Goal: Task Accomplishment & Management: Use online tool/utility

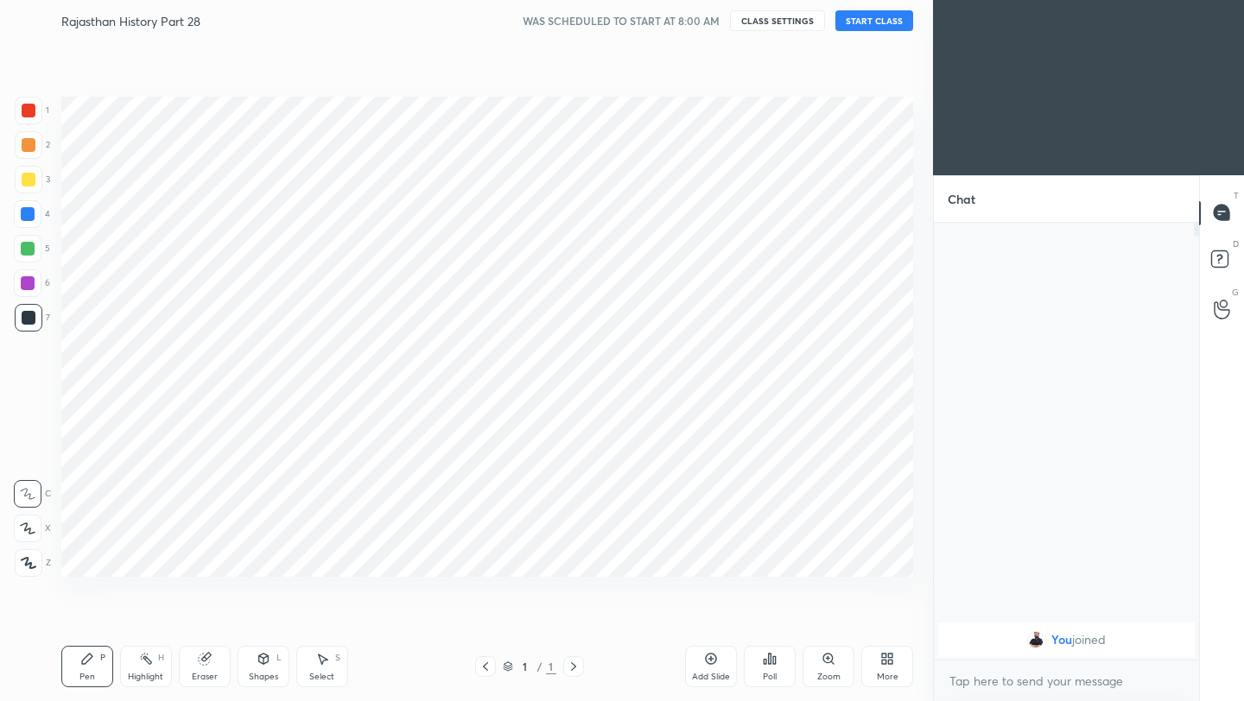
scroll to position [85784, 85511]
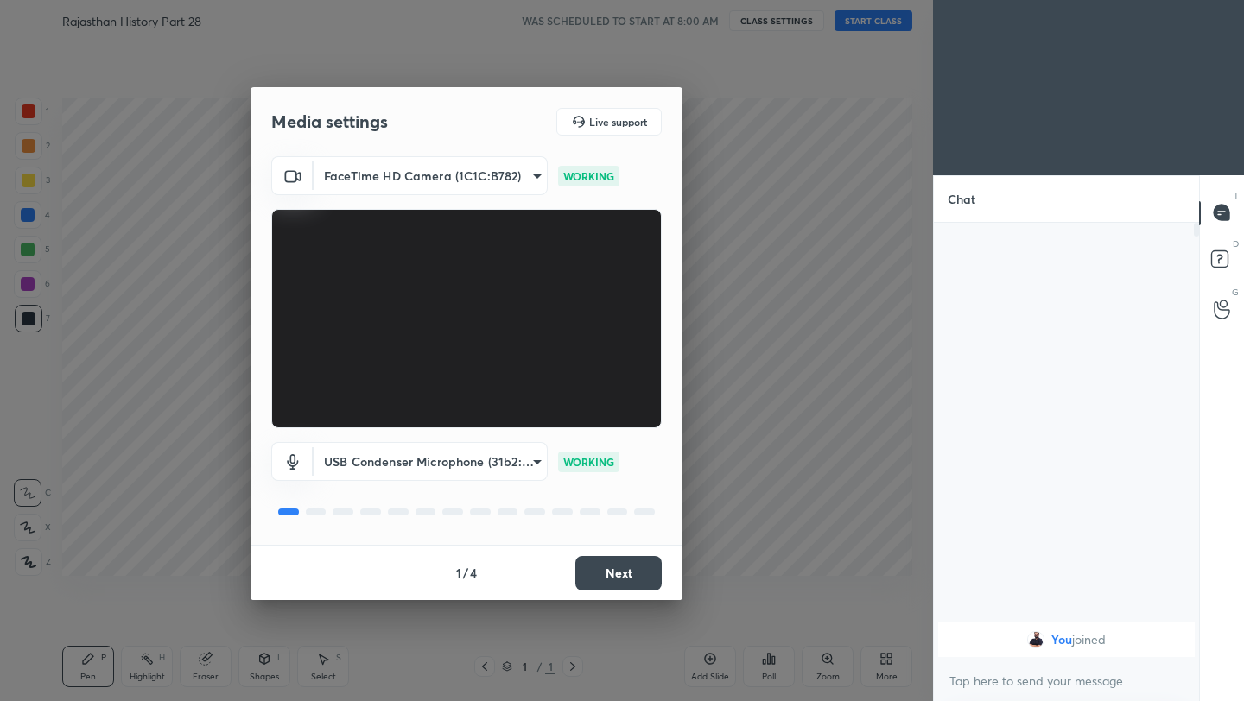
click at [629, 568] on button "Next" at bounding box center [618, 573] width 86 height 35
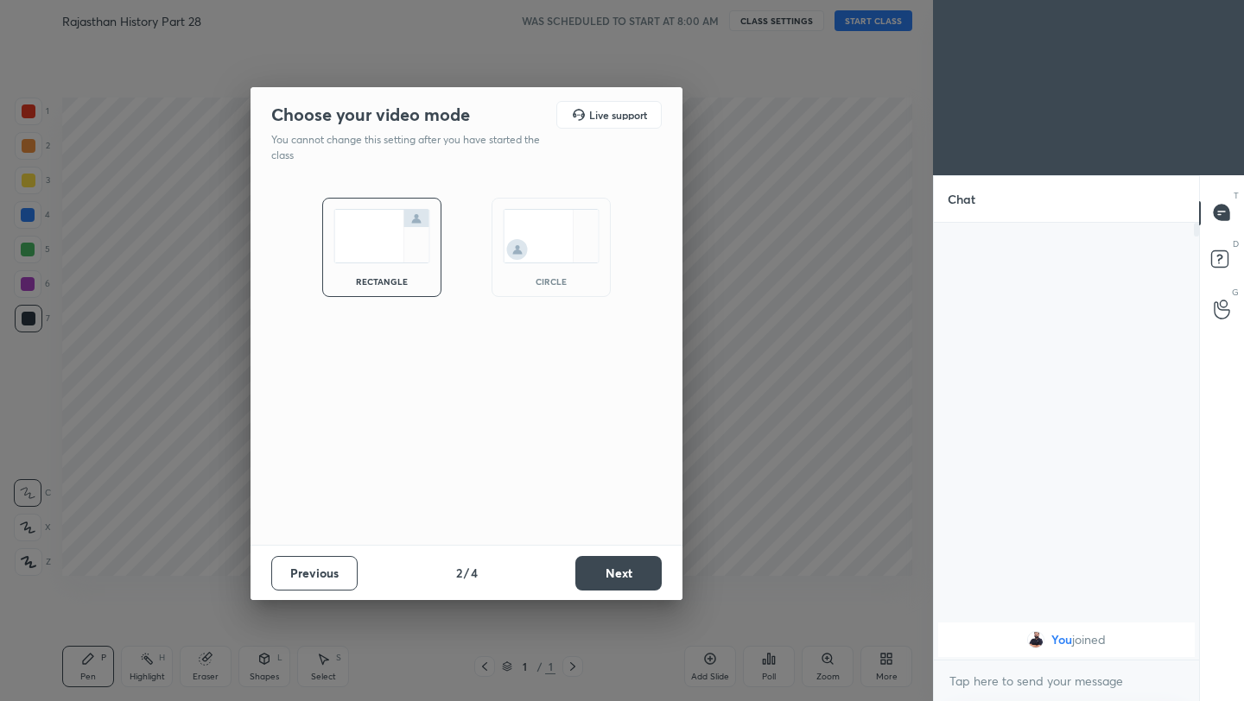
click at [629, 568] on button "Next" at bounding box center [618, 573] width 86 height 35
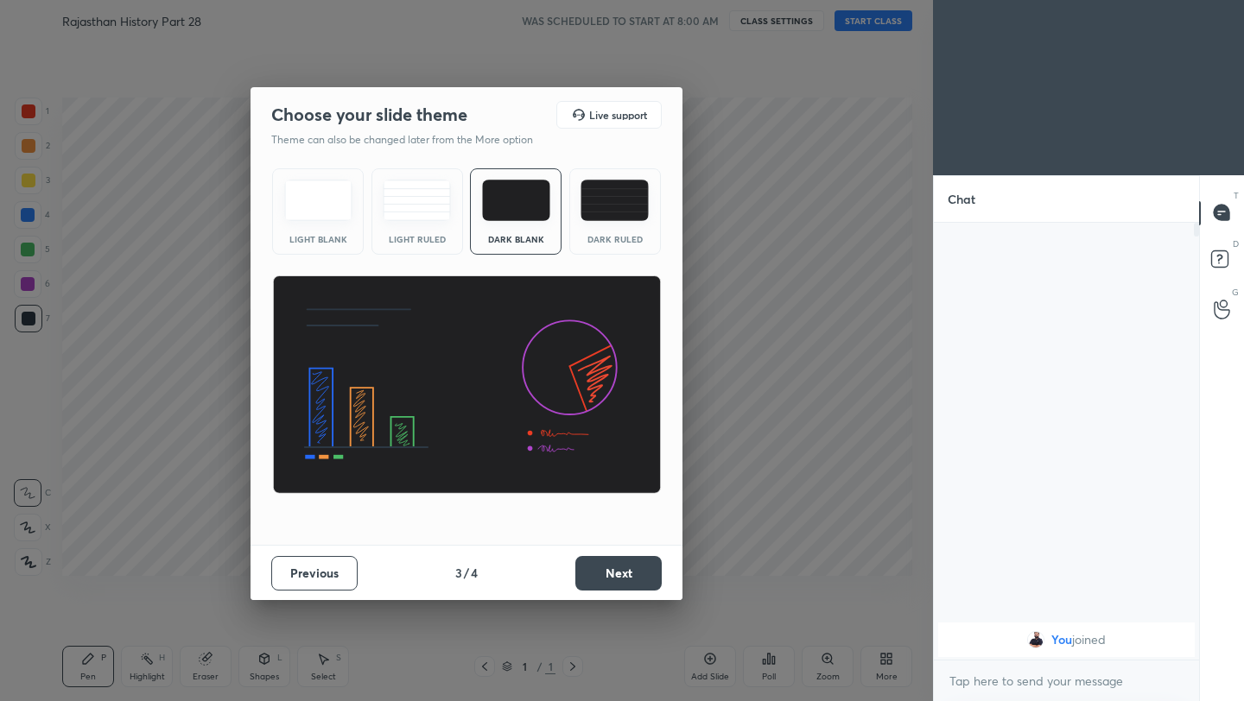
click at [629, 568] on button "Next" at bounding box center [618, 573] width 86 height 35
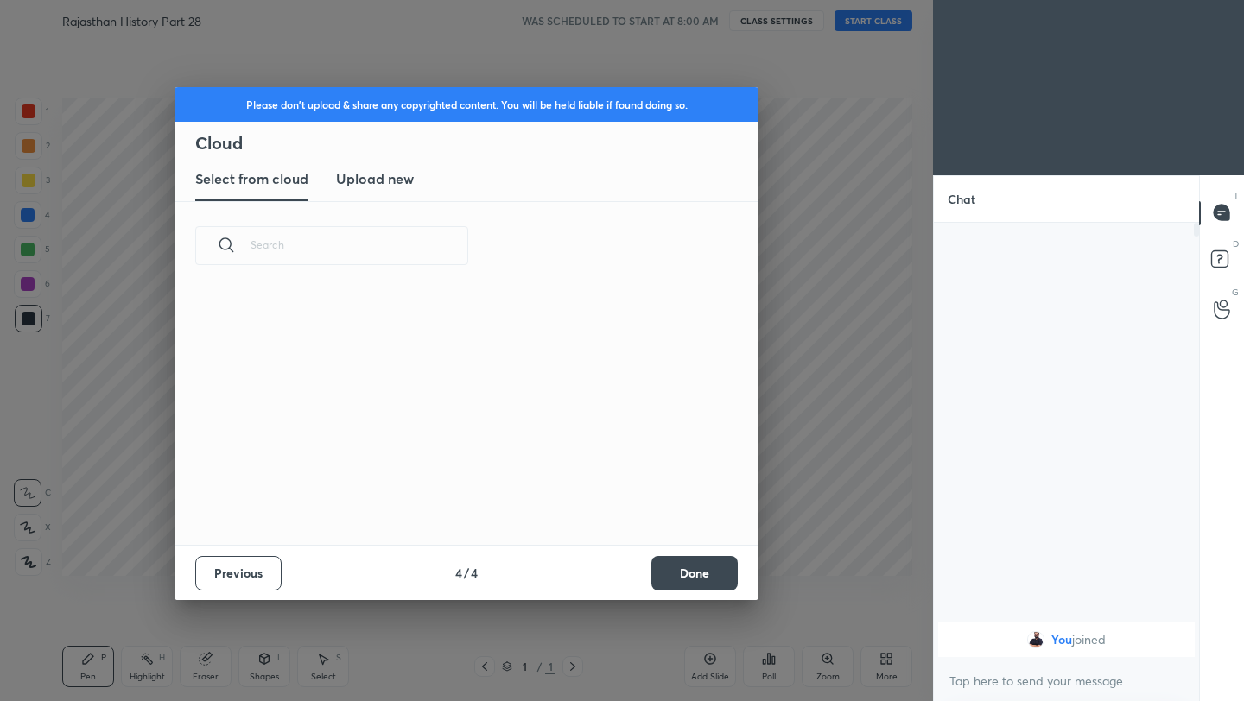
scroll to position [255, 555]
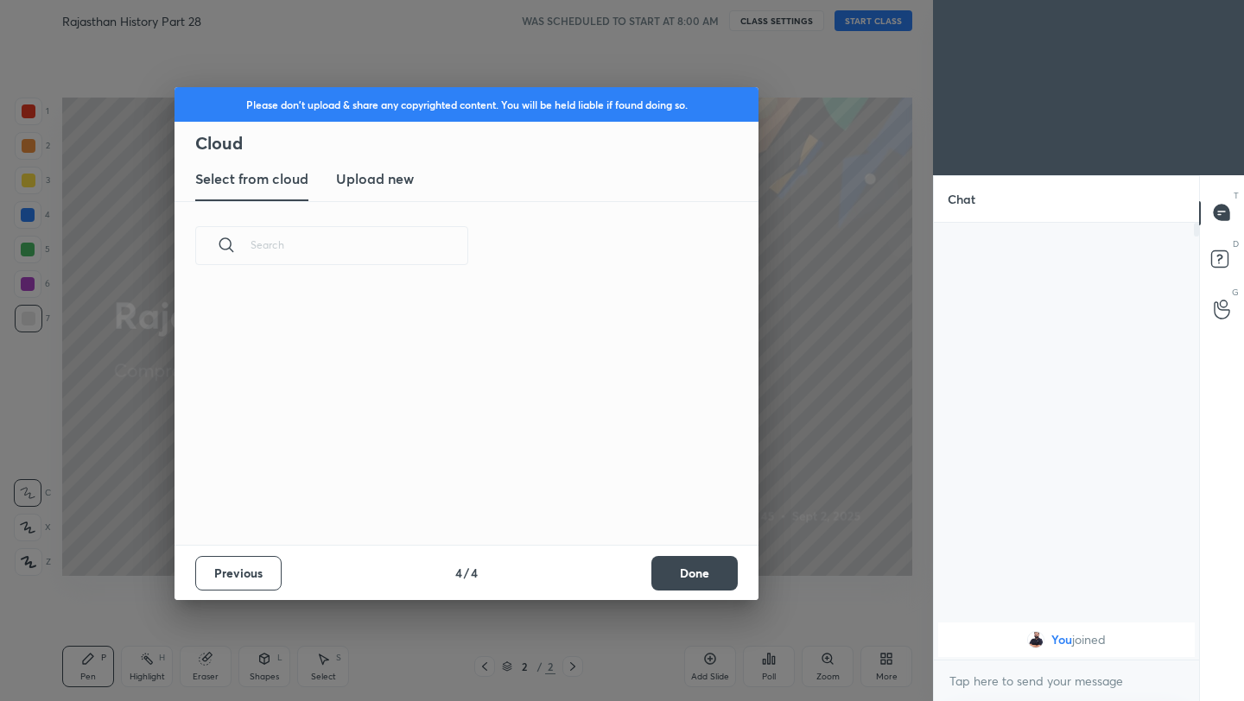
click at [715, 570] on button "Done" at bounding box center [694, 573] width 86 height 35
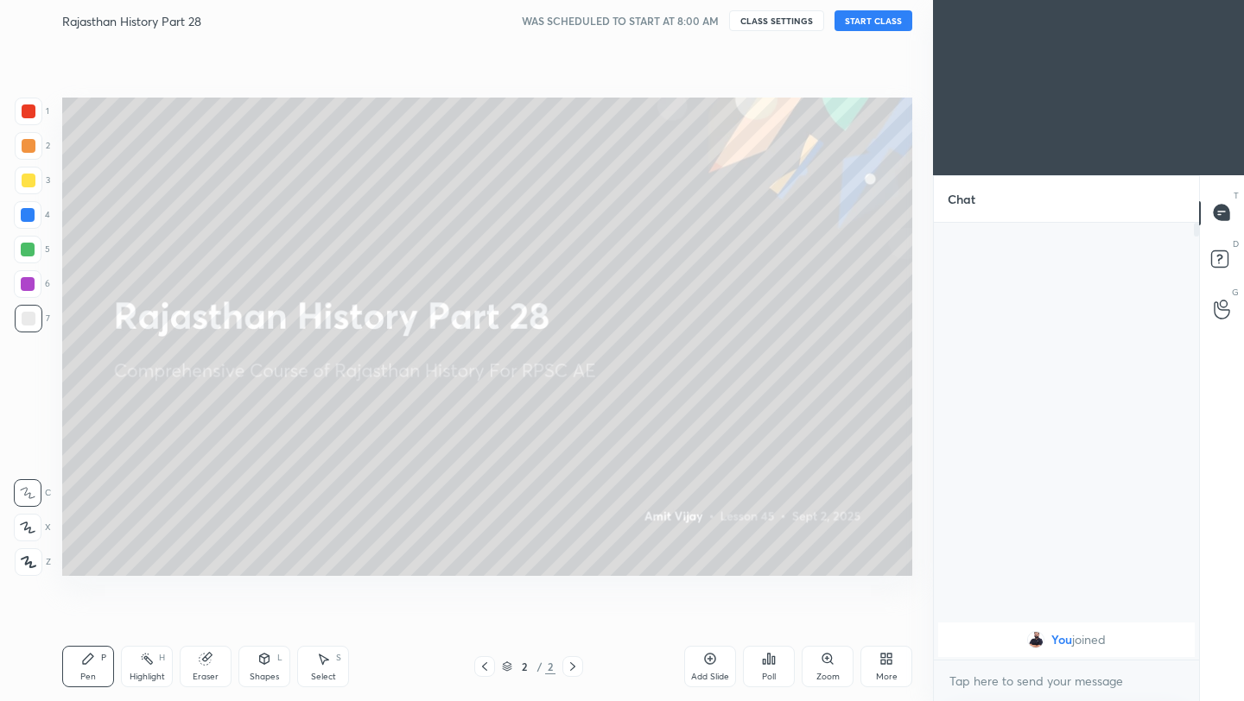
click at [859, 21] on button "START CLASS" at bounding box center [873, 20] width 78 height 21
click at [871, 23] on button "End Class" at bounding box center [876, 20] width 71 height 21
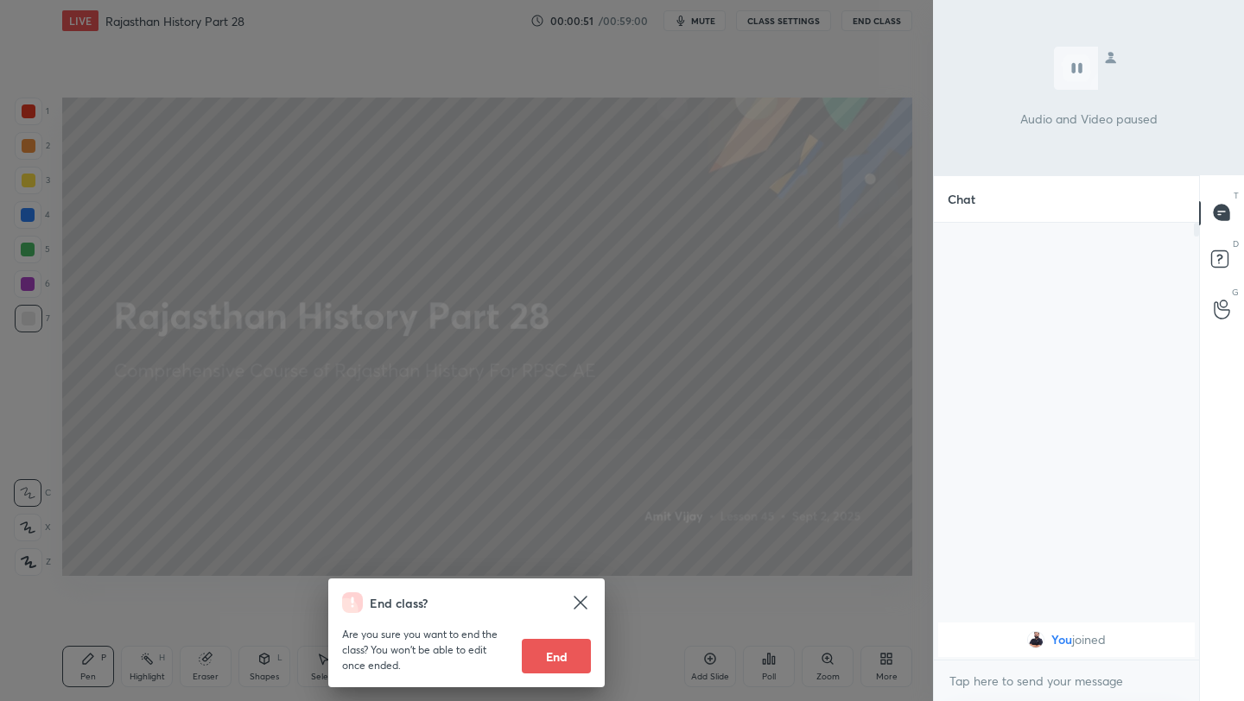
click at [787, 206] on div "End class? Are you sure you want to end the class? You won’t be able to edit on…" at bounding box center [466, 350] width 933 height 701
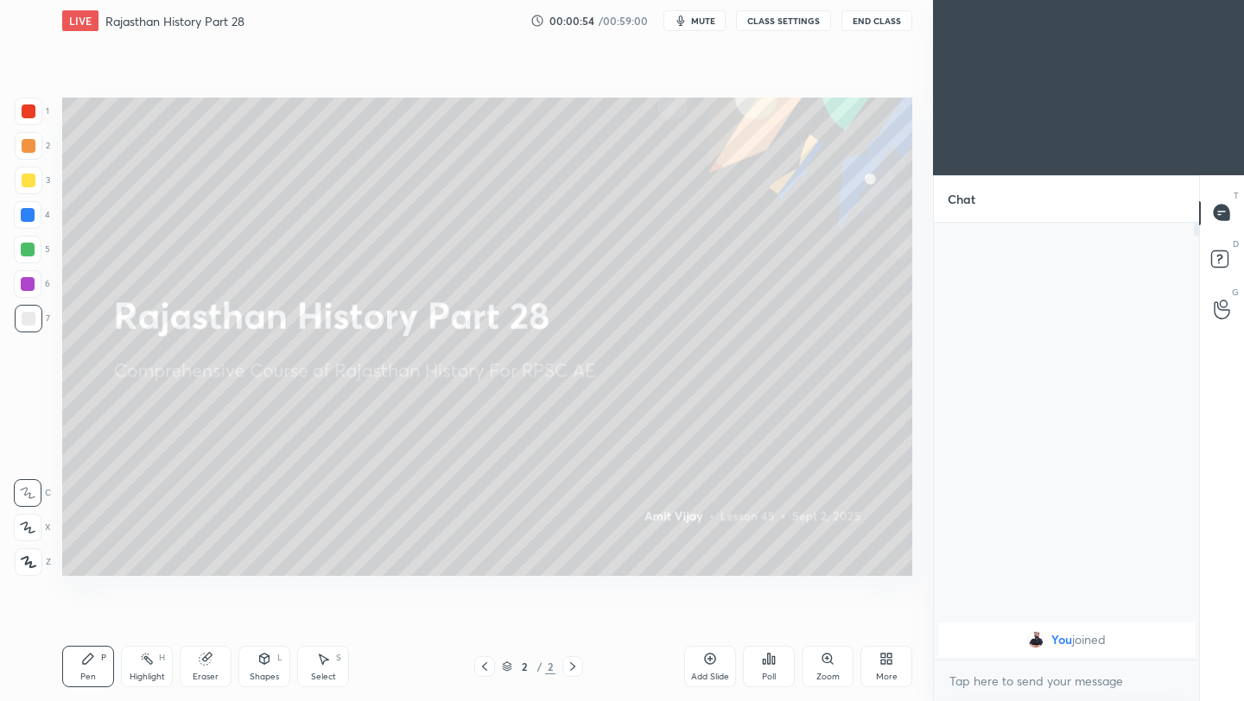
click at [710, 656] on icon at bounding box center [710, 659] width 14 height 14
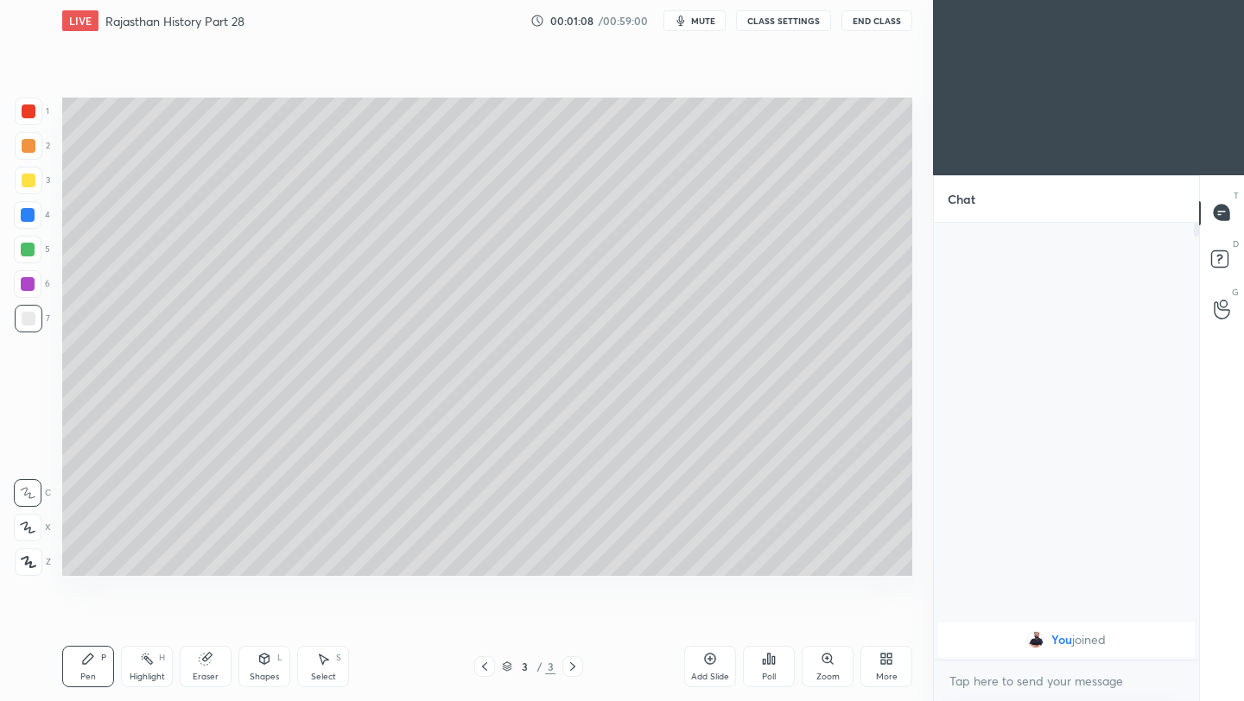
click at [32, 555] on div at bounding box center [29, 562] width 28 height 28
click at [206, 667] on div "Eraser" at bounding box center [206, 666] width 52 height 41
click at [92, 666] on div "Pen P" at bounding box center [88, 666] width 52 height 41
click at [709, 663] on icon at bounding box center [710, 659] width 14 height 14
drag, startPoint x: 211, startPoint y: 665, endPoint x: 235, endPoint y: 651, distance: 27.9
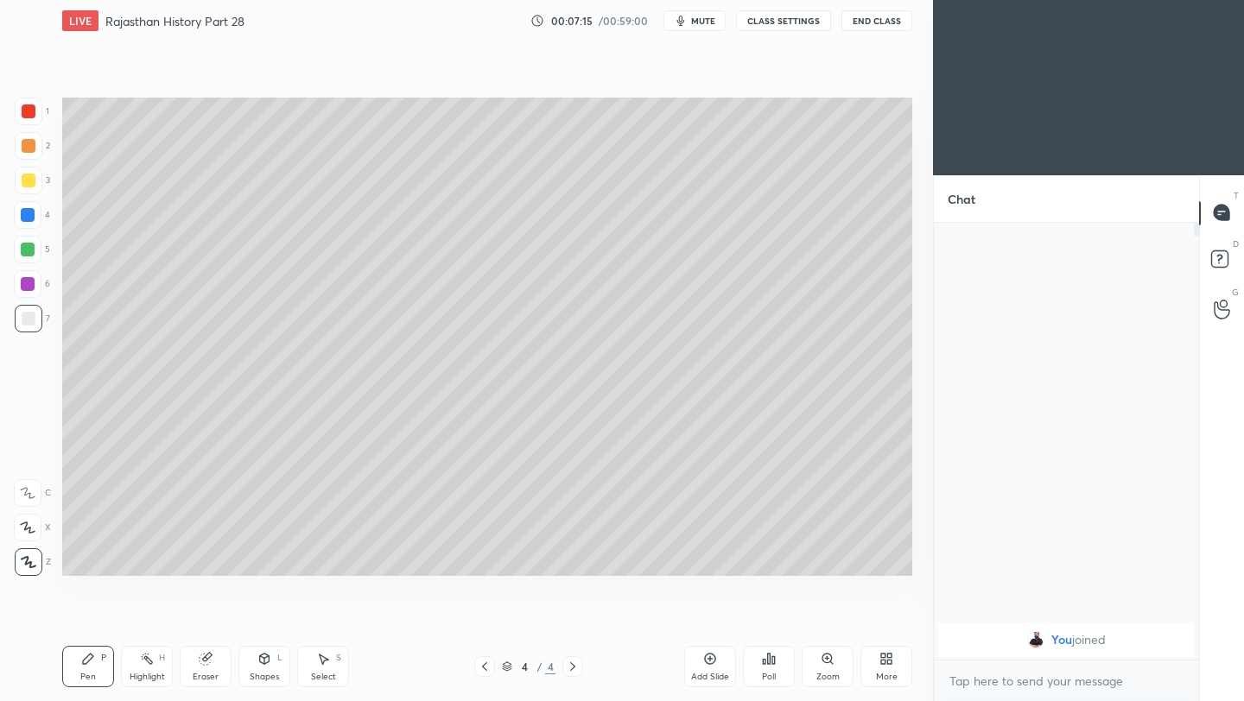
click at [212, 664] on icon at bounding box center [206, 659] width 14 height 14
drag, startPoint x: 82, startPoint y: 679, endPoint x: 95, endPoint y: 668, distance: 17.1
click at [85, 677] on div "Pen" at bounding box center [88, 677] width 16 height 9
click at [881, 22] on button "End Class" at bounding box center [876, 20] width 71 height 21
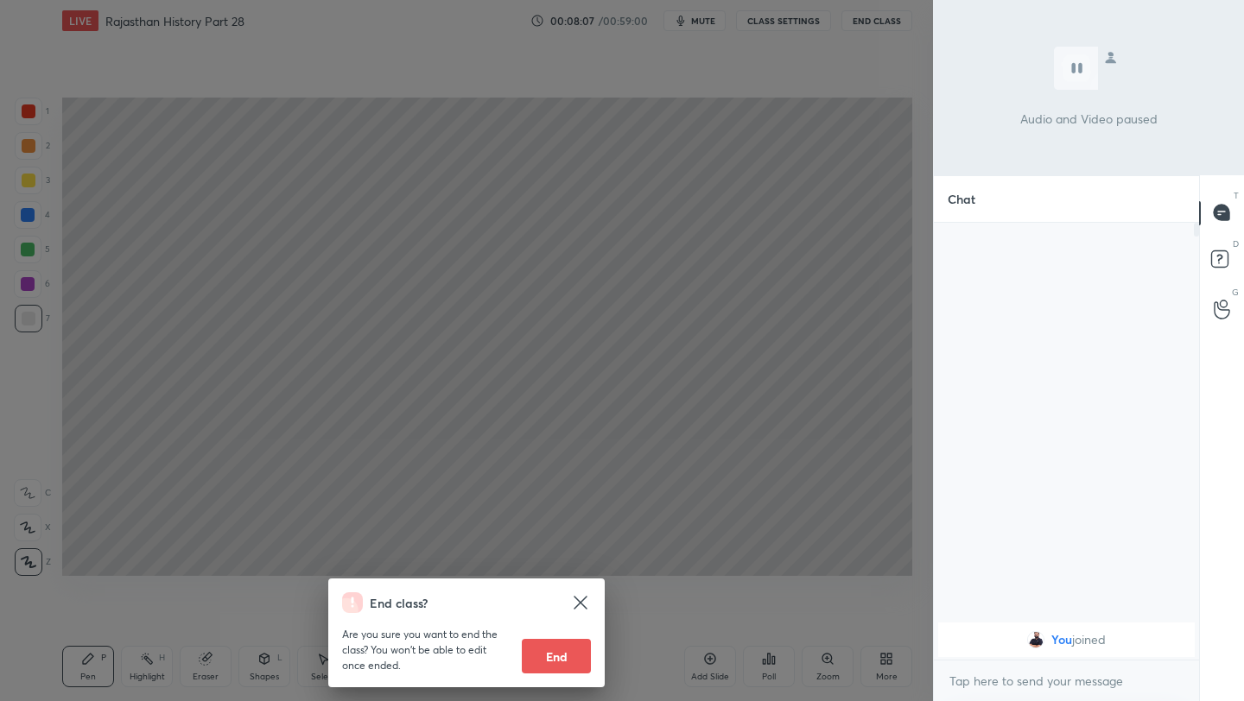
click at [542, 666] on button "End" at bounding box center [556, 656] width 69 height 35
type textarea "x"
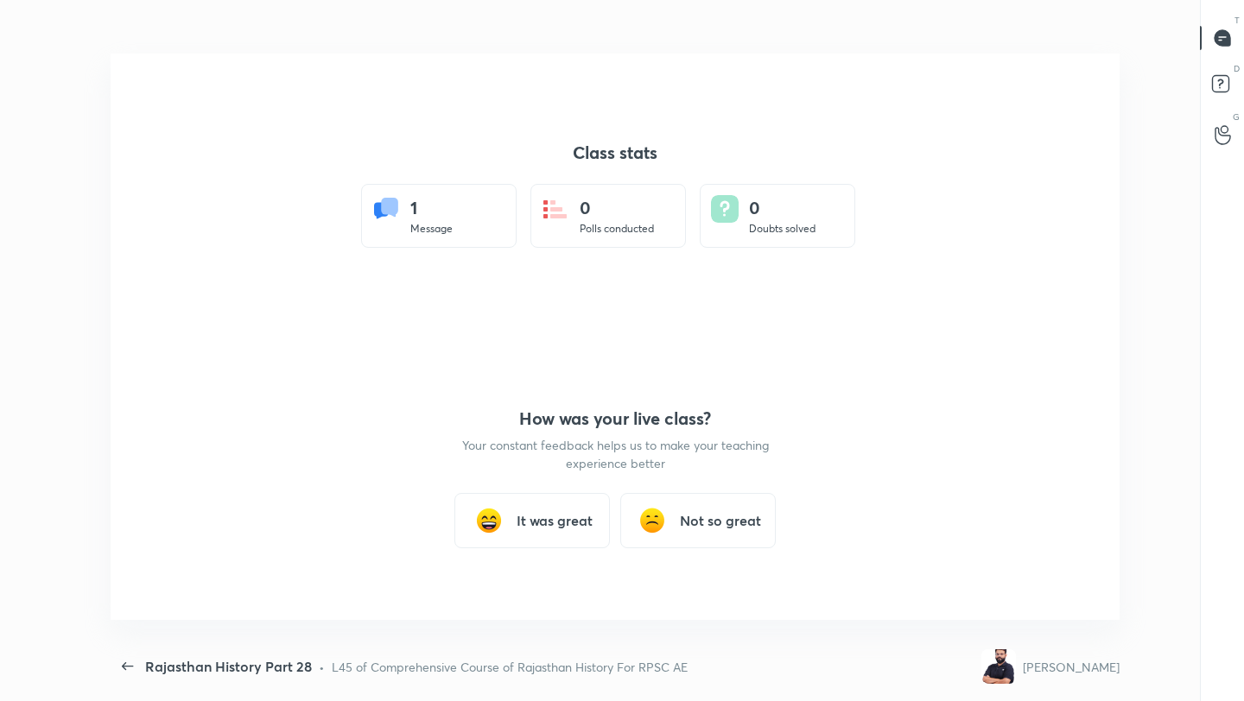
scroll to position [591, 1205]
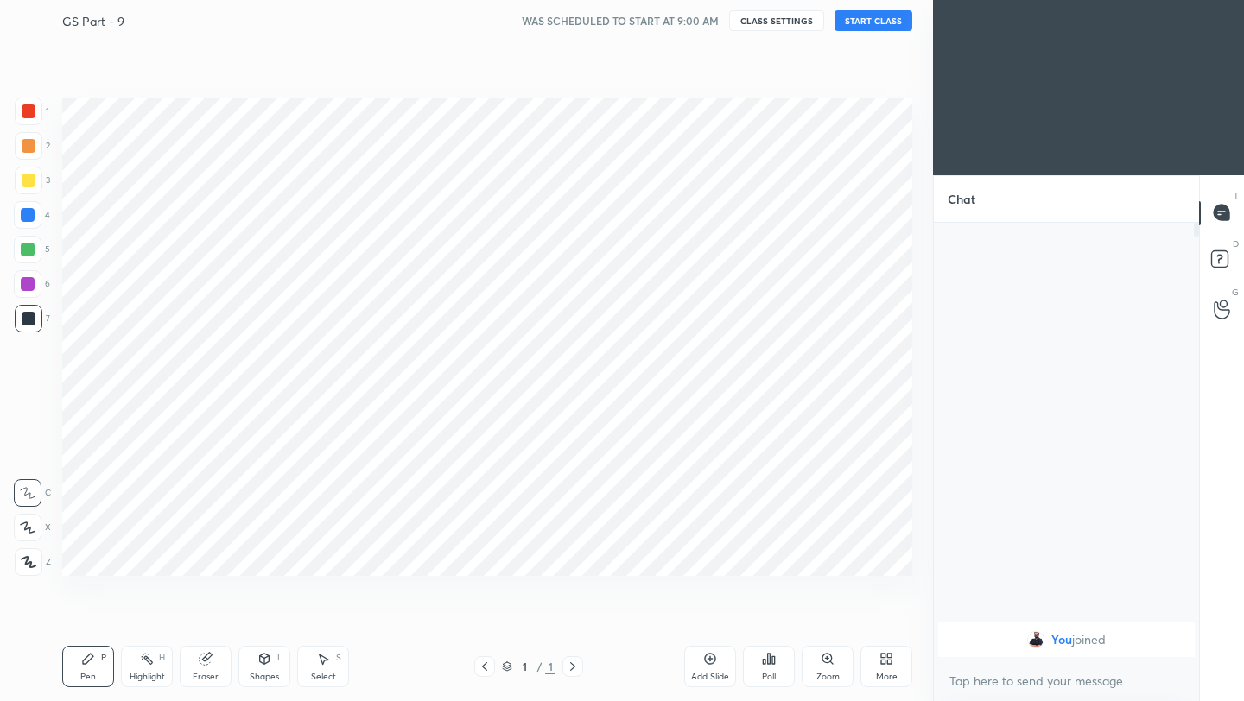
scroll to position [85784, 85511]
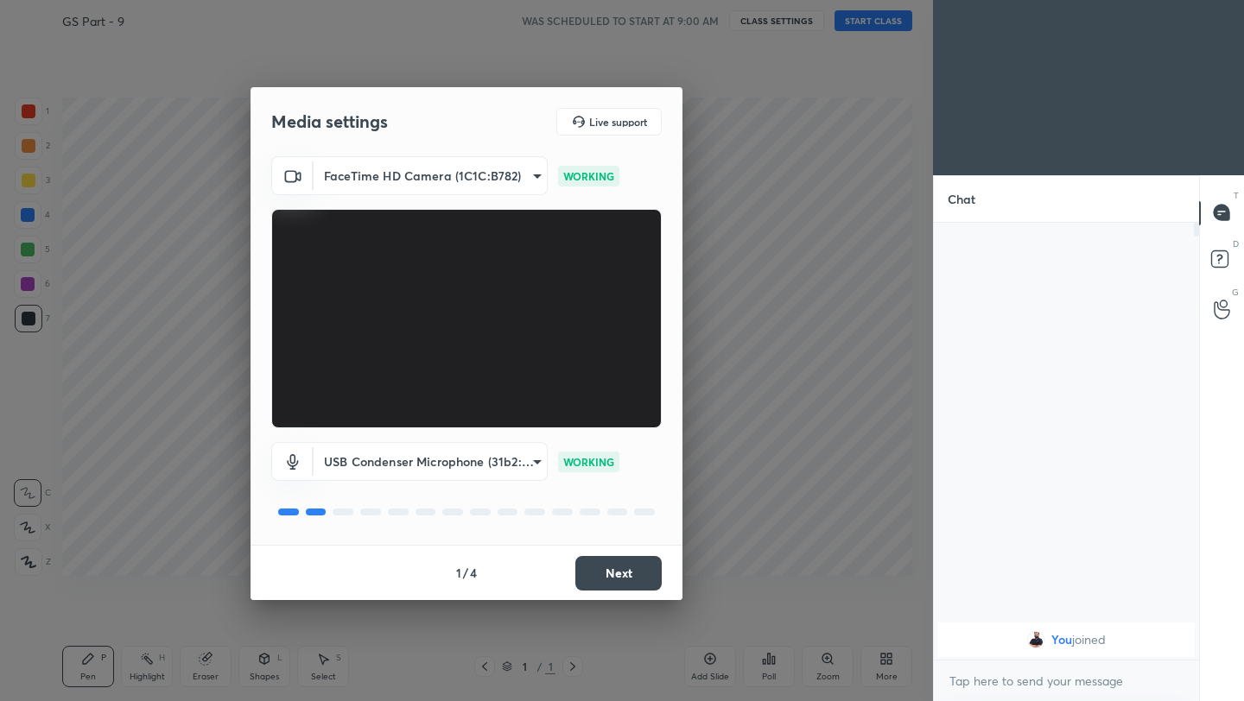
click at [656, 576] on button "Next" at bounding box center [618, 573] width 86 height 35
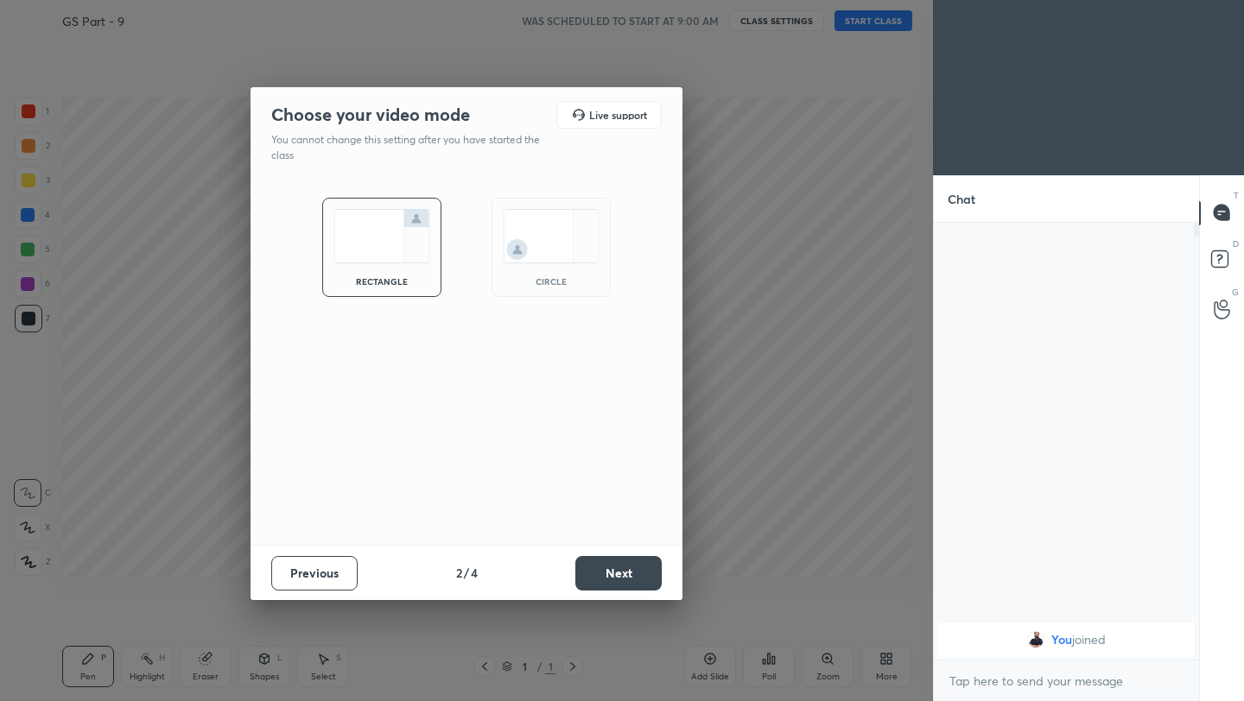
click at [656, 576] on button "Next" at bounding box center [618, 573] width 86 height 35
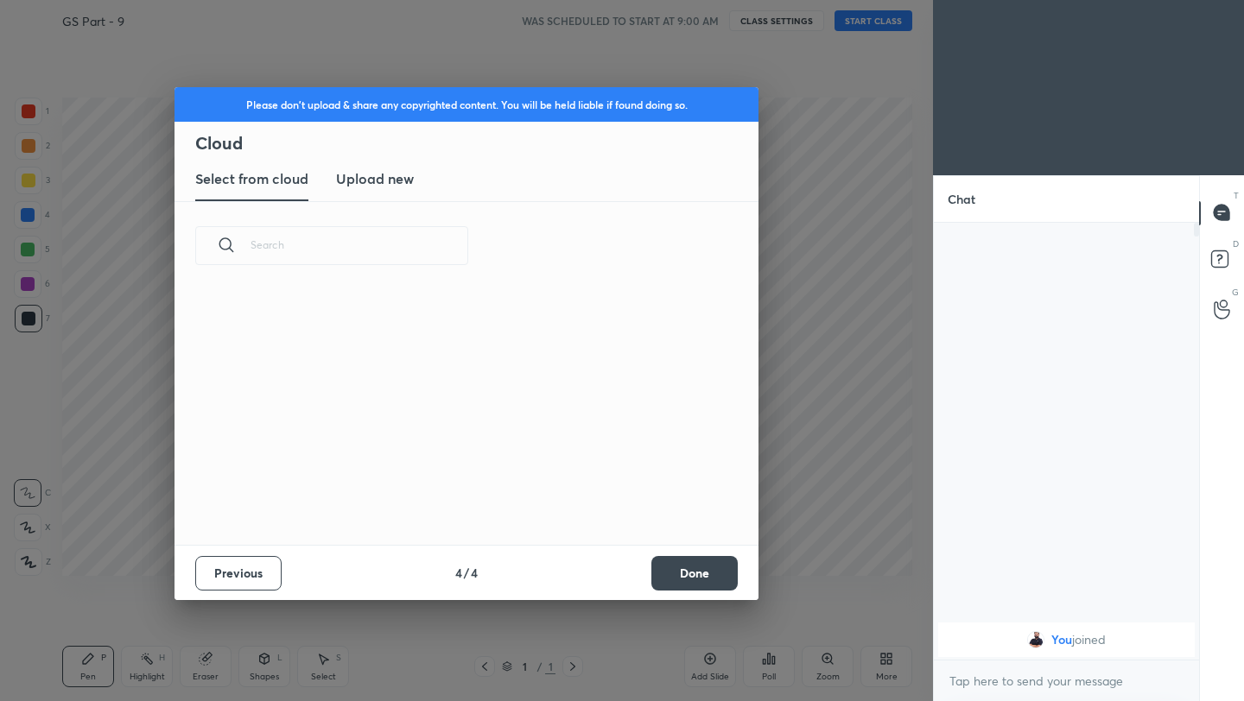
scroll to position [255, 555]
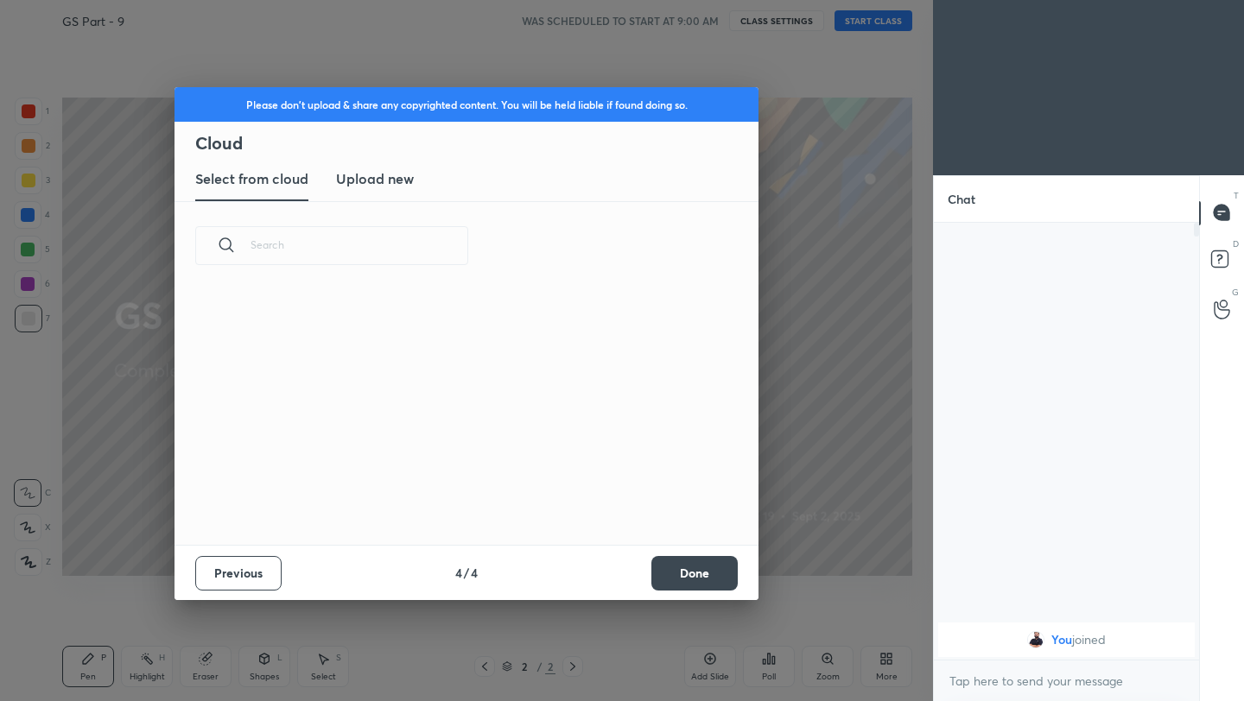
click at [705, 579] on button "Done" at bounding box center [694, 573] width 86 height 35
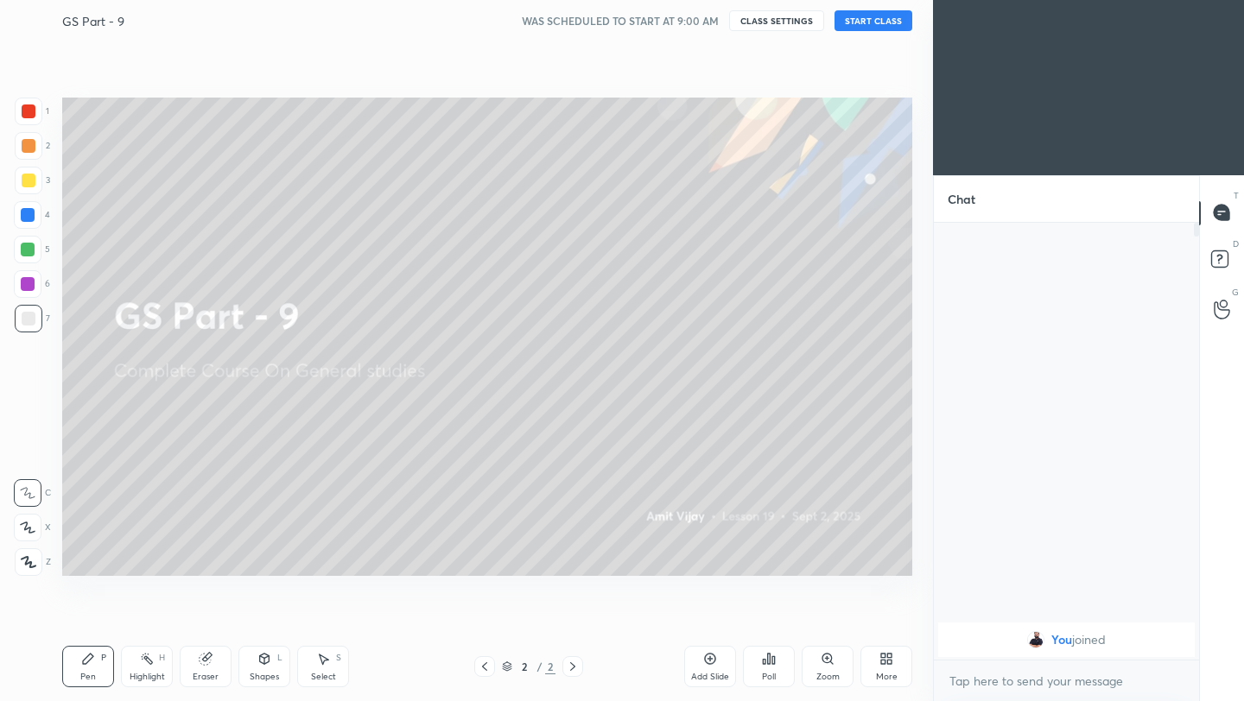
click at [853, 26] on button "START CLASS" at bounding box center [873, 20] width 78 height 21
click at [887, 664] on icon at bounding box center [889, 662] width 4 height 4
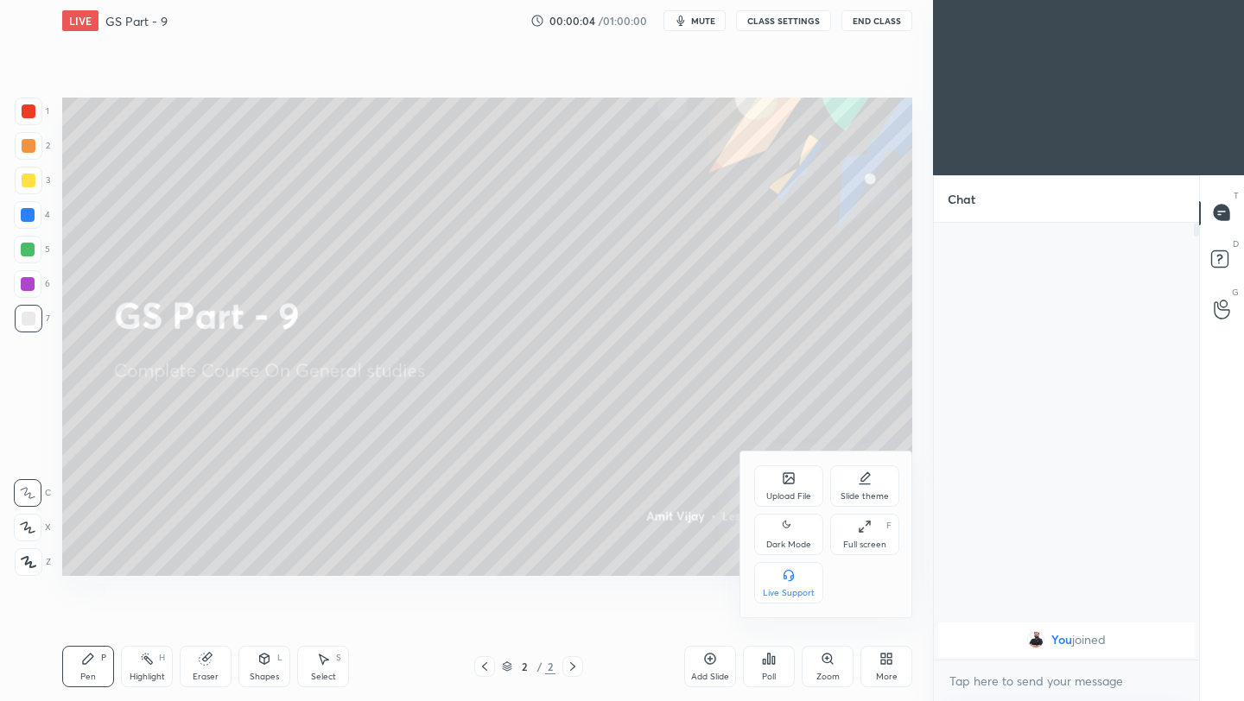
click at [783, 482] on icon at bounding box center [788, 478] width 10 height 10
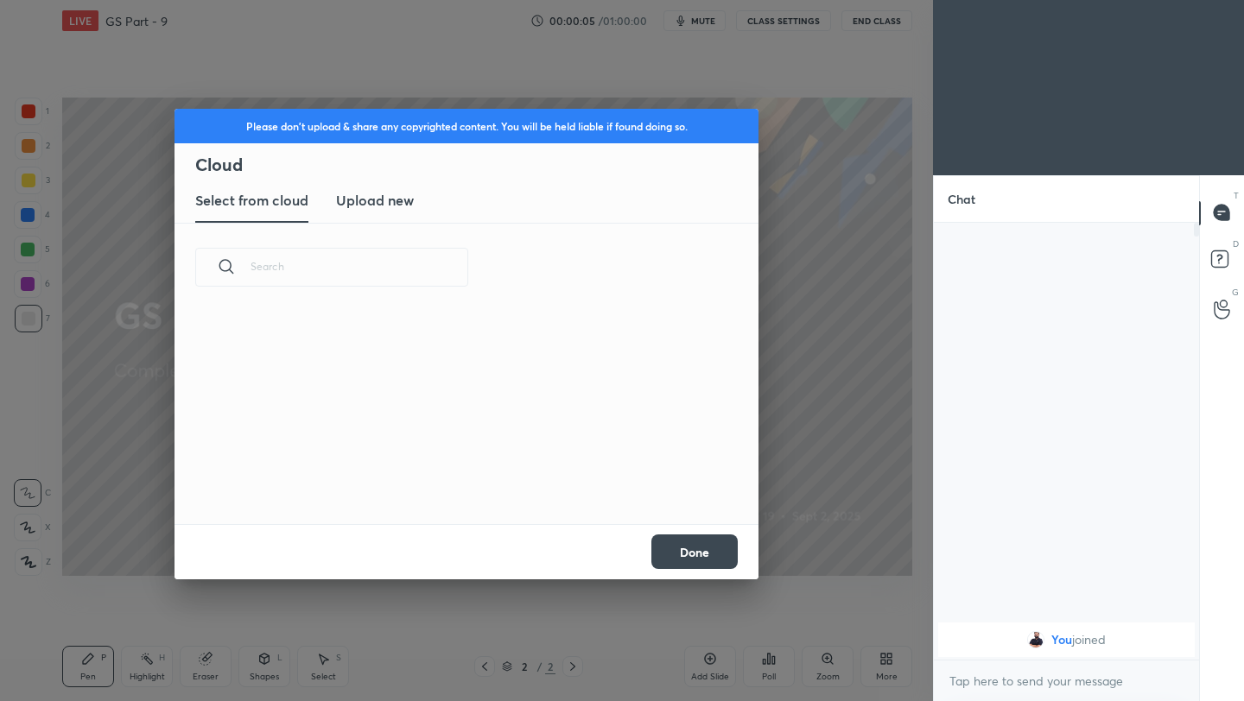
scroll to position [212, 555]
click at [397, 199] on h3 "Upload new" at bounding box center [375, 200] width 78 height 21
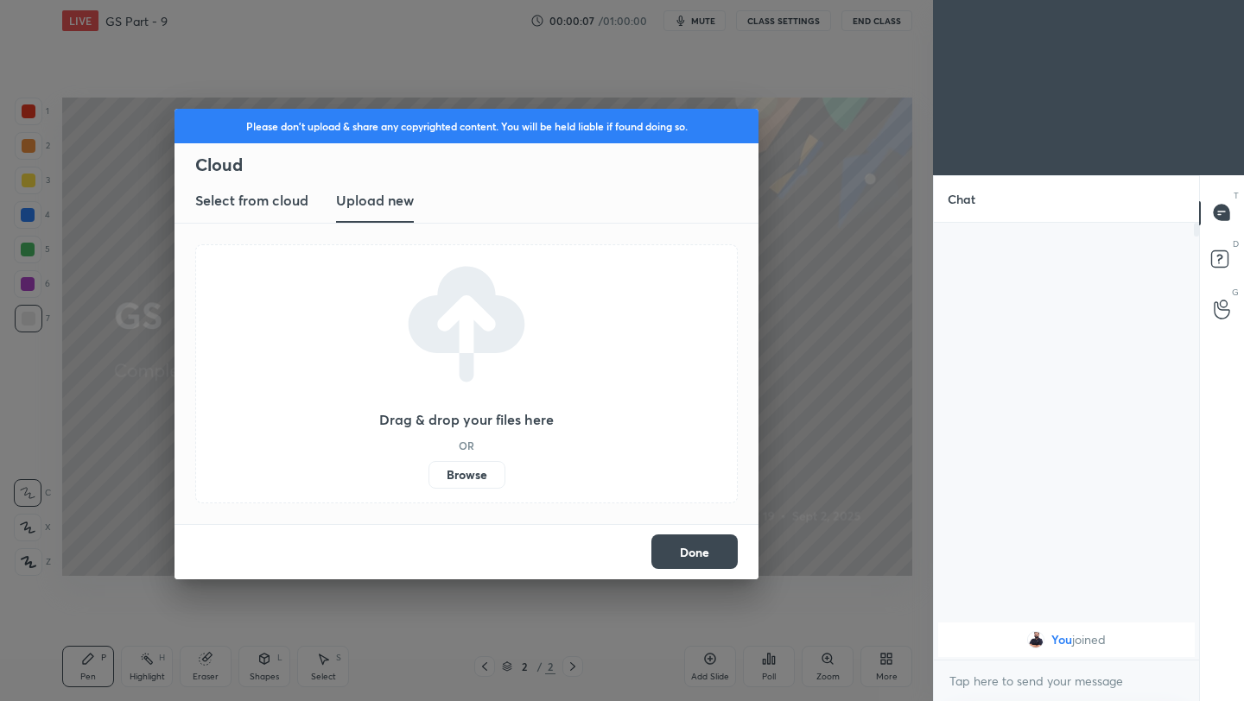
click at [471, 481] on label "Browse" at bounding box center [466, 475] width 77 height 28
click at [428, 481] on input "Browse" at bounding box center [428, 475] width 0 height 28
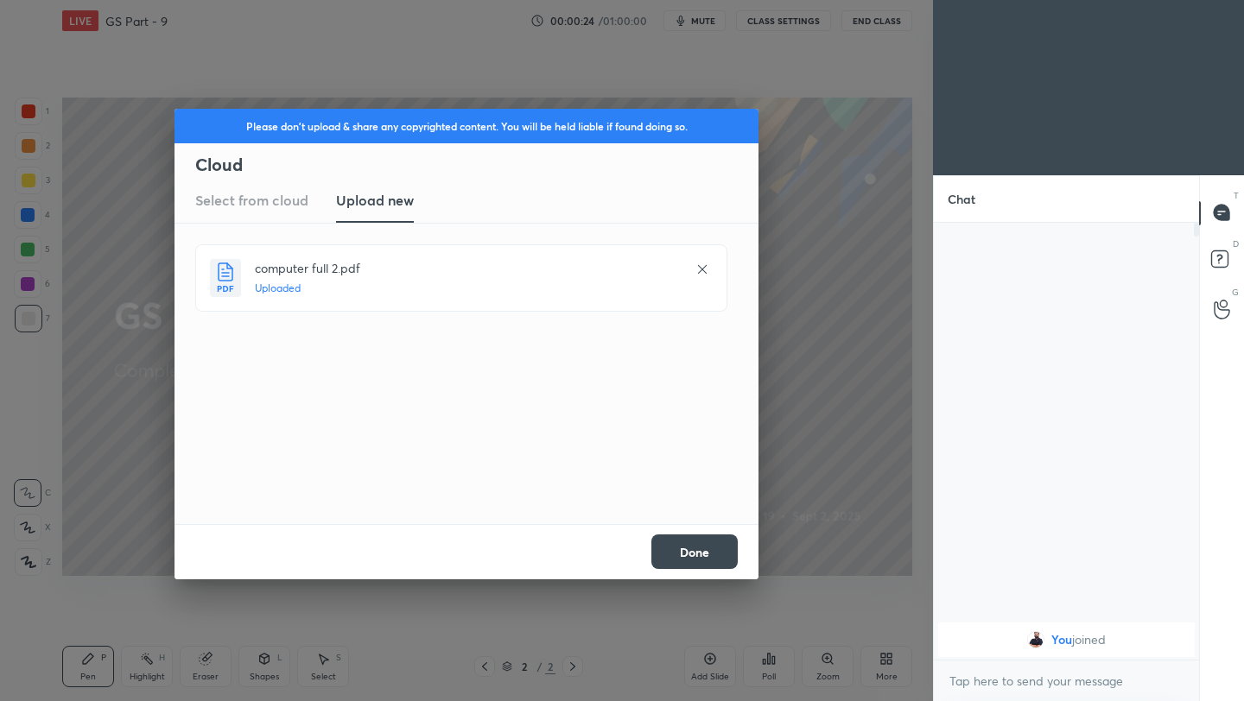
click at [715, 555] on button "Done" at bounding box center [694, 552] width 86 height 35
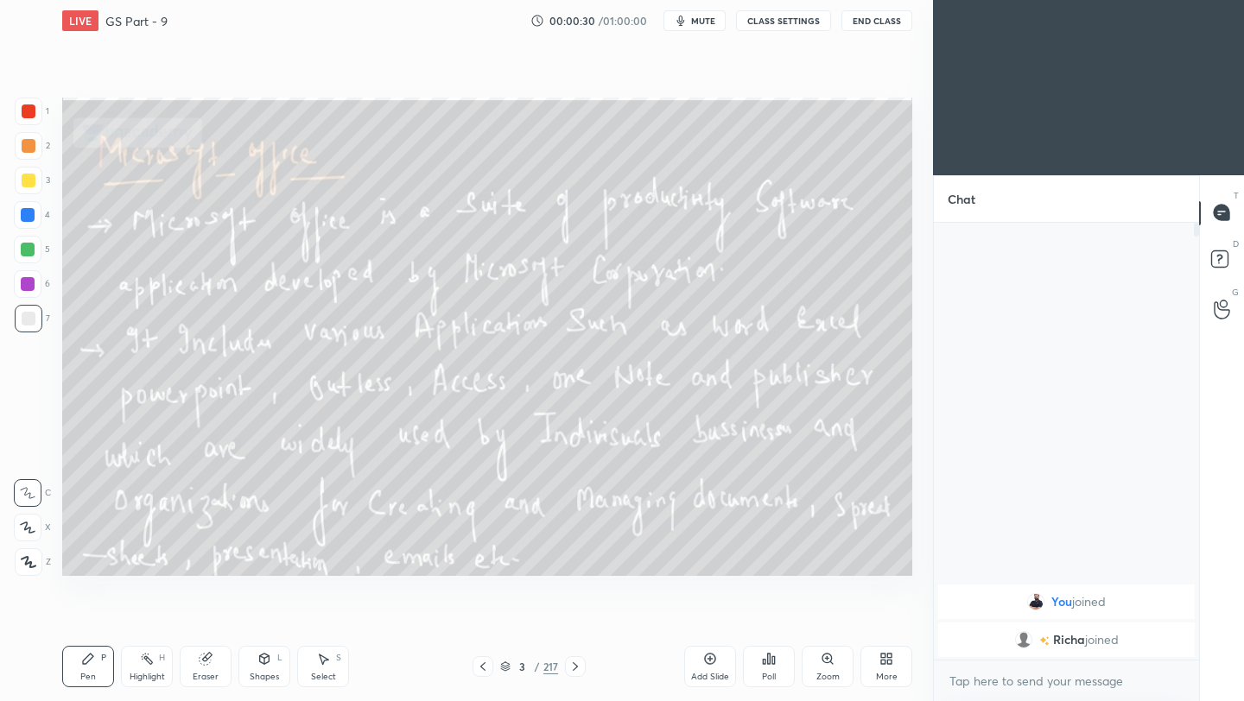
click at [550, 675] on div "3 / 217" at bounding box center [528, 666] width 113 height 21
click at [541, 666] on div "3 / 217" at bounding box center [529, 667] width 58 height 16
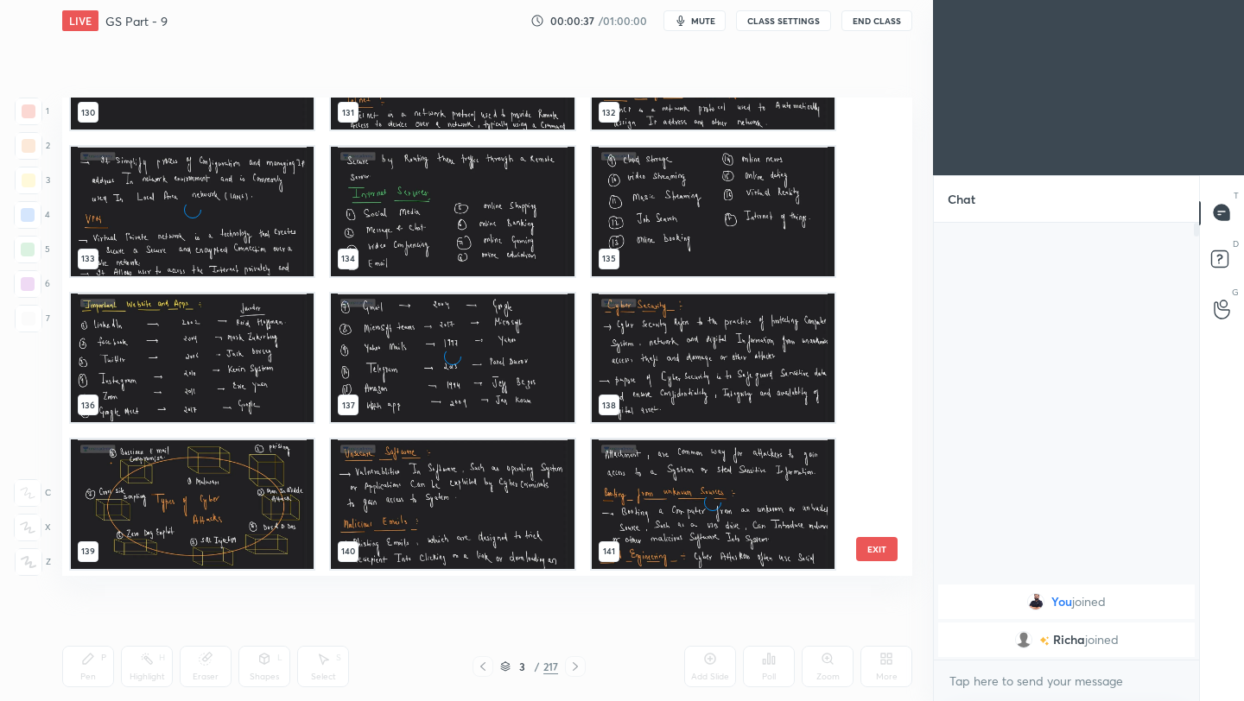
scroll to position [6404, 0]
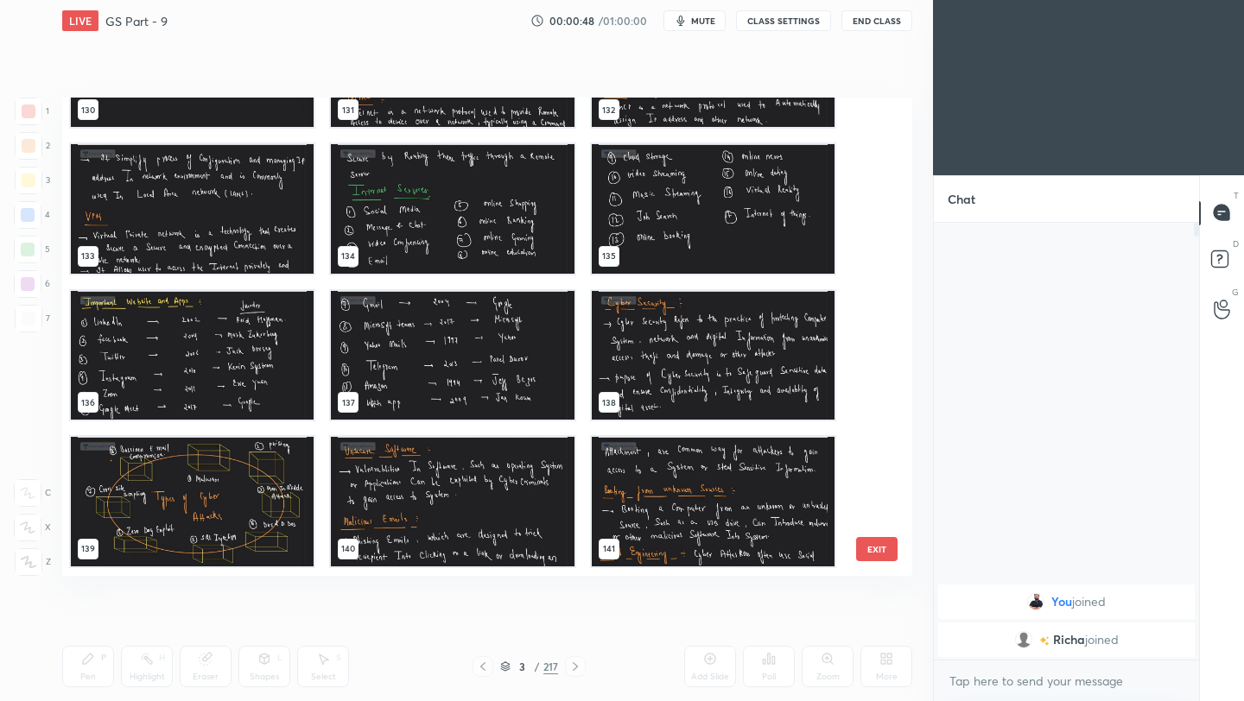
click at [257, 357] on img "grid" at bounding box center [192, 356] width 243 height 130
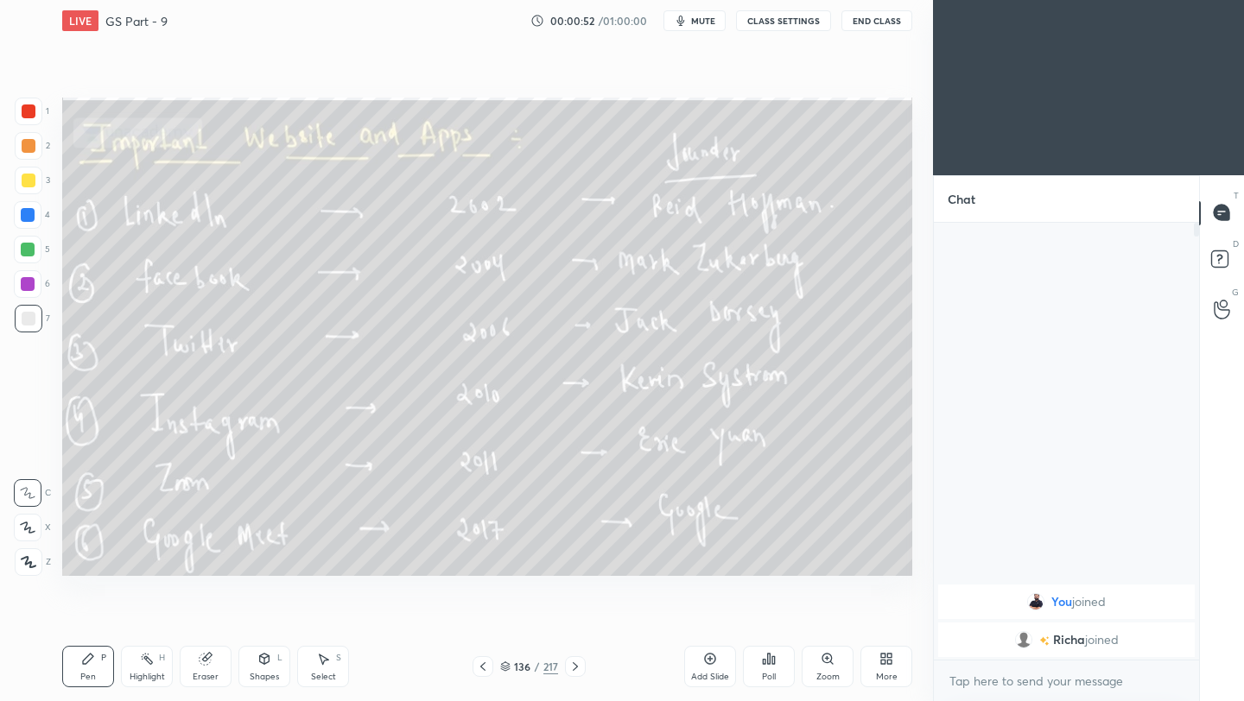
click at [572, 669] on icon at bounding box center [575, 667] width 14 height 14
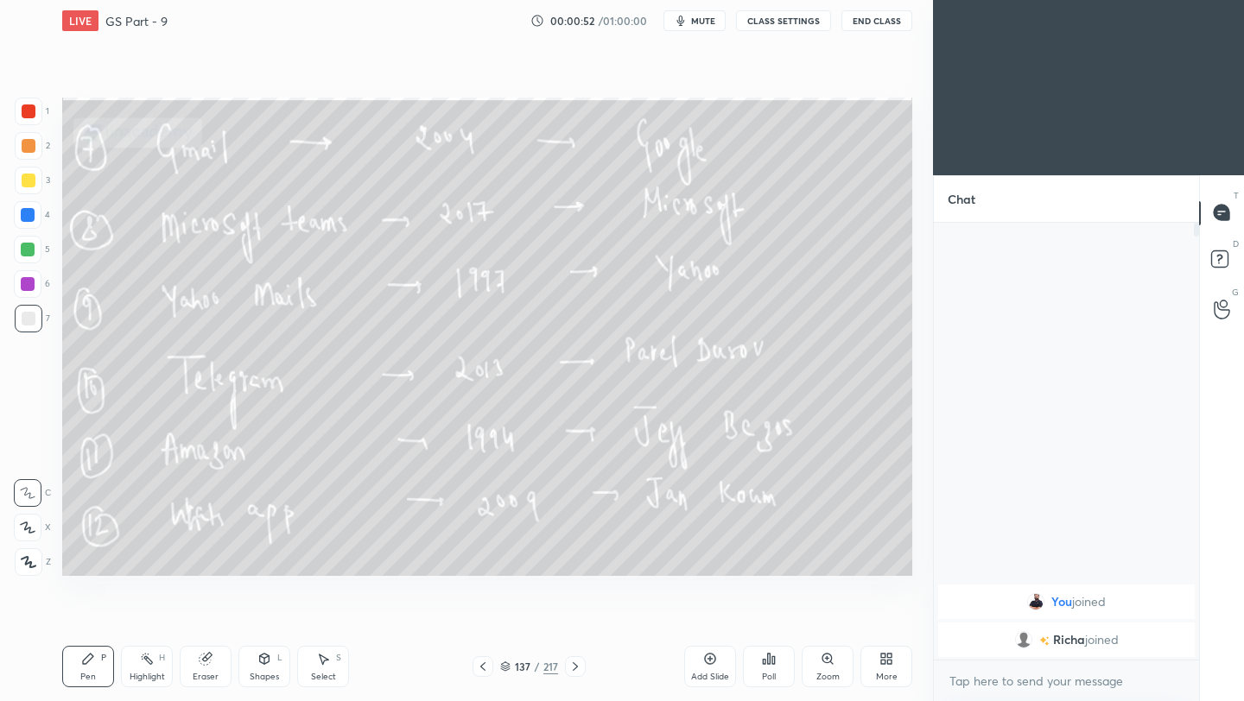
click at [572, 669] on icon at bounding box center [575, 667] width 14 height 14
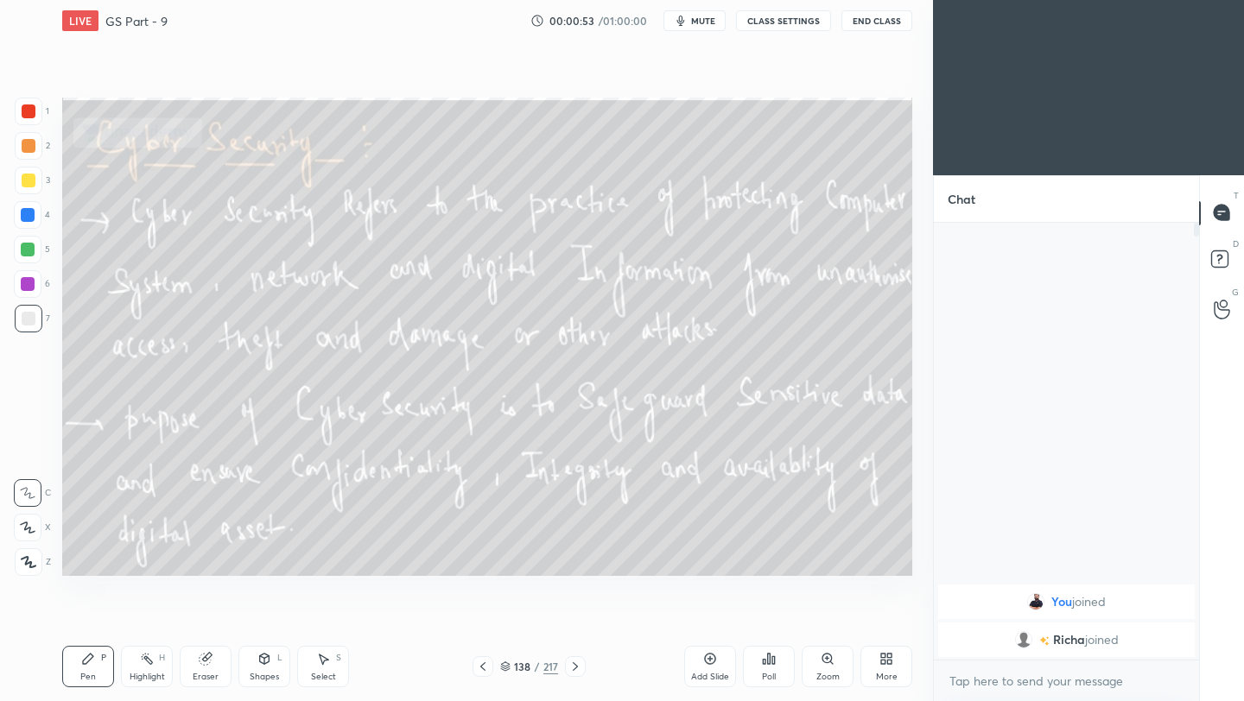
click at [572, 669] on icon at bounding box center [575, 667] width 14 height 14
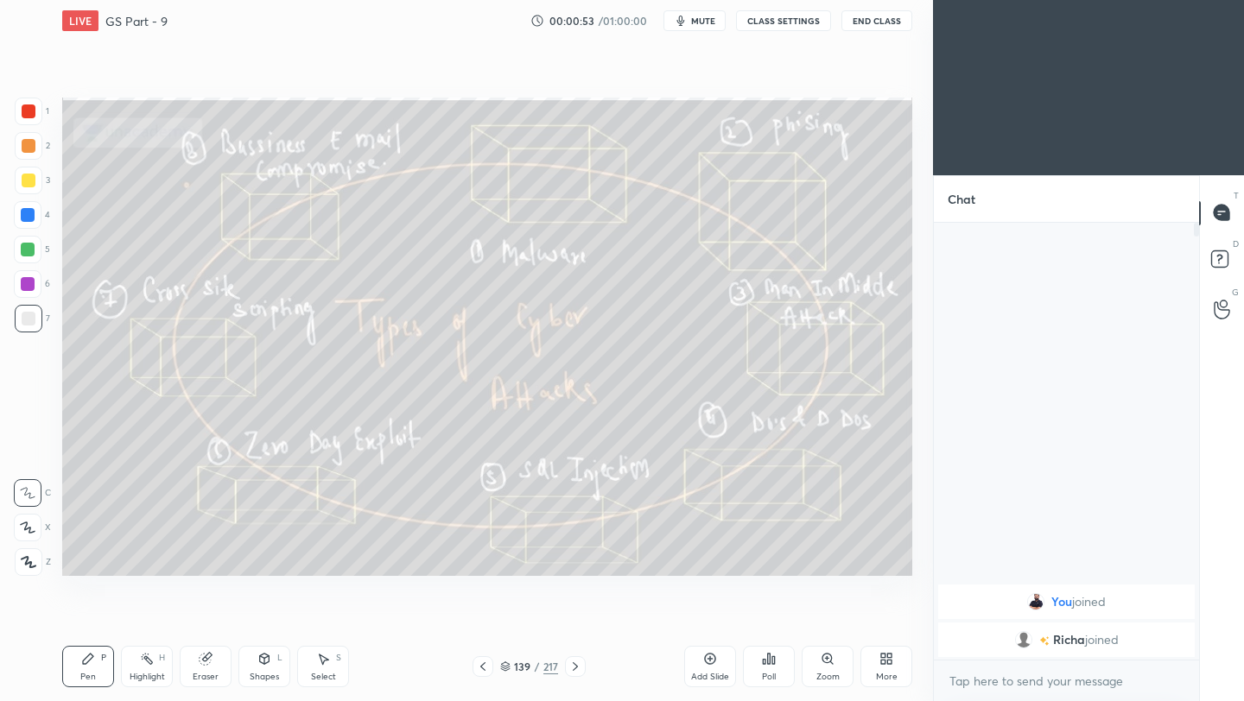
click at [572, 669] on icon at bounding box center [575, 667] width 14 height 14
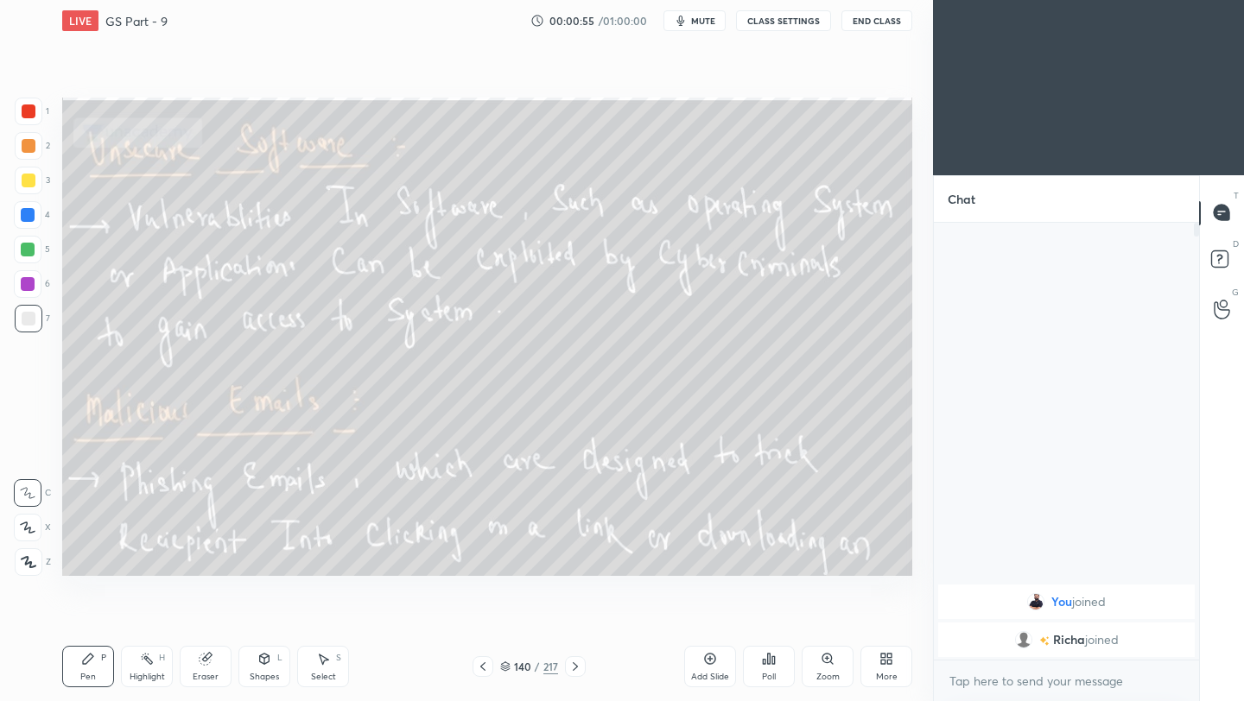
click at [482, 664] on icon at bounding box center [482, 666] width 5 height 9
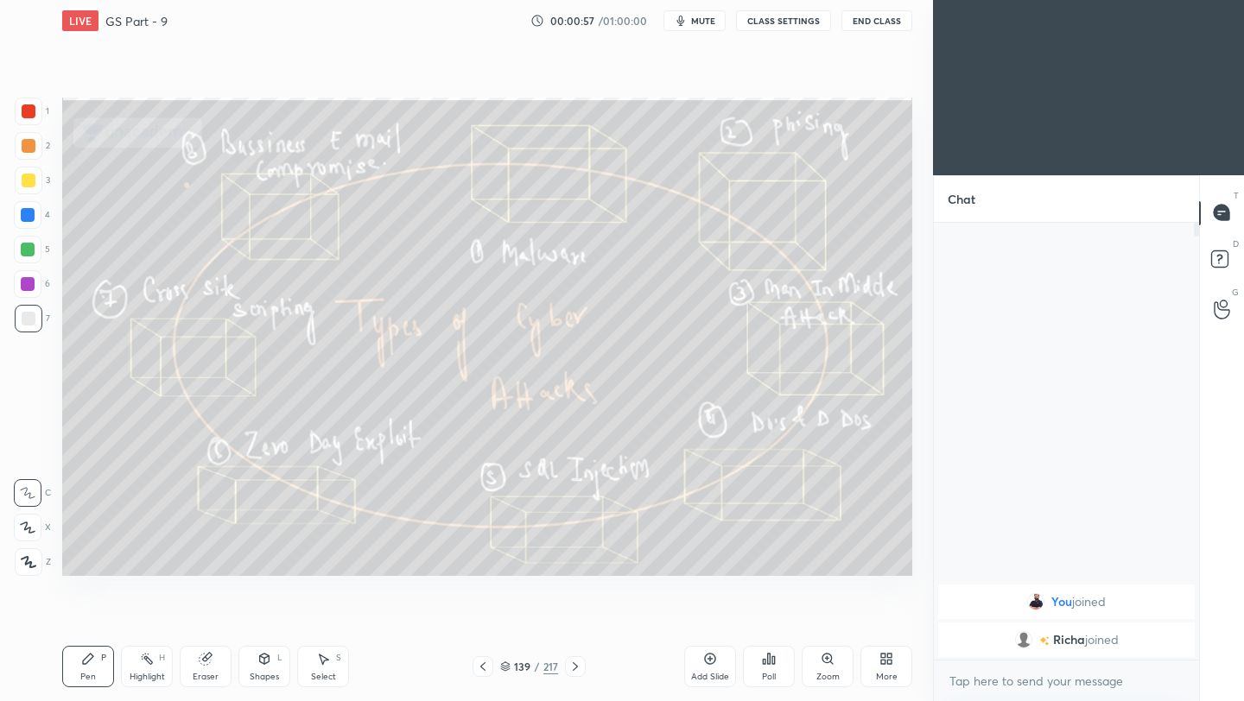
click at [482, 664] on icon at bounding box center [482, 666] width 5 height 9
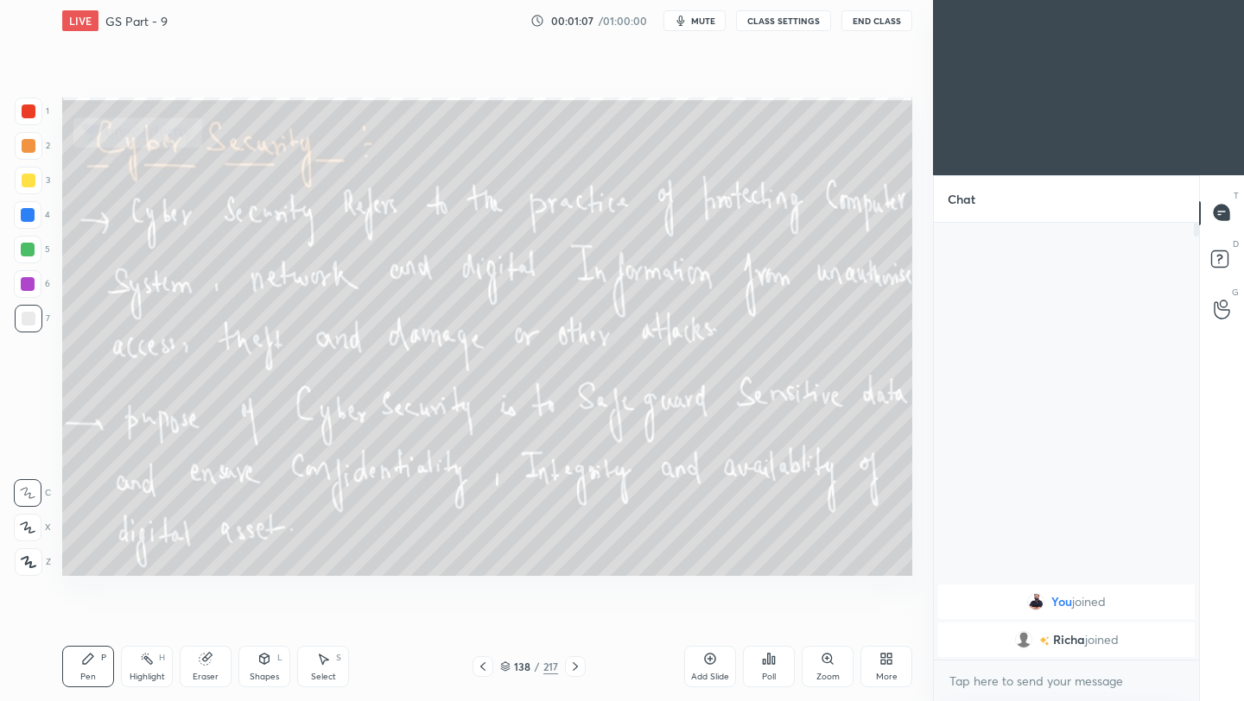
click at [888, 26] on button "End Class" at bounding box center [876, 20] width 71 height 21
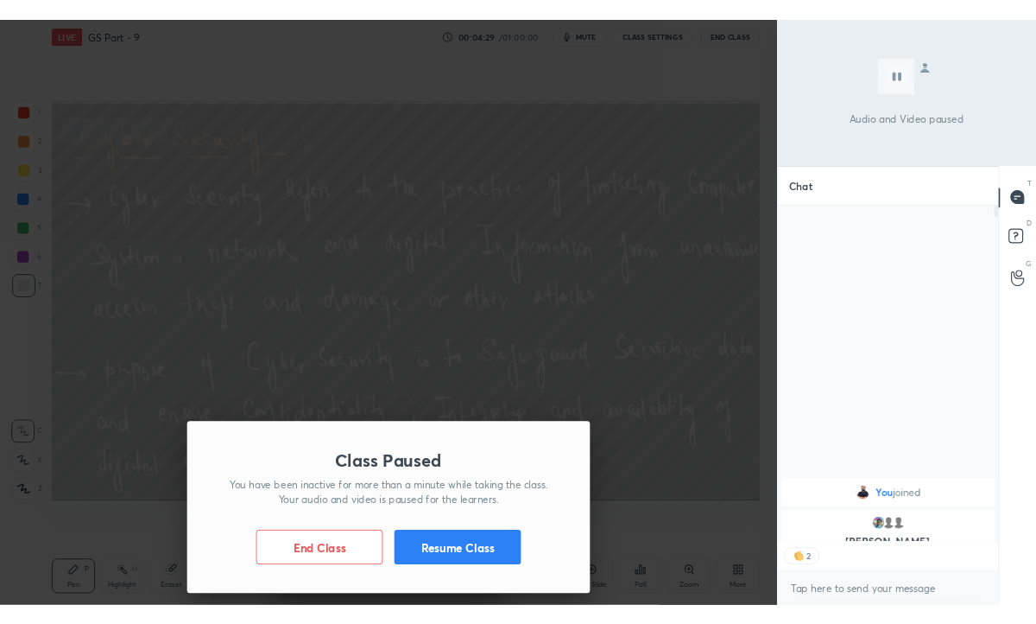
scroll to position [432, 260]
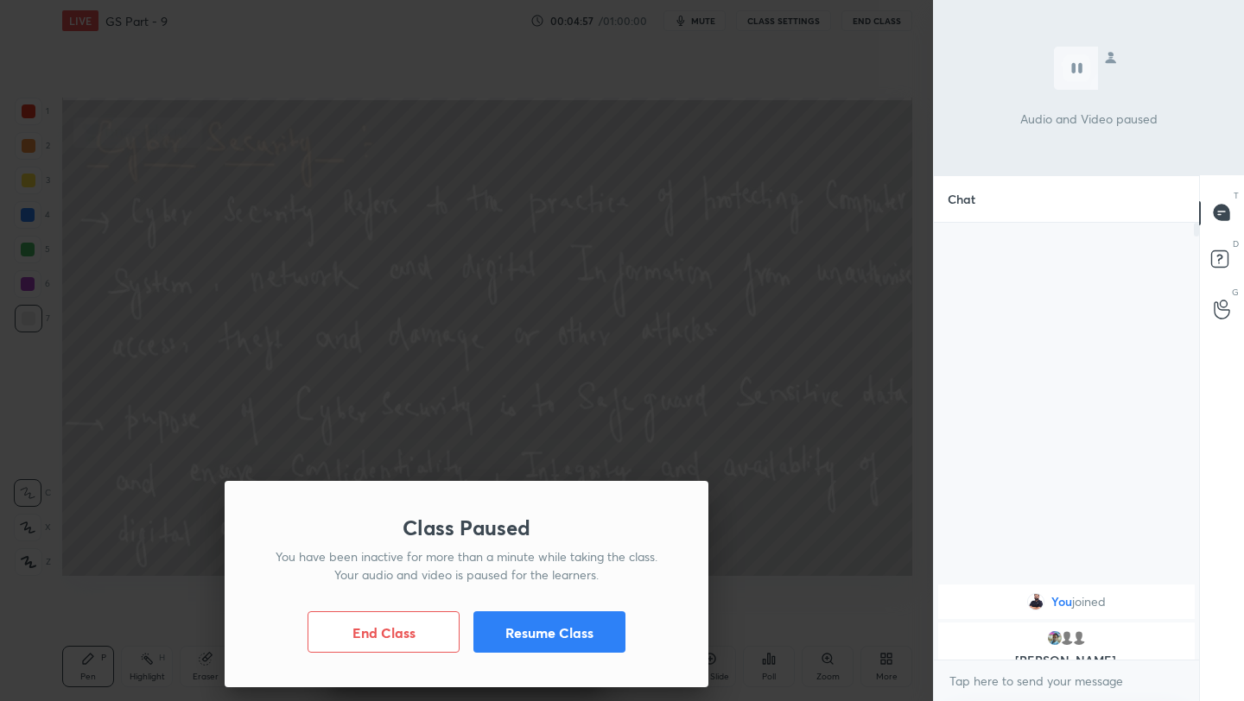
click at [584, 641] on button "Resume Class" at bounding box center [549, 632] width 152 height 41
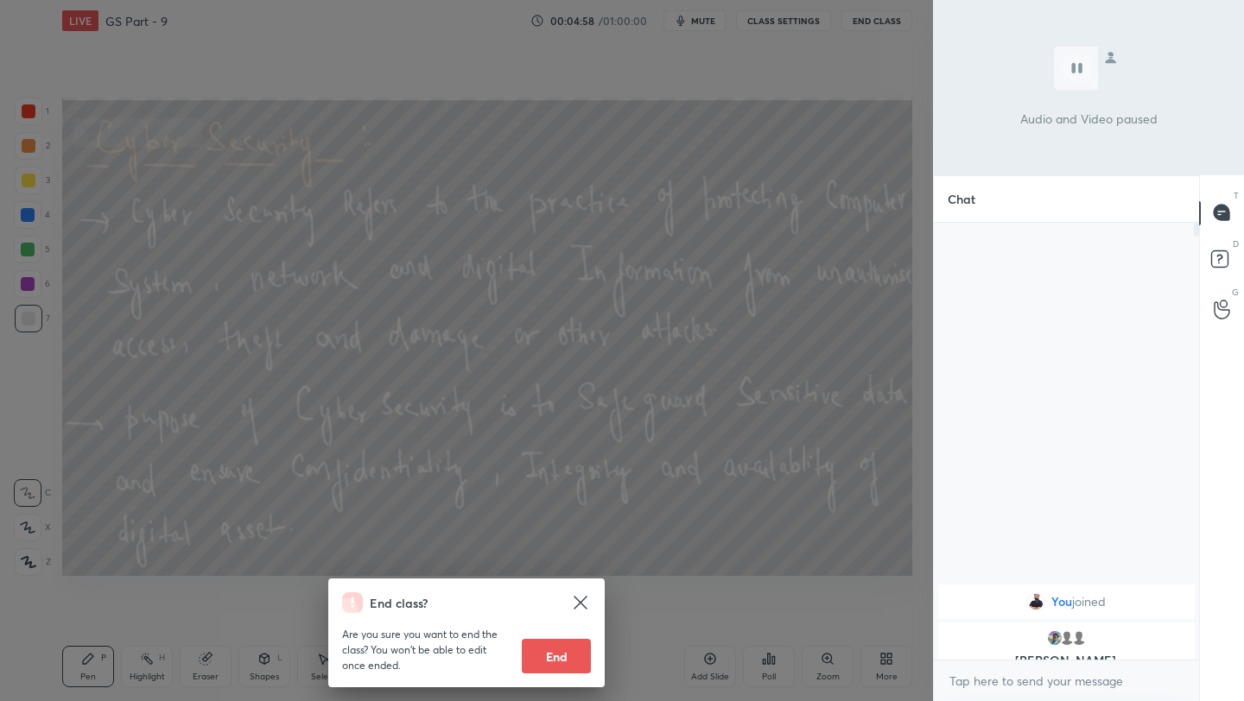
click at [685, 555] on div "End class? Are you sure you want to end the class? You won’t be able to edit on…" at bounding box center [466, 350] width 933 height 701
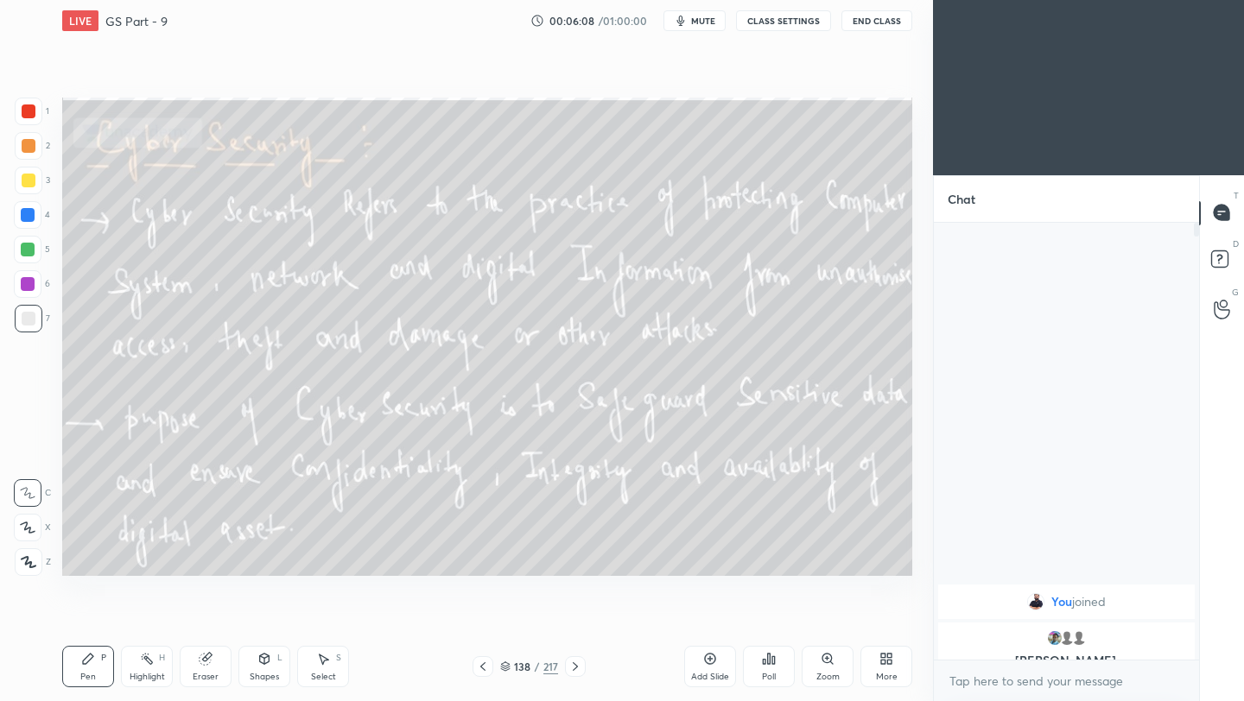
click at [32, 109] on div at bounding box center [29, 112] width 14 height 14
click at [28, 561] on icon at bounding box center [29, 562] width 16 height 12
click at [570, 669] on icon at bounding box center [575, 667] width 14 height 14
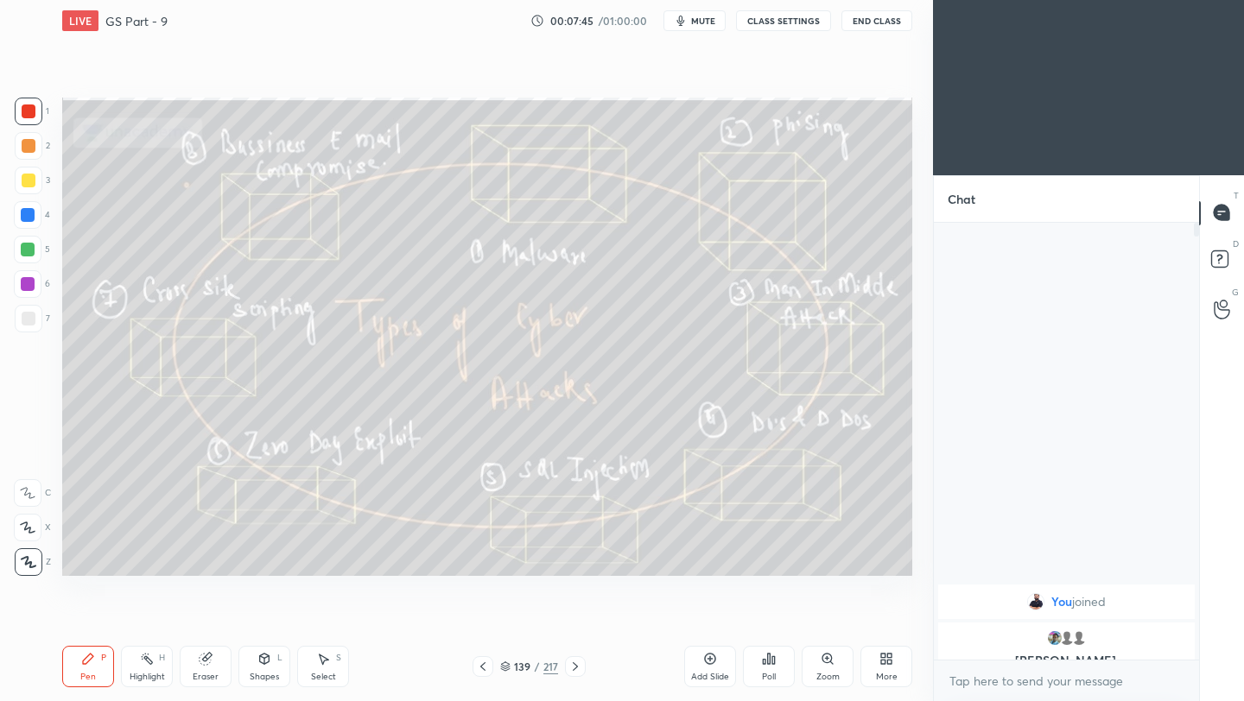
click at [574, 667] on icon at bounding box center [575, 667] width 14 height 14
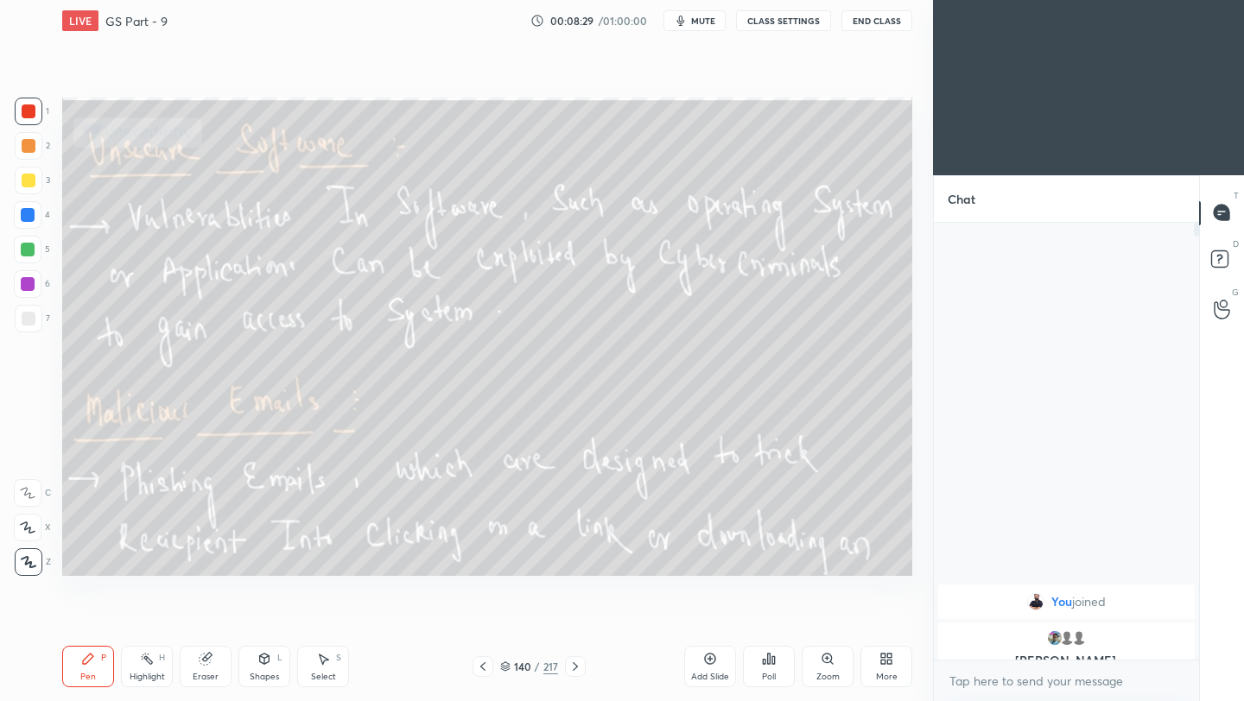
click at [575, 665] on icon at bounding box center [575, 666] width 5 height 9
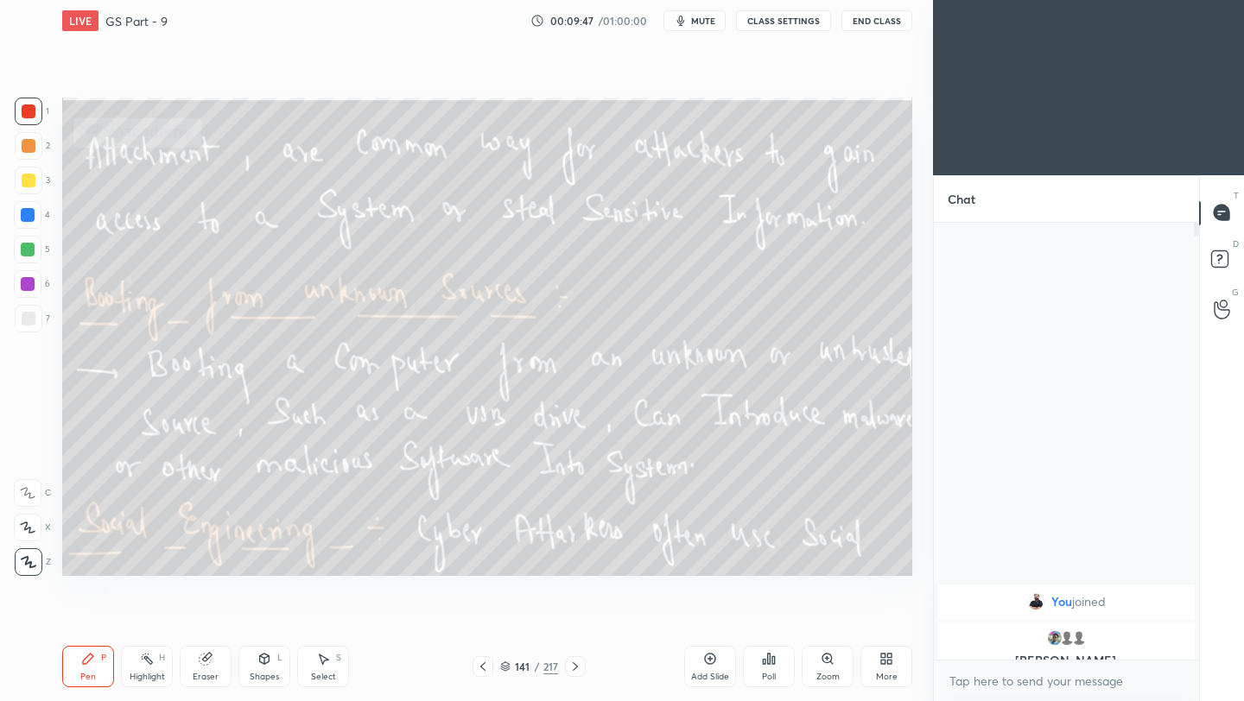
click at [578, 667] on icon at bounding box center [575, 667] width 14 height 14
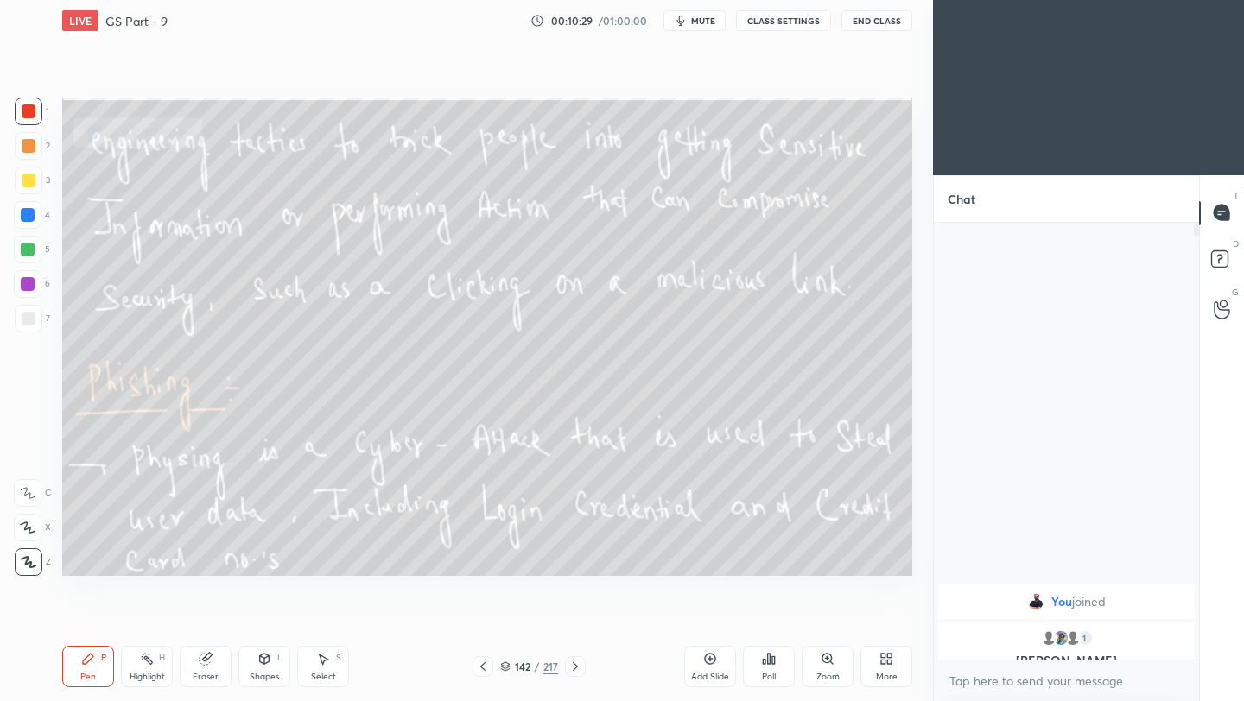
click at [483, 667] on icon at bounding box center [483, 667] width 14 height 14
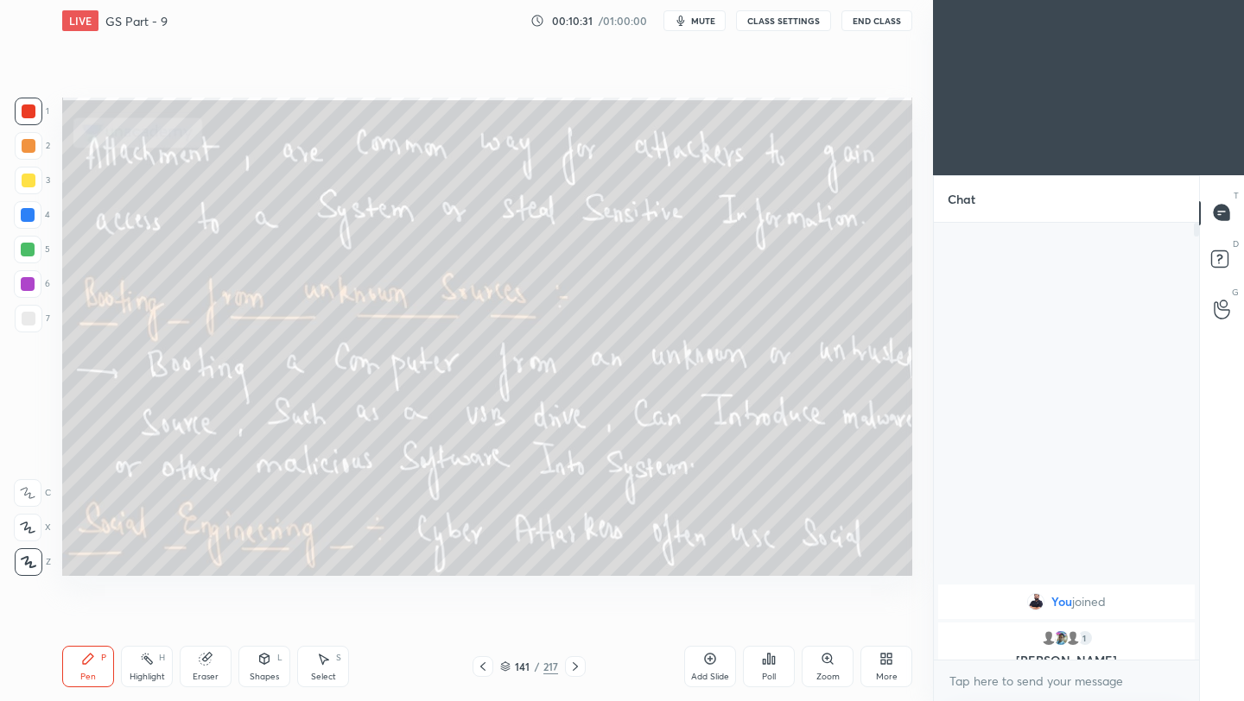
click at [572, 669] on icon at bounding box center [575, 667] width 14 height 14
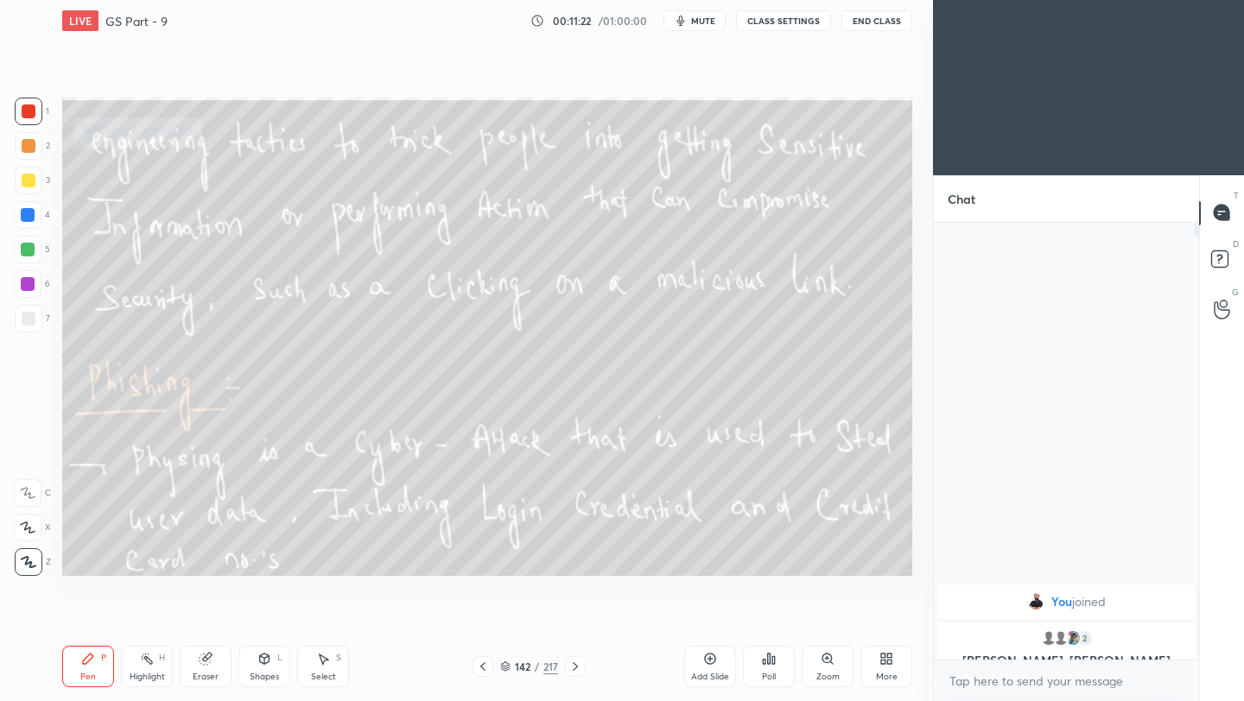
click at [575, 669] on icon at bounding box center [575, 667] width 14 height 14
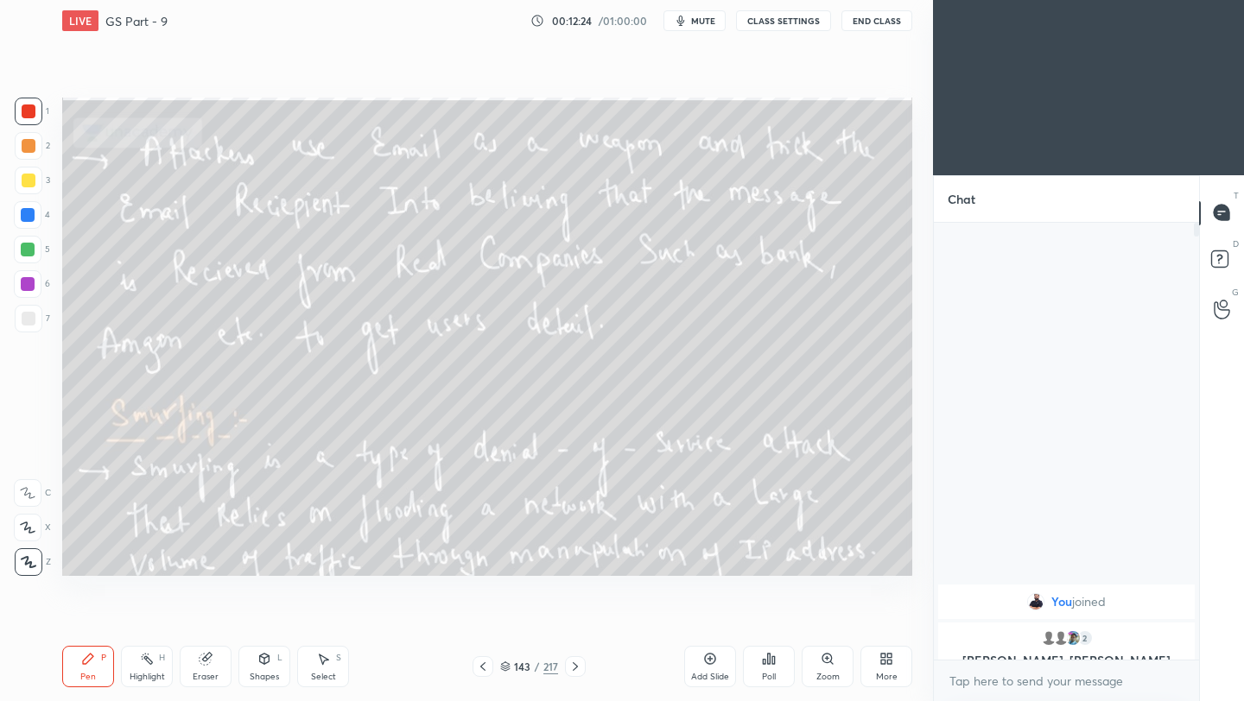
click at [575, 669] on icon at bounding box center [575, 667] width 14 height 14
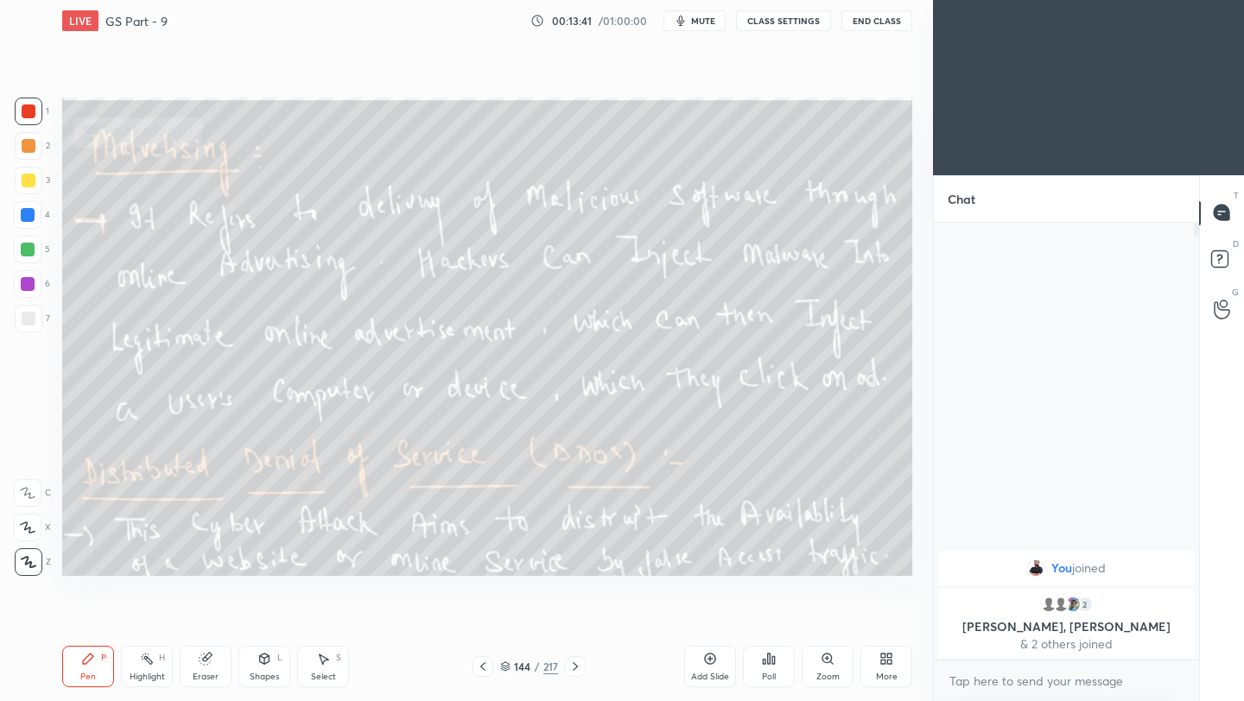
scroll to position [85784, 85511]
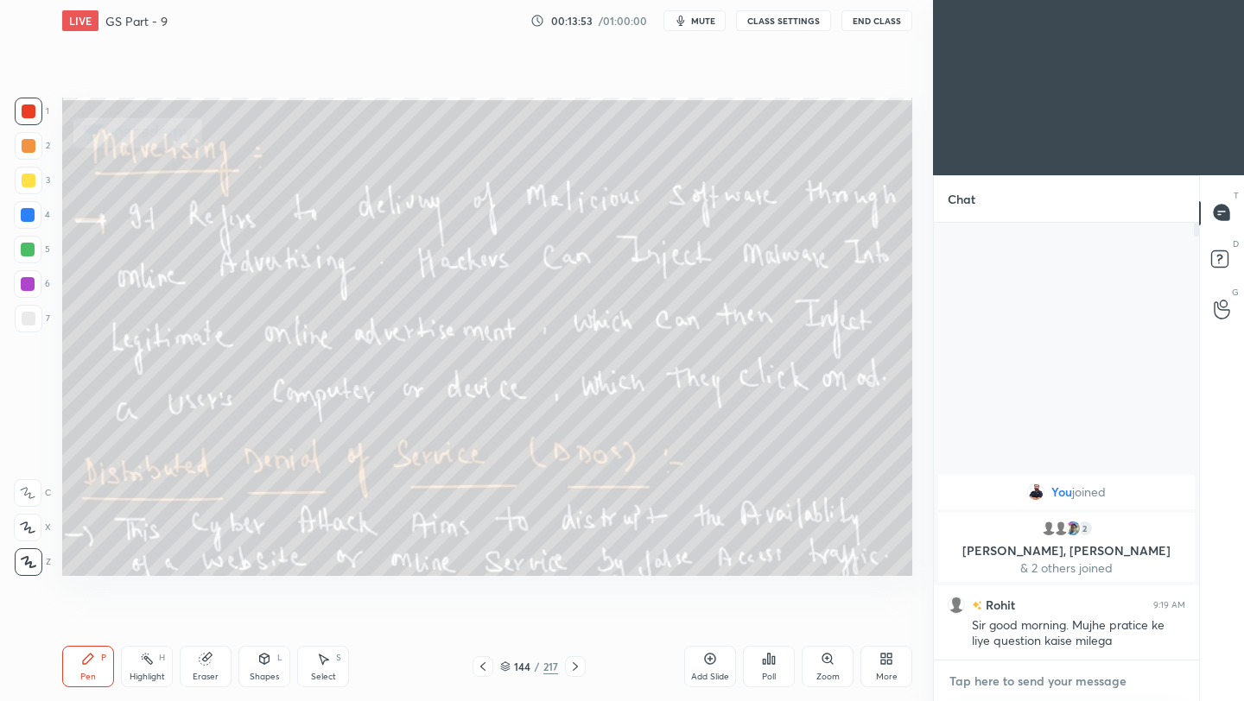
type textarea "x"
click at [979, 682] on textarea at bounding box center [1067, 682] width 238 height 28
paste textarea "[URL][DOMAIN_NAME]"
type textarea "[URL][DOMAIN_NAME]"
type textarea "x"
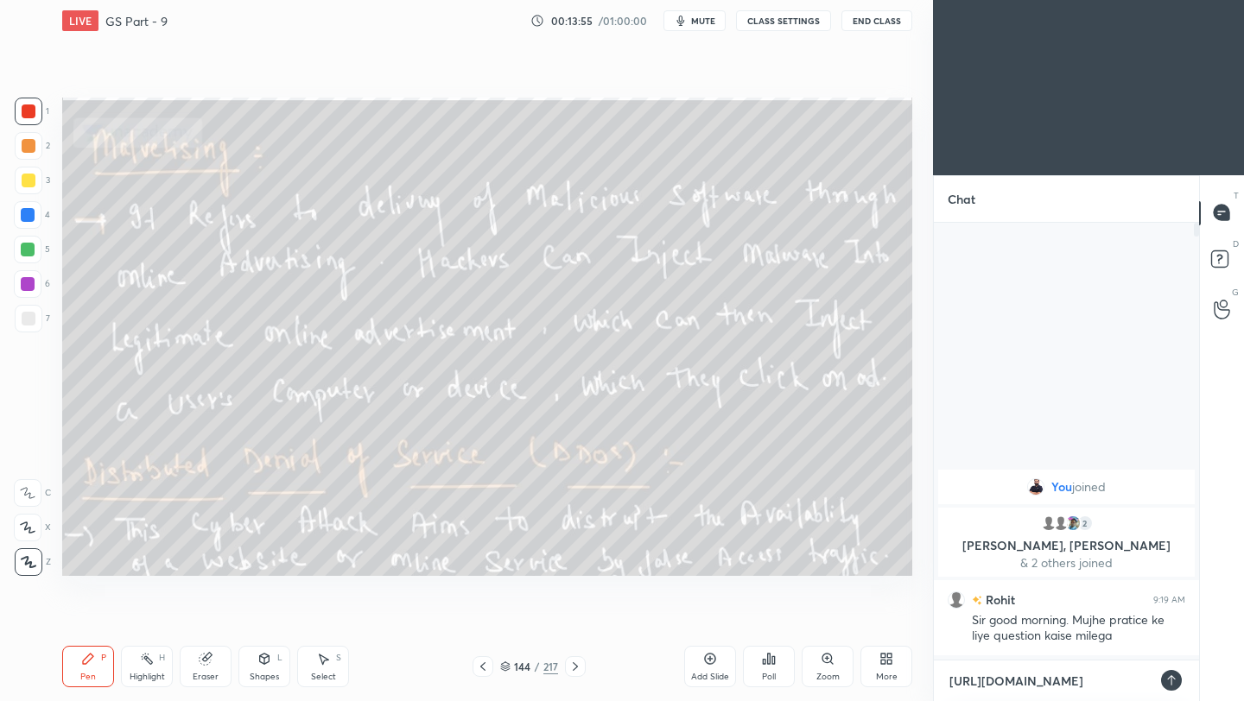
scroll to position [288, 260]
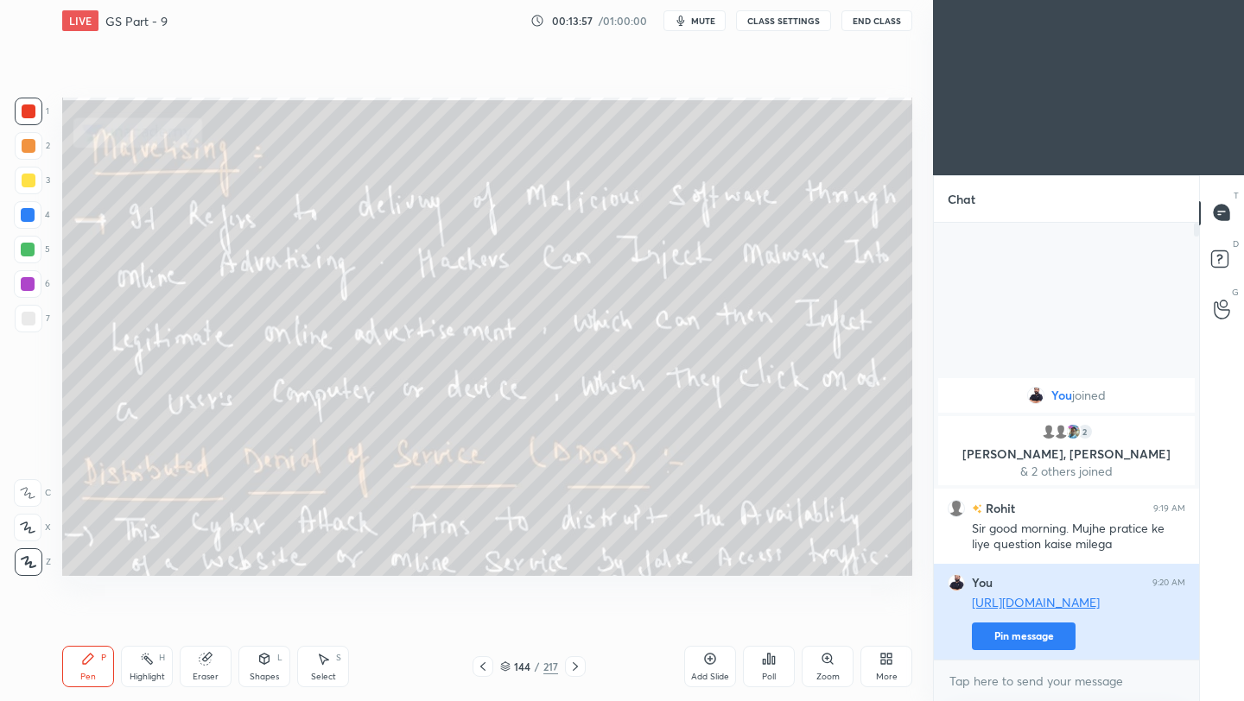
click at [1007, 637] on button "Pin message" at bounding box center [1024, 637] width 104 height 28
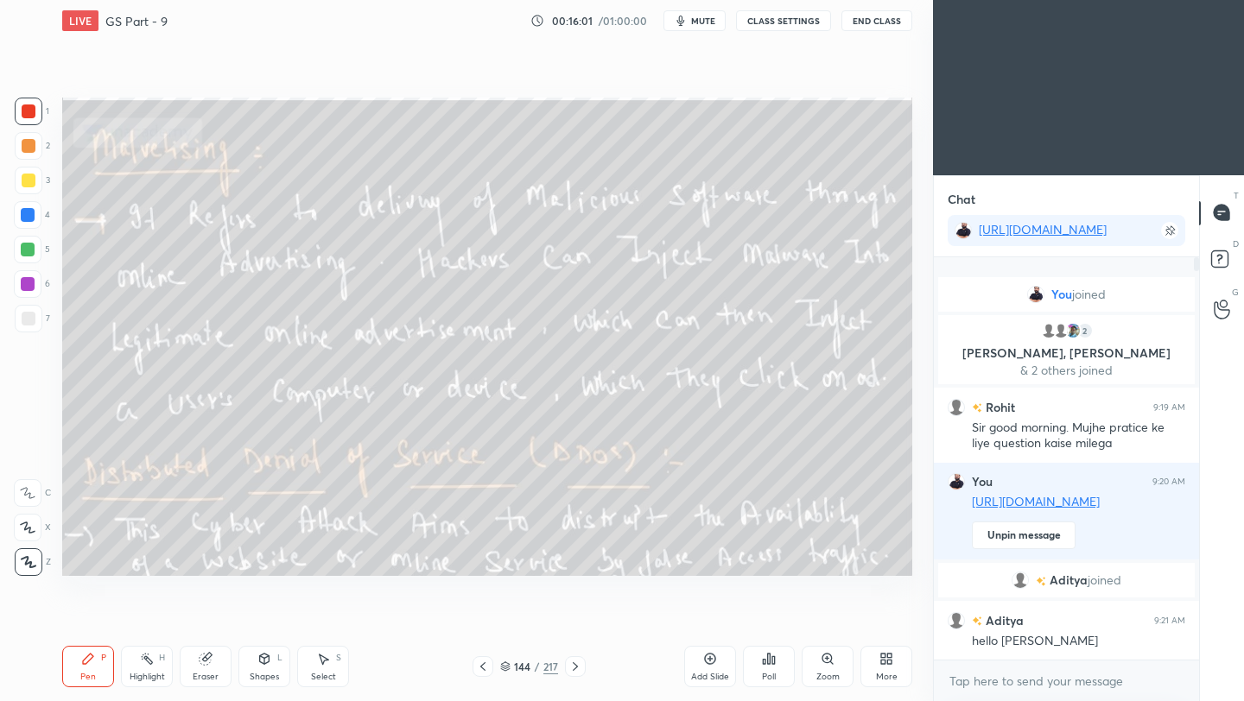
click at [577, 663] on icon at bounding box center [575, 667] width 14 height 14
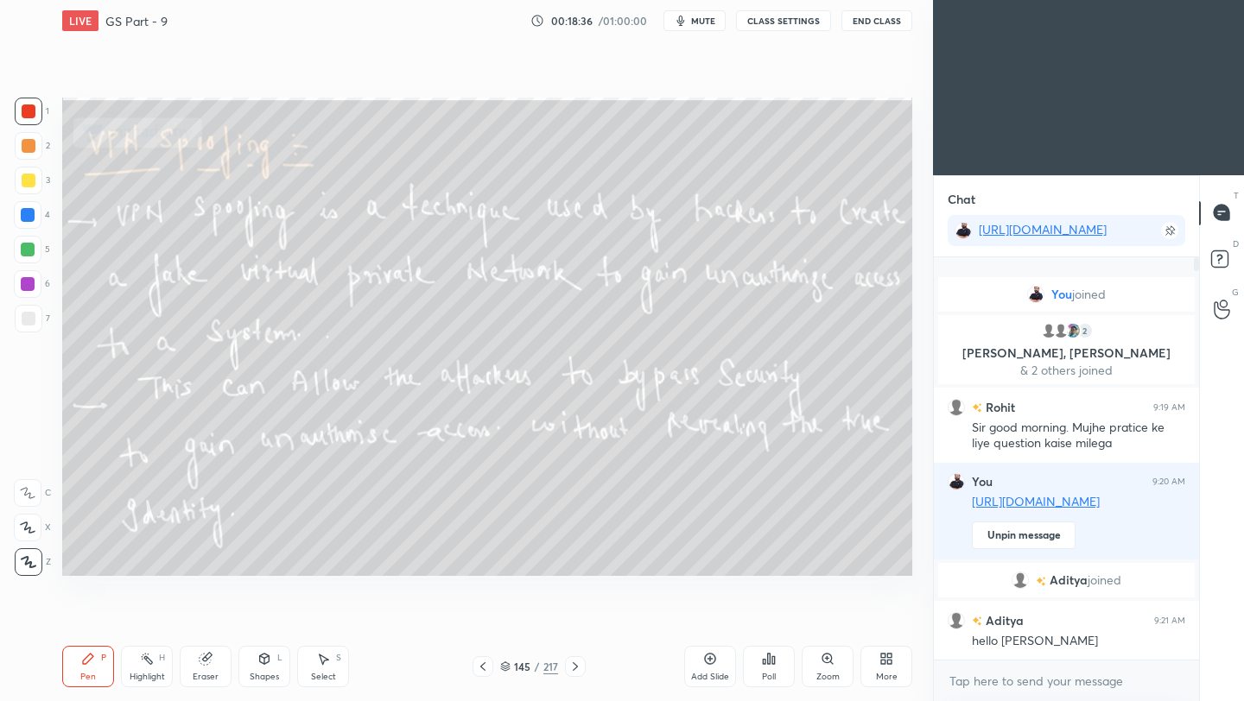
click at [899, 20] on button "End Class" at bounding box center [876, 20] width 71 height 21
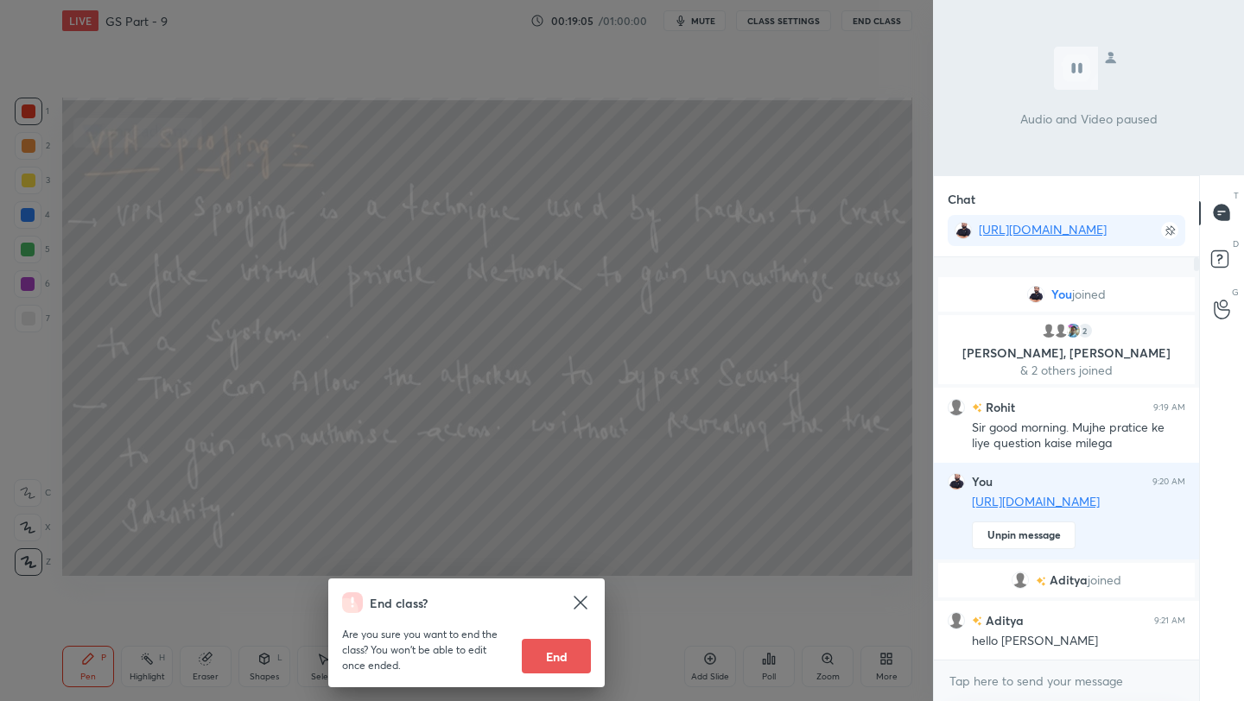
click at [649, 473] on div "End class? Are you sure you want to end the class? You won’t be able to edit on…" at bounding box center [466, 350] width 933 height 701
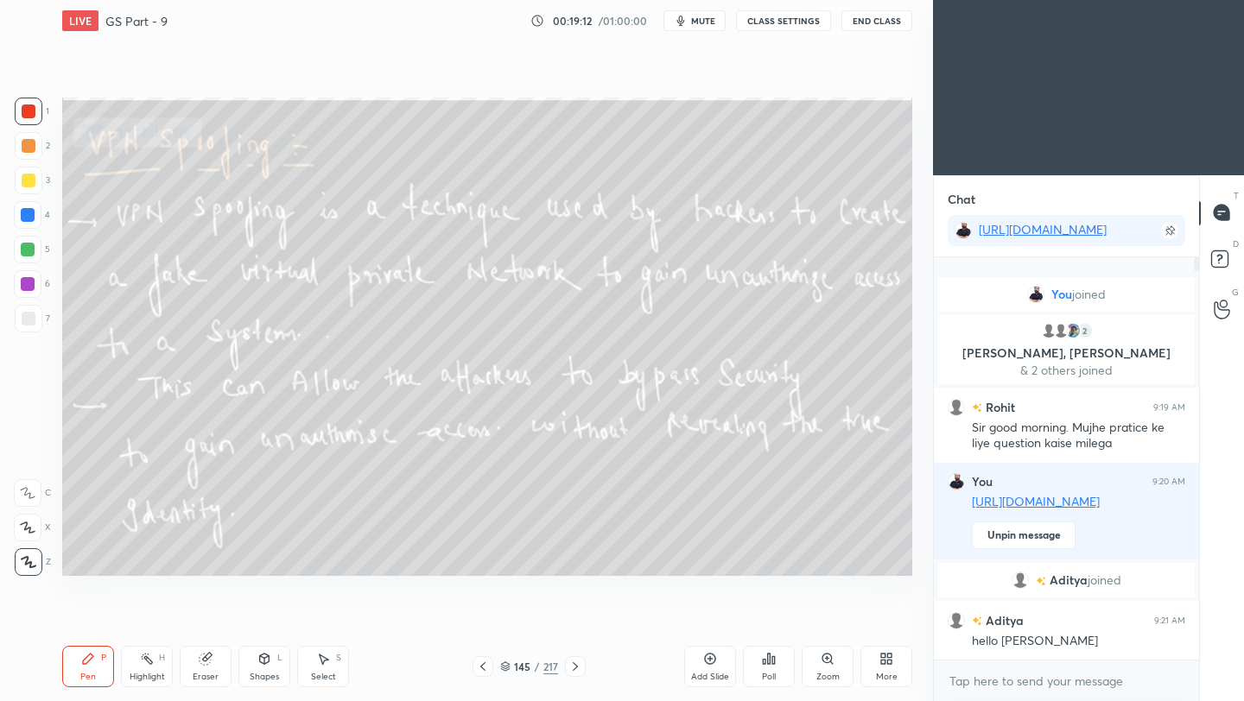
click at [575, 668] on icon at bounding box center [575, 666] width 5 height 9
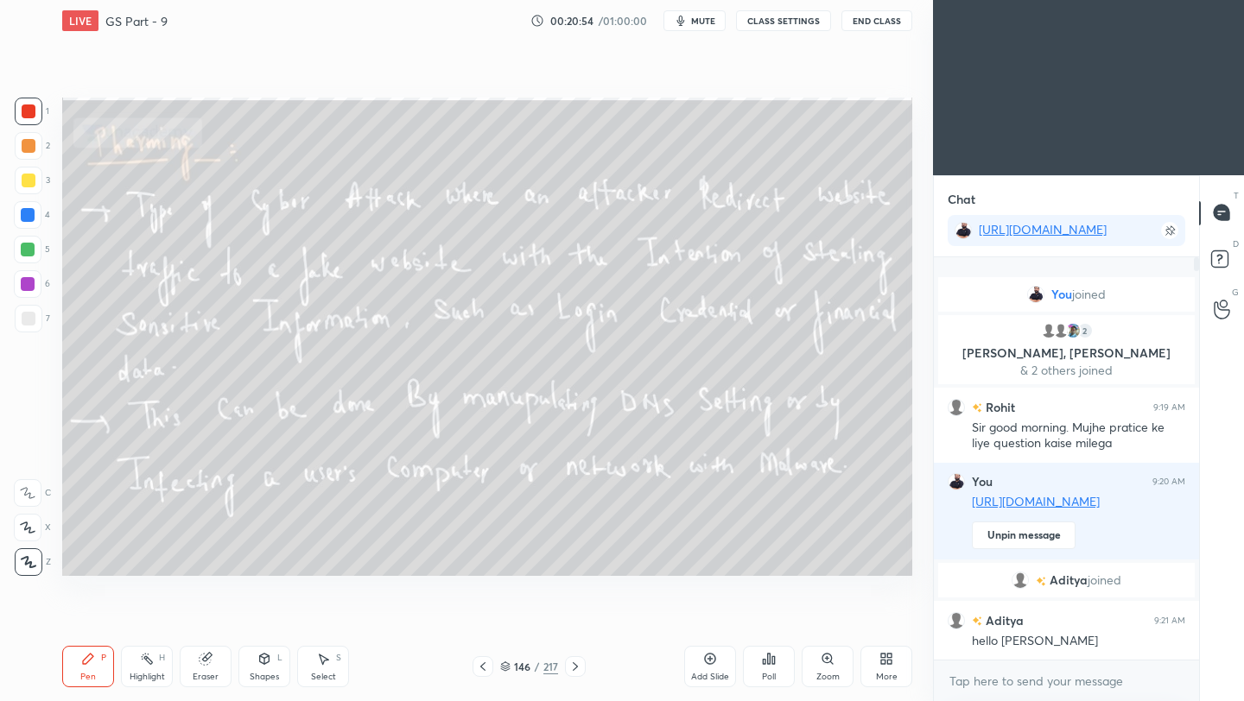
click at [574, 663] on icon at bounding box center [575, 667] width 14 height 14
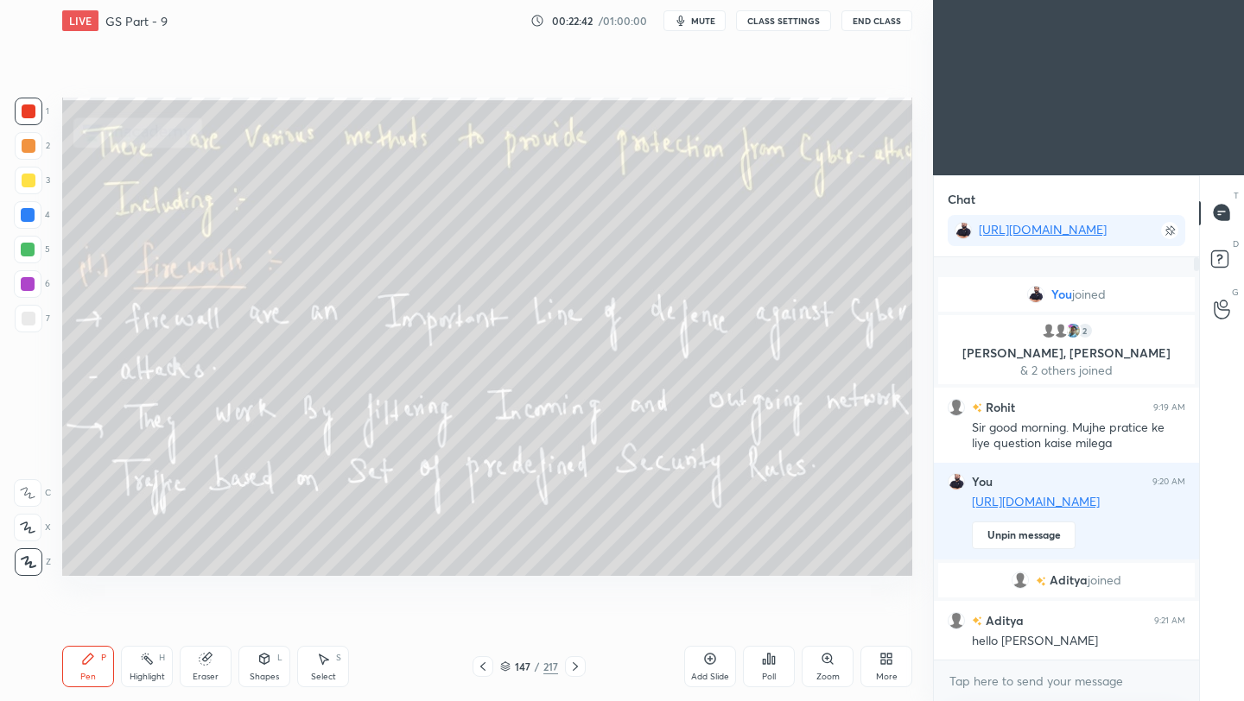
click at [864, 22] on button "End Class" at bounding box center [876, 20] width 71 height 21
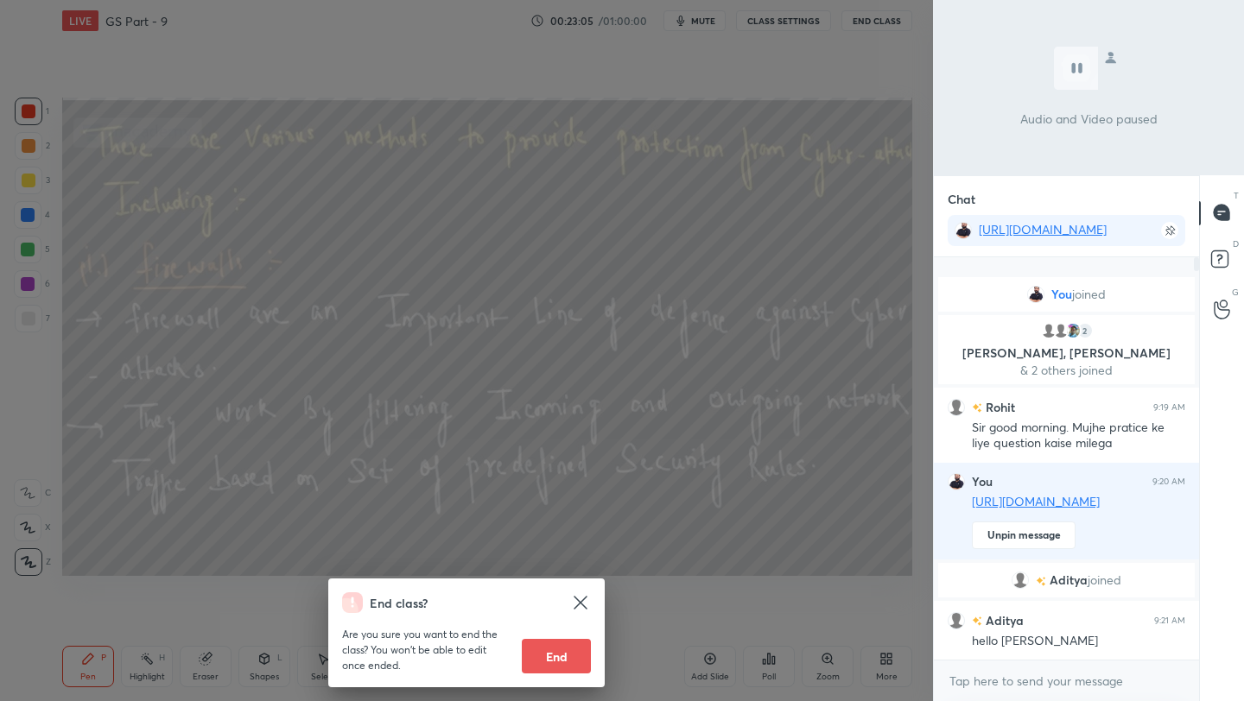
click at [686, 248] on div "End class? Are you sure you want to end the class? You won’t be able to edit on…" at bounding box center [466, 350] width 933 height 701
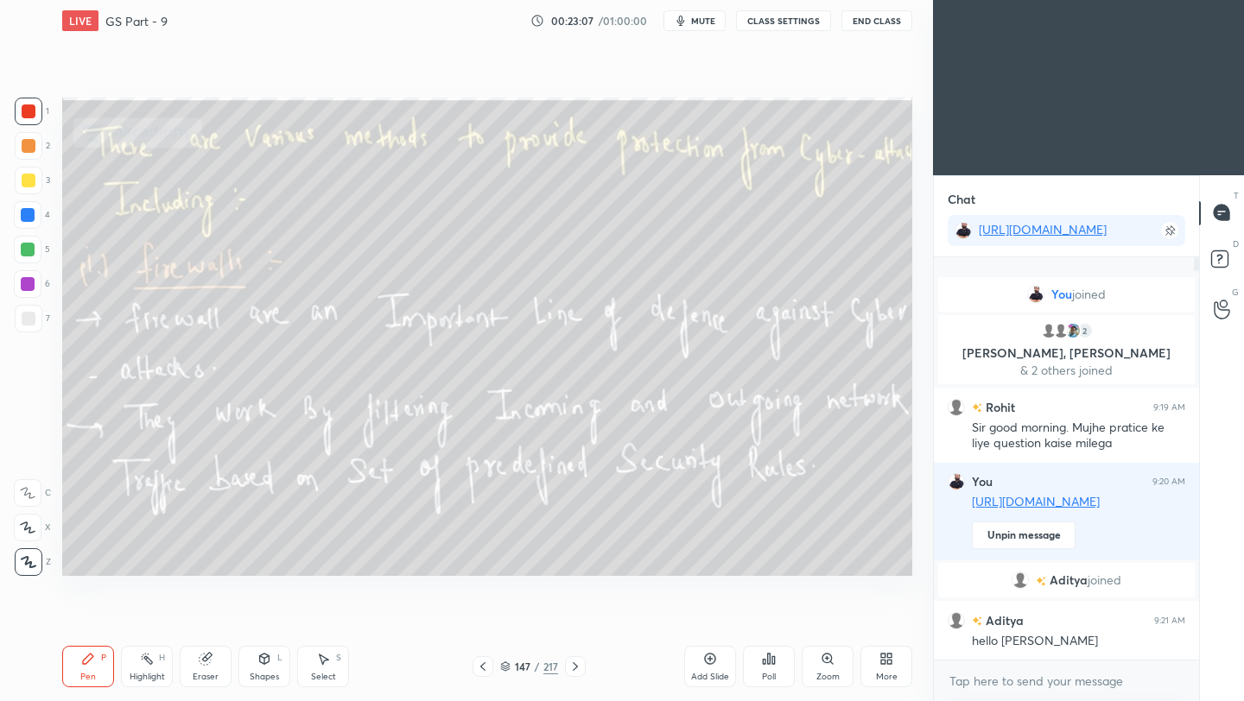
click at [574, 663] on icon at bounding box center [575, 667] width 14 height 14
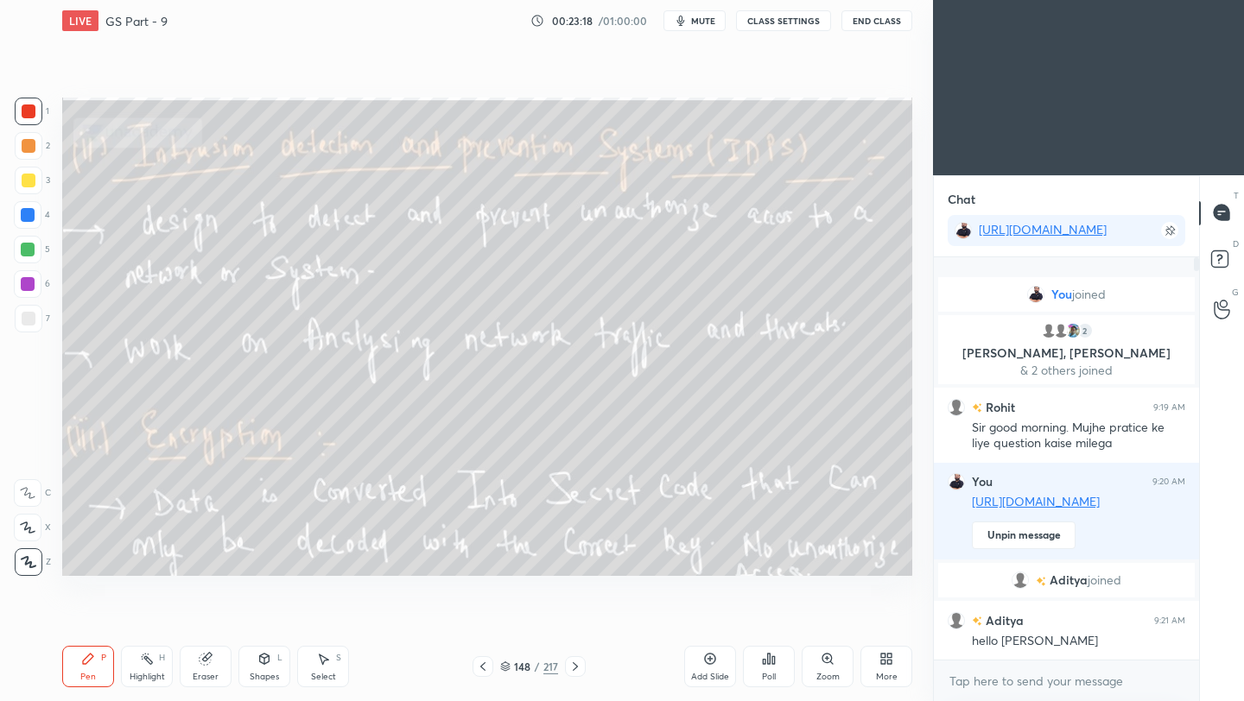
click at [886, 24] on button "End Class" at bounding box center [876, 20] width 71 height 21
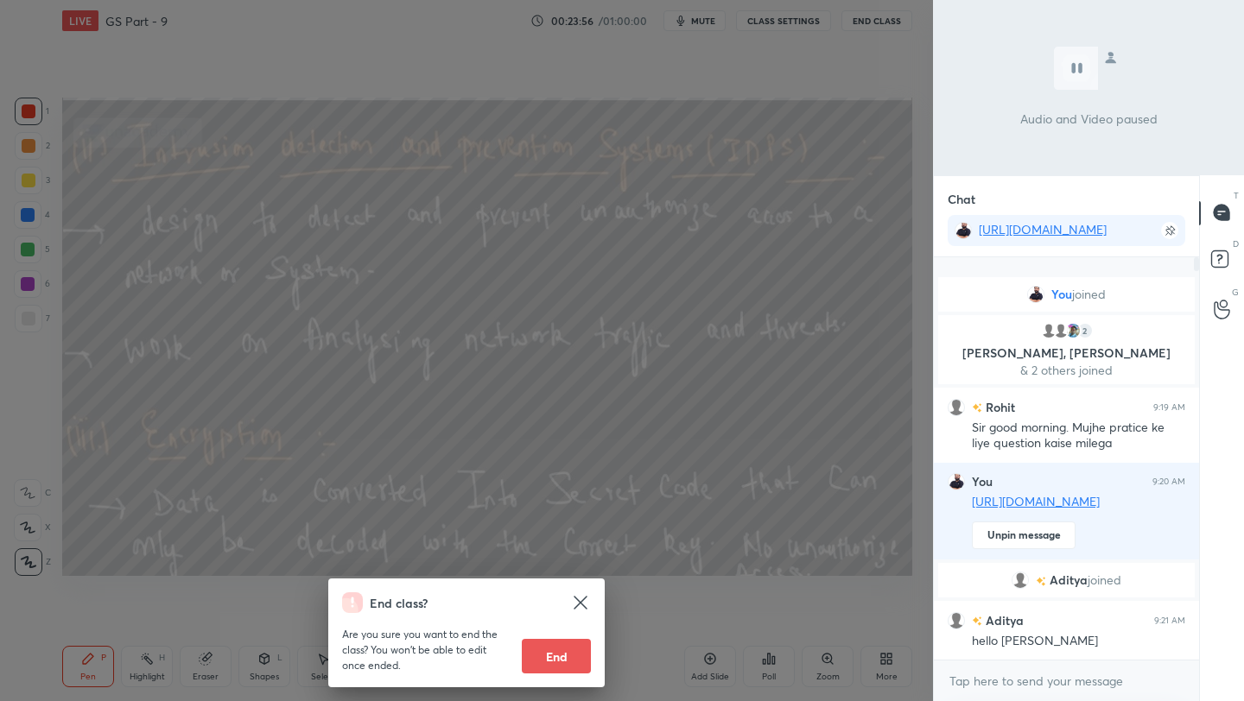
click at [459, 275] on div "End class? Are you sure you want to end the class? You won’t be able to edit on…" at bounding box center [466, 350] width 933 height 701
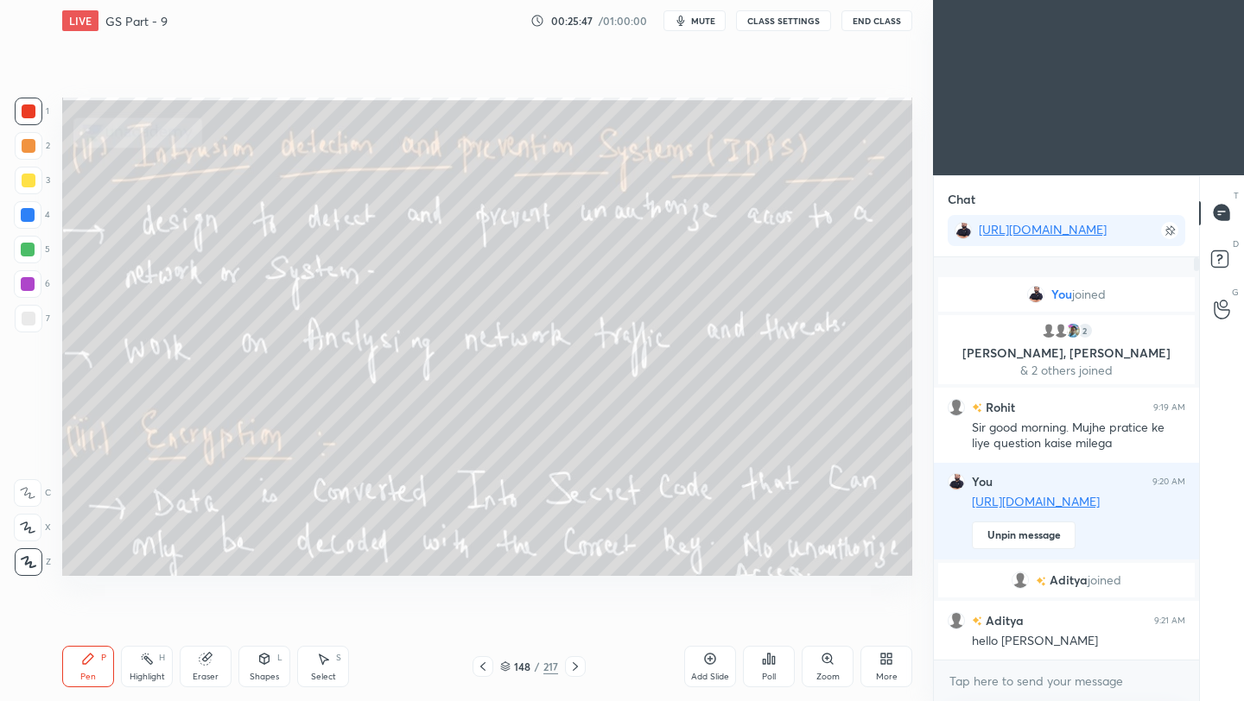
click at [579, 664] on icon at bounding box center [575, 667] width 14 height 14
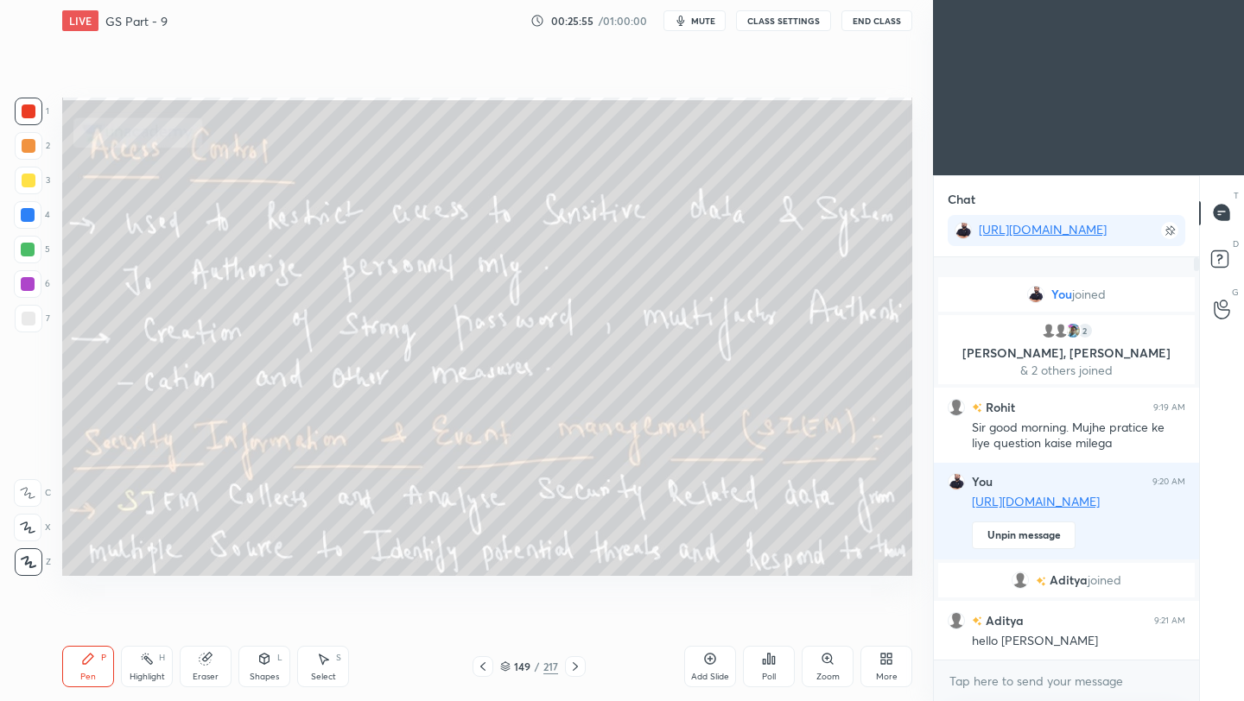
click at [877, 22] on button "End Class" at bounding box center [876, 20] width 71 height 21
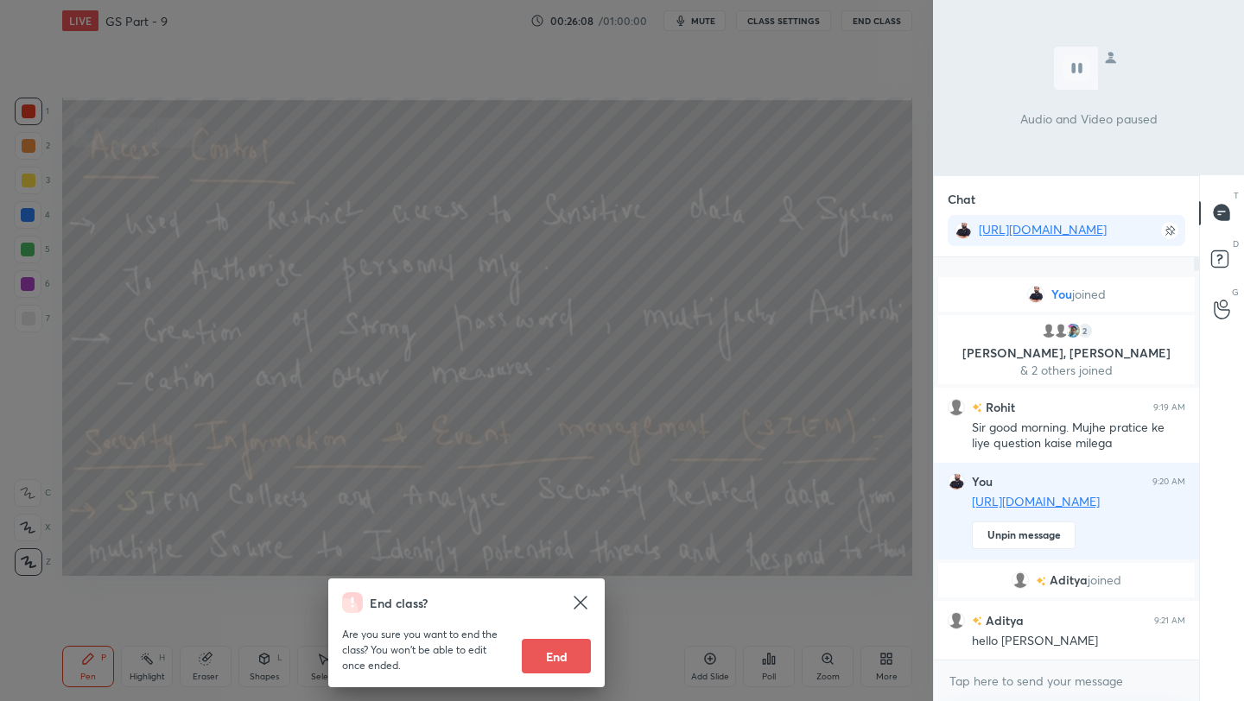
click at [511, 161] on div "End class? Are you sure you want to end the class? You won’t be able to edit on…" at bounding box center [466, 350] width 933 height 701
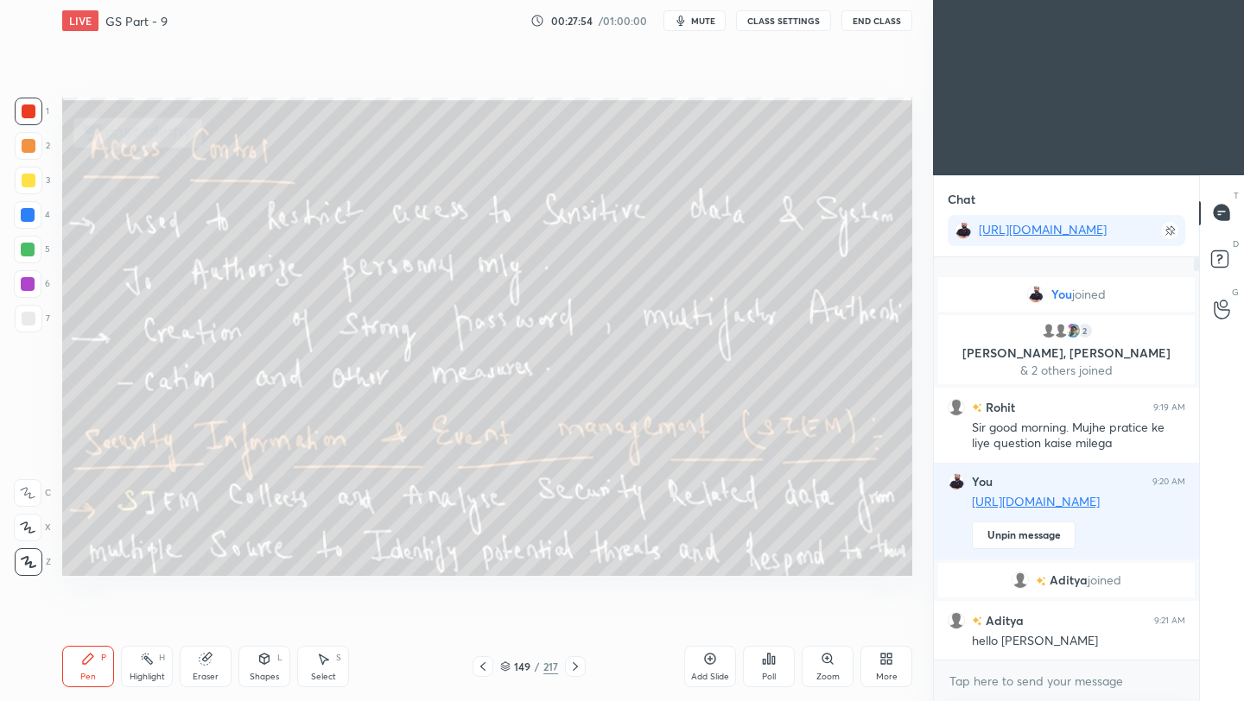
click at [574, 669] on icon at bounding box center [575, 666] width 5 height 9
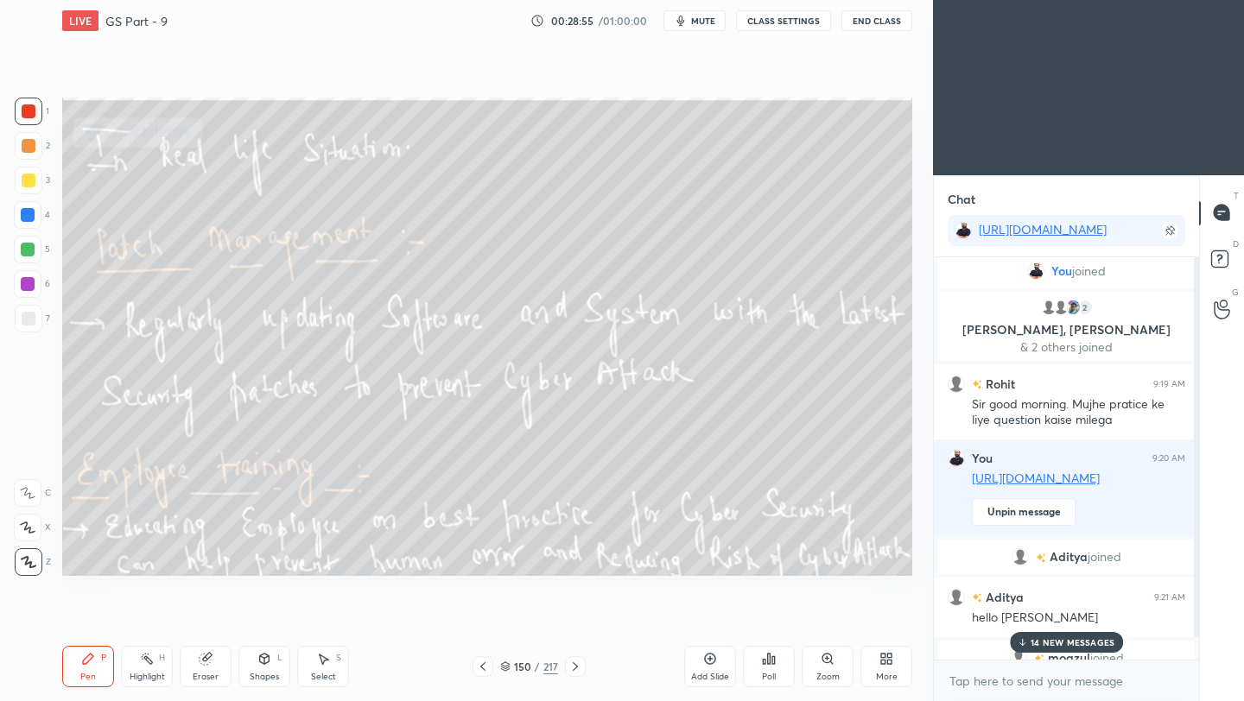
scroll to position [25, 0]
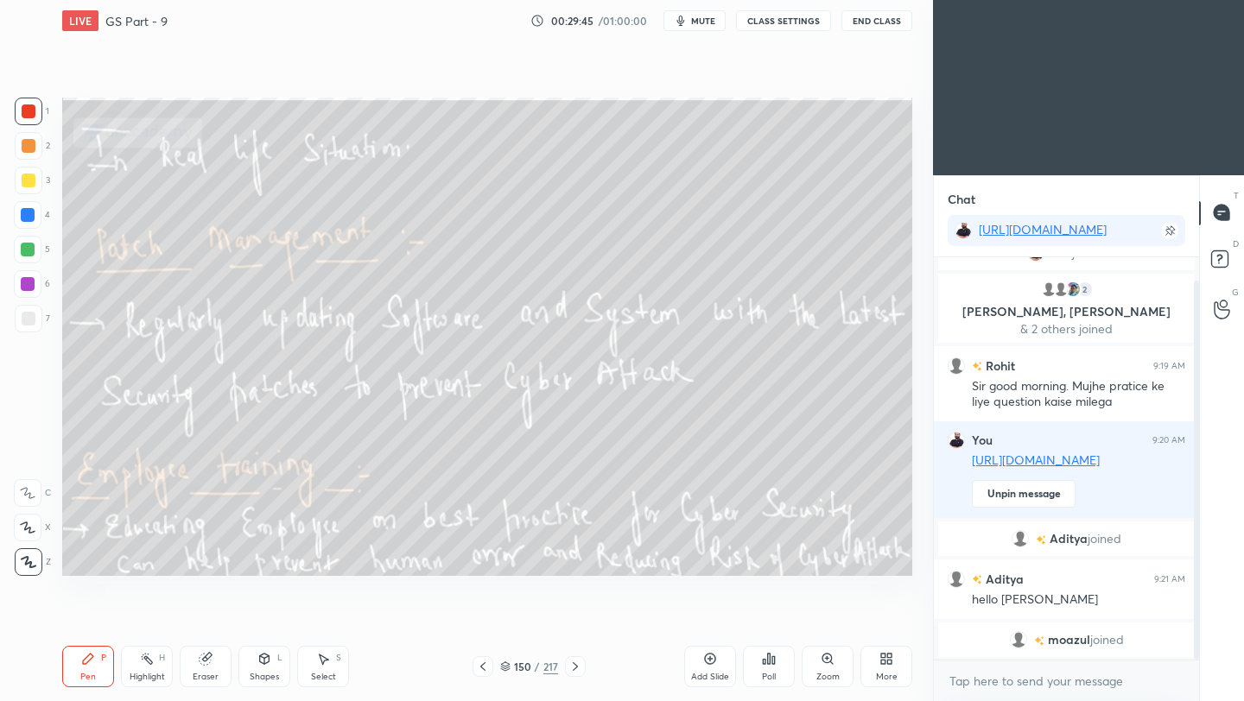
click at [573, 668] on icon at bounding box center [575, 667] width 14 height 14
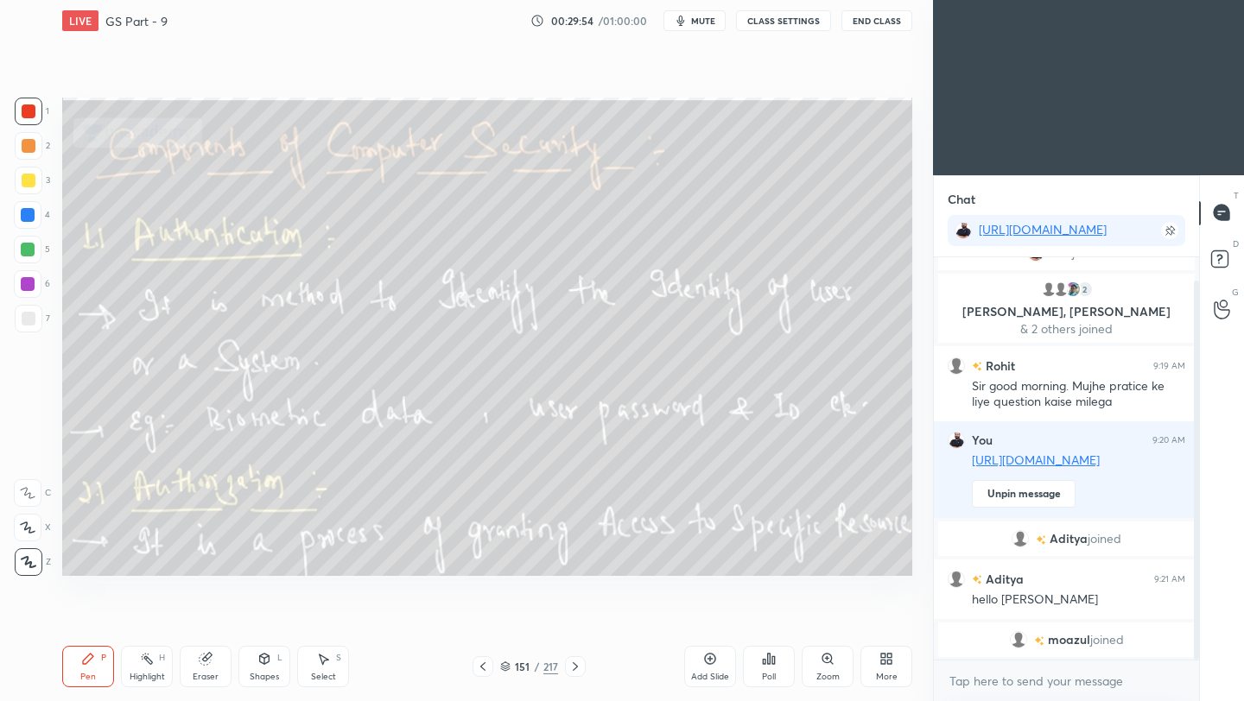
click at [871, 24] on button "End Class" at bounding box center [876, 20] width 71 height 21
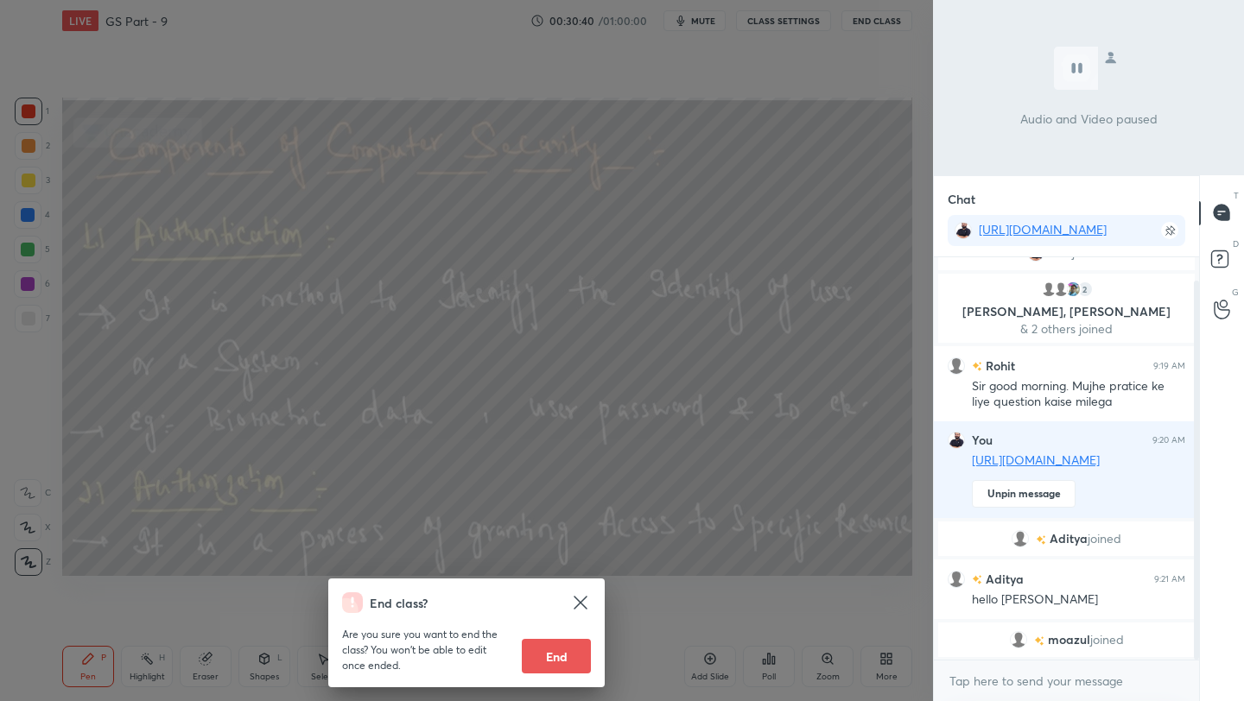
click at [775, 206] on div "End class? Are you sure you want to end the class? You won’t be able to edit on…" at bounding box center [466, 350] width 933 height 701
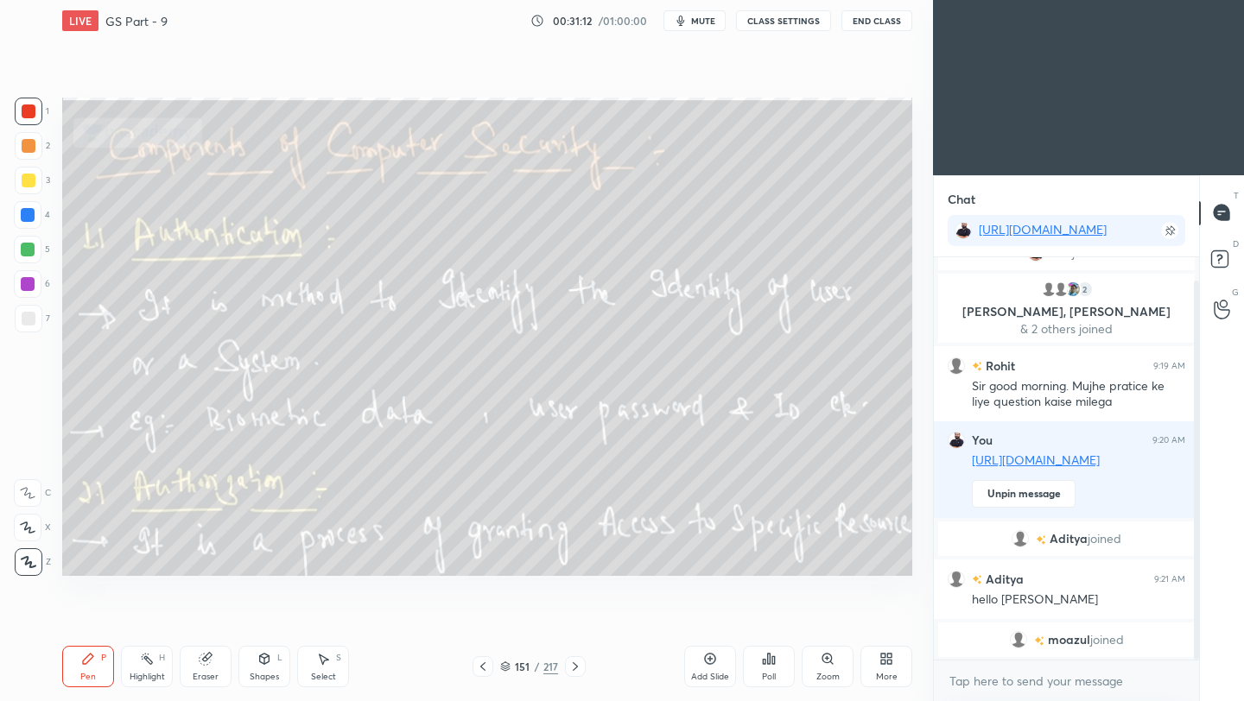
click at [571, 662] on icon at bounding box center [575, 667] width 14 height 14
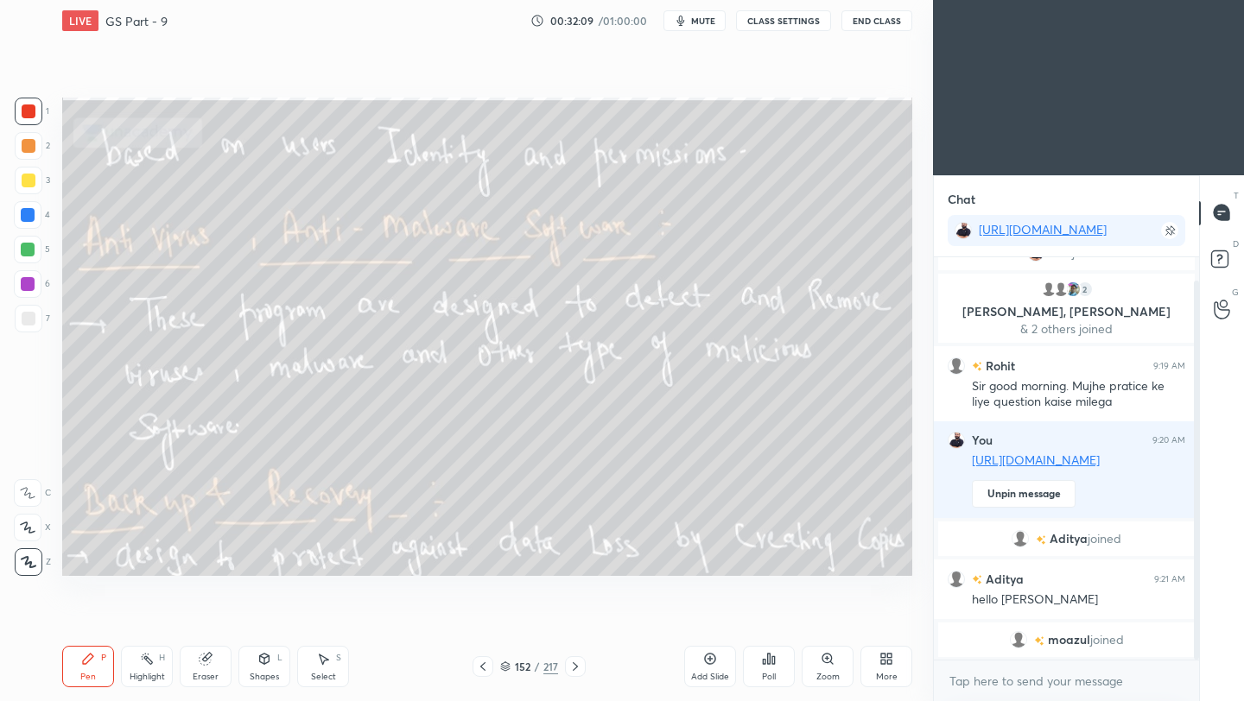
click at [574, 668] on icon at bounding box center [575, 667] width 14 height 14
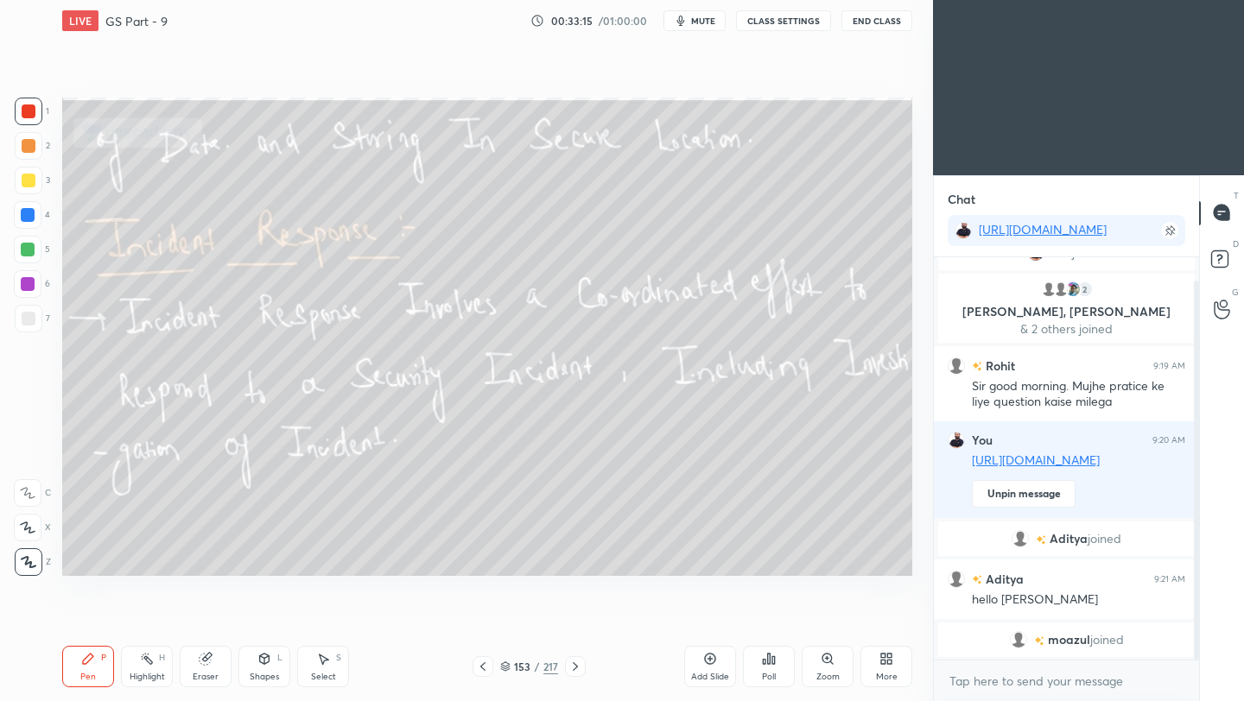
click at [574, 664] on icon at bounding box center [575, 667] width 14 height 14
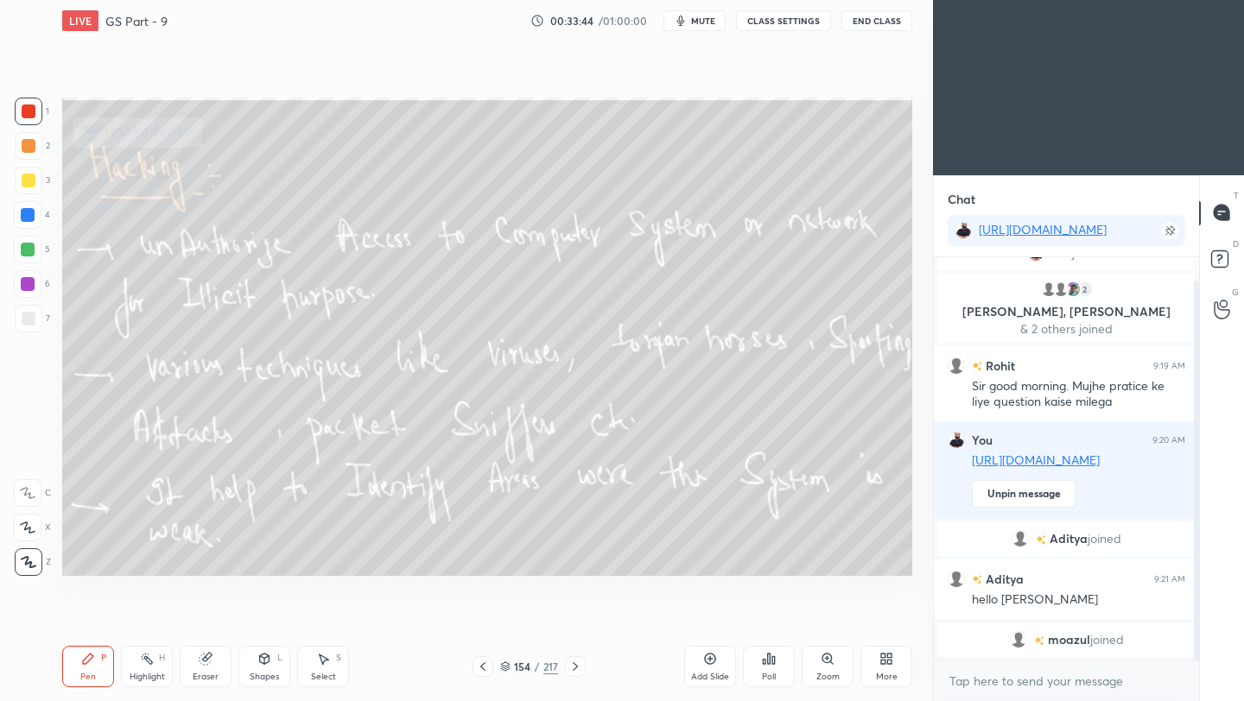
click at [876, 22] on button "End Class" at bounding box center [876, 20] width 71 height 21
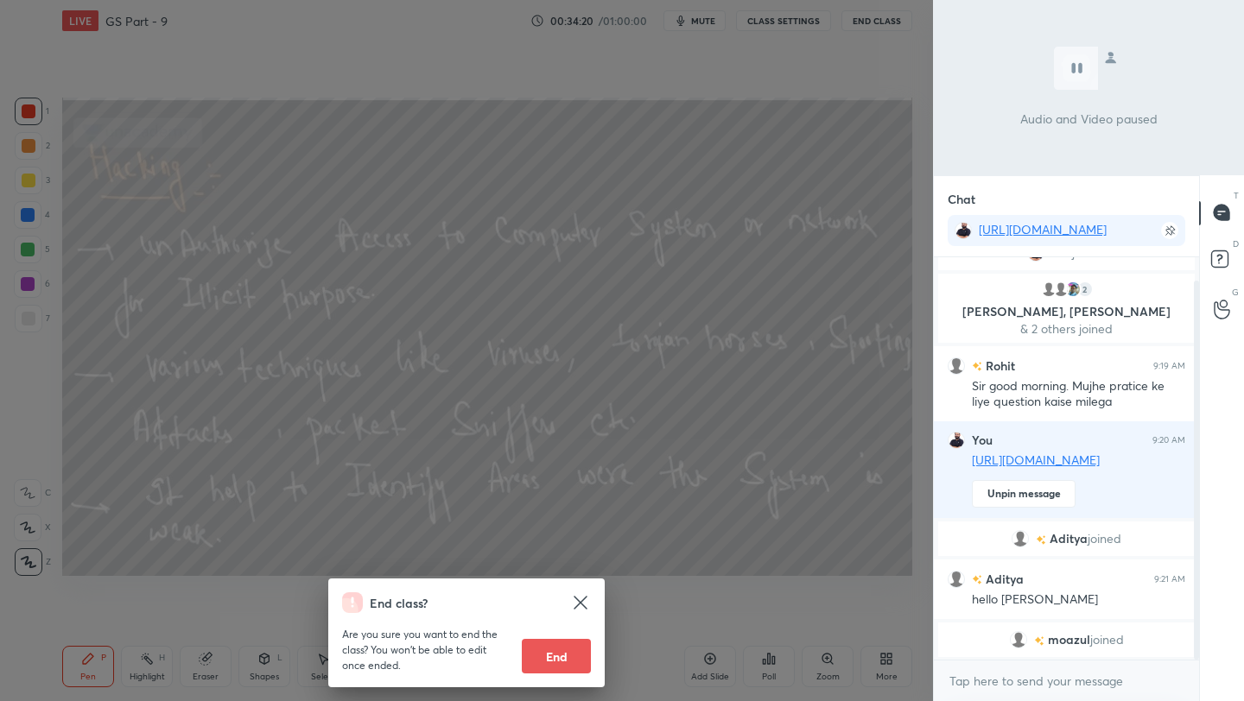
click at [718, 142] on div "End class? Are you sure you want to end the class? You won’t be able to edit on…" at bounding box center [466, 350] width 933 height 701
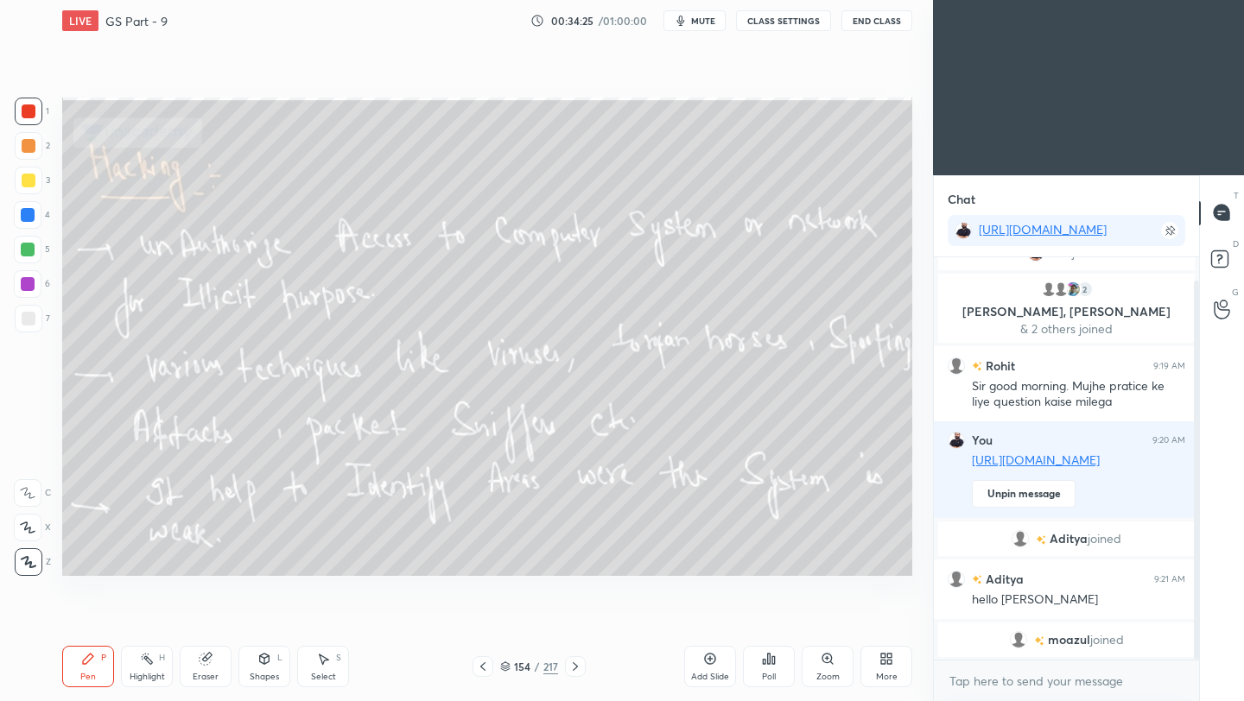
scroll to position [85, 0]
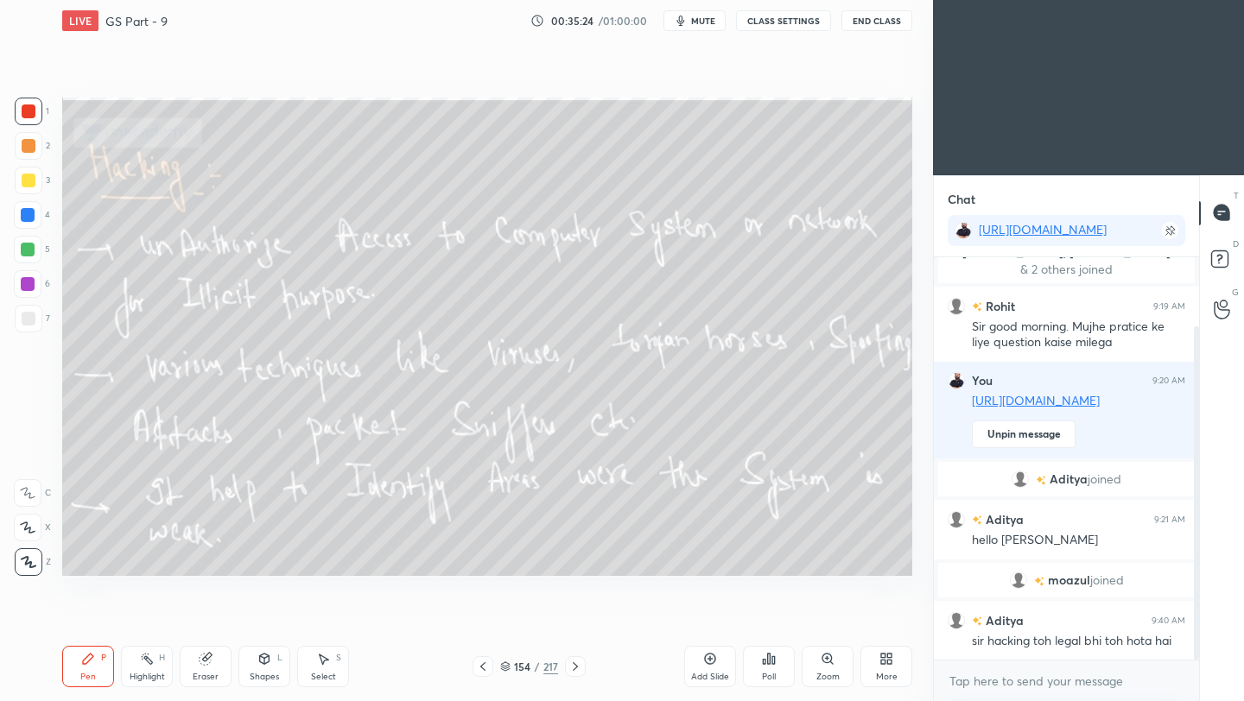
click at [575, 669] on icon at bounding box center [575, 667] width 14 height 14
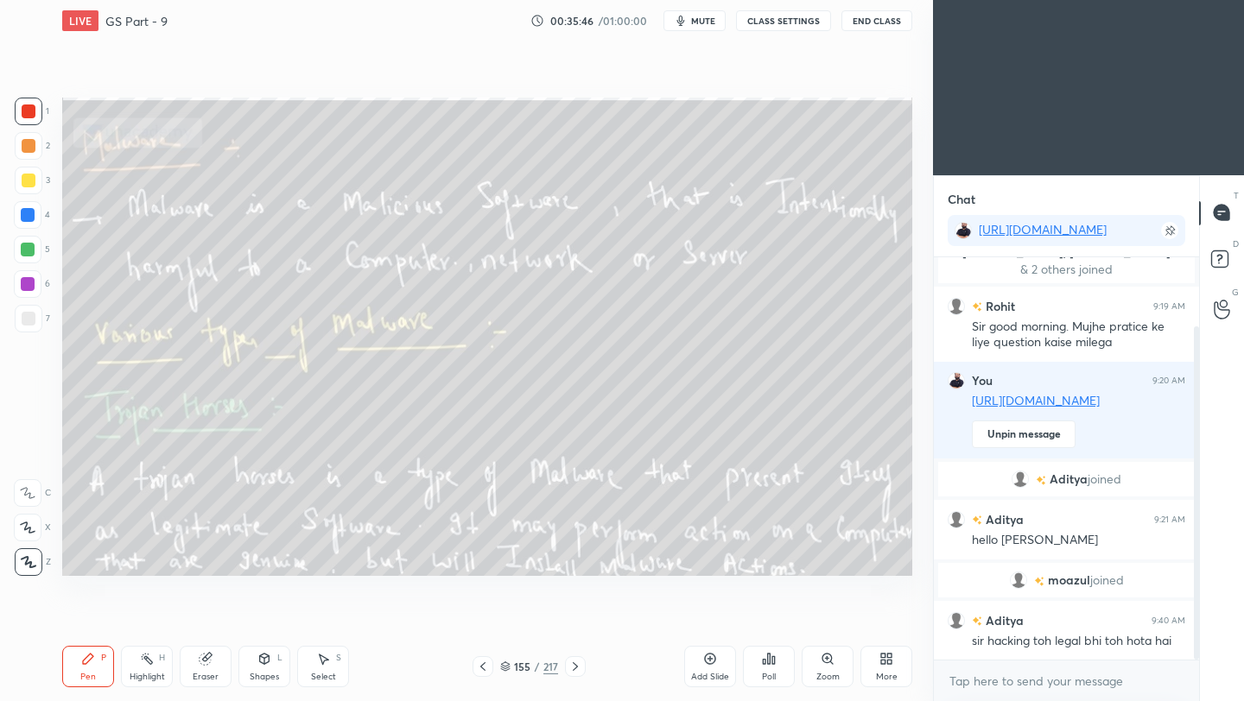
click at [881, 16] on button "End Class" at bounding box center [876, 20] width 71 height 21
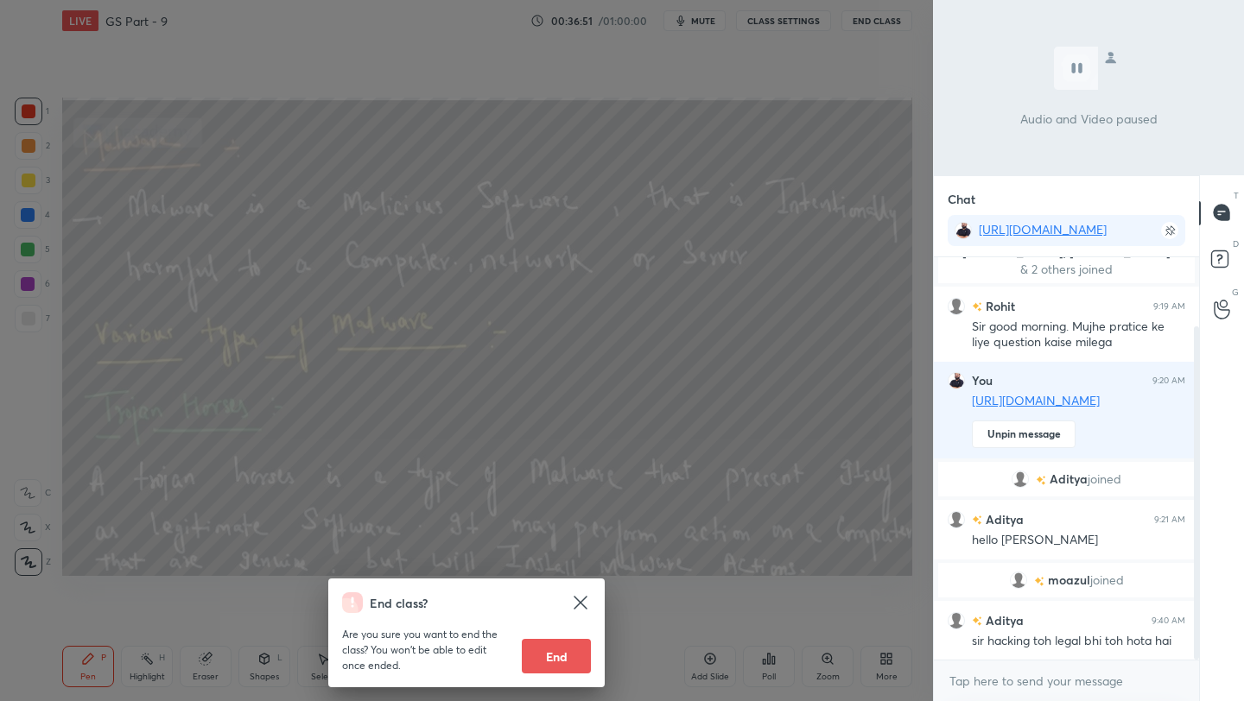
click at [692, 401] on div "End class? Are you sure you want to end the class? You won’t be able to edit on…" at bounding box center [466, 350] width 933 height 701
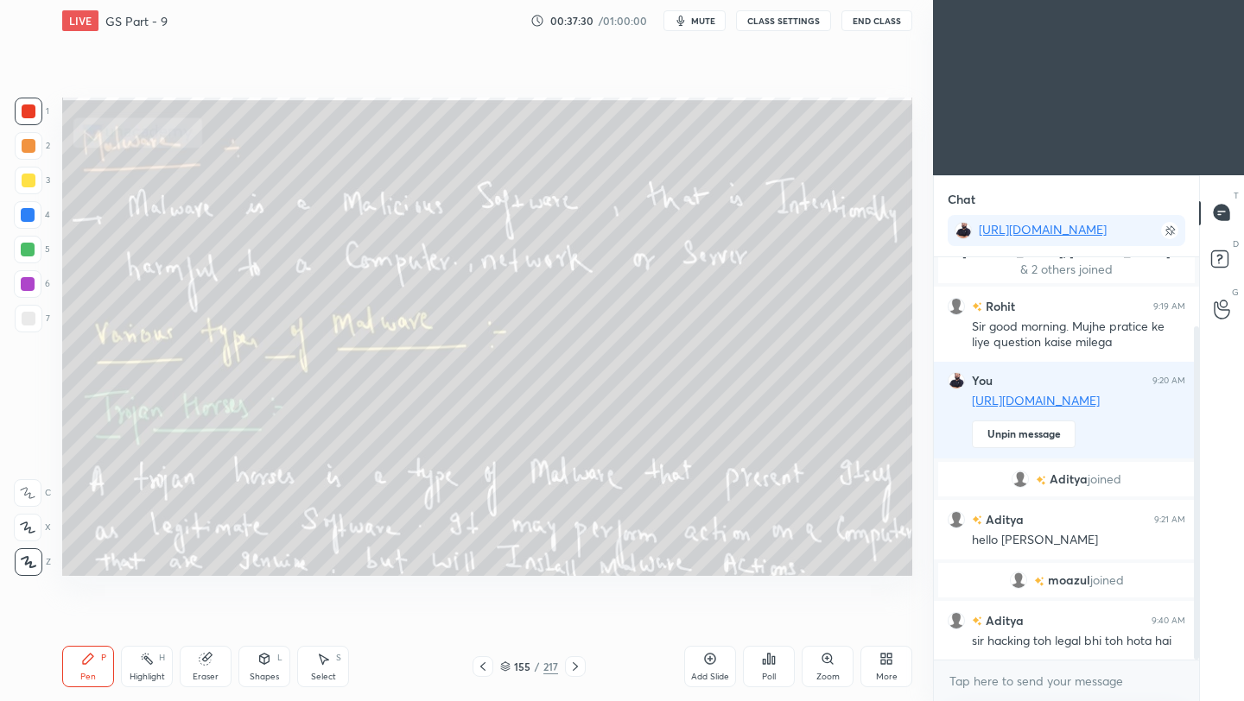
click at [571, 663] on icon at bounding box center [575, 667] width 14 height 14
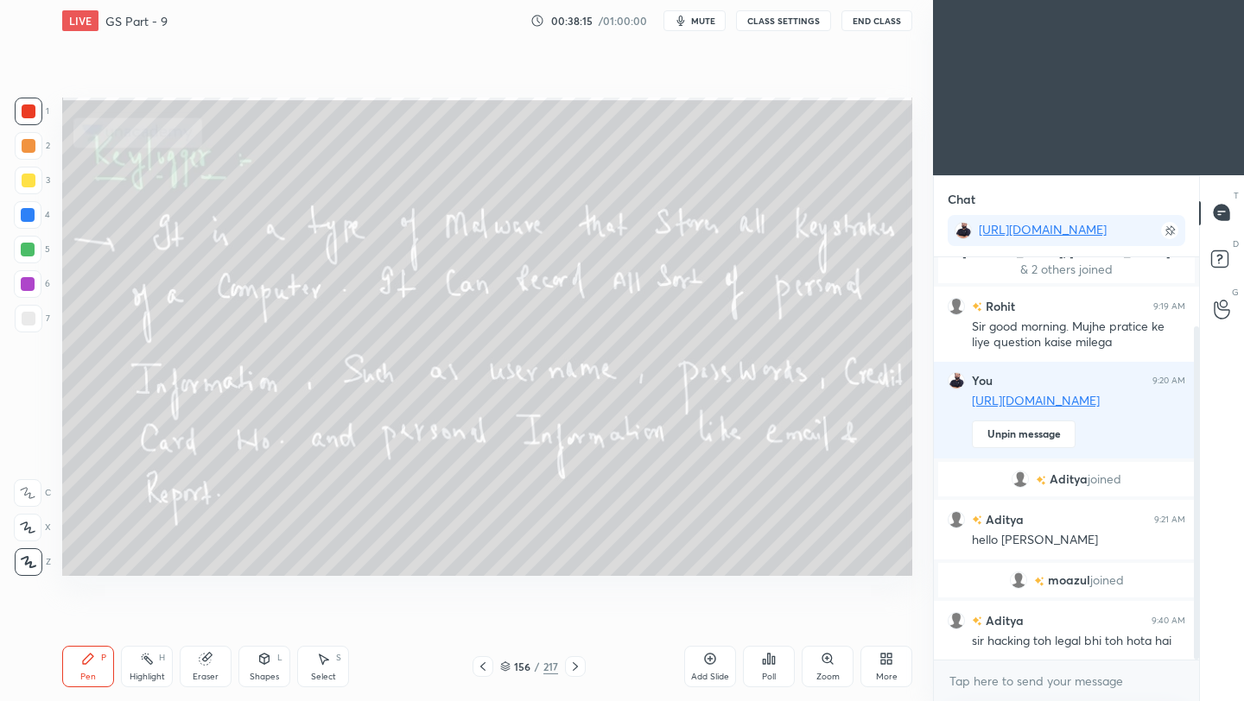
click at [577, 668] on icon at bounding box center [575, 667] width 14 height 14
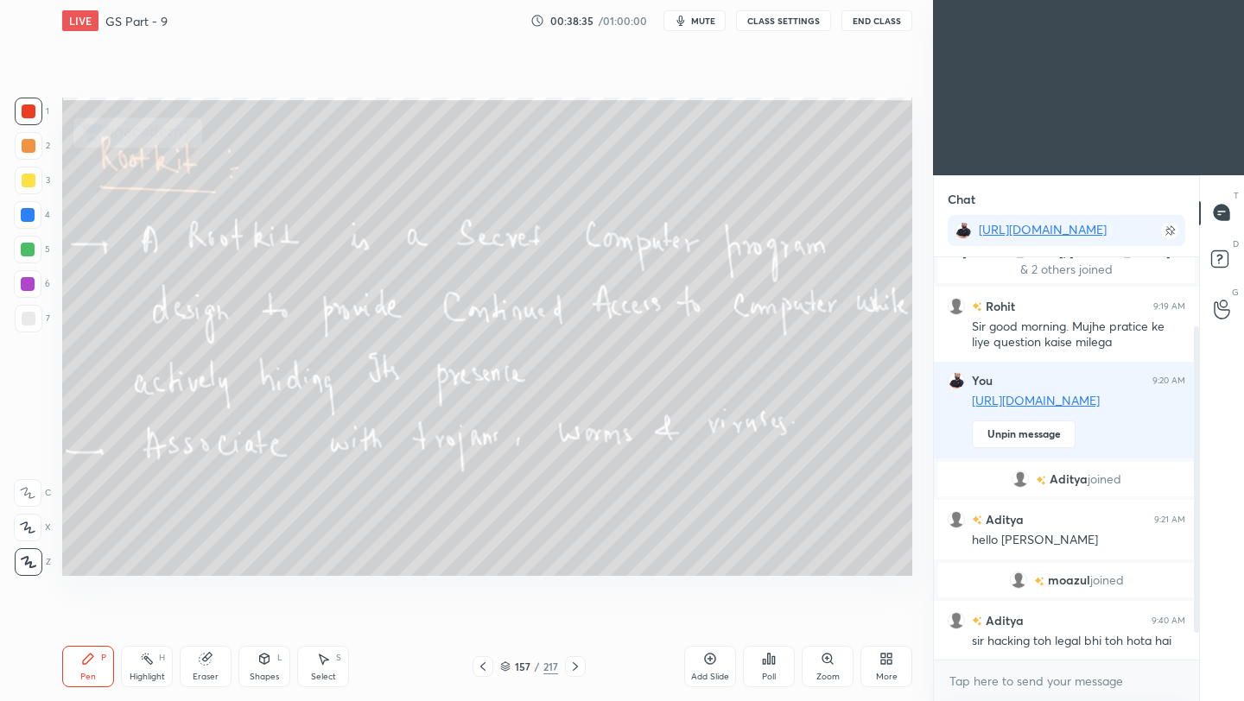
scroll to position [126, 0]
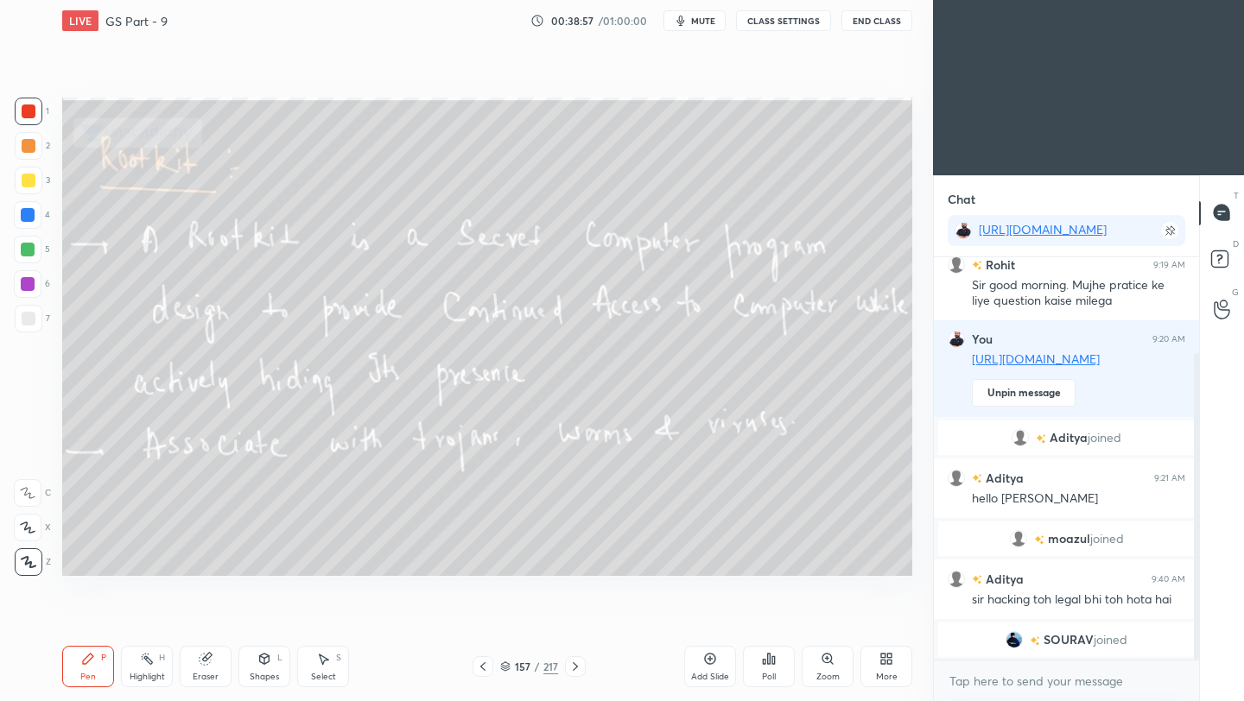
click at [574, 668] on icon at bounding box center [575, 667] width 14 height 14
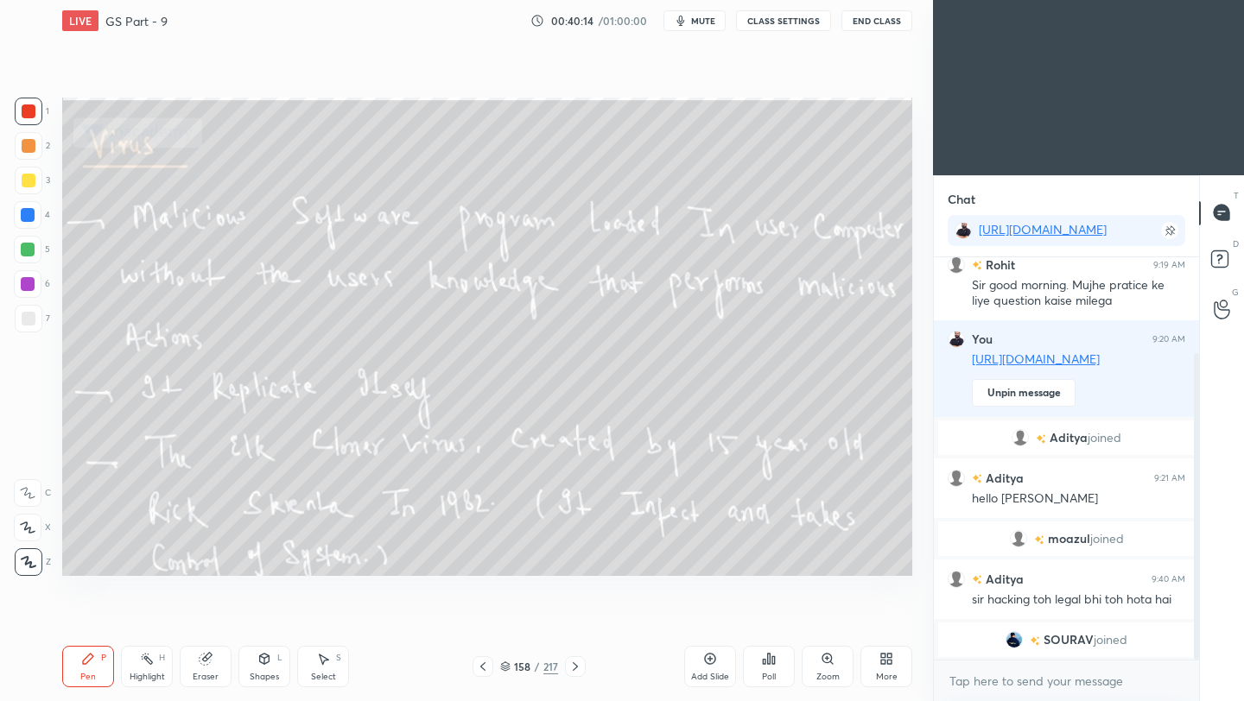
click at [573, 667] on icon at bounding box center [575, 667] width 14 height 14
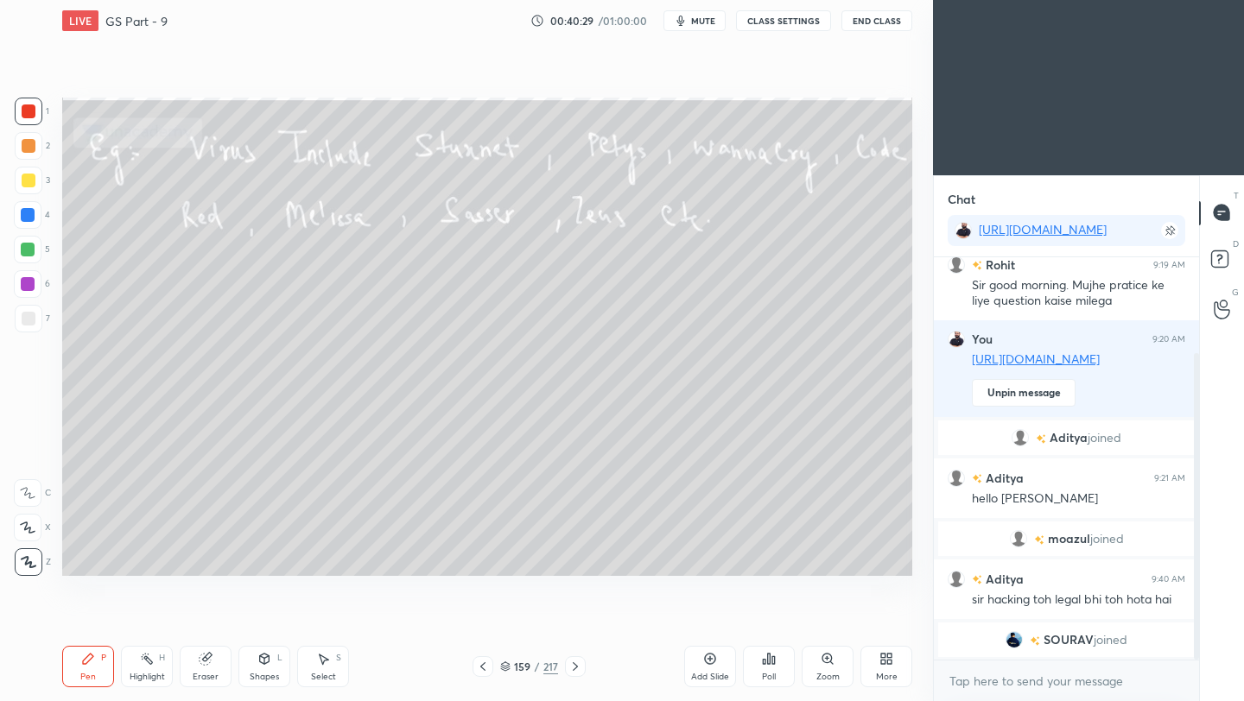
click at [578, 663] on icon at bounding box center [575, 667] width 14 height 14
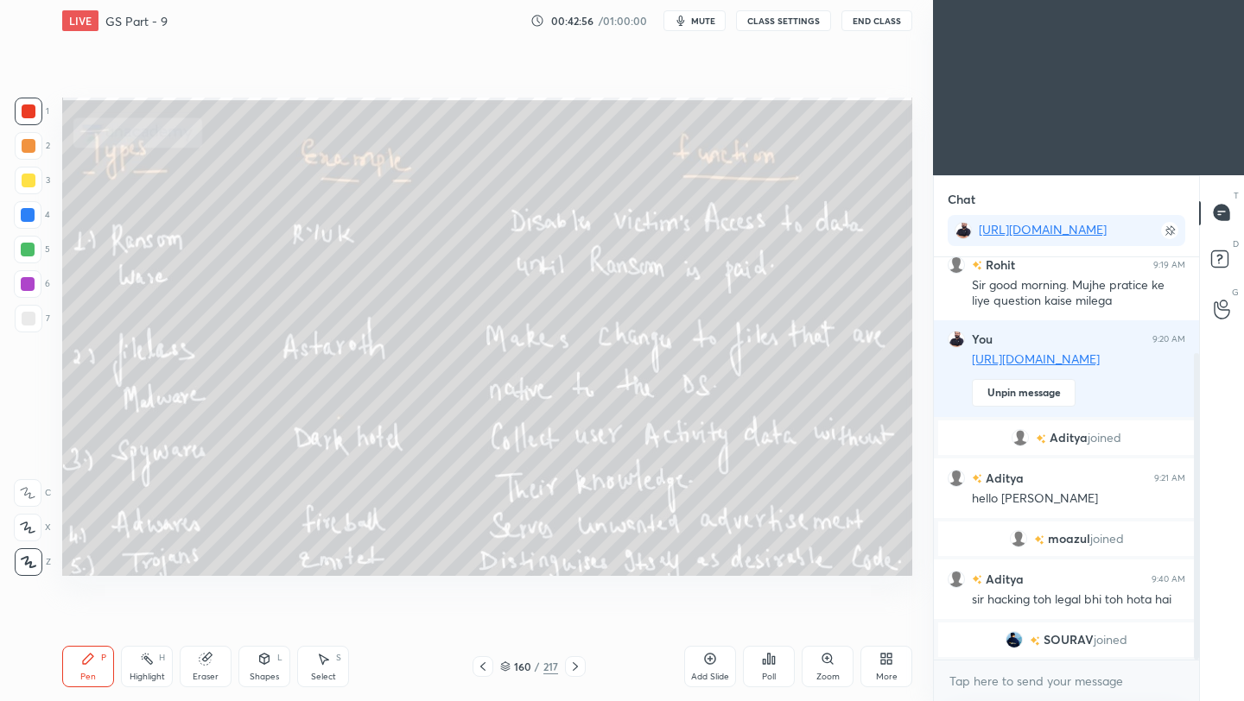
click at [580, 666] on icon at bounding box center [575, 667] width 14 height 14
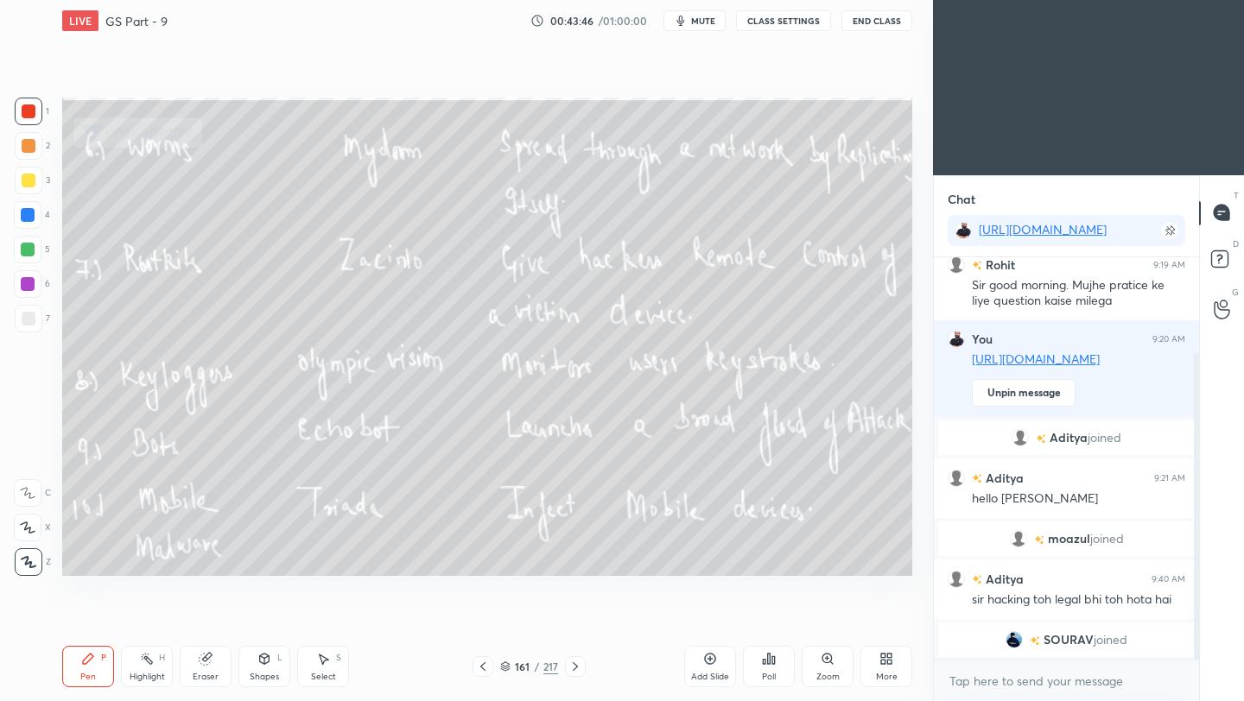
click at [572, 663] on icon at bounding box center [575, 667] width 14 height 14
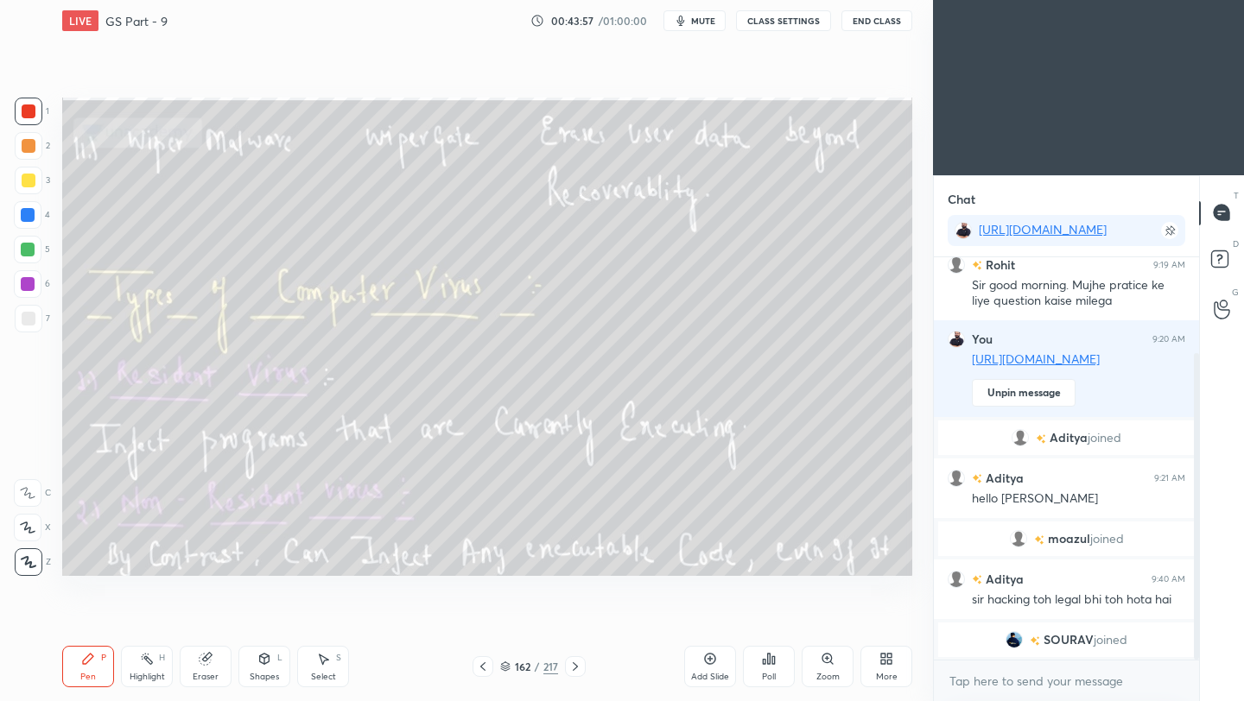
click at [872, 22] on button "End Class" at bounding box center [876, 20] width 71 height 21
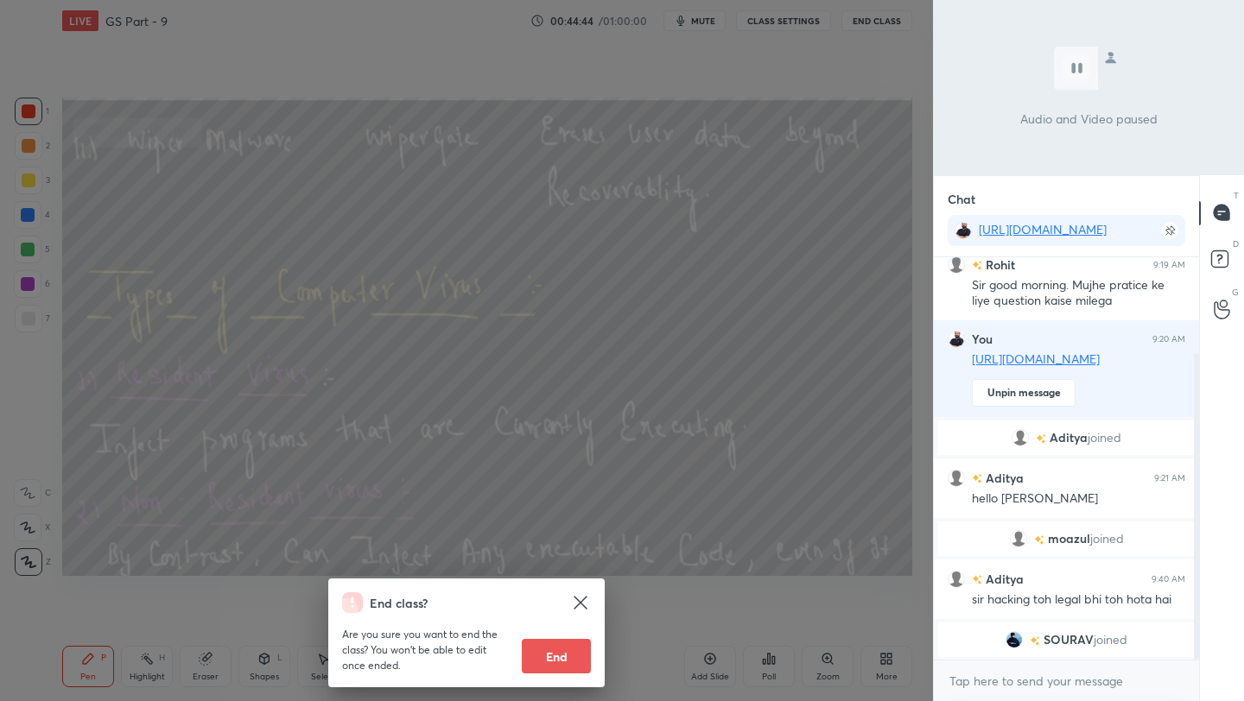
click at [681, 335] on div "End class? Are you sure you want to end the class? You won’t be able to edit on…" at bounding box center [466, 350] width 933 height 701
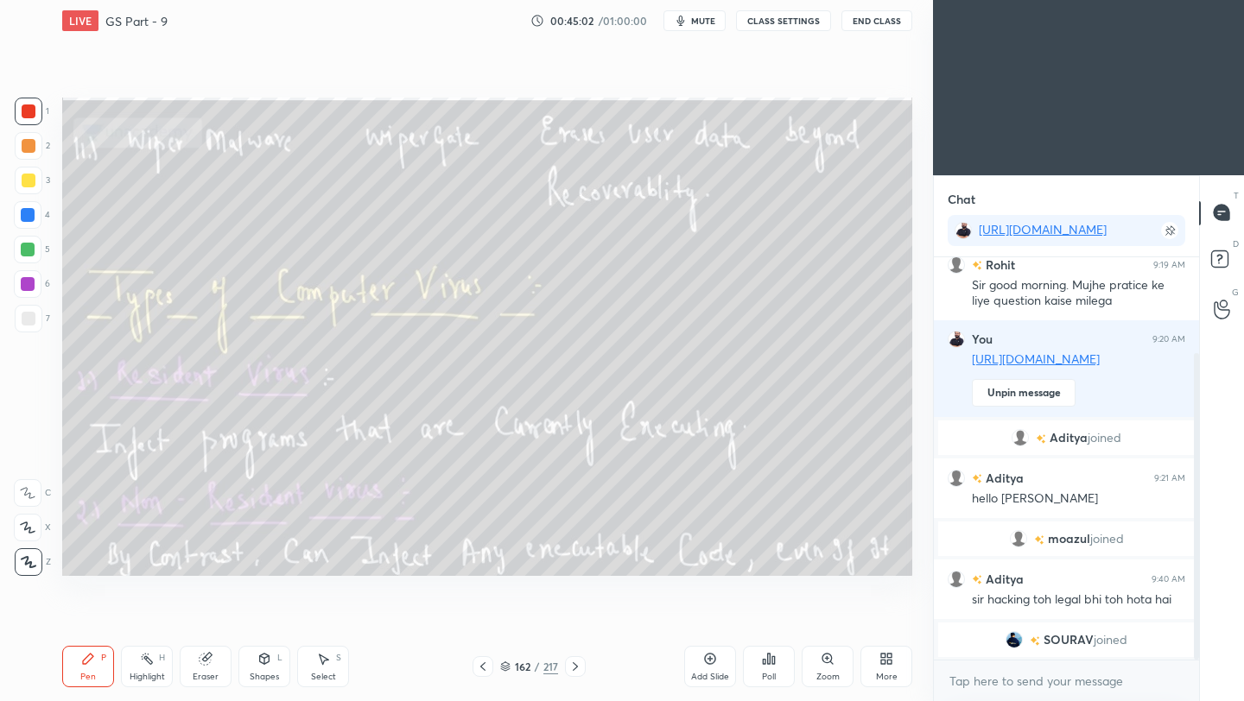
click at [572, 669] on icon at bounding box center [575, 667] width 14 height 14
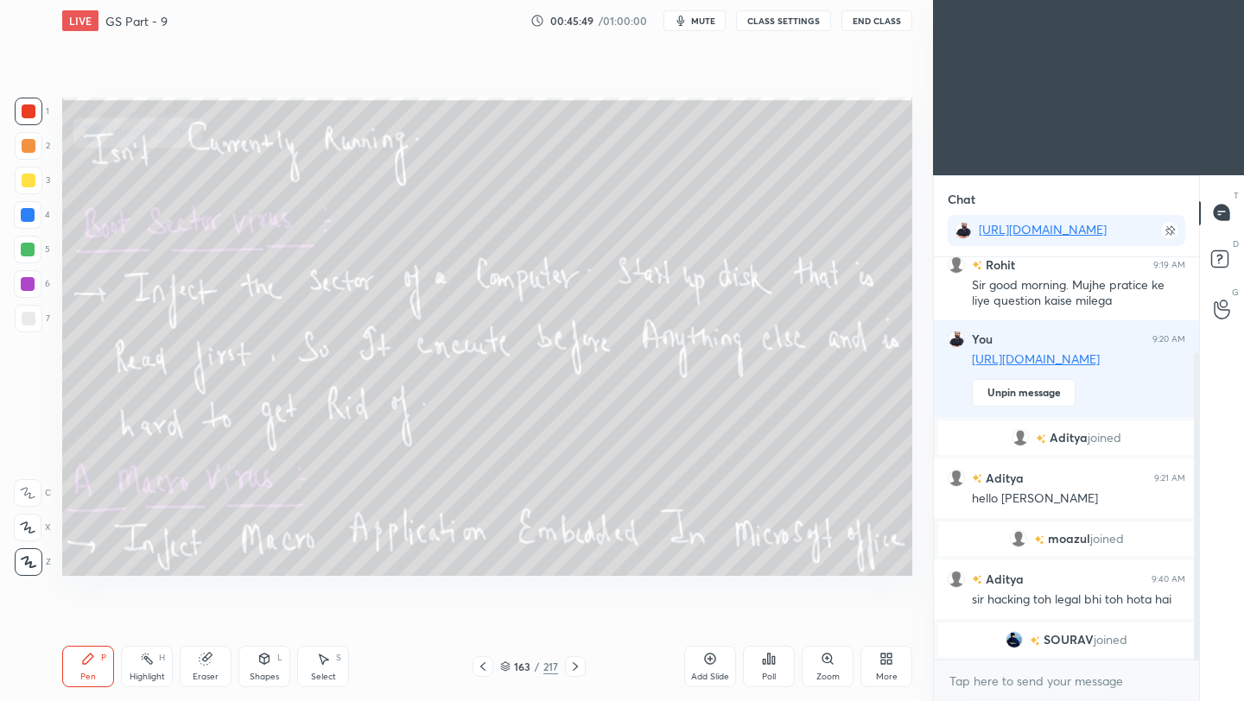
click at [575, 669] on icon at bounding box center [575, 667] width 14 height 14
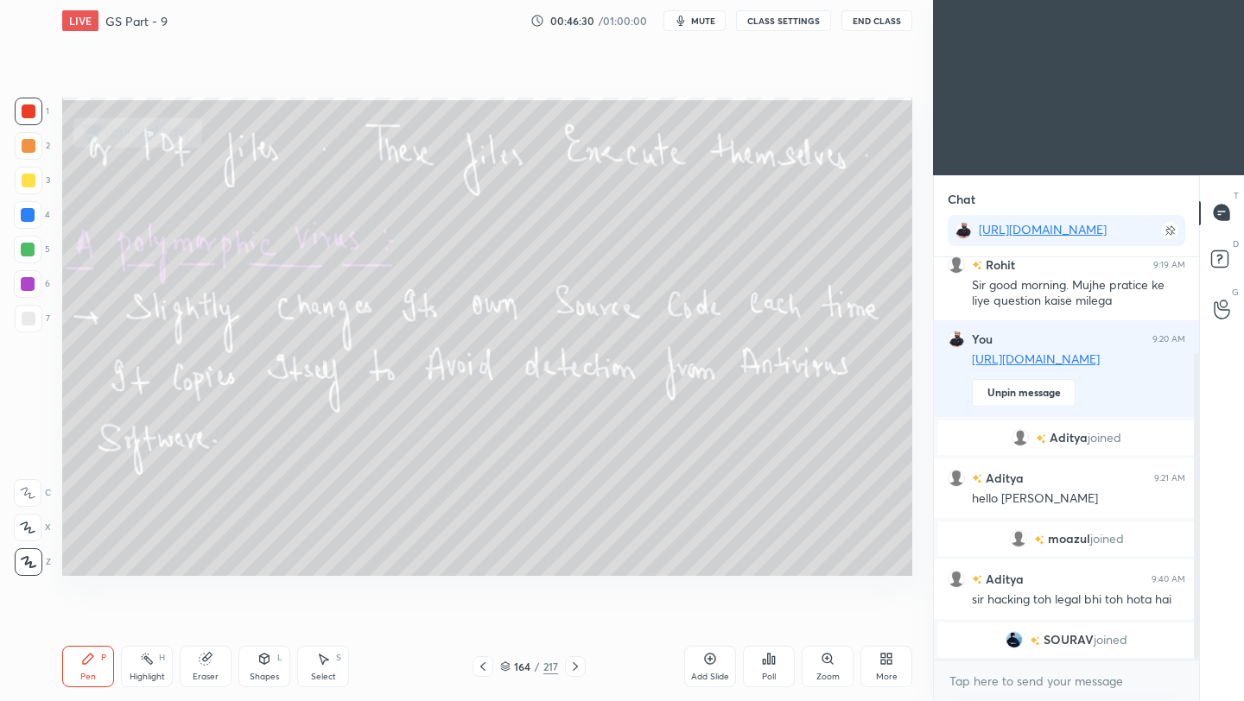
click at [568, 672] on icon at bounding box center [575, 667] width 14 height 14
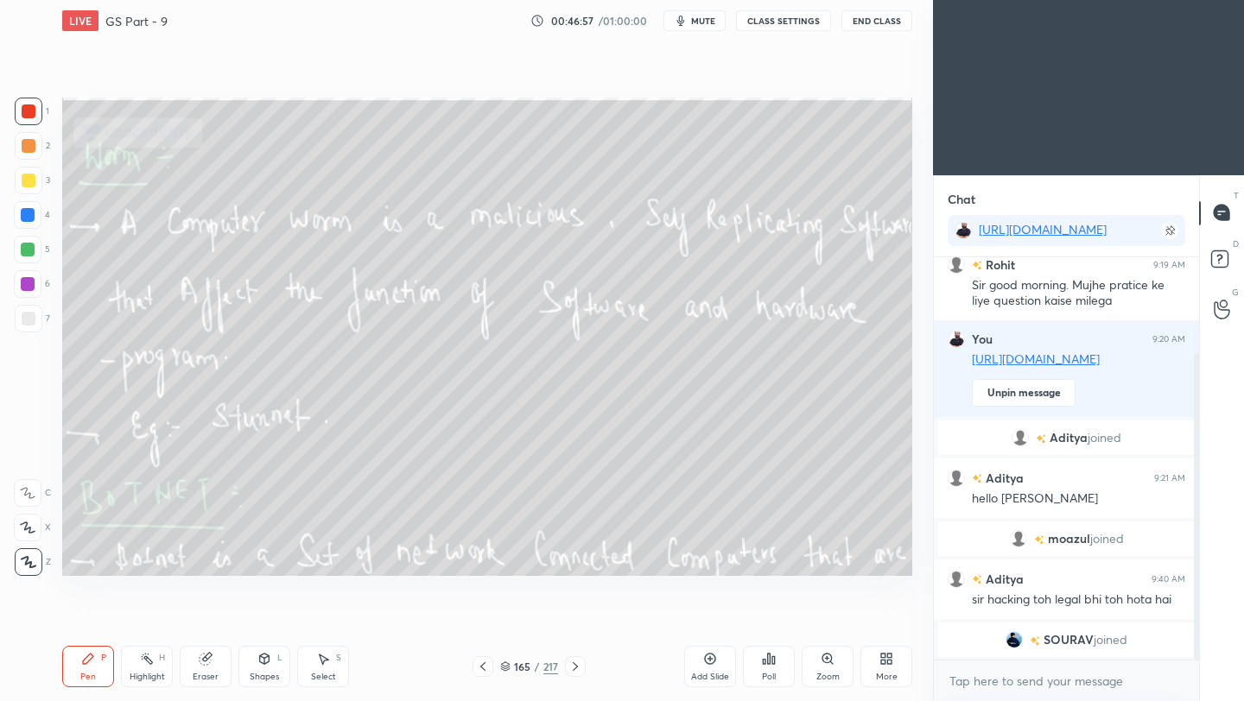
click at [560, 673] on div "165 / 217" at bounding box center [528, 666] width 113 height 21
click at [573, 670] on icon at bounding box center [575, 666] width 5 height 9
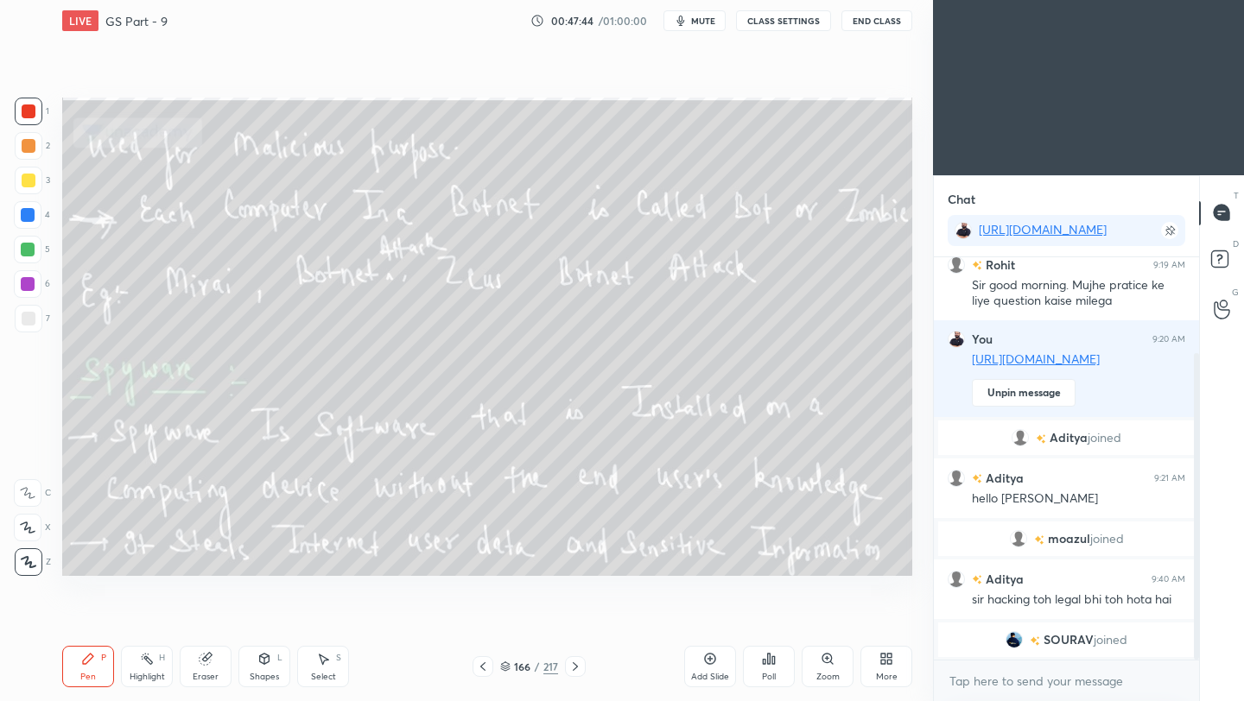
click at [576, 668] on icon at bounding box center [575, 667] width 14 height 14
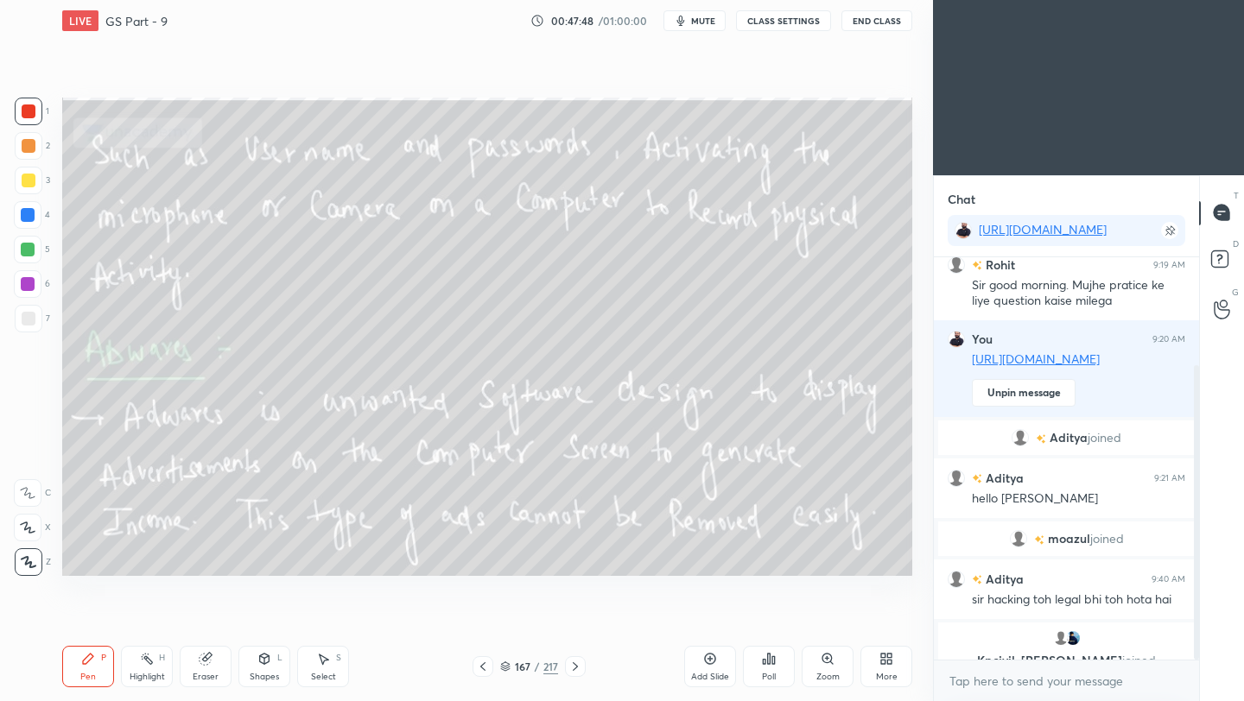
scroll to position [148, 0]
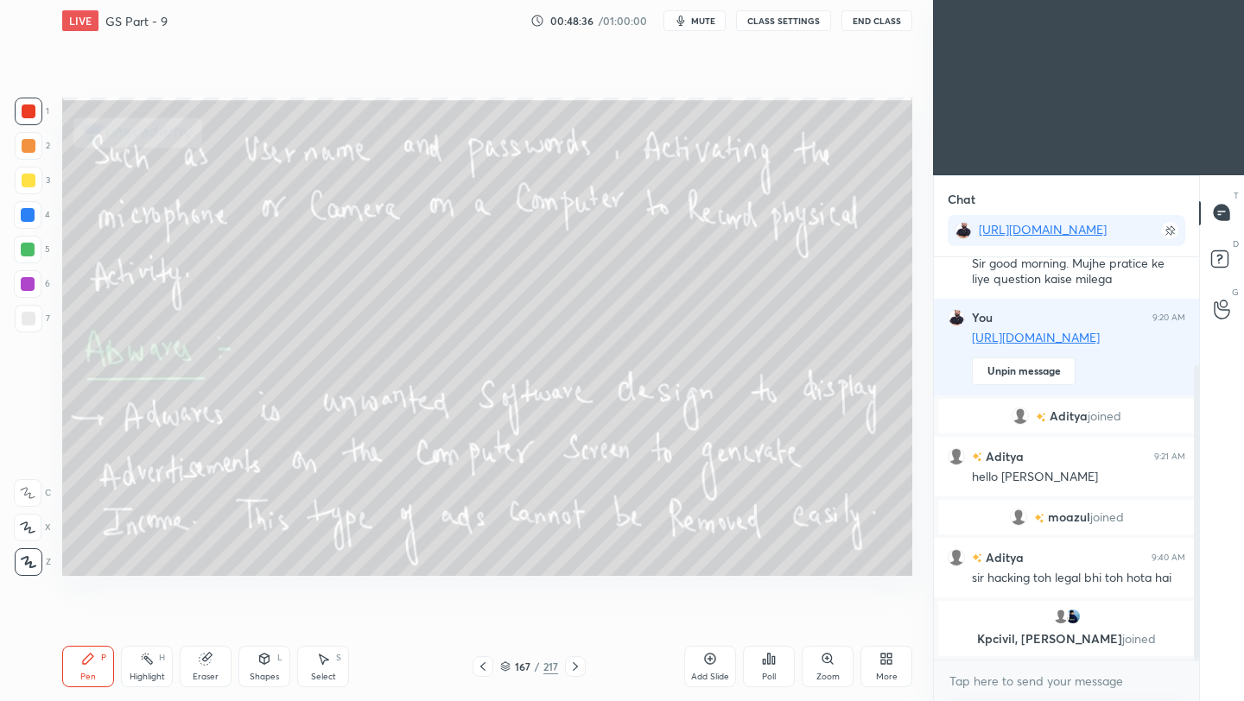
click at [574, 666] on icon at bounding box center [575, 667] width 14 height 14
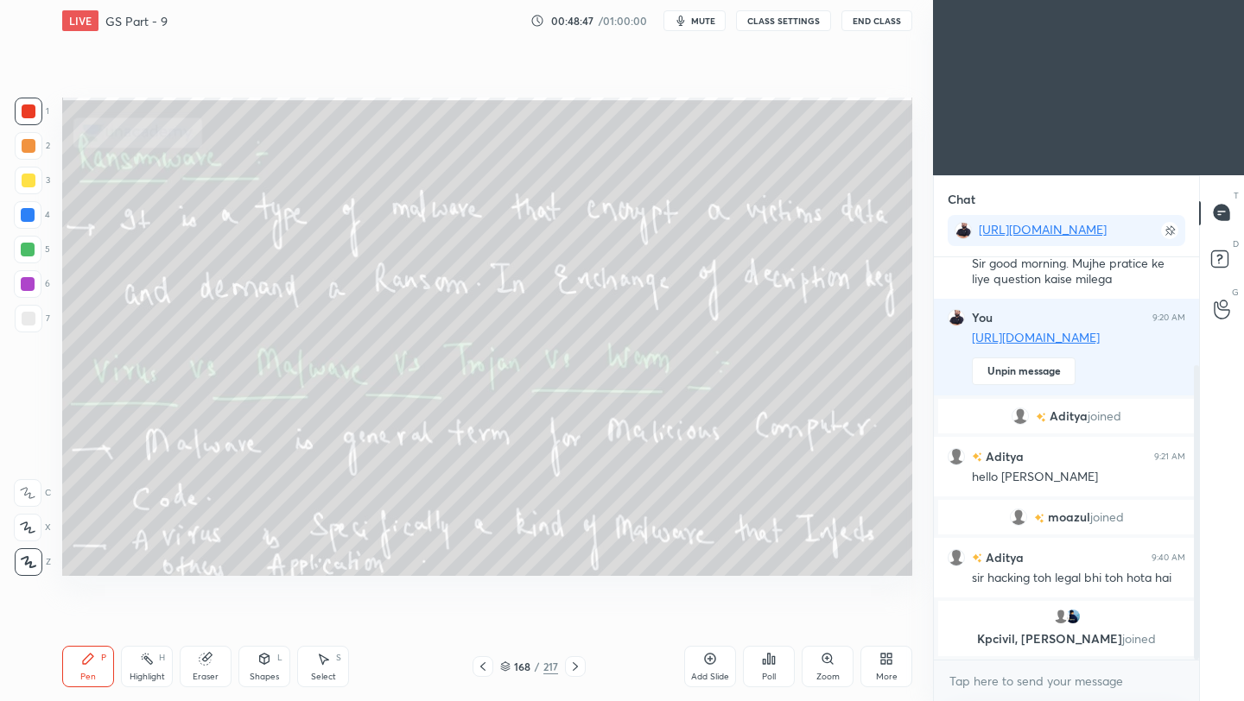
click at [880, 24] on button "End Class" at bounding box center [876, 20] width 71 height 21
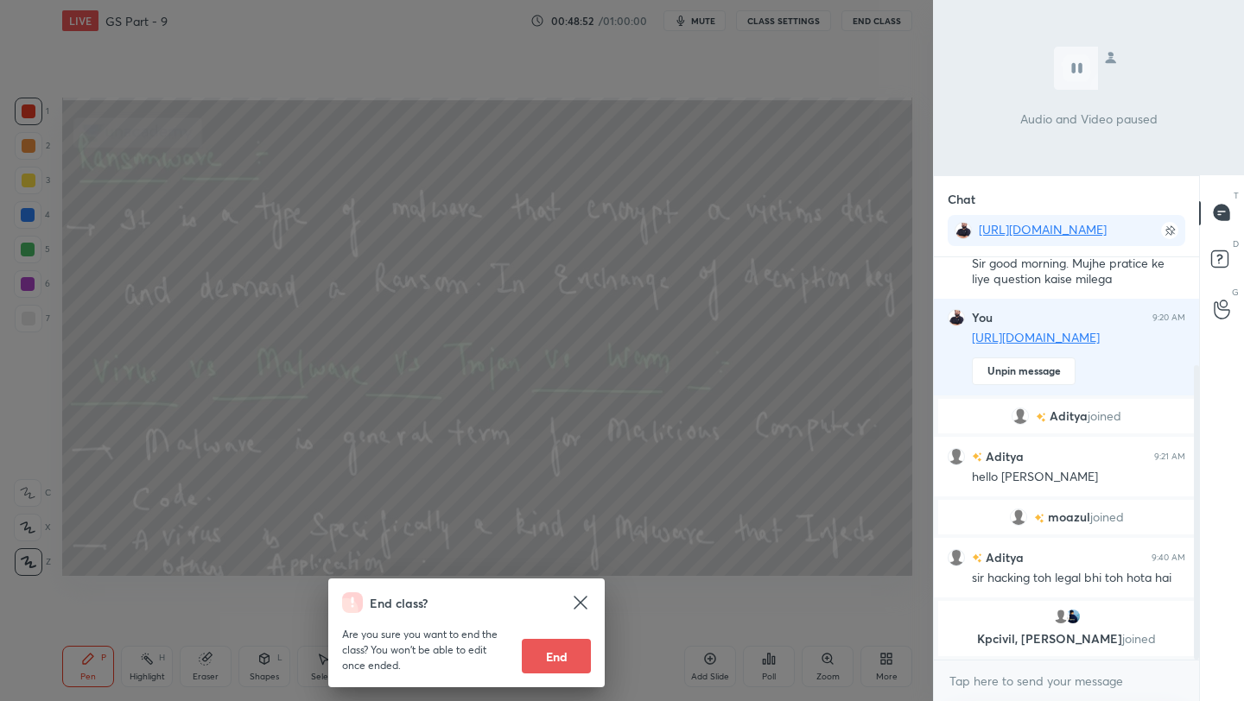
click at [680, 277] on div "End class? Are you sure you want to end the class? You won’t be able to edit on…" at bounding box center [466, 350] width 933 height 701
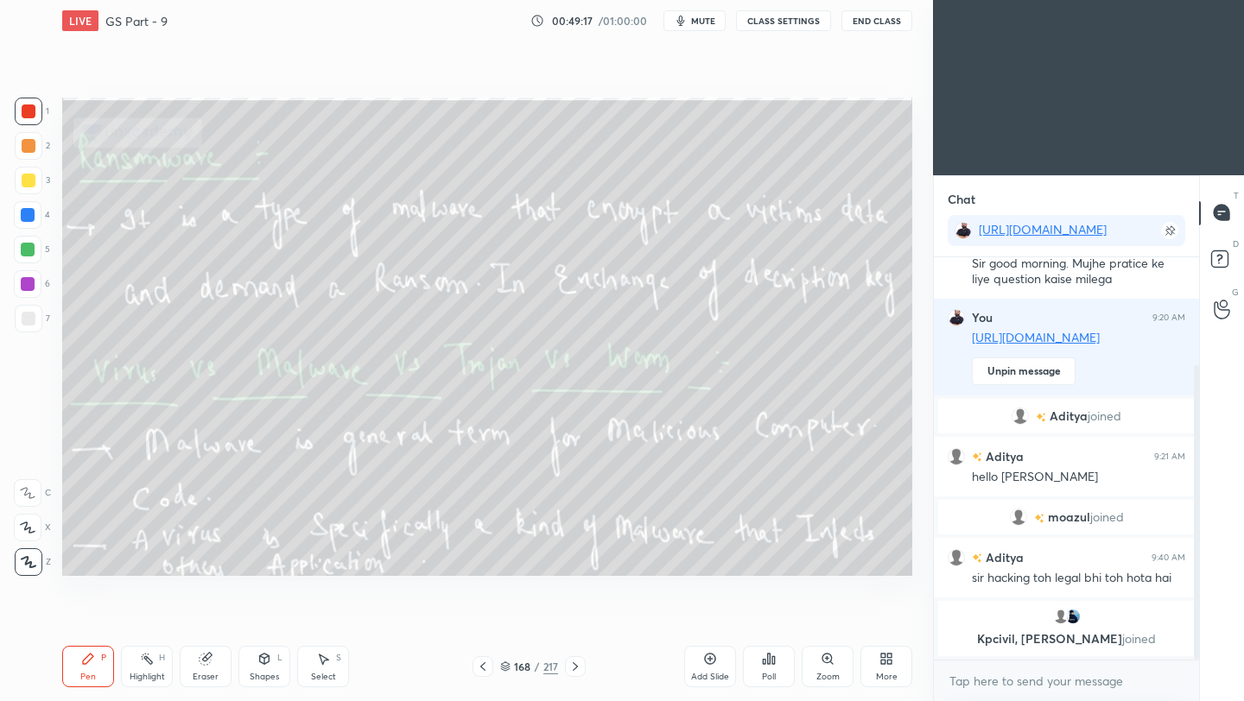
click at [573, 670] on icon at bounding box center [575, 666] width 5 height 9
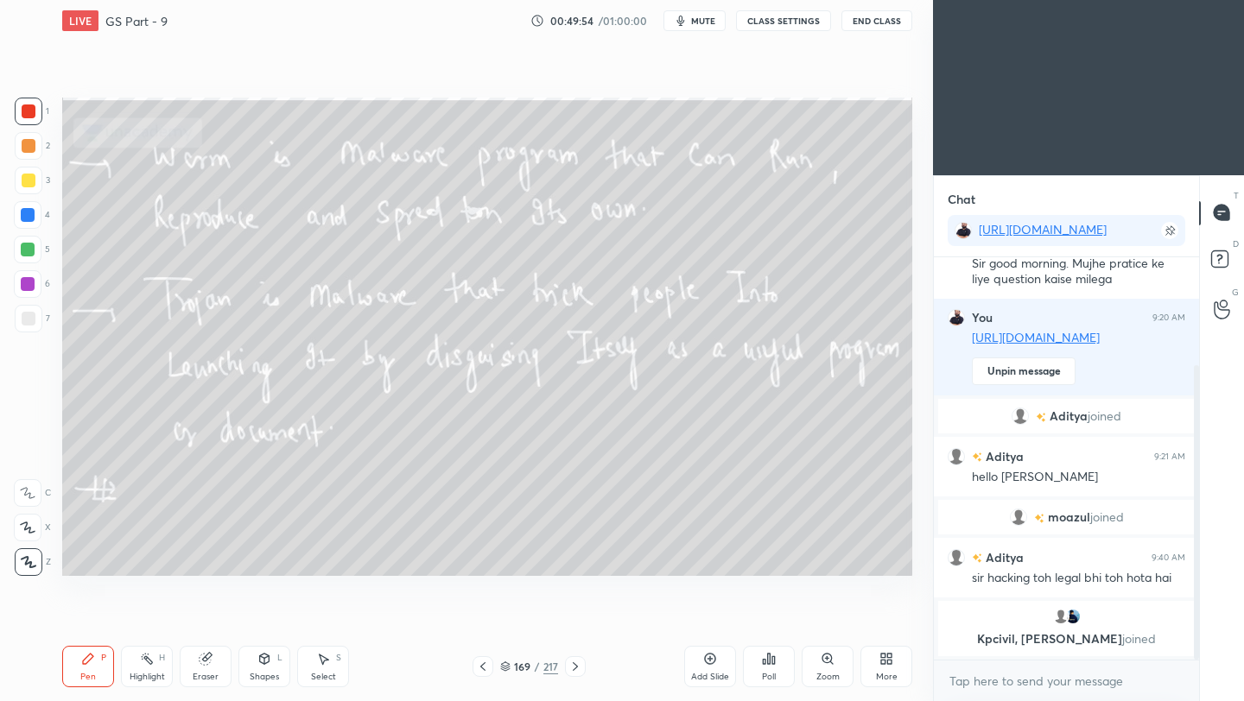
click at [575, 664] on icon at bounding box center [575, 667] width 14 height 14
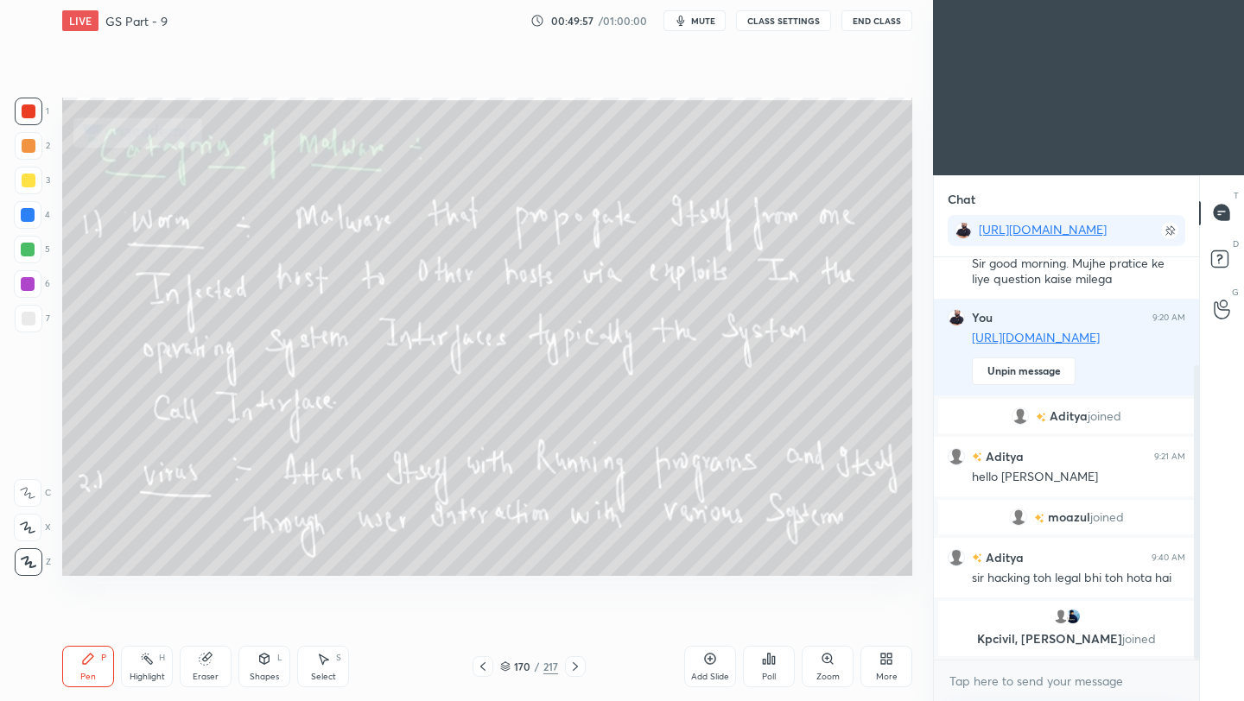
click at [573, 662] on icon at bounding box center [575, 666] width 5 height 9
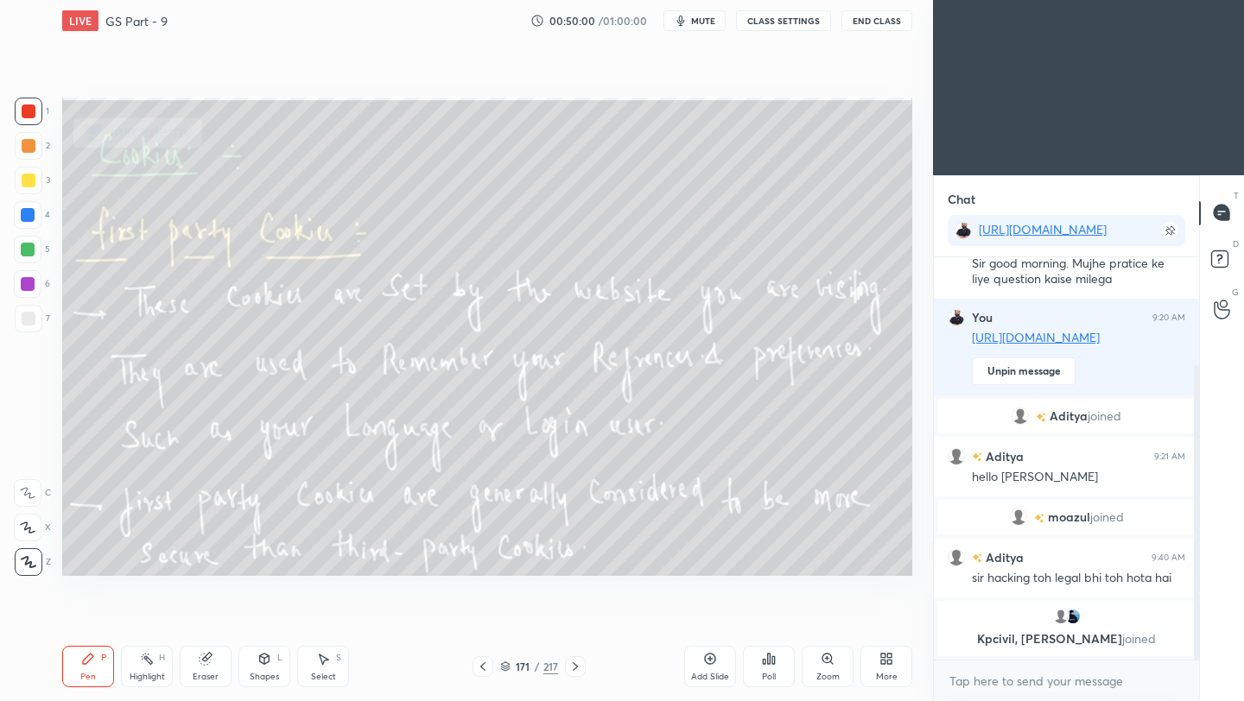
click at [482, 669] on icon at bounding box center [482, 666] width 5 height 9
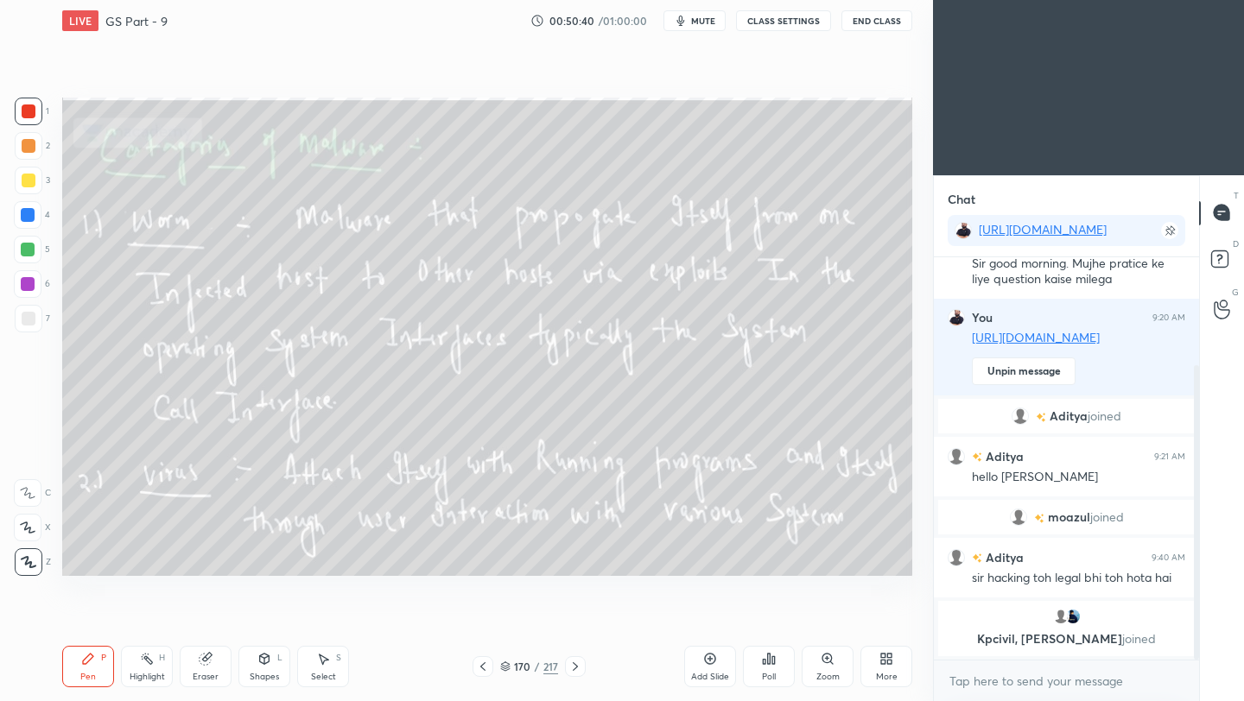
click at [866, 25] on button "End Class" at bounding box center [876, 20] width 71 height 21
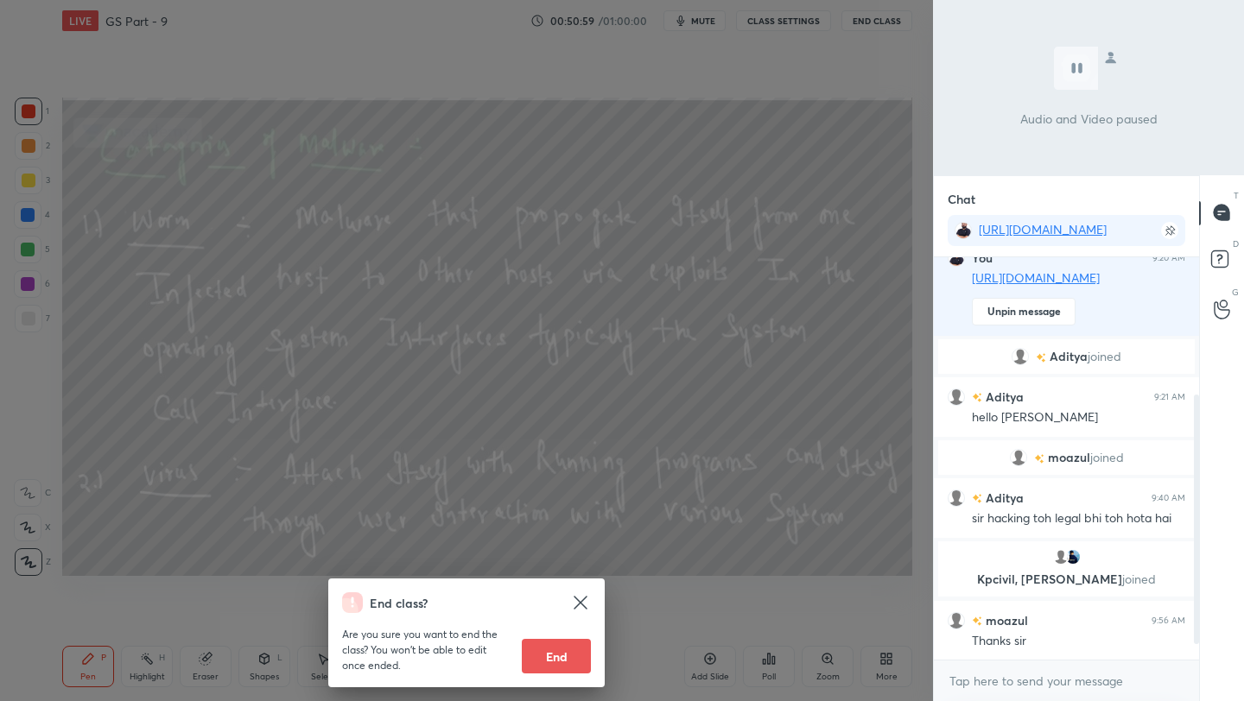
scroll to position [6, 6]
click at [569, 662] on button "End" at bounding box center [556, 656] width 69 height 35
type textarea "x"
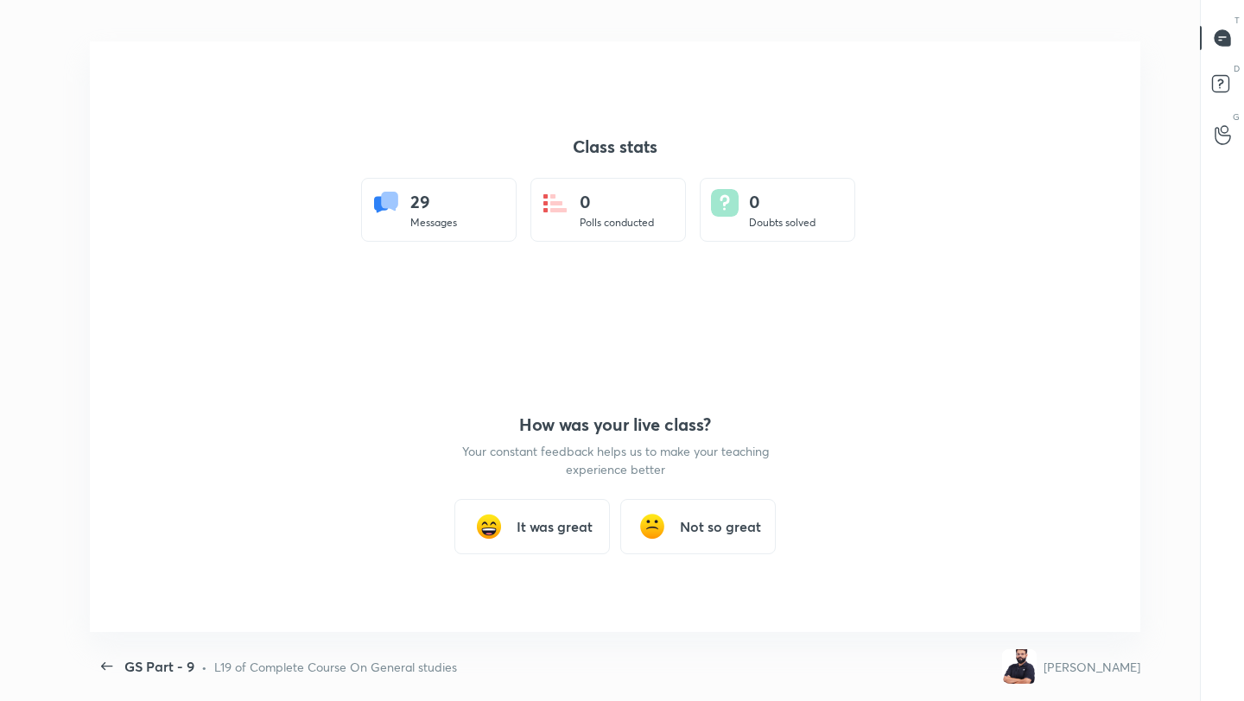
scroll to position [85784, 85151]
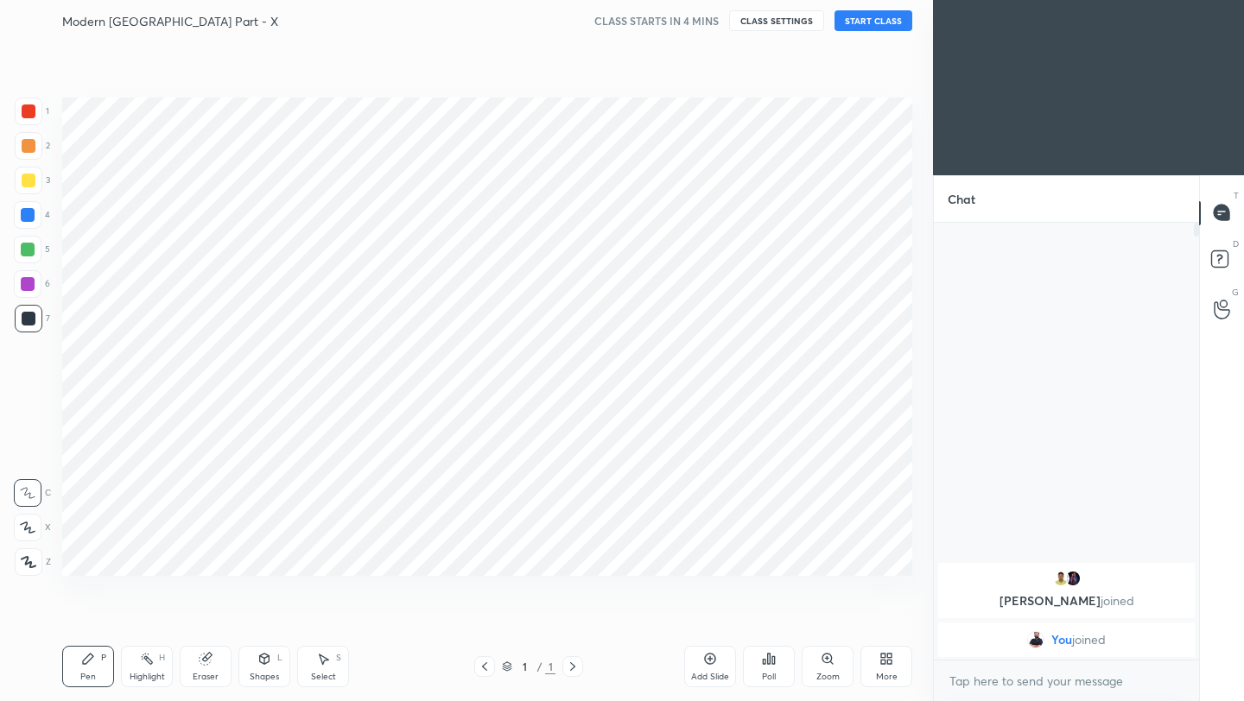
scroll to position [591, 864]
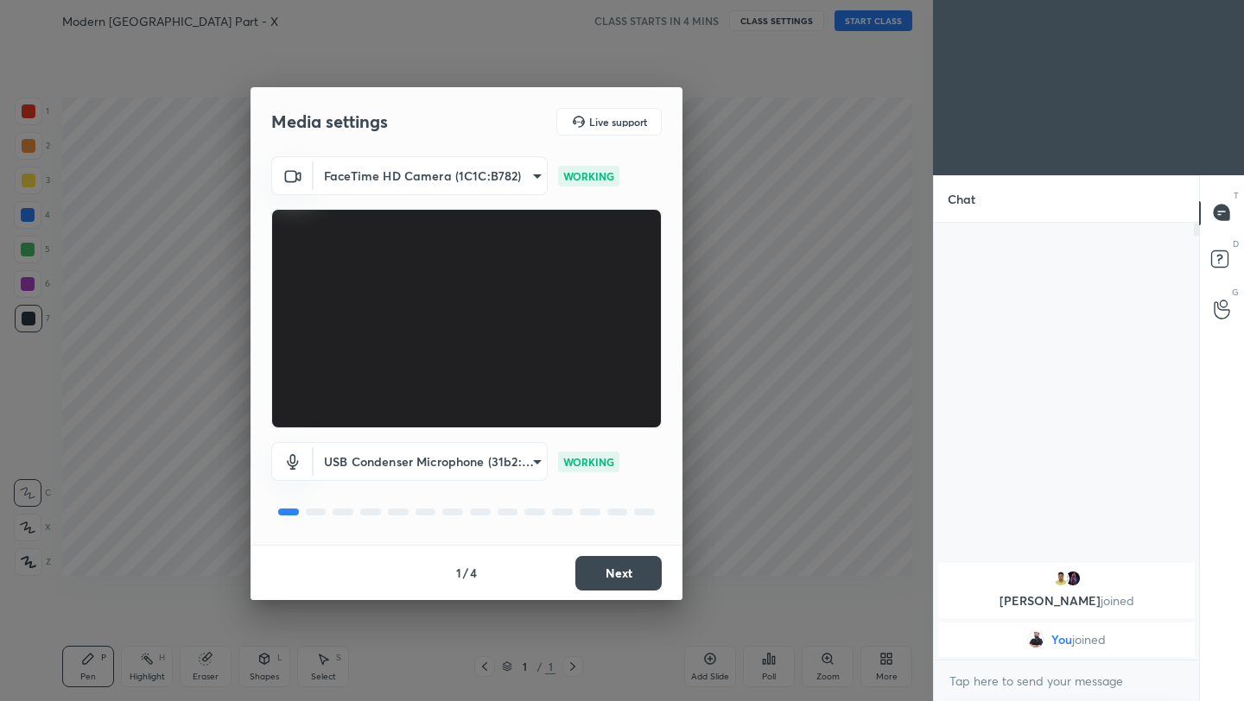
click at [601, 574] on button "Next" at bounding box center [618, 573] width 86 height 35
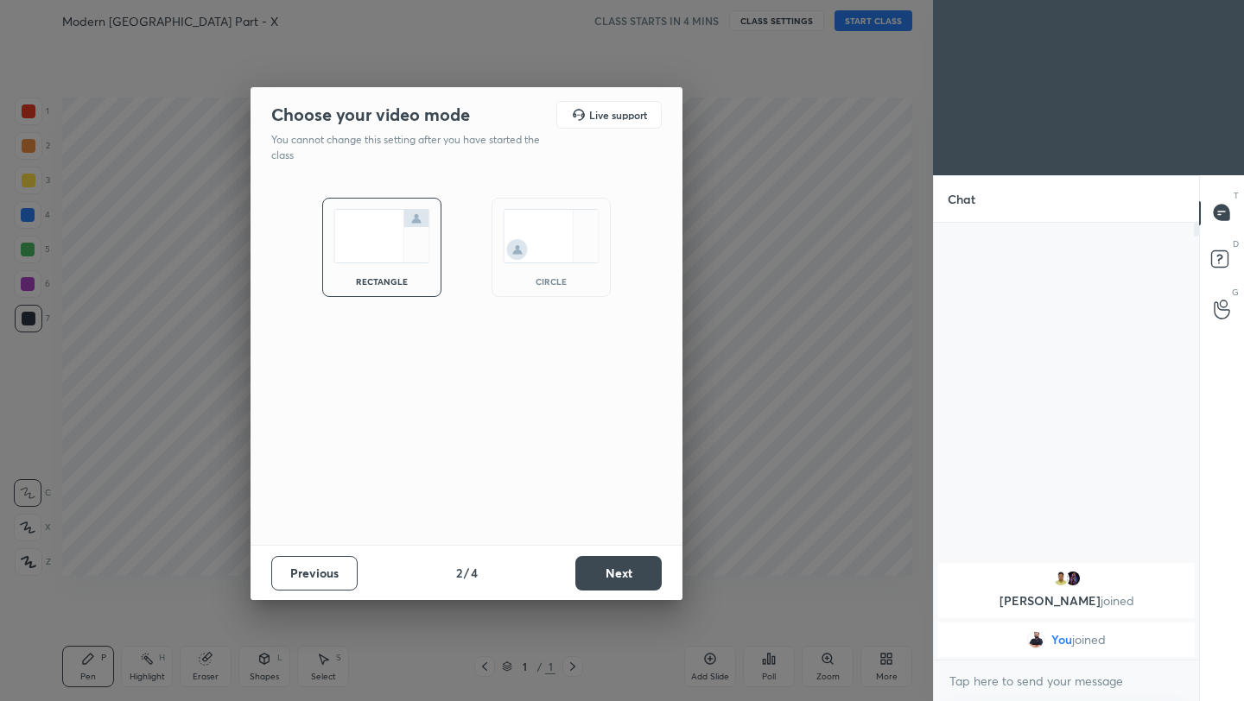
click at [599, 570] on button "Next" at bounding box center [618, 573] width 86 height 35
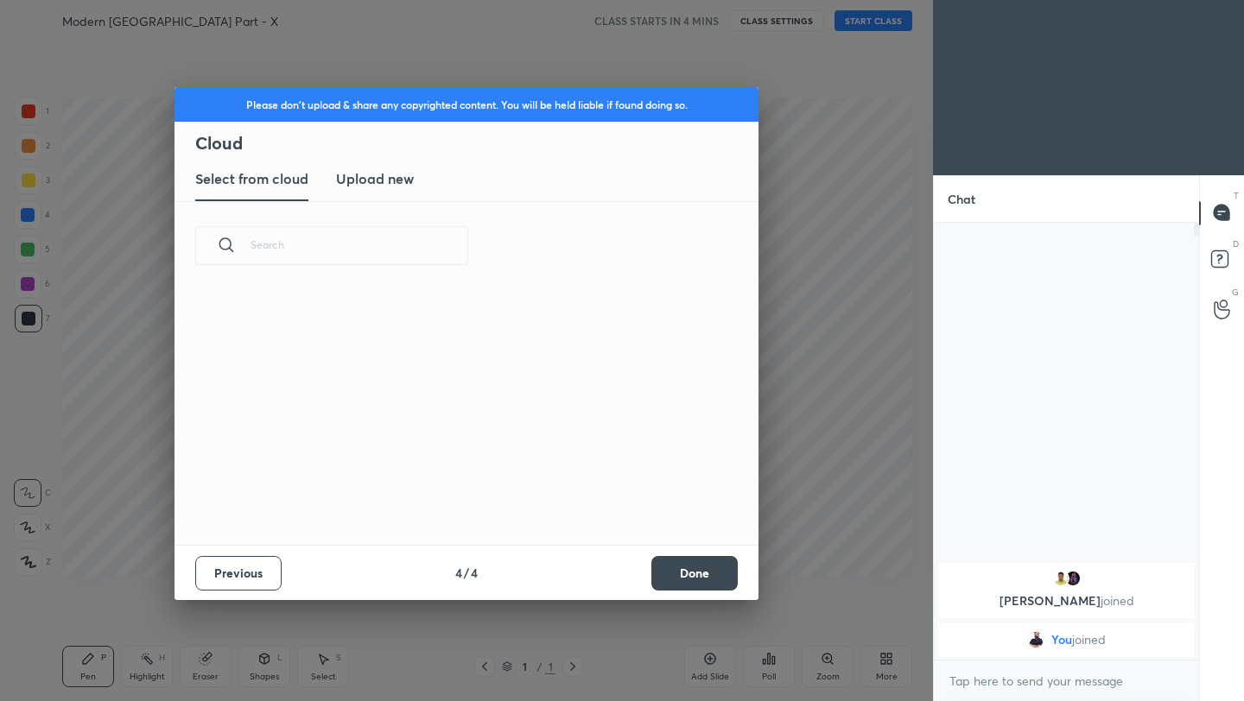
scroll to position [255, 555]
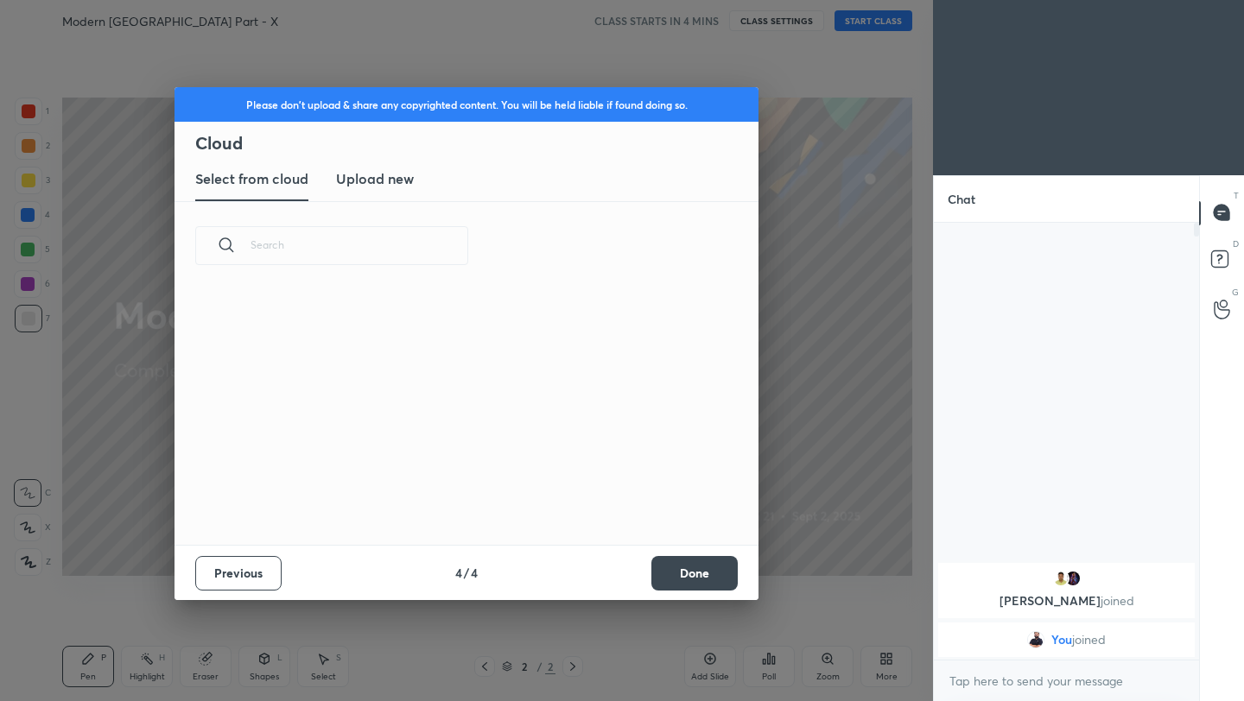
click at [693, 589] on button "Done" at bounding box center [694, 573] width 86 height 35
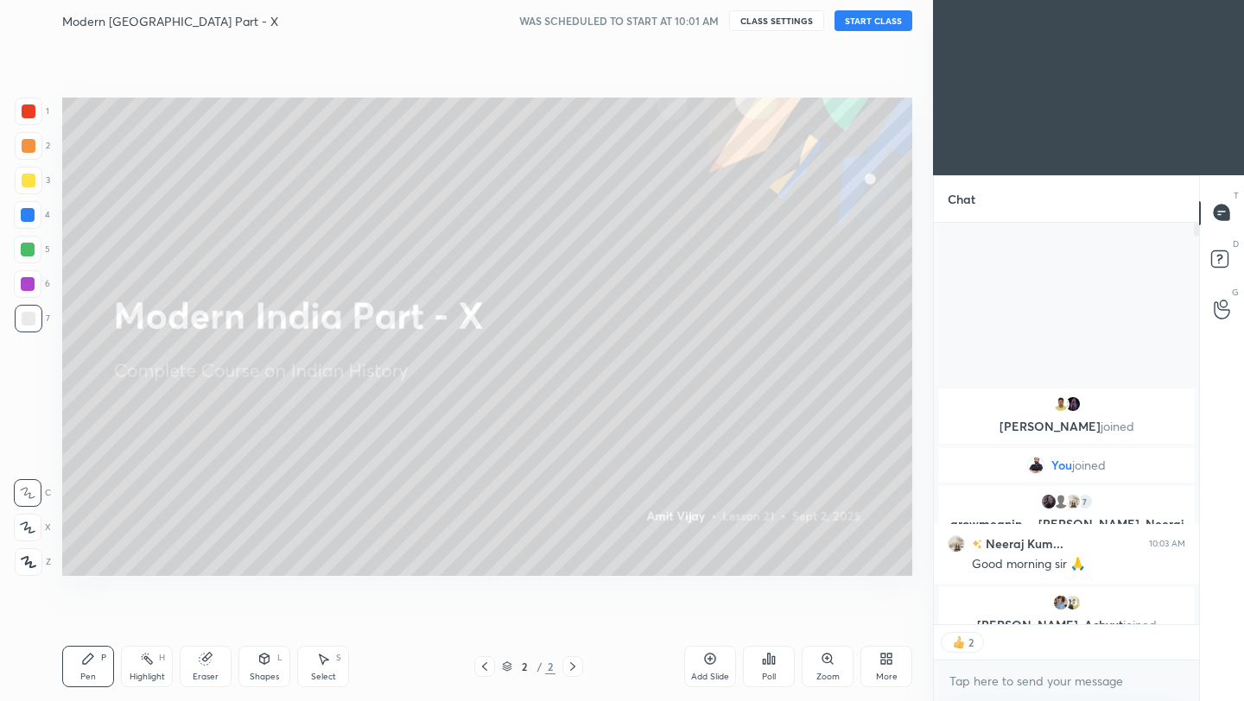
scroll to position [432, 260]
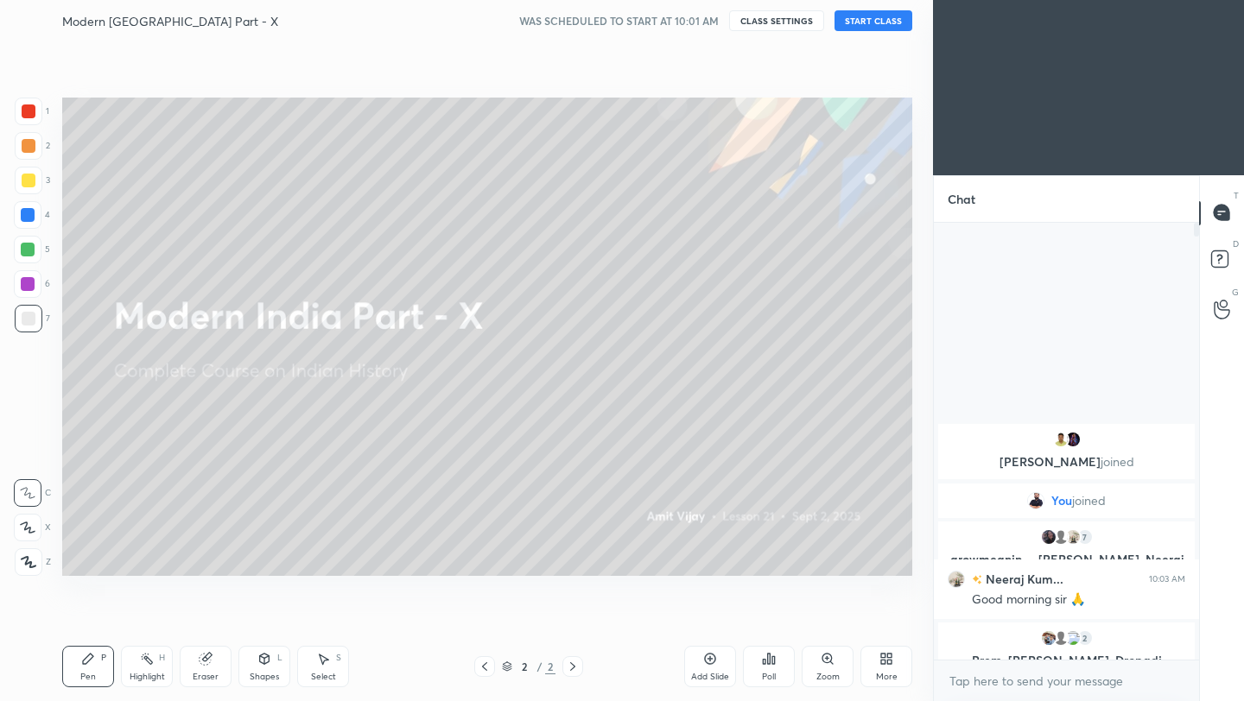
click at [896, 24] on button "START CLASS" at bounding box center [873, 20] width 78 height 21
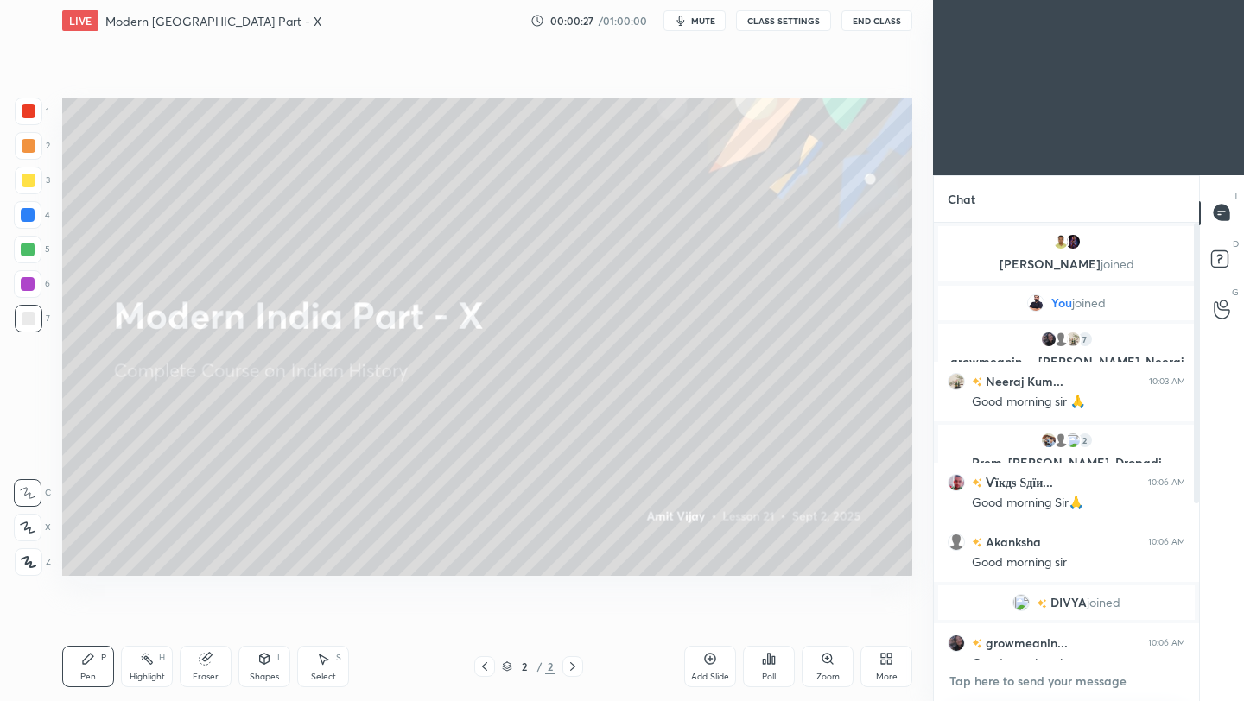
type textarea "x"
click at [1036, 688] on textarea at bounding box center [1067, 682] width 238 height 28
paste textarea "[URL][DOMAIN_NAME]"
type textarea "[URL][DOMAIN_NAME]"
type textarea "x"
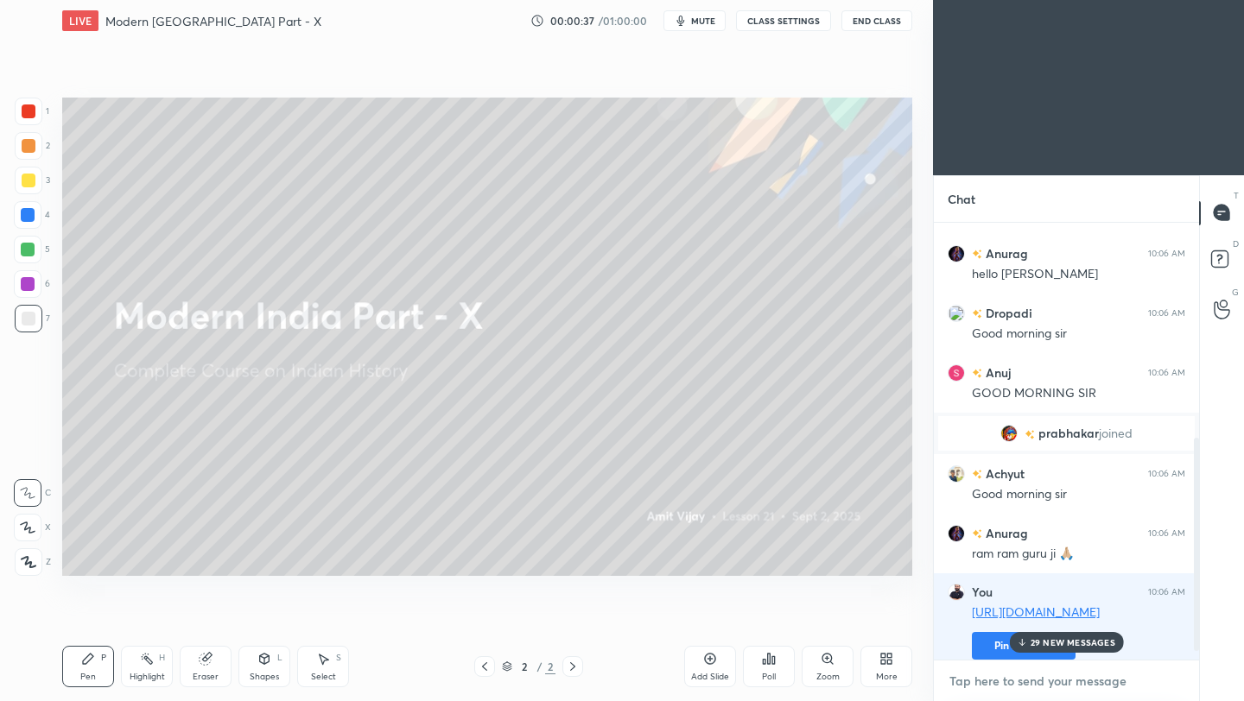
scroll to position [518, 0]
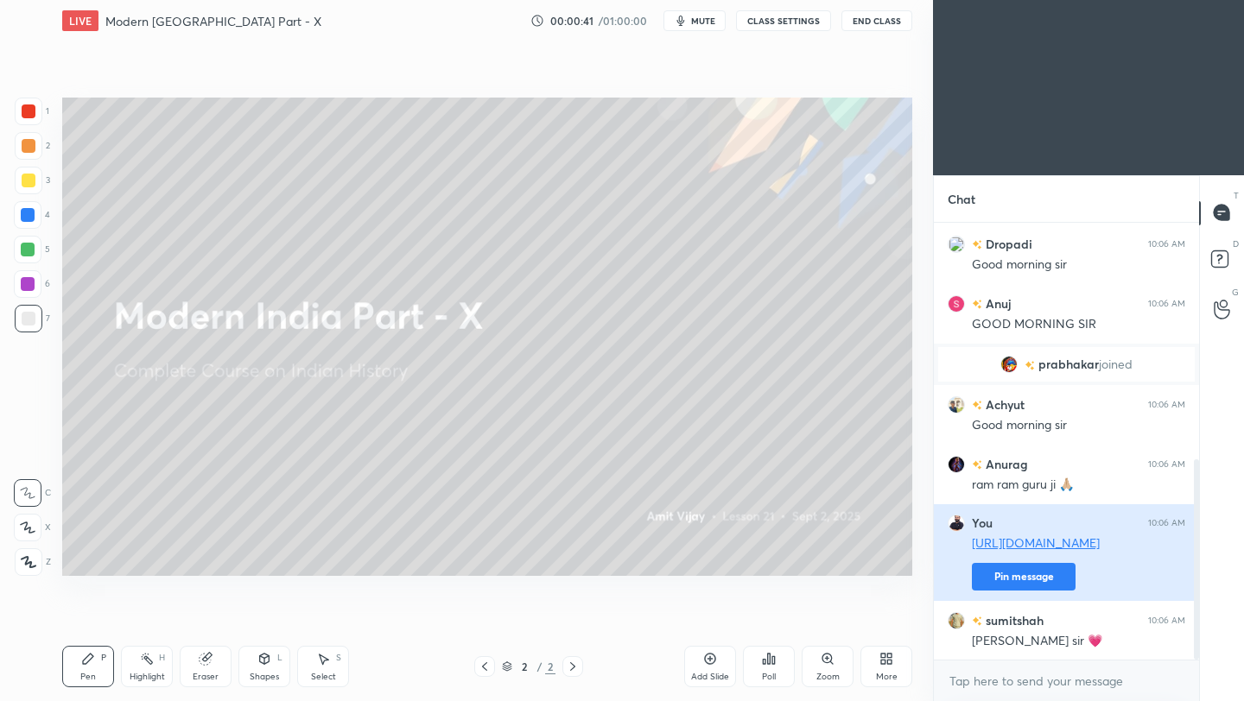
click at [1033, 580] on button "Pin message" at bounding box center [1024, 577] width 104 height 28
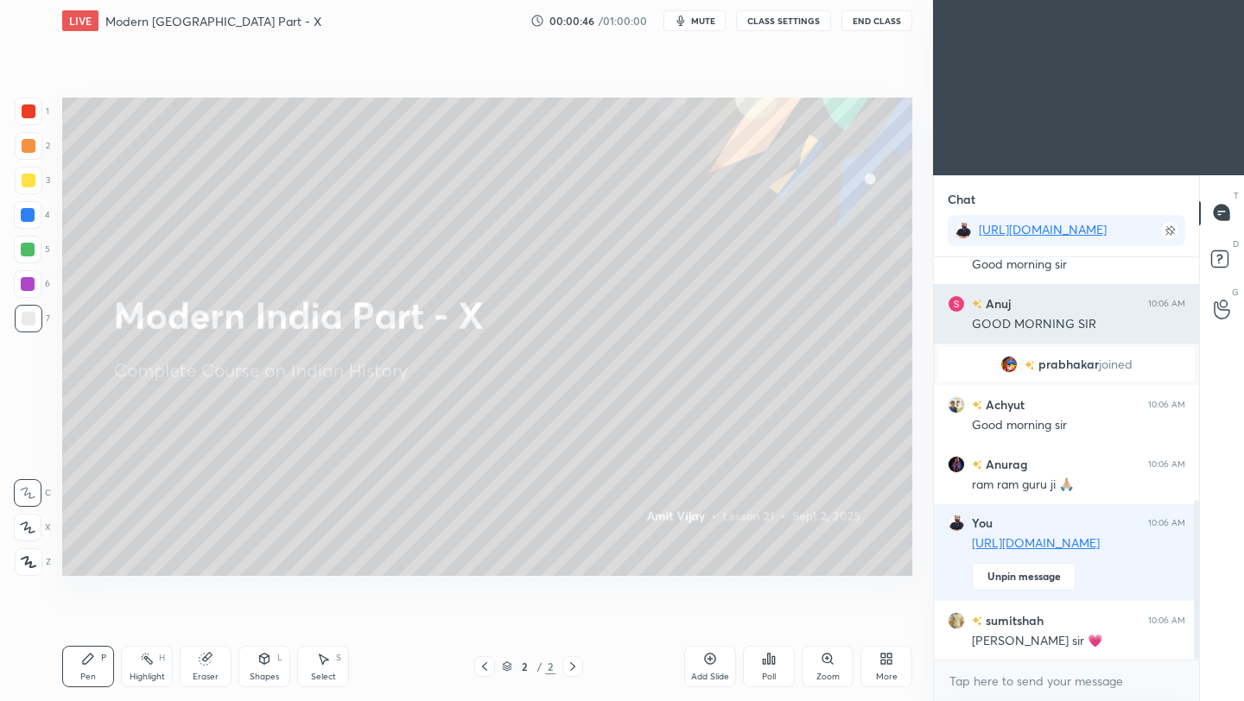
scroll to position [612, 0]
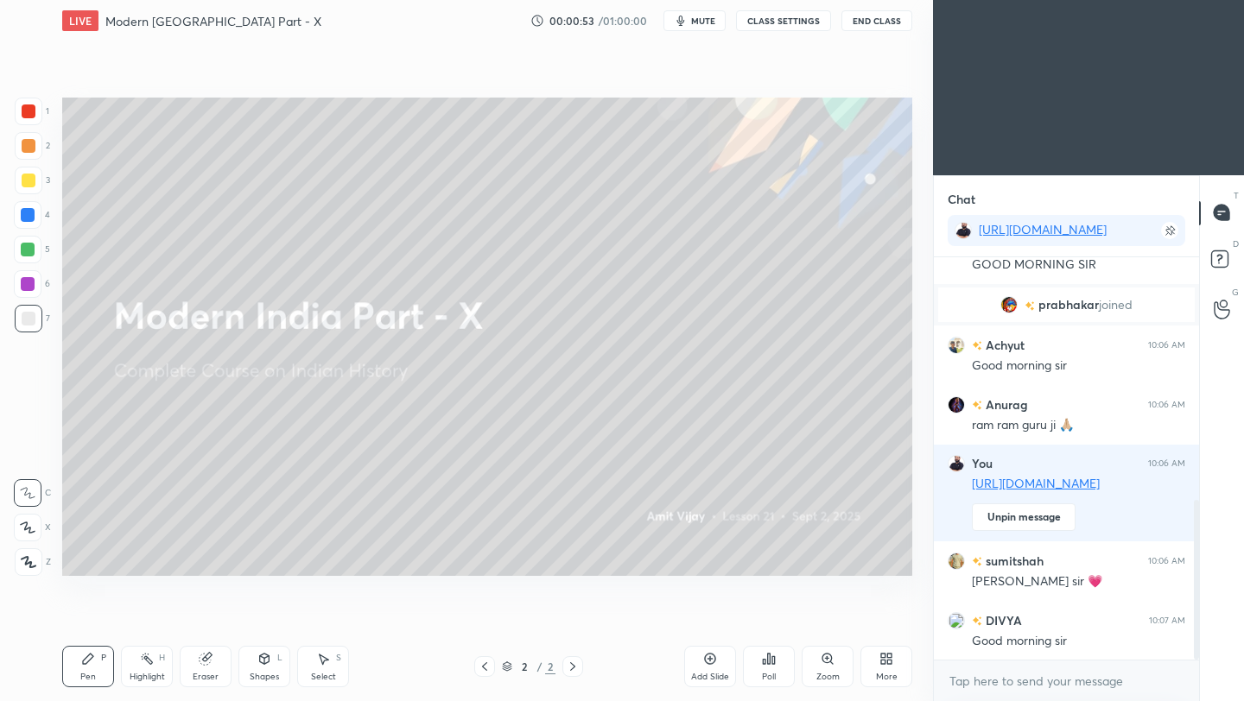
click at [708, 662] on icon at bounding box center [710, 659] width 14 height 14
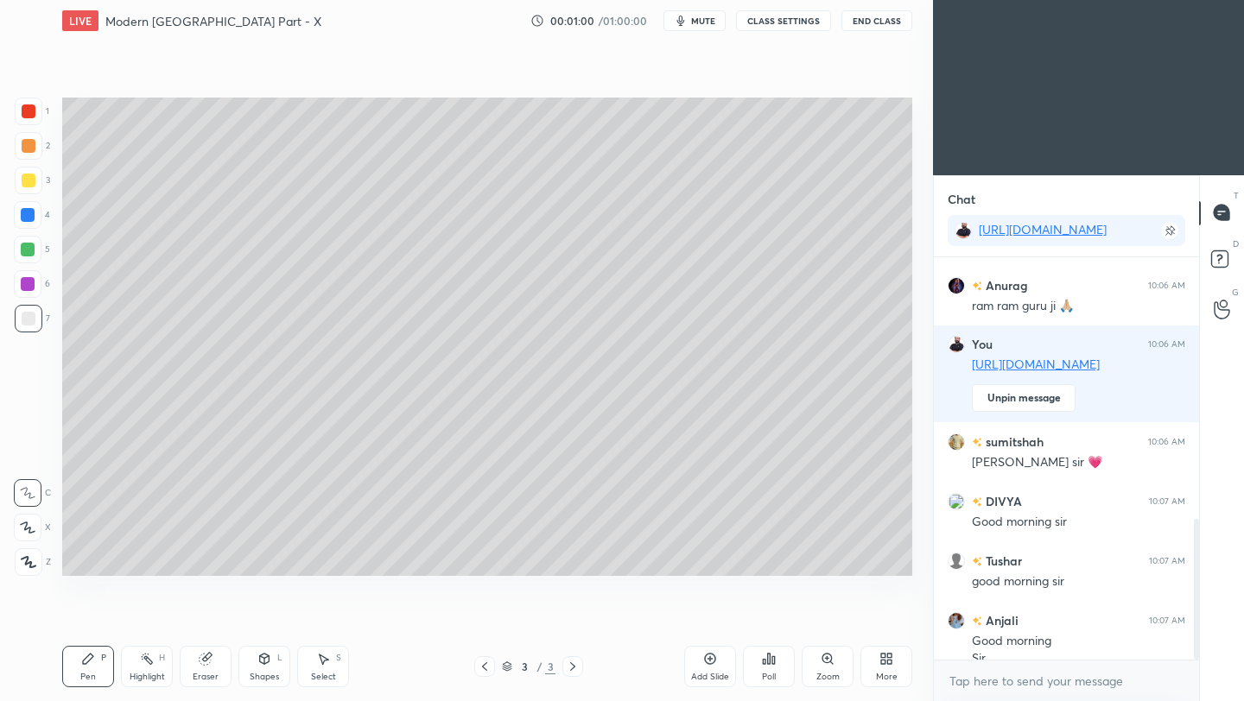
scroll to position [749, 0]
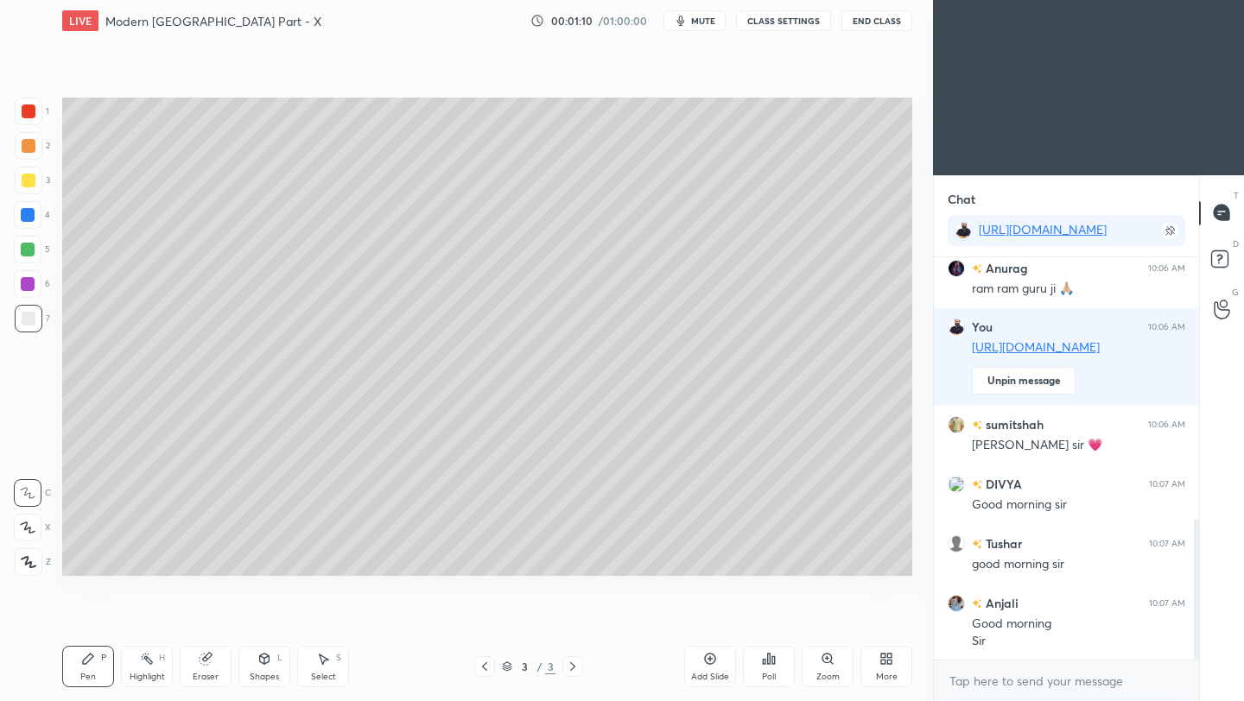
click at [28, 180] on div at bounding box center [29, 181] width 14 height 14
click at [27, 561] on icon at bounding box center [29, 562] width 14 height 10
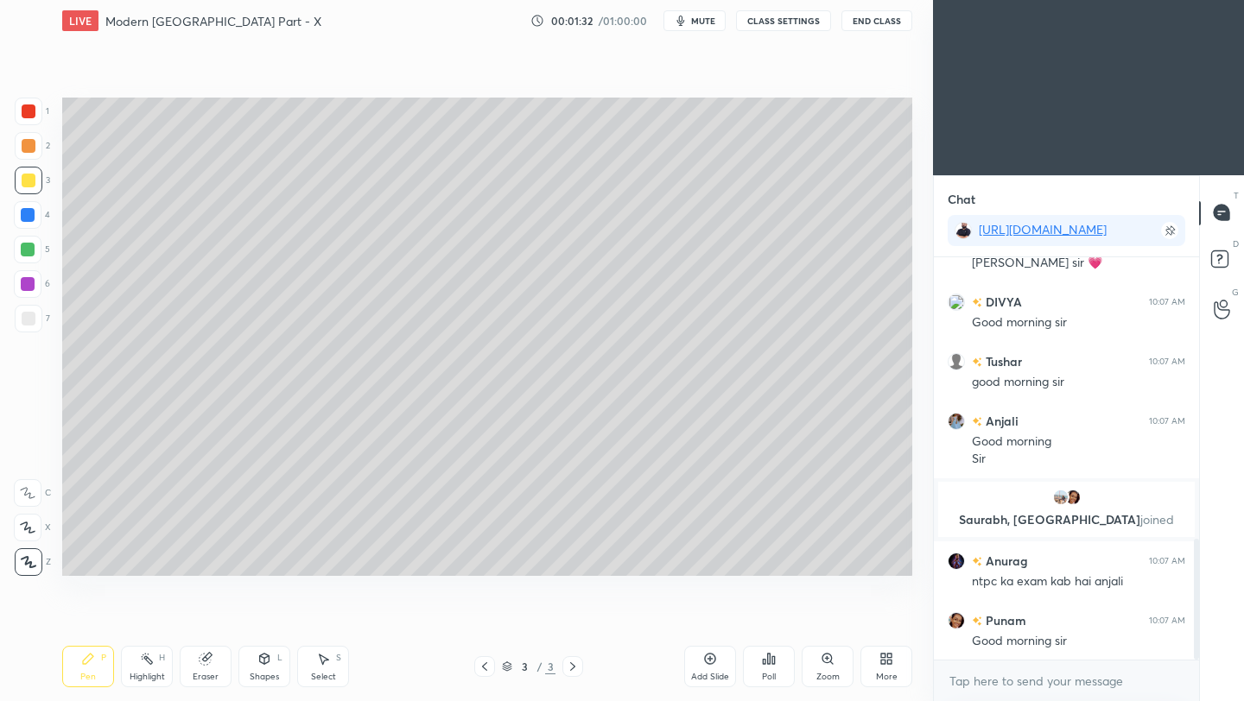
scroll to position [999, 0]
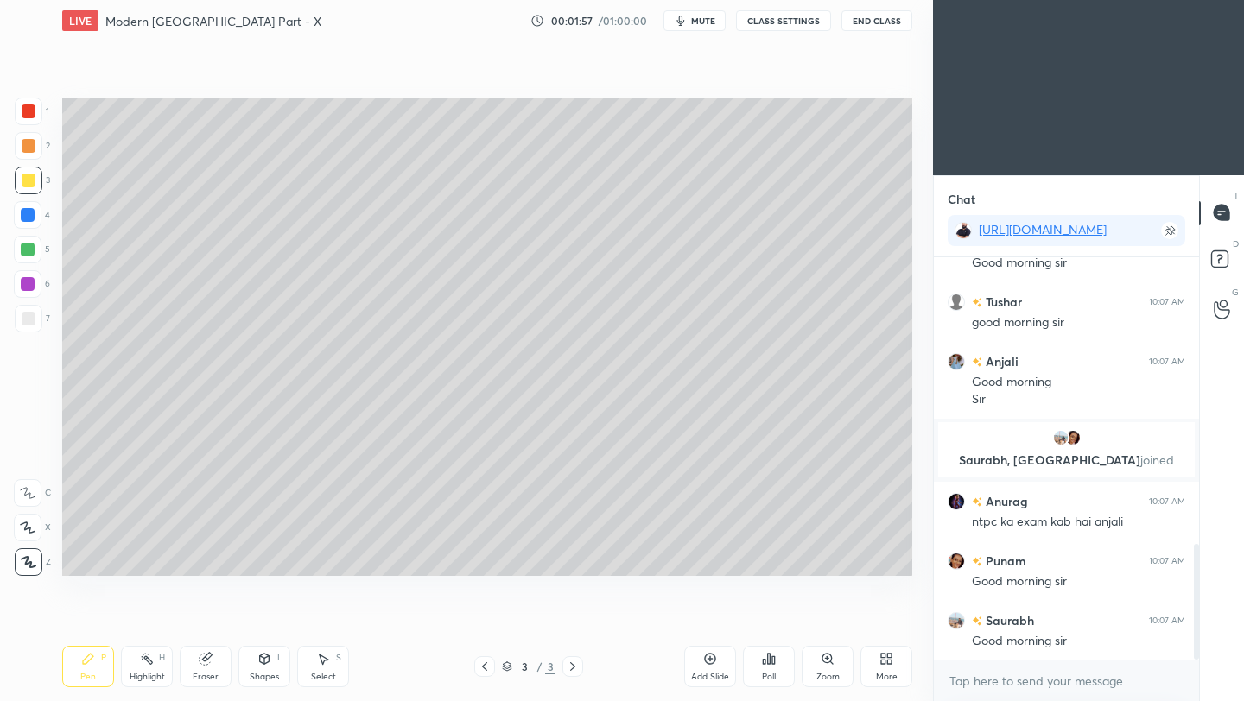
click at [26, 319] on div at bounding box center [29, 319] width 14 height 14
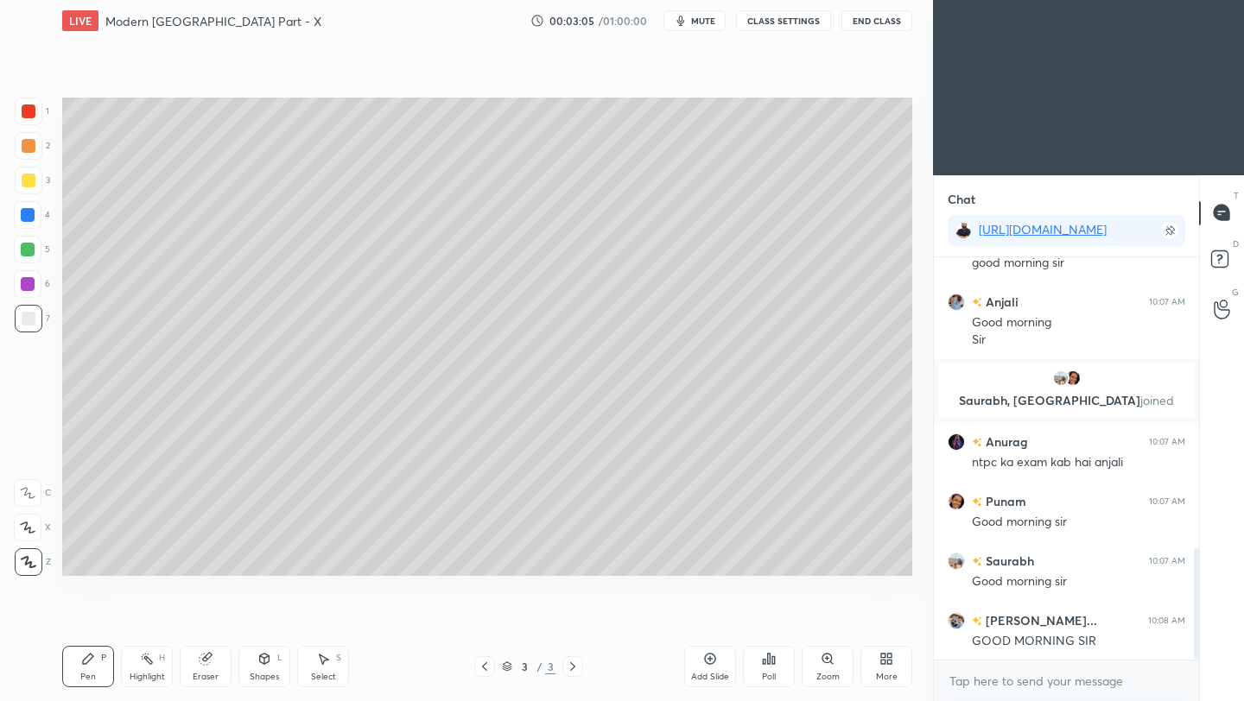
drag, startPoint x: 210, startPoint y: 672, endPoint x: 217, endPoint y: 664, distance: 10.4
click at [210, 673] on div "Eraser" at bounding box center [206, 677] width 26 height 9
click at [90, 667] on div "Pen P" at bounding box center [88, 666] width 52 height 41
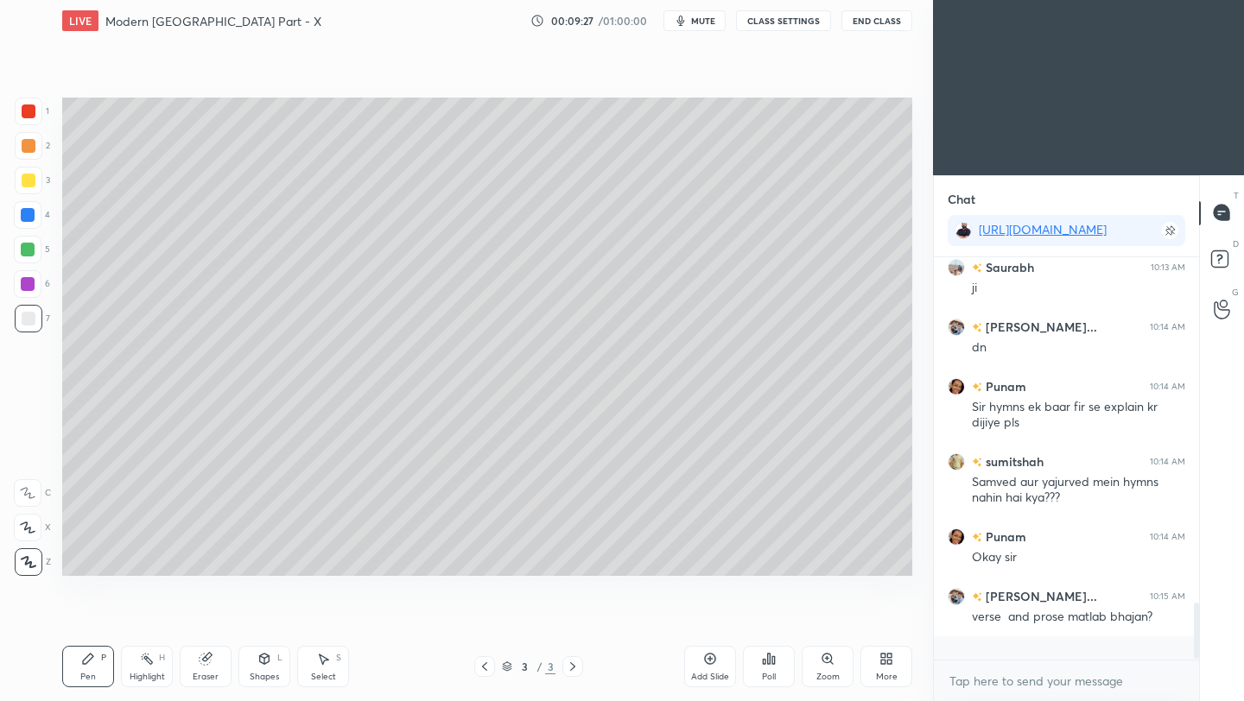
scroll to position [2257, 0]
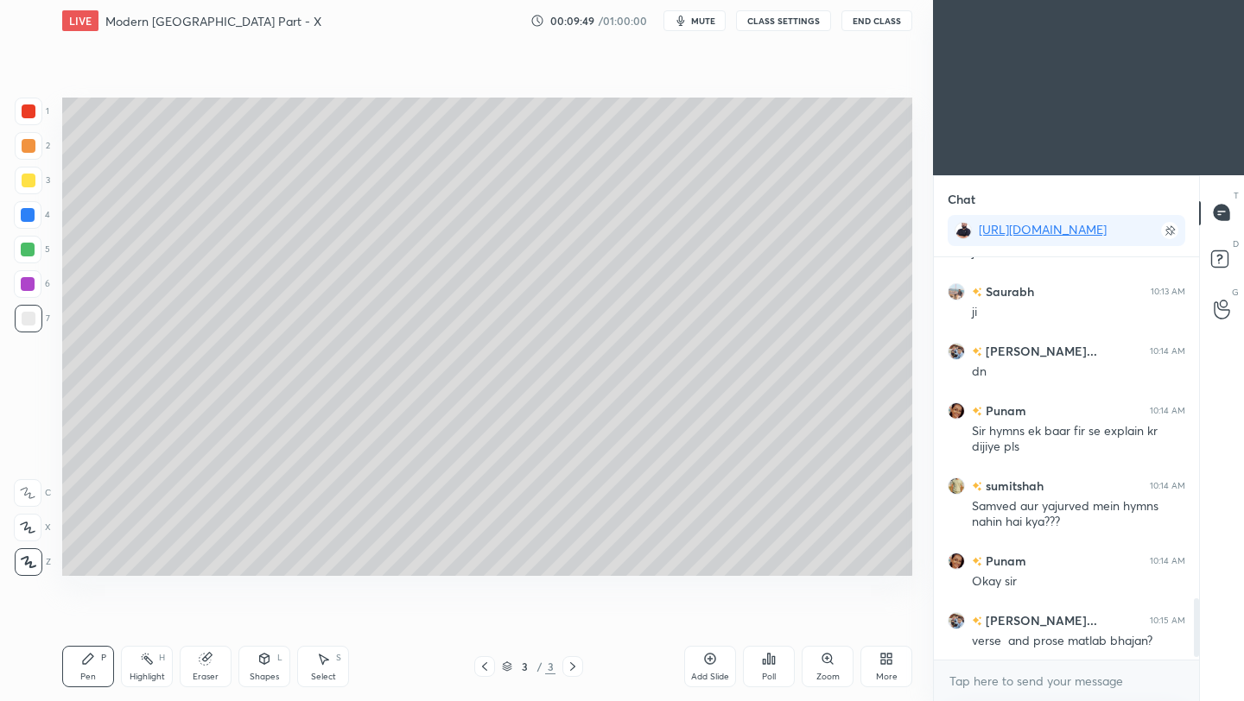
click at [884, 23] on button "End Class" at bounding box center [876, 20] width 71 height 21
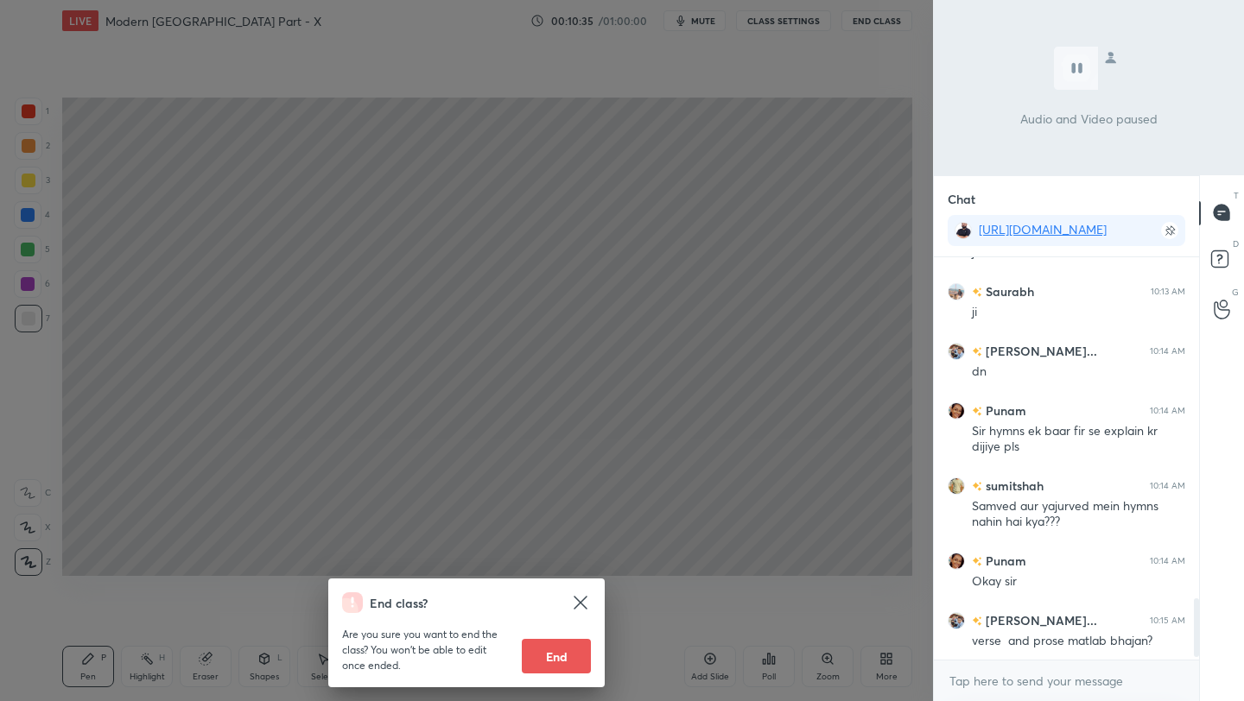
click at [797, 206] on div "End class? Are you sure you want to end the class? You won’t be able to edit on…" at bounding box center [466, 350] width 933 height 701
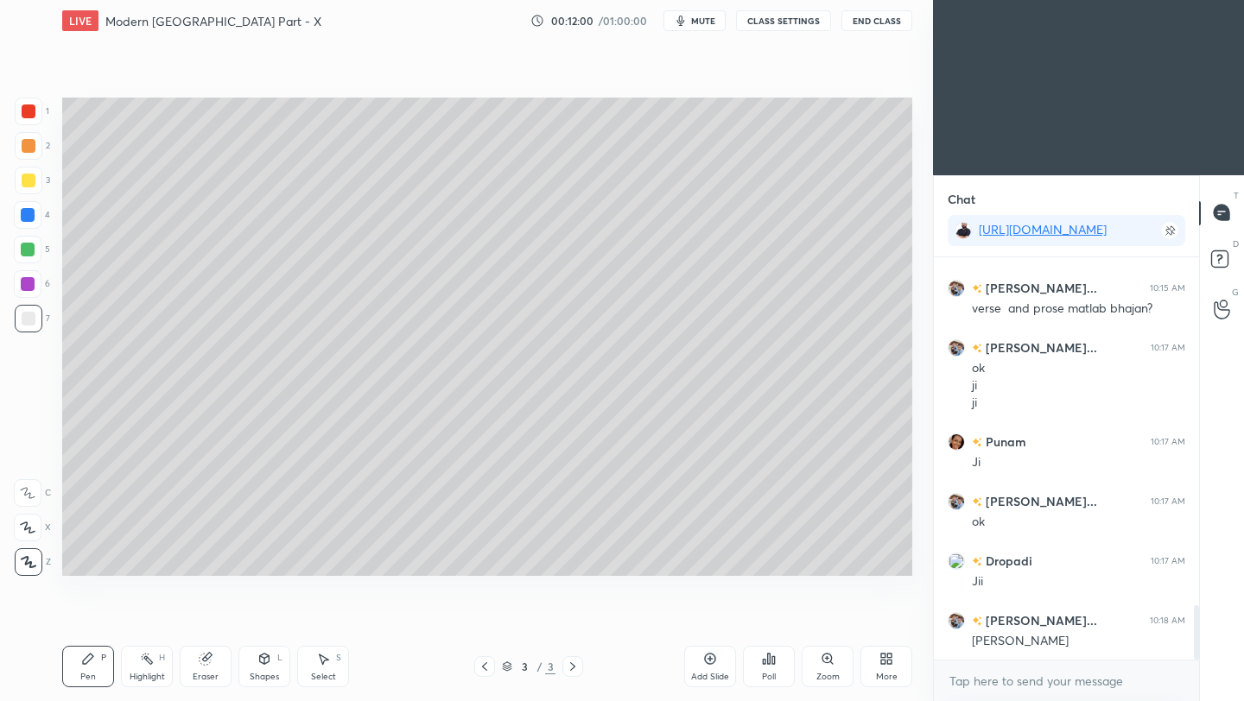
scroll to position [2607, 0]
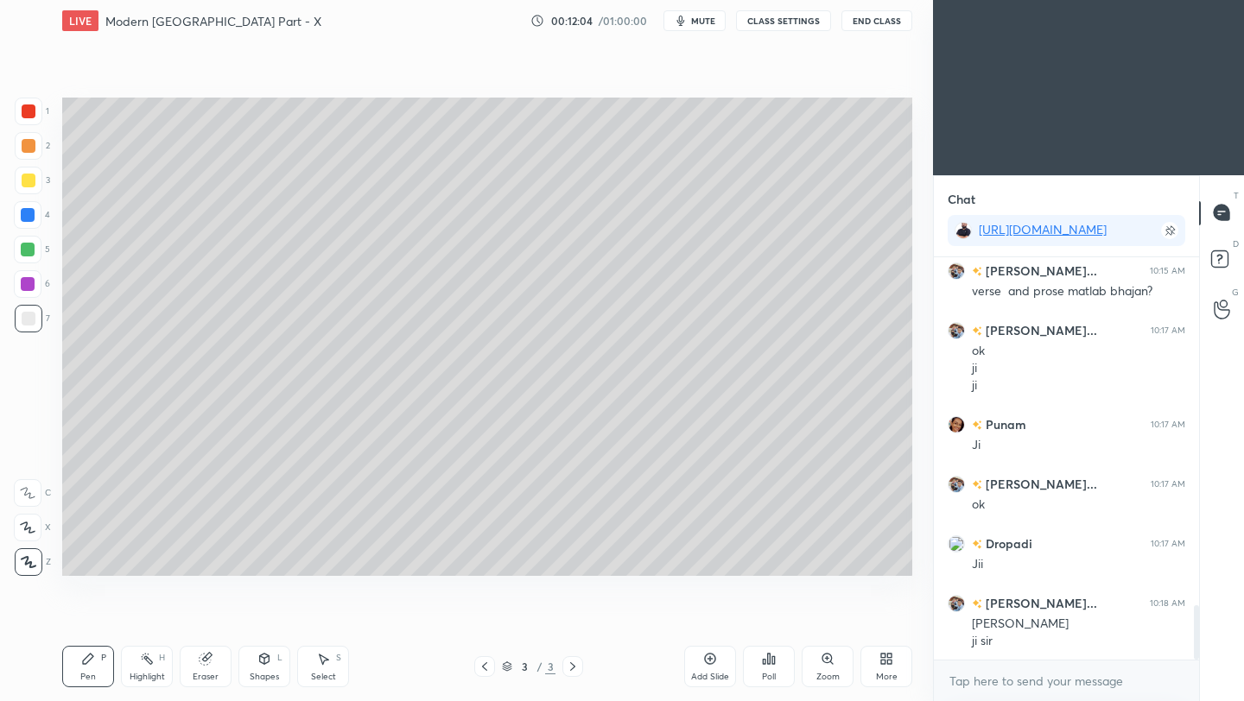
click at [713, 662] on icon at bounding box center [710, 659] width 14 height 14
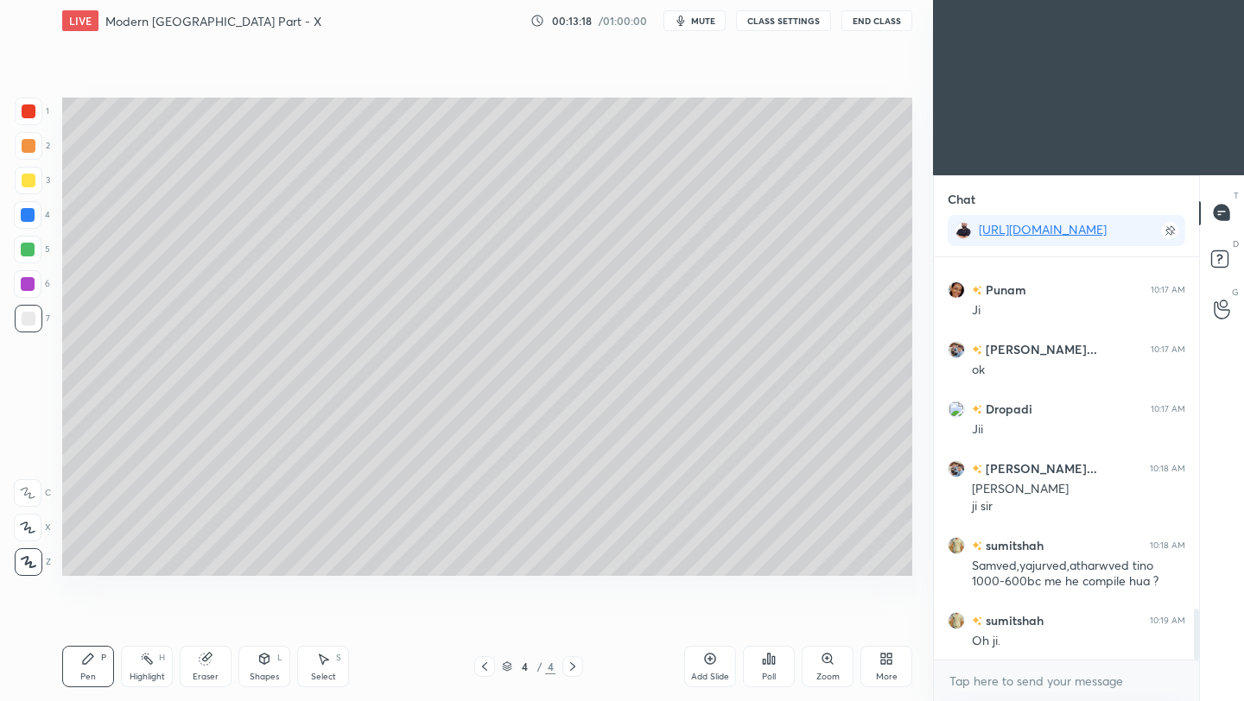
scroll to position [2801, 0]
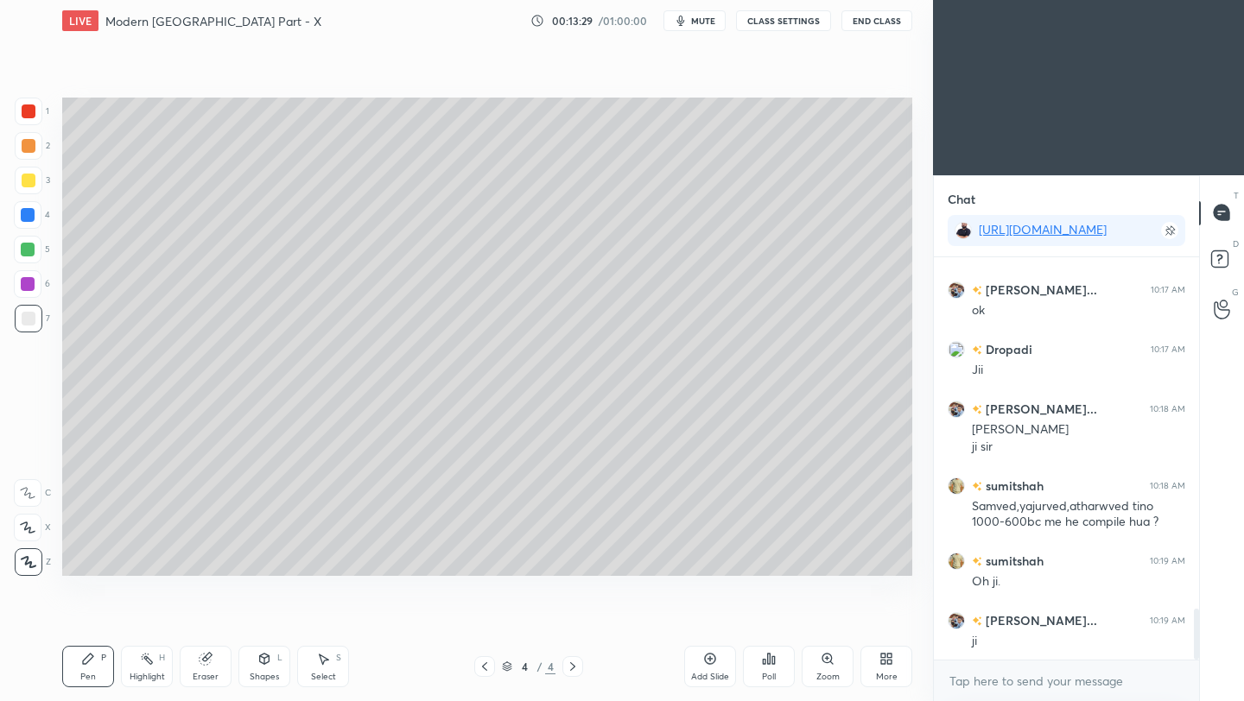
click at [26, 179] on div at bounding box center [29, 181] width 14 height 14
drag, startPoint x: 26, startPoint y: 320, endPoint x: 59, endPoint y: 297, distance: 40.3
click at [26, 320] on div at bounding box center [29, 319] width 14 height 14
click at [211, 676] on div "Eraser" at bounding box center [206, 677] width 26 height 9
click at [87, 678] on div "Pen" at bounding box center [88, 677] width 16 height 9
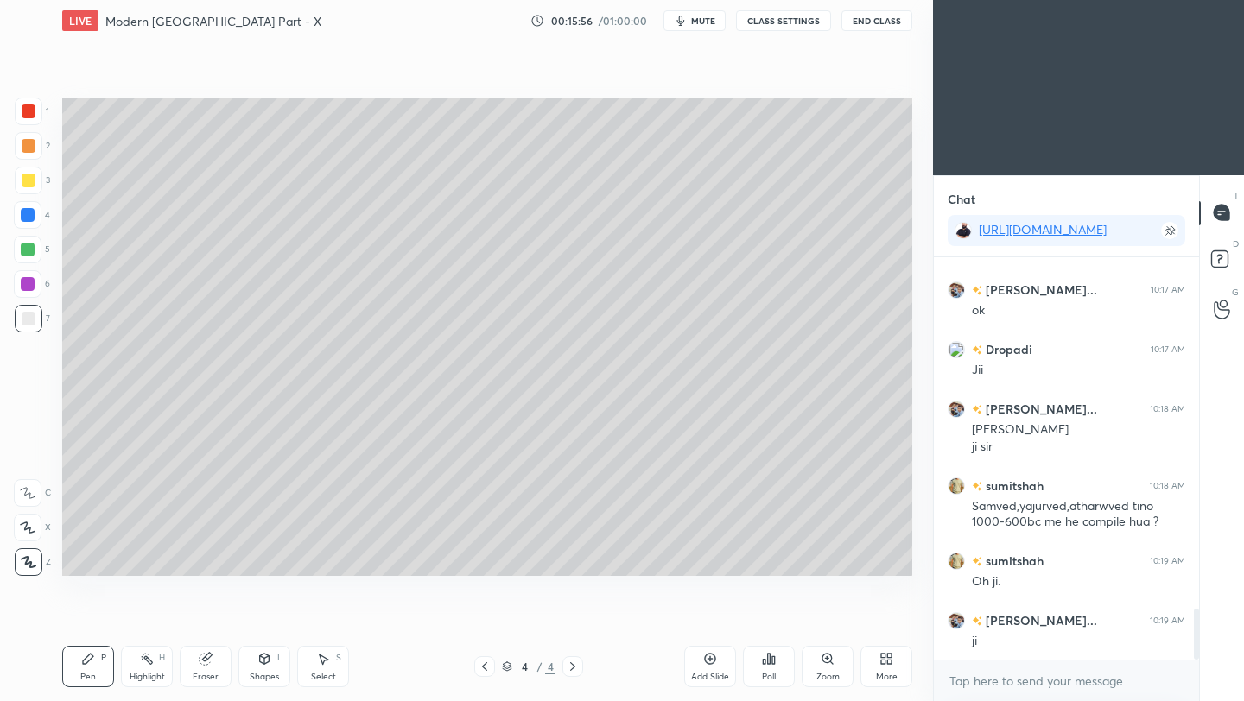
drag, startPoint x: 207, startPoint y: 668, endPoint x: 269, endPoint y: 643, distance: 67.0
click at [209, 668] on div "Eraser" at bounding box center [206, 666] width 52 height 41
drag, startPoint x: 94, startPoint y: 675, endPoint x: 124, endPoint y: 656, distance: 34.5
click at [96, 674] on div "Pen P" at bounding box center [88, 666] width 52 height 41
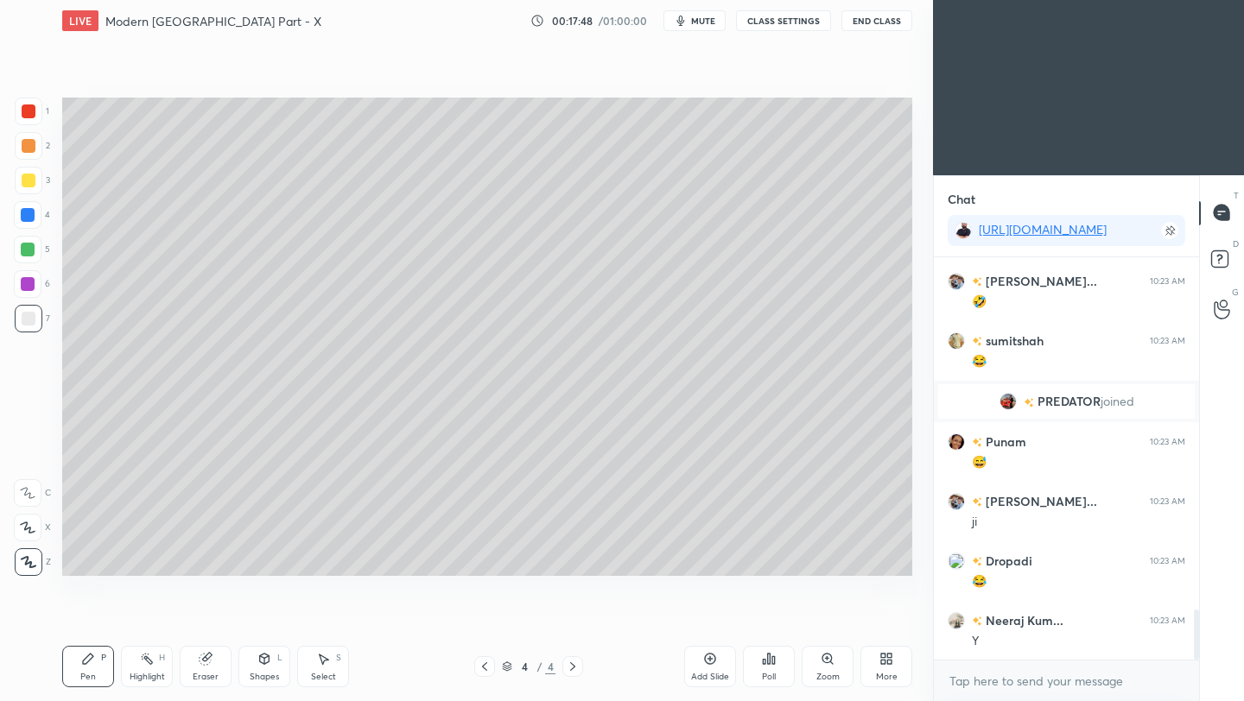
scroll to position [2883, 0]
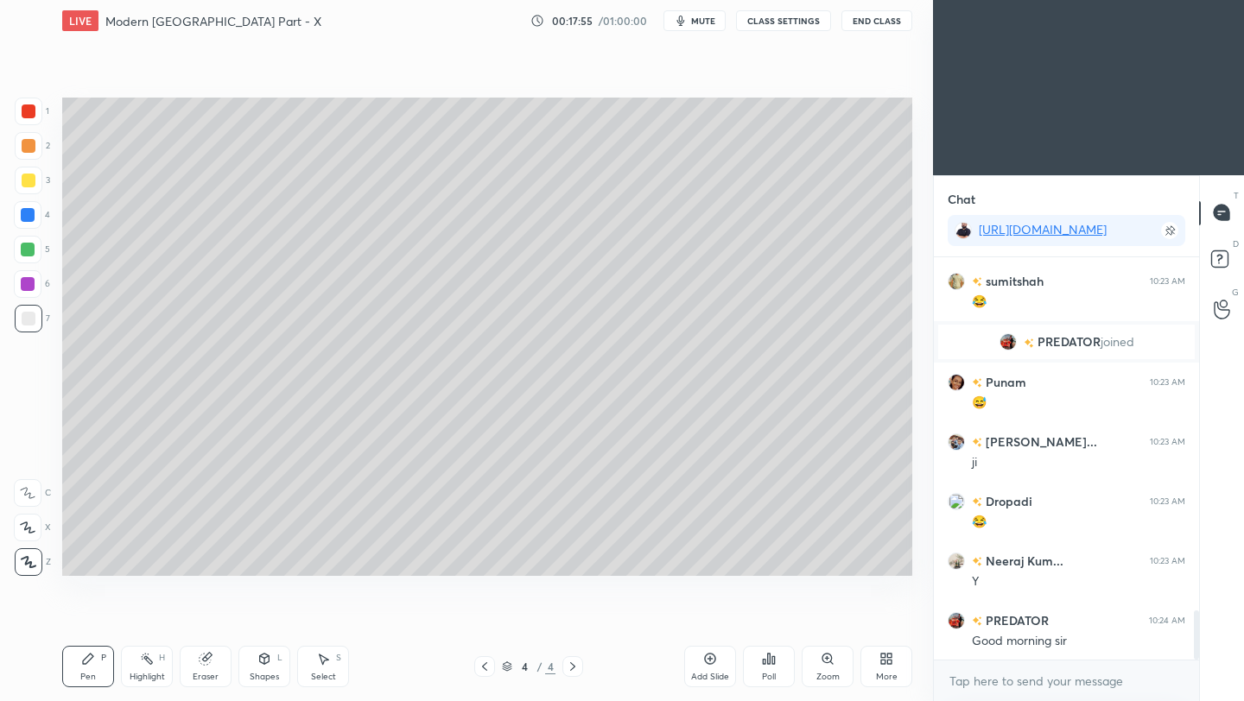
click at [709, 663] on icon at bounding box center [710, 659] width 11 height 11
click at [31, 175] on div at bounding box center [29, 181] width 14 height 14
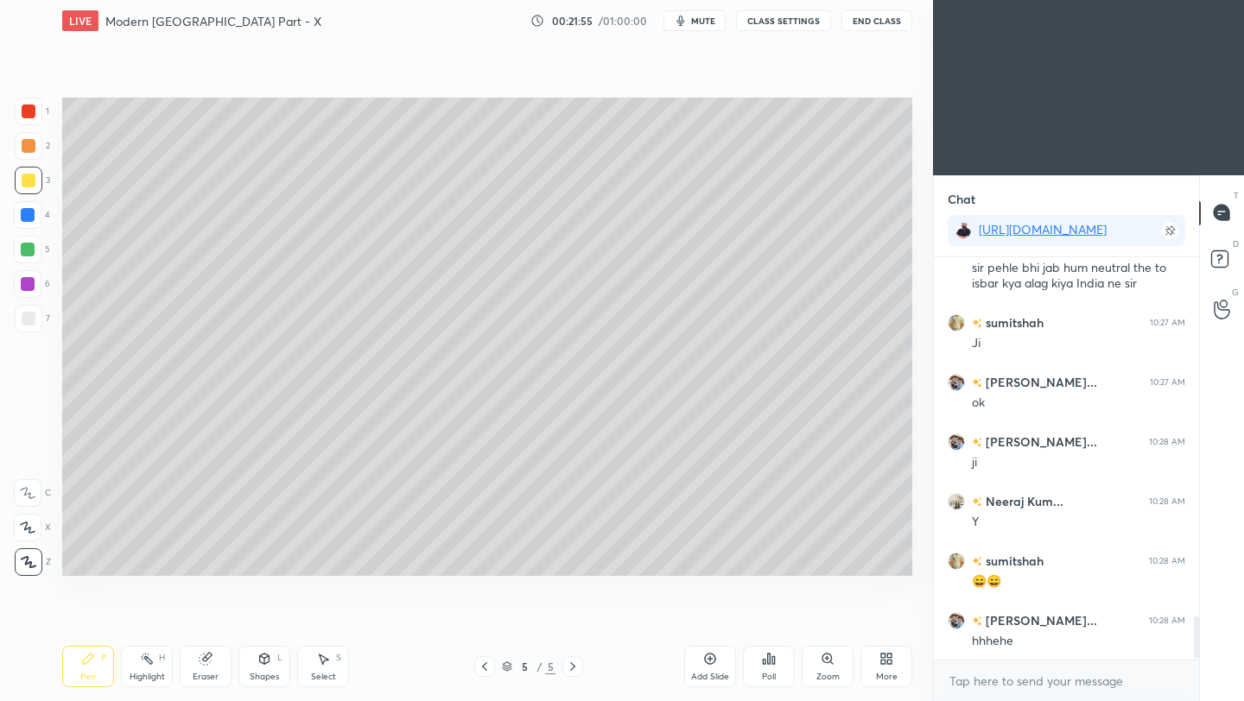
scroll to position [3388, 0]
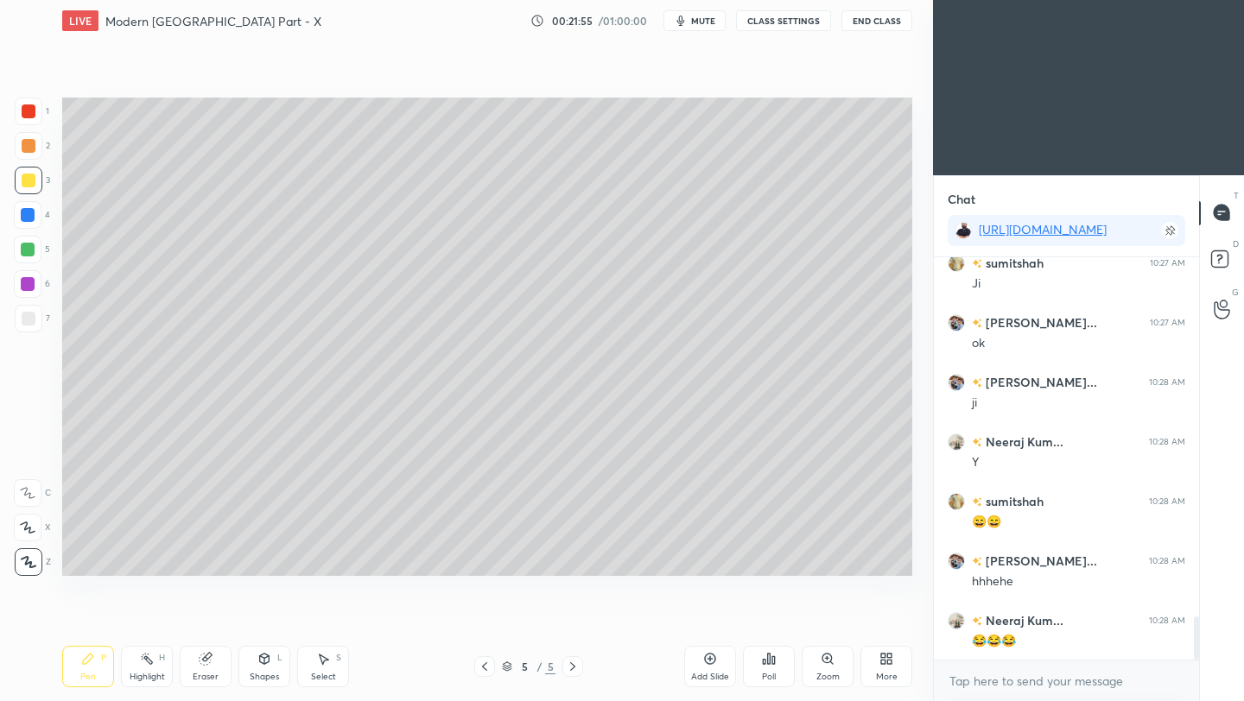
click at [36, 324] on div at bounding box center [29, 319] width 28 height 28
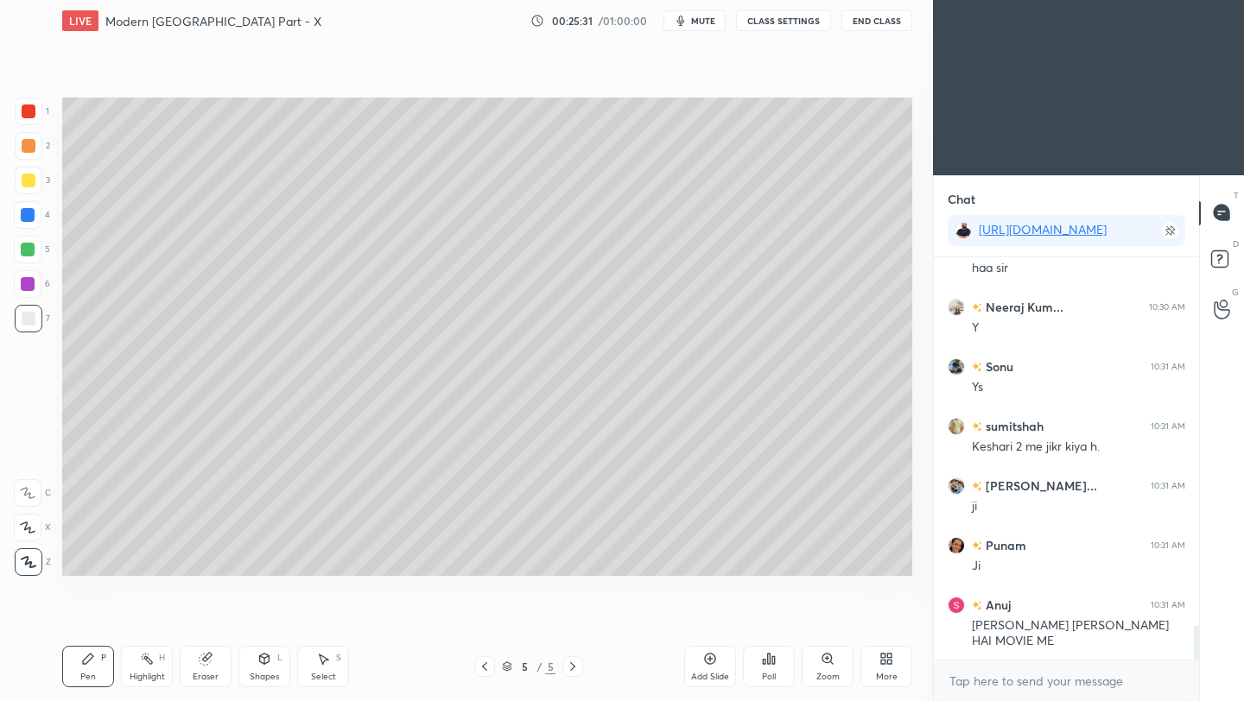
scroll to position [4271, 0]
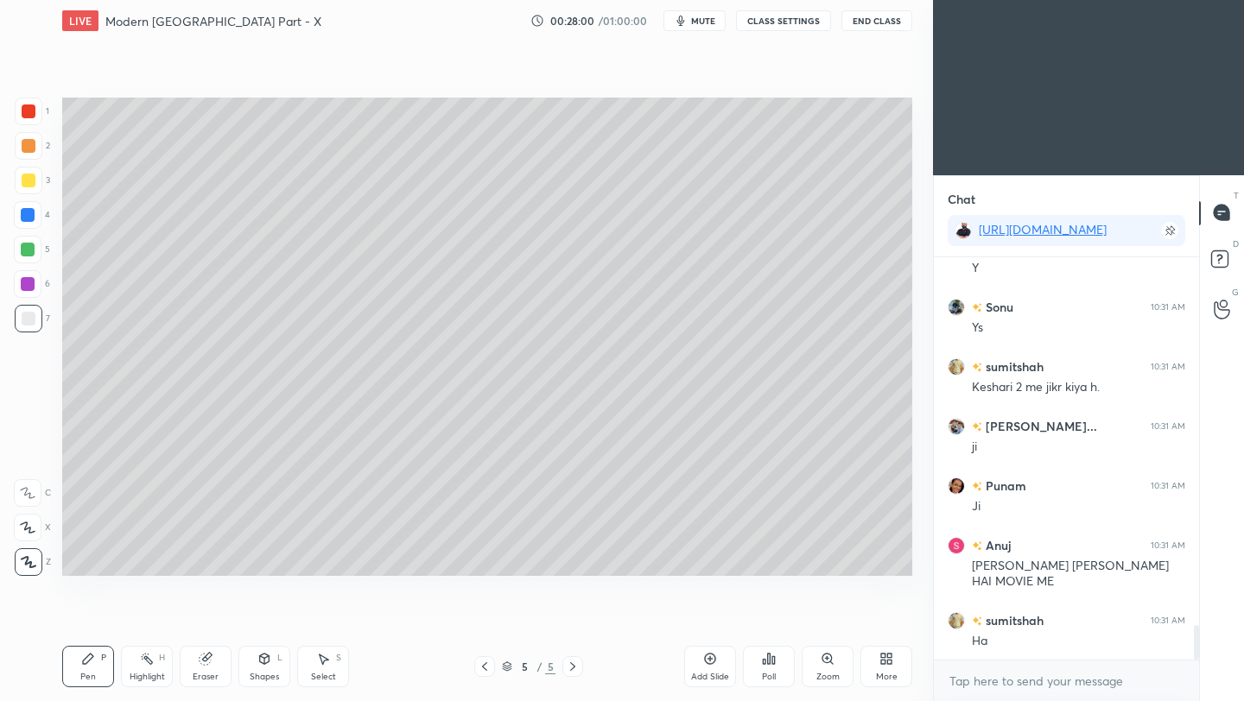
click at [712, 664] on icon at bounding box center [710, 659] width 14 height 14
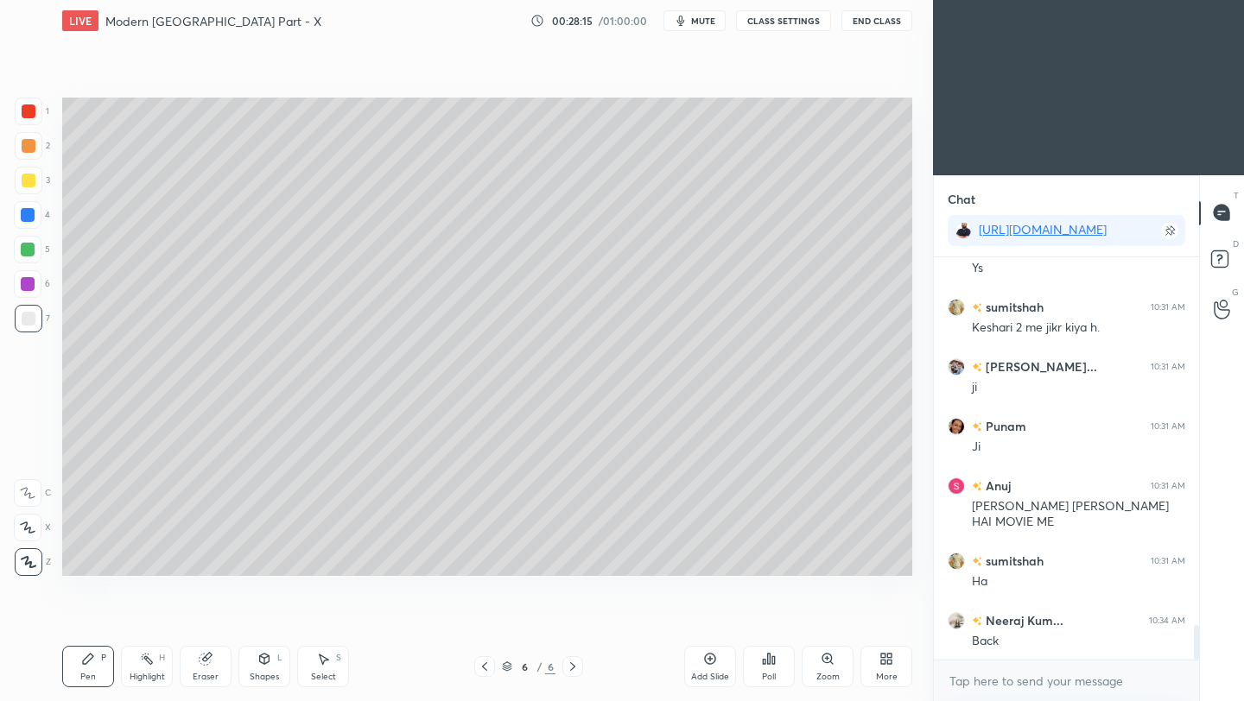
click at [485, 675] on div at bounding box center [484, 666] width 21 height 21
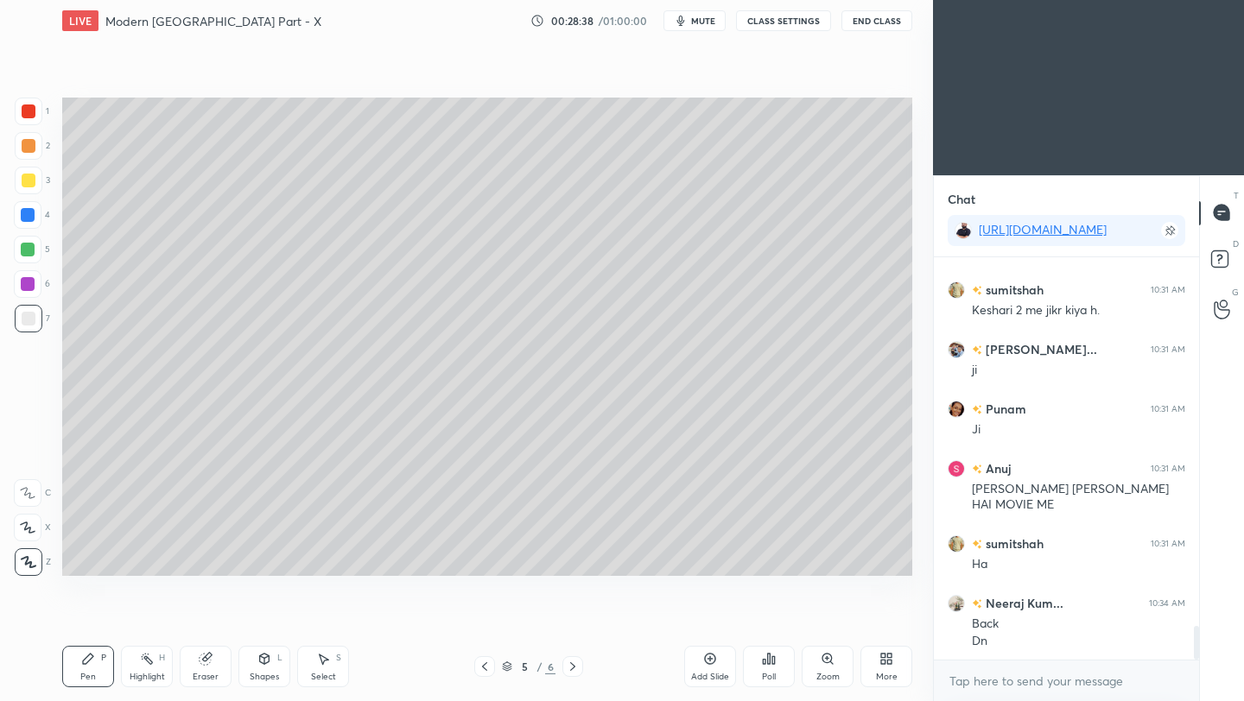
scroll to position [4408, 0]
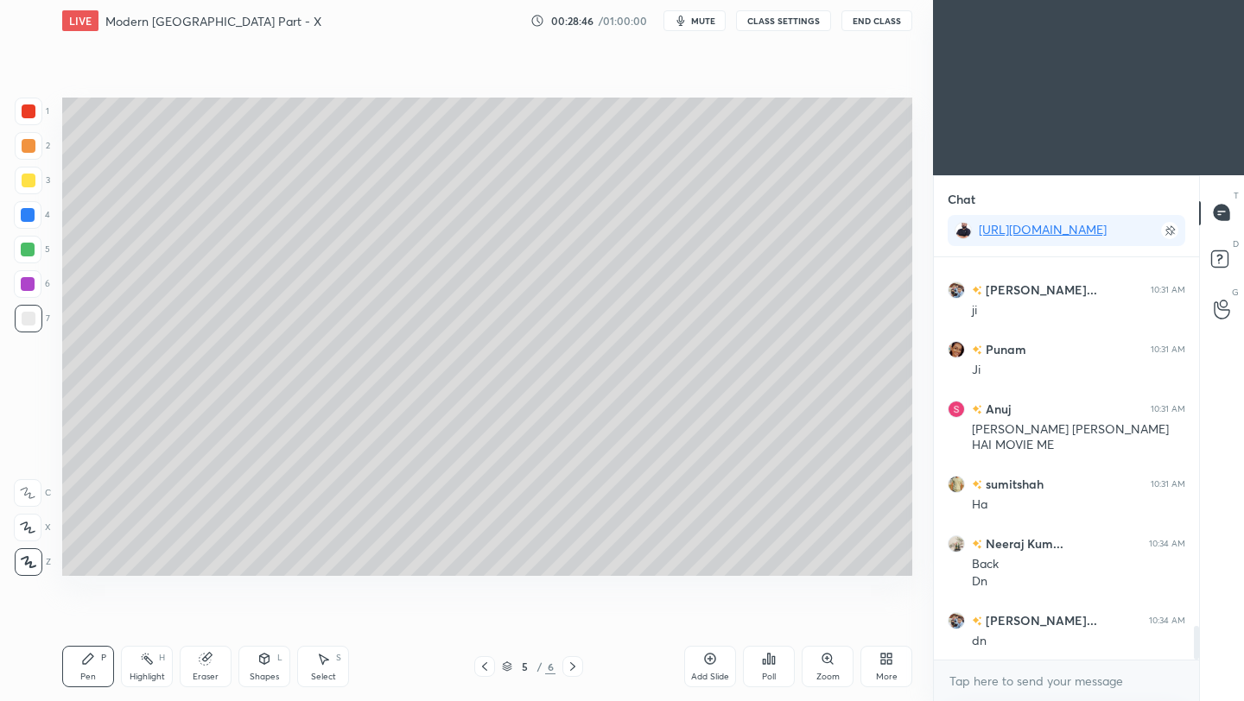
click at [578, 669] on icon at bounding box center [573, 667] width 14 height 14
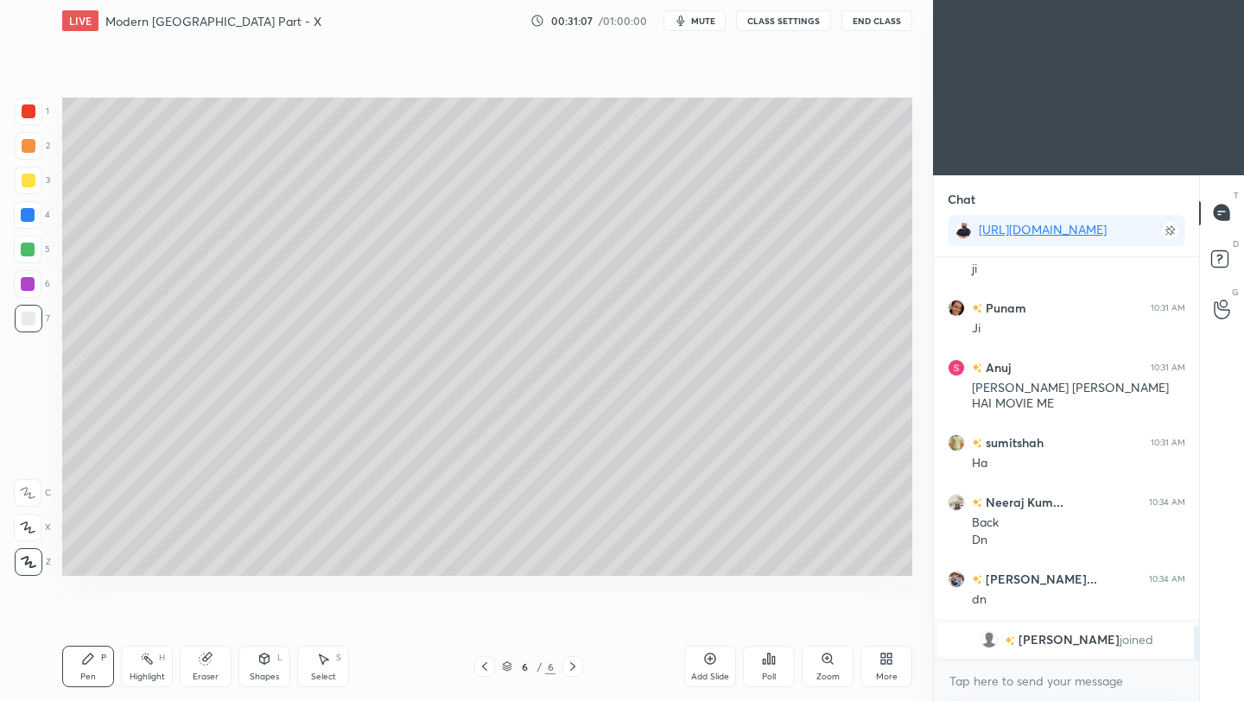
click at [219, 672] on div "Eraser" at bounding box center [206, 666] width 52 height 41
drag, startPoint x: 86, startPoint y: 669, endPoint x: 162, endPoint y: 637, distance: 83.6
click at [85, 669] on div "Pen P" at bounding box center [88, 666] width 52 height 41
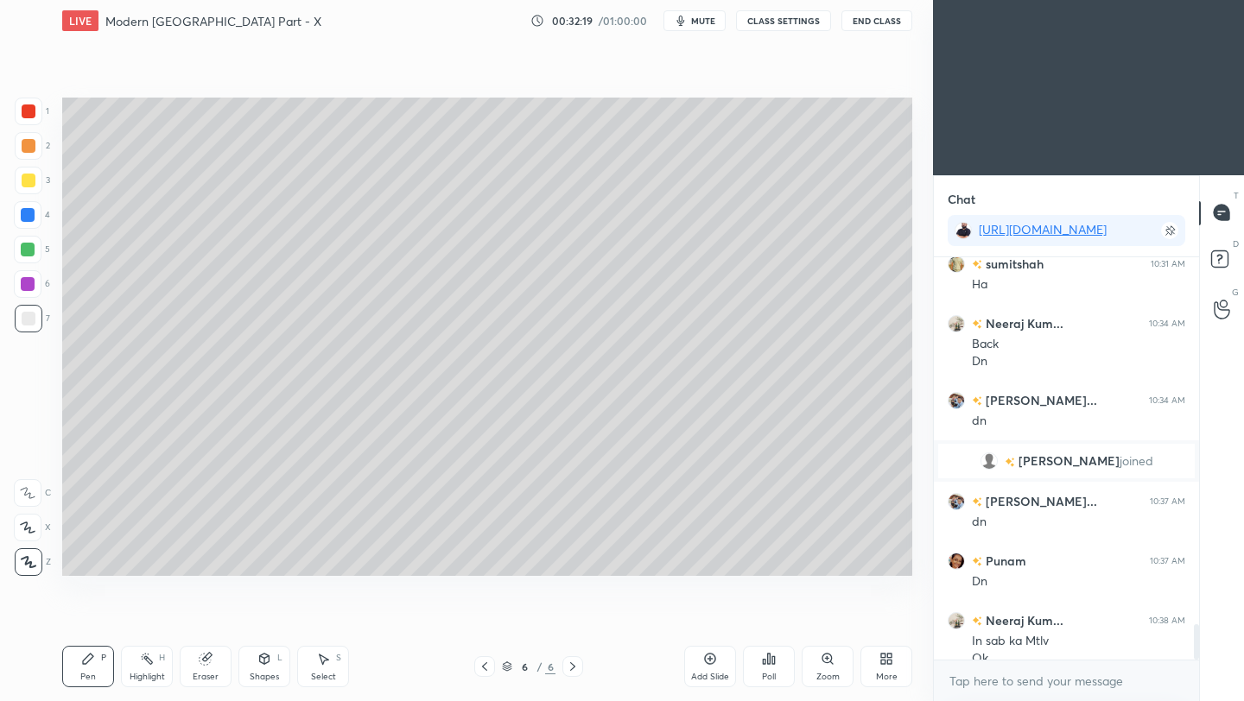
scroll to position [4255, 0]
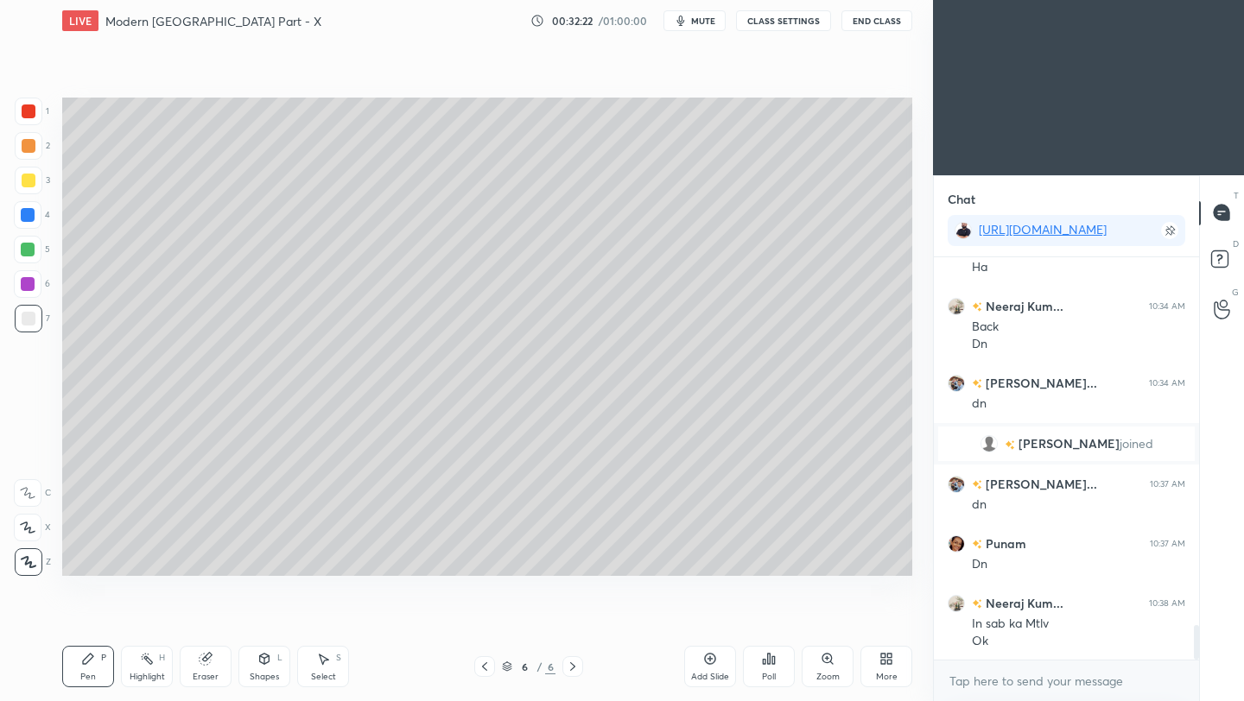
click at [212, 657] on icon at bounding box center [206, 659] width 14 height 14
click at [79, 669] on div "Pen P" at bounding box center [88, 666] width 52 height 41
click at [713, 664] on icon at bounding box center [710, 659] width 14 height 14
click at [29, 181] on div at bounding box center [29, 181] width 14 height 14
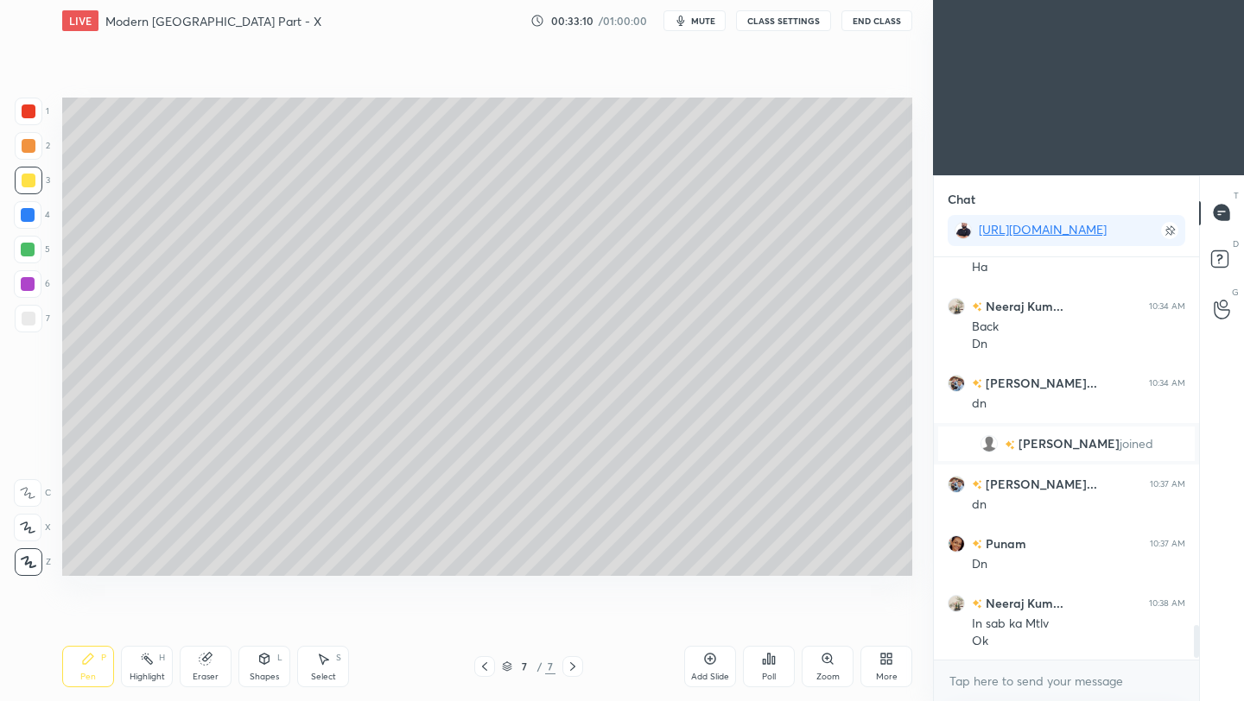
scroll to position [4256, 0]
click at [35, 321] on div at bounding box center [29, 319] width 28 height 28
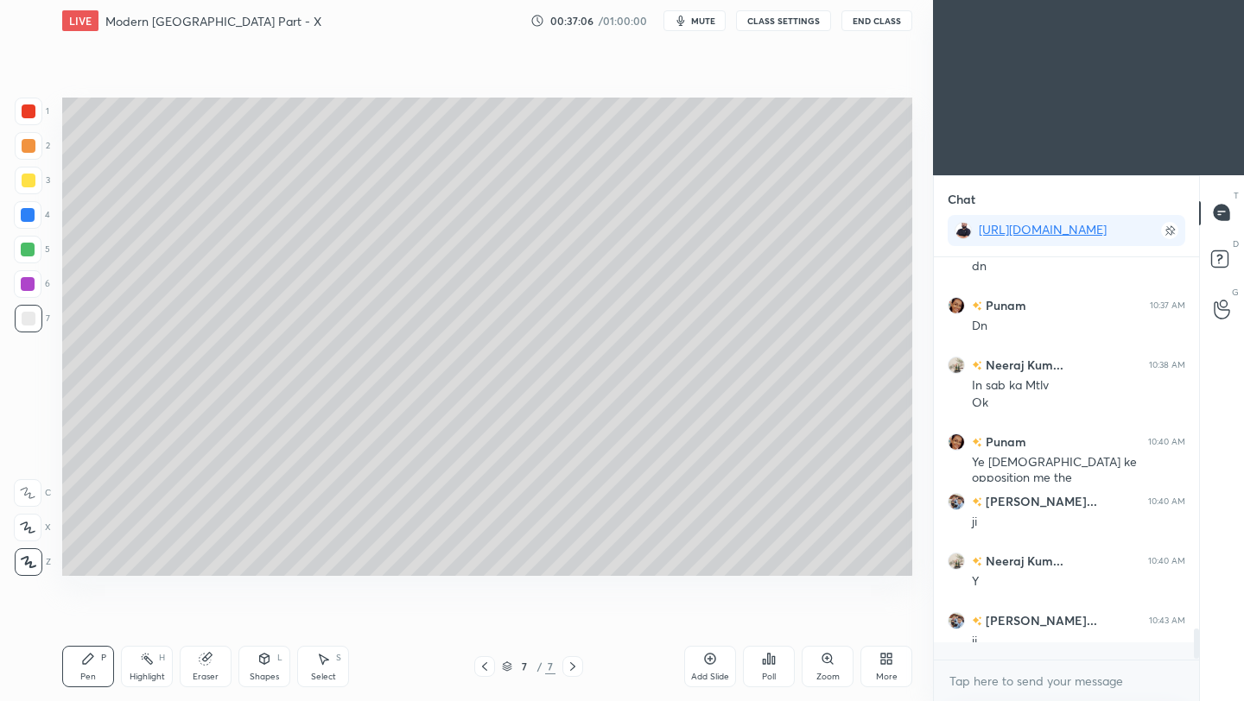
scroll to position [4493, 0]
click at [712, 673] on div "Add Slide" at bounding box center [710, 677] width 38 height 9
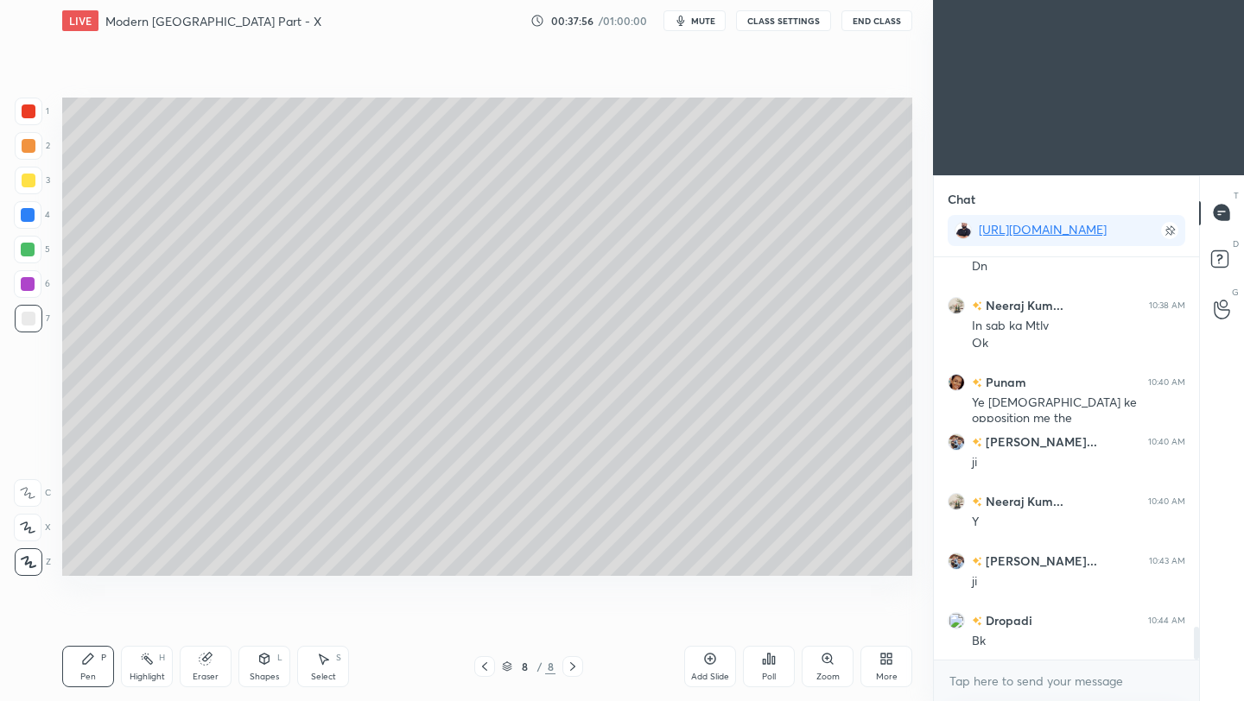
click at [482, 667] on icon at bounding box center [485, 667] width 14 height 14
click at [884, 22] on button "End Class" at bounding box center [876, 20] width 71 height 21
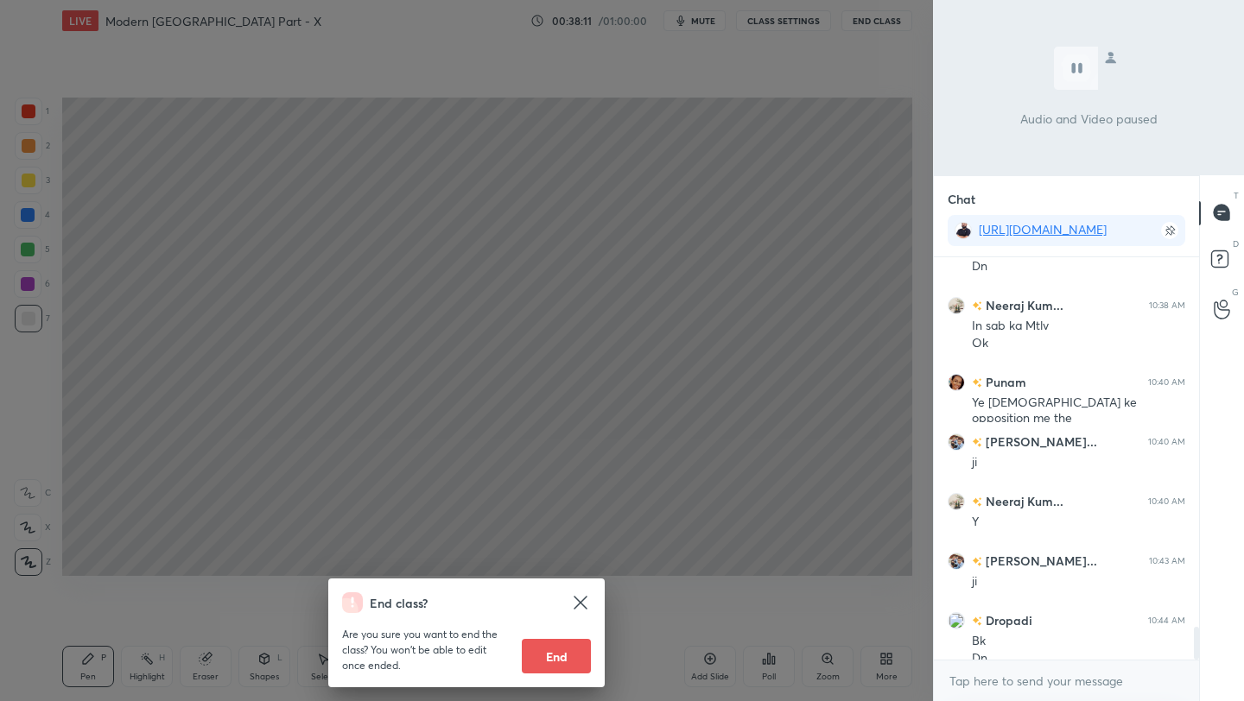
scroll to position [4570, 0]
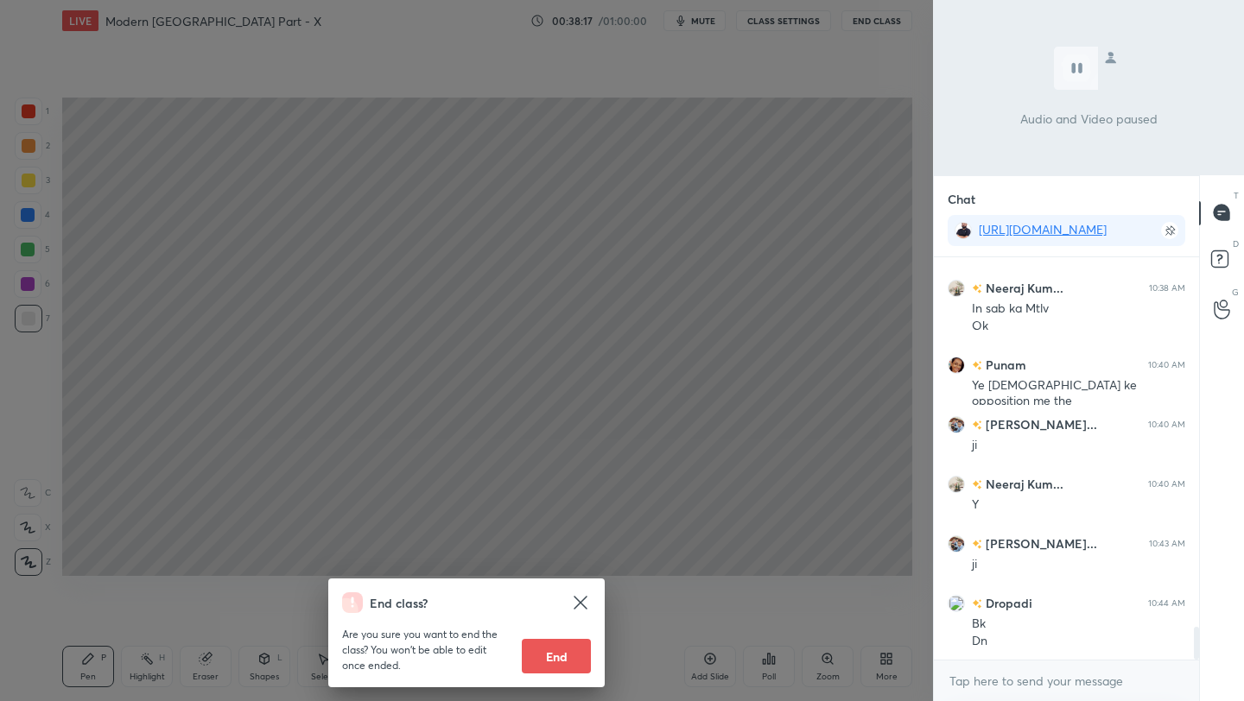
click at [834, 193] on div "End class? Are you sure you want to end the class? You won’t be able to edit on…" at bounding box center [466, 350] width 933 height 701
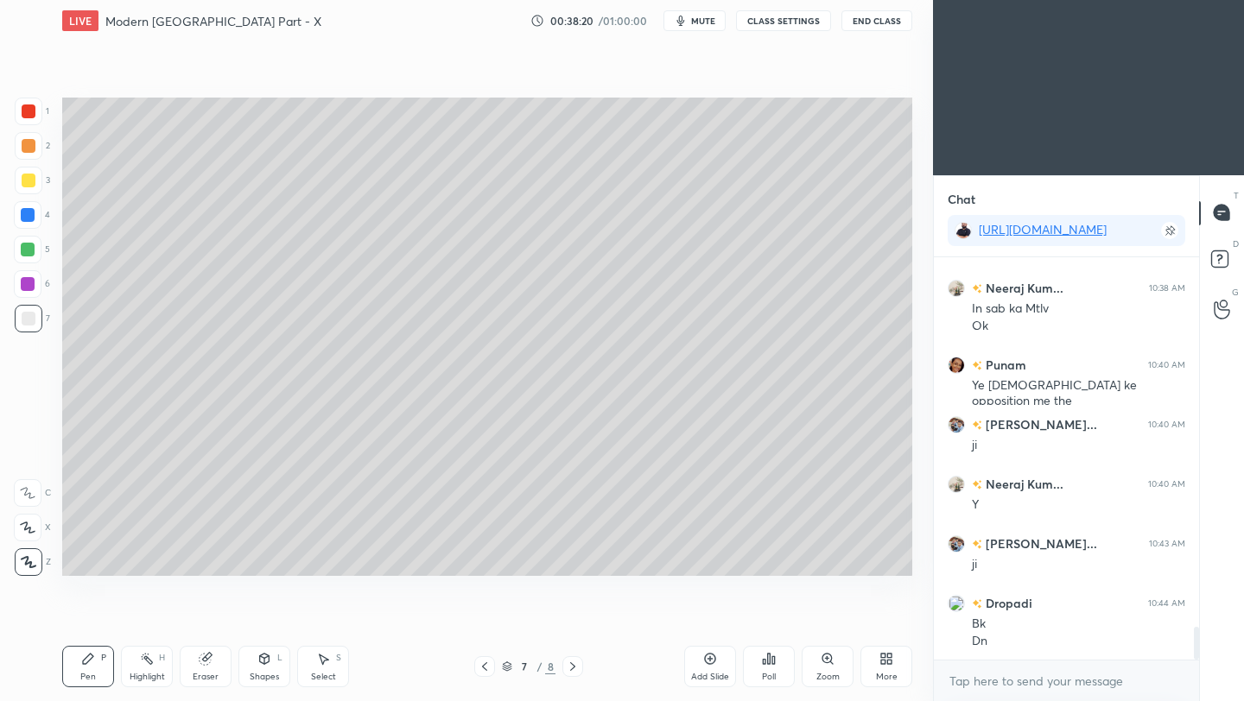
click at [576, 667] on icon at bounding box center [573, 667] width 14 height 14
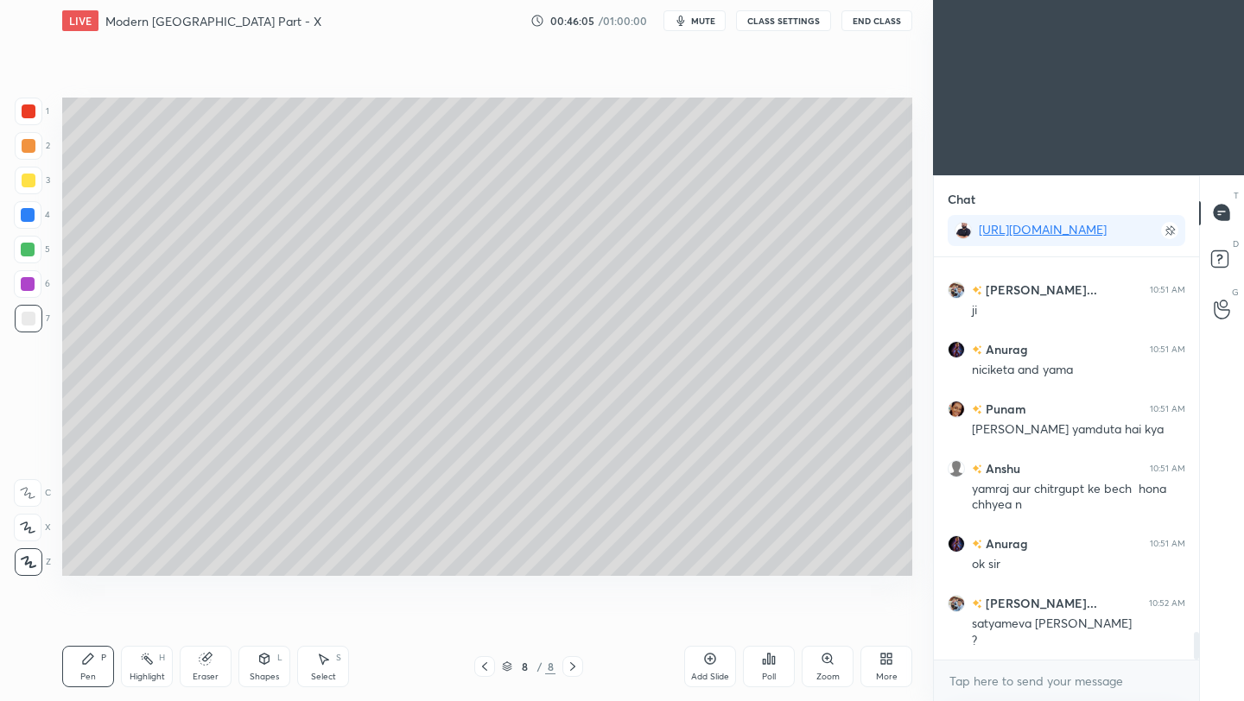
scroll to position [5503, 0]
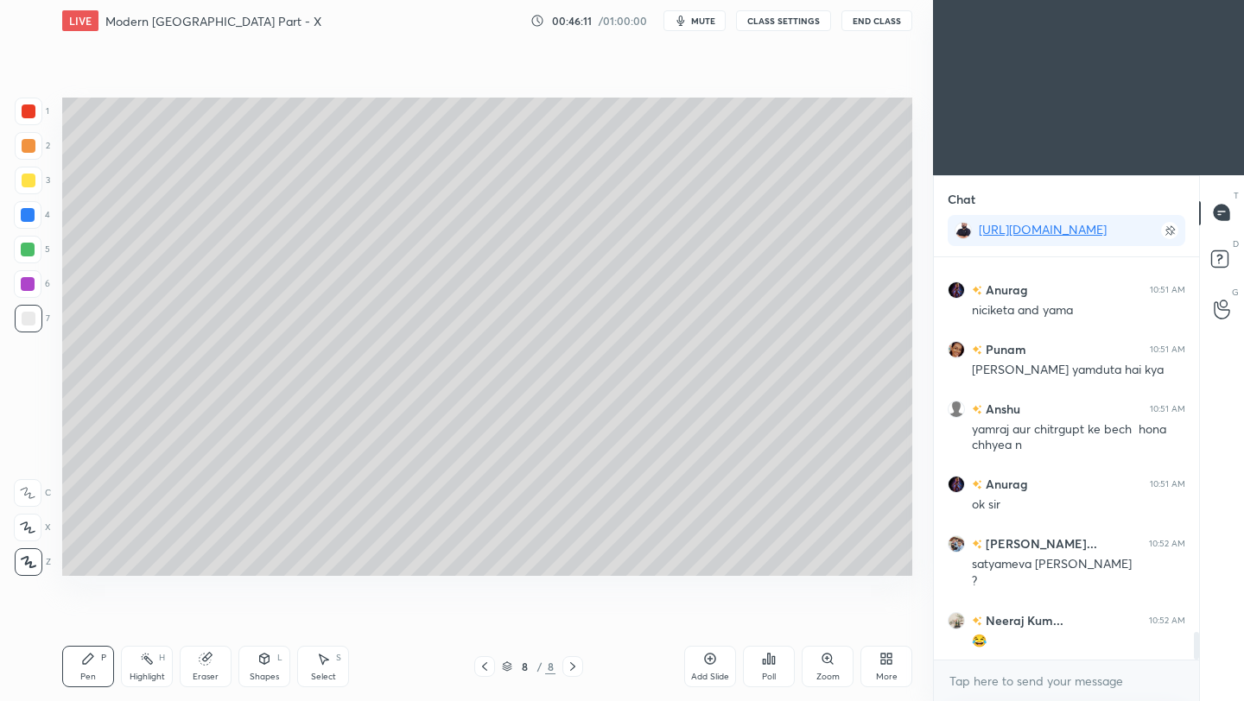
click at [708, 664] on icon at bounding box center [710, 659] width 14 height 14
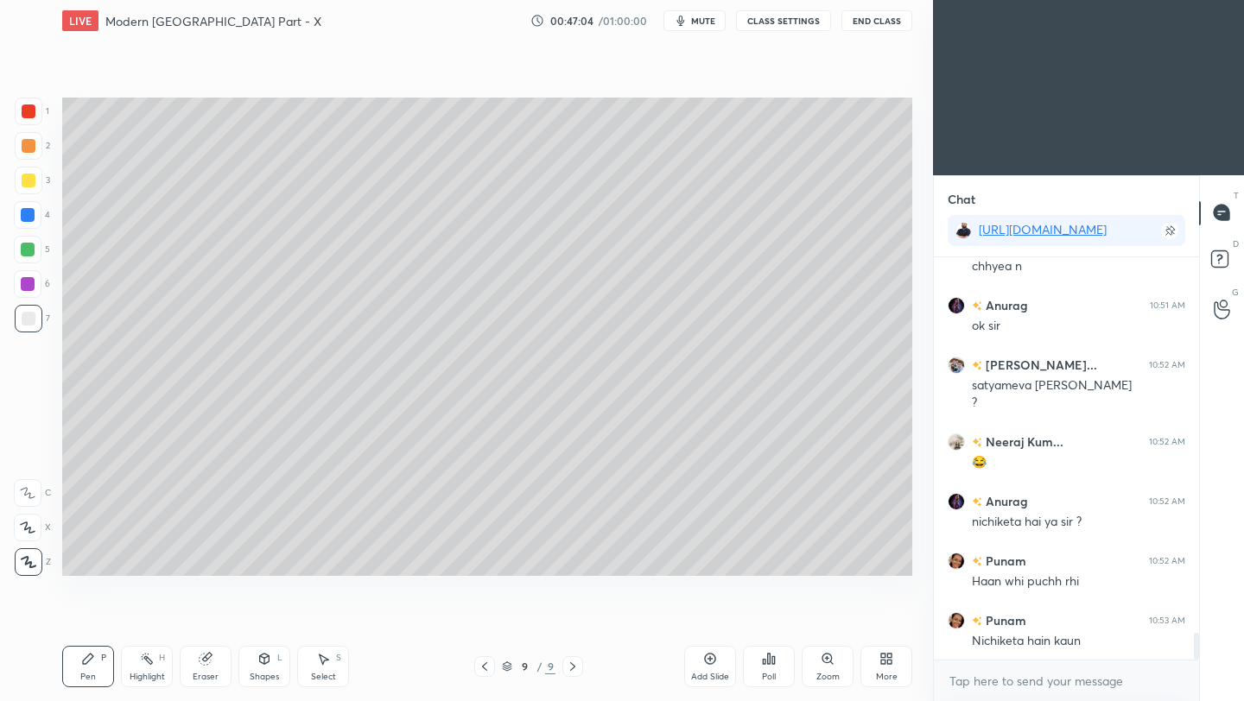
scroll to position [5741, 0]
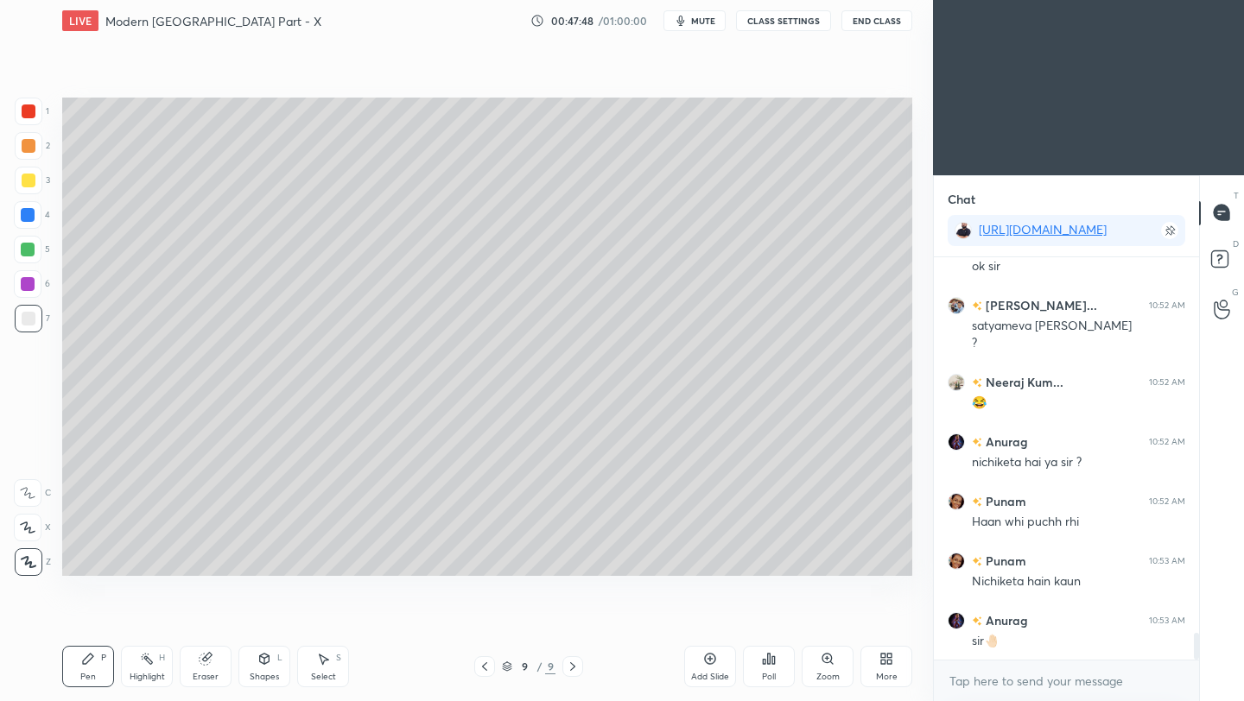
click at [883, 25] on button "End Class" at bounding box center [876, 20] width 71 height 21
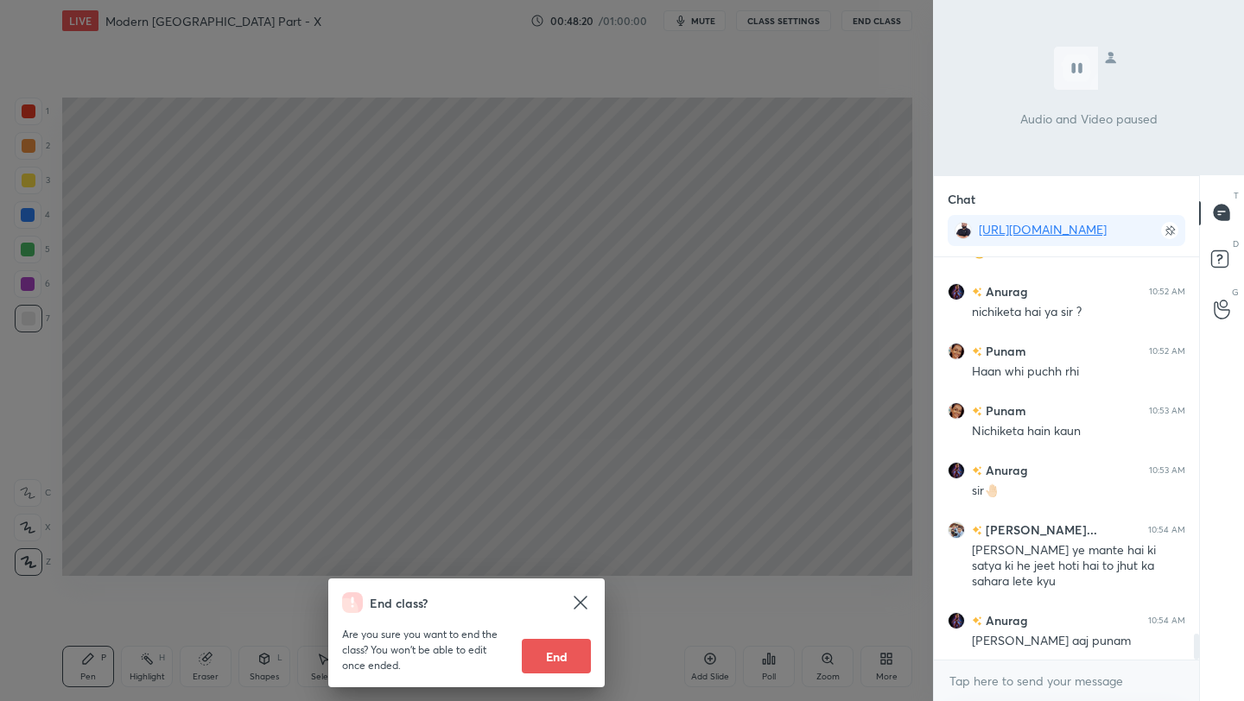
scroll to position [5909, 0]
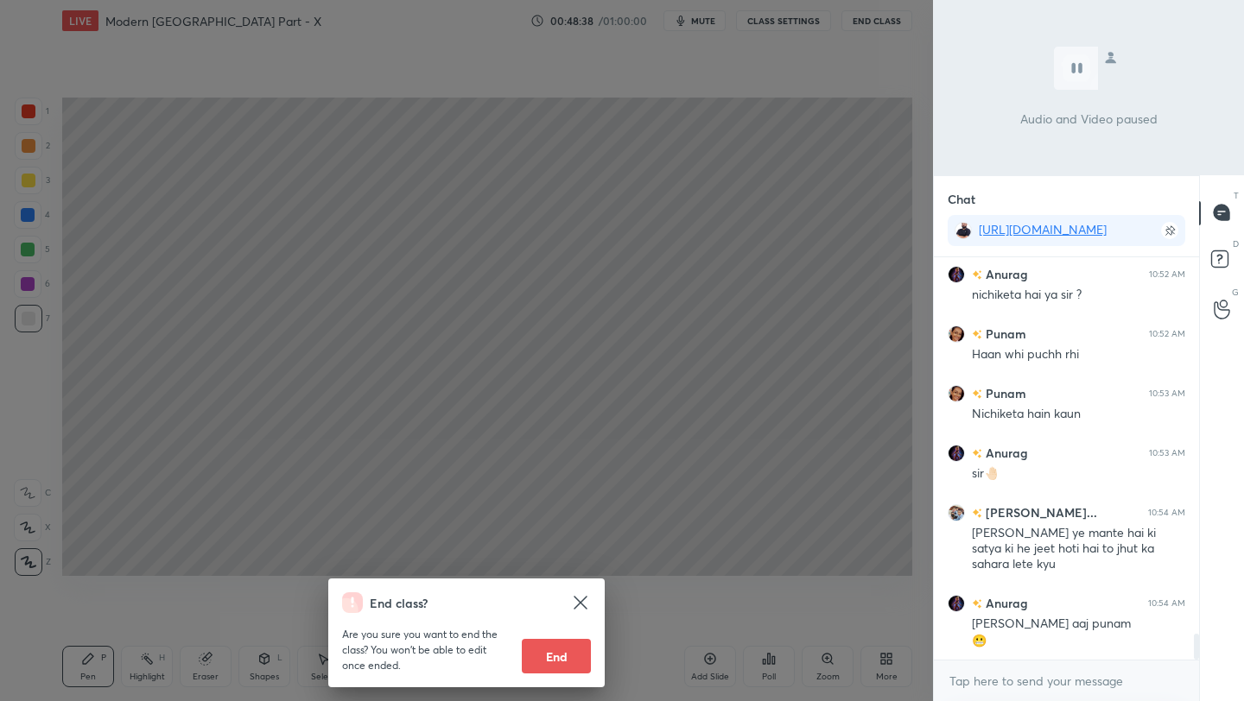
click at [865, 133] on div "End class? Are you sure you want to end the class? You won’t be able to edit on…" at bounding box center [466, 350] width 933 height 701
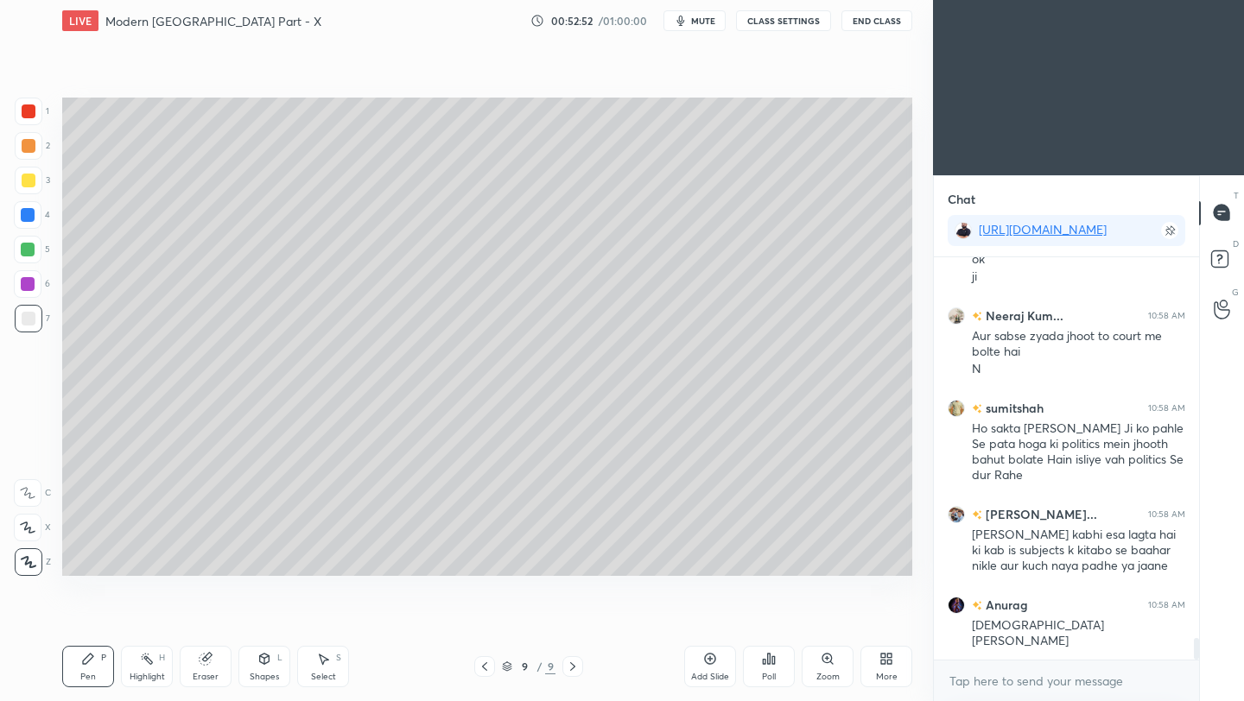
scroll to position [7266, 0]
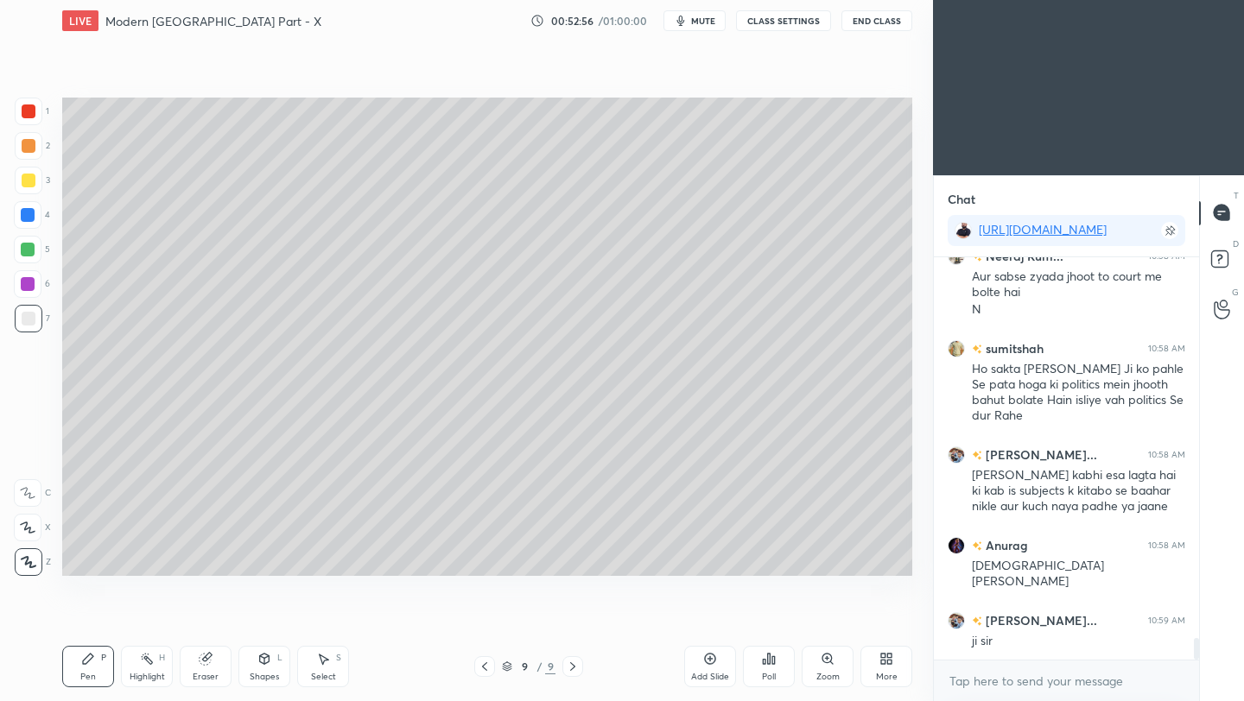
click at [30, 176] on div at bounding box center [29, 181] width 14 height 14
click at [32, 326] on div at bounding box center [29, 319] width 28 height 28
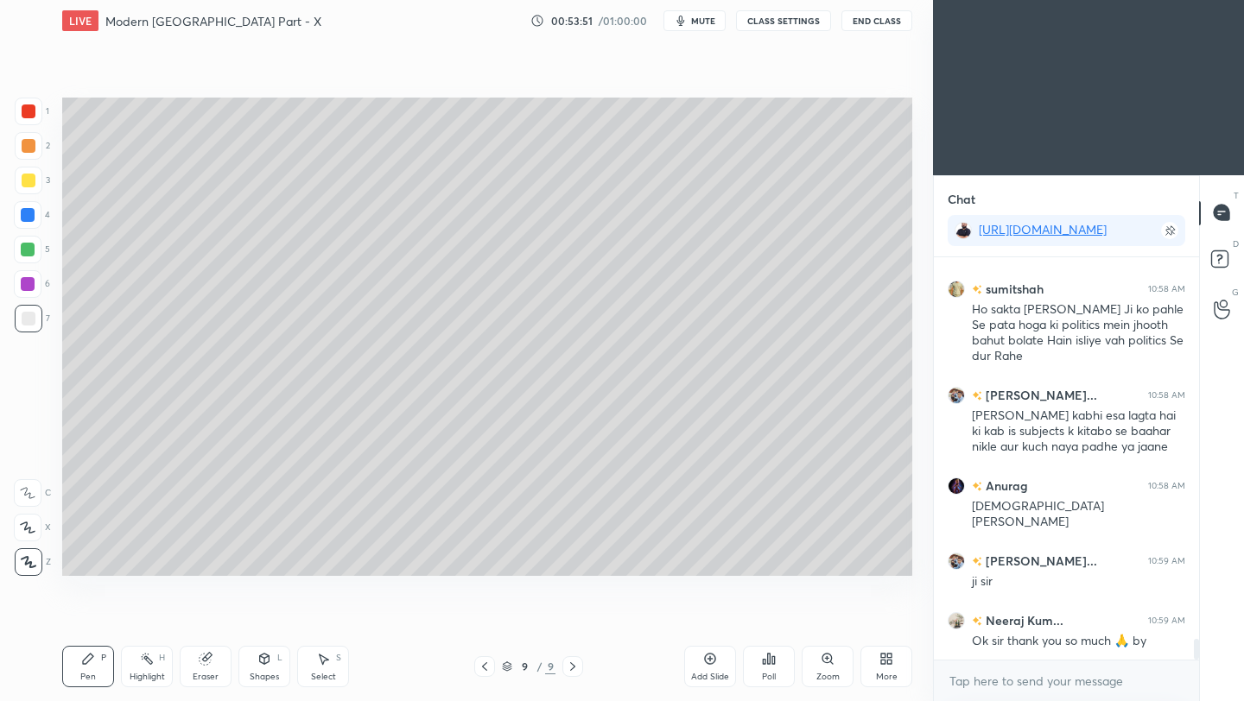
scroll to position [7385, 0]
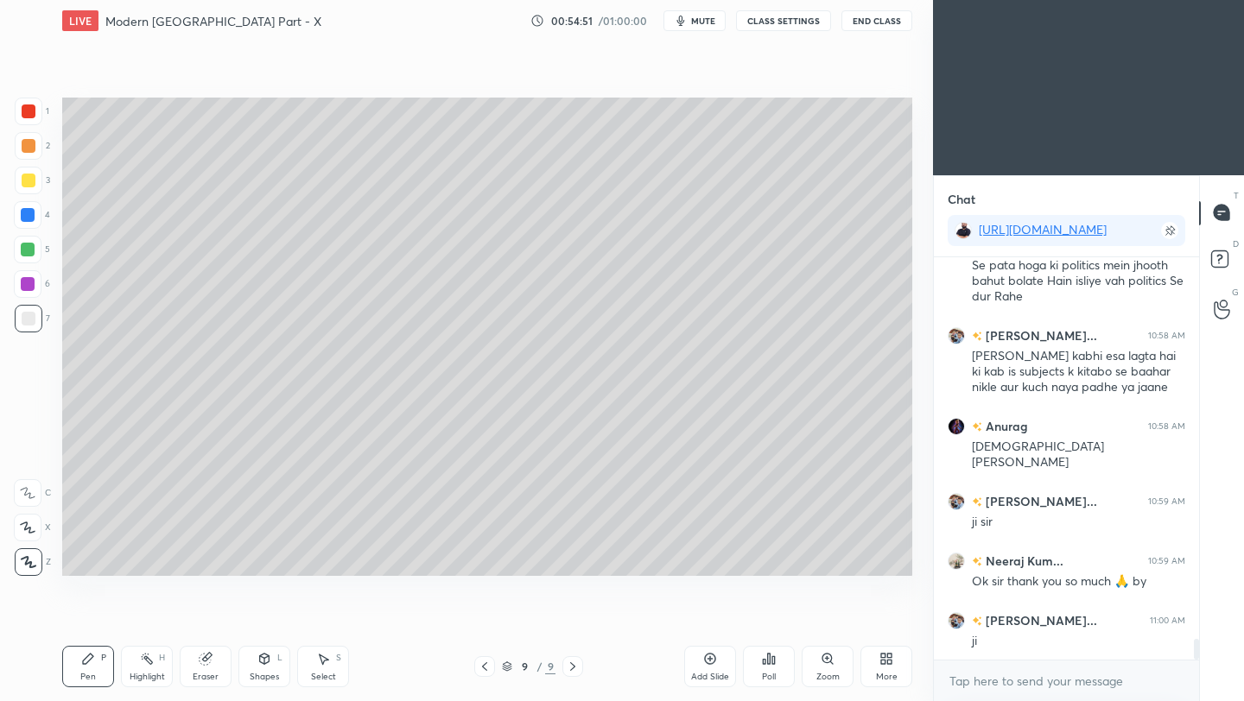
click at [708, 662] on icon at bounding box center [710, 659] width 14 height 14
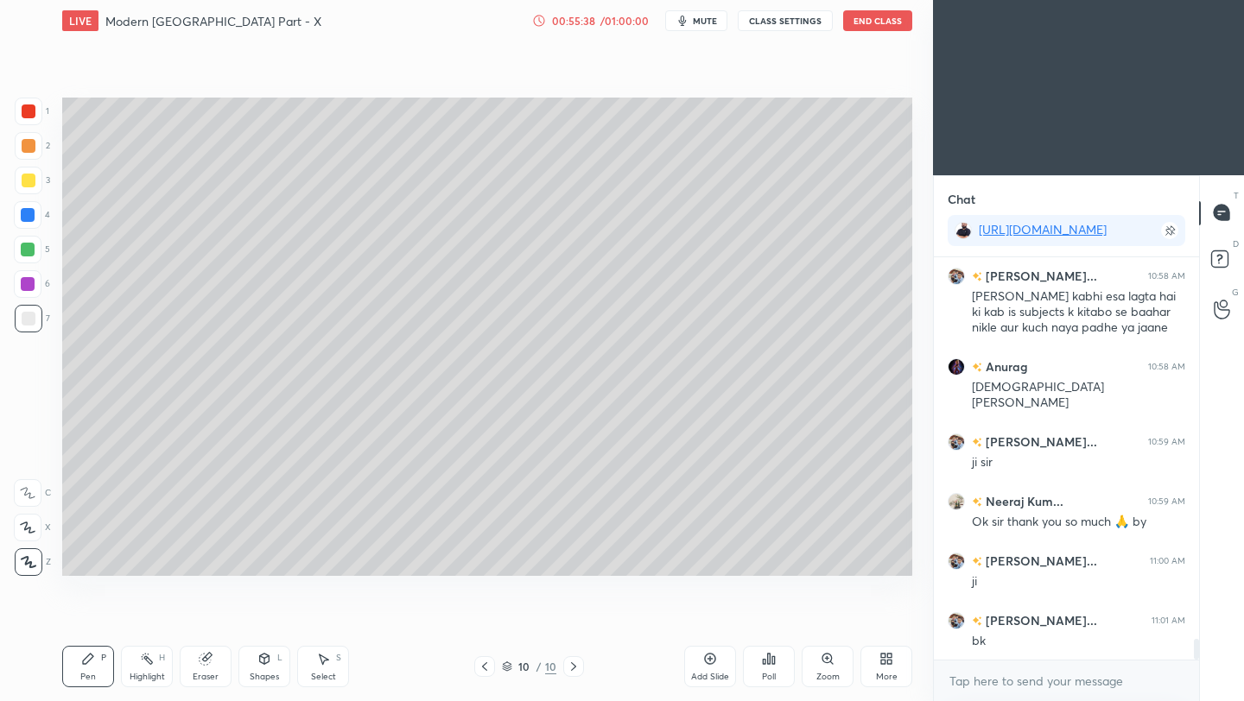
click at [487, 668] on icon at bounding box center [485, 667] width 14 height 14
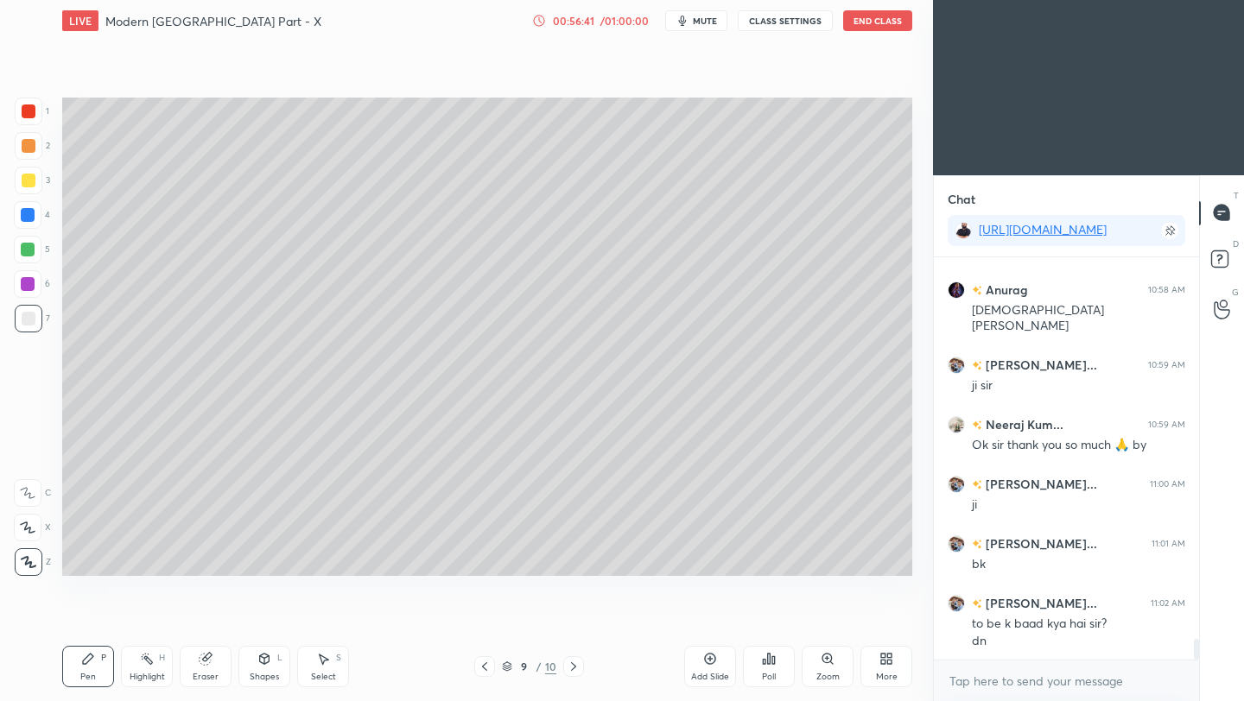
scroll to position [7581, 0]
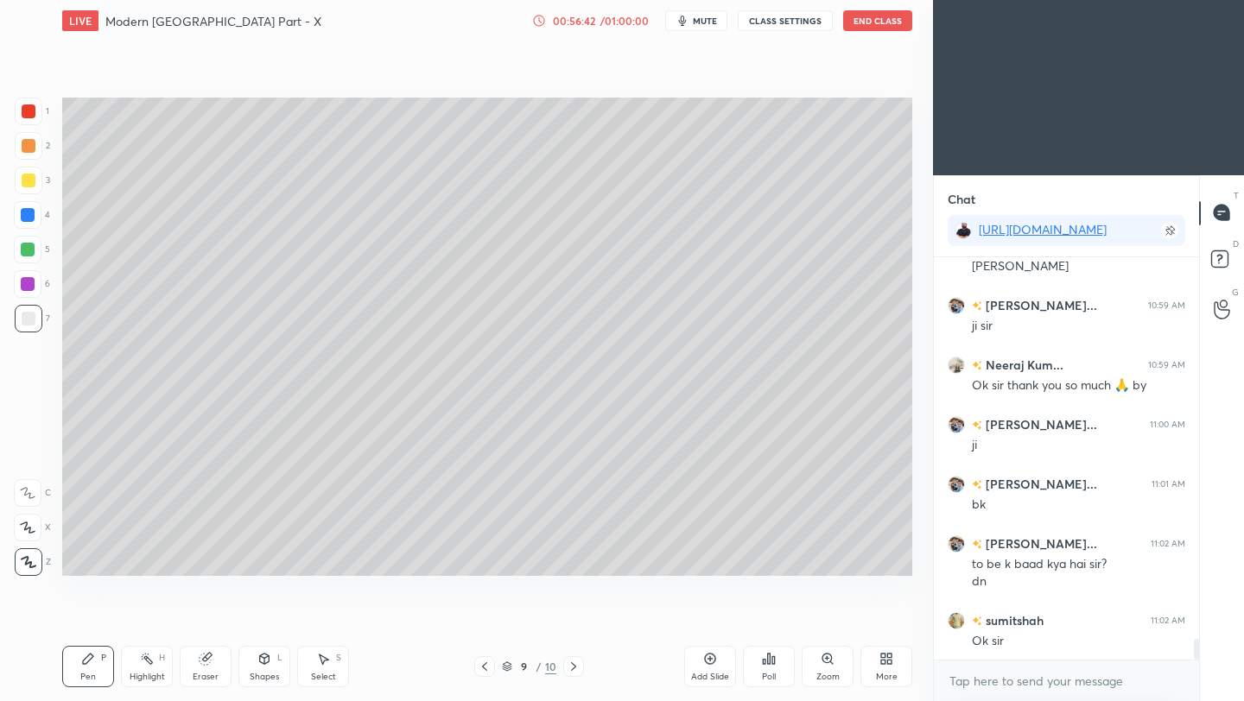
click at [574, 673] on icon at bounding box center [574, 667] width 14 height 14
click at [875, 29] on button "End Class" at bounding box center [877, 20] width 69 height 21
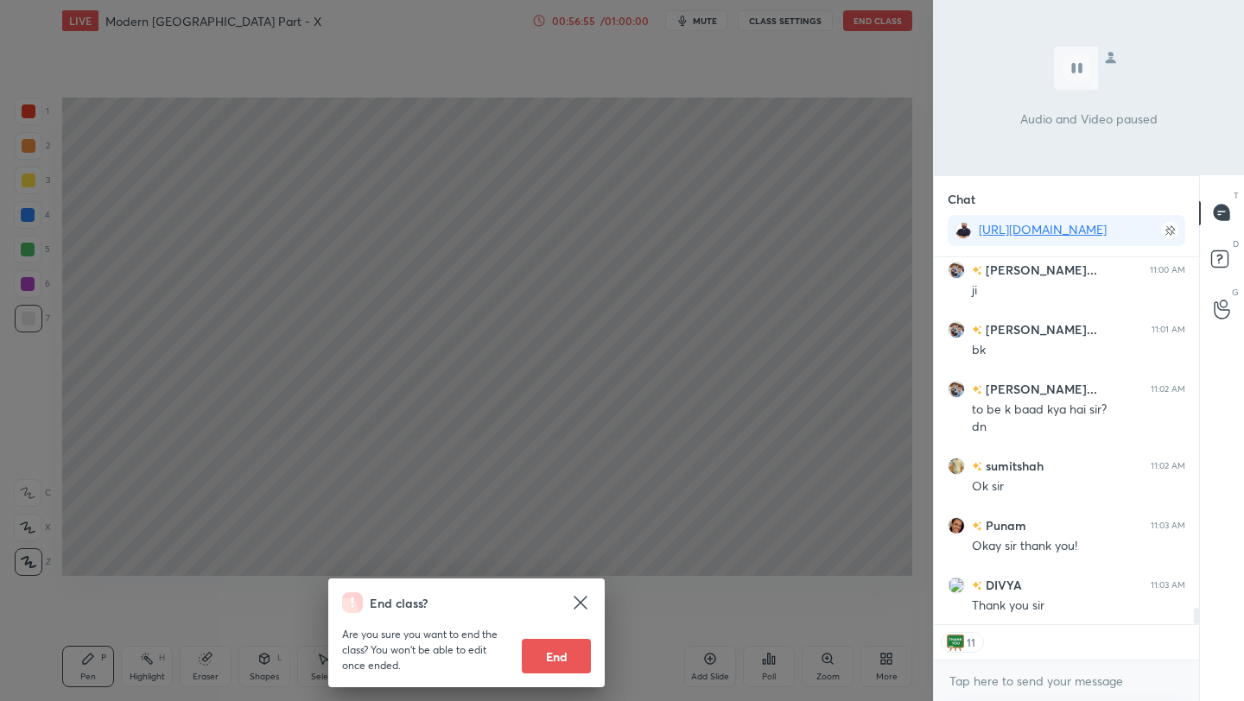
scroll to position [7795, 0]
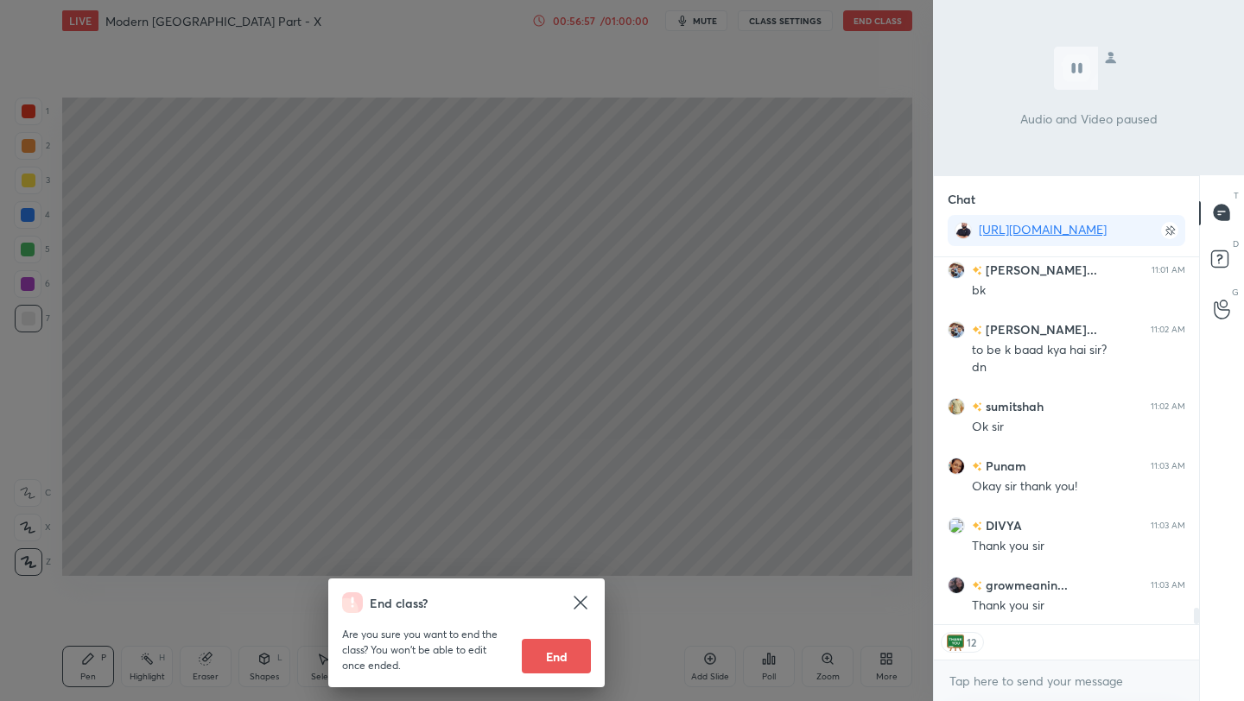
drag, startPoint x: 820, startPoint y: 232, endPoint x: 827, endPoint y: 221, distance: 13.2
click at [820, 232] on div "End class? Are you sure you want to end the class? You won’t be able to edit on…" at bounding box center [466, 350] width 933 height 701
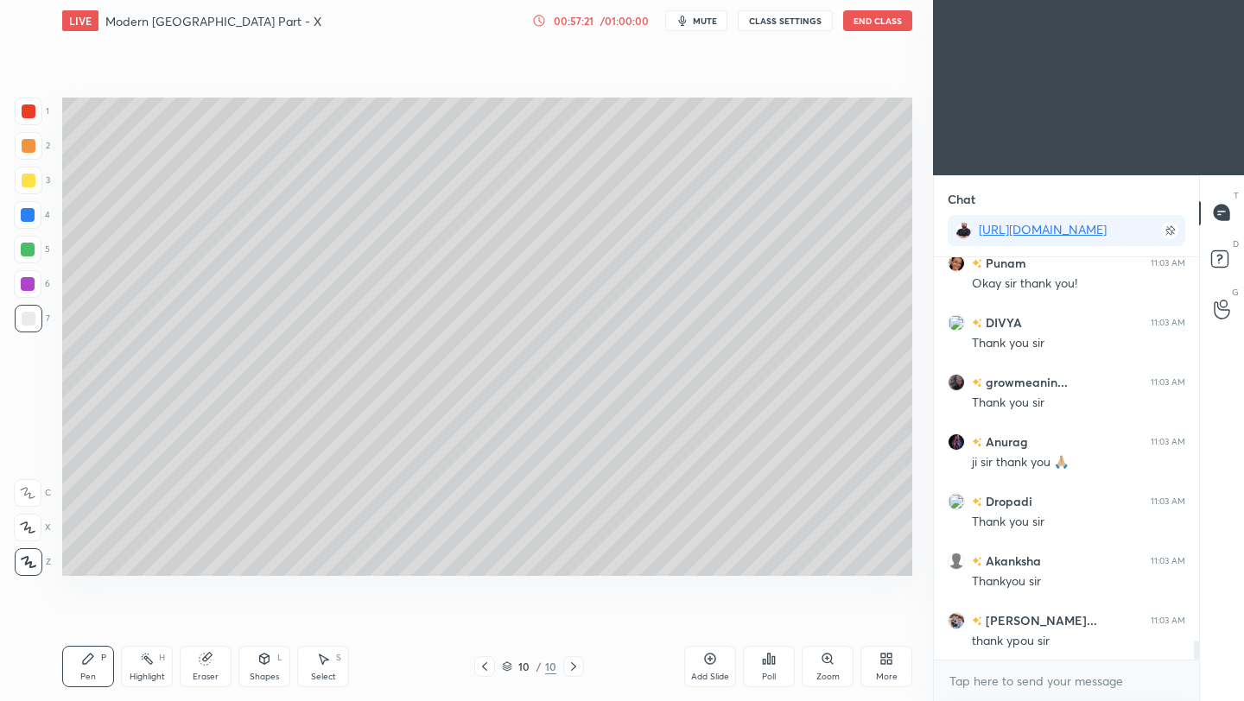
scroll to position [8058, 0]
click at [883, 29] on button "End Class" at bounding box center [877, 20] width 69 height 21
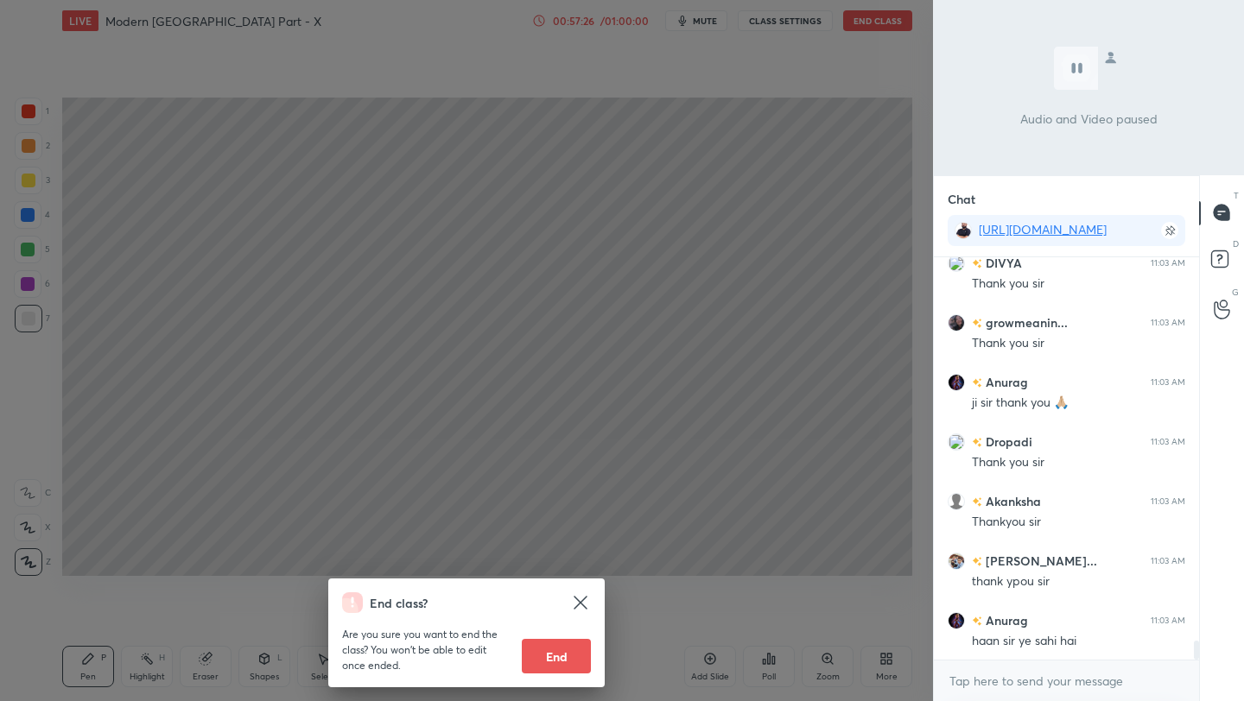
click at [562, 663] on button "End" at bounding box center [556, 656] width 69 height 35
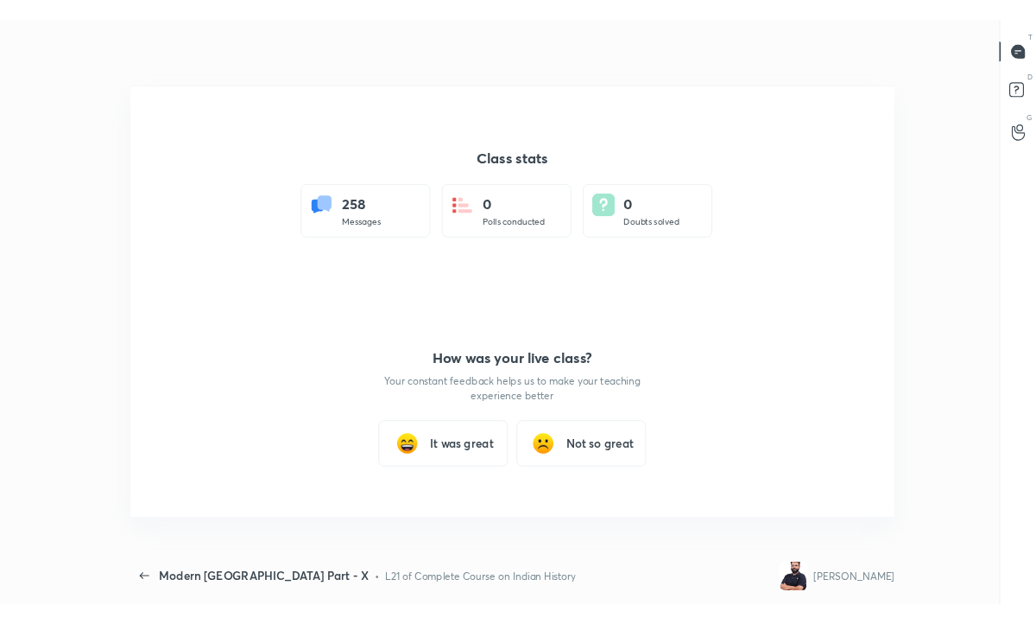
scroll to position [85861, 85352]
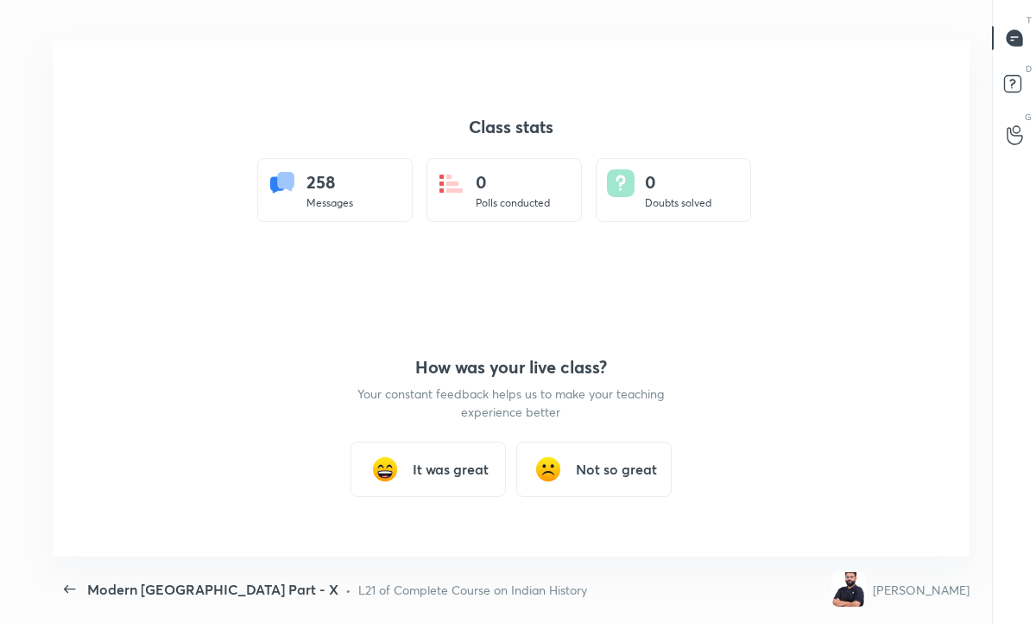
type textarea "x"
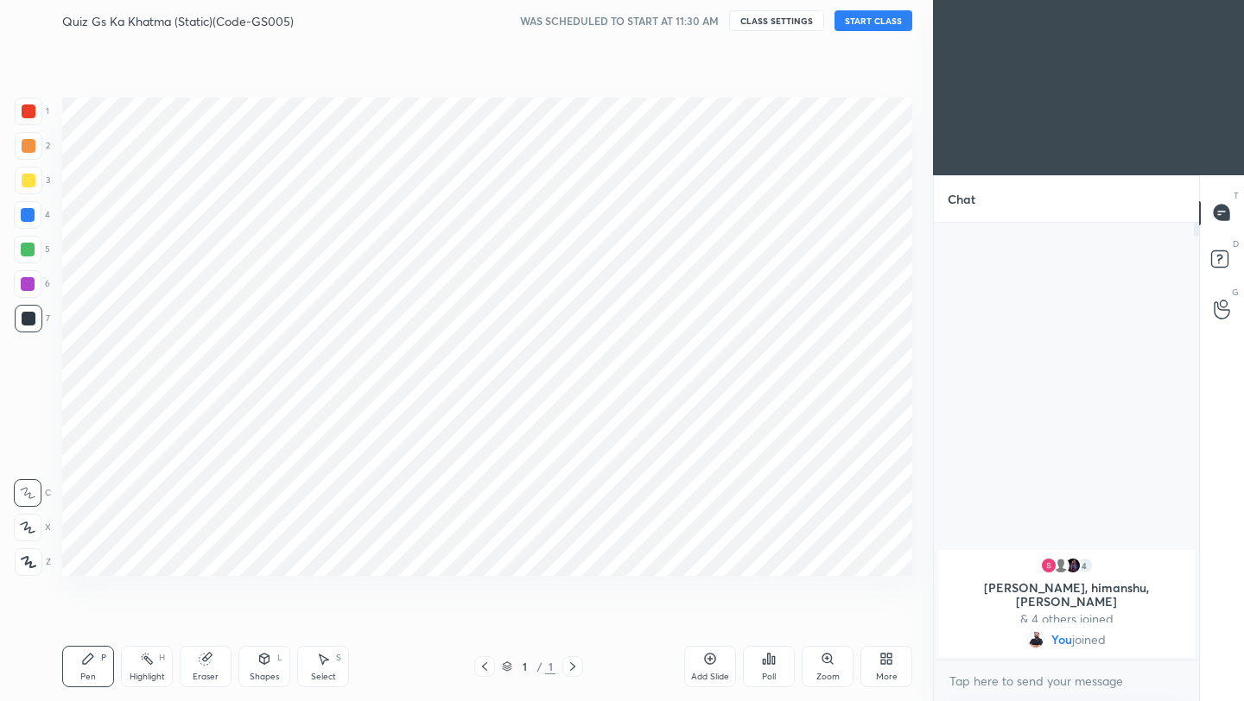
scroll to position [85784, 85511]
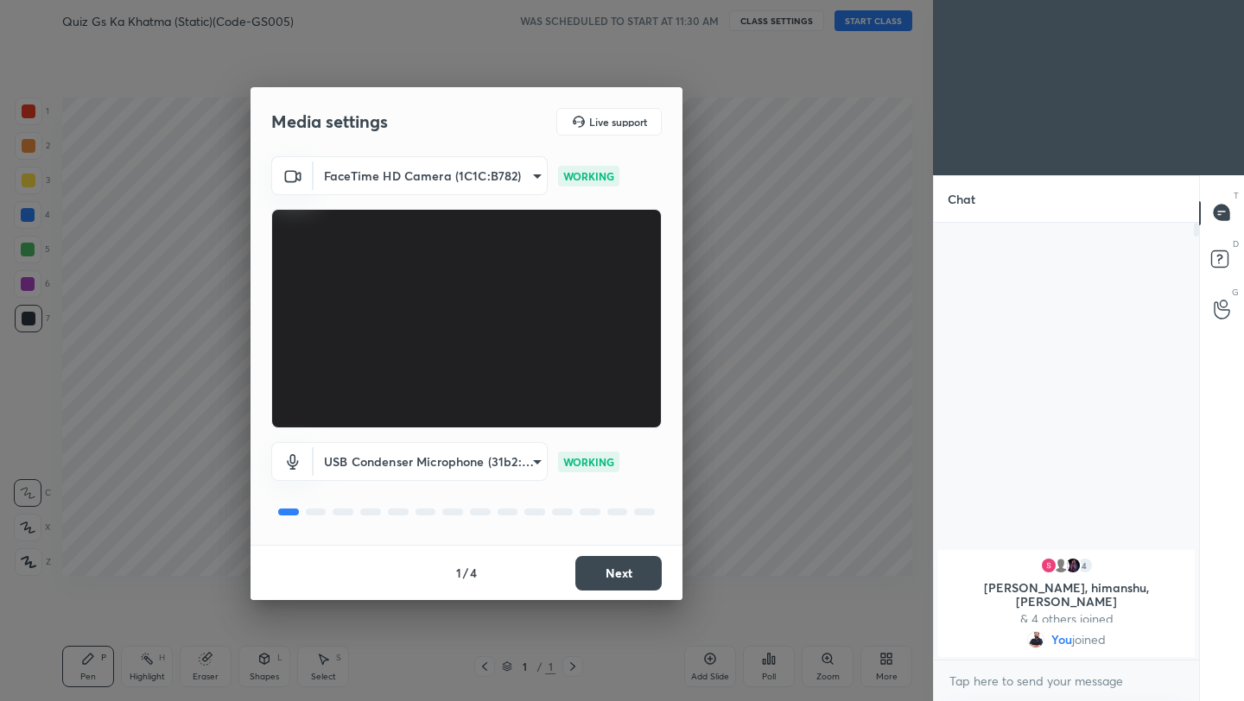
click at [623, 578] on button "Next" at bounding box center [618, 573] width 86 height 35
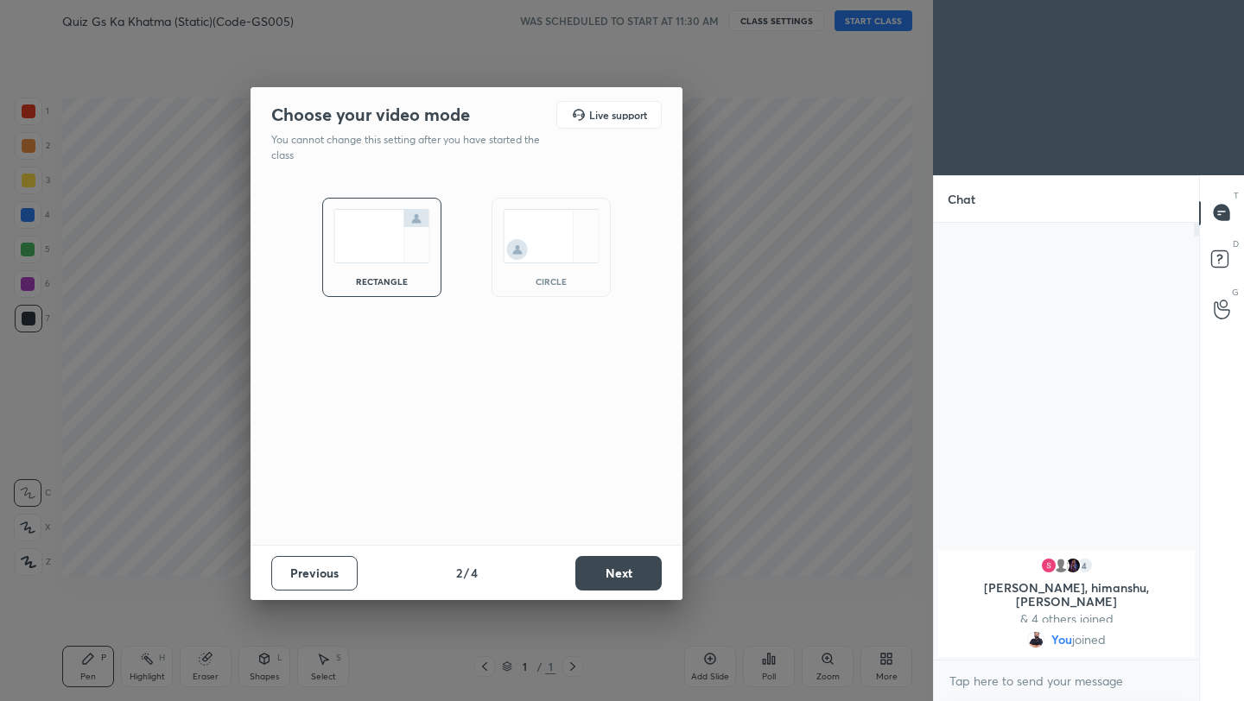
click at [623, 578] on button "Next" at bounding box center [618, 573] width 86 height 35
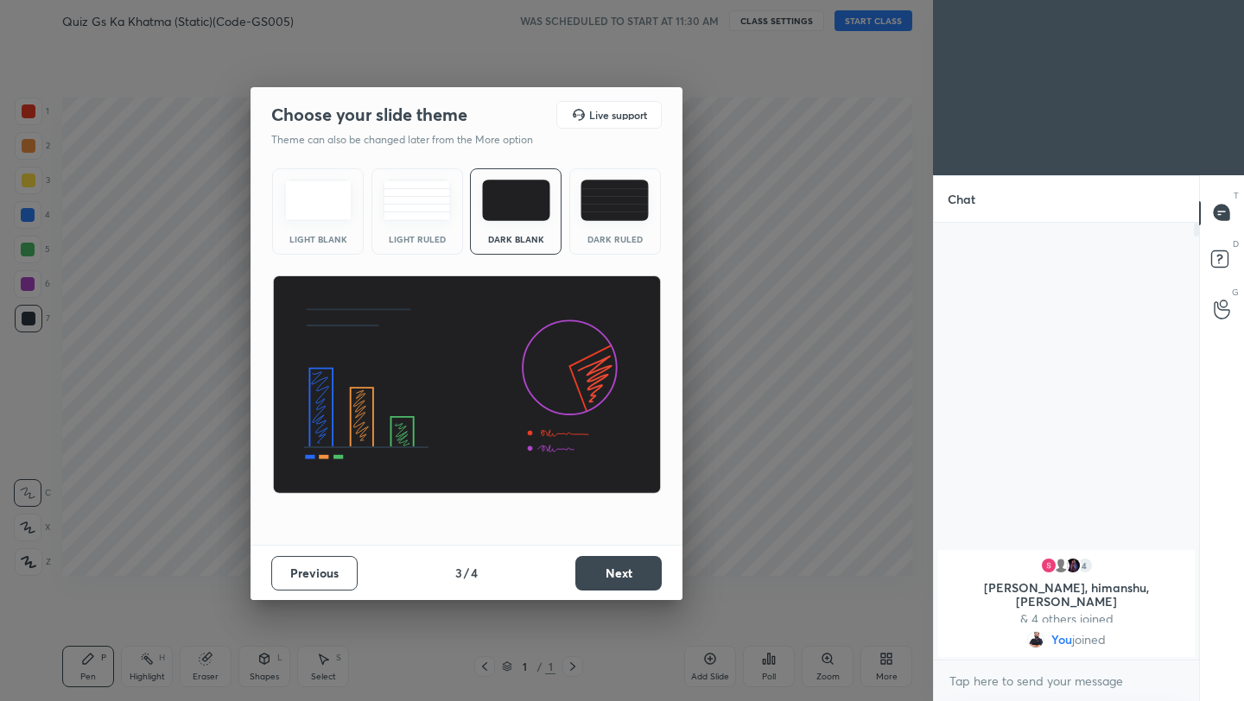
click at [623, 578] on button "Next" at bounding box center [618, 573] width 86 height 35
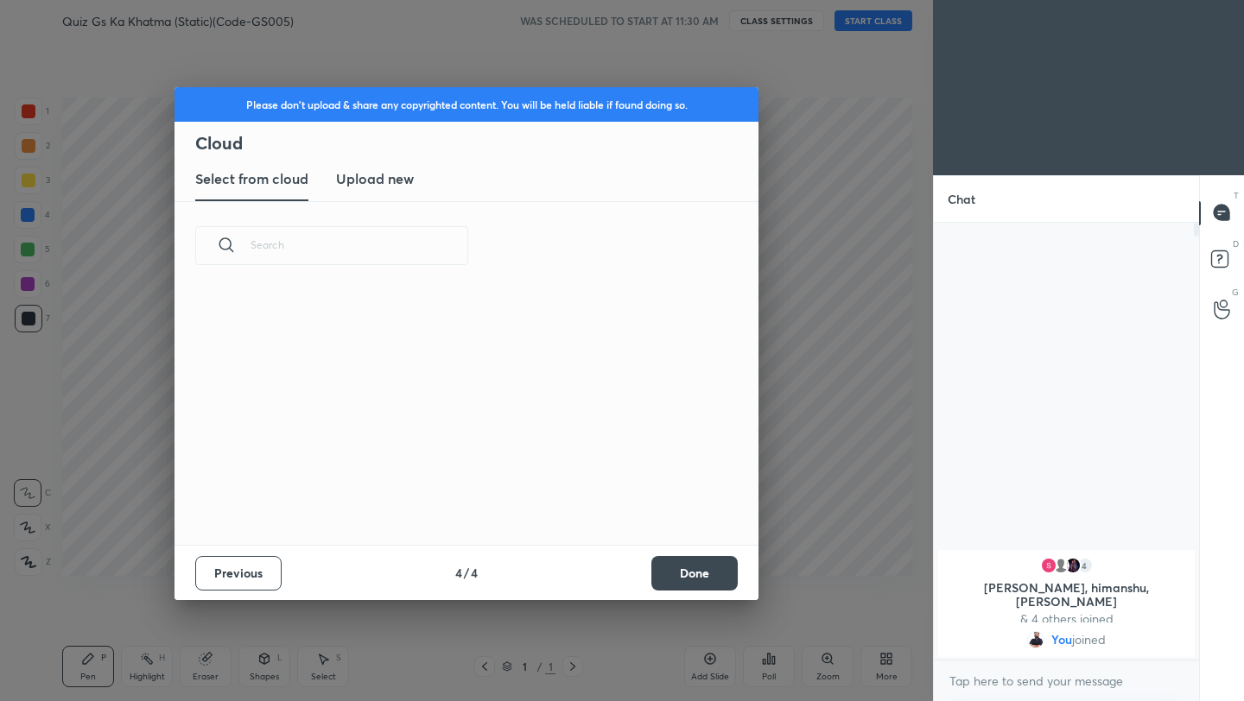
scroll to position [255, 555]
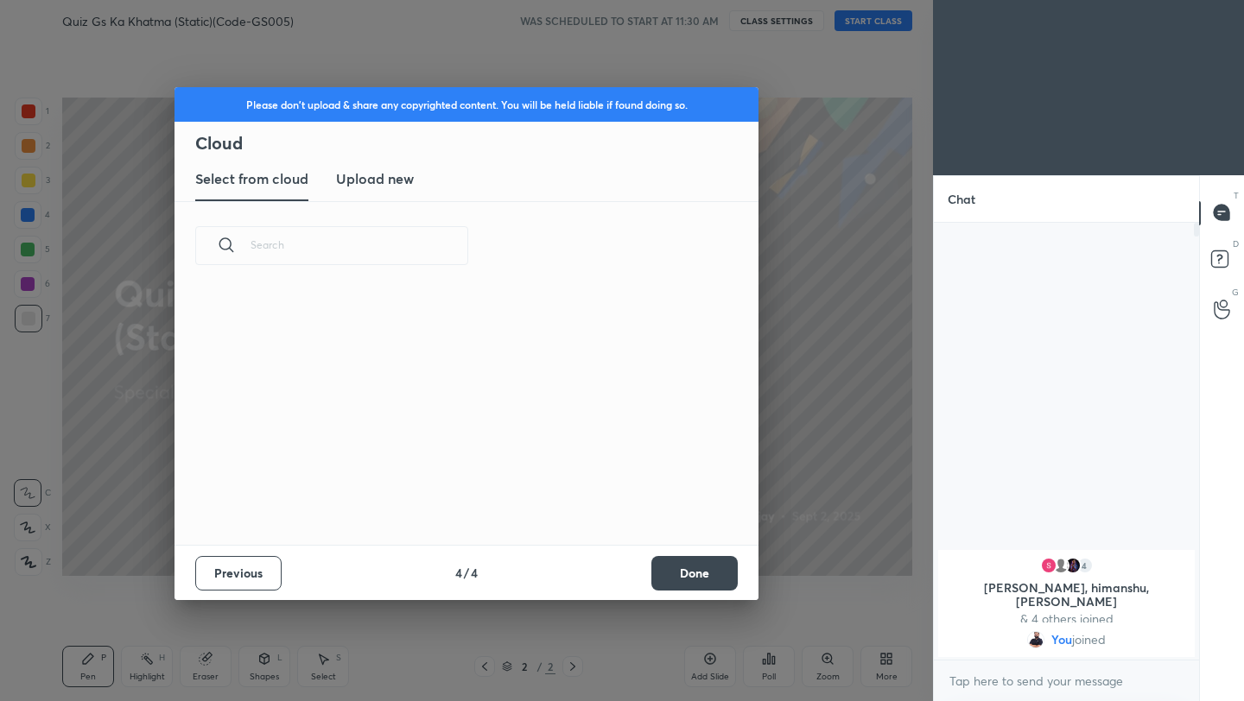
click at [388, 185] on h3 "Upload new" at bounding box center [375, 178] width 78 height 21
click at [468, 476] on label "Browse" at bounding box center [466, 475] width 77 height 28
click at [428, 476] on input "Browse" at bounding box center [428, 475] width 0 height 28
click at [718, 570] on button "Done" at bounding box center [694, 573] width 86 height 35
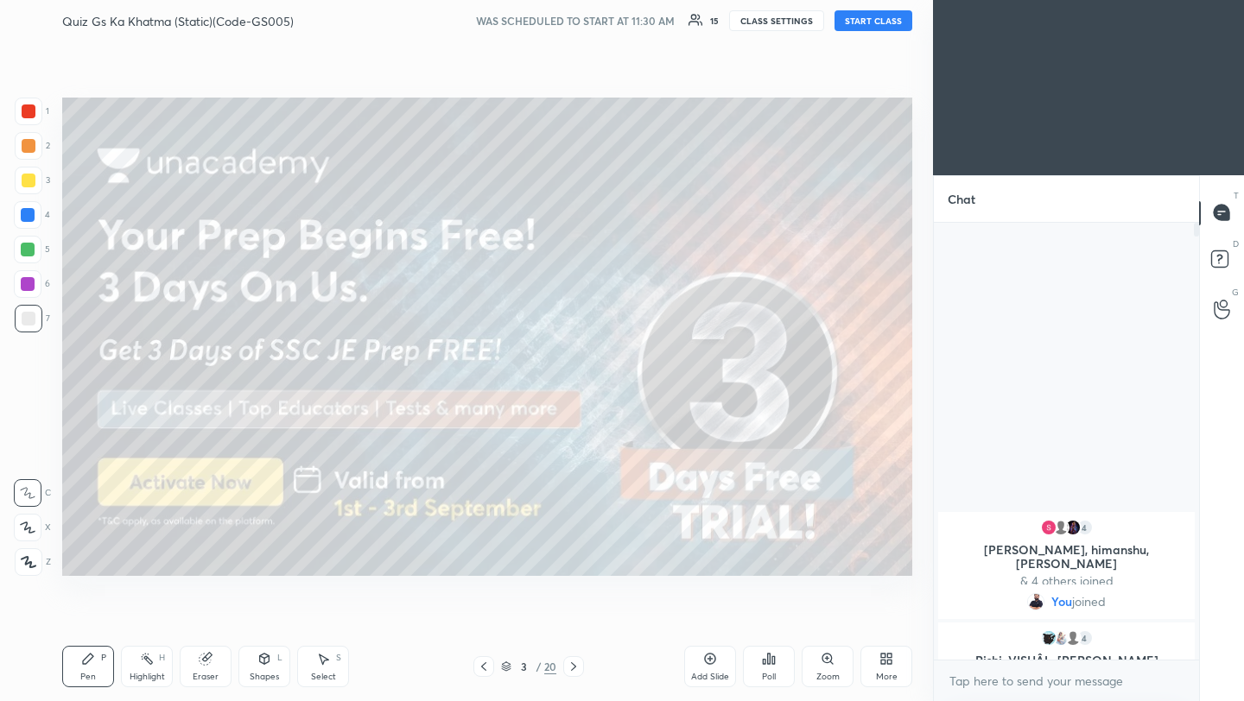
click at [877, 29] on button "START CLASS" at bounding box center [873, 20] width 78 height 21
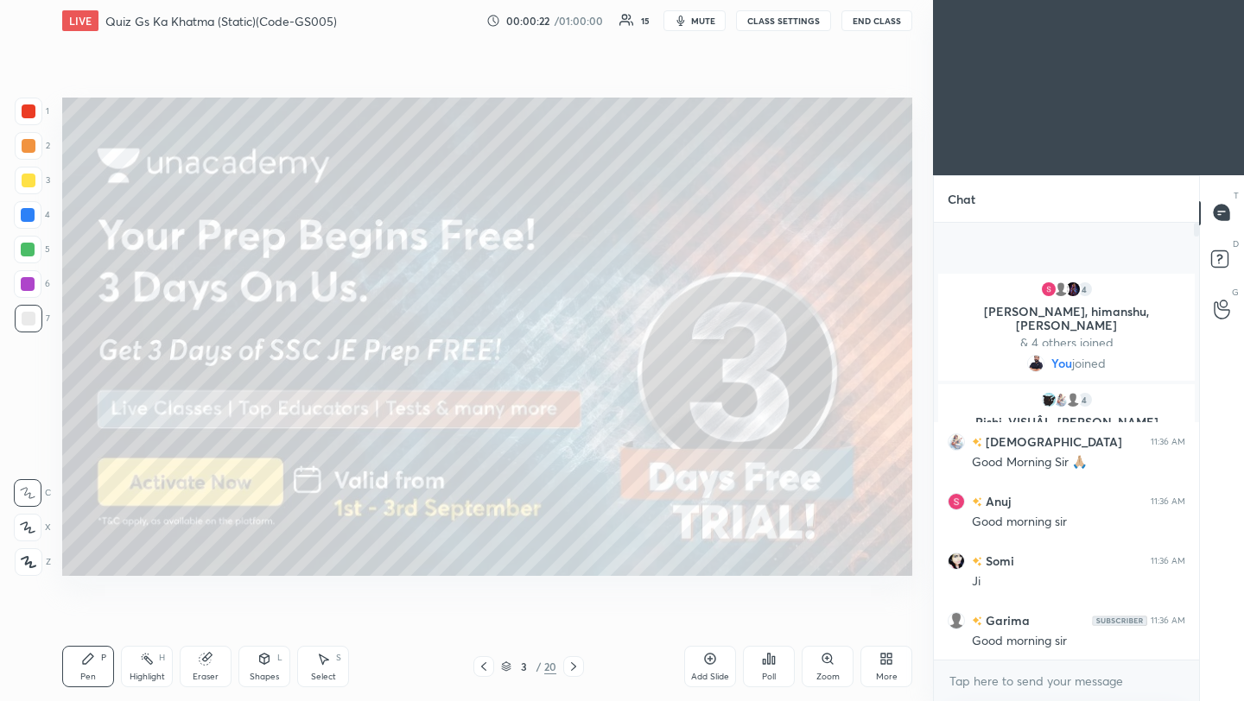
click at [771, 22] on button "CLASS SETTINGS" at bounding box center [783, 20] width 95 height 21
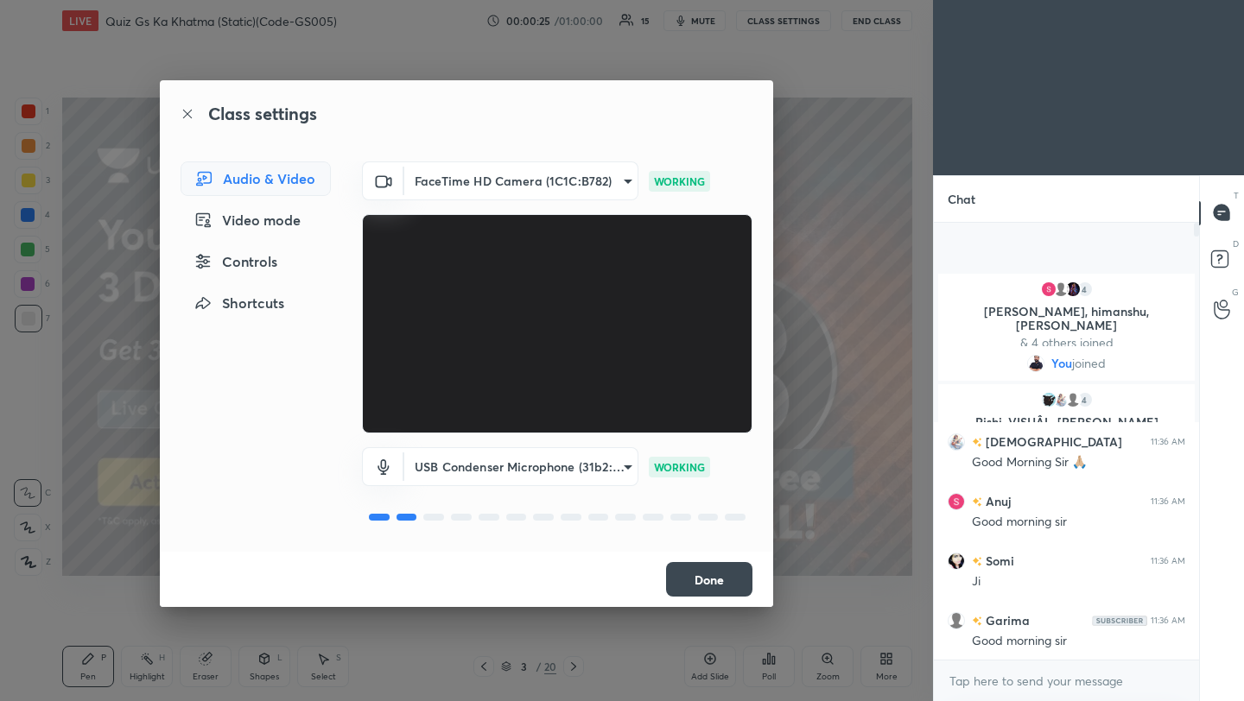
click at [707, 586] on button "Done" at bounding box center [709, 579] width 86 height 35
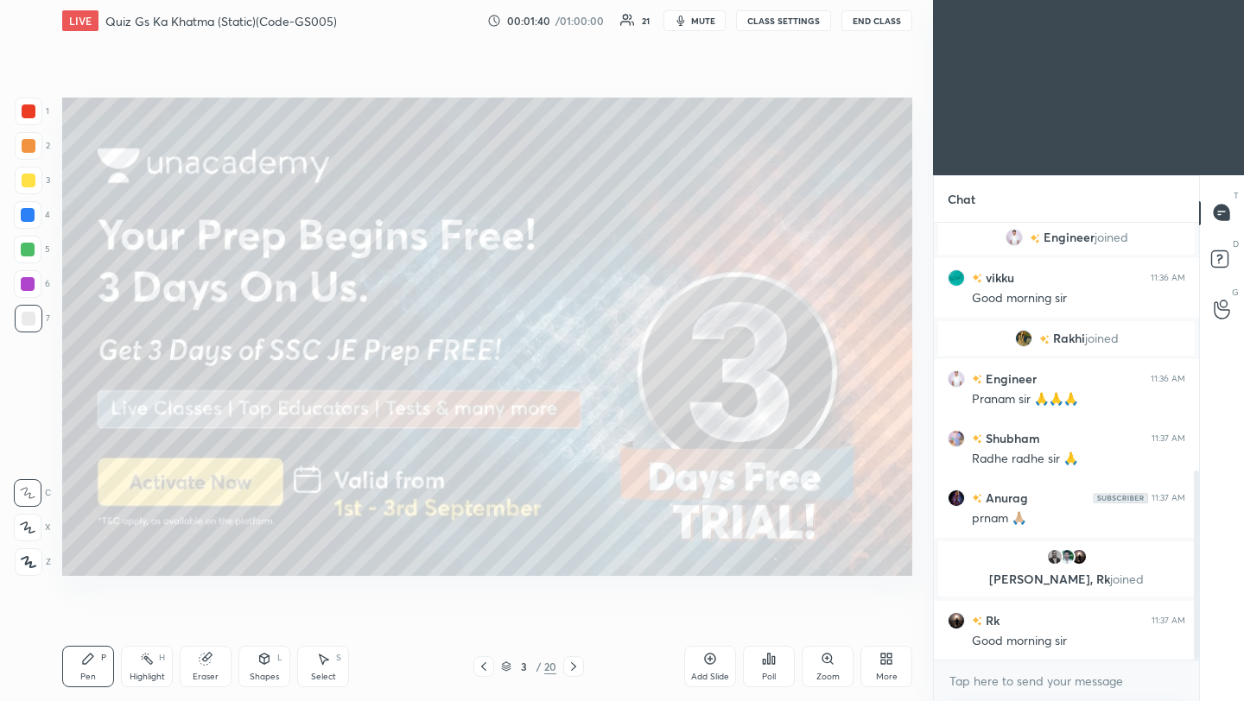
scroll to position [614, 0]
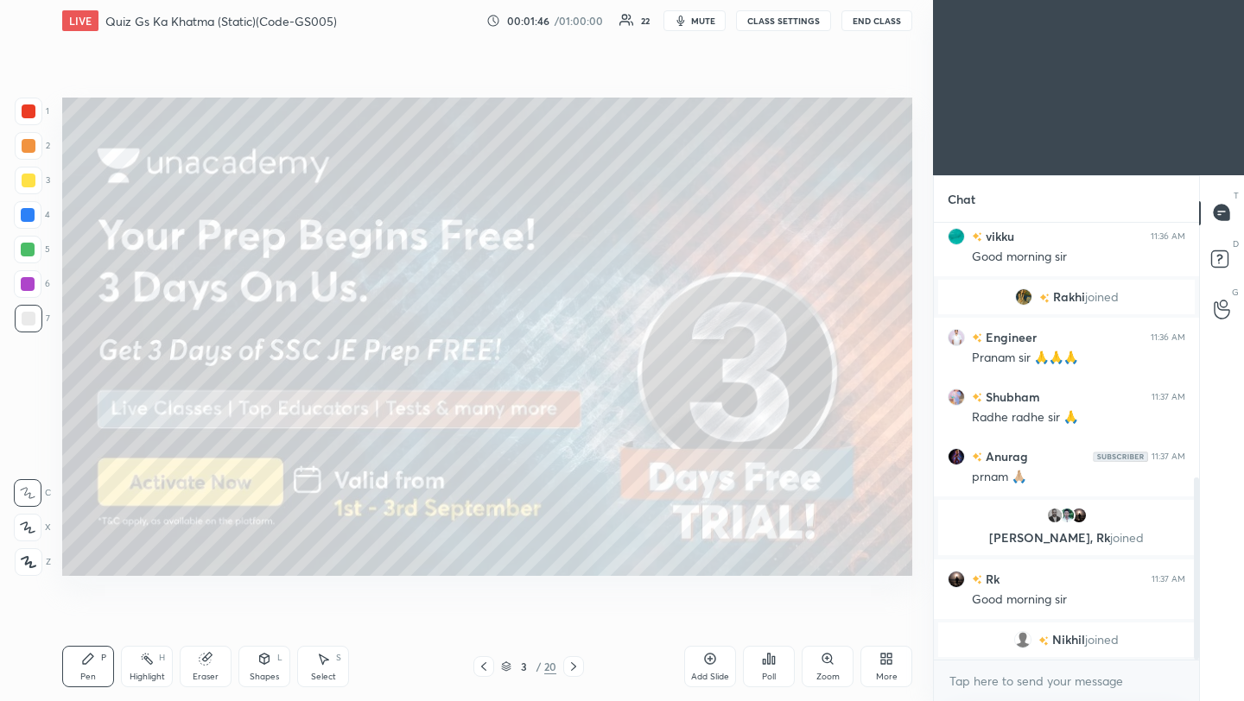
click at [34, 117] on div at bounding box center [29, 112] width 28 height 28
click at [28, 569] on div at bounding box center [29, 562] width 28 height 28
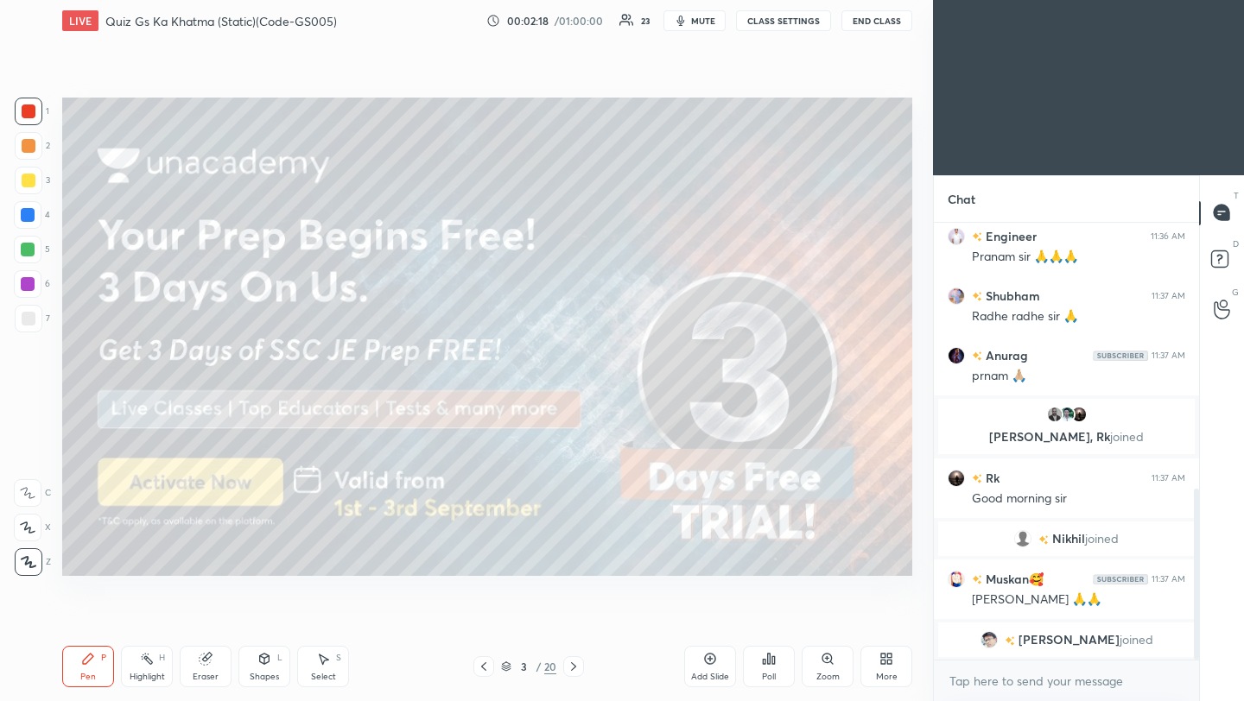
scroll to position [705, 0]
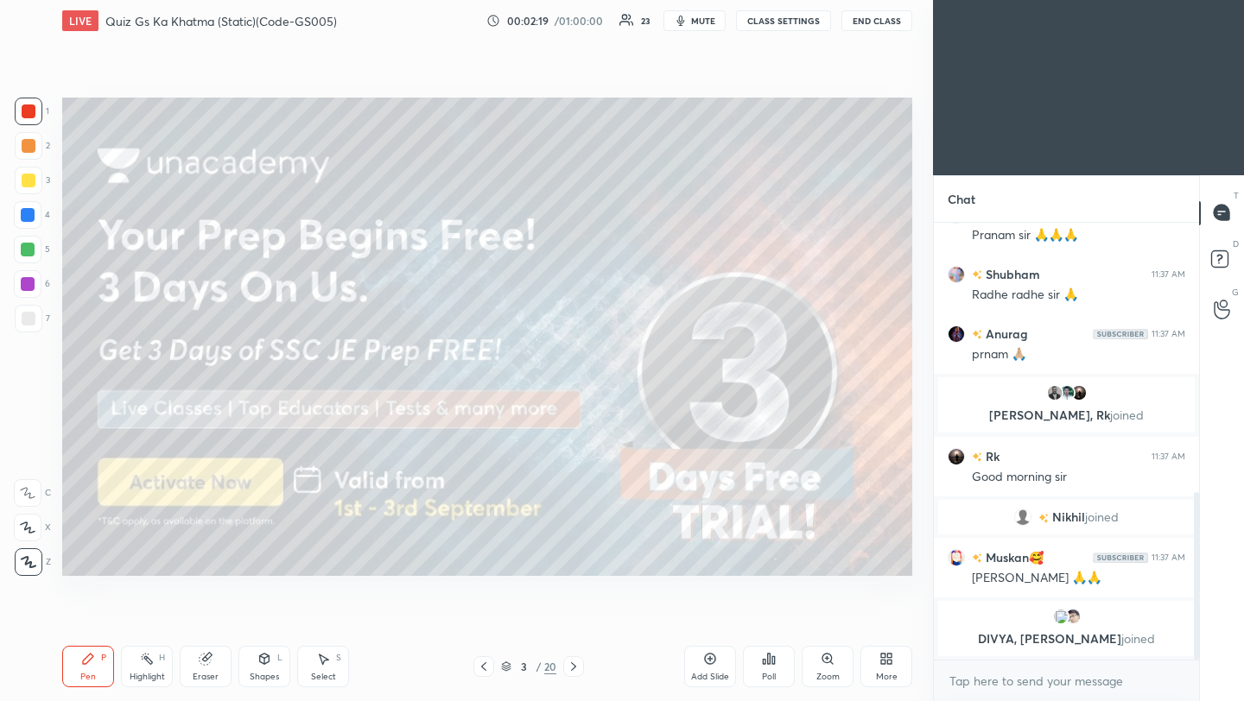
click at [573, 667] on icon at bounding box center [574, 667] width 14 height 14
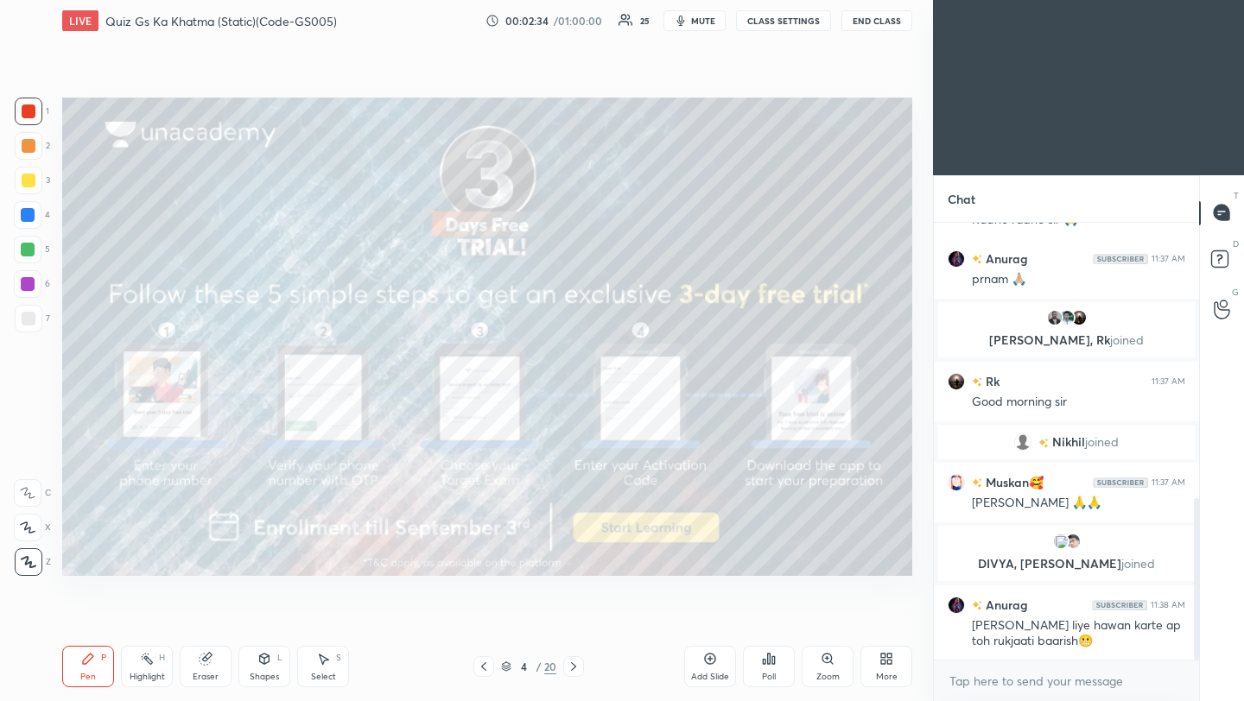
scroll to position [808, 0]
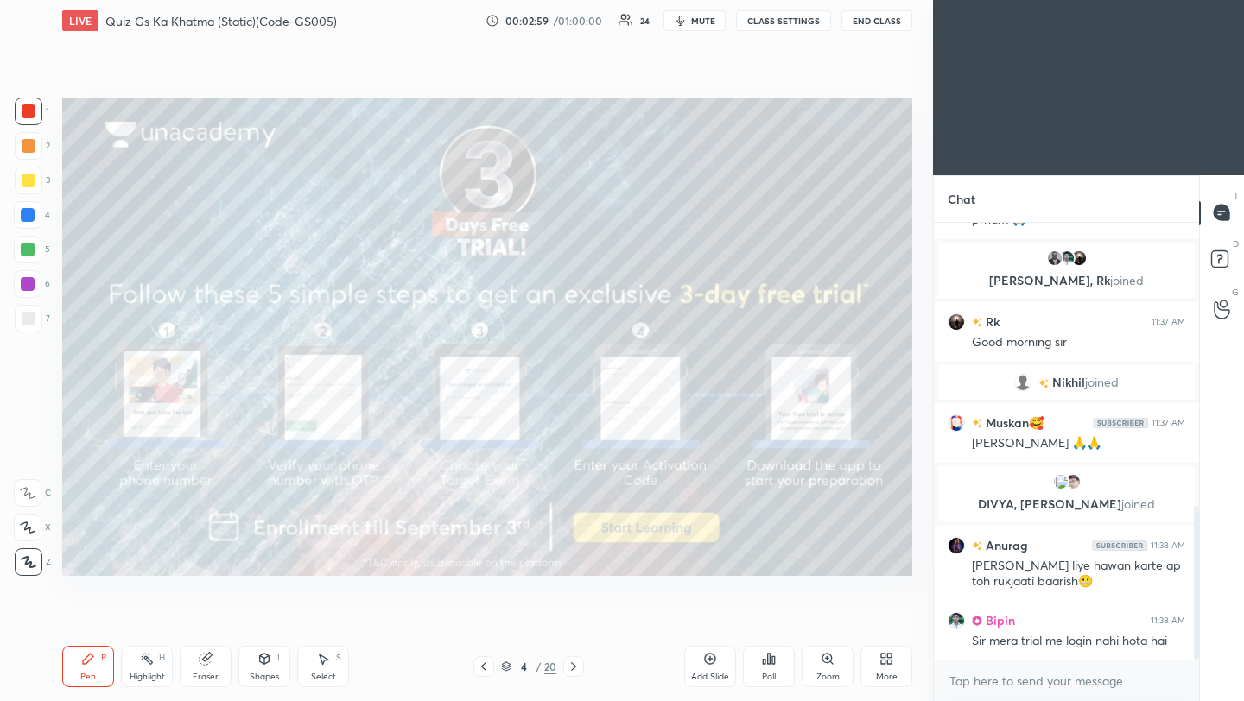
click at [573, 667] on icon at bounding box center [574, 667] width 14 height 14
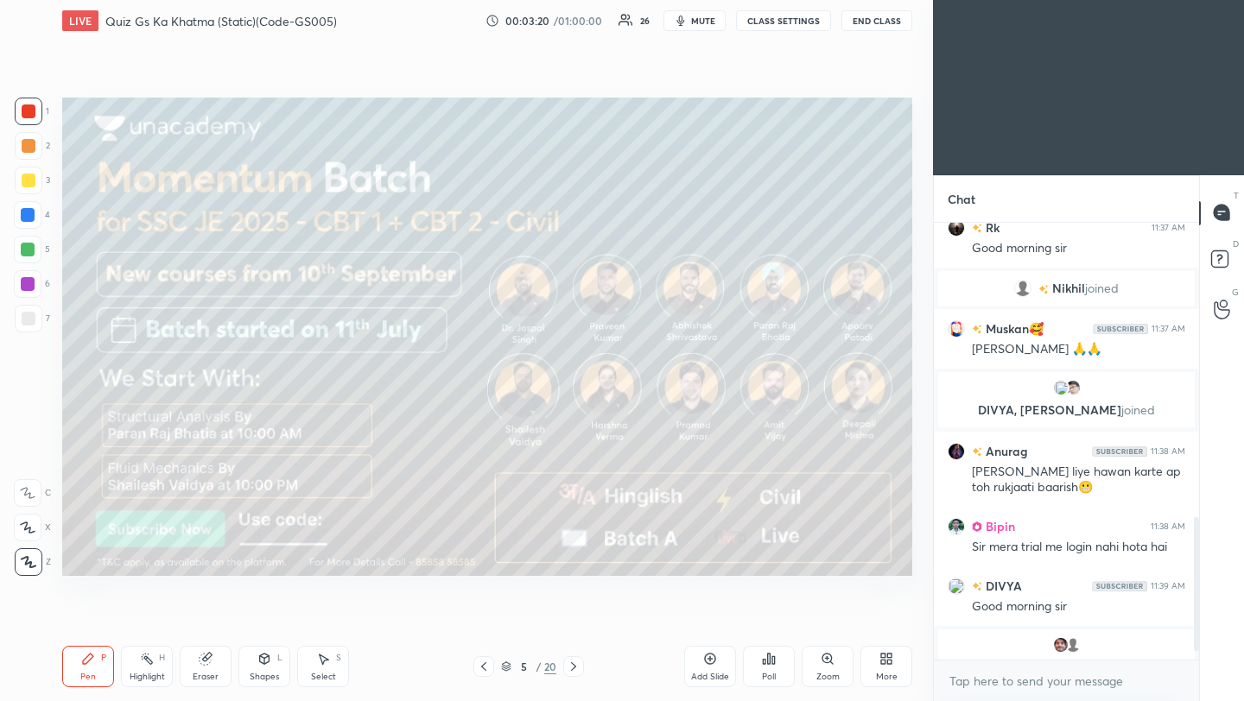
scroll to position [994, 0]
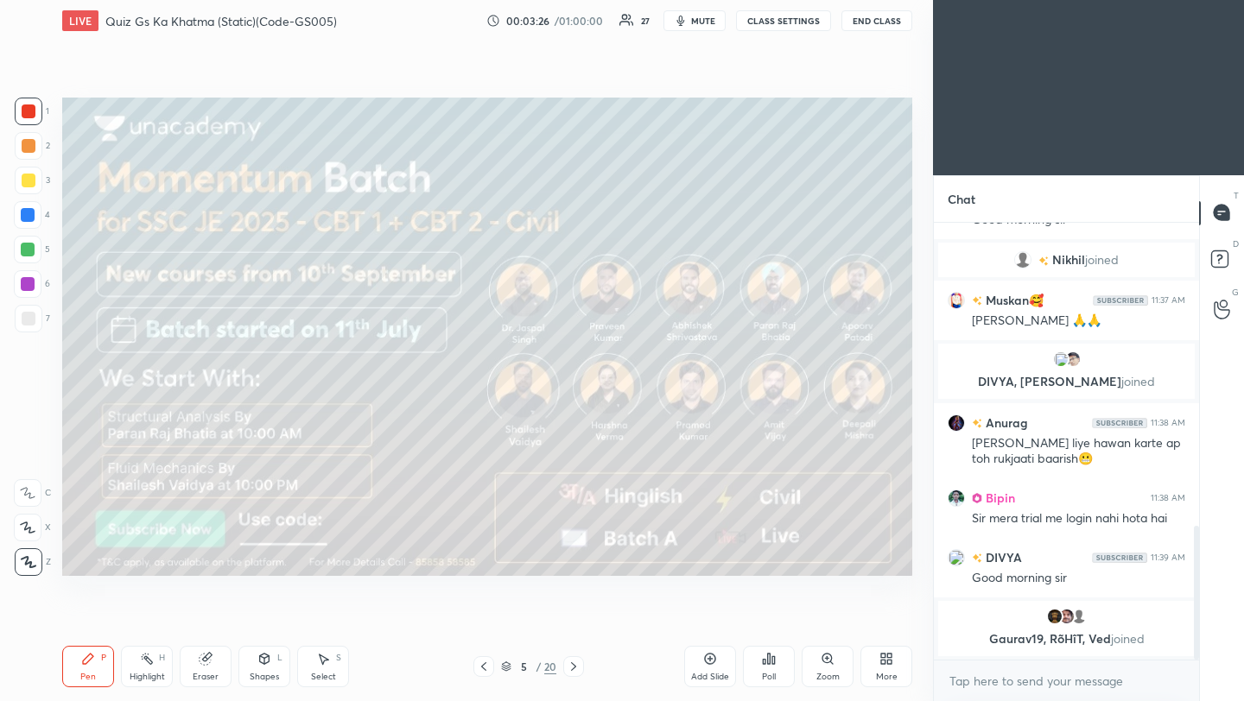
click at [575, 665] on icon at bounding box center [574, 667] width 14 height 14
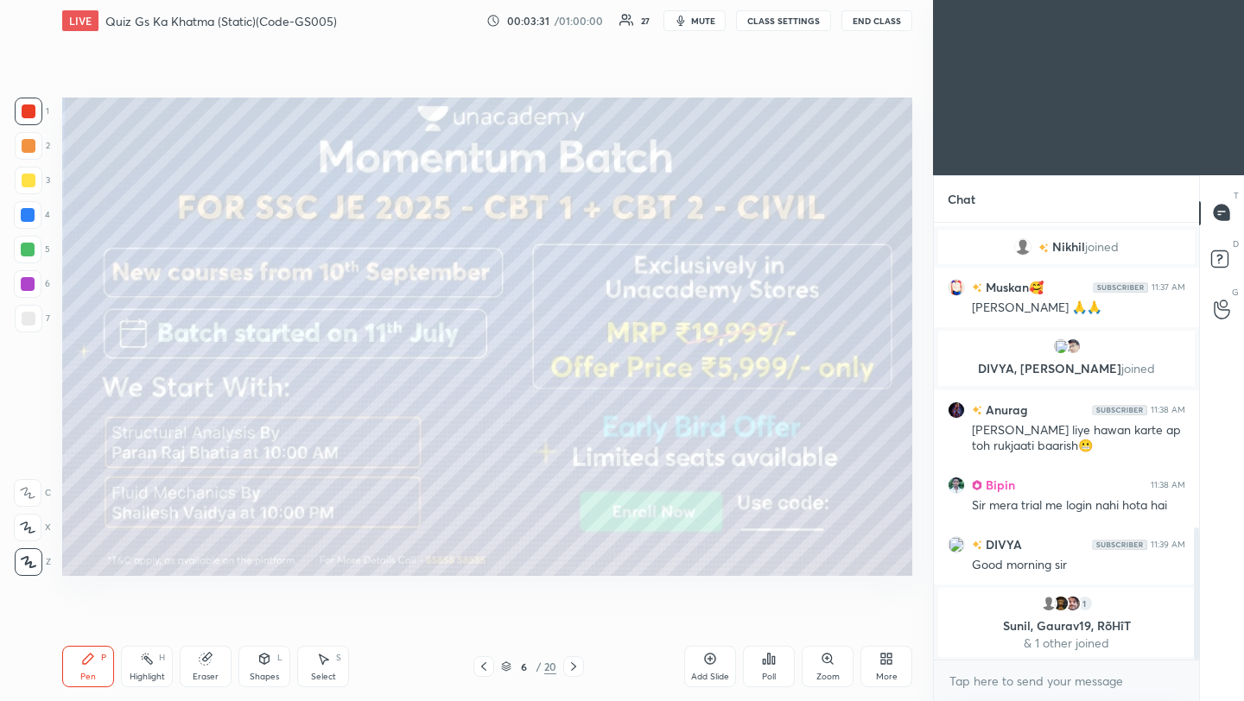
scroll to position [1067, 0]
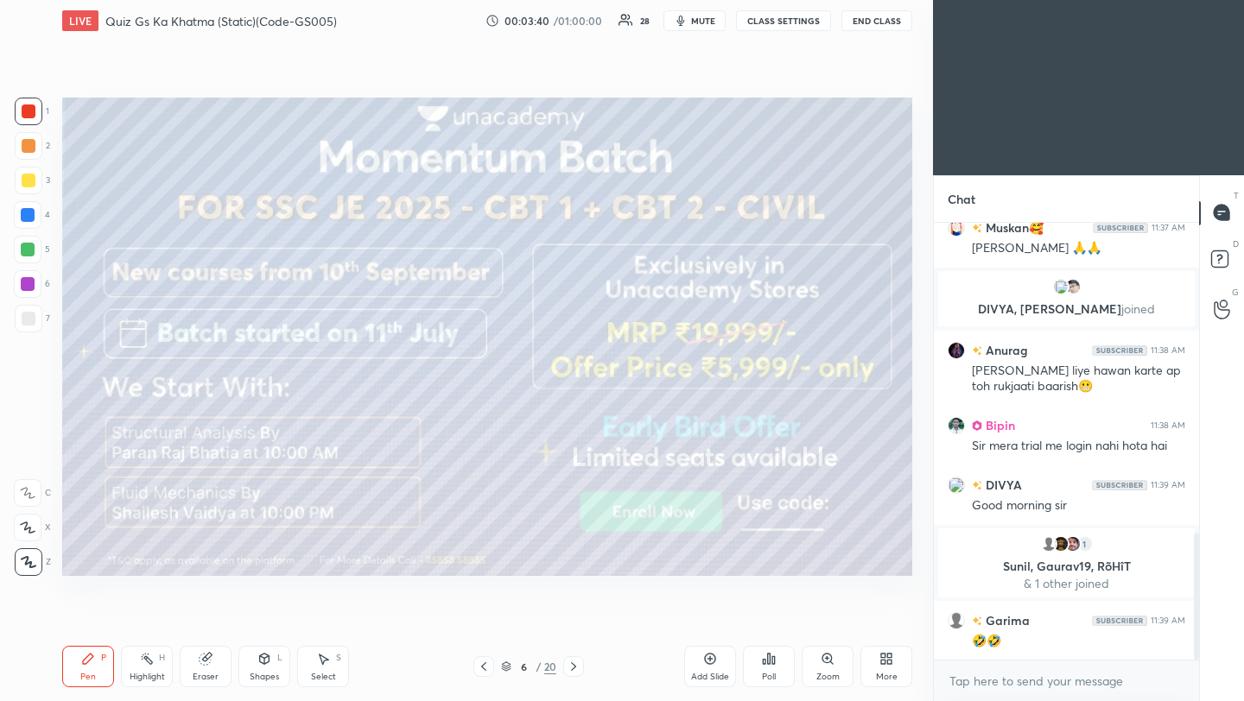
click at [574, 670] on icon at bounding box center [574, 667] width 14 height 14
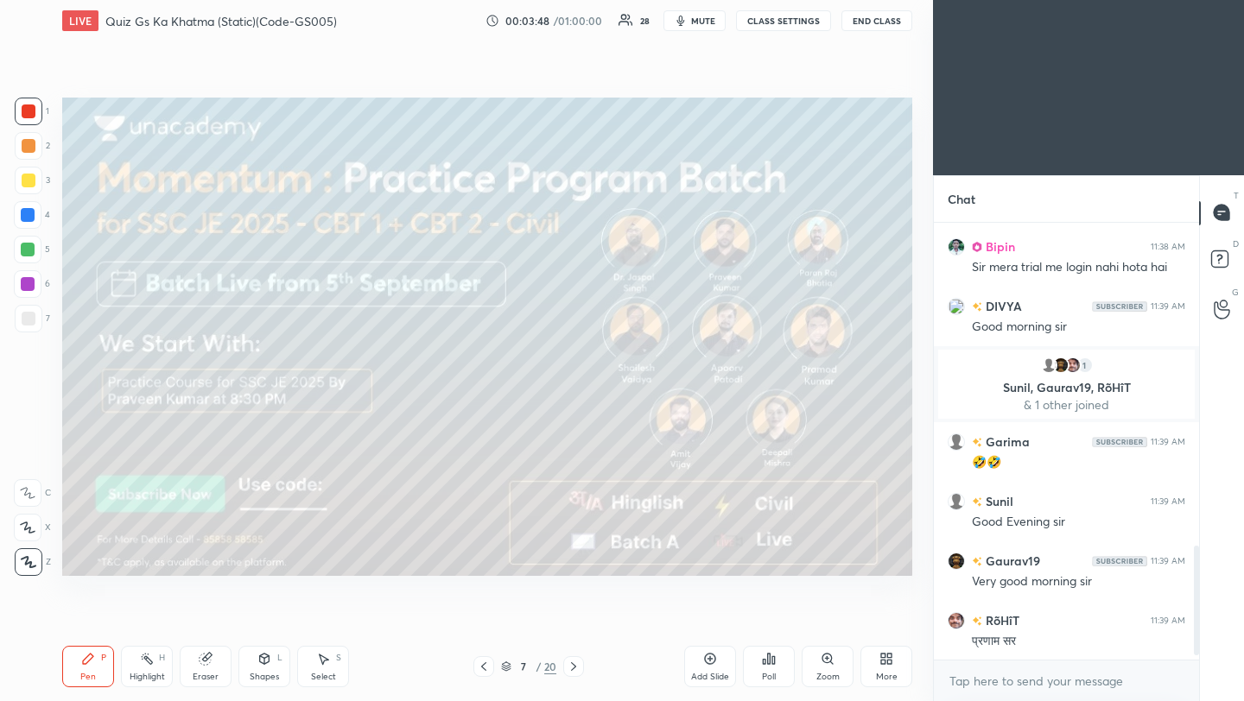
scroll to position [1305, 0]
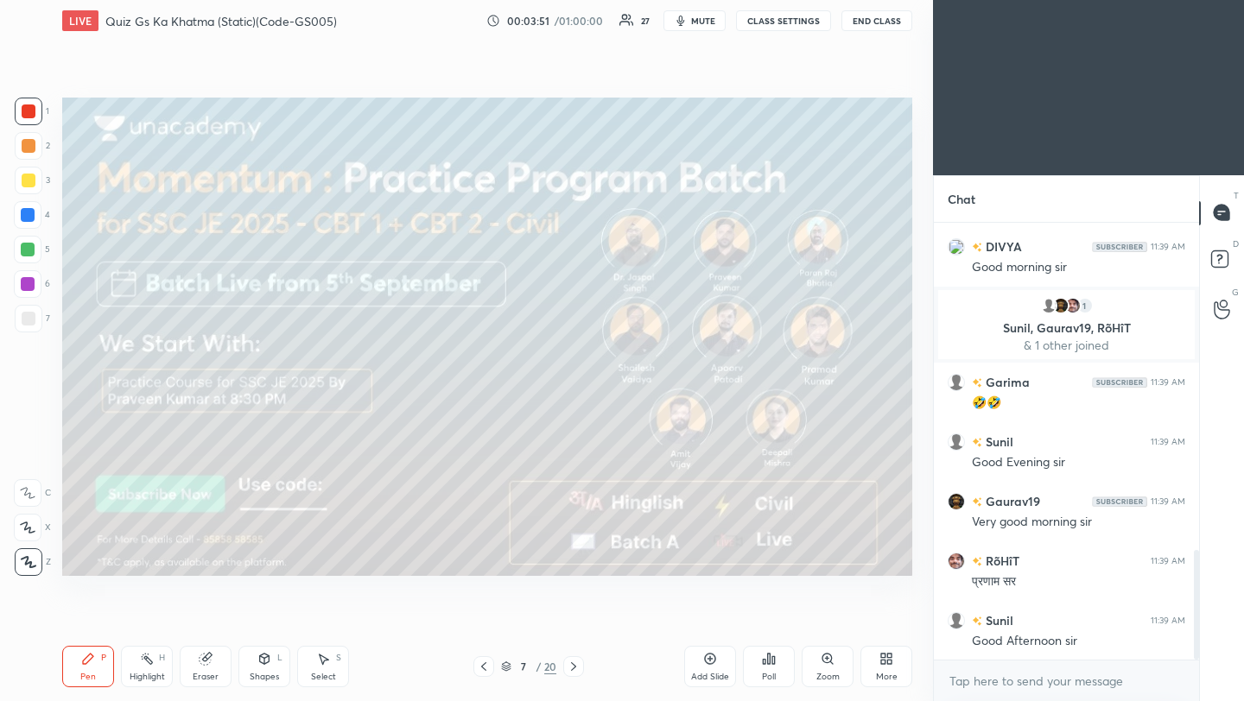
click at [573, 668] on icon at bounding box center [574, 667] width 14 height 14
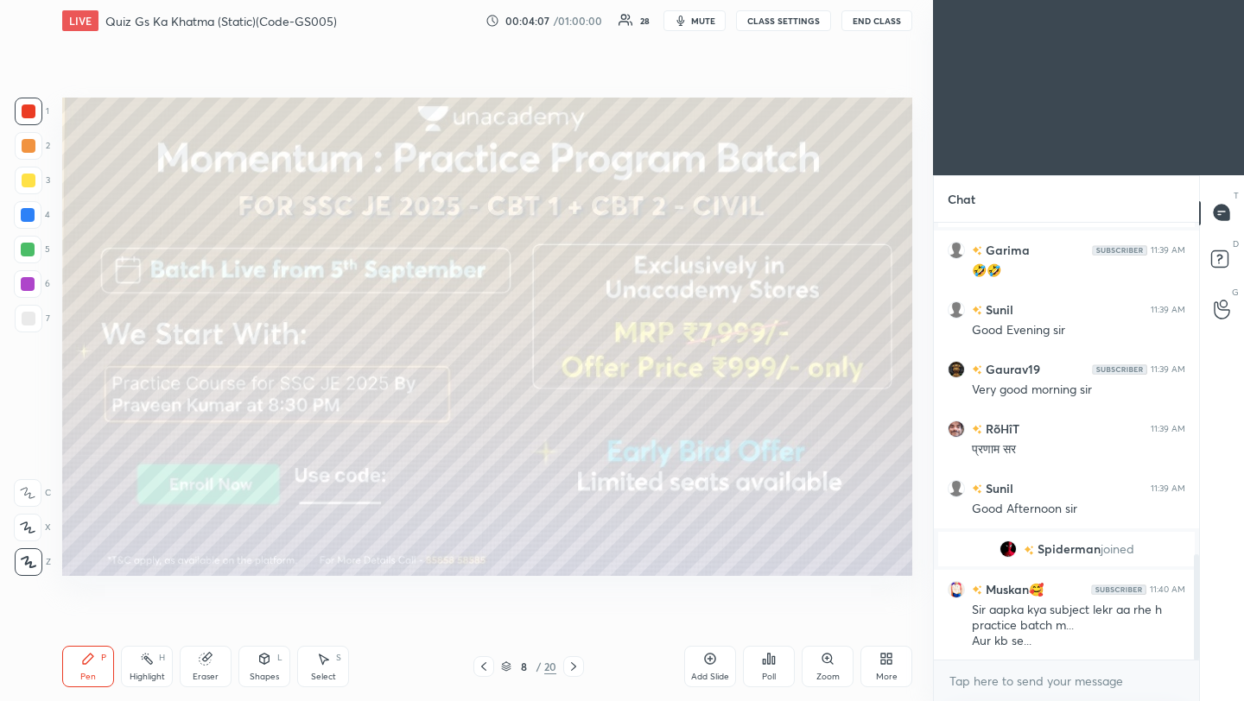
scroll to position [1436, 0]
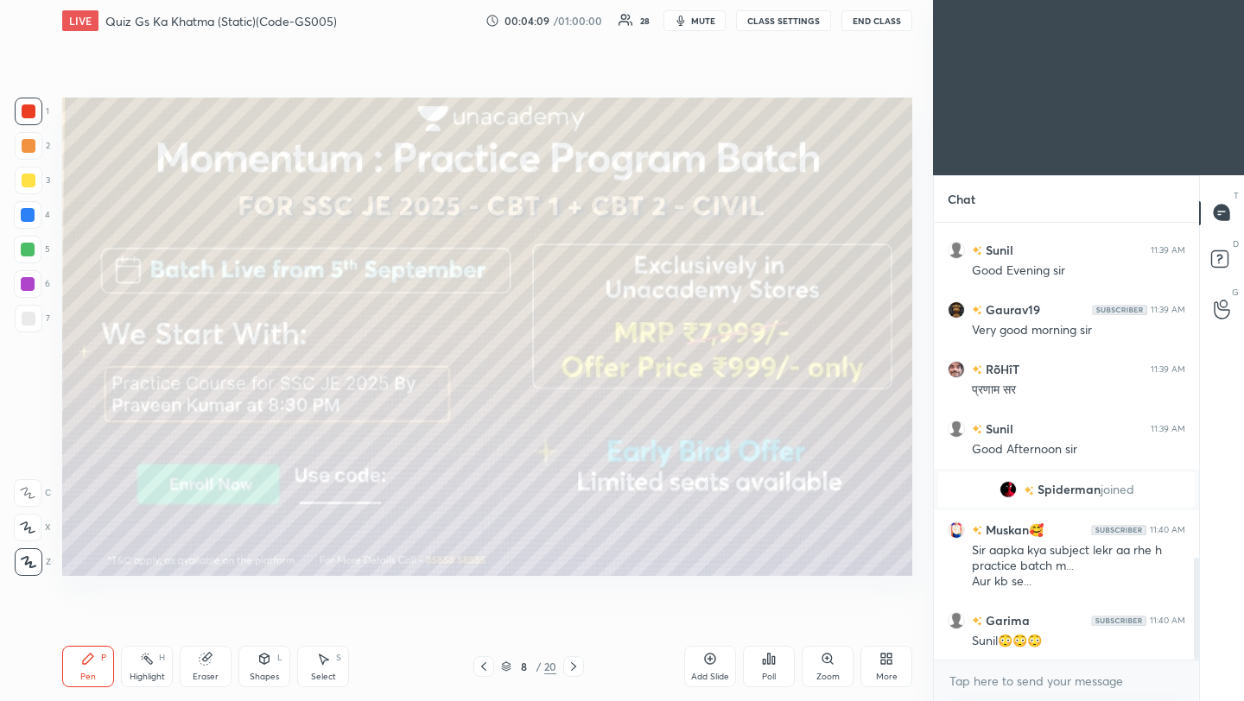
click at [574, 669] on icon at bounding box center [574, 667] width 14 height 14
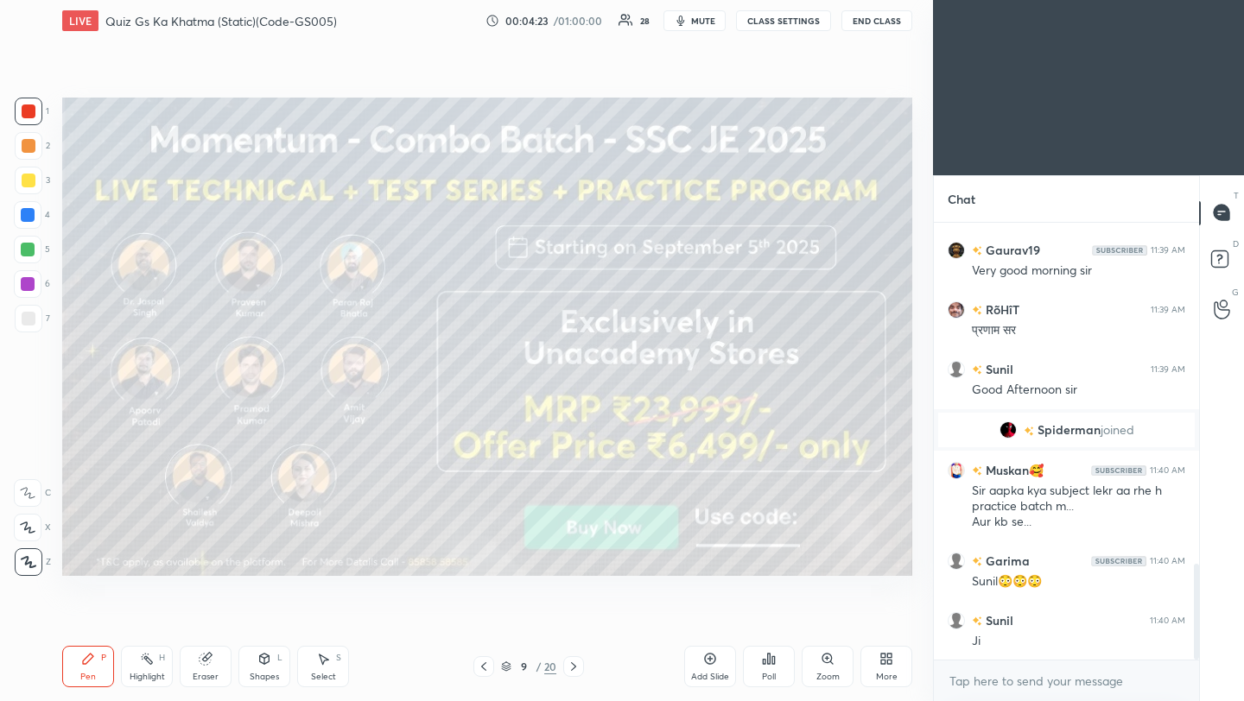
scroll to position [1555, 0]
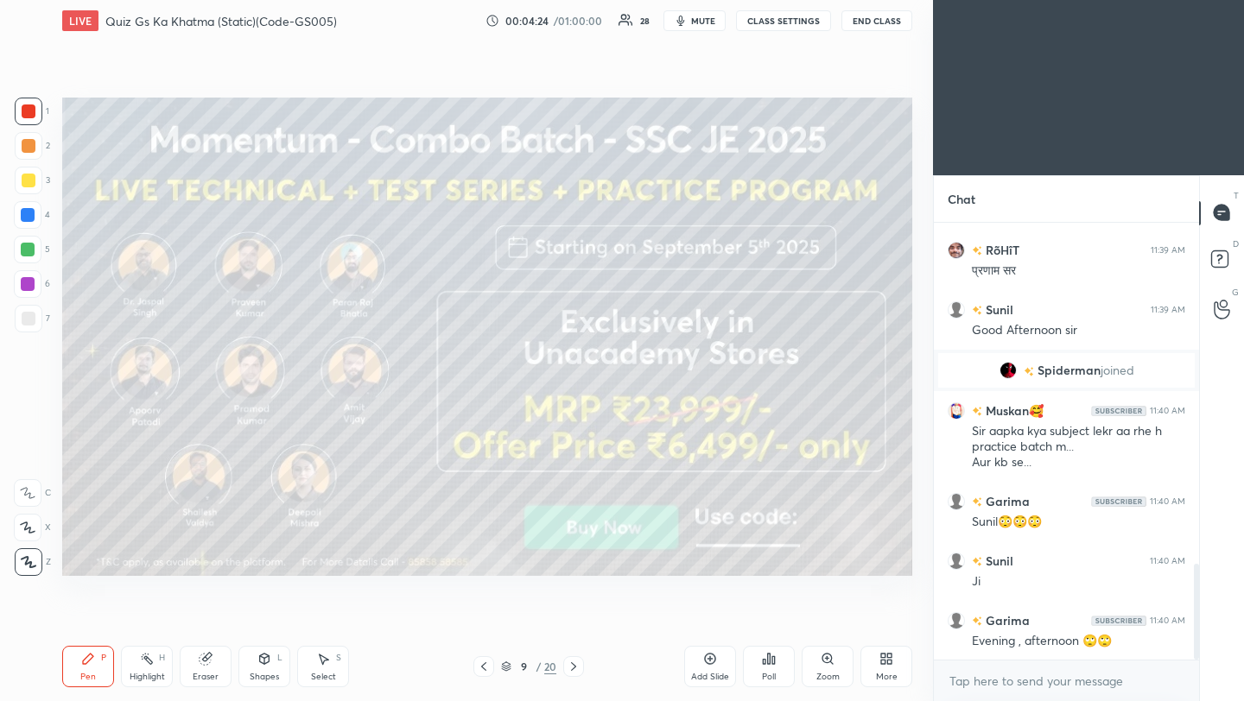
click at [573, 667] on icon at bounding box center [574, 667] width 14 height 14
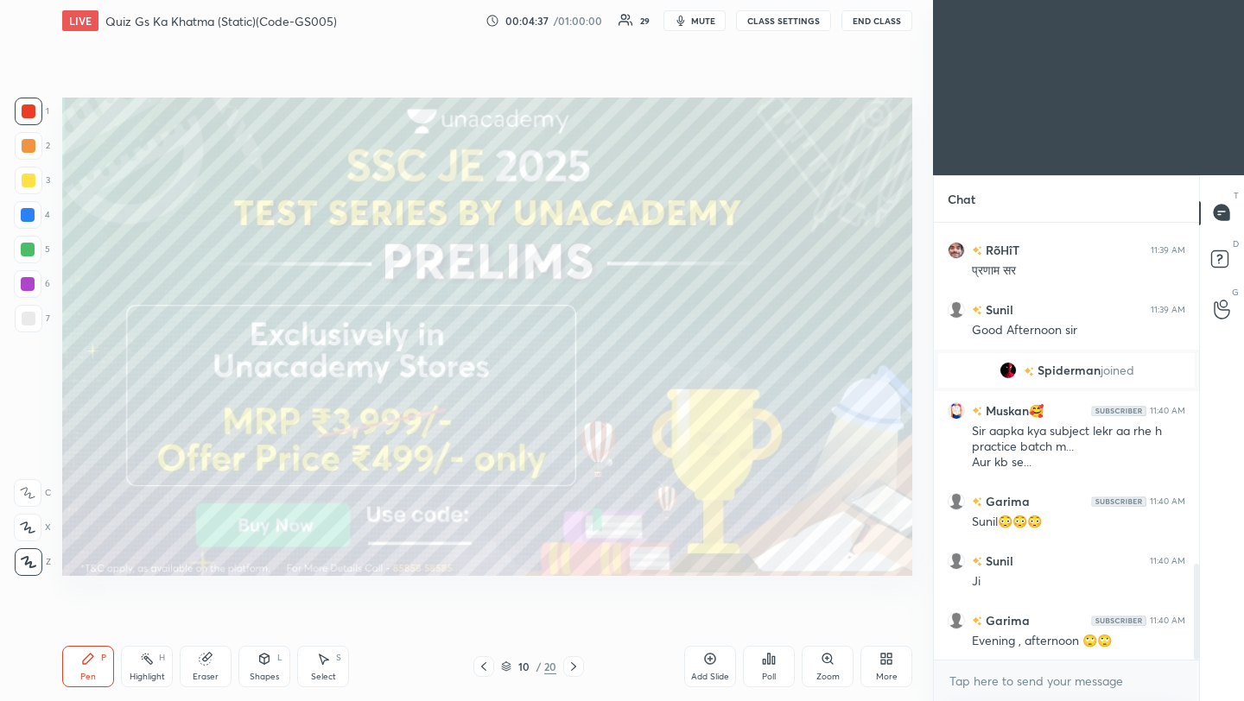
click at [574, 665] on icon at bounding box center [574, 667] width 14 height 14
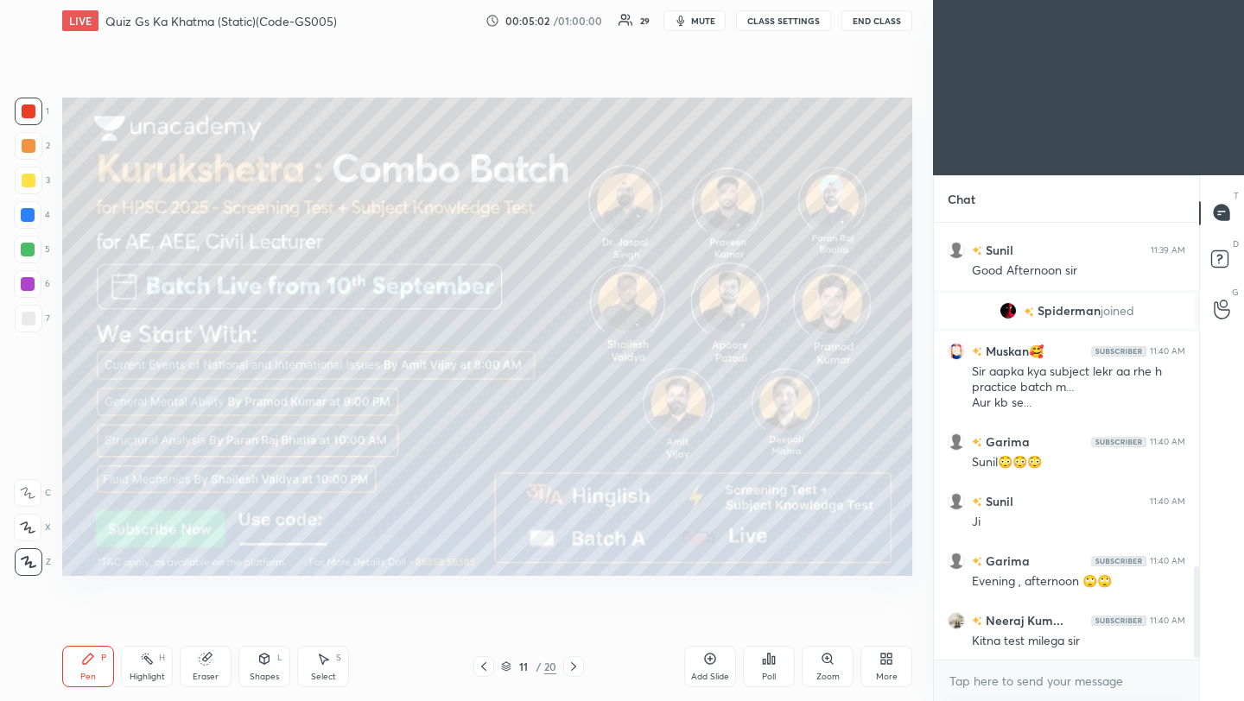
scroll to position [1674, 0]
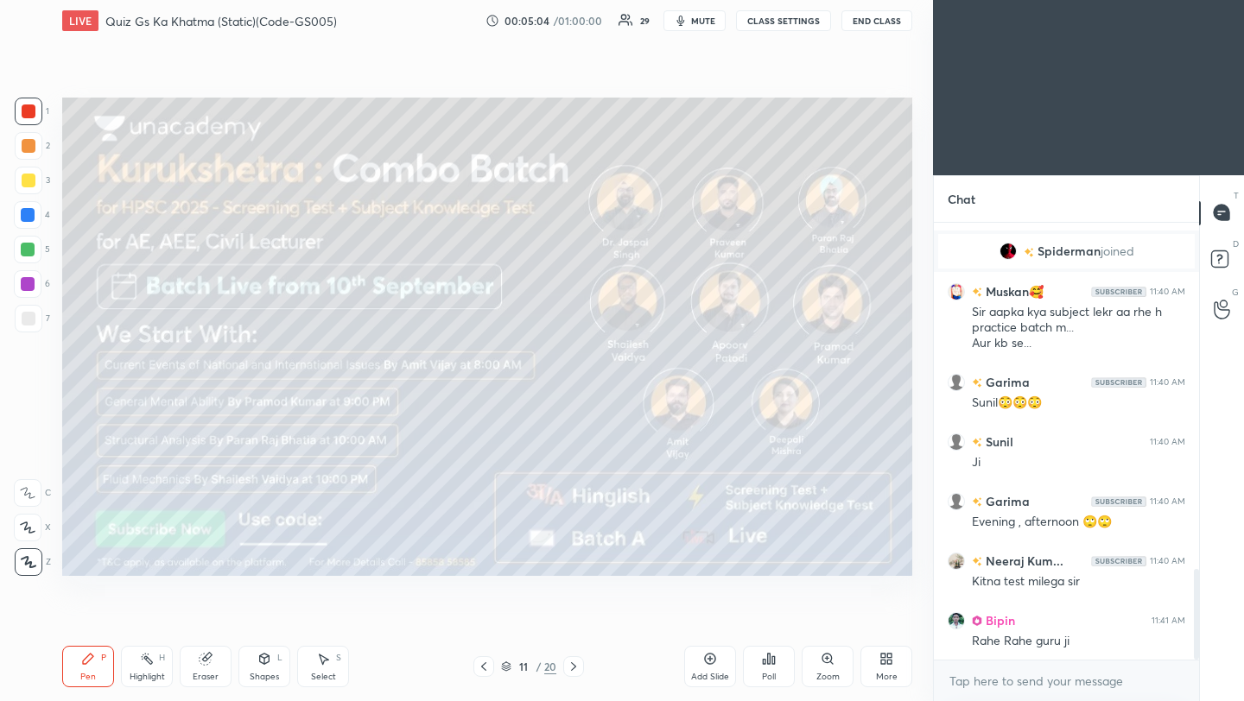
click at [1043, 692] on body "1 2 3 4 5 6 7 C X Z C X Z E E Erase all H H LIVE Quiz Gs Ka Khatma (Static)(Cod…" at bounding box center [622, 350] width 1244 height 701
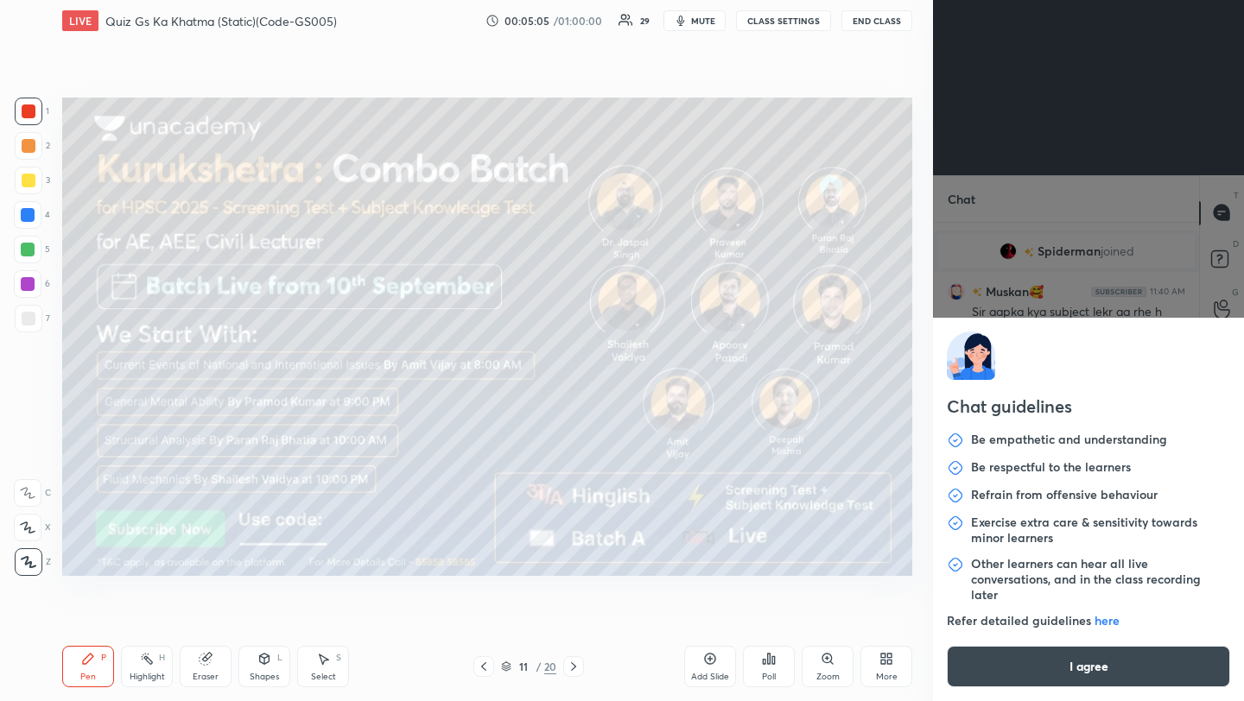
click at [1047, 681] on button "I agree" at bounding box center [1088, 666] width 283 height 41
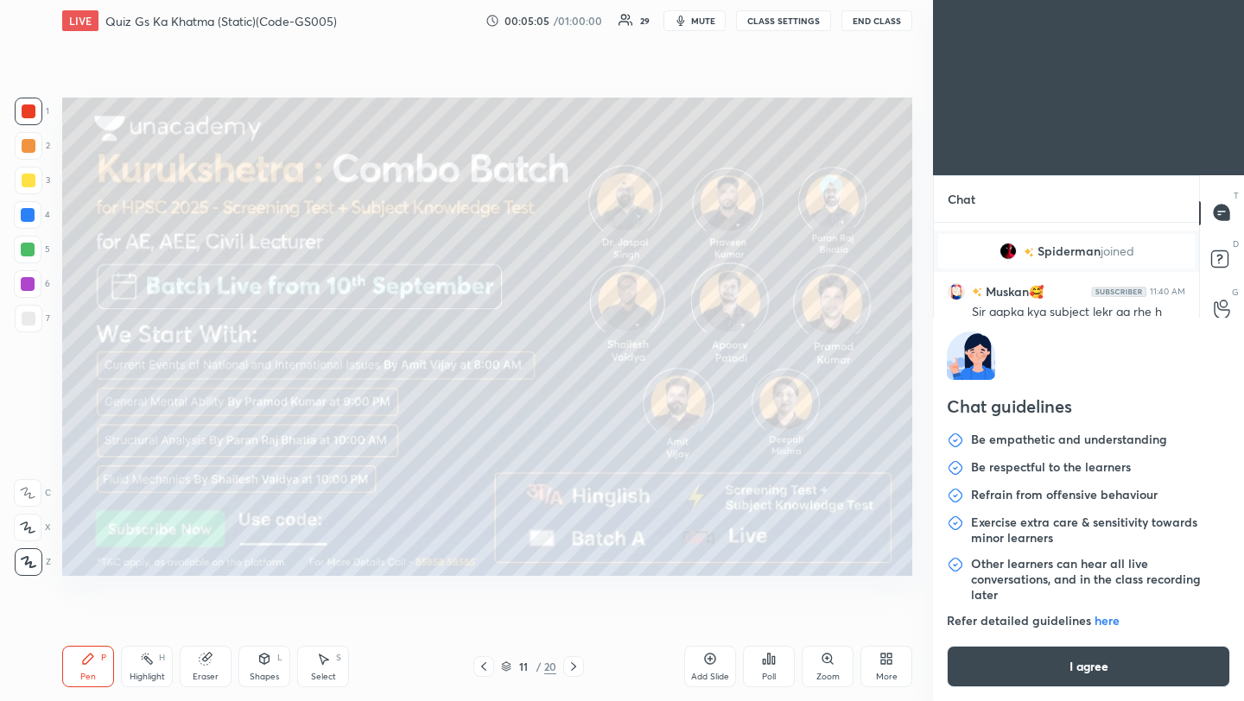
type textarea "x"
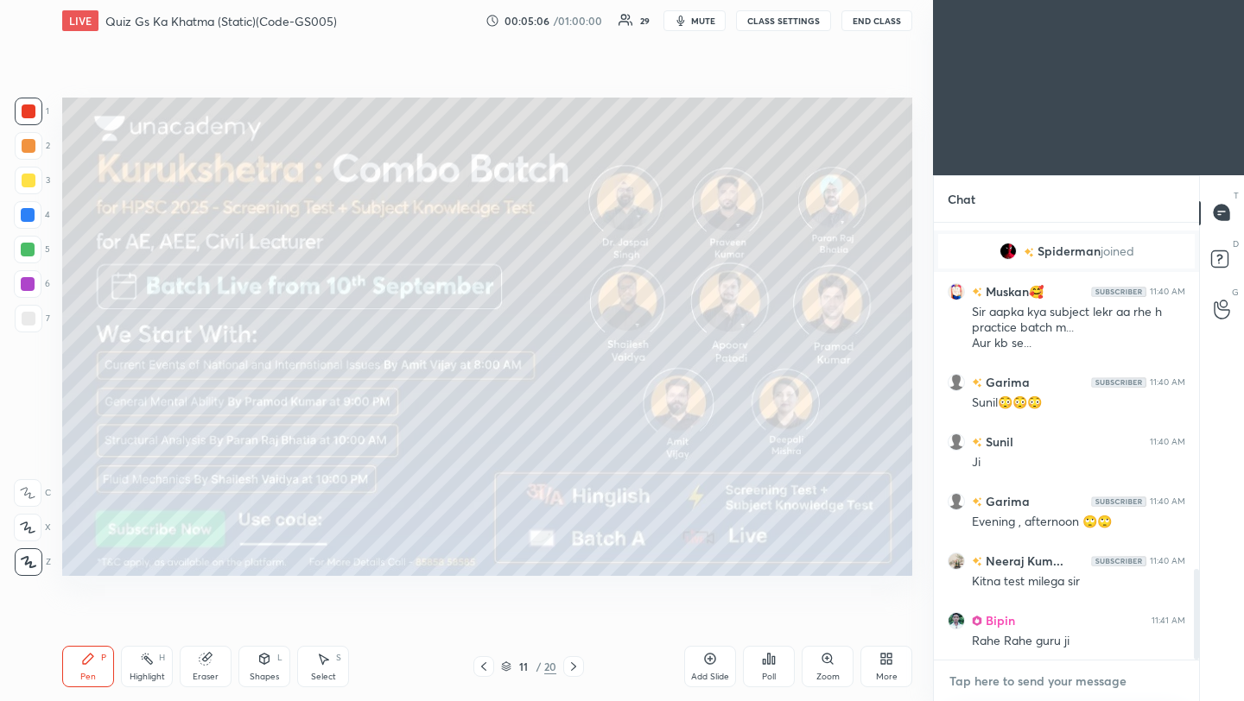
click at [1040, 687] on textarea at bounding box center [1067, 682] width 238 height 28
paste textarea "[URL][DOMAIN_NAME]"
type textarea "[URL][DOMAIN_NAME]"
type textarea "x"
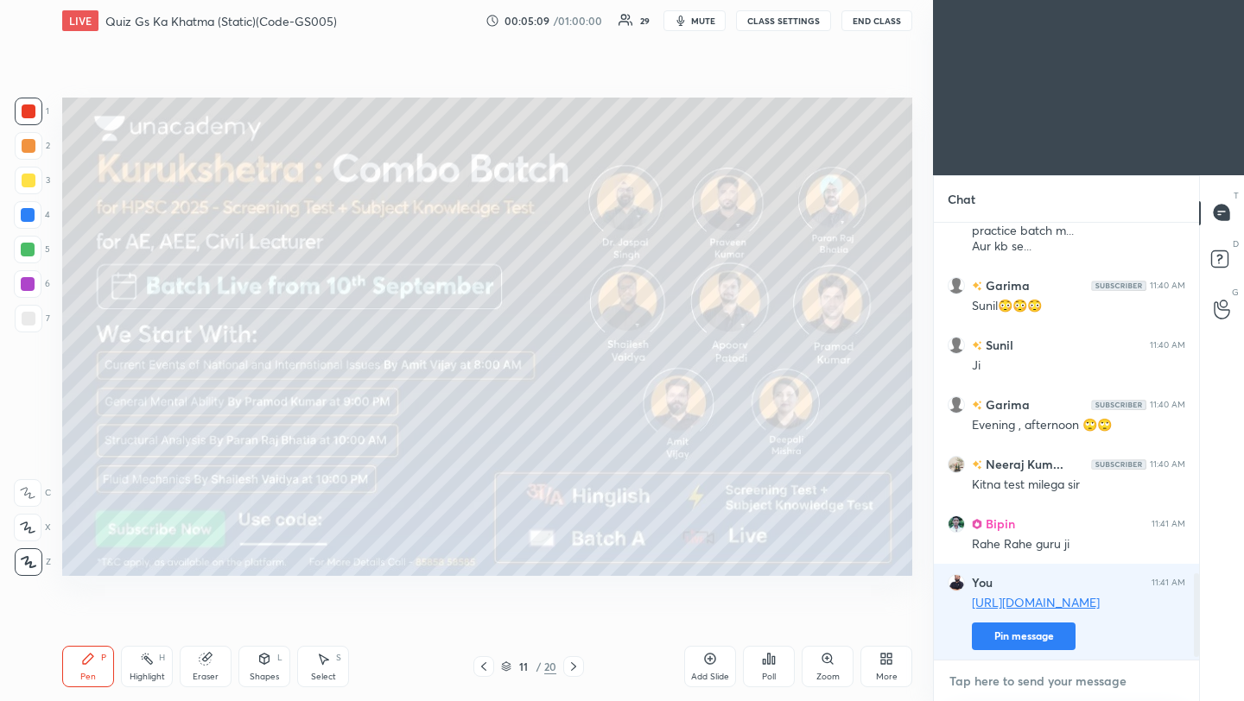
scroll to position [1830, 0]
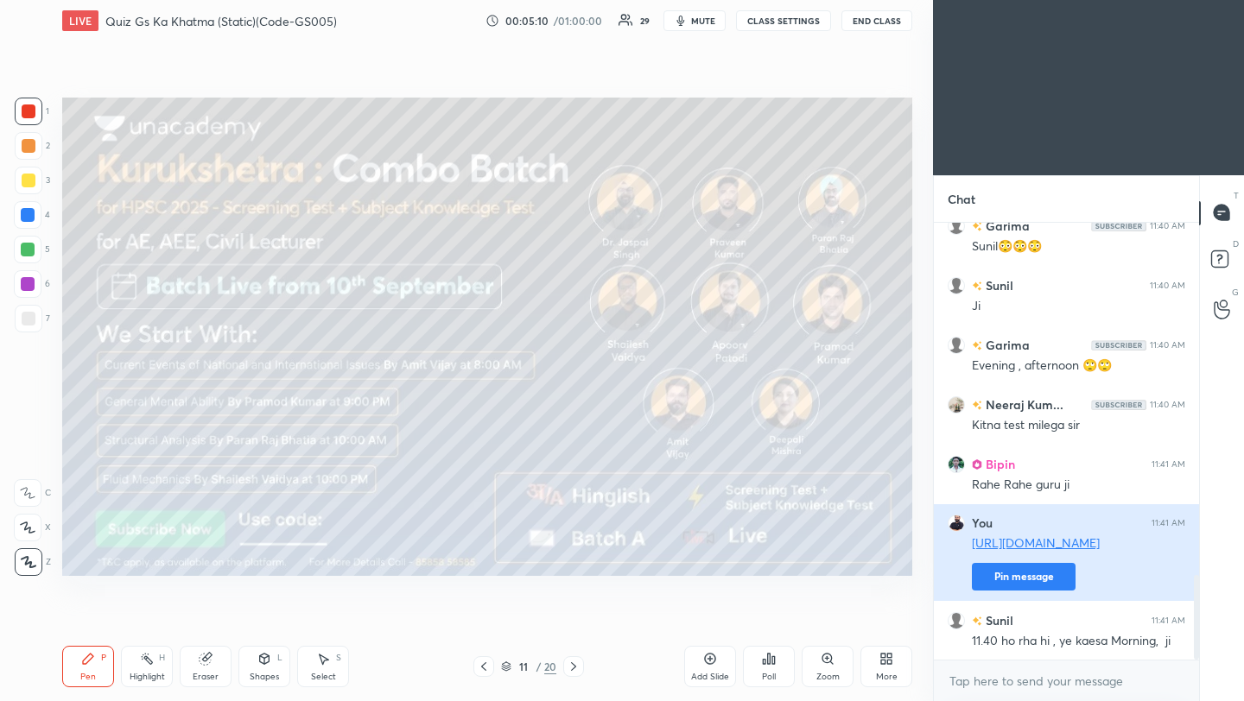
click at [1038, 576] on button "Pin message" at bounding box center [1024, 577] width 104 height 28
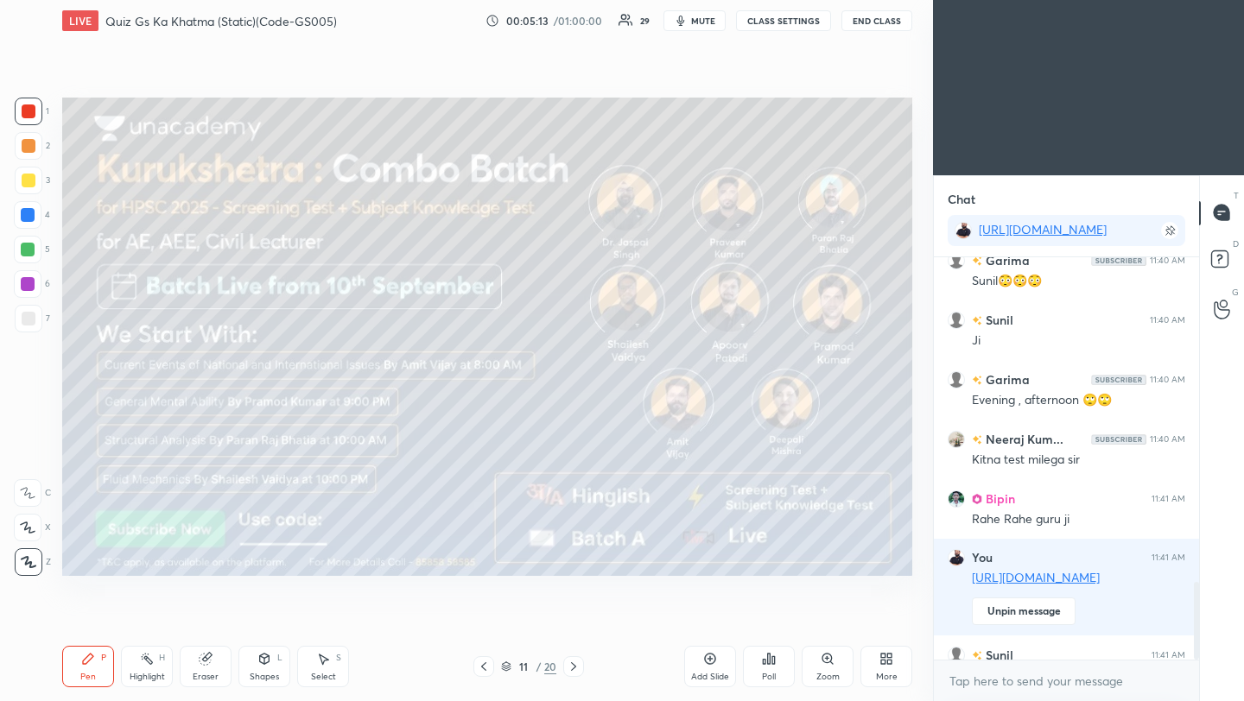
click at [574, 667] on icon at bounding box center [574, 667] width 14 height 14
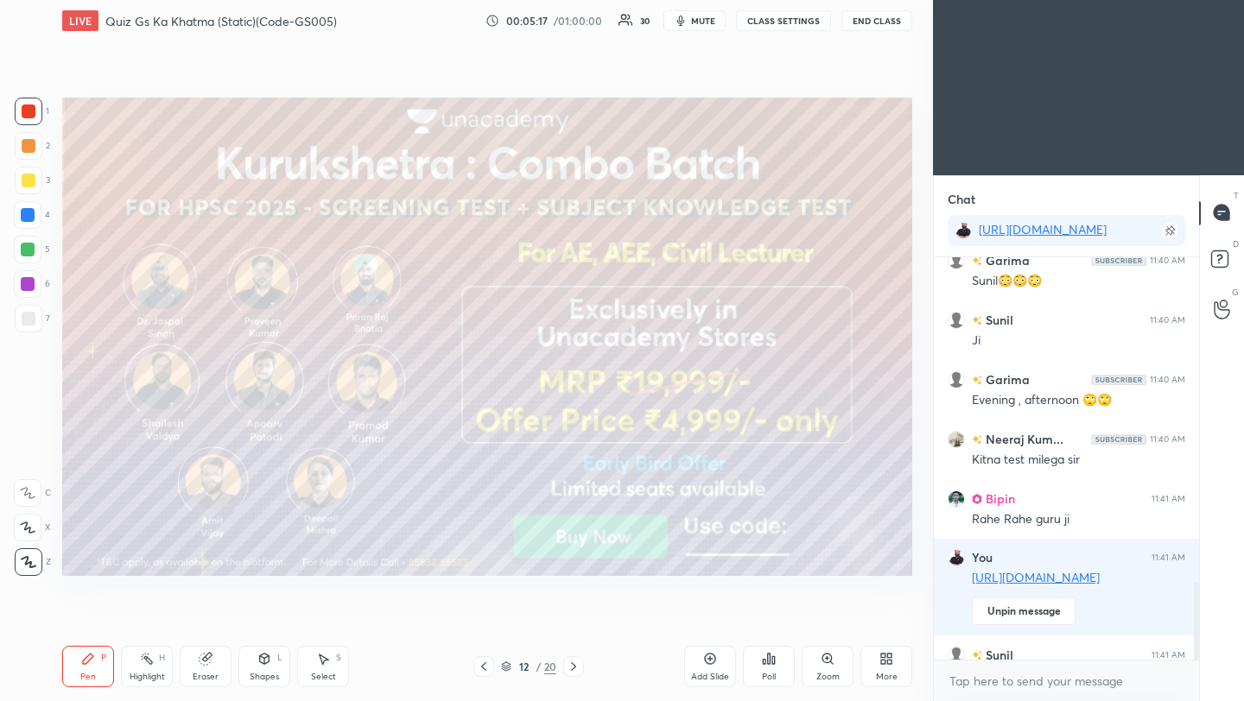
scroll to position [1906, 0]
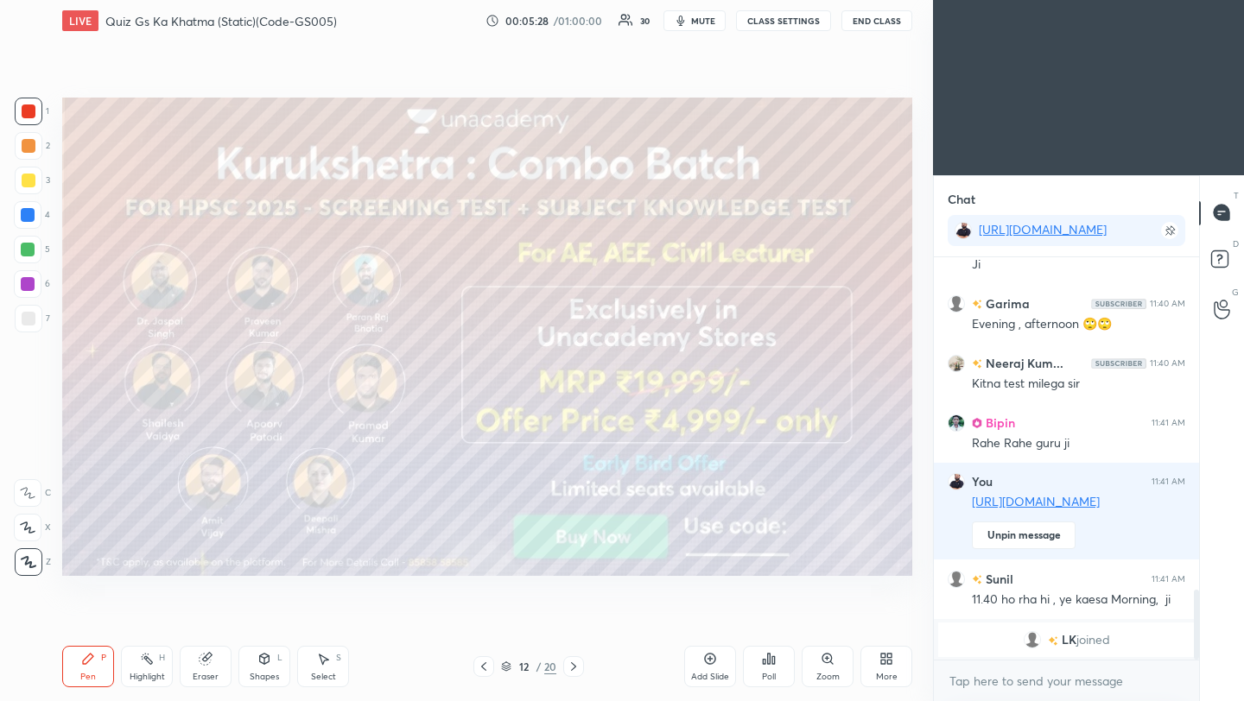
click at [572, 670] on icon at bounding box center [574, 667] width 14 height 14
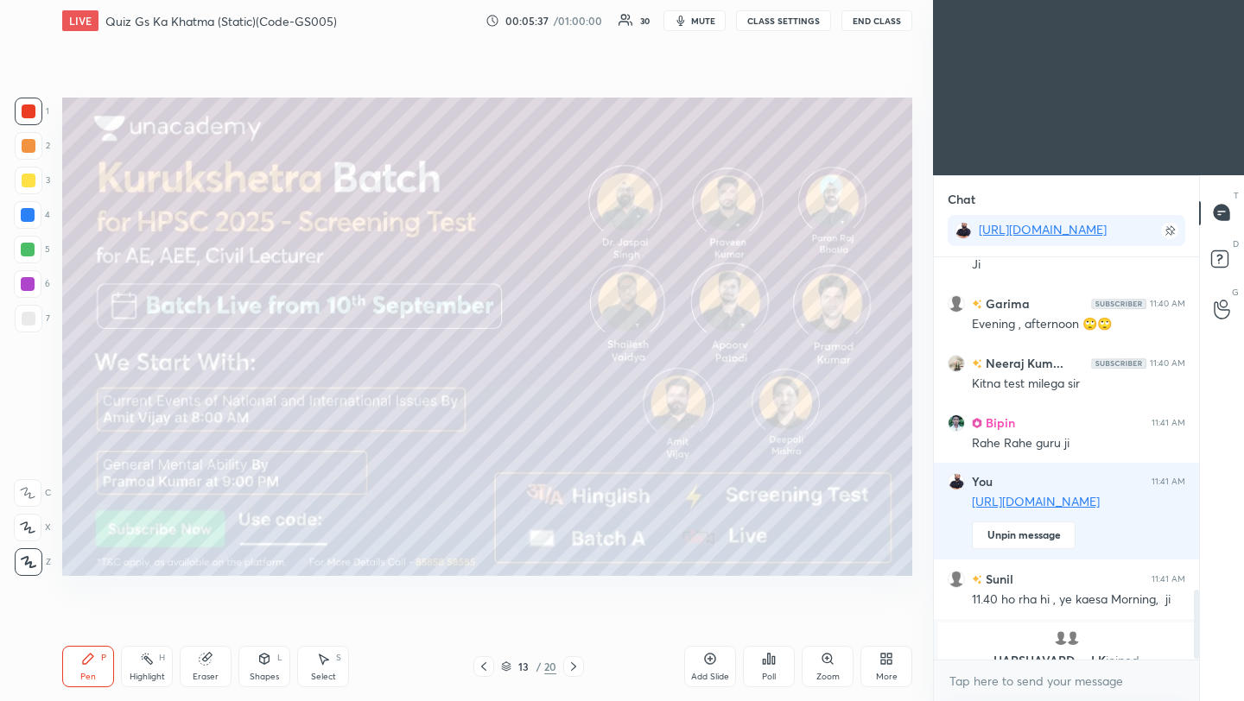
scroll to position [1928, 0]
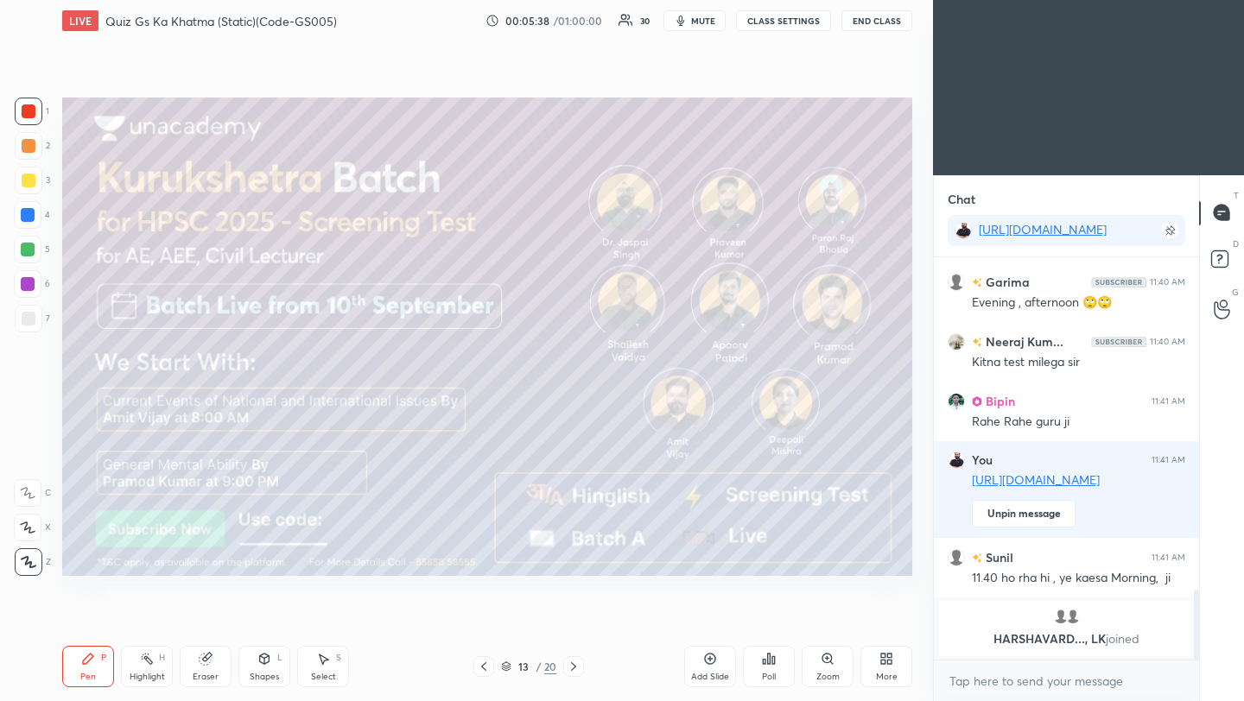
click at [574, 670] on icon at bounding box center [574, 667] width 14 height 14
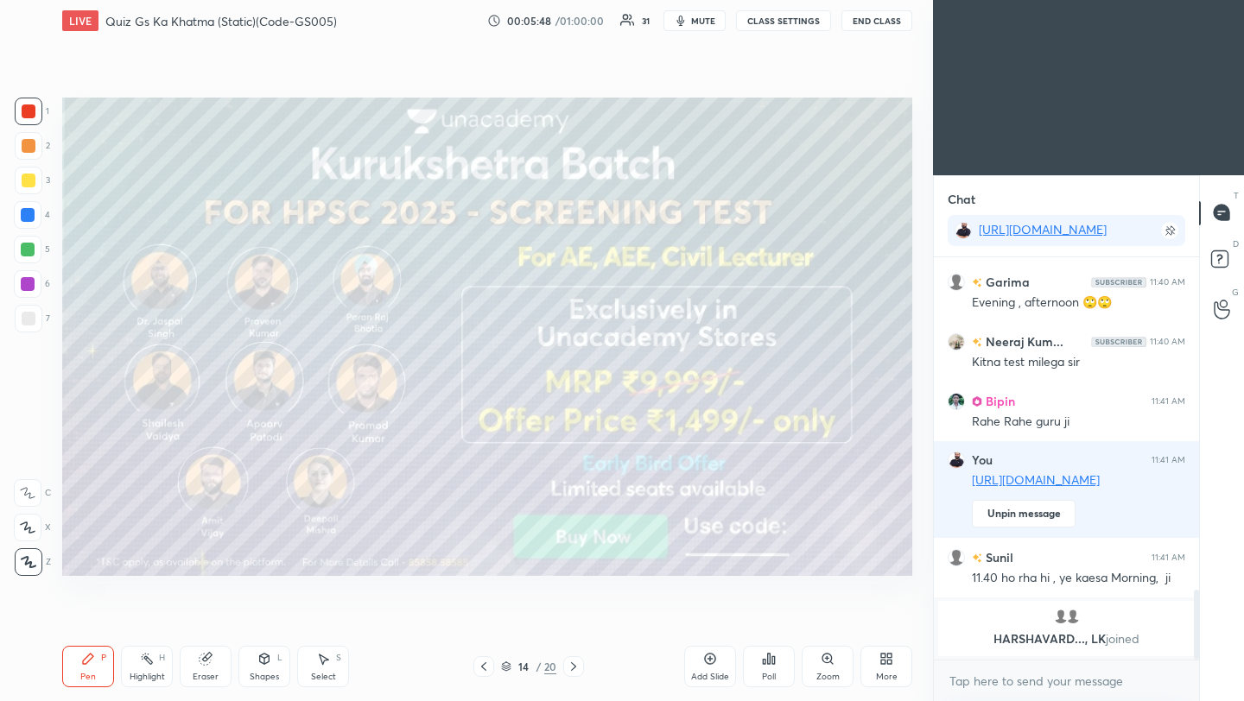
click at [579, 666] on icon at bounding box center [574, 667] width 14 height 14
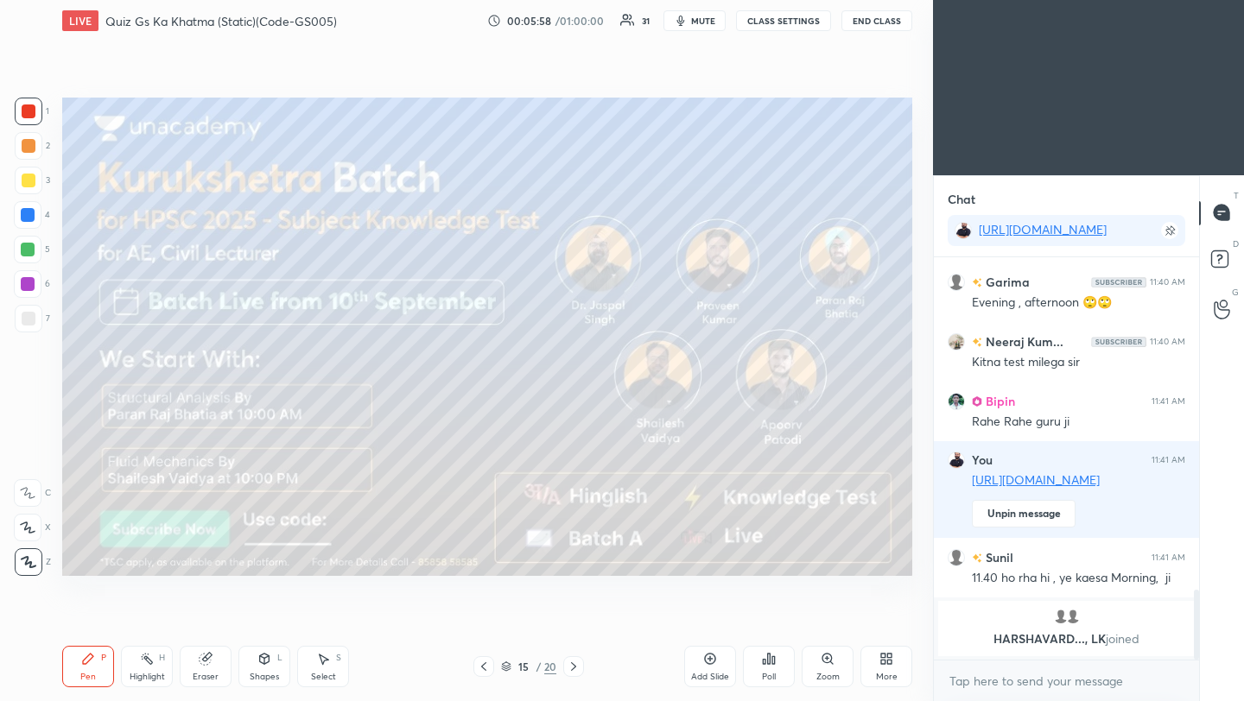
click at [572, 668] on icon at bounding box center [574, 667] width 14 height 14
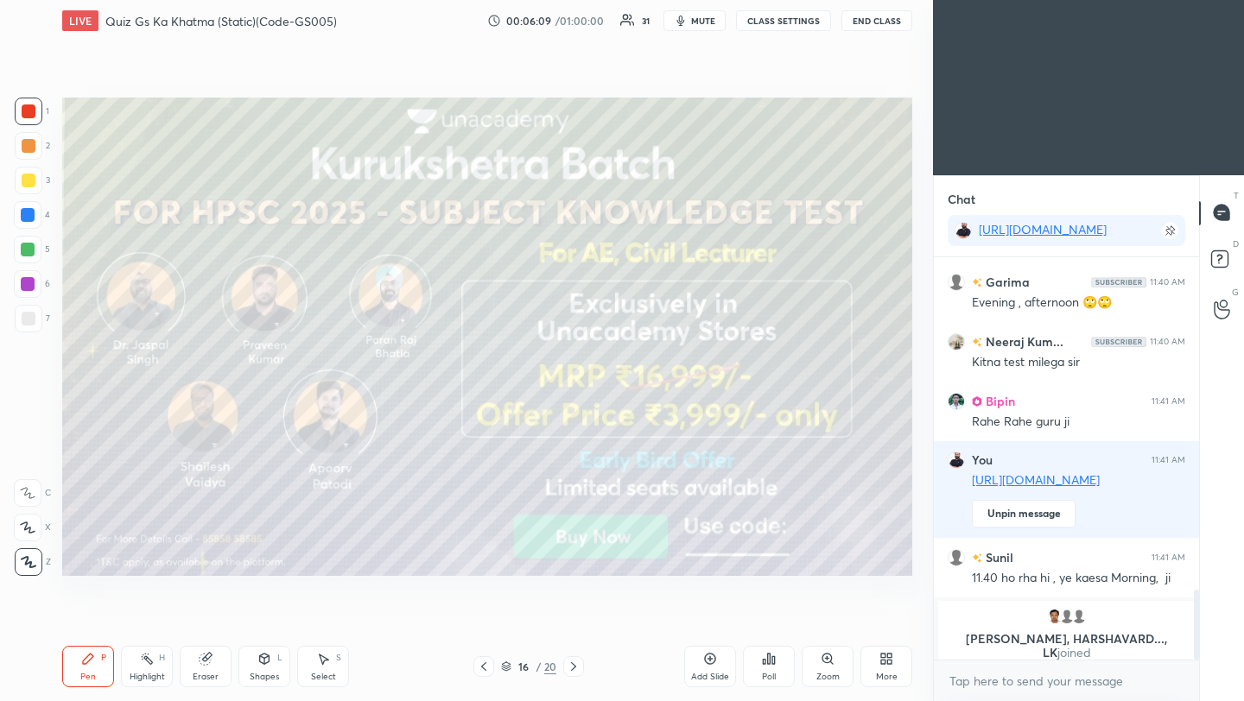
click at [580, 666] on div at bounding box center [573, 666] width 21 height 21
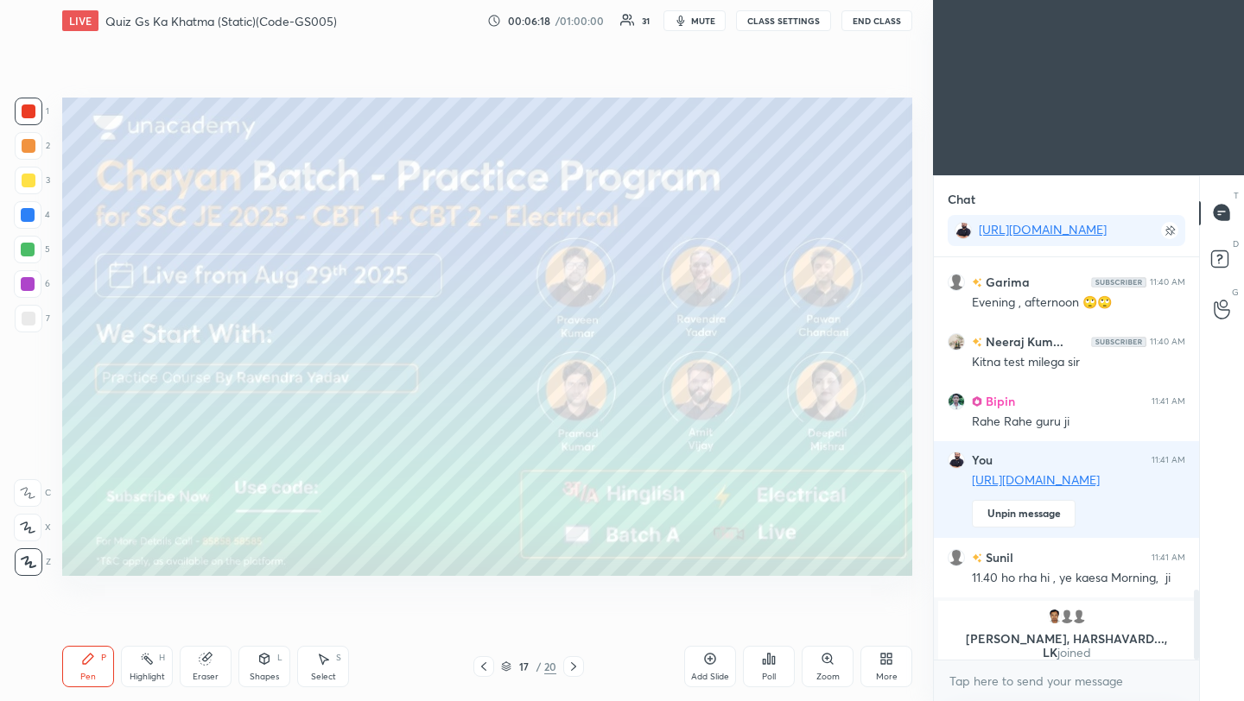
click at [579, 670] on icon at bounding box center [574, 667] width 14 height 14
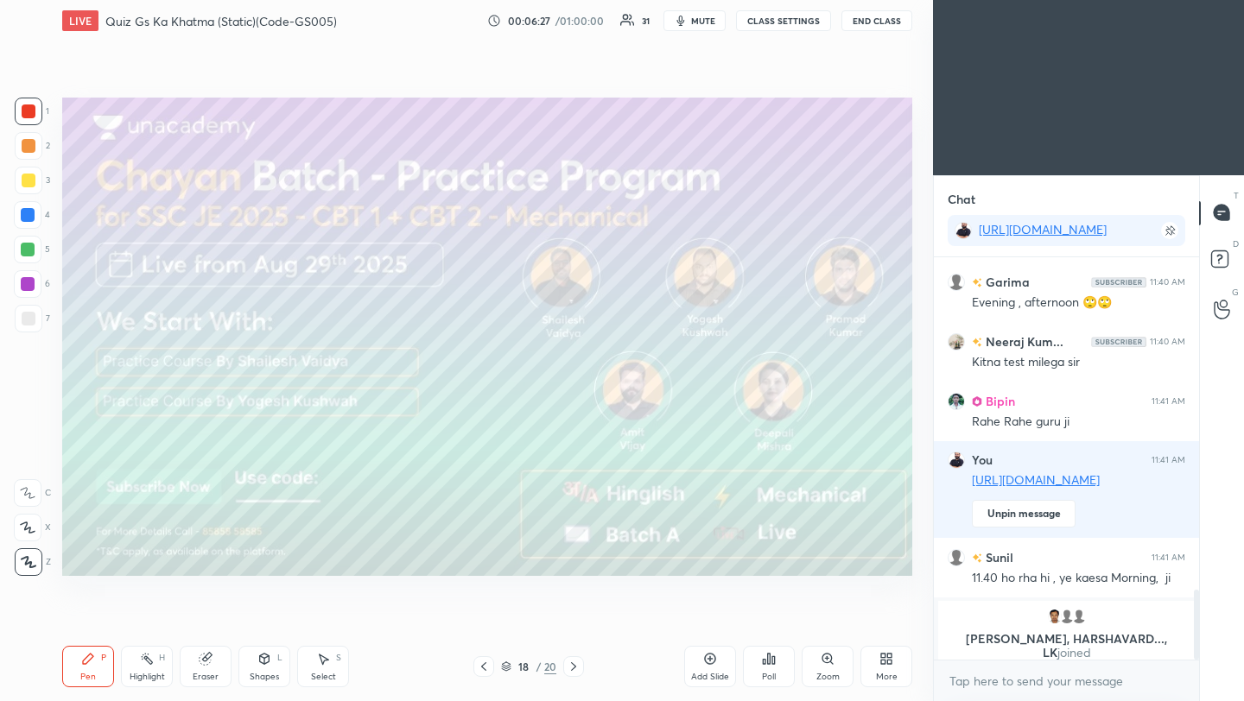
click at [579, 664] on icon at bounding box center [574, 667] width 14 height 14
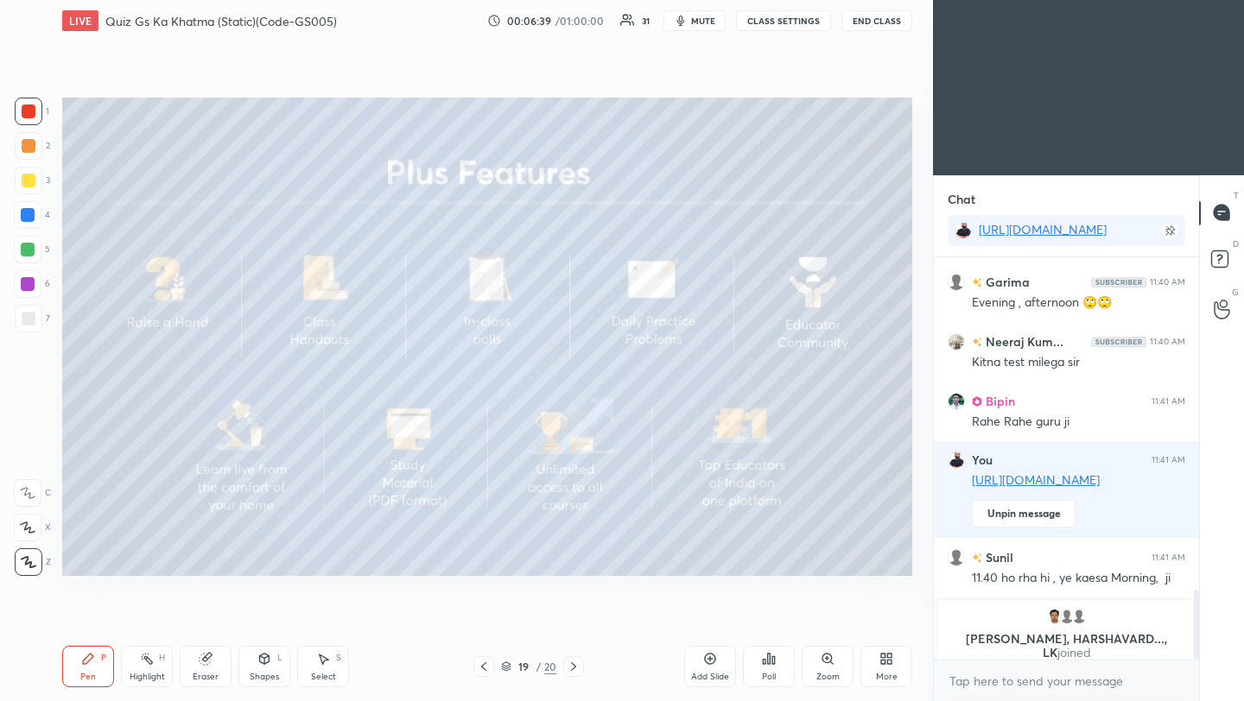
click at [573, 668] on icon at bounding box center [574, 667] width 14 height 14
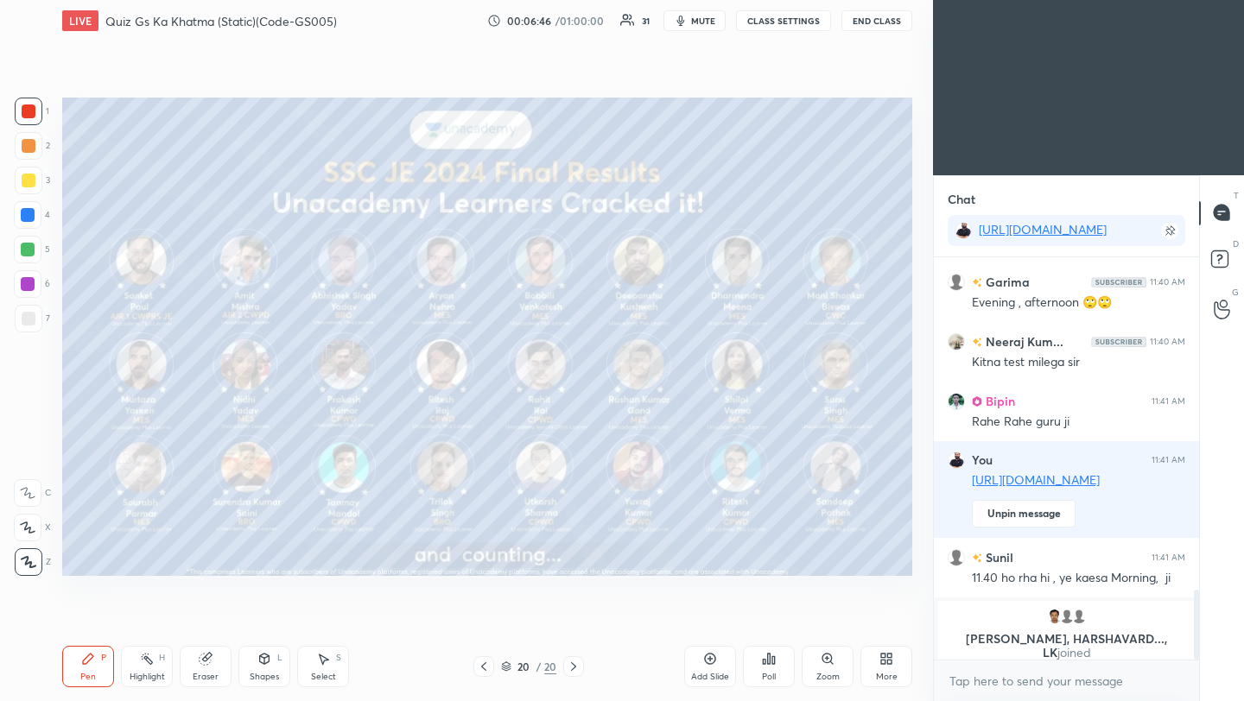
click at [867, 83] on div "Setting up your live class Poll for secs No correct answer Start poll" at bounding box center [487, 336] width 864 height 591
click at [642, 199] on div "Setting up your live class Poll for secs No correct answer Start poll" at bounding box center [487, 336] width 864 height 591
click at [884, 661] on icon at bounding box center [883, 662] width 4 height 4
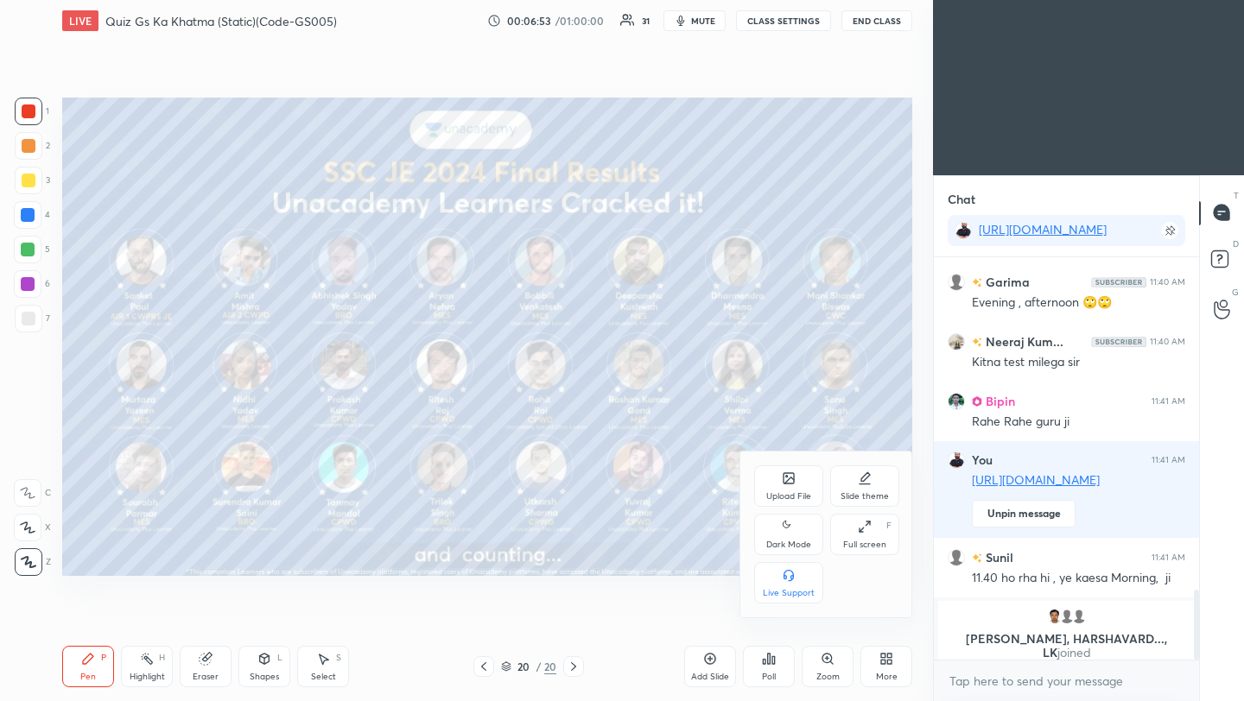
scroll to position [6, 6]
click at [783, 494] on div "Upload File" at bounding box center [788, 496] width 45 height 9
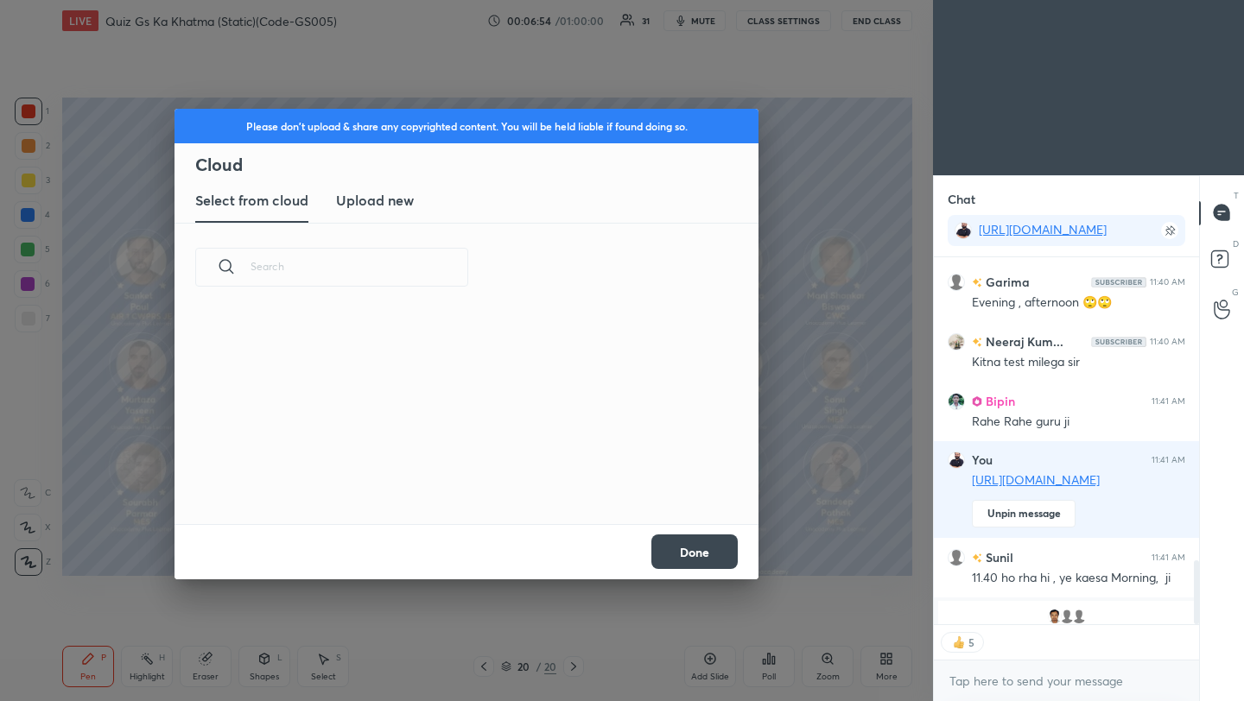
scroll to position [212, 555]
click at [377, 201] on h3 "Upload new" at bounding box center [375, 200] width 78 height 21
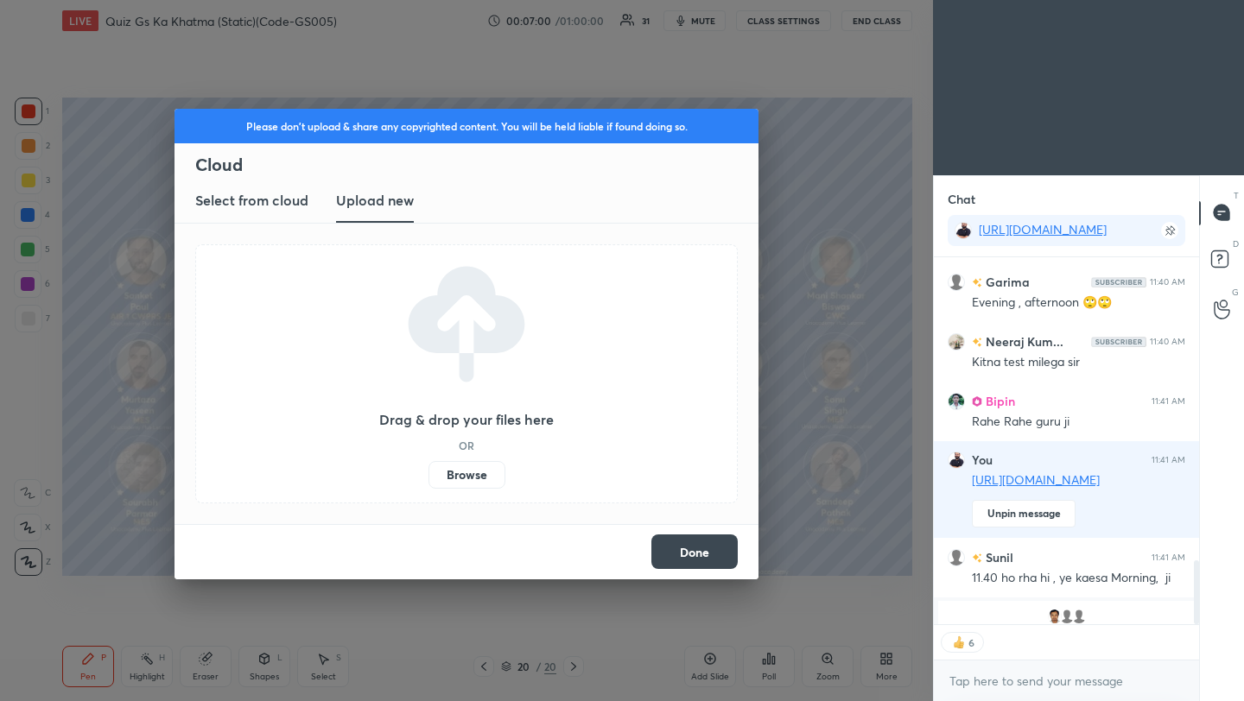
click at [480, 481] on label "Browse" at bounding box center [466, 475] width 77 height 28
click at [428, 481] on input "Browse" at bounding box center [428, 475] width 0 height 28
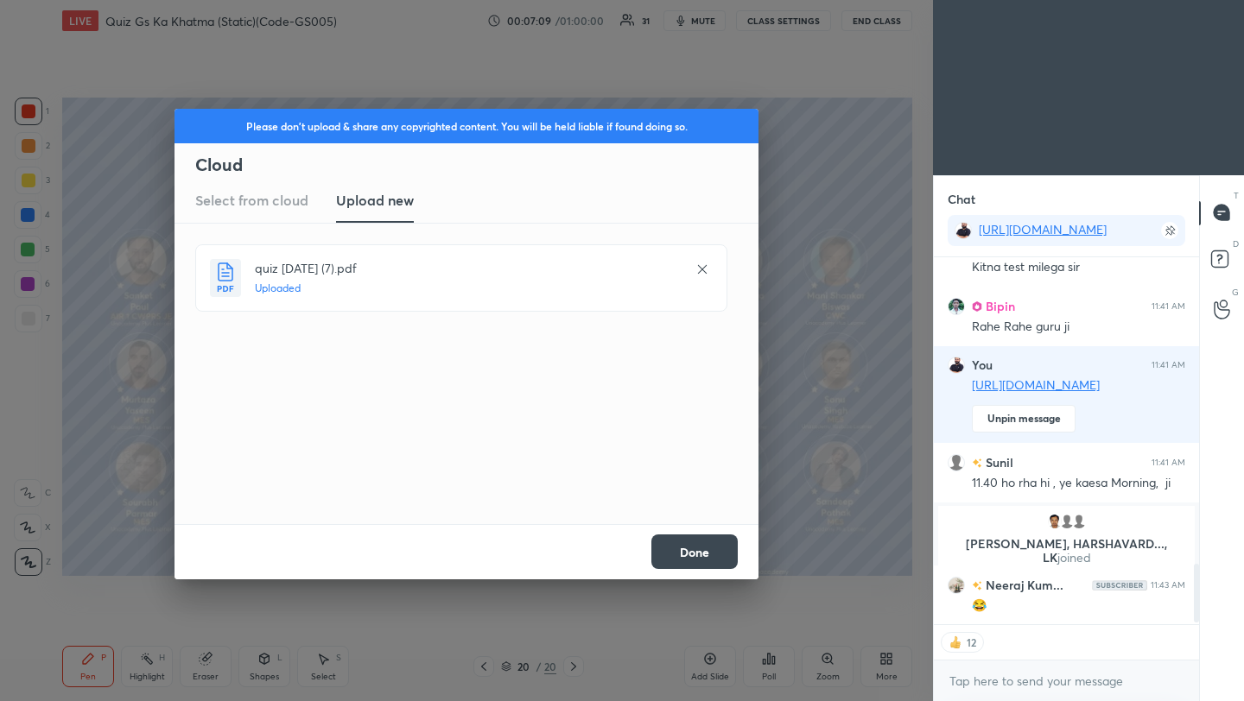
scroll to position [1930, 0]
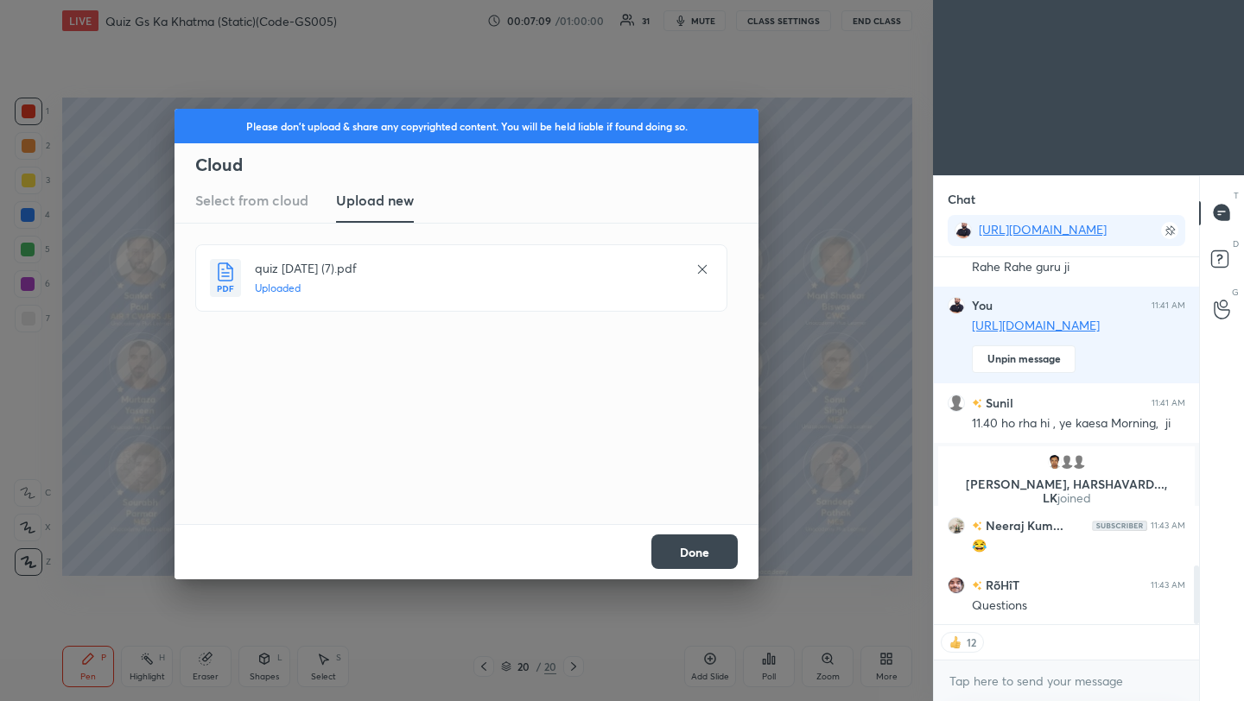
click at [713, 552] on button "Done" at bounding box center [694, 552] width 86 height 35
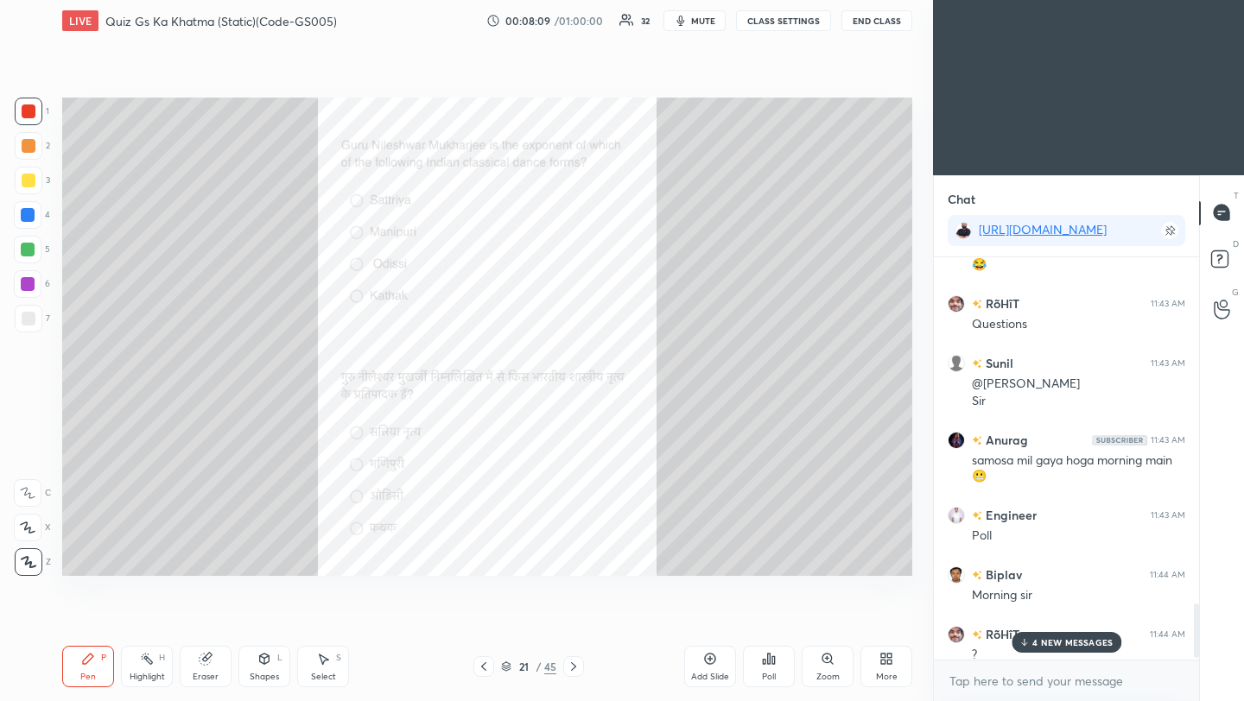
scroll to position [2577, 0]
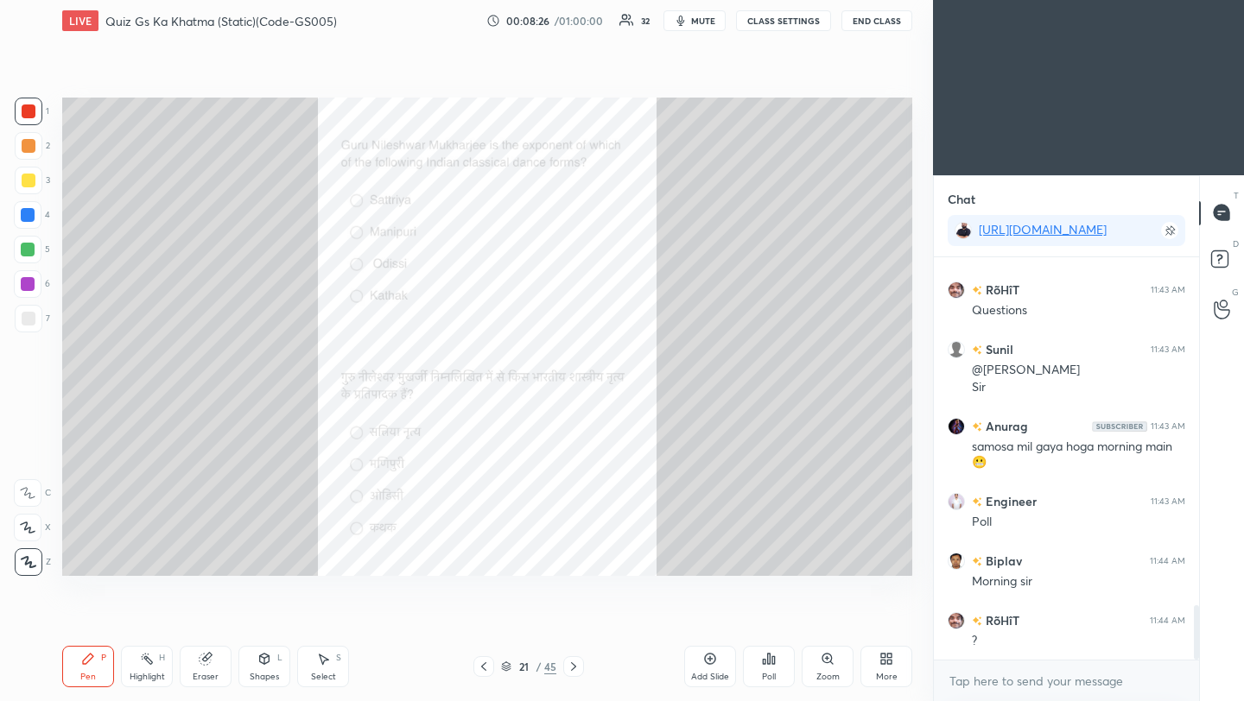
click at [768, 664] on icon at bounding box center [769, 659] width 3 height 10
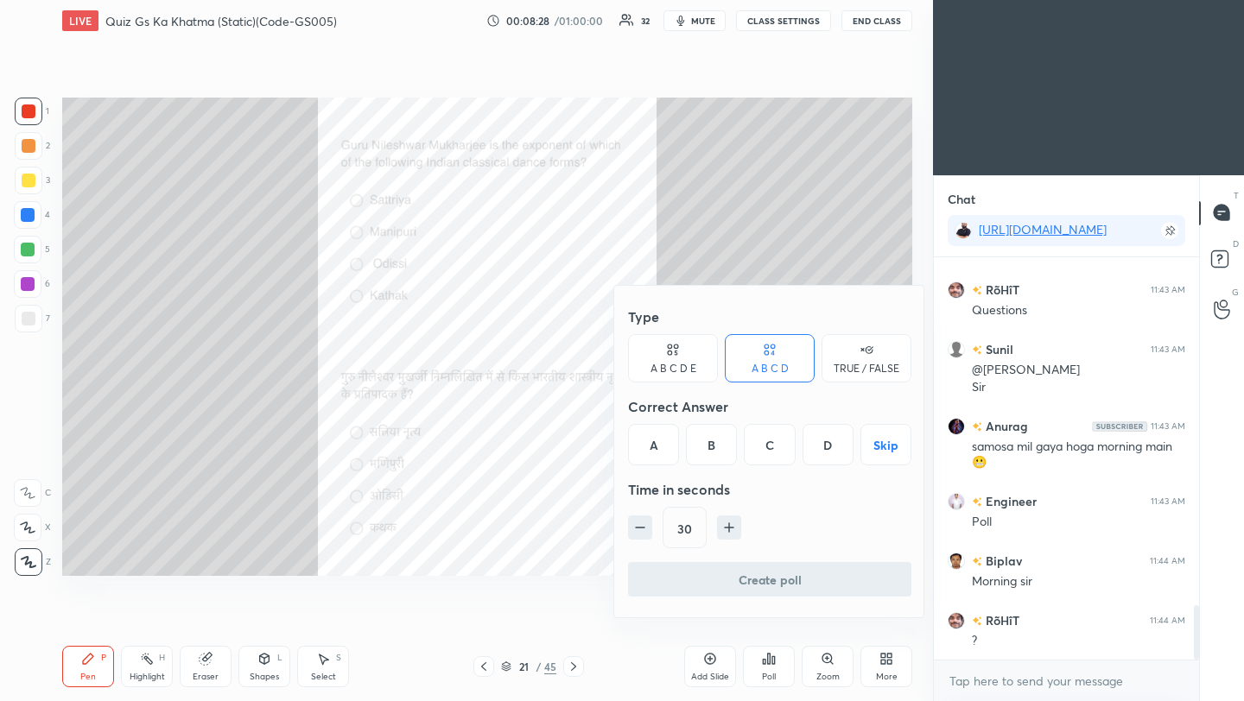
click at [709, 452] on div "B" at bounding box center [711, 444] width 51 height 41
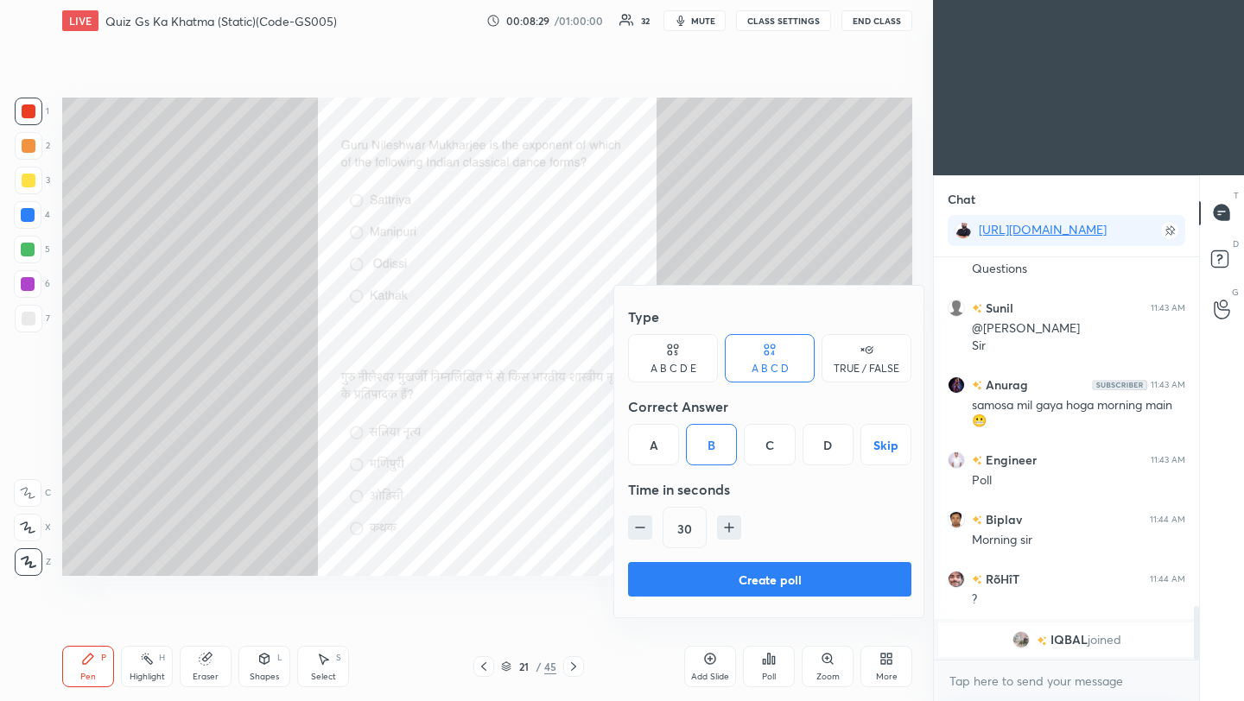
click at [719, 581] on button "Create poll" at bounding box center [769, 579] width 283 height 35
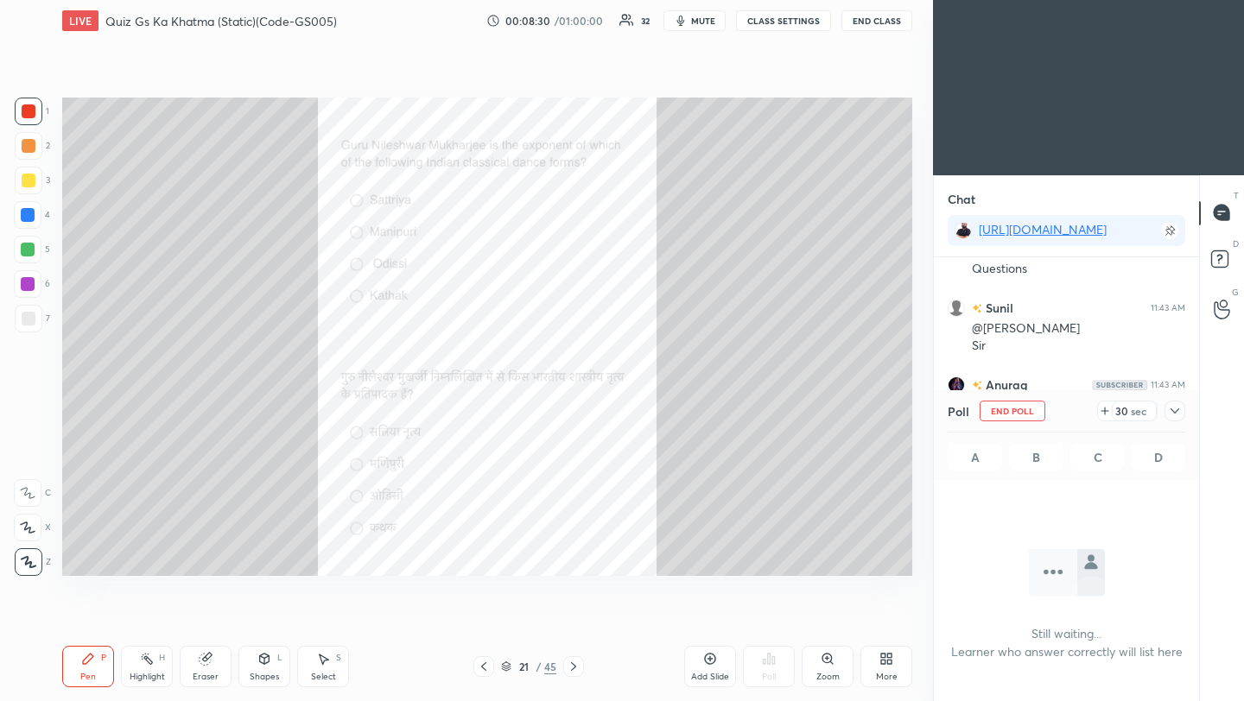
scroll to position [6, 6]
click at [1172, 413] on icon at bounding box center [1175, 411] width 14 height 14
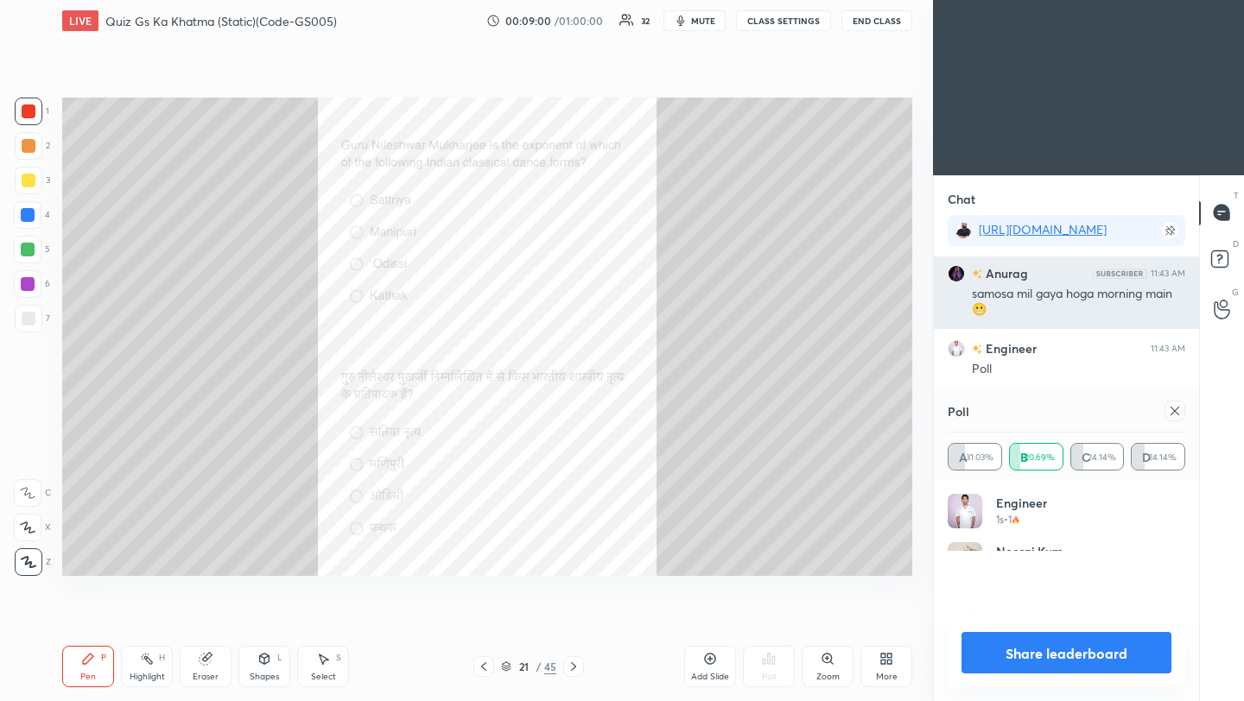
scroll to position [202, 232]
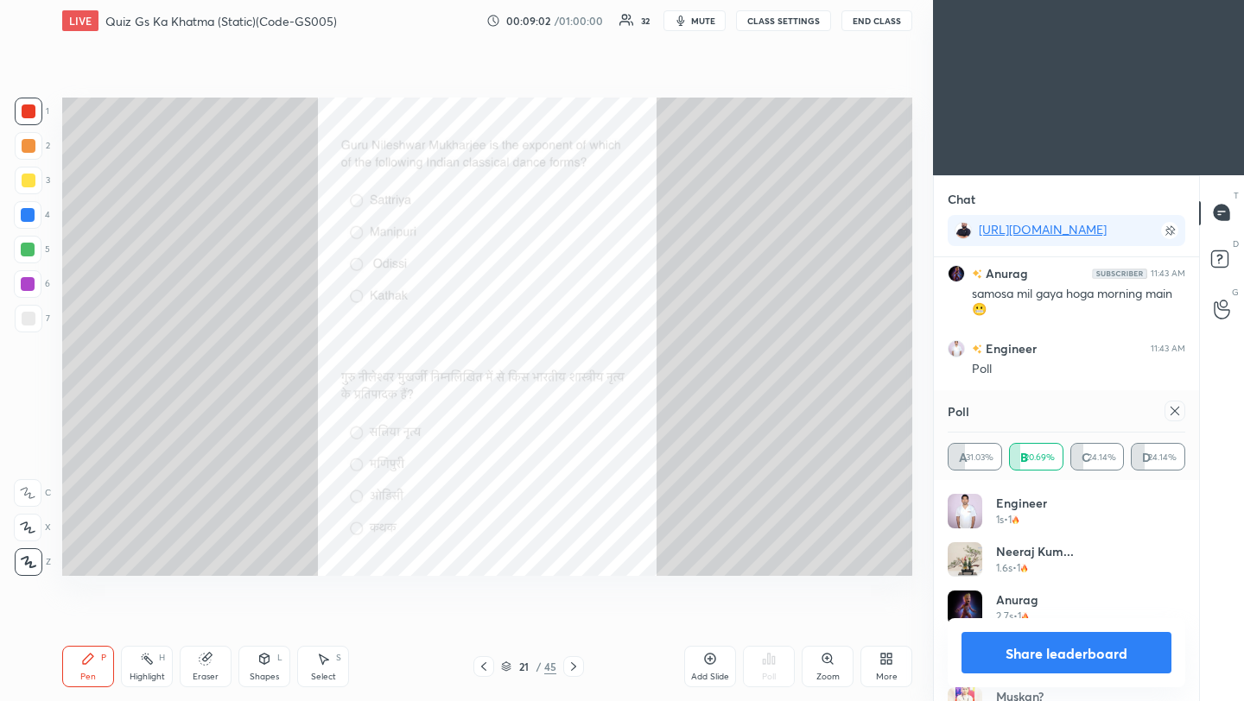
click at [1178, 410] on icon at bounding box center [1175, 411] width 14 height 14
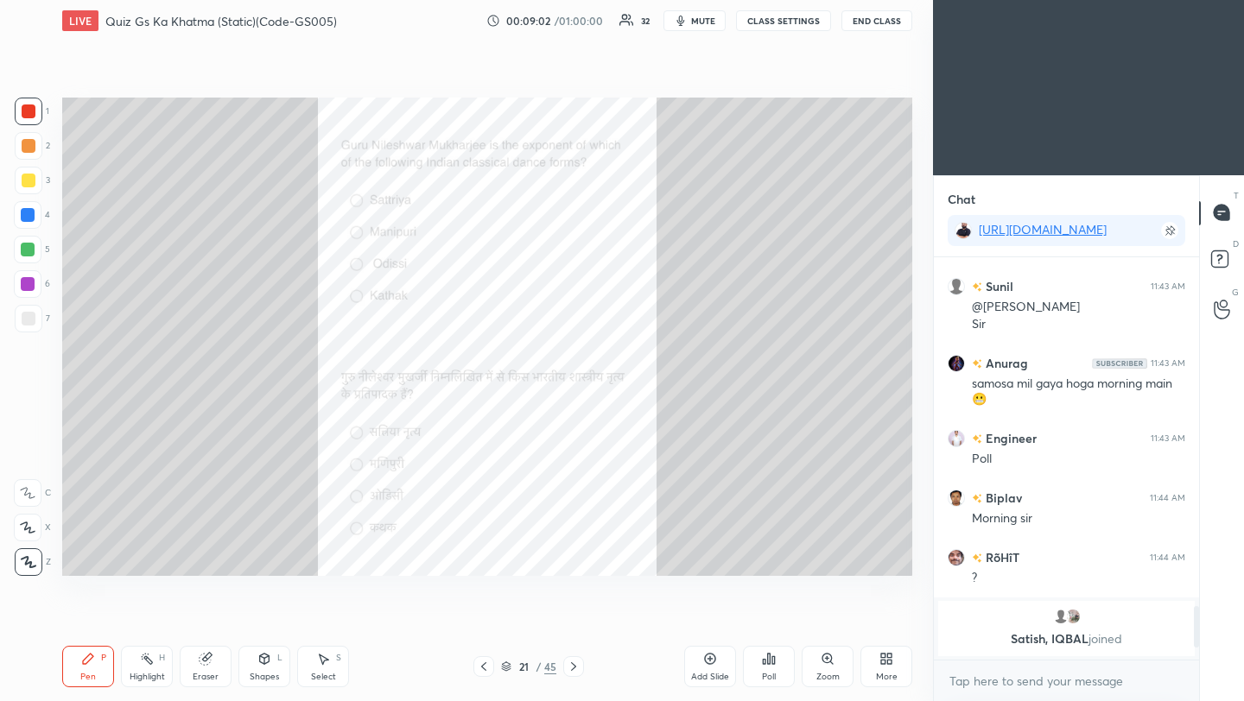
scroll to position [0, 0]
click at [576, 668] on icon at bounding box center [574, 667] width 14 height 14
click at [770, 670] on div "Poll" at bounding box center [769, 666] width 52 height 41
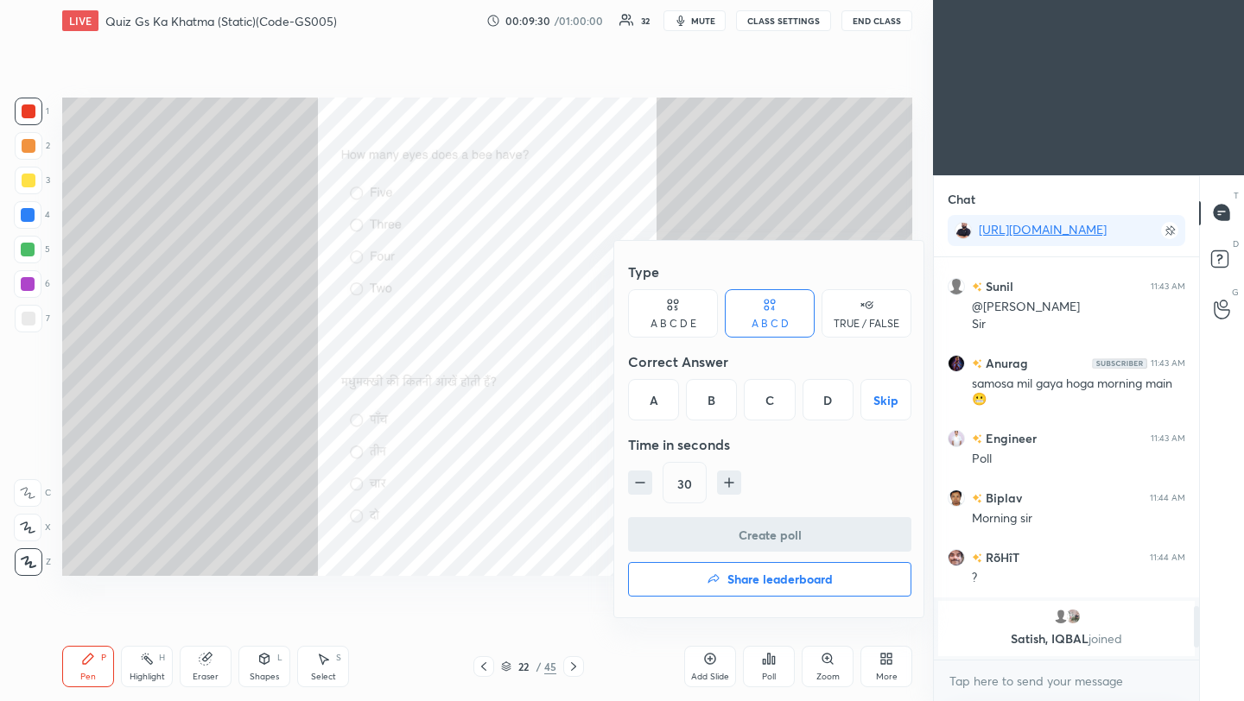
click at [649, 411] on div "A" at bounding box center [653, 399] width 51 height 41
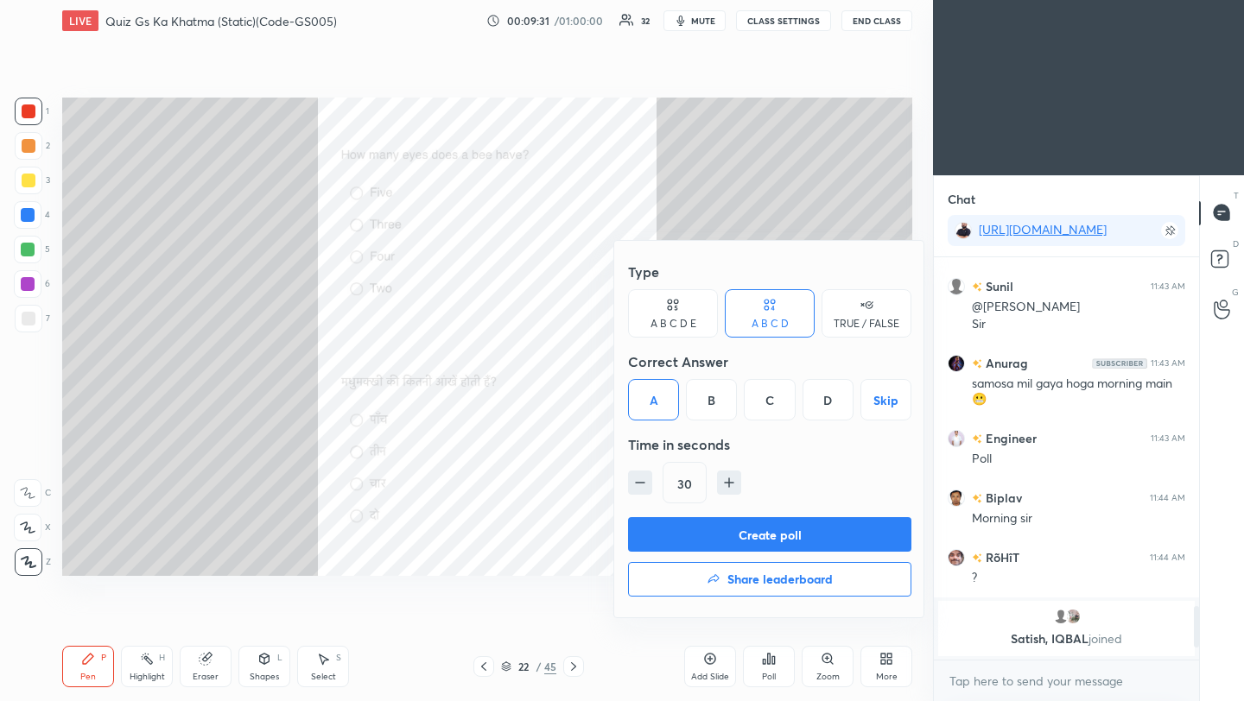
click at [710, 538] on button "Create poll" at bounding box center [769, 534] width 283 height 35
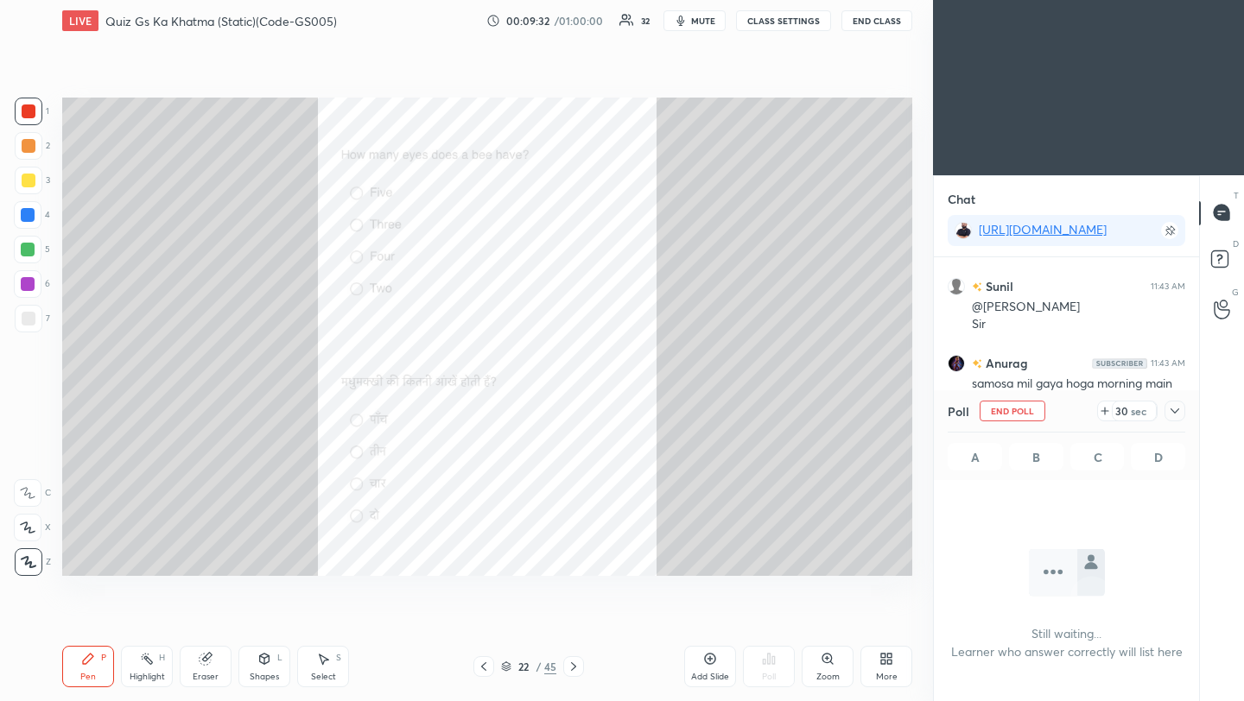
scroll to position [6, 6]
click at [1173, 415] on icon at bounding box center [1175, 411] width 14 height 14
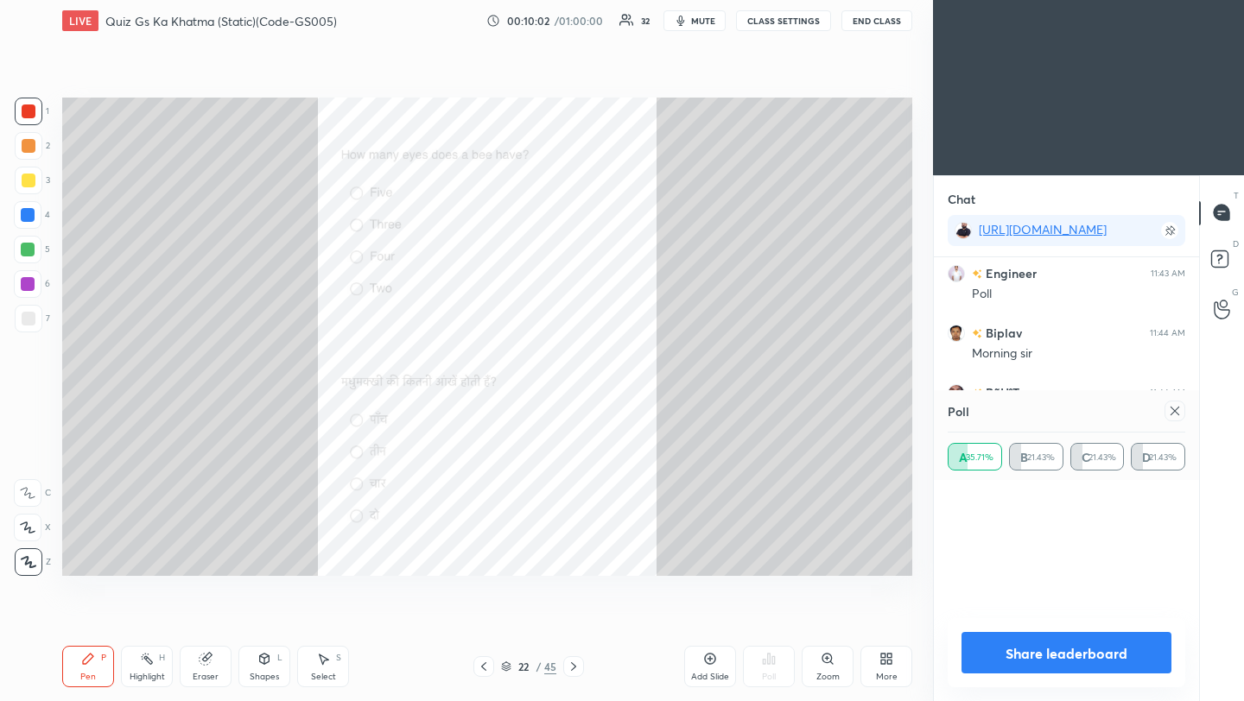
scroll to position [2368, 0]
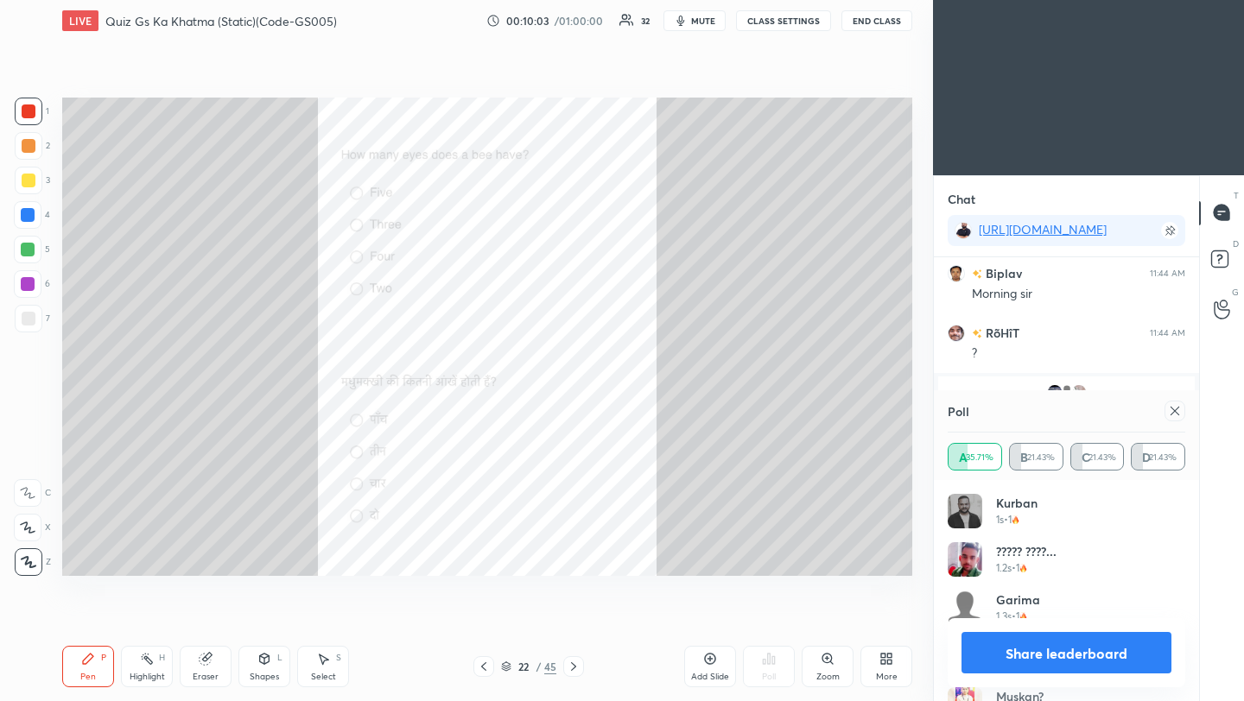
click at [1169, 409] on div at bounding box center [1171, 411] width 28 height 21
click at [1177, 411] on icon at bounding box center [1175, 411] width 14 height 14
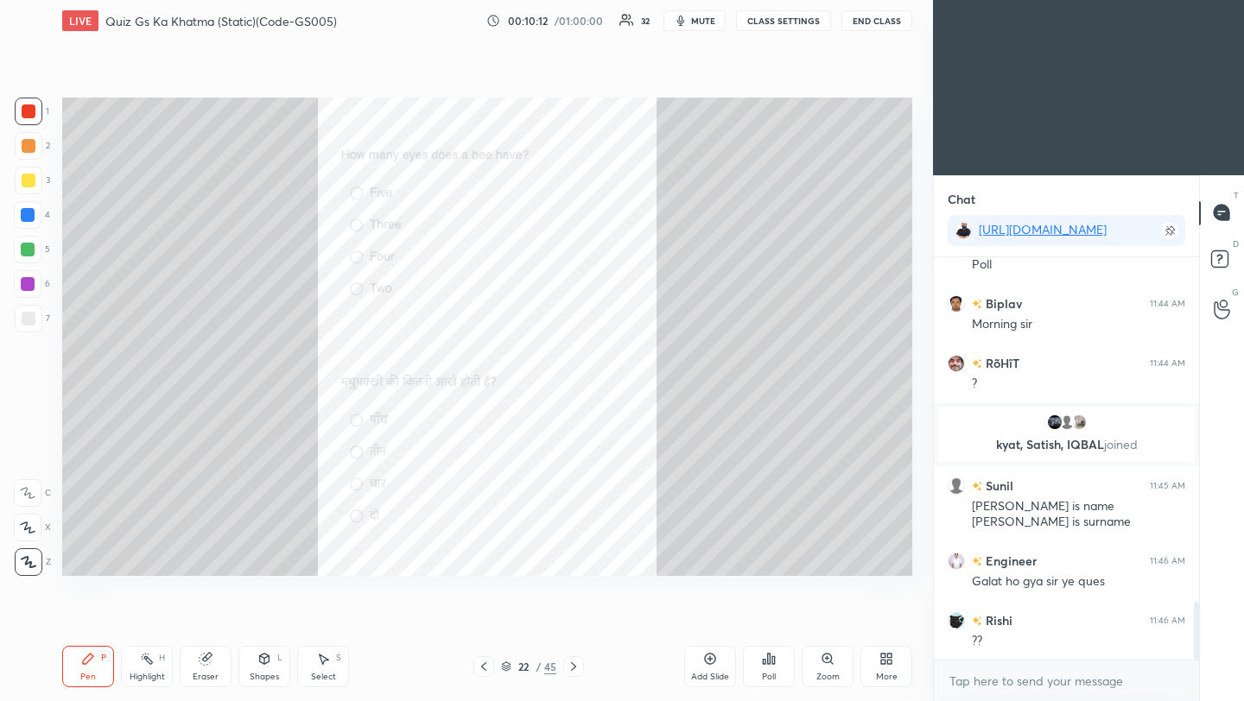
scroll to position [2397, 0]
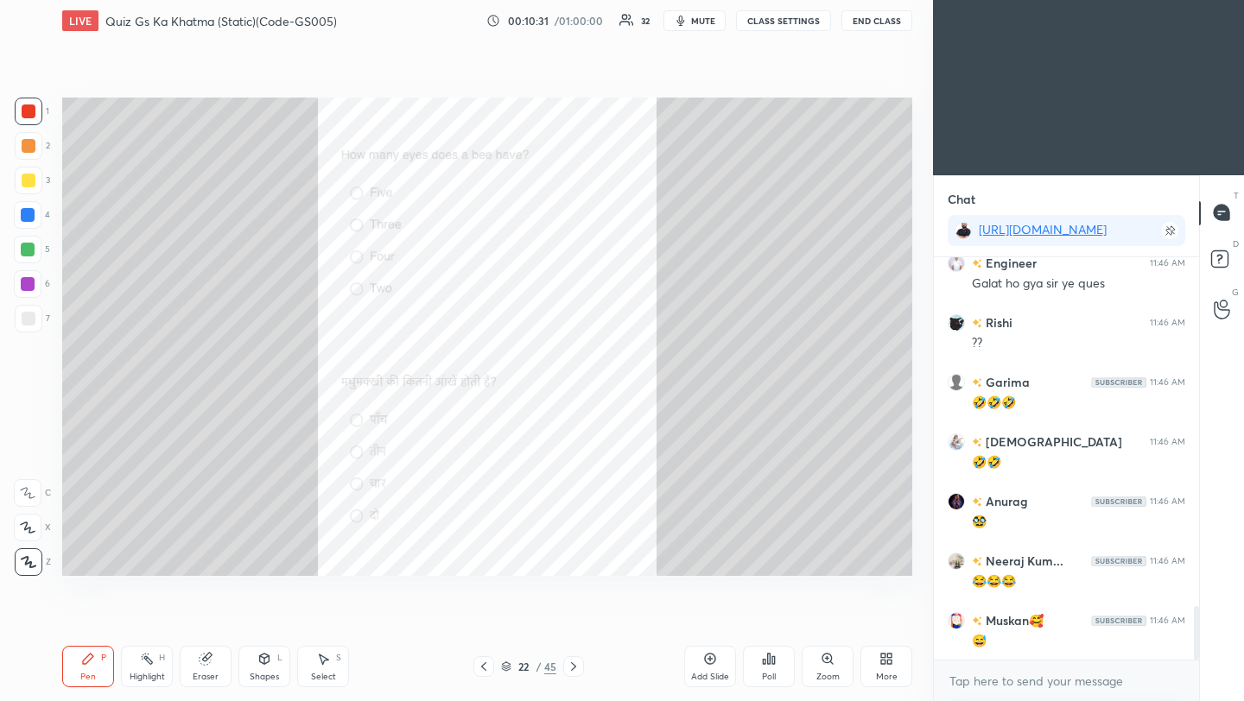
click at [573, 671] on icon at bounding box center [574, 667] width 14 height 14
click at [772, 669] on div "Poll" at bounding box center [769, 666] width 52 height 41
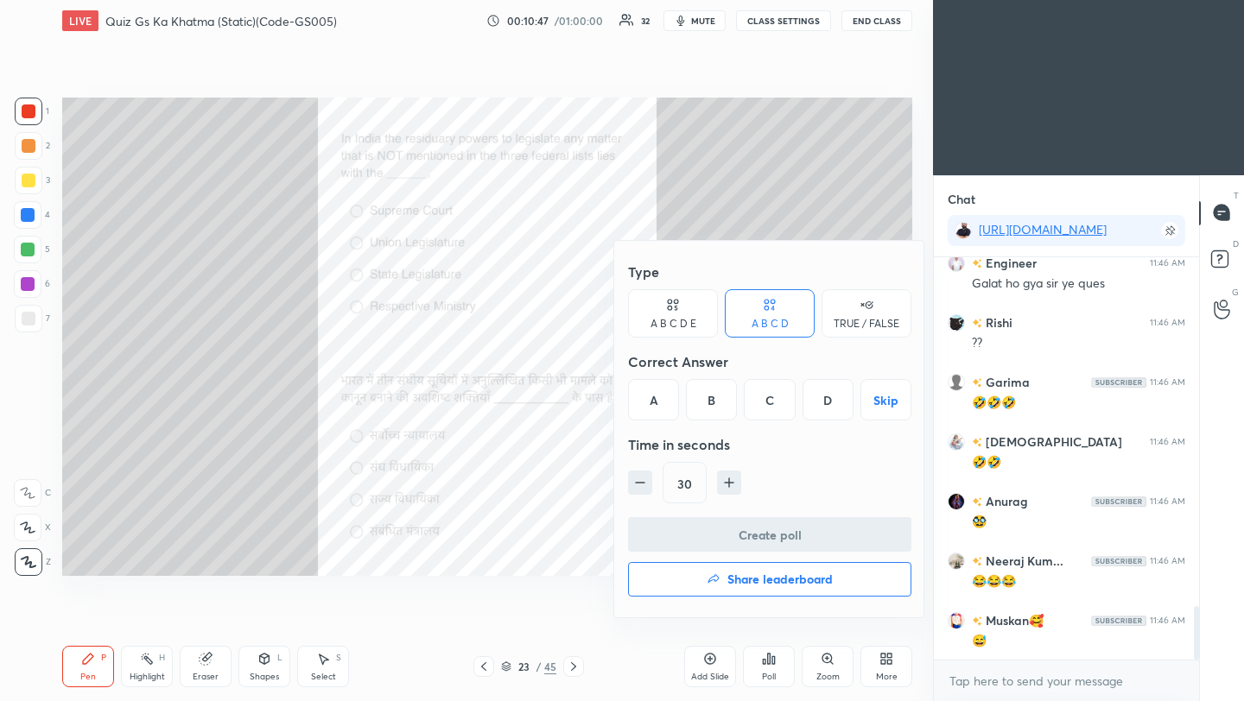
click at [711, 407] on div "B" at bounding box center [711, 399] width 51 height 41
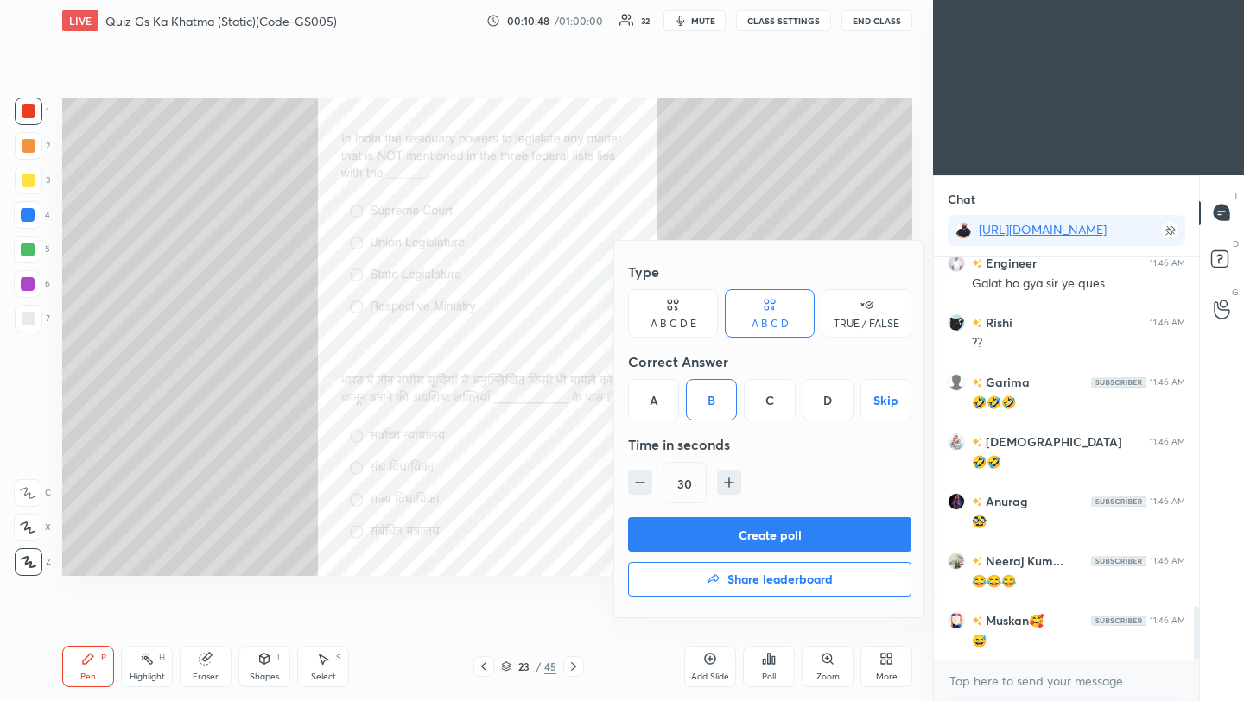
click at [739, 536] on button "Create poll" at bounding box center [769, 534] width 283 height 35
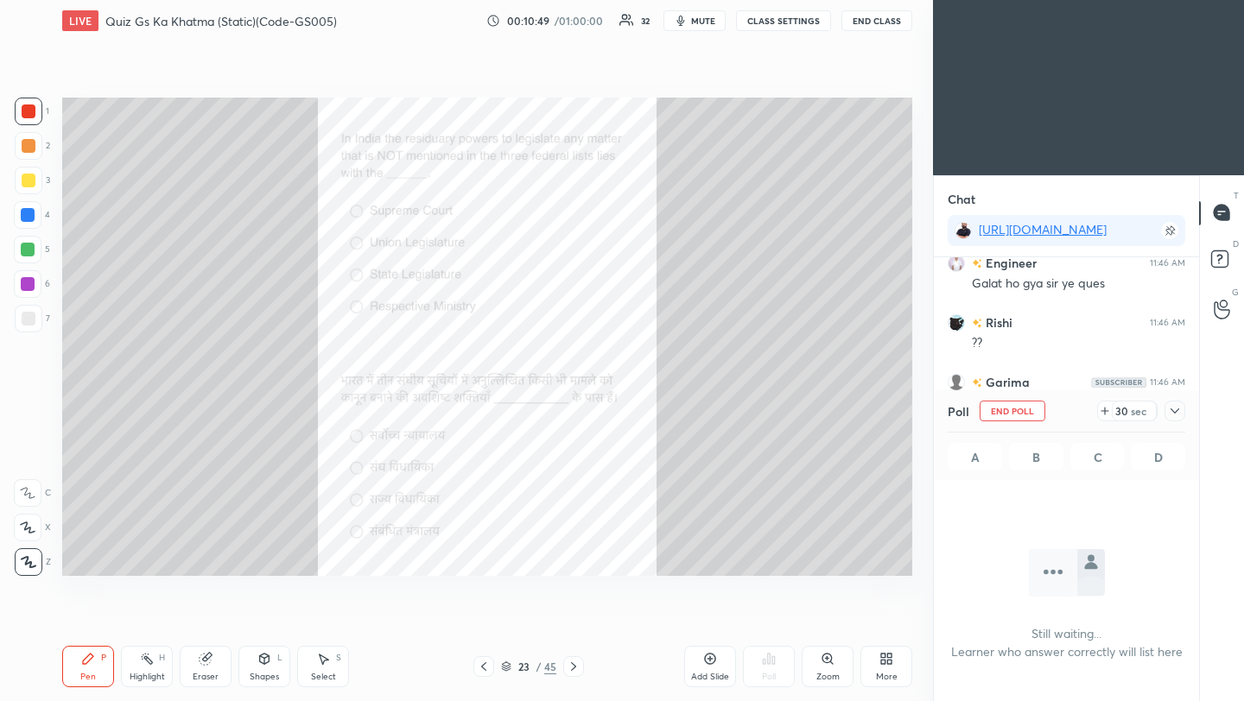
scroll to position [6, 6]
click at [1176, 411] on icon at bounding box center [1174, 411] width 9 height 5
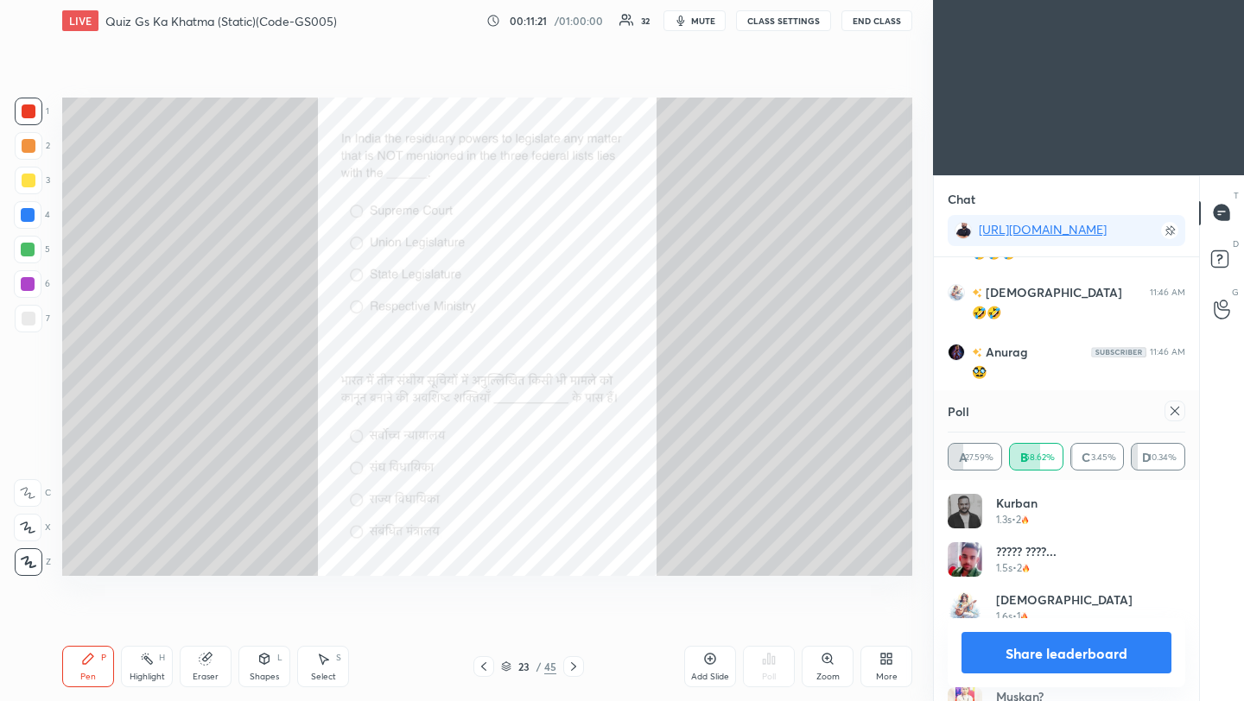
scroll to position [2802, 0]
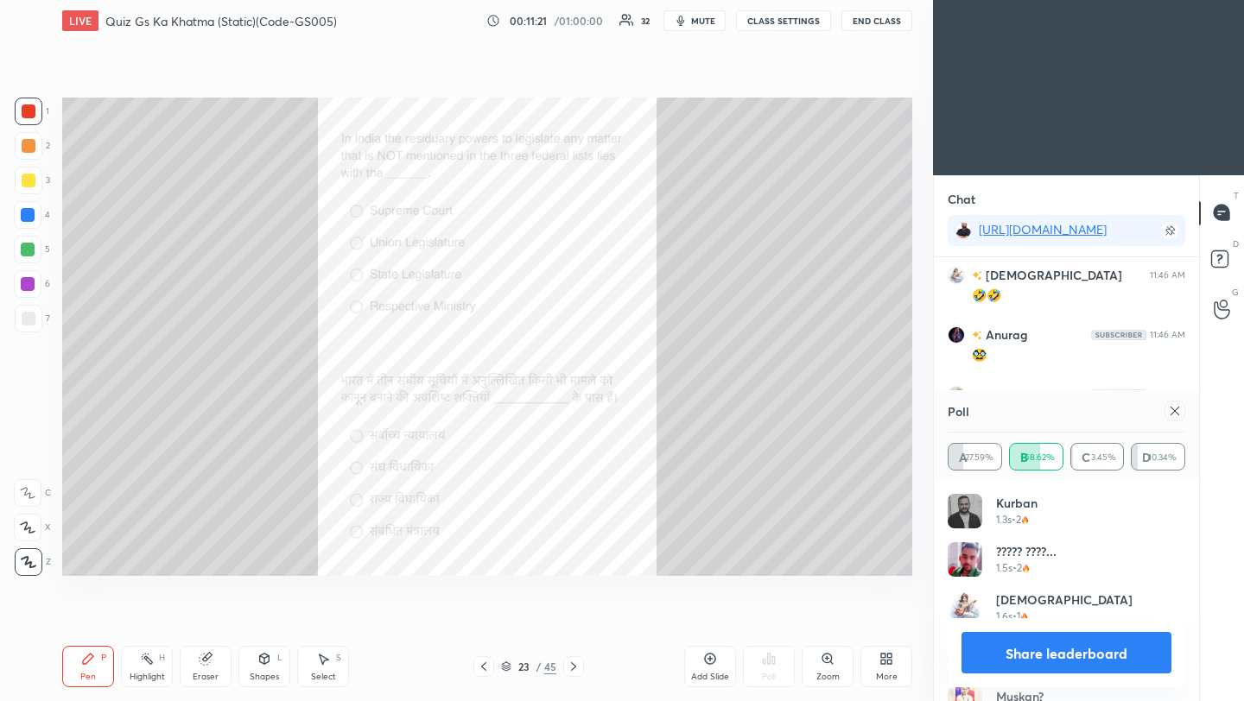
click at [1174, 413] on icon at bounding box center [1175, 411] width 14 height 14
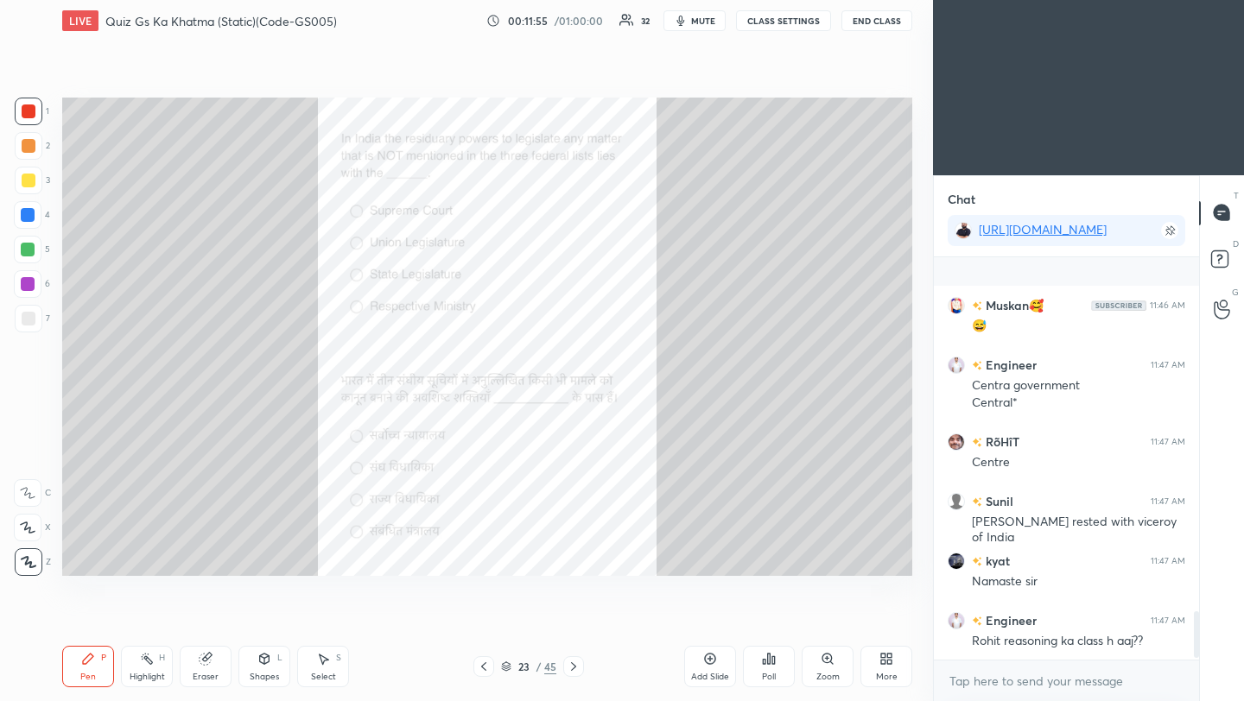
scroll to position [3057, 0]
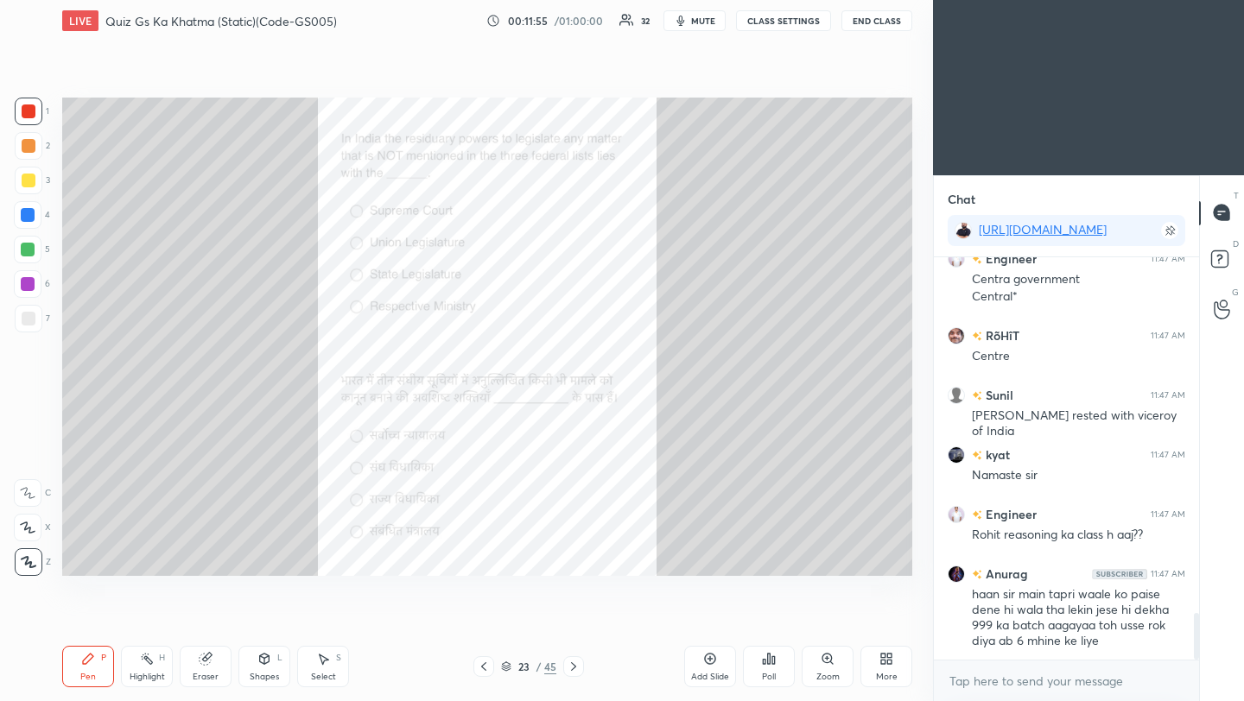
click at [569, 666] on icon at bounding box center [574, 667] width 14 height 14
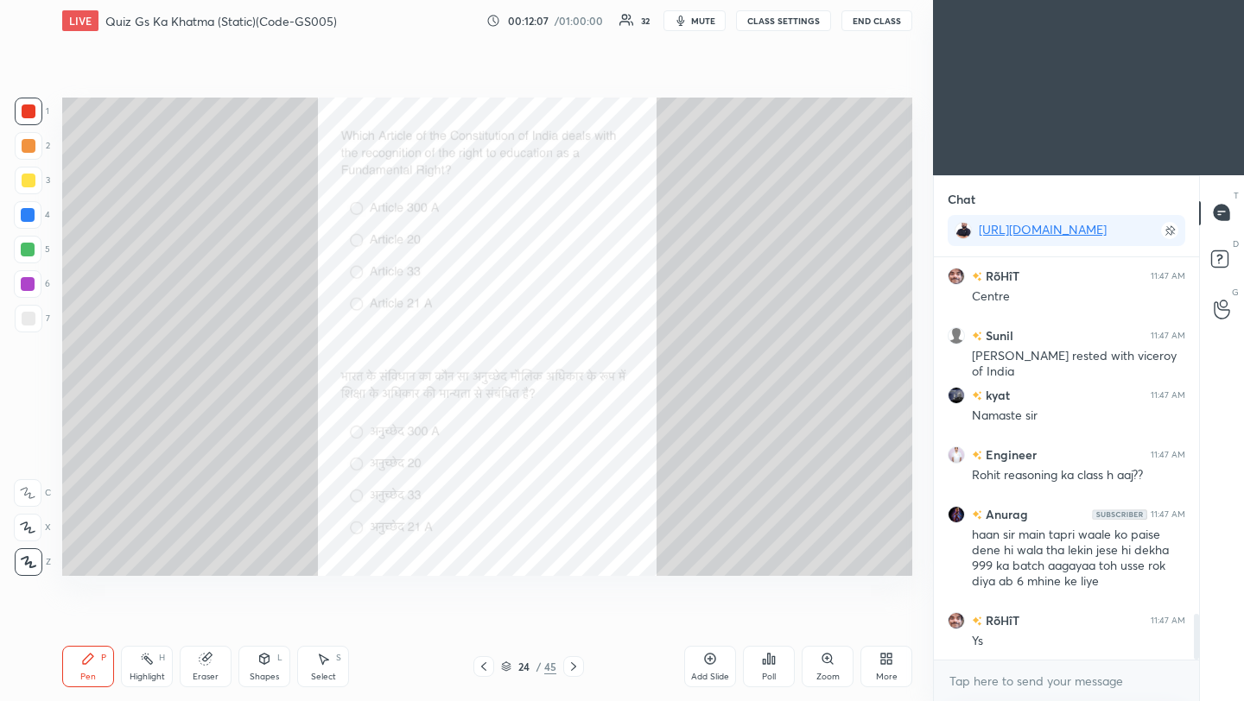
scroll to position [3176, 0]
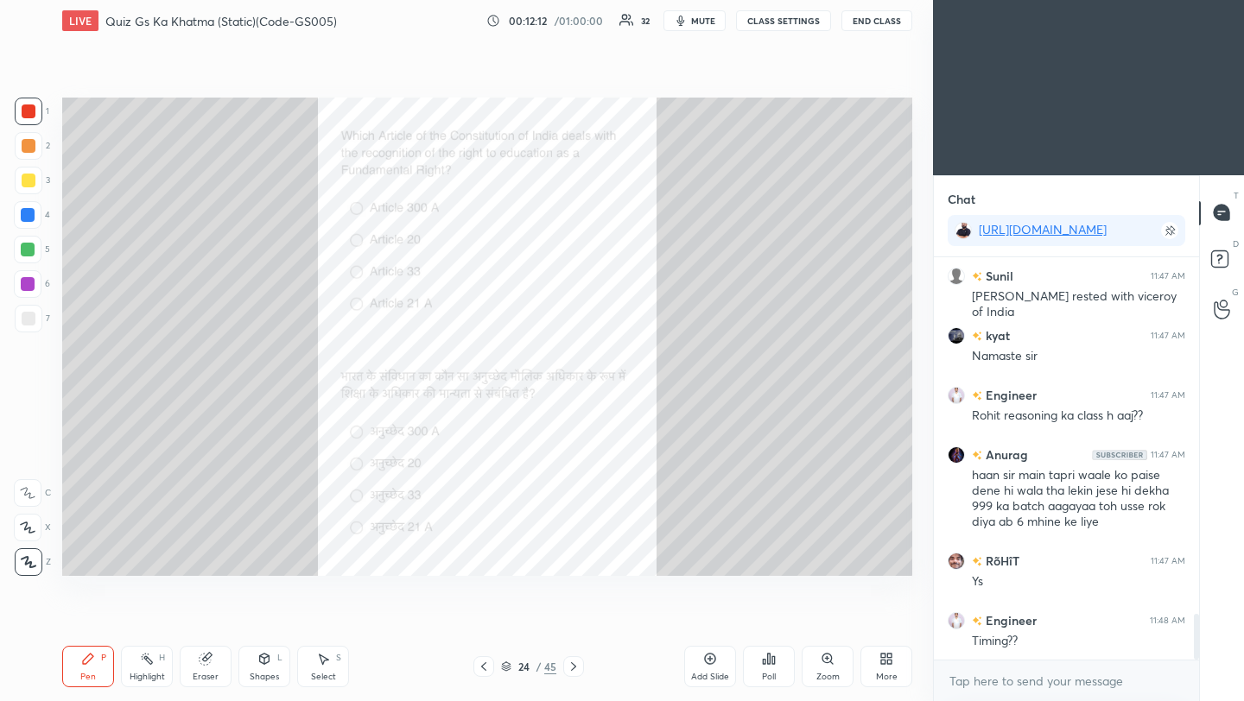
click at [770, 673] on div "Poll" at bounding box center [769, 677] width 14 height 9
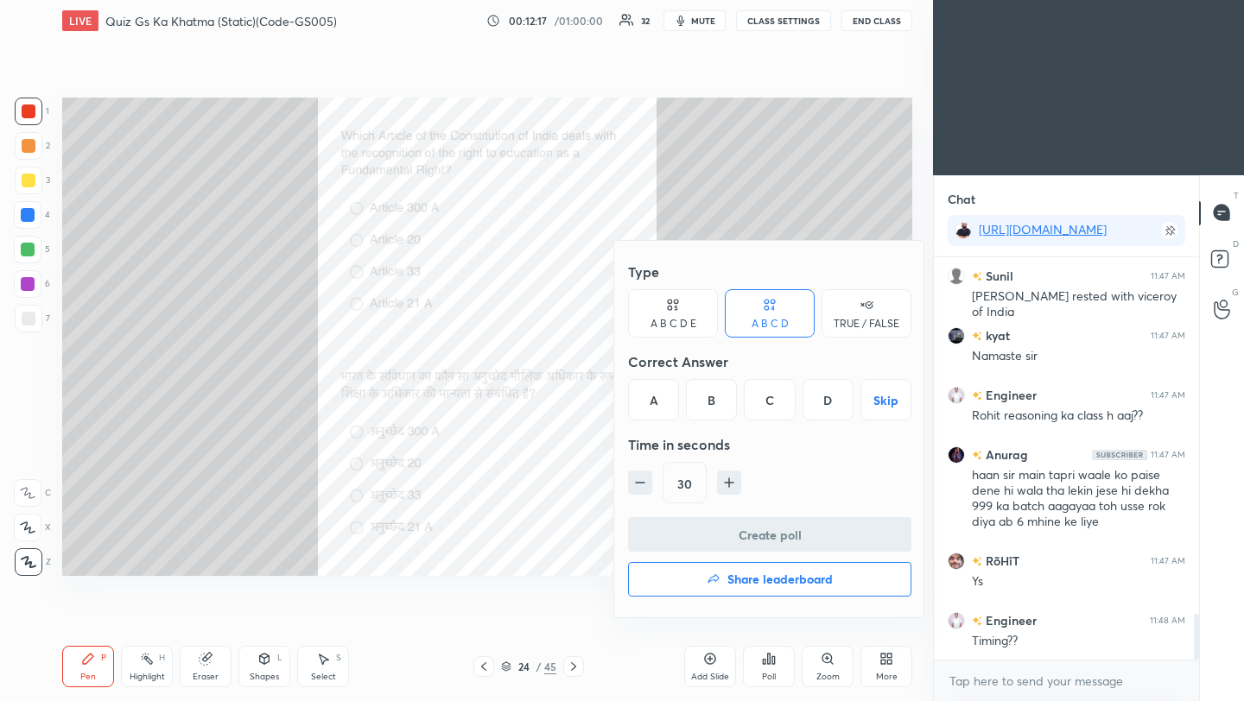
click at [828, 404] on div "D" at bounding box center [827, 399] width 51 height 41
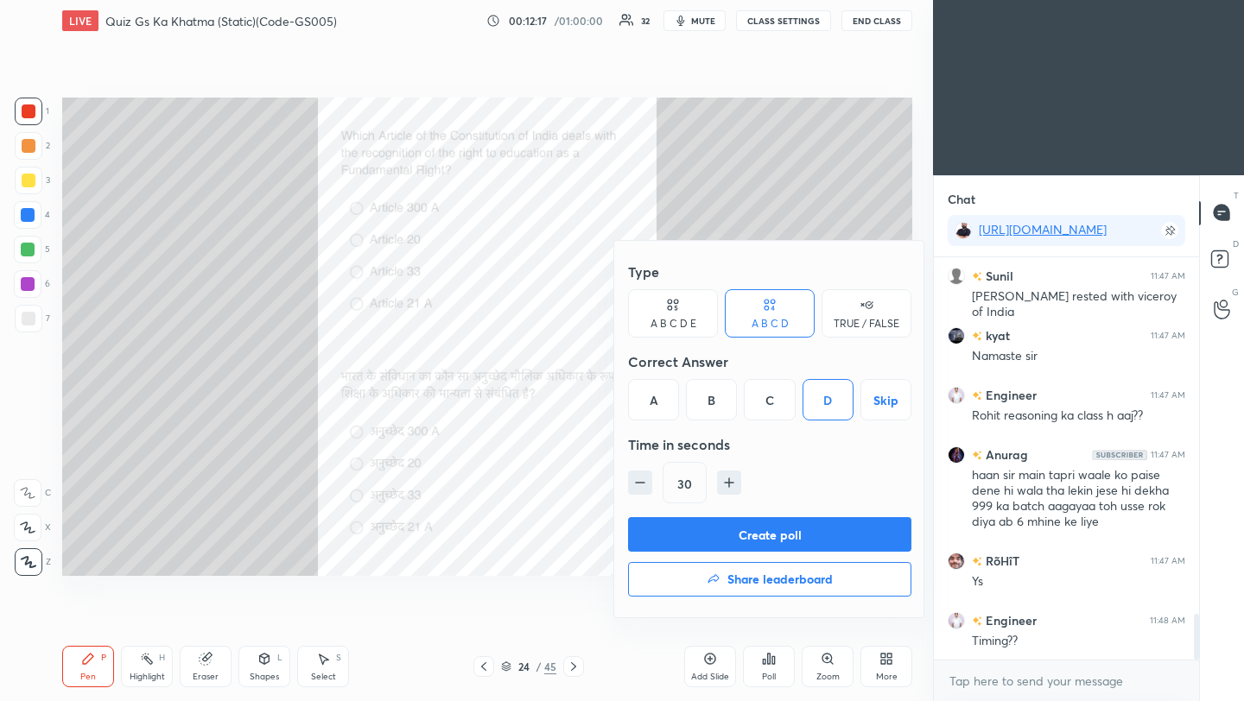
scroll to position [3217, 0]
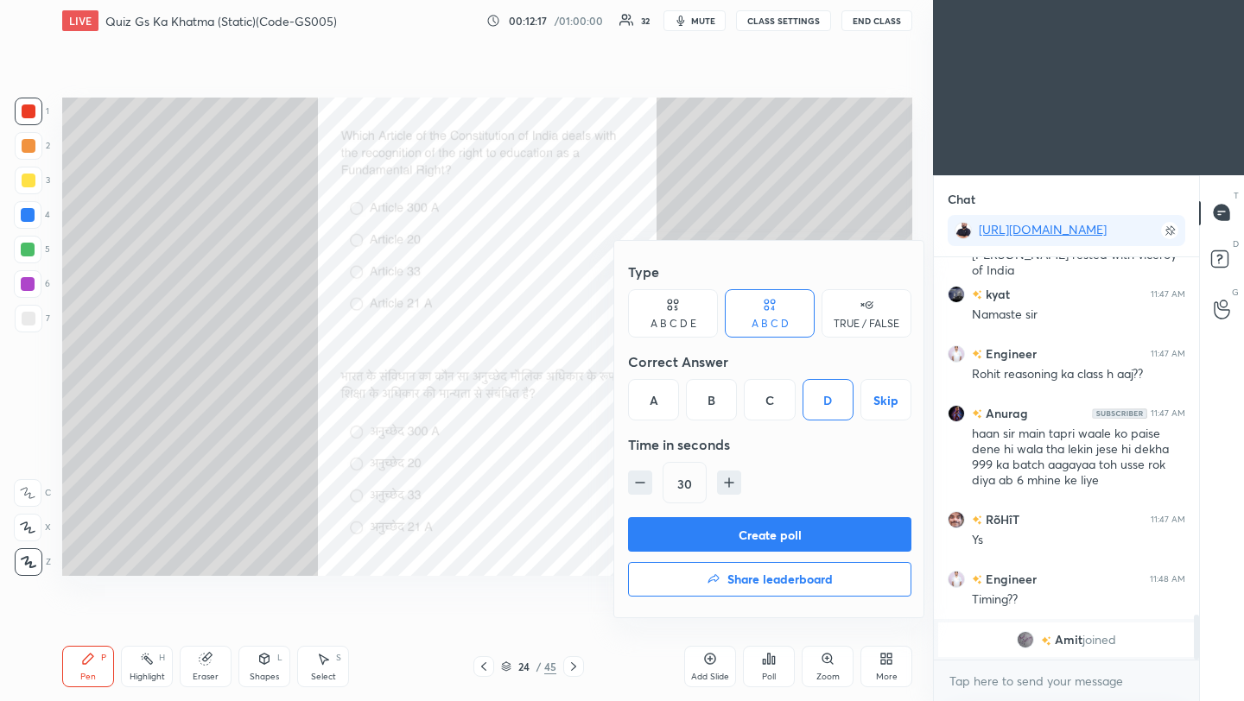
click at [801, 534] on button "Create poll" at bounding box center [769, 534] width 283 height 35
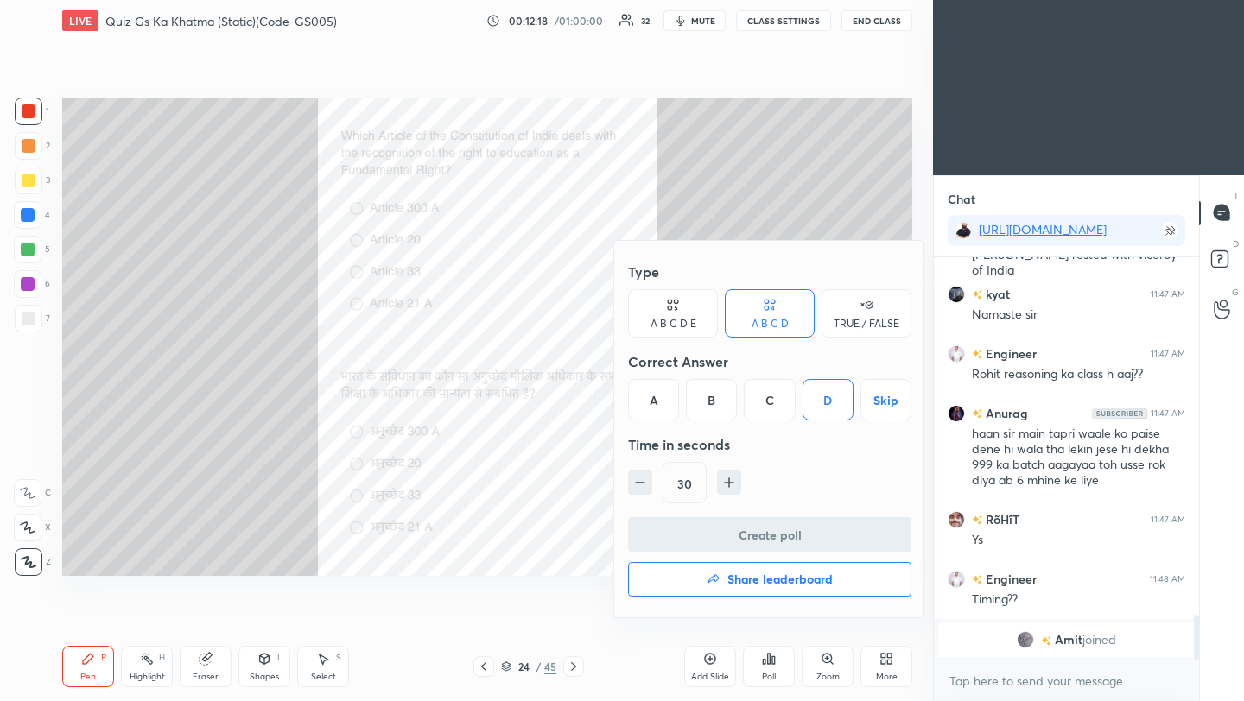
scroll to position [6, 6]
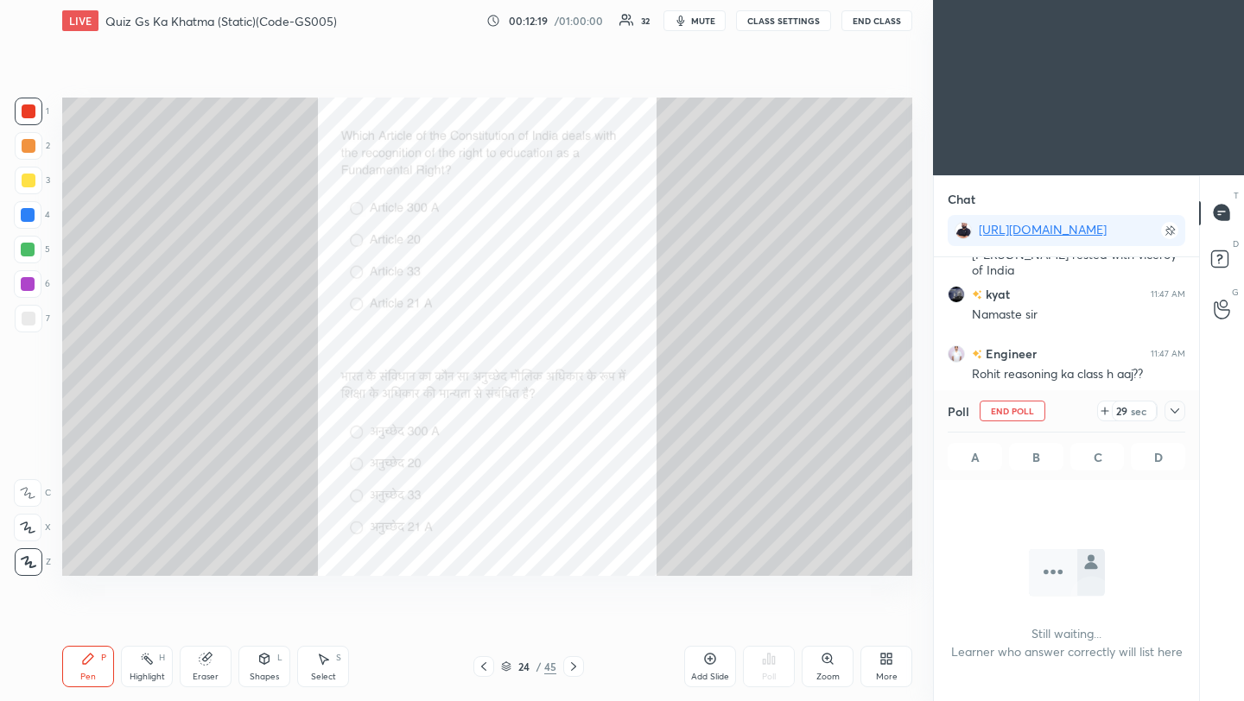
click at [1179, 411] on icon at bounding box center [1175, 411] width 14 height 14
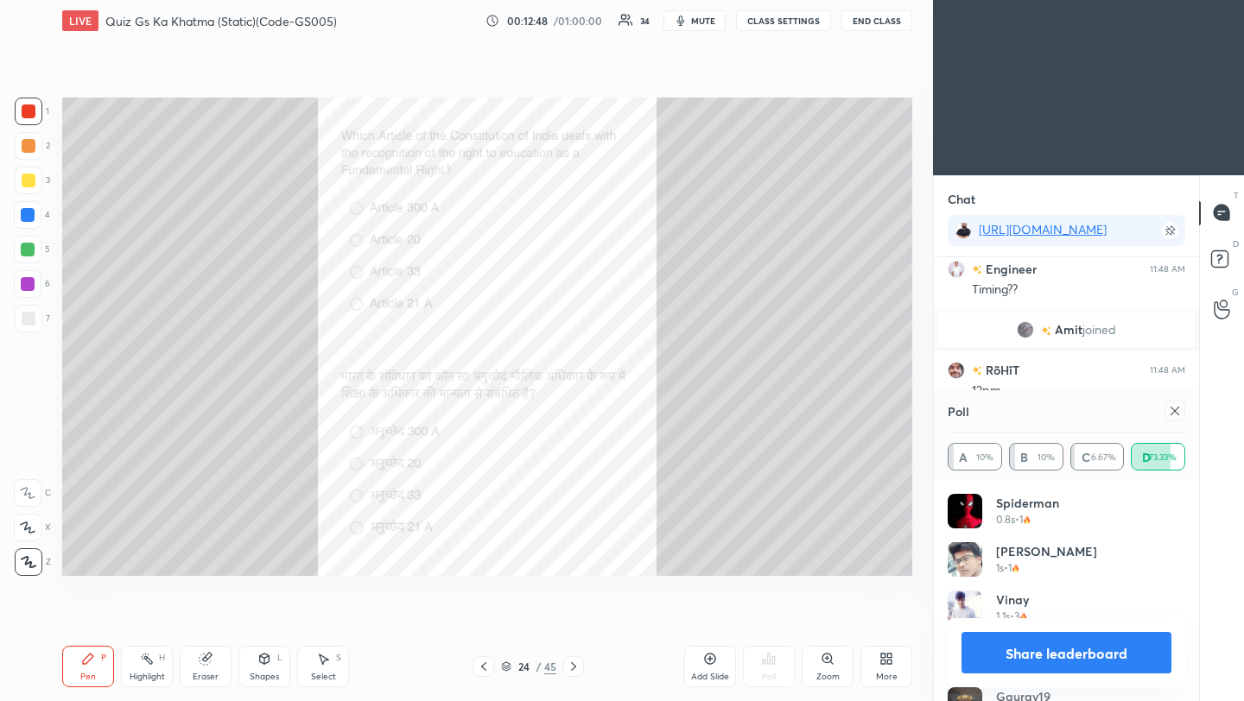
scroll to position [202, 232]
click at [1177, 412] on icon at bounding box center [1175, 411] width 14 height 14
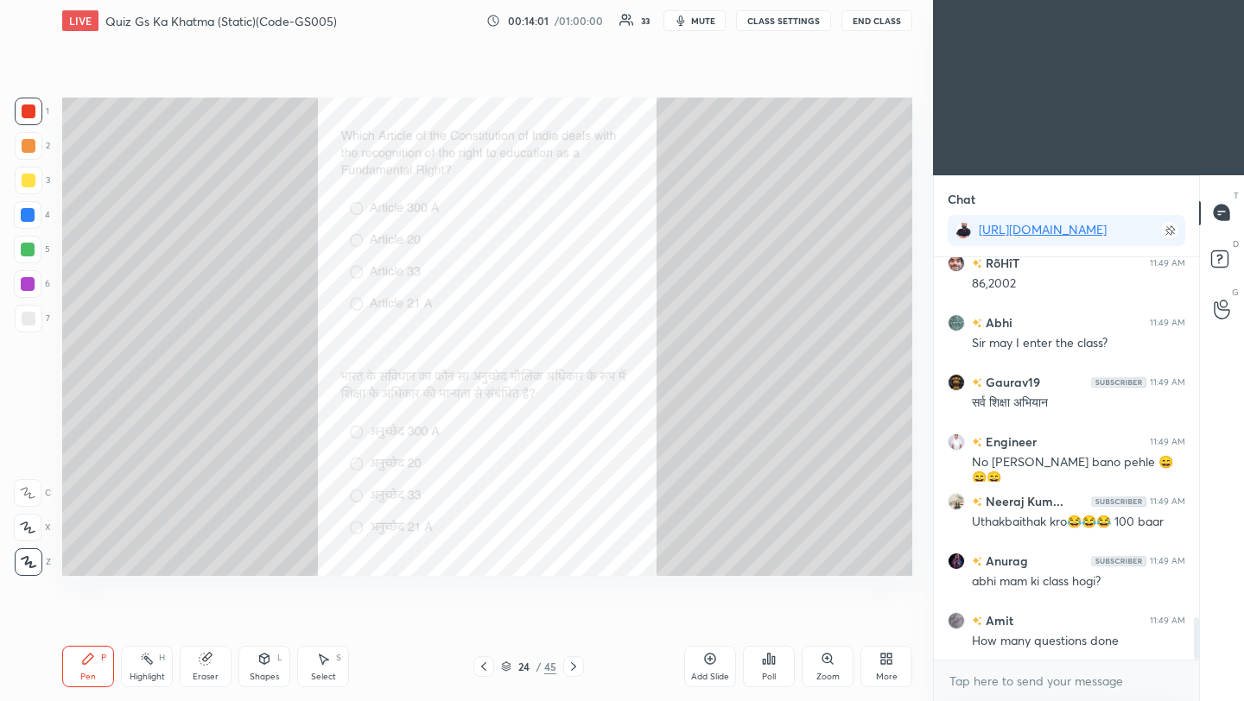
scroll to position [3522, 0]
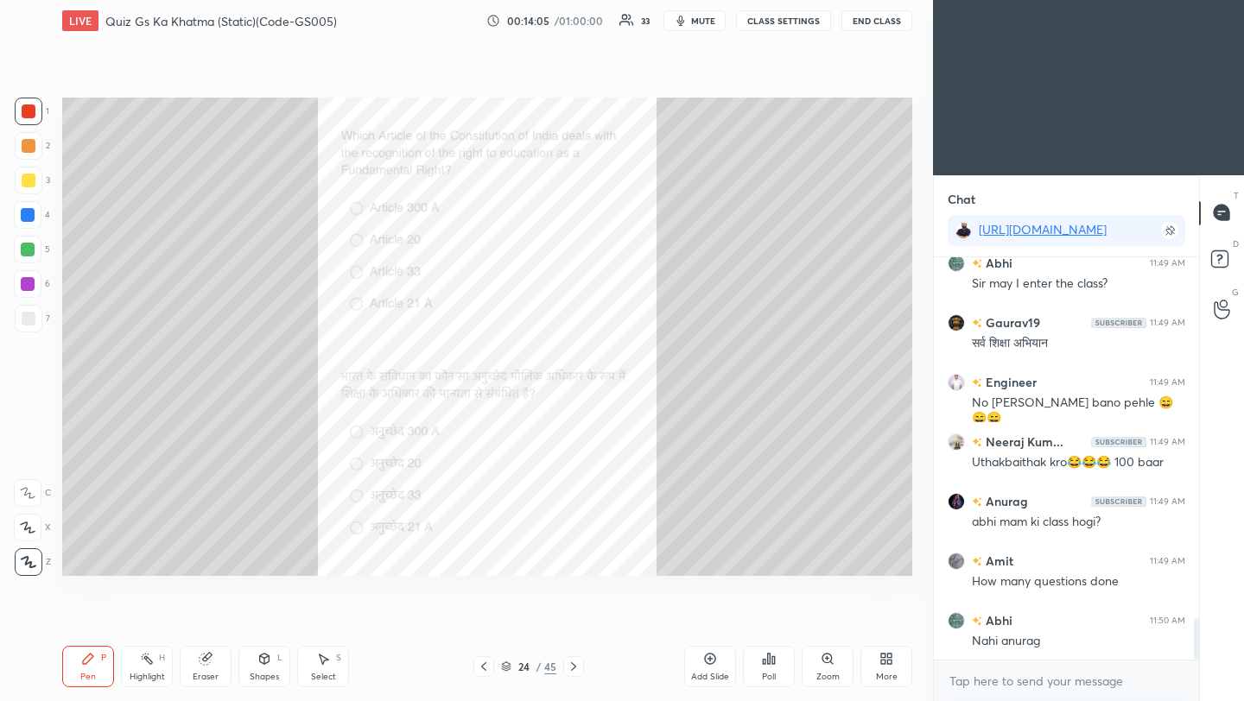
click at [567, 668] on icon at bounding box center [574, 667] width 14 height 14
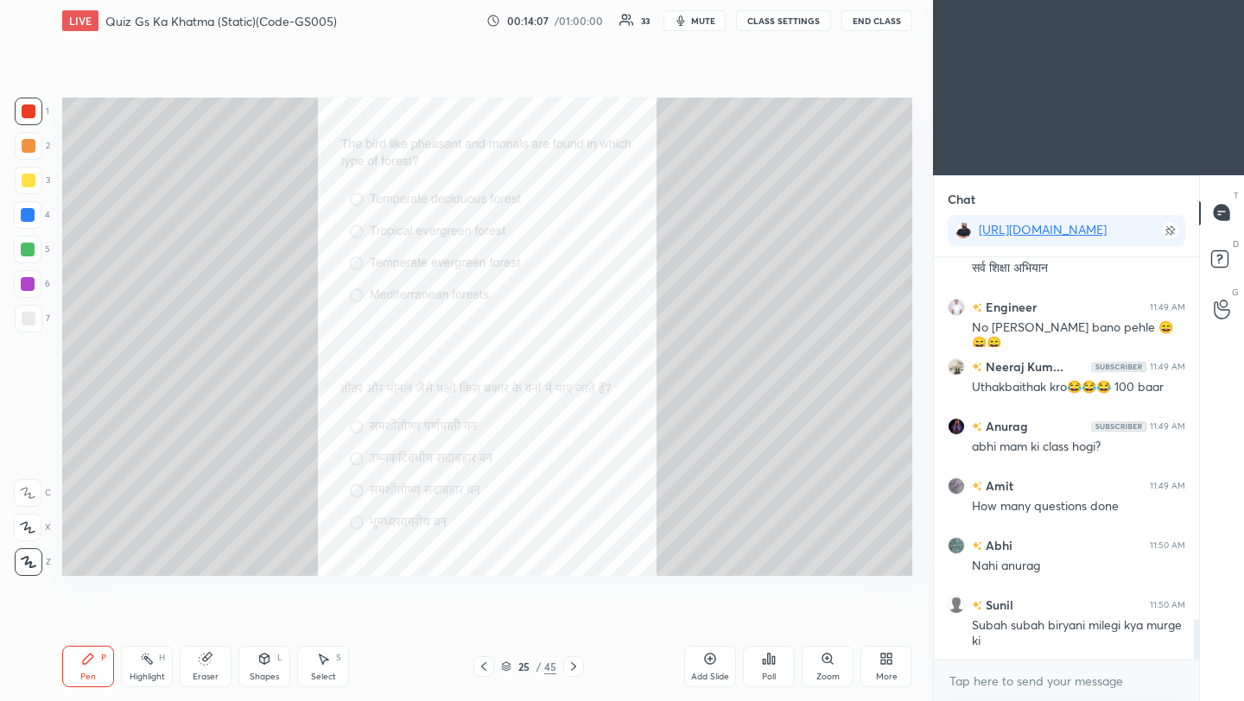
click at [781, 669] on div "Poll" at bounding box center [769, 666] width 52 height 41
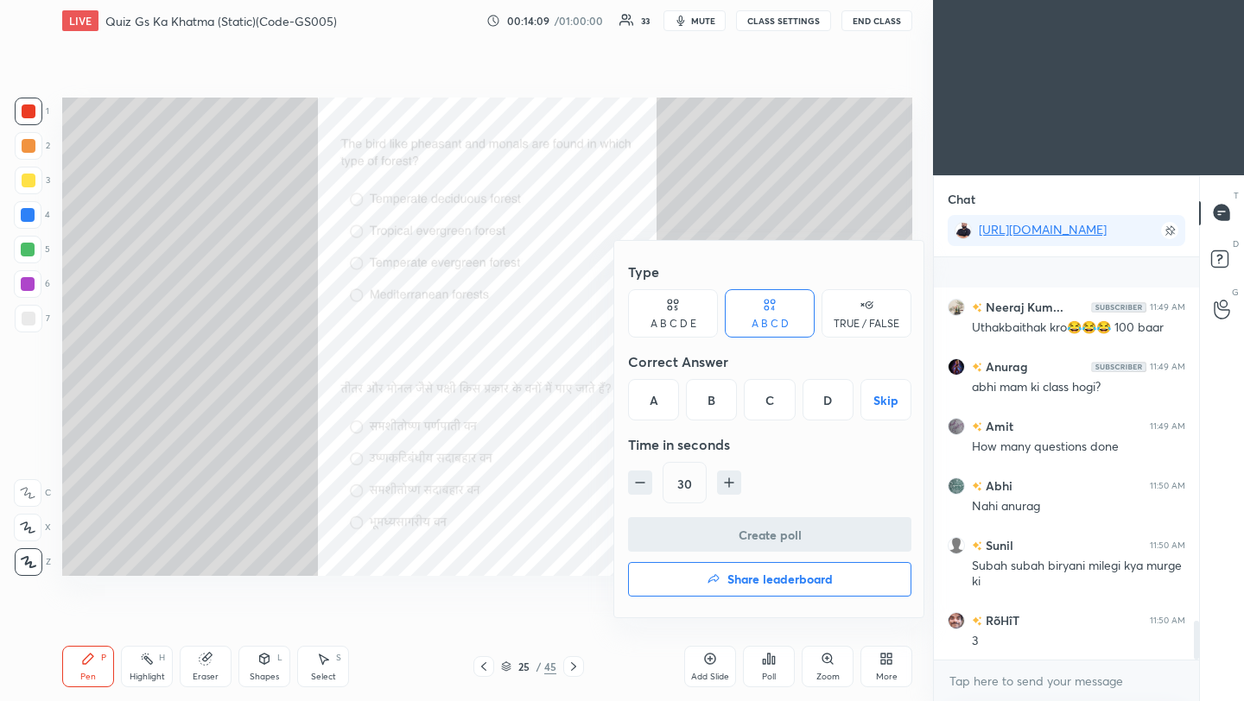
scroll to position [3776, 0]
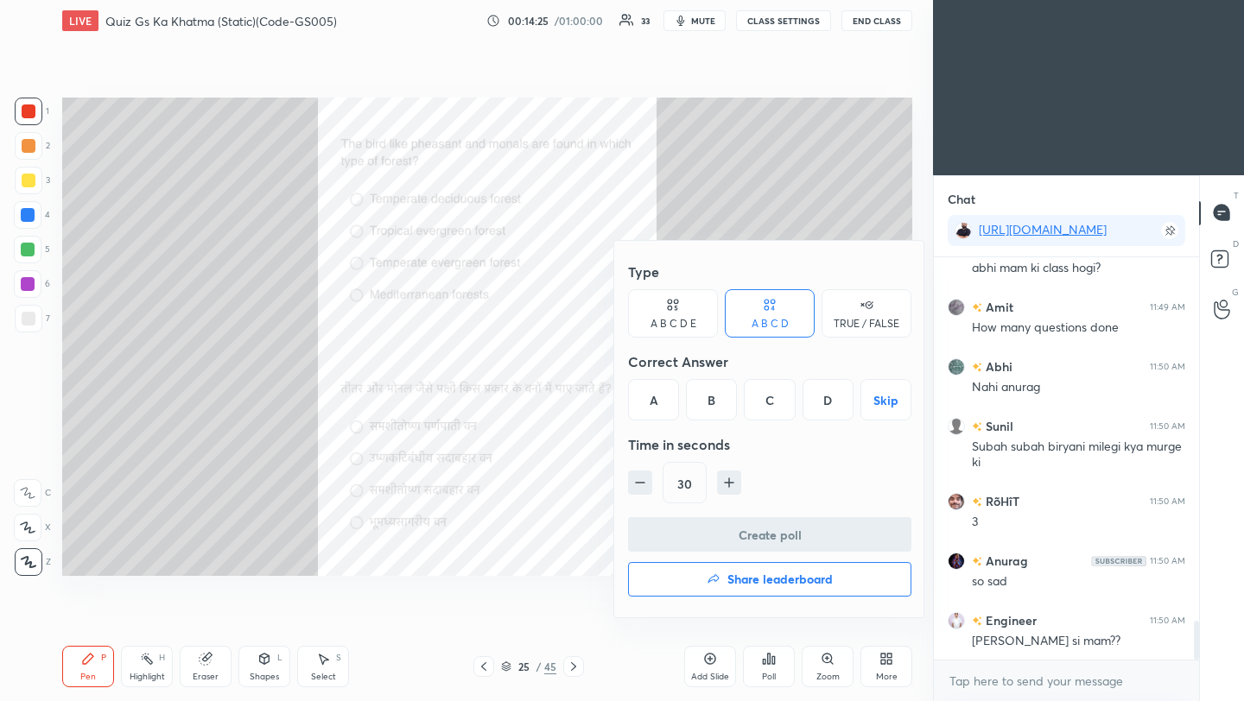
click at [658, 403] on div "A" at bounding box center [653, 399] width 51 height 41
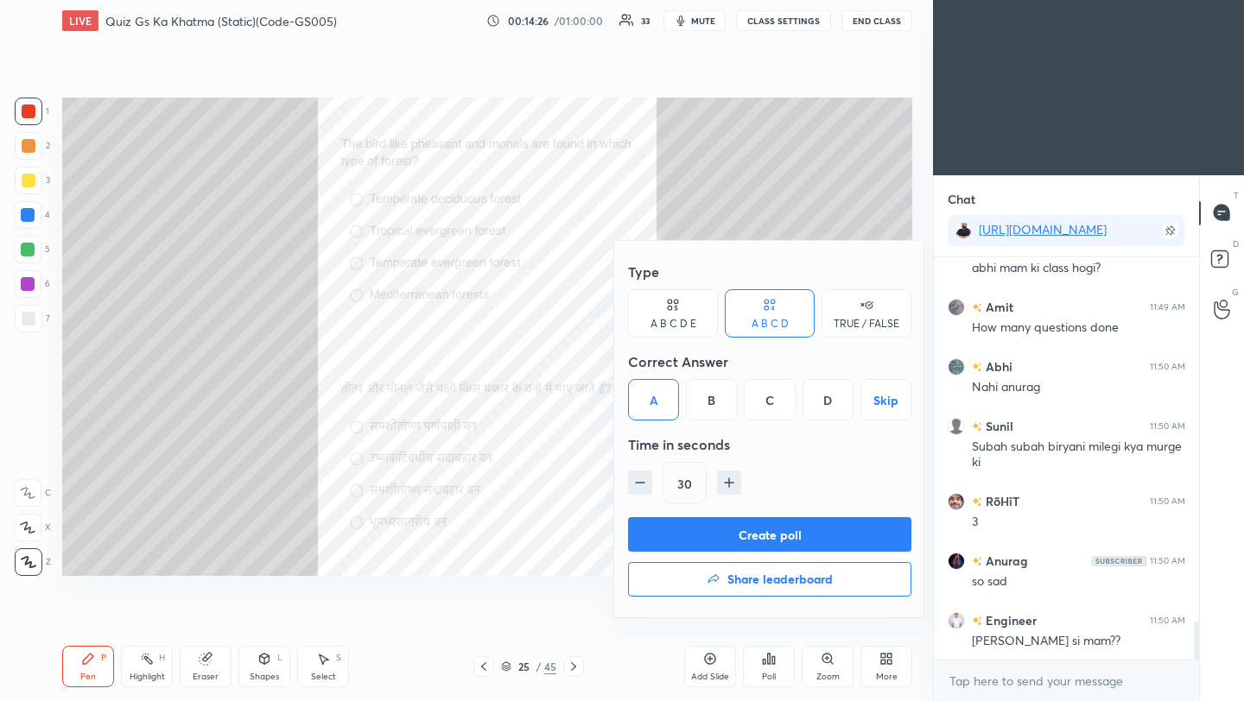
click at [713, 543] on button "Create poll" at bounding box center [769, 534] width 283 height 35
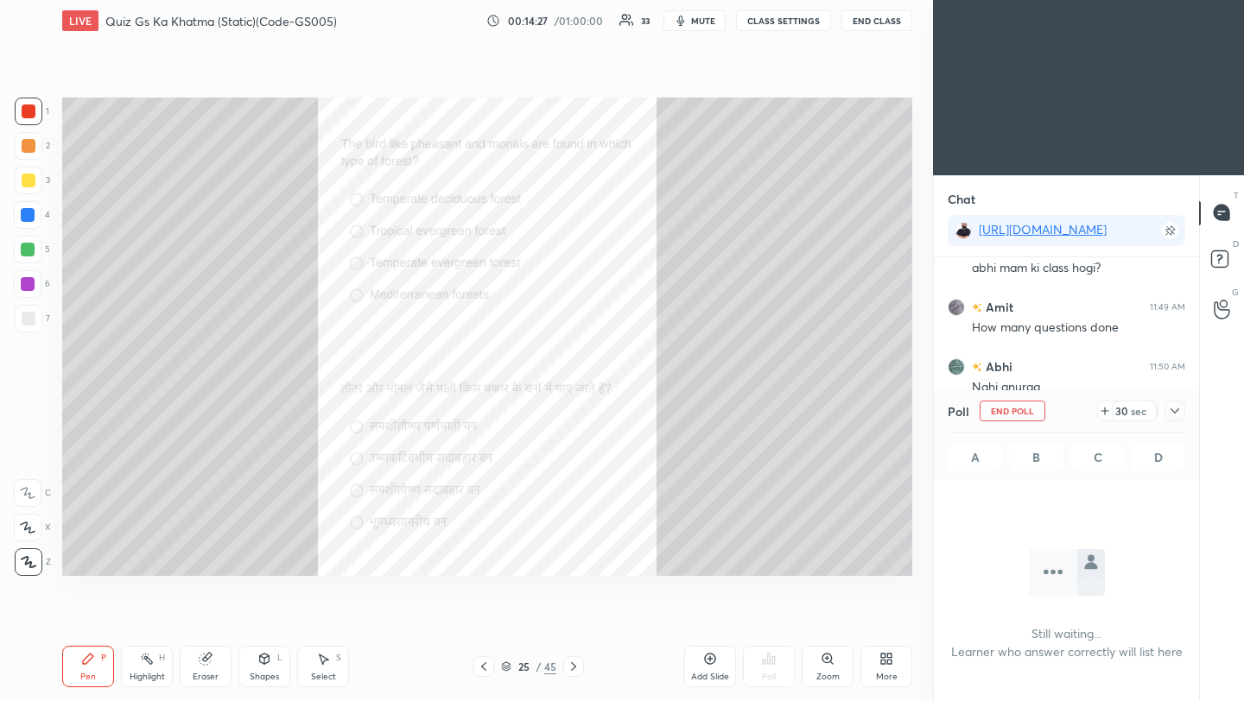
scroll to position [163, 260]
click at [1174, 409] on icon at bounding box center [1175, 411] width 14 height 14
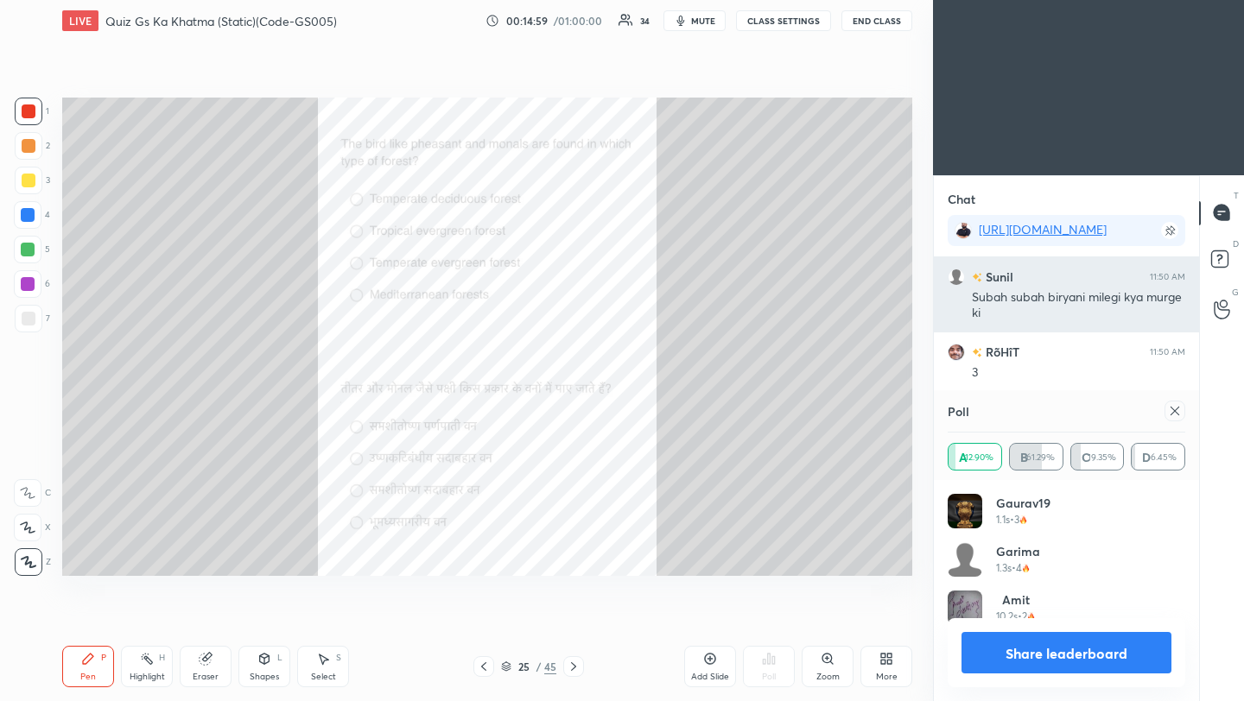
scroll to position [4001, 0]
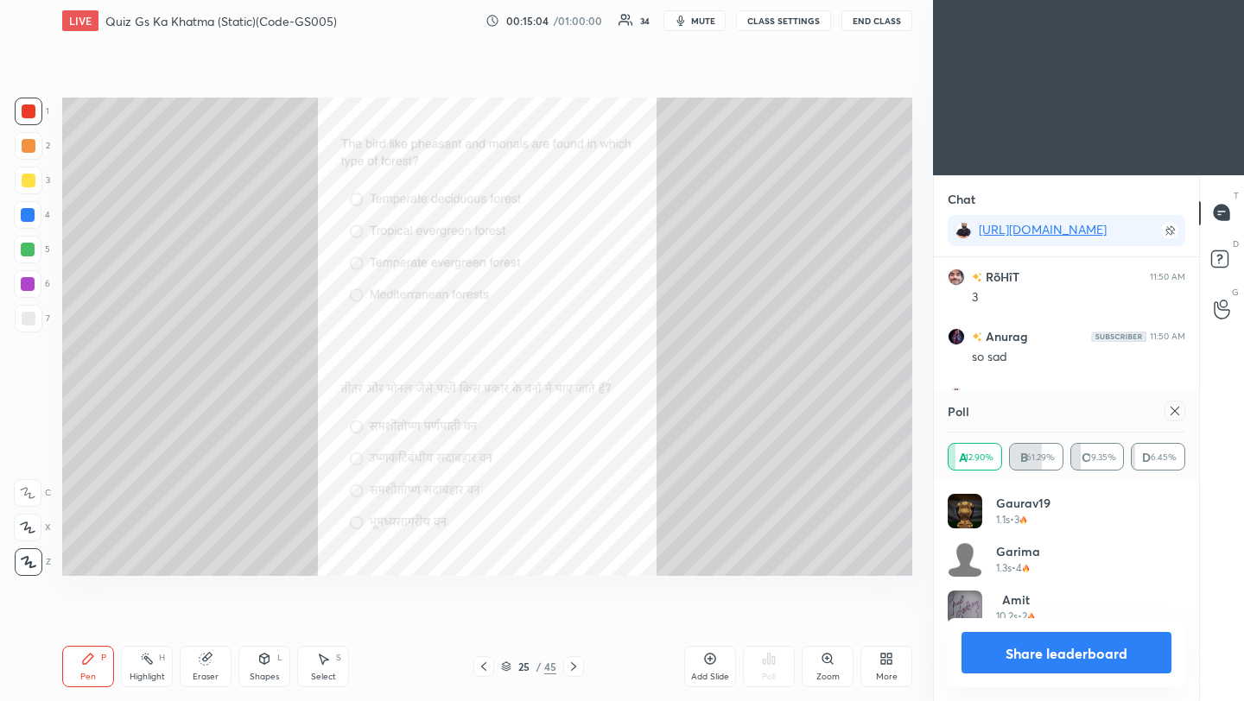
click at [1182, 422] on div "Poll" at bounding box center [1067, 410] width 238 height 41
click at [1176, 413] on icon at bounding box center [1175, 411] width 14 height 14
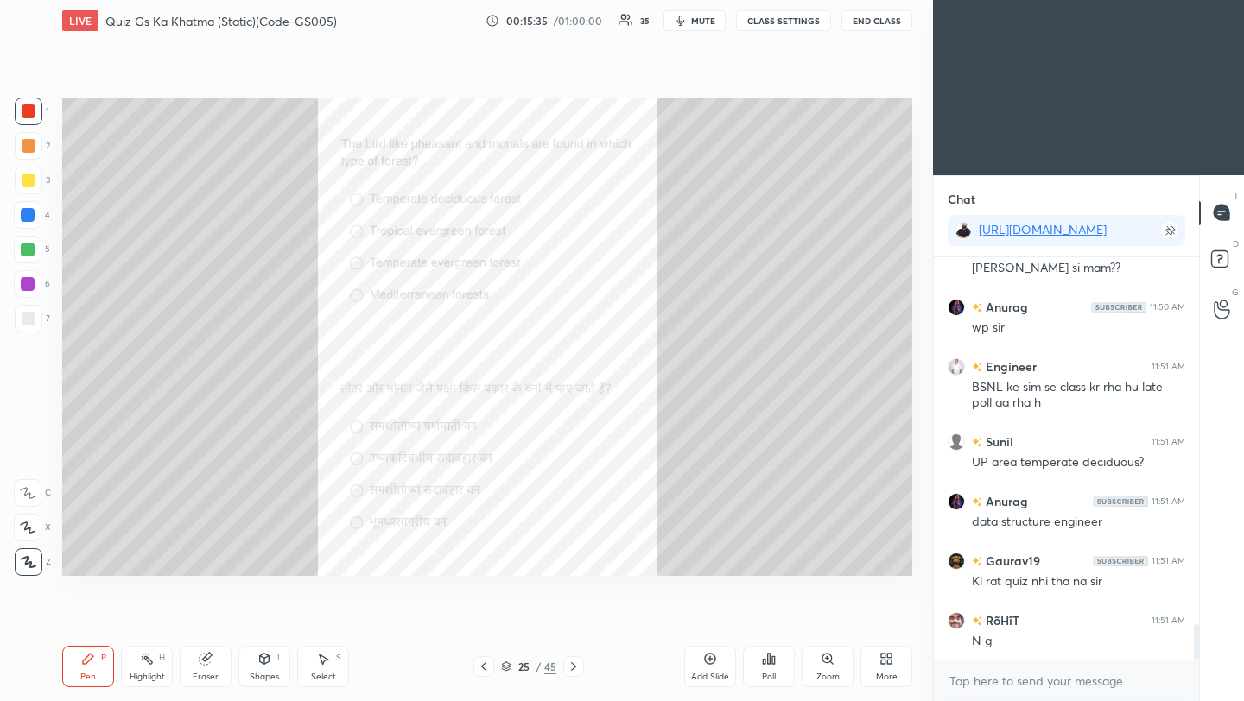
scroll to position [4209, 0]
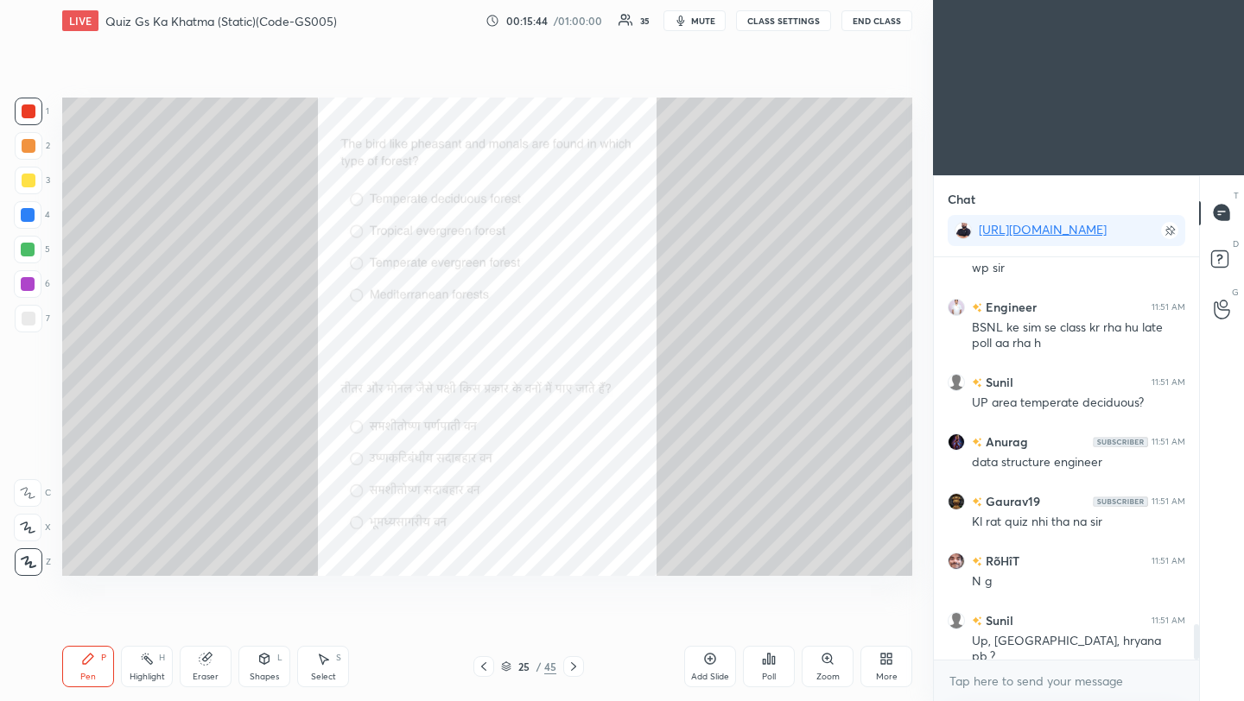
click at [581, 668] on div at bounding box center [573, 666] width 21 height 21
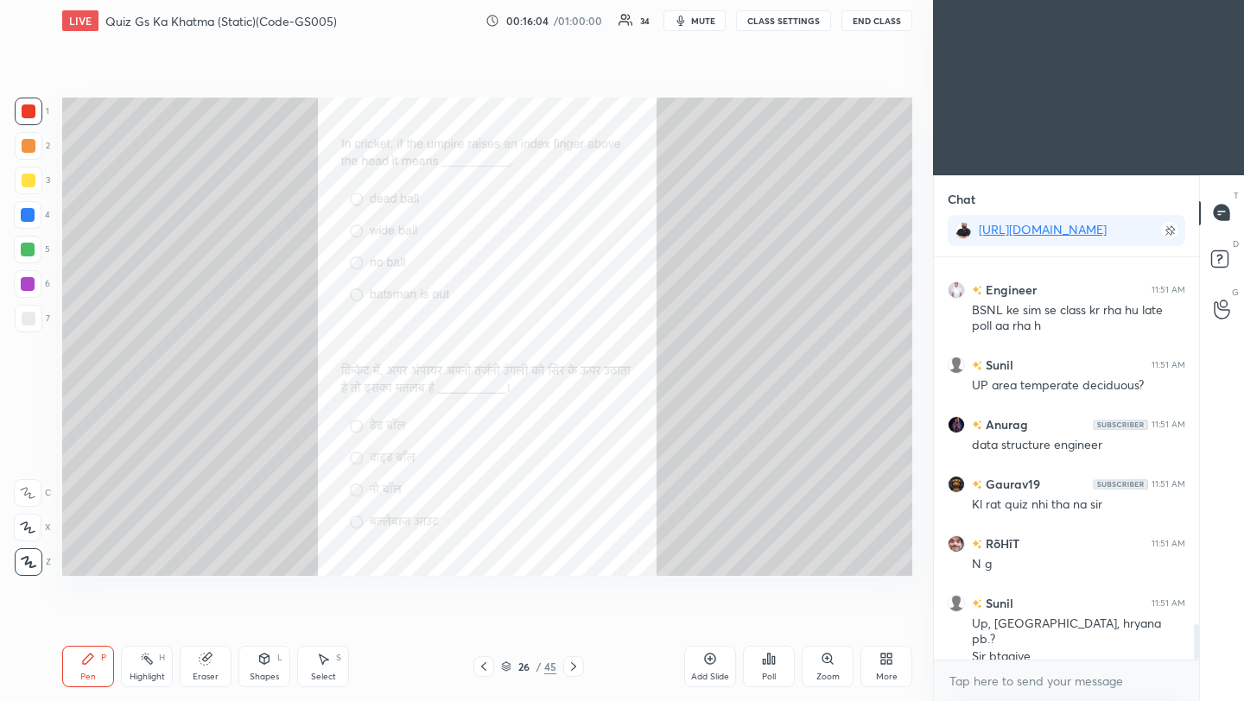
scroll to position [4286, 0]
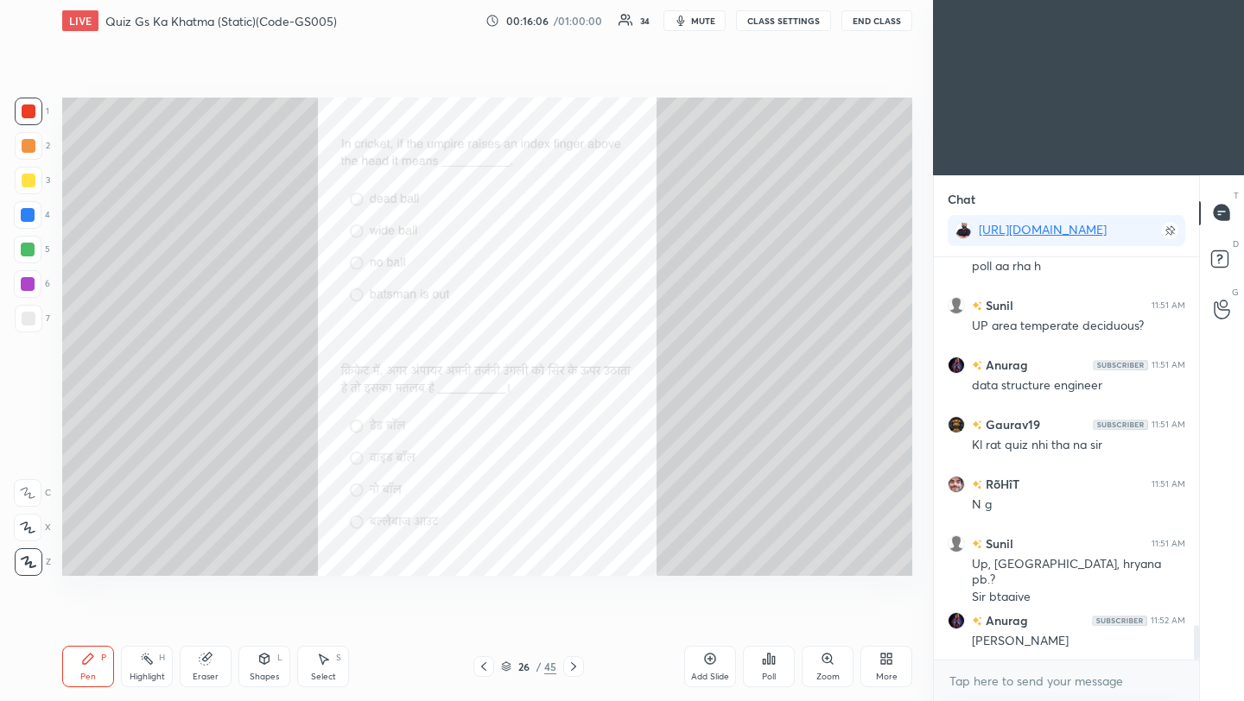
click at [771, 670] on div "Poll" at bounding box center [769, 666] width 52 height 41
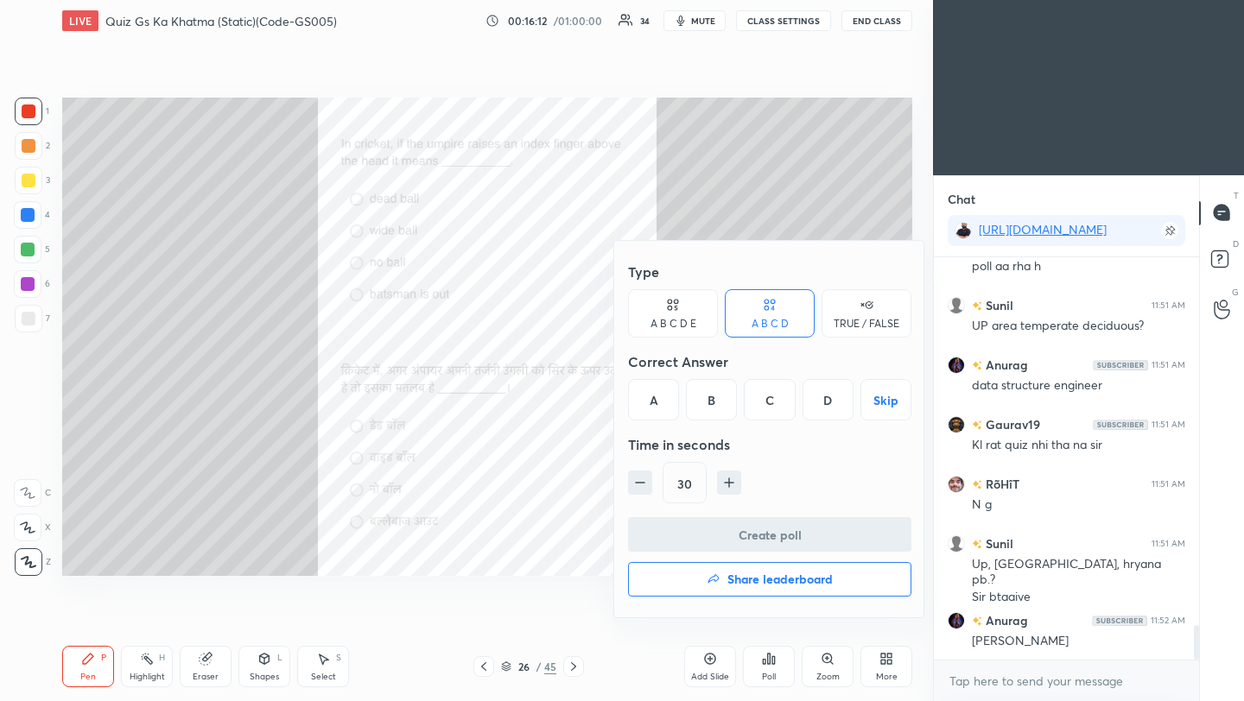
click at [830, 407] on div "D" at bounding box center [827, 399] width 51 height 41
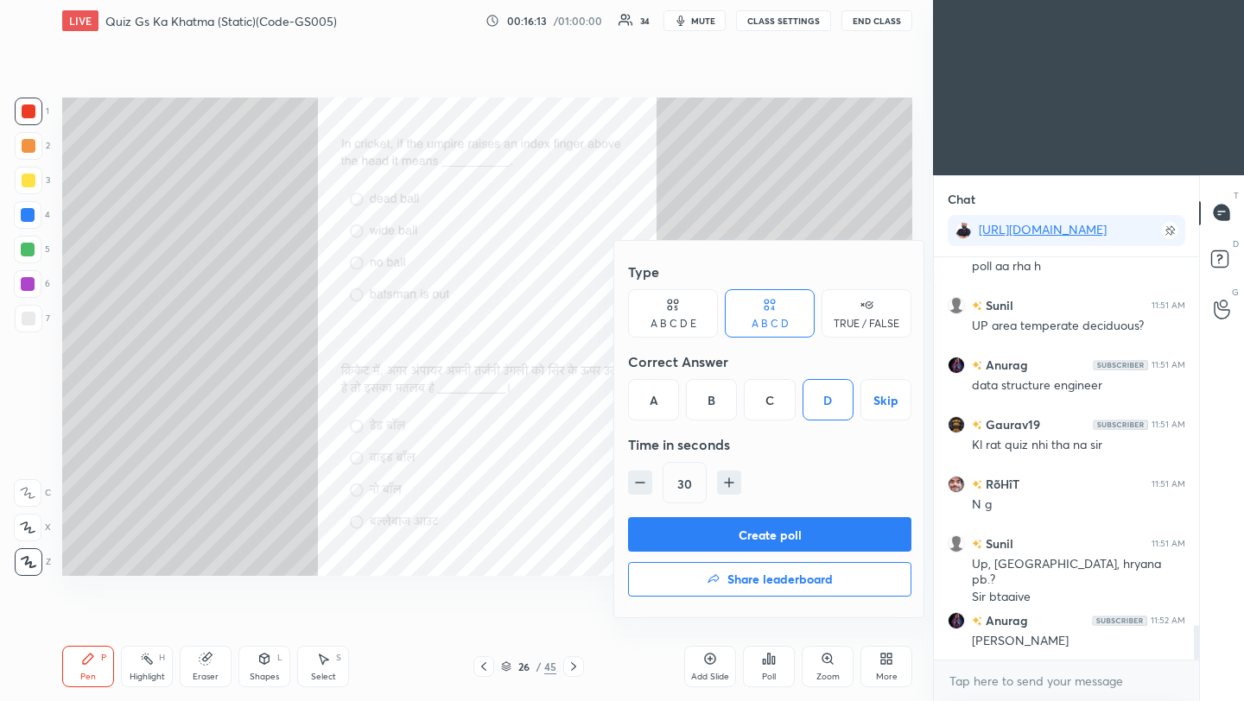
click at [763, 536] on button "Create poll" at bounding box center [769, 534] width 283 height 35
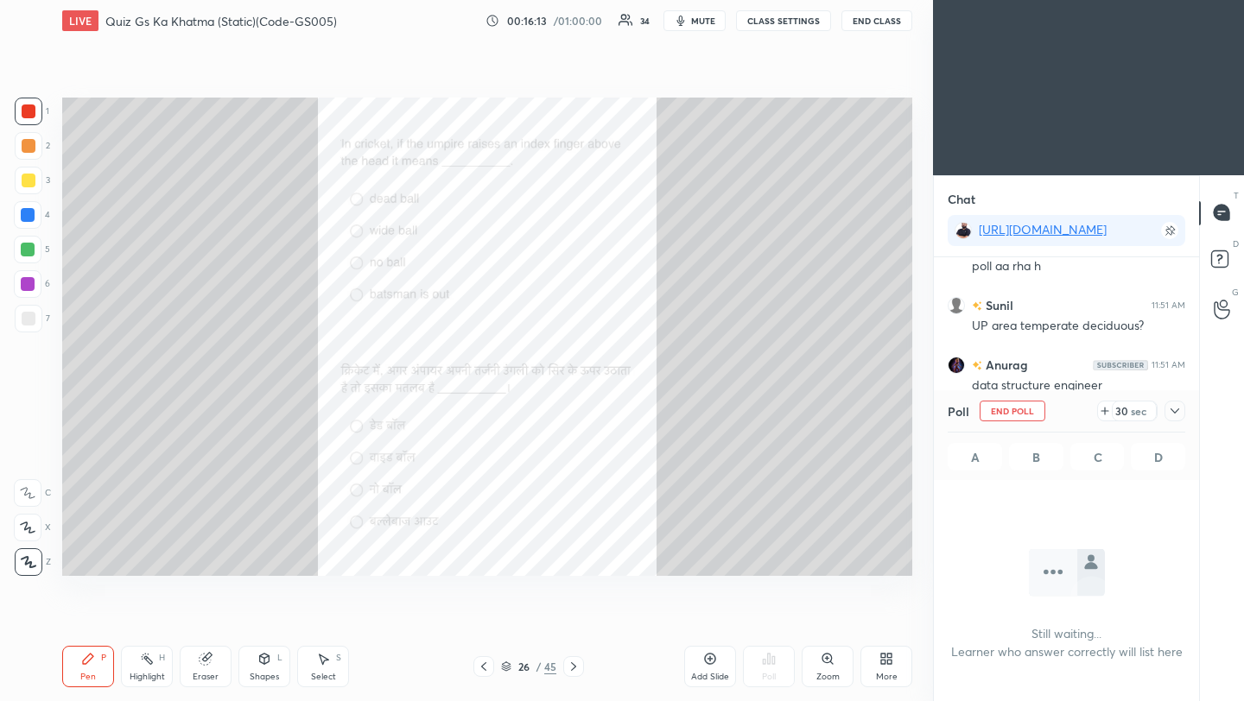
scroll to position [163, 260]
click at [1175, 415] on icon at bounding box center [1175, 411] width 14 height 14
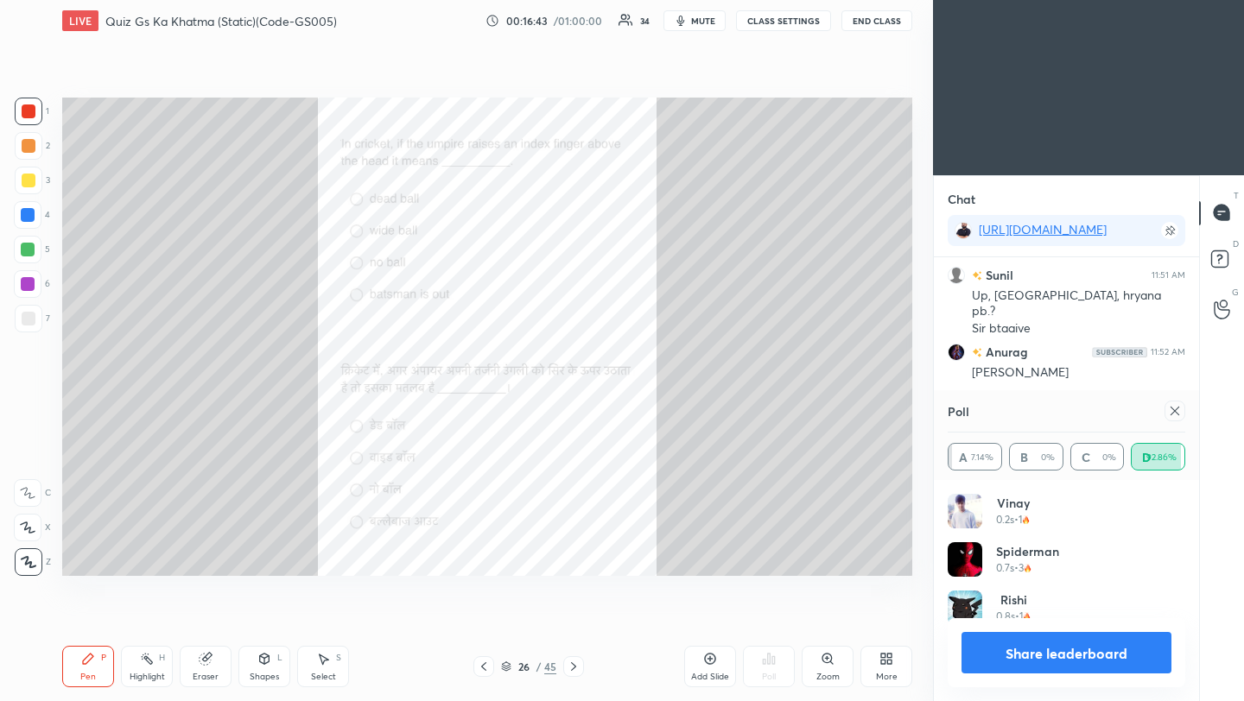
scroll to position [202, 232]
click at [1174, 408] on icon at bounding box center [1175, 411] width 14 height 14
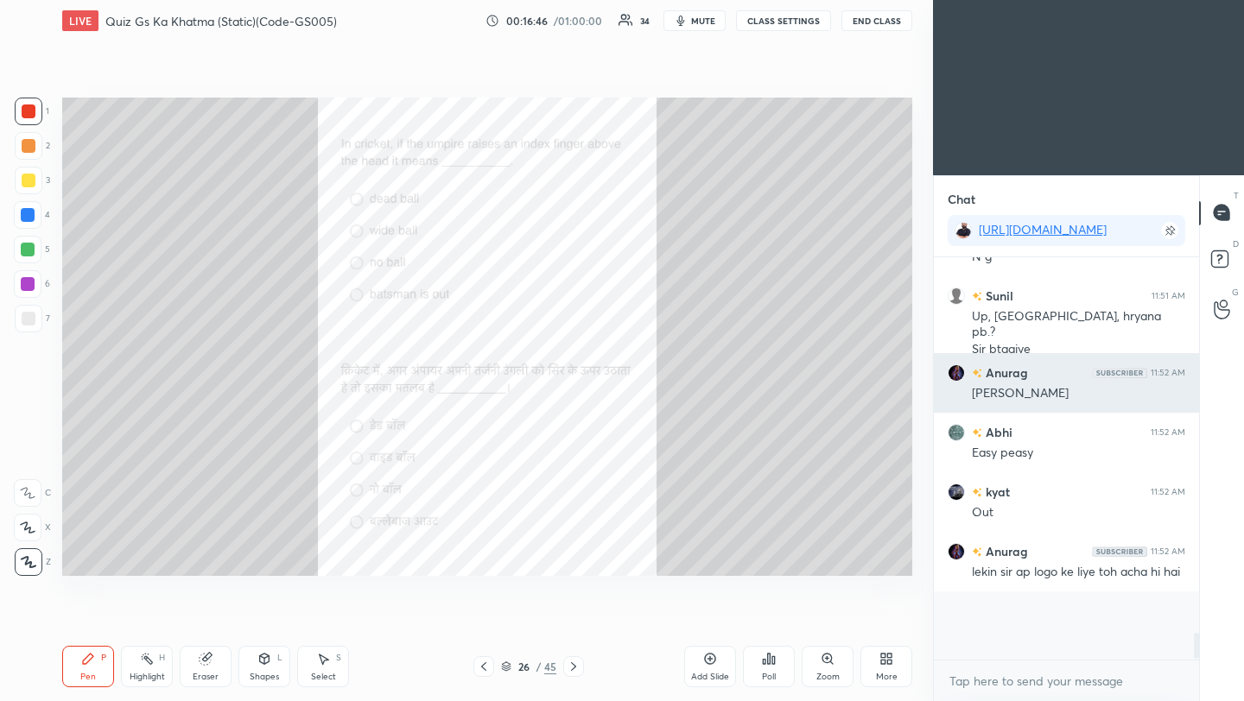
scroll to position [6, 6]
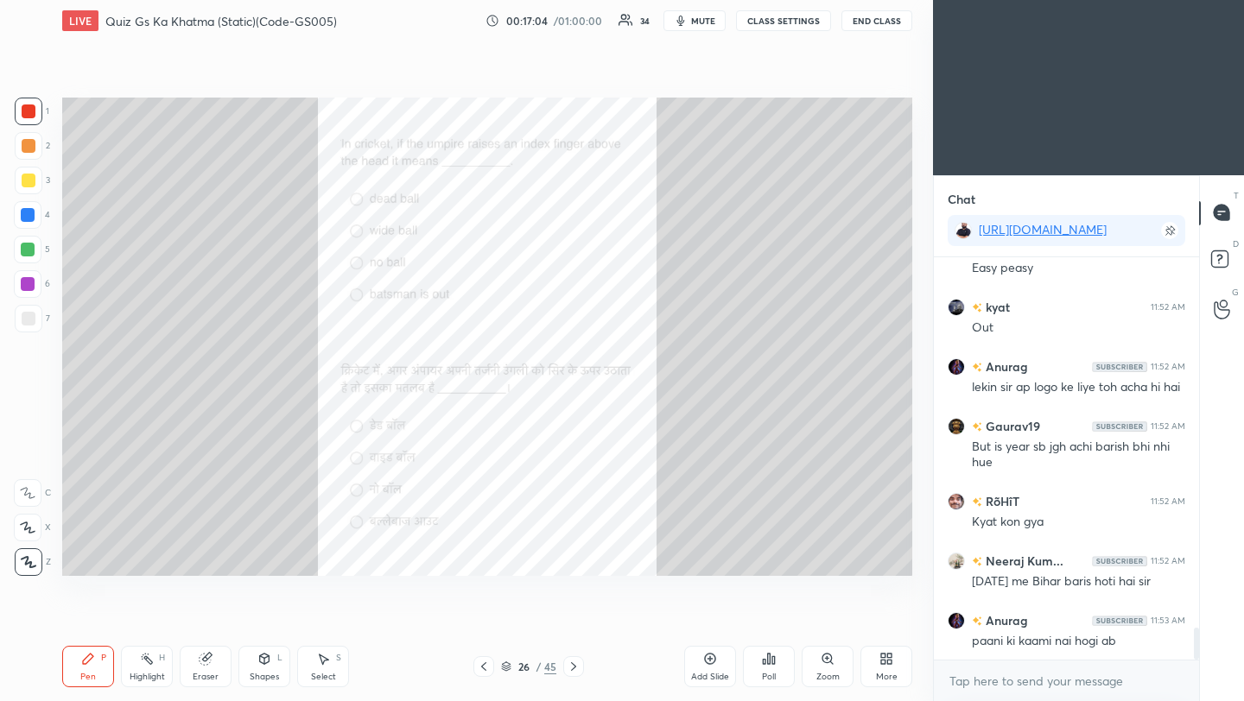
click at [575, 669] on icon at bounding box center [574, 667] width 14 height 14
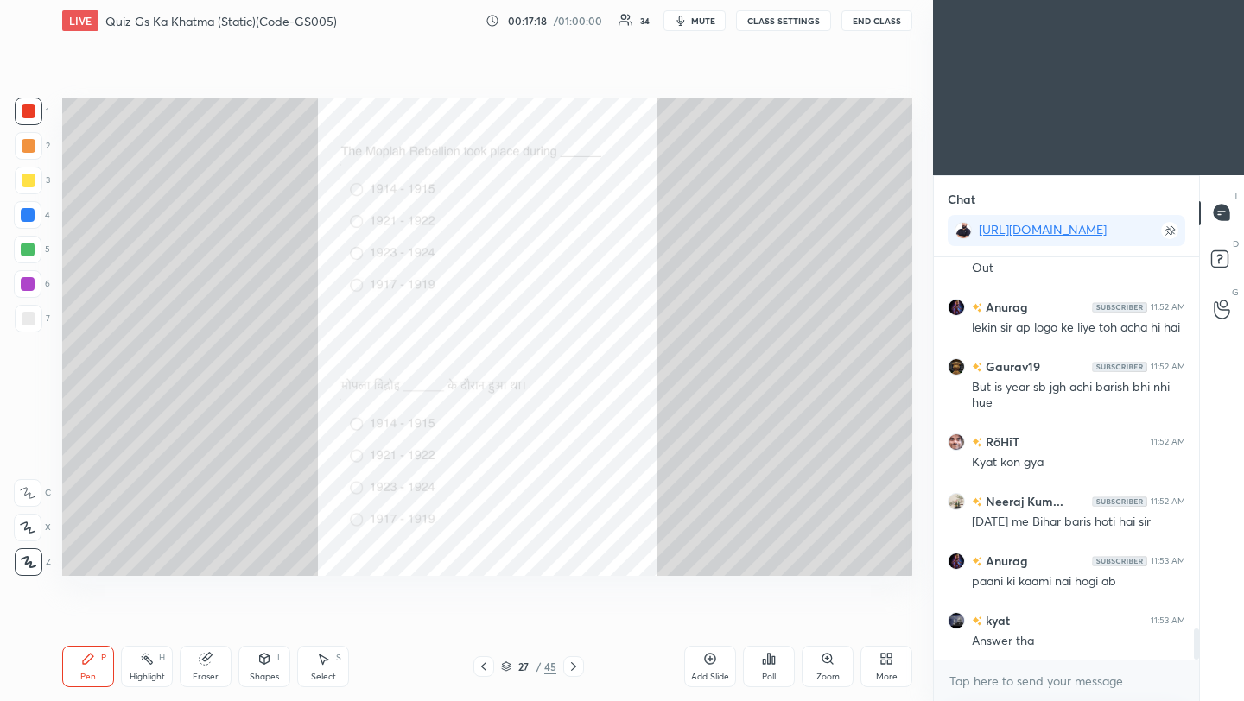
click at [766, 669] on div "Poll" at bounding box center [769, 666] width 52 height 41
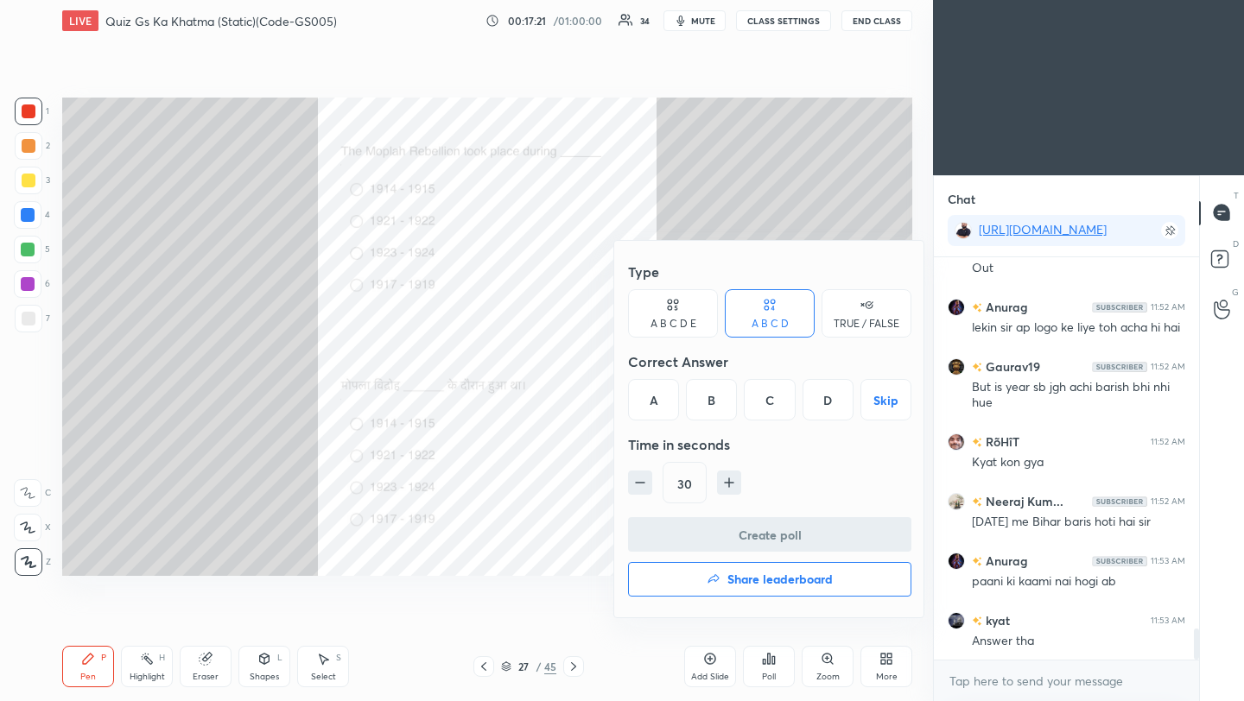
scroll to position [4838, 0]
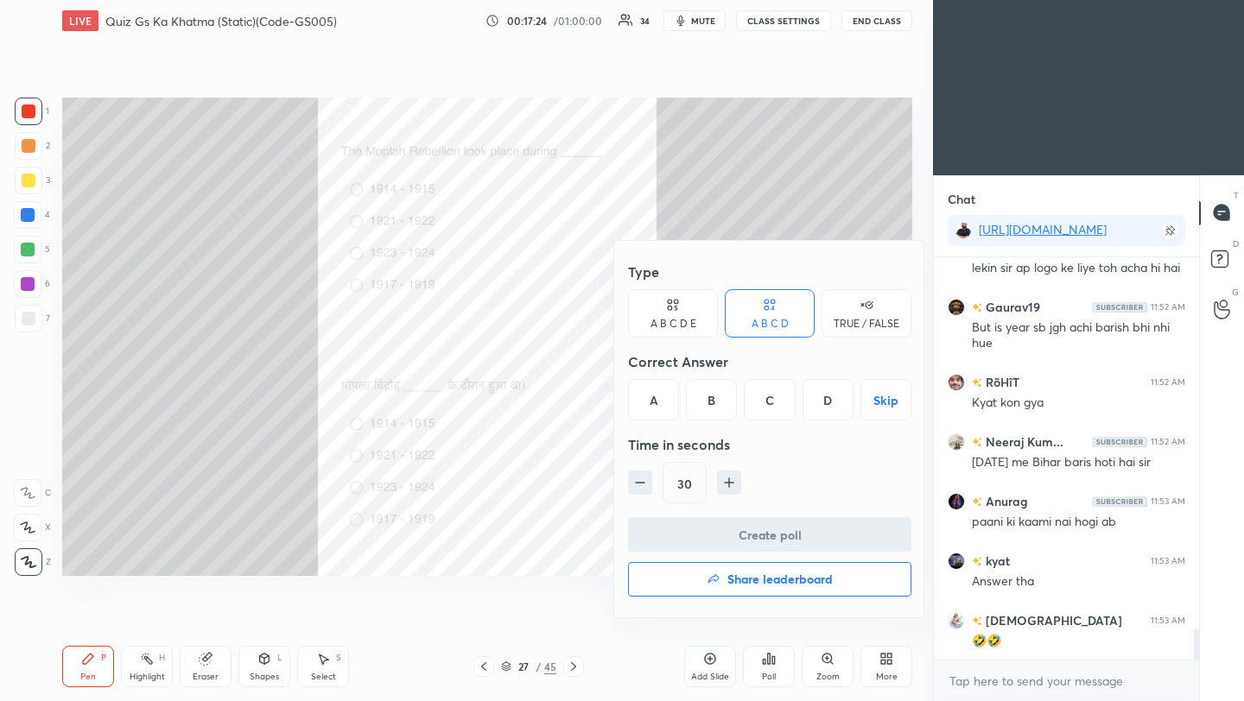
click at [713, 403] on div "B" at bounding box center [711, 399] width 51 height 41
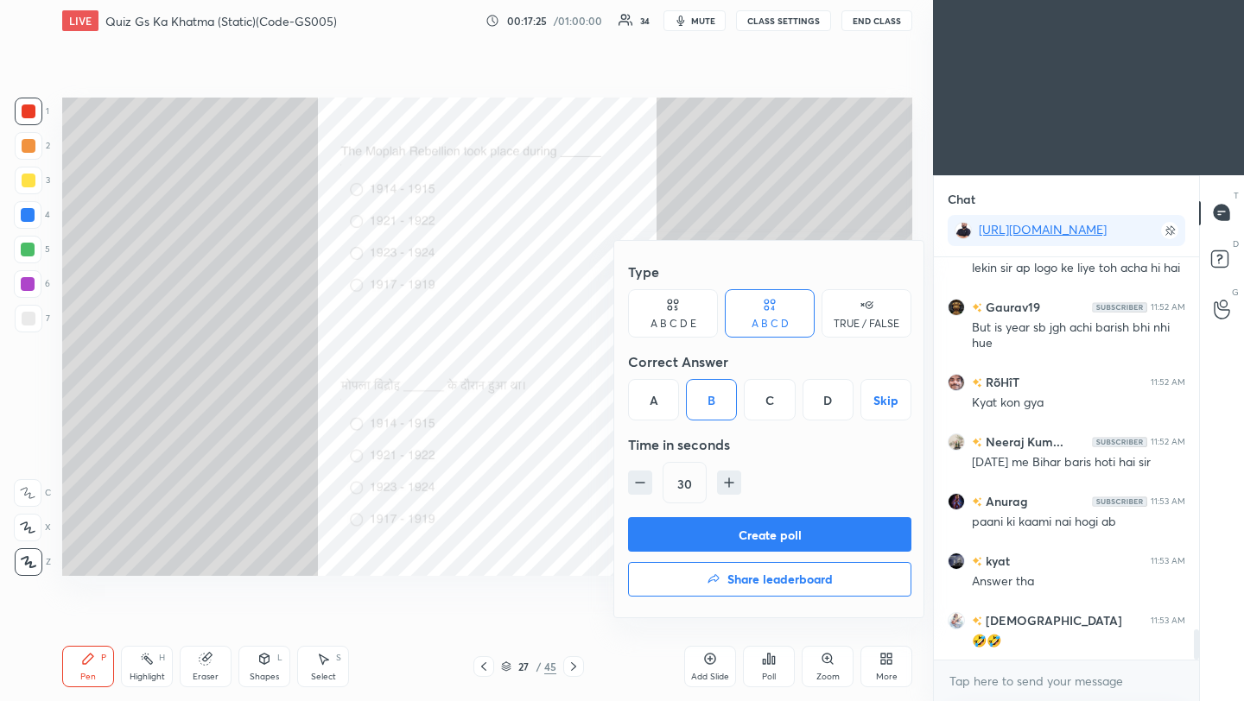
scroll to position [4897, 0]
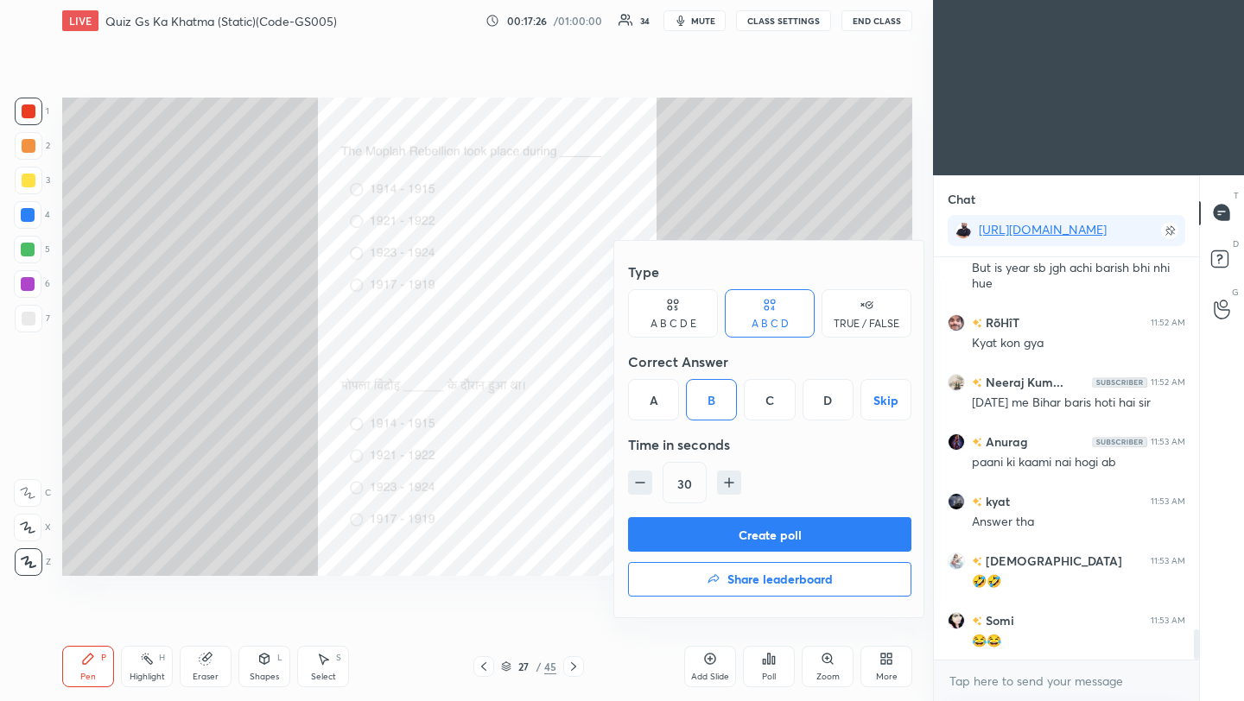
click at [744, 537] on button "Create poll" at bounding box center [769, 534] width 283 height 35
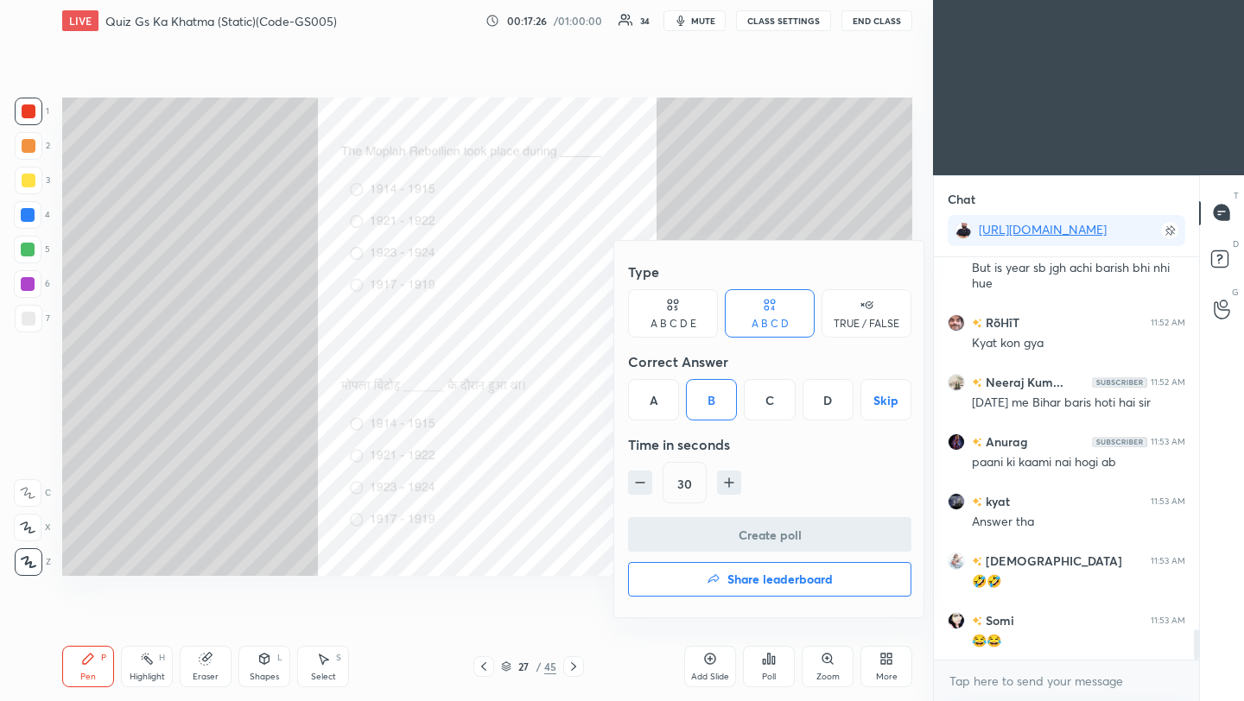
scroll to position [218, 260]
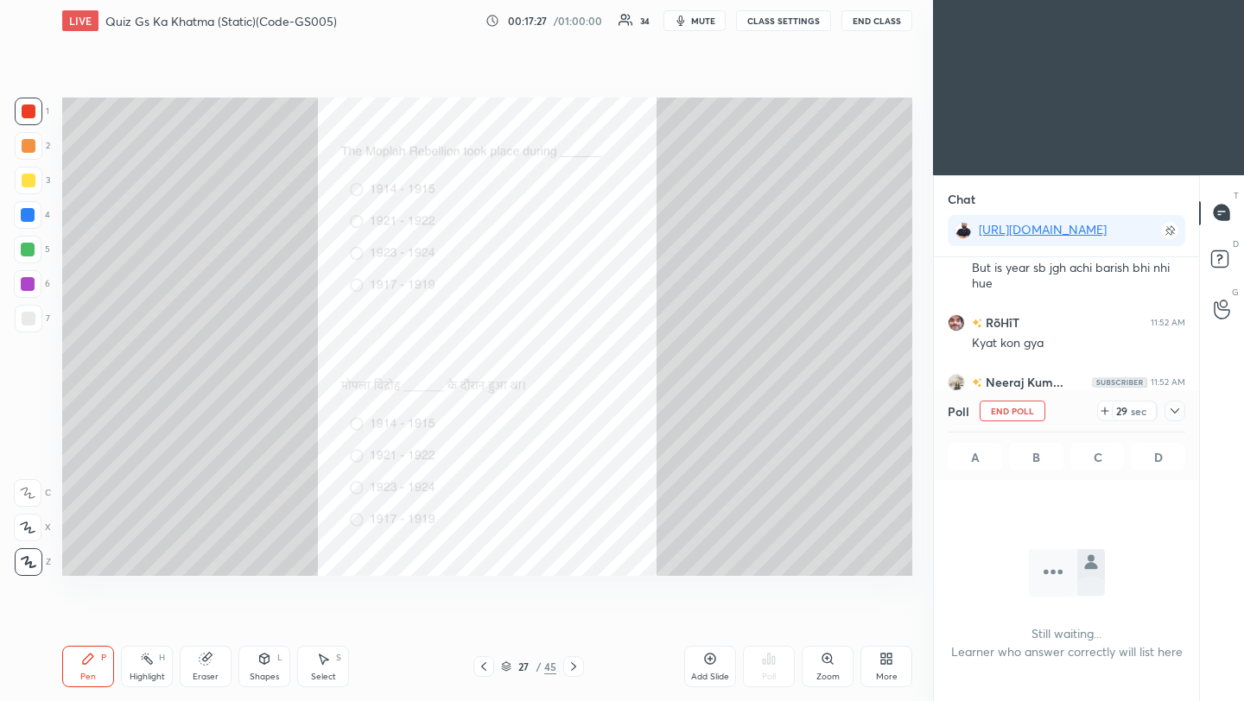
click at [1170, 414] on icon at bounding box center [1175, 411] width 14 height 14
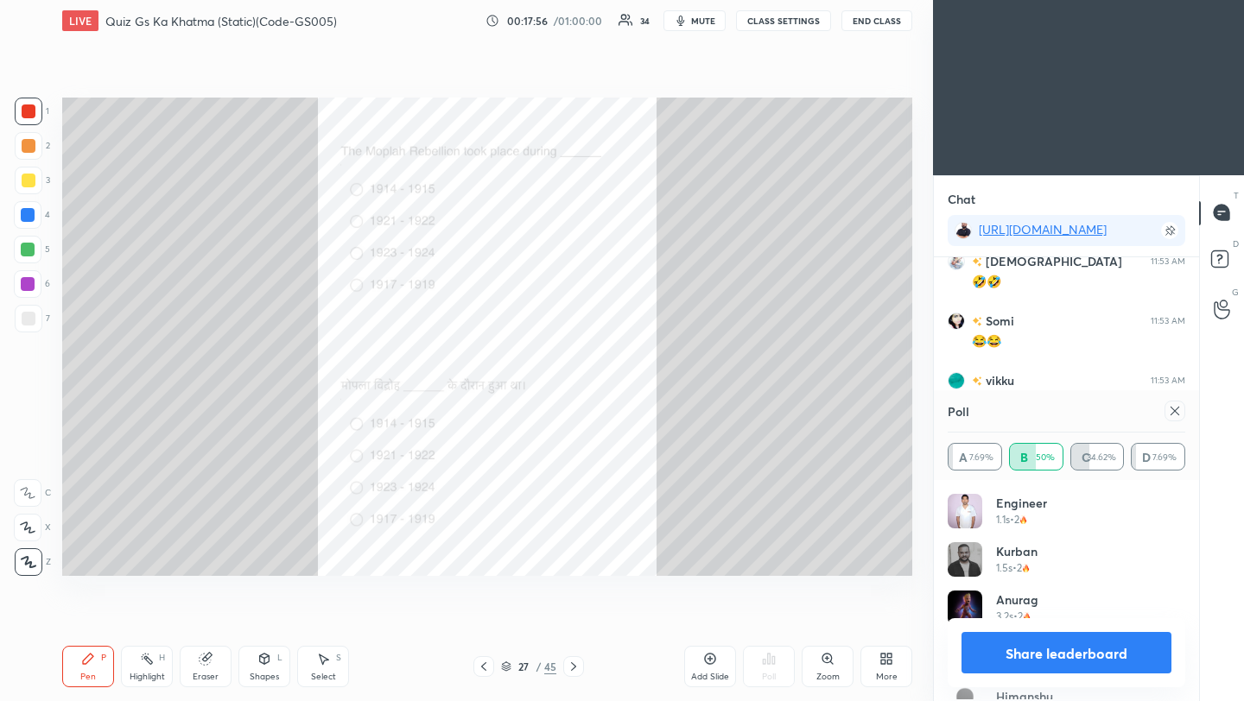
scroll to position [202, 232]
click at [1177, 415] on icon at bounding box center [1174, 411] width 9 height 9
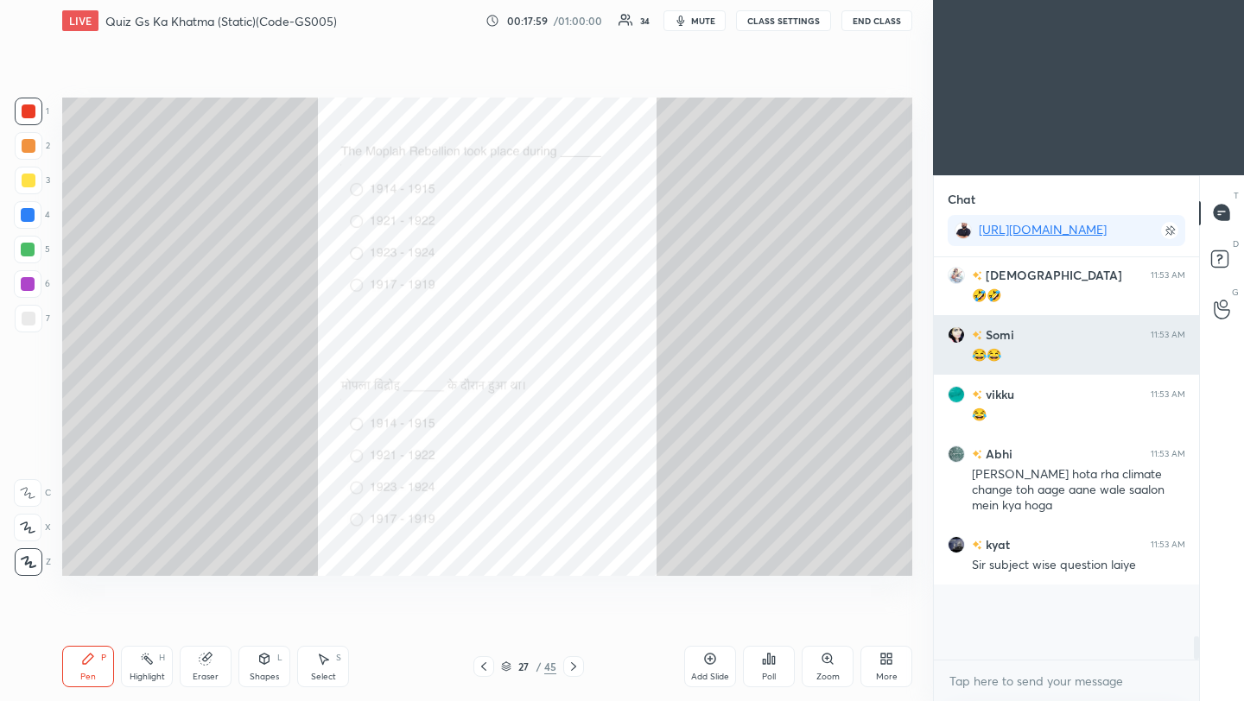
scroll to position [6, 6]
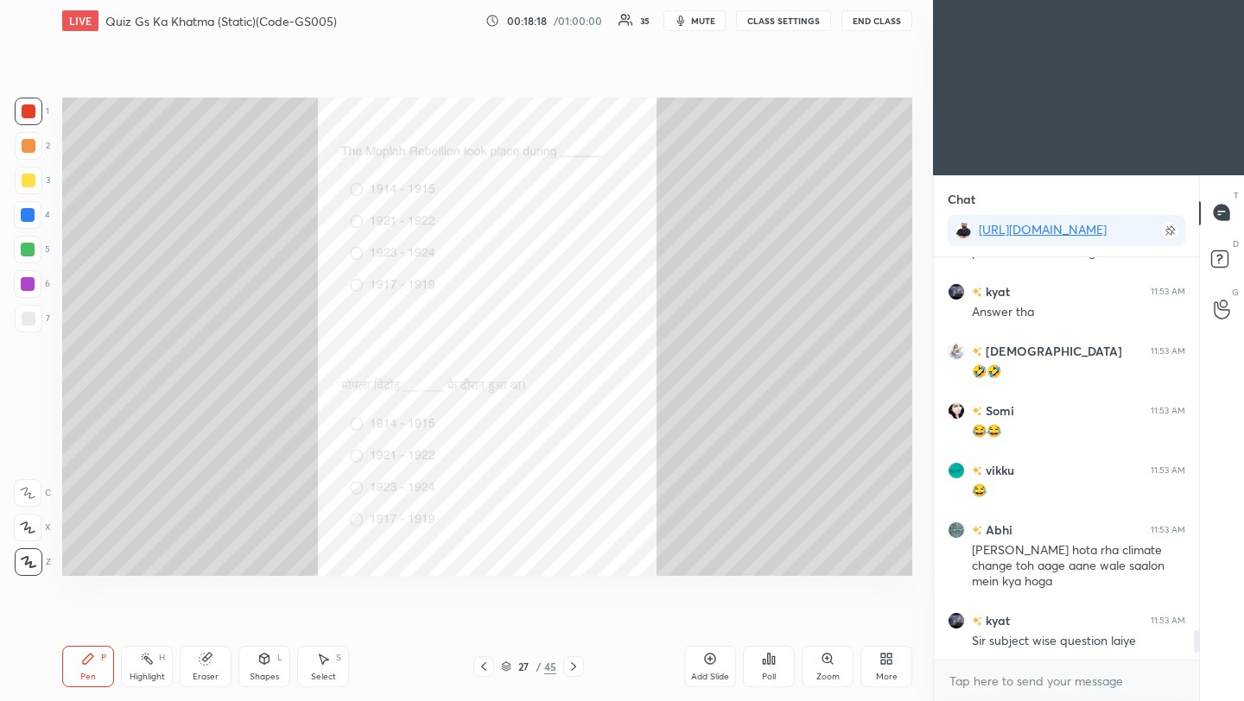
click at [573, 669] on icon at bounding box center [574, 667] width 14 height 14
click at [771, 680] on div "Poll" at bounding box center [769, 677] width 14 height 9
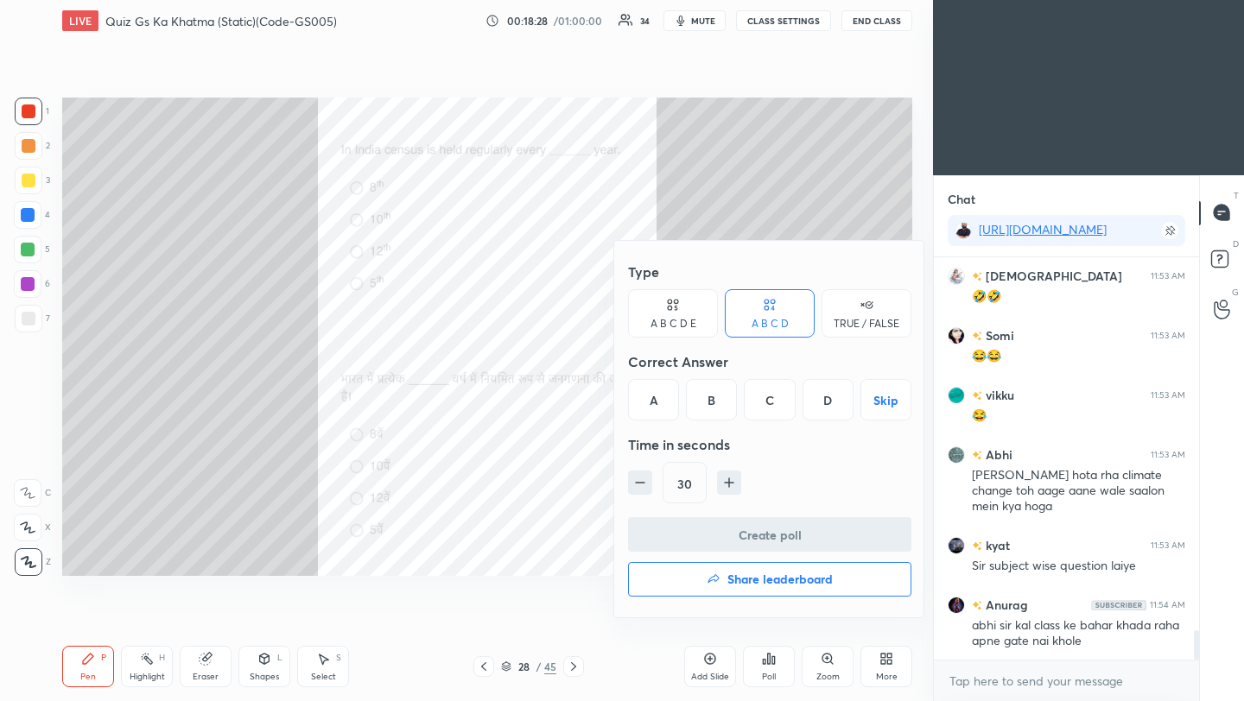
click at [719, 405] on div "B" at bounding box center [711, 399] width 51 height 41
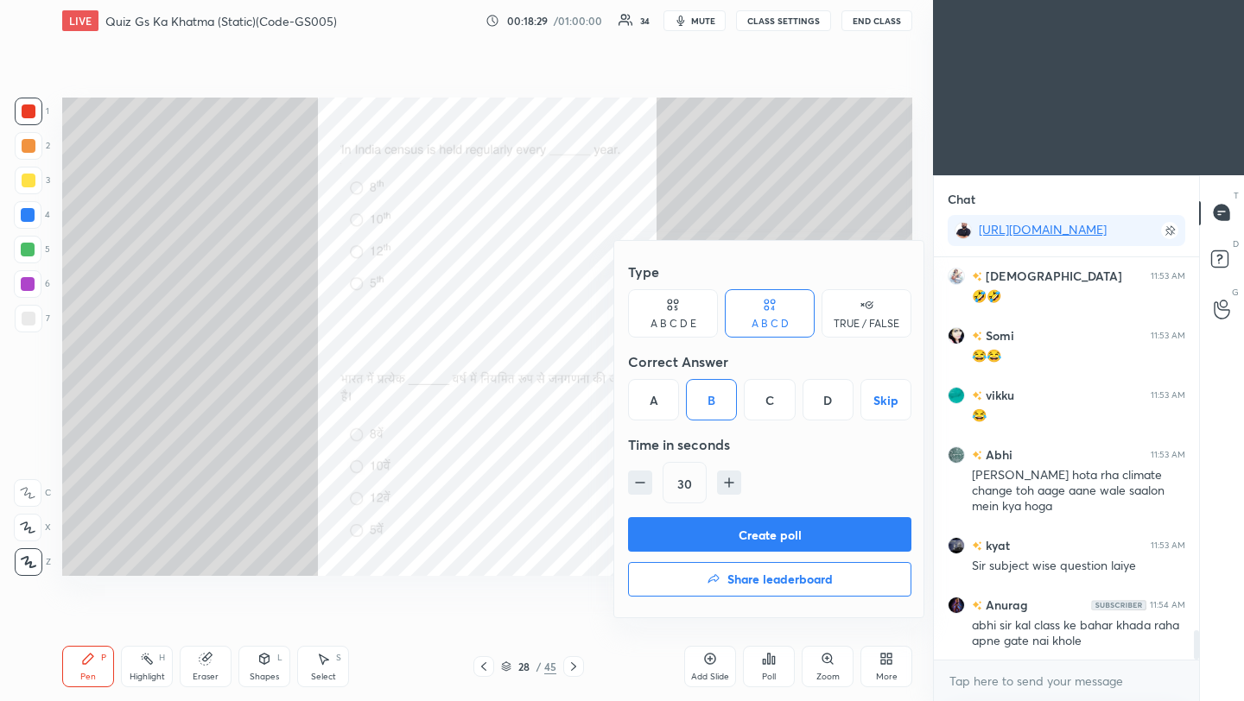
click at [740, 532] on button "Create poll" at bounding box center [769, 534] width 283 height 35
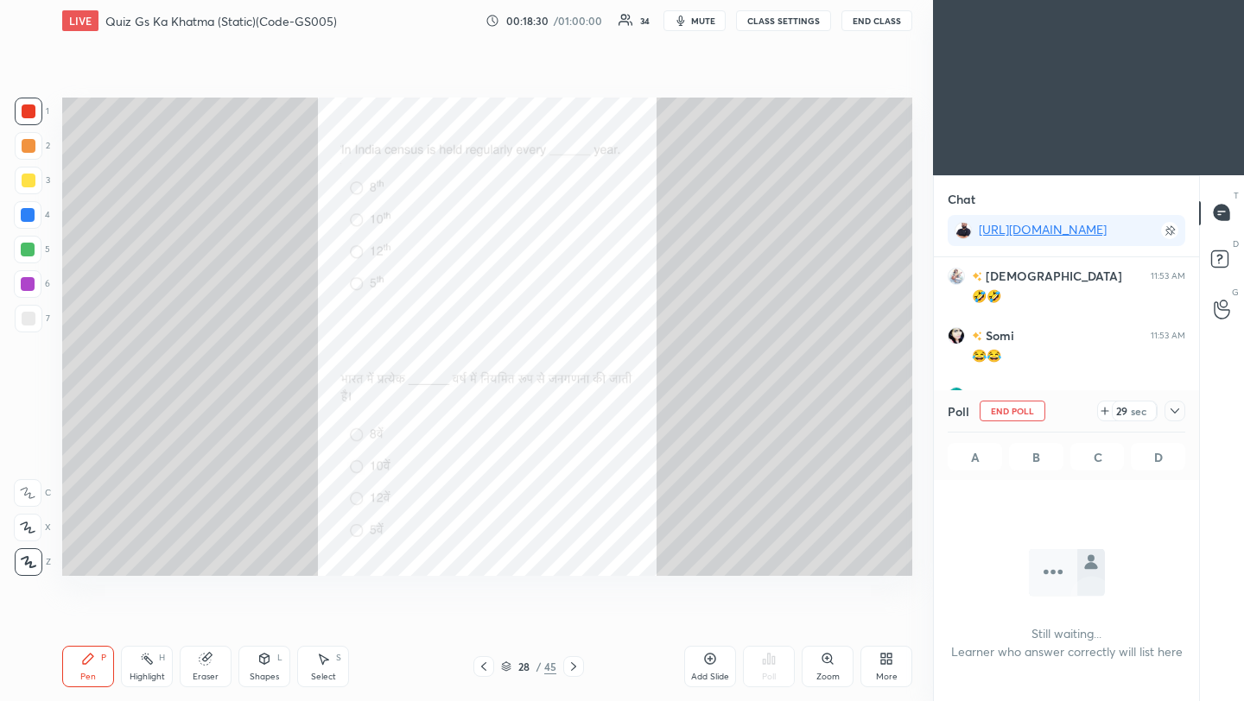
click at [1180, 414] on icon at bounding box center [1175, 411] width 14 height 14
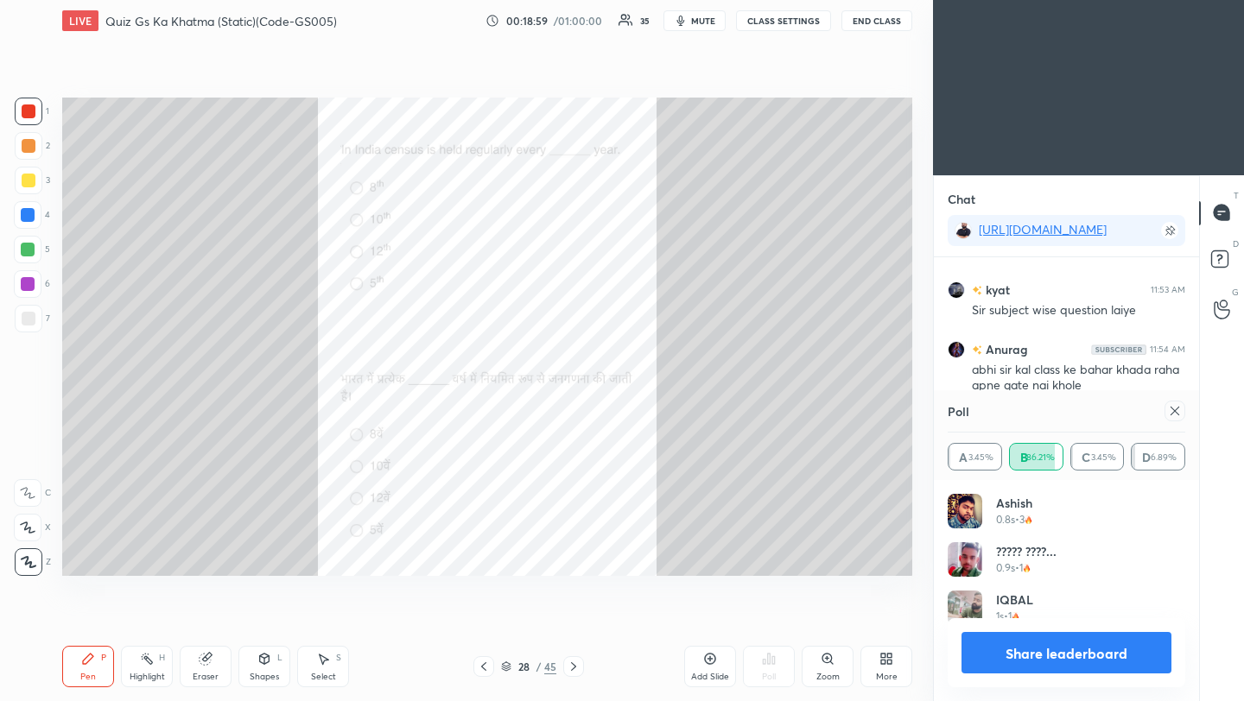
scroll to position [202, 232]
click at [1176, 414] on icon at bounding box center [1175, 411] width 14 height 14
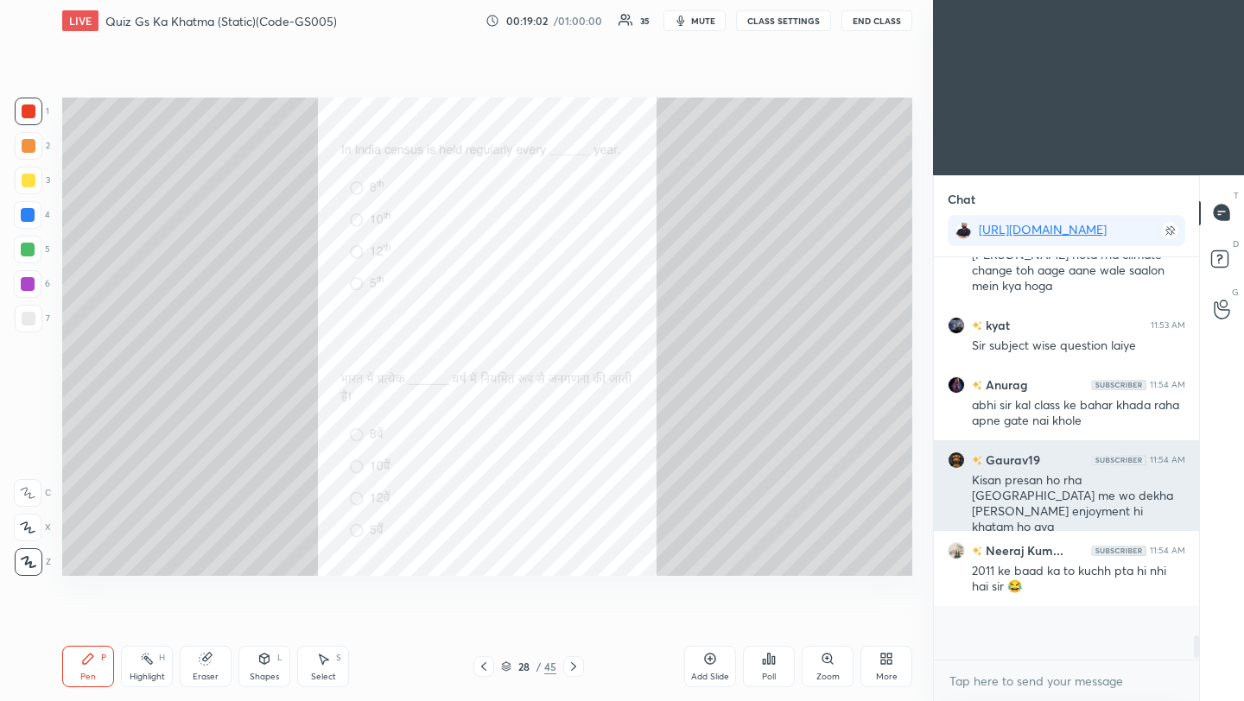
scroll to position [397, 260]
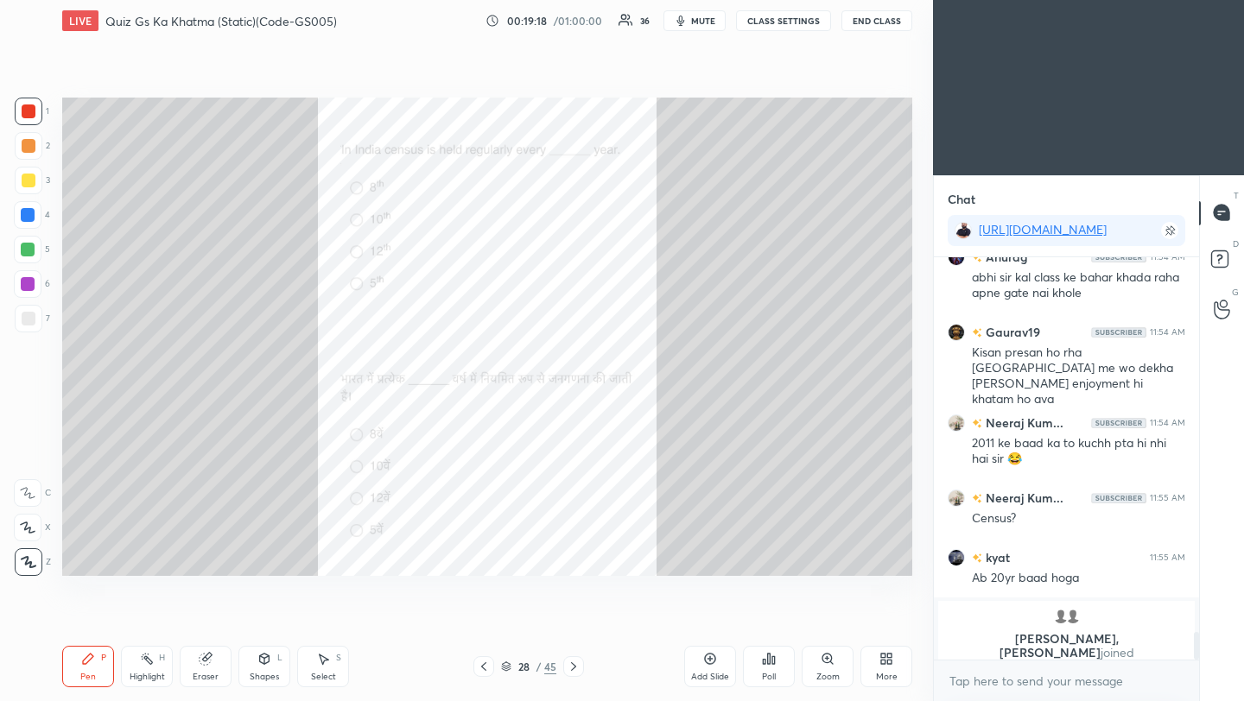
click at [578, 669] on icon at bounding box center [574, 667] width 14 height 14
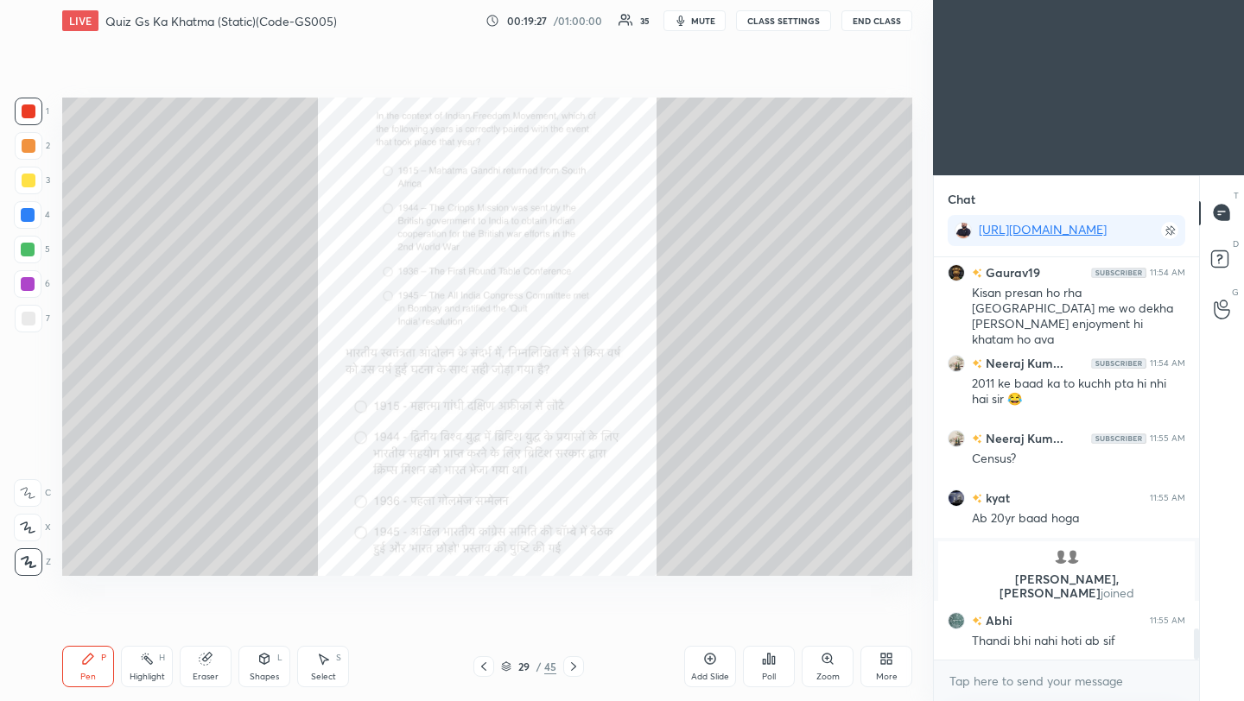
click at [759, 662] on div "Poll" at bounding box center [769, 666] width 52 height 41
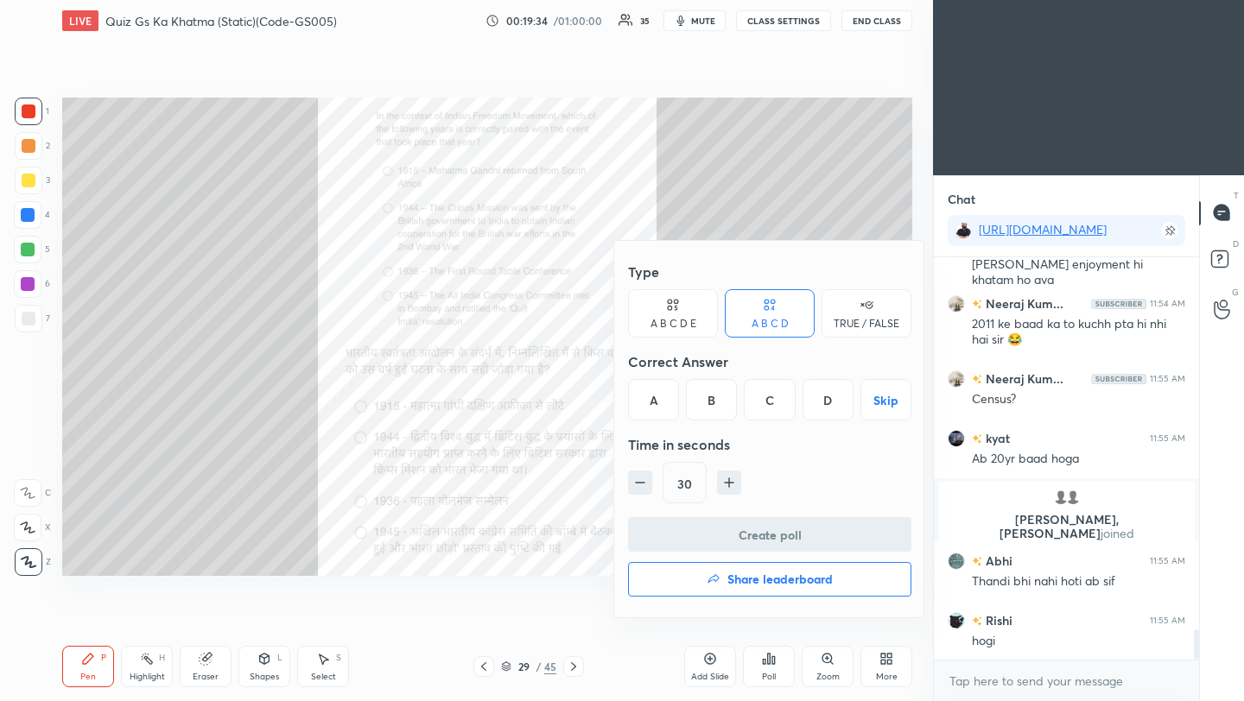
drag, startPoint x: 656, startPoint y: 409, endPoint x: 656, endPoint y: 420, distance: 11.3
click at [656, 409] on div "A" at bounding box center [653, 399] width 51 height 41
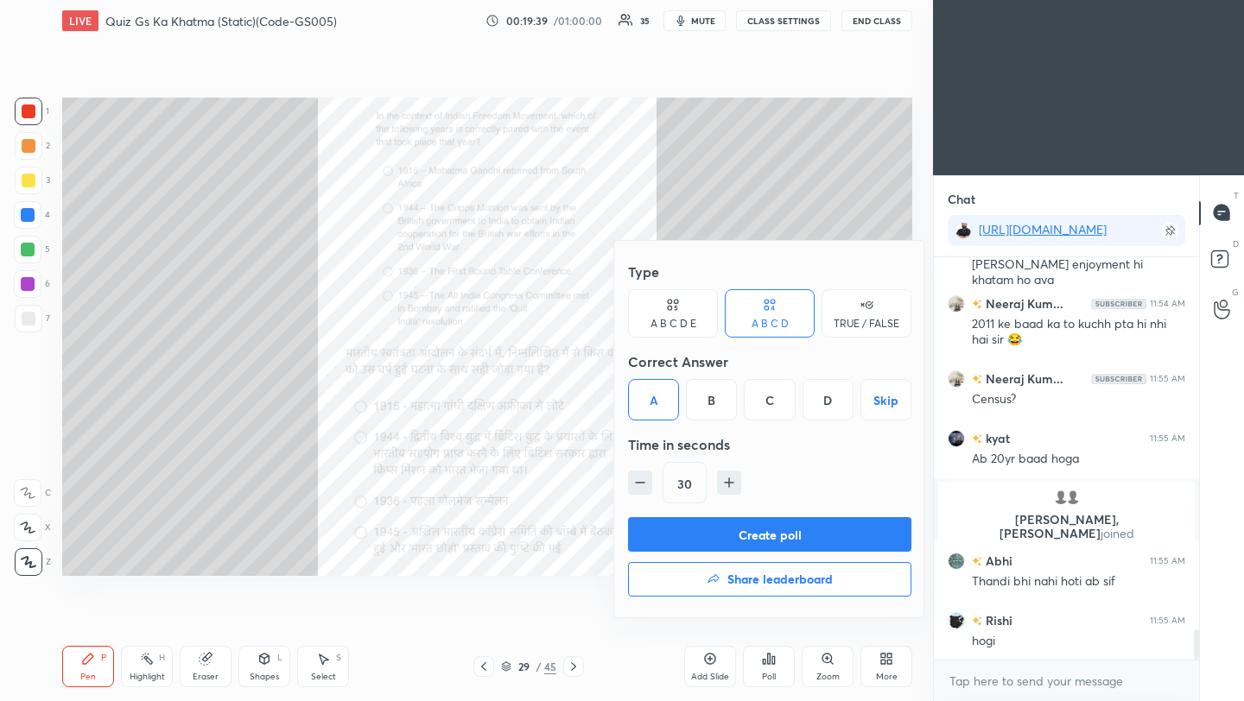
click at [665, 537] on button "Create poll" at bounding box center [769, 534] width 283 height 35
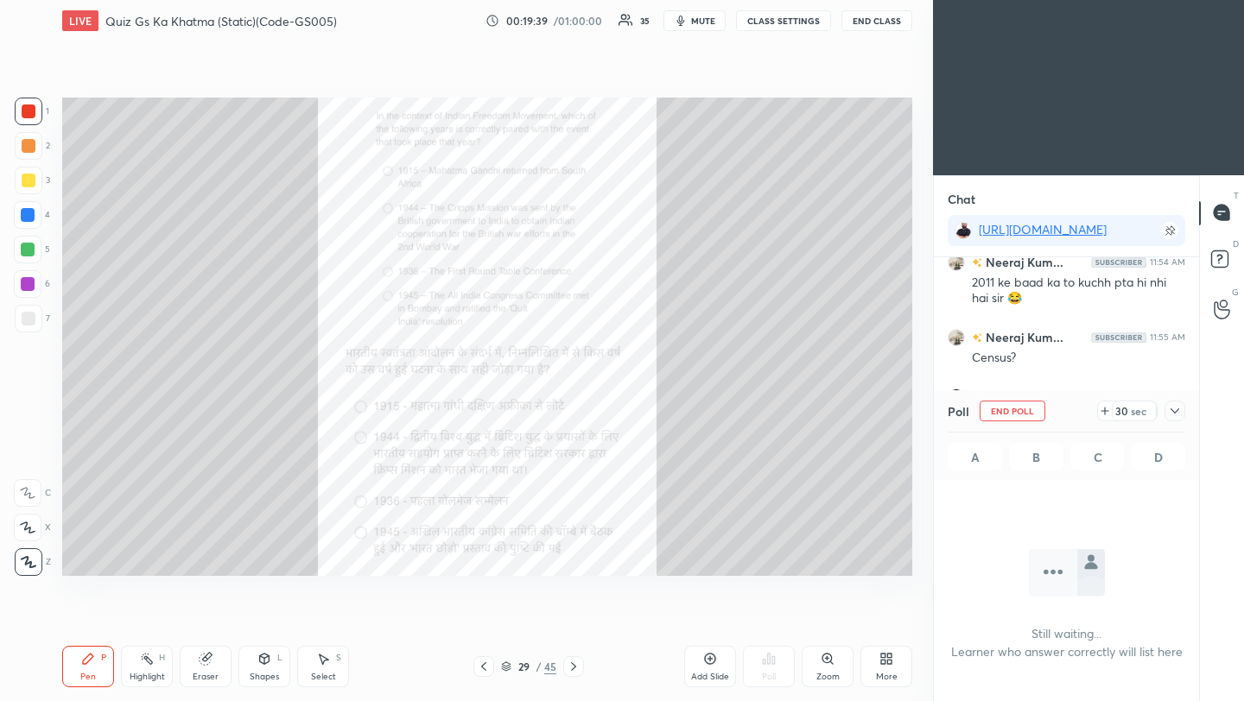
scroll to position [225, 260]
click at [1175, 412] on icon at bounding box center [1175, 411] width 14 height 14
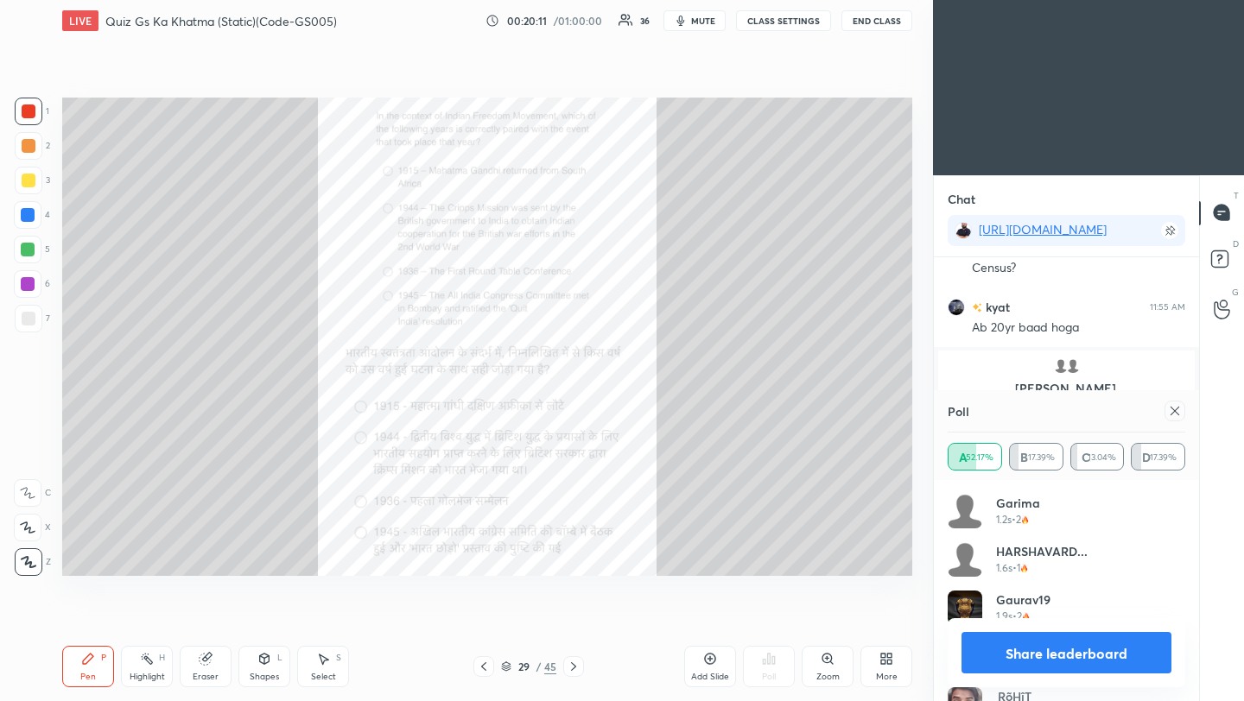
scroll to position [5059, 0]
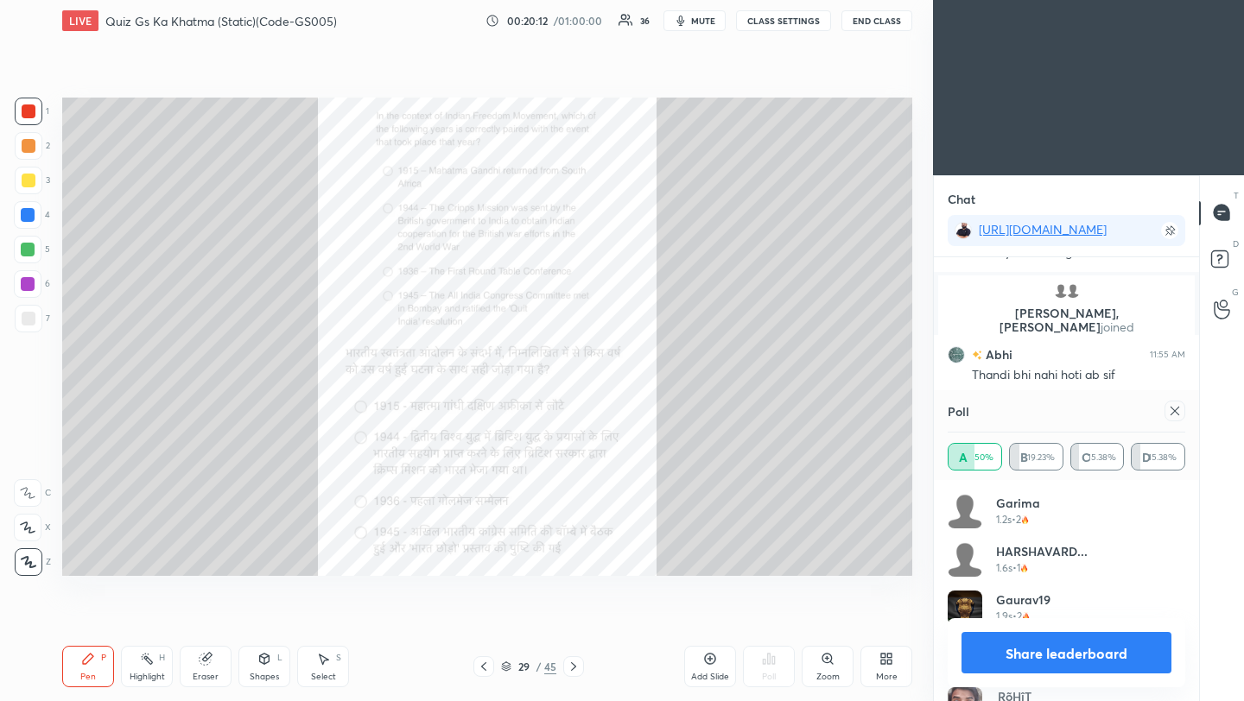
click at [1179, 413] on icon at bounding box center [1175, 411] width 14 height 14
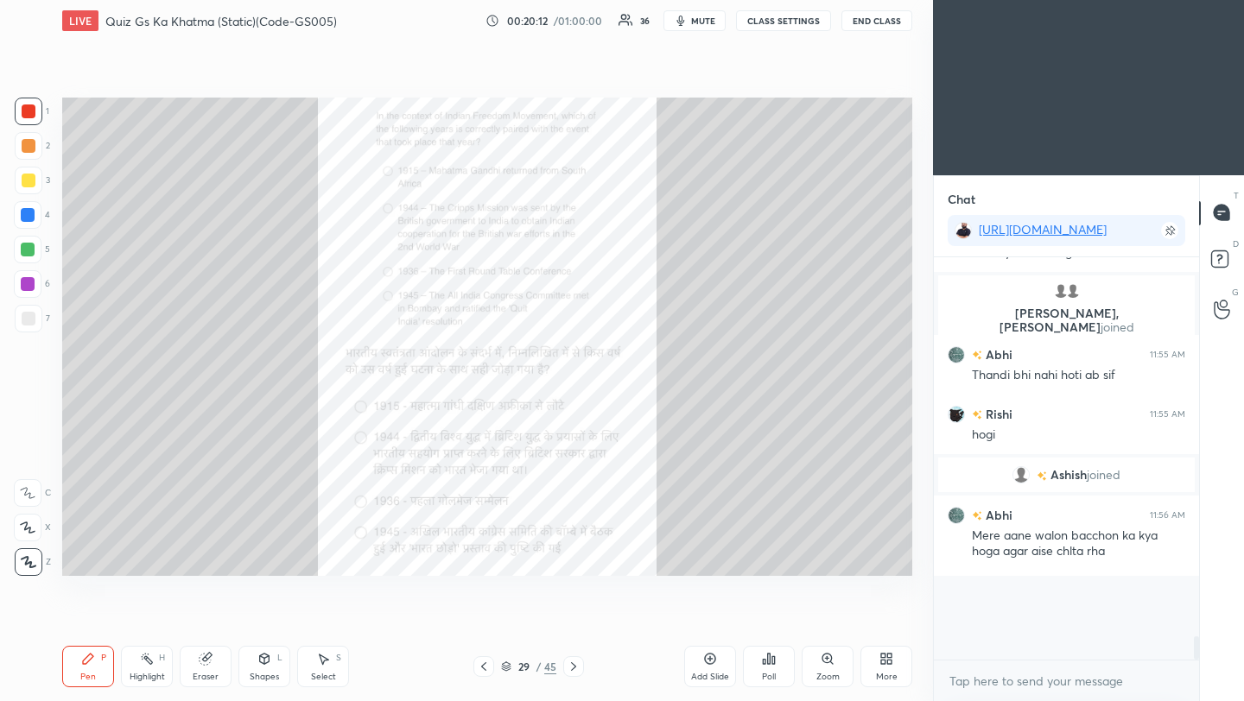
scroll to position [5091, 0]
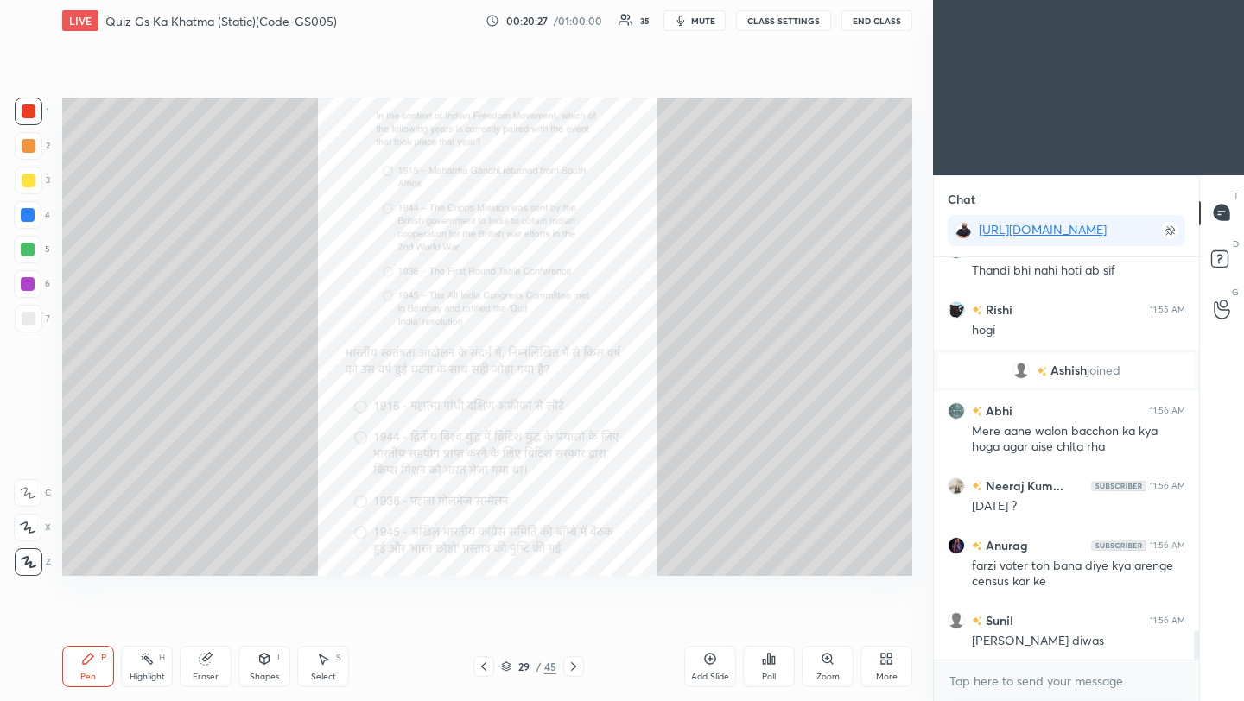
click at [575, 669] on icon at bounding box center [574, 667] width 14 height 14
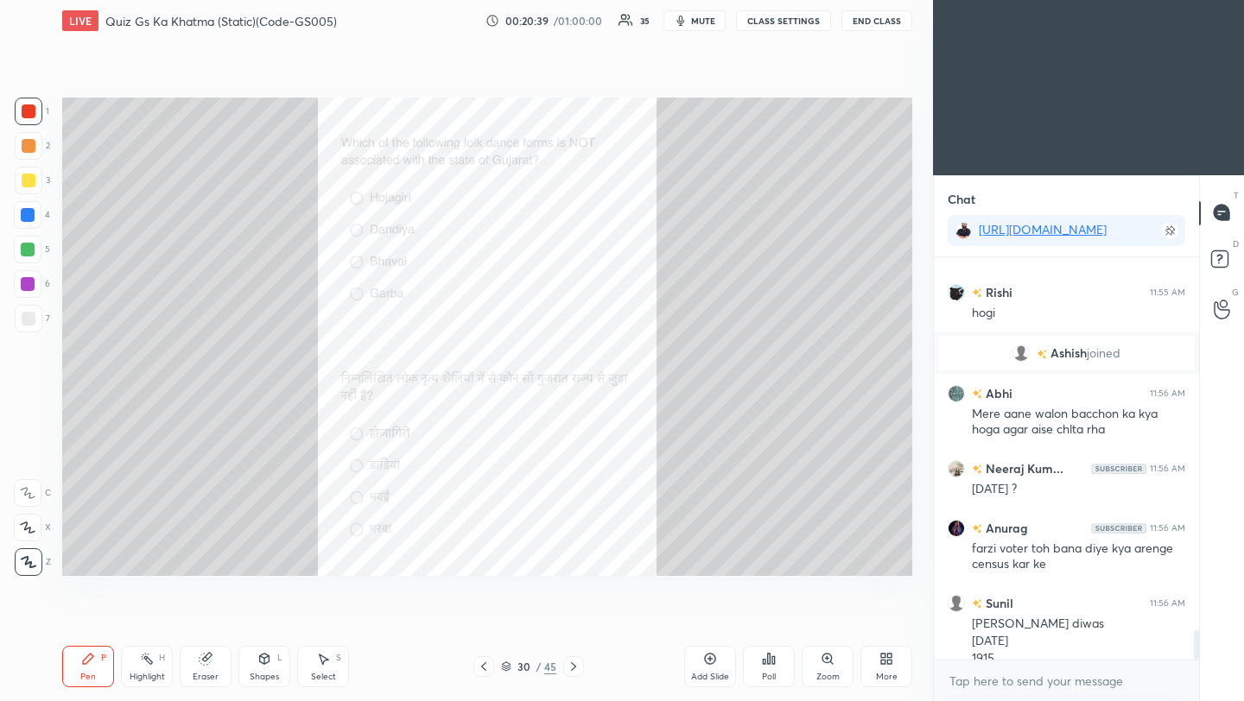
scroll to position [5198, 0]
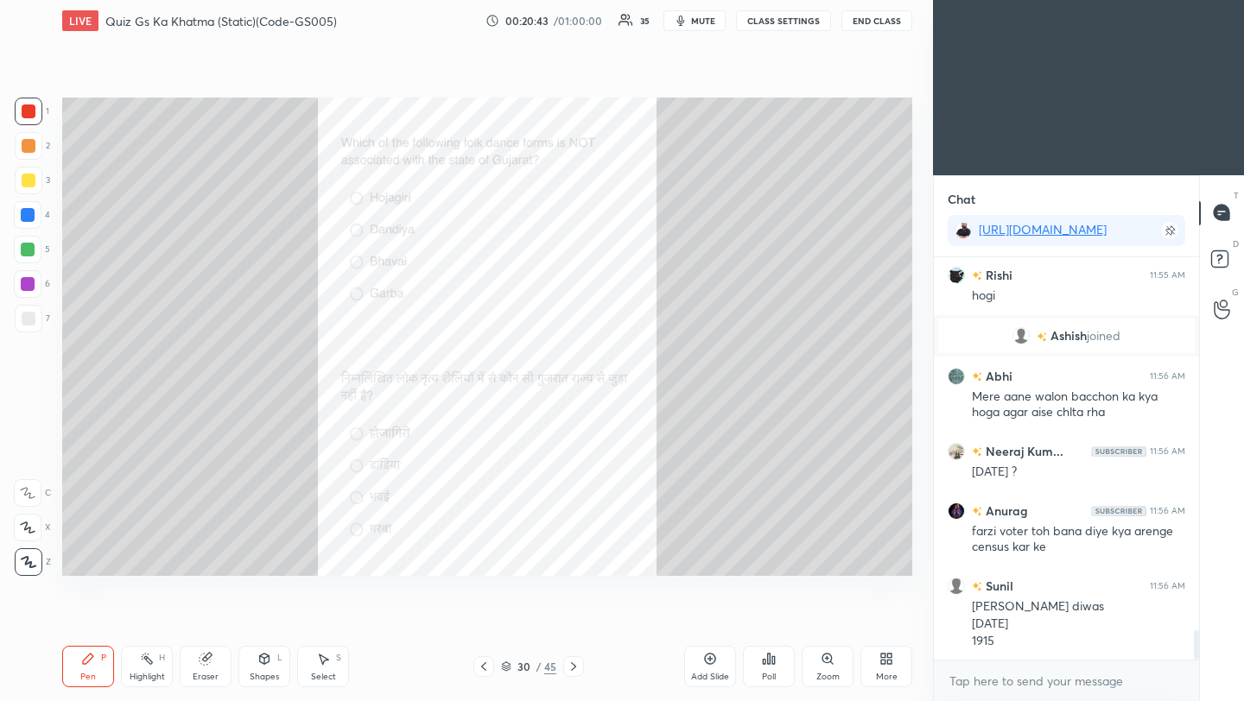
click at [770, 667] on div "Poll" at bounding box center [769, 666] width 52 height 41
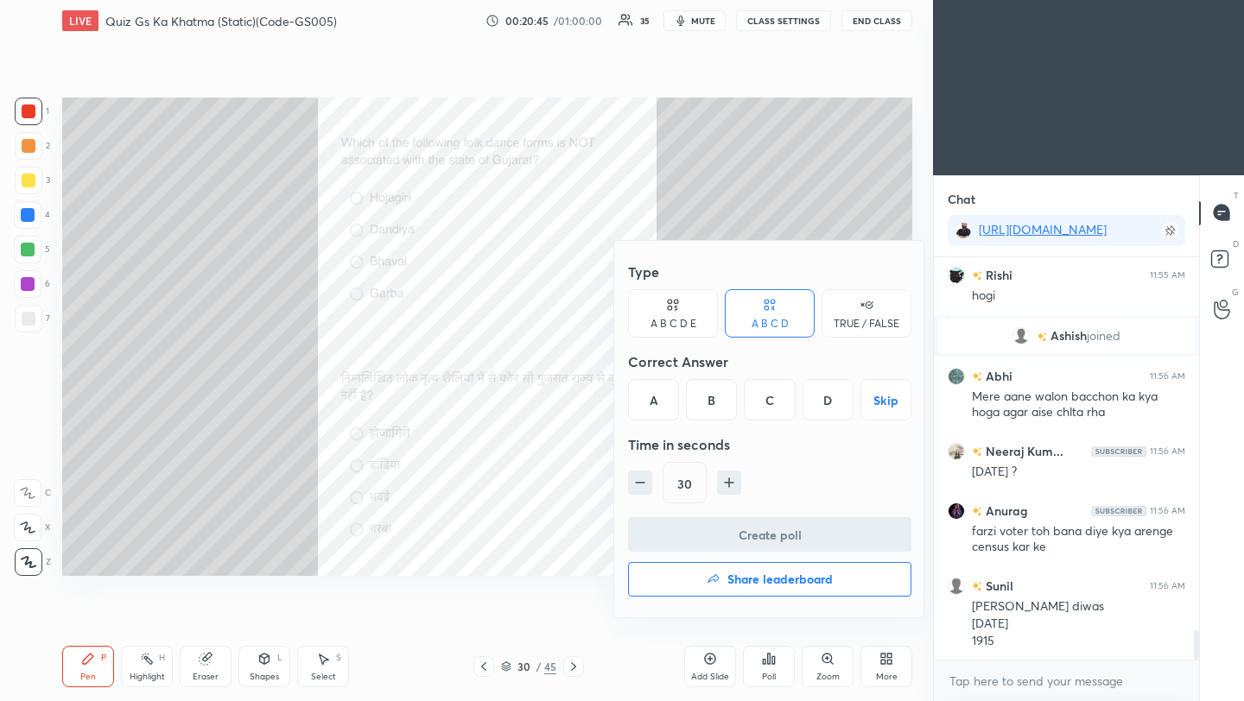
click at [657, 403] on div "A" at bounding box center [653, 399] width 51 height 41
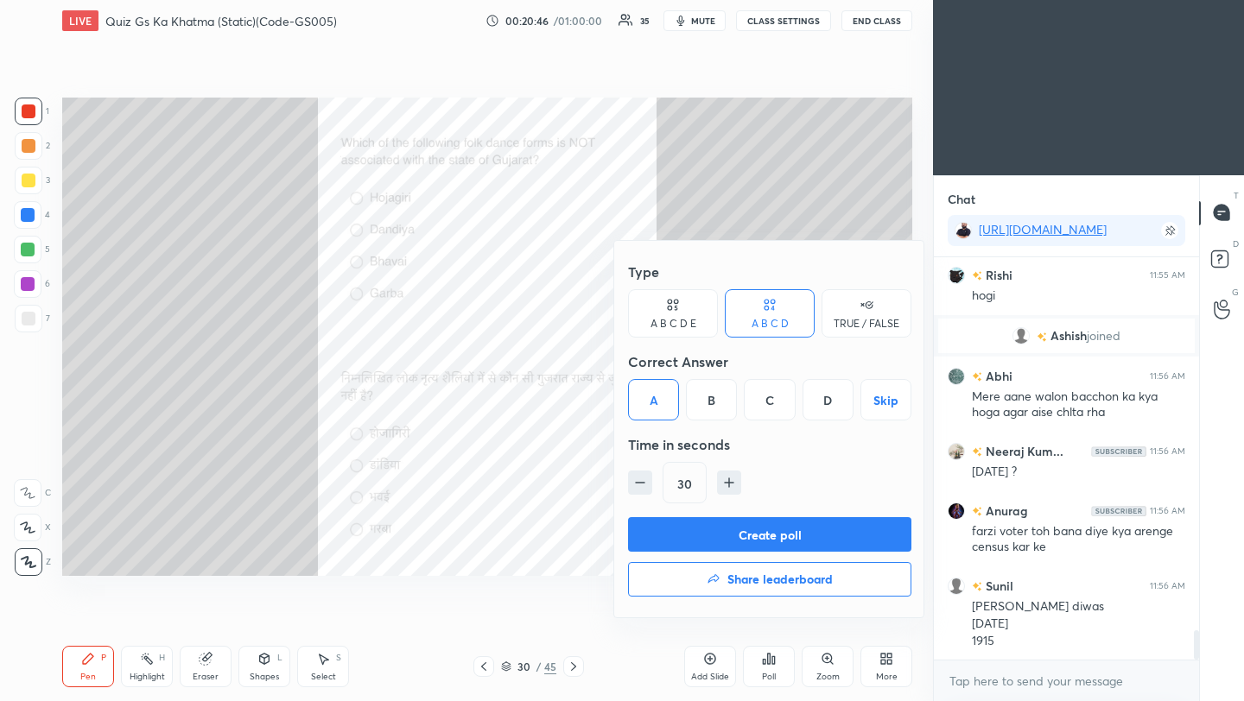
click at [802, 537] on button "Create poll" at bounding box center [769, 534] width 283 height 35
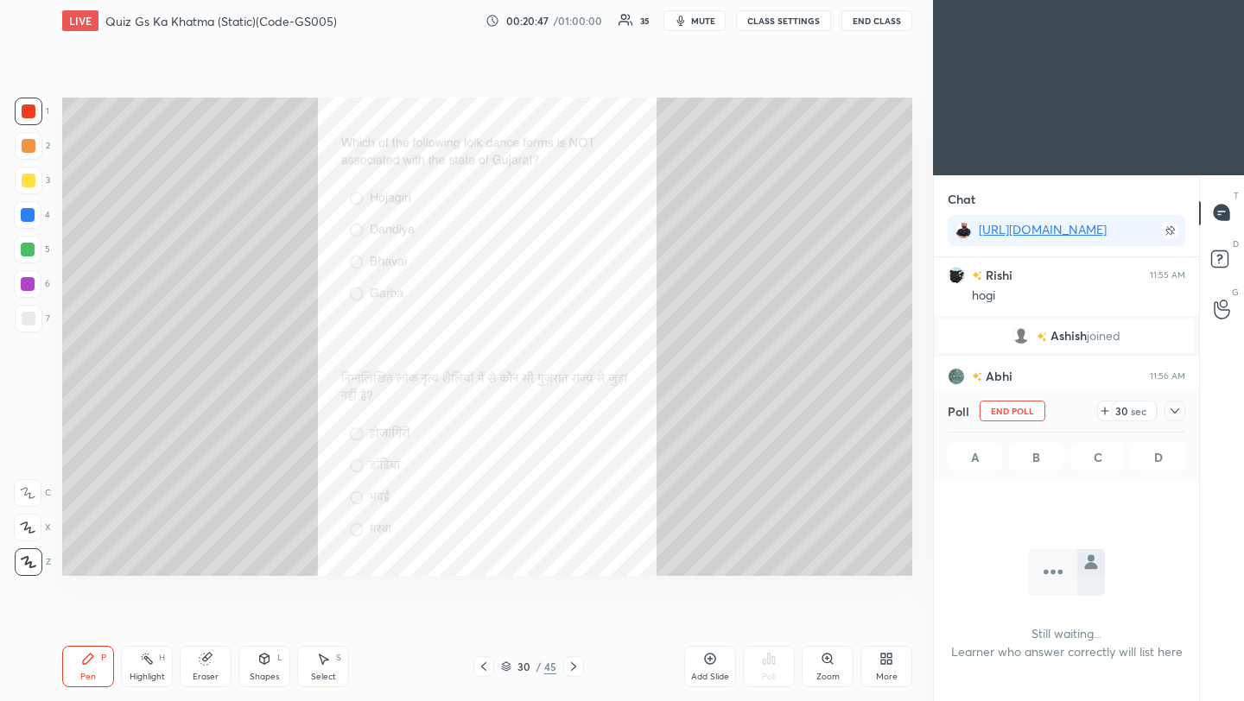
scroll to position [6, 6]
click at [1175, 410] on icon at bounding box center [1175, 411] width 14 height 14
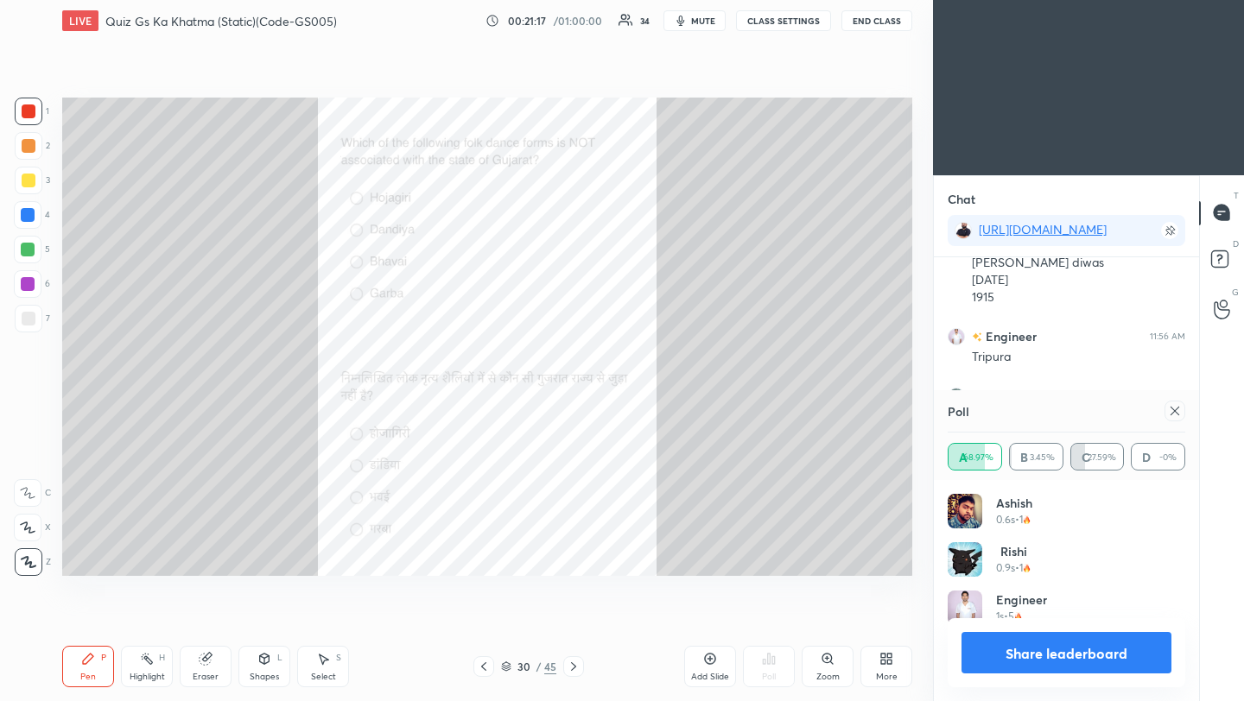
scroll to position [202, 232]
click at [1178, 413] on icon at bounding box center [1175, 411] width 14 height 14
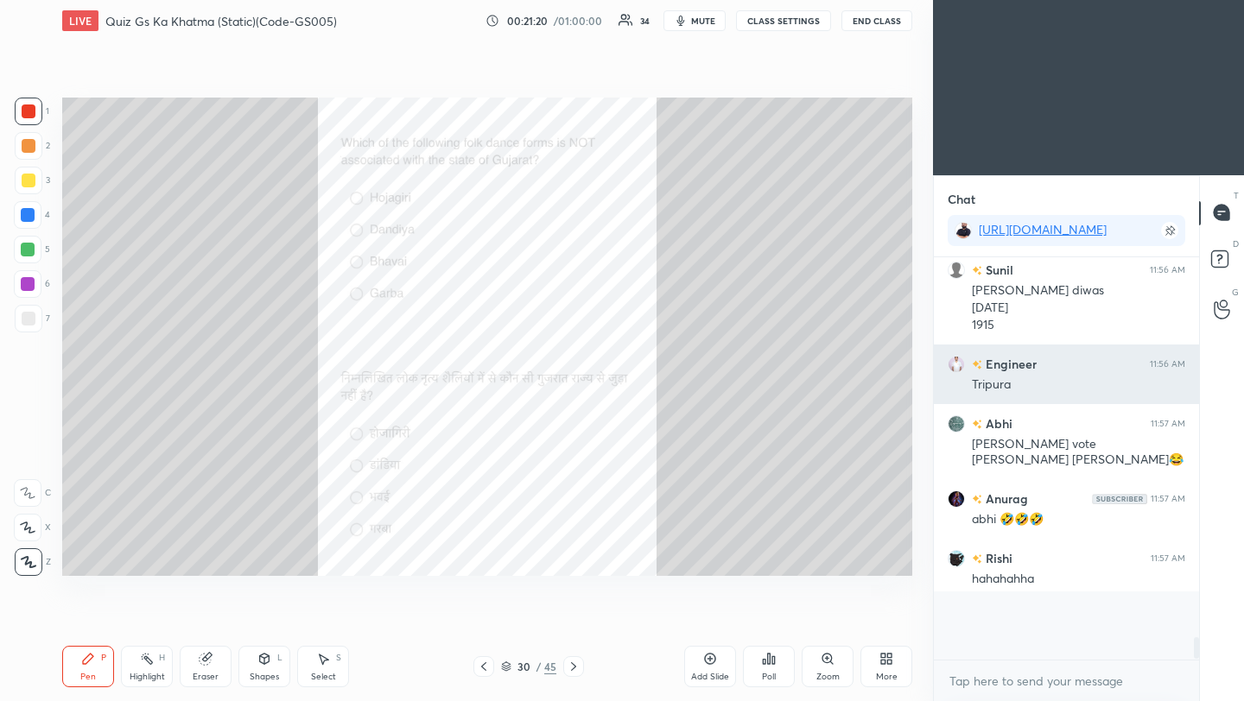
scroll to position [397, 260]
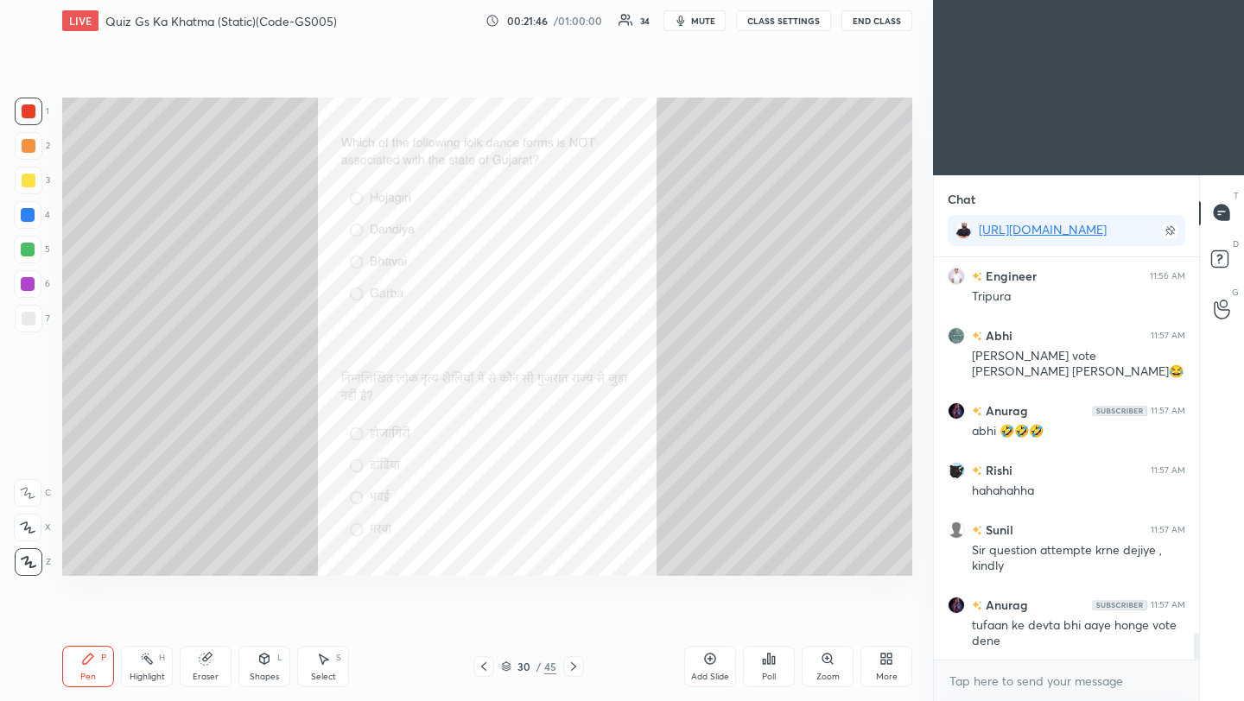
click at [574, 665] on icon at bounding box center [573, 666] width 5 height 9
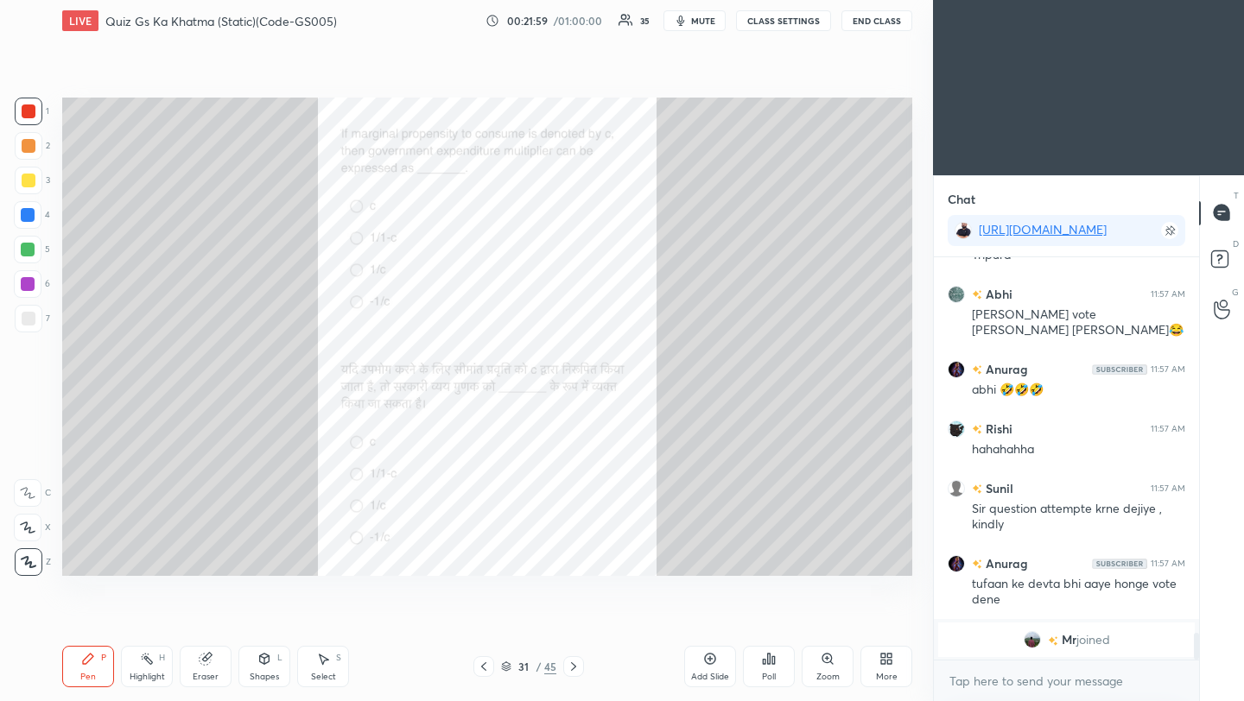
click at [781, 672] on div "Poll" at bounding box center [769, 666] width 52 height 41
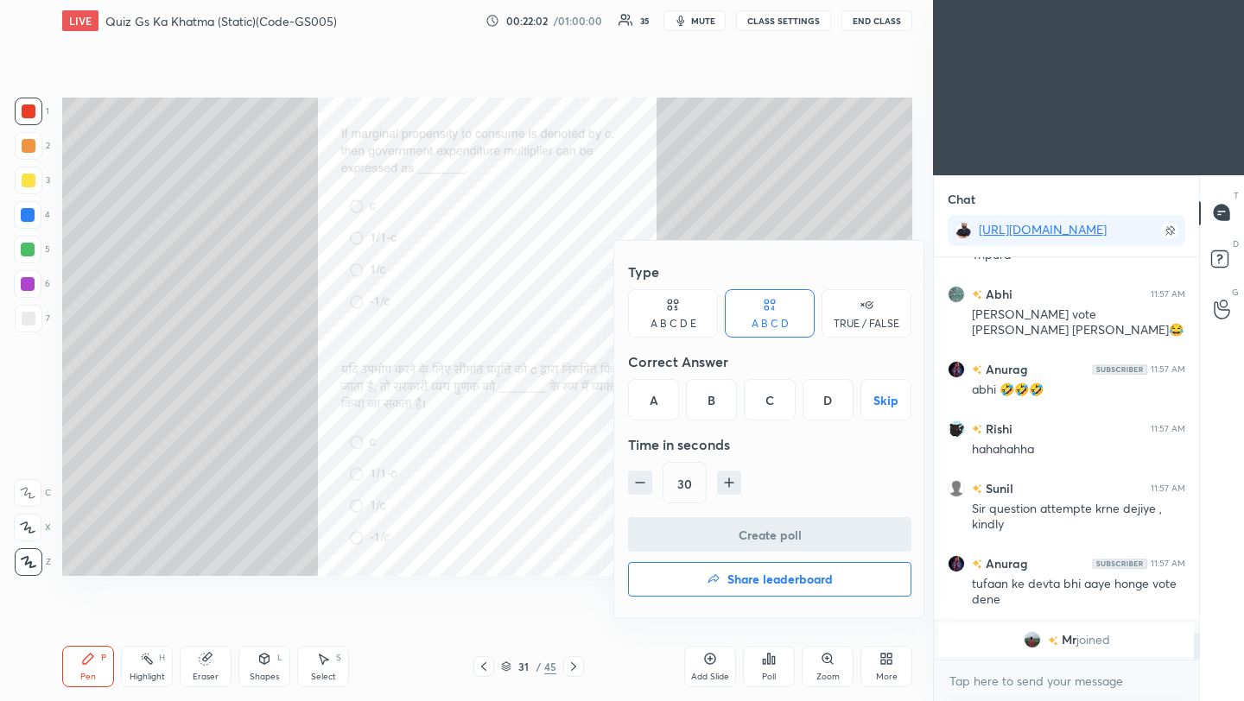
click at [719, 401] on div "B" at bounding box center [711, 399] width 51 height 41
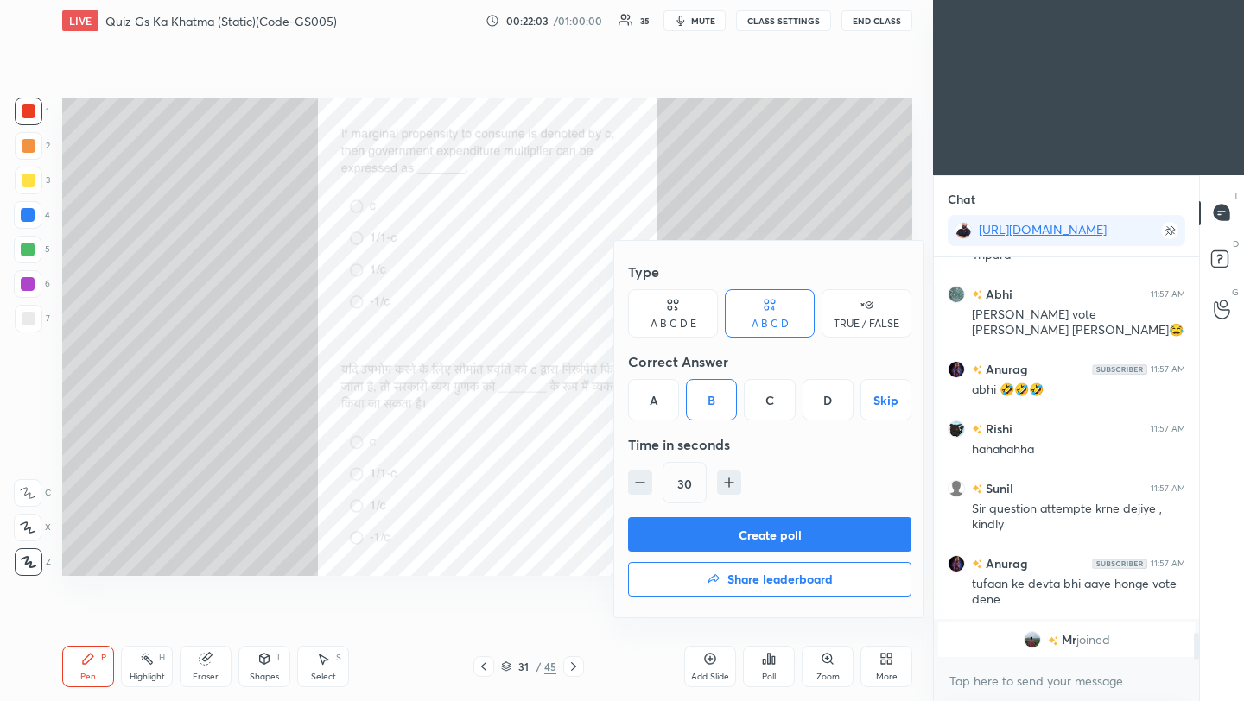
click at [744, 538] on button "Create poll" at bounding box center [769, 534] width 283 height 35
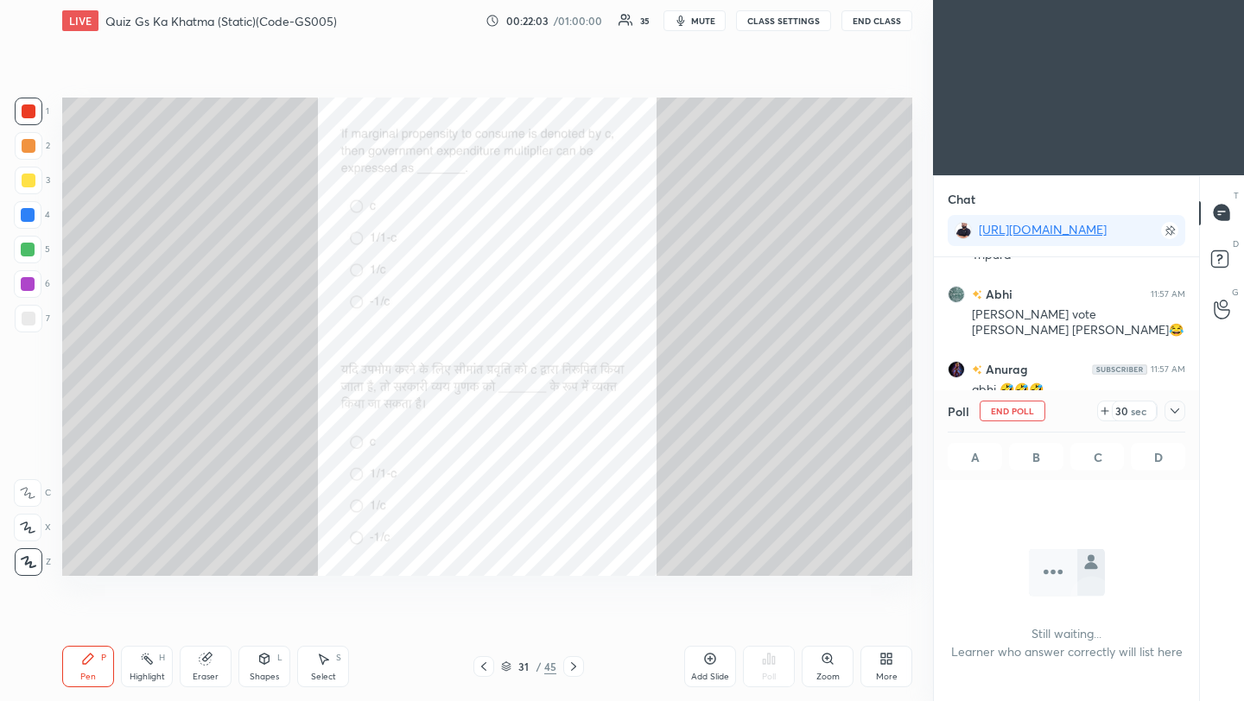
scroll to position [6, 6]
click at [1177, 411] on icon at bounding box center [1175, 411] width 14 height 14
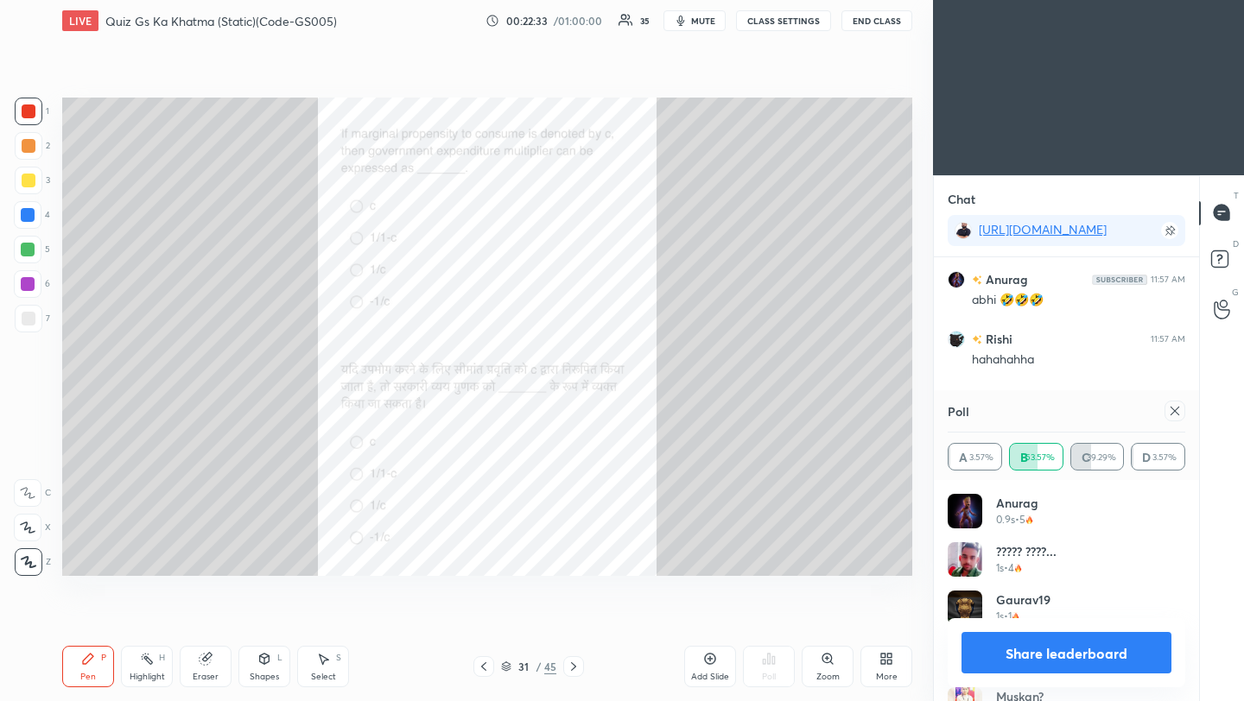
scroll to position [202, 232]
click at [1177, 412] on icon at bounding box center [1175, 411] width 14 height 14
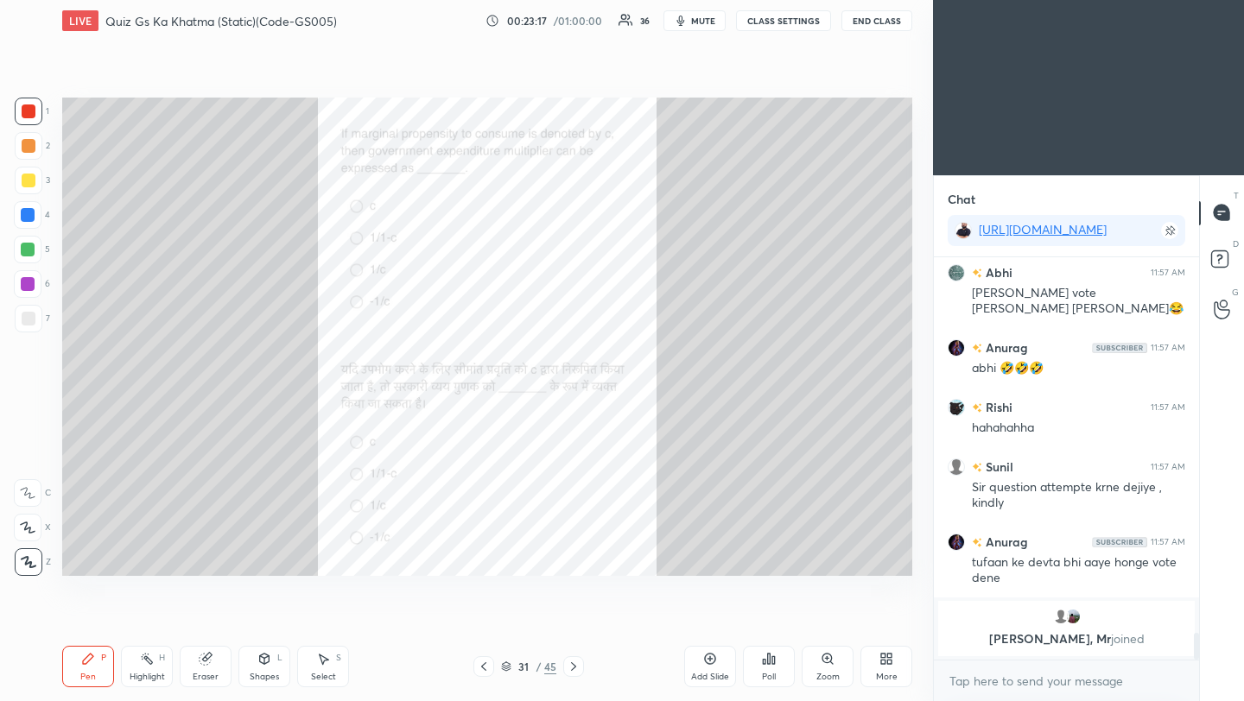
scroll to position [5466, 0]
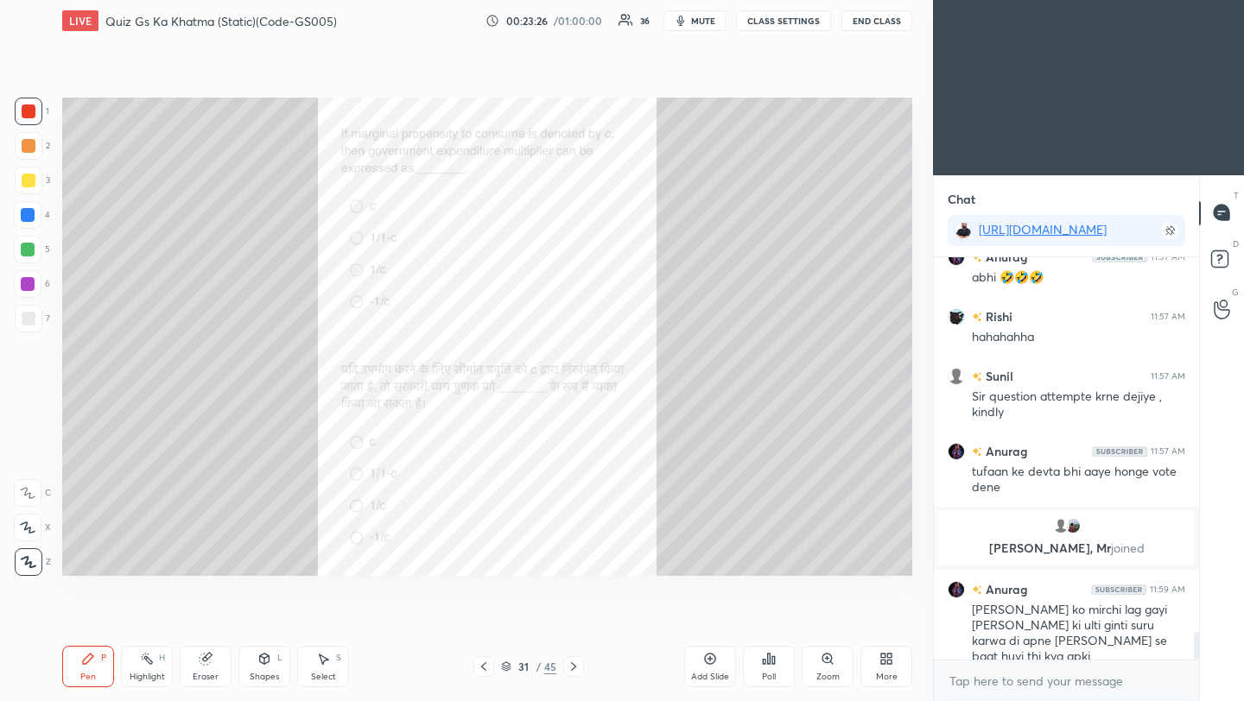
click at [572, 666] on icon at bounding box center [574, 667] width 14 height 14
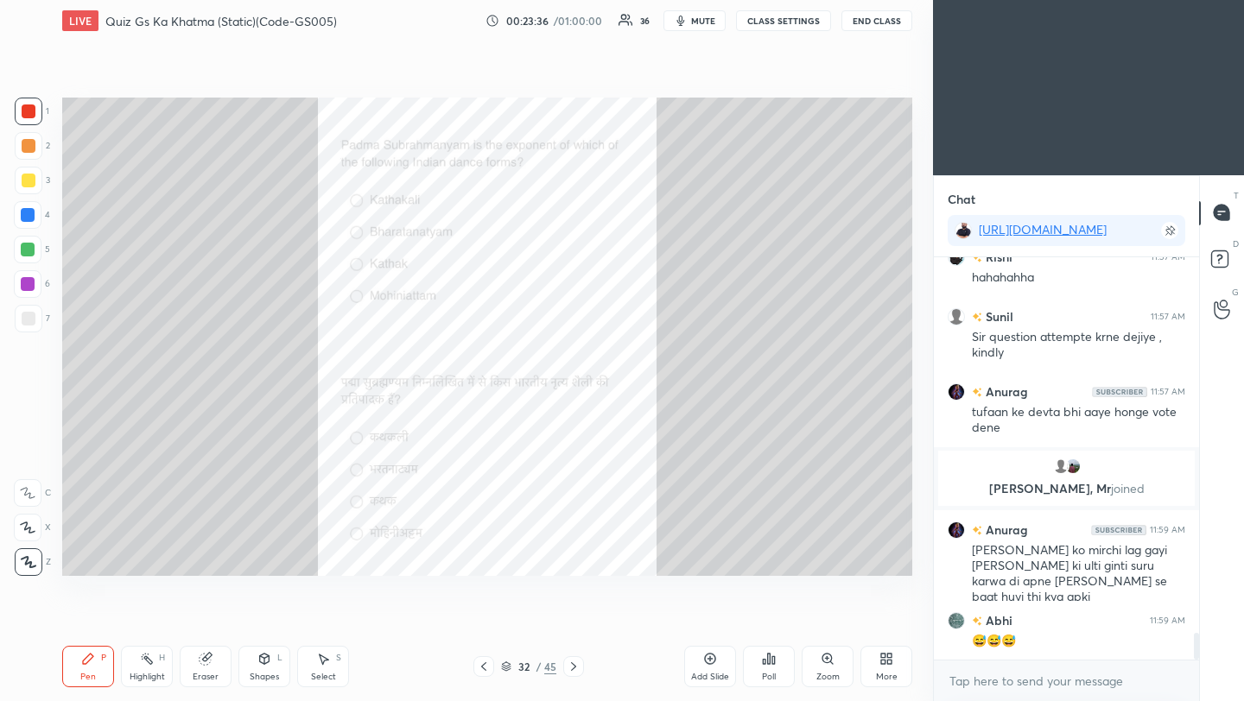
scroll to position [5601, 0]
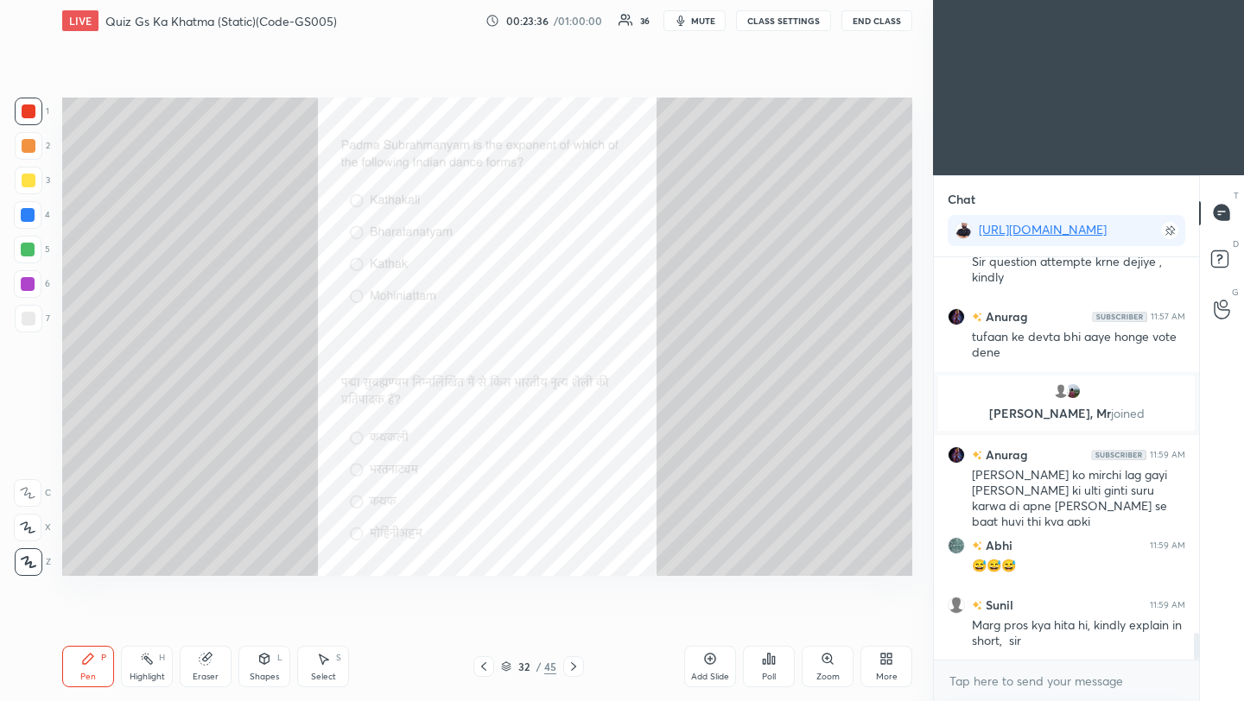
click at [771, 668] on div "Poll" at bounding box center [769, 666] width 52 height 41
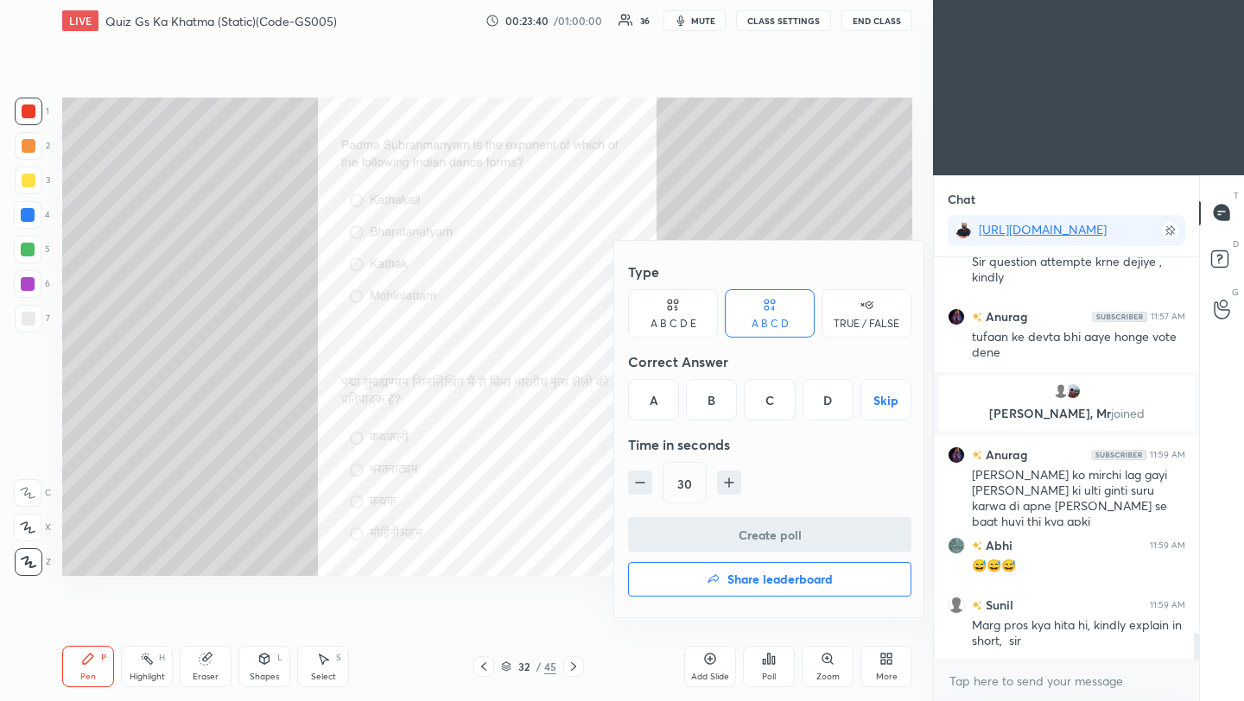
click at [708, 401] on div "B" at bounding box center [711, 399] width 51 height 41
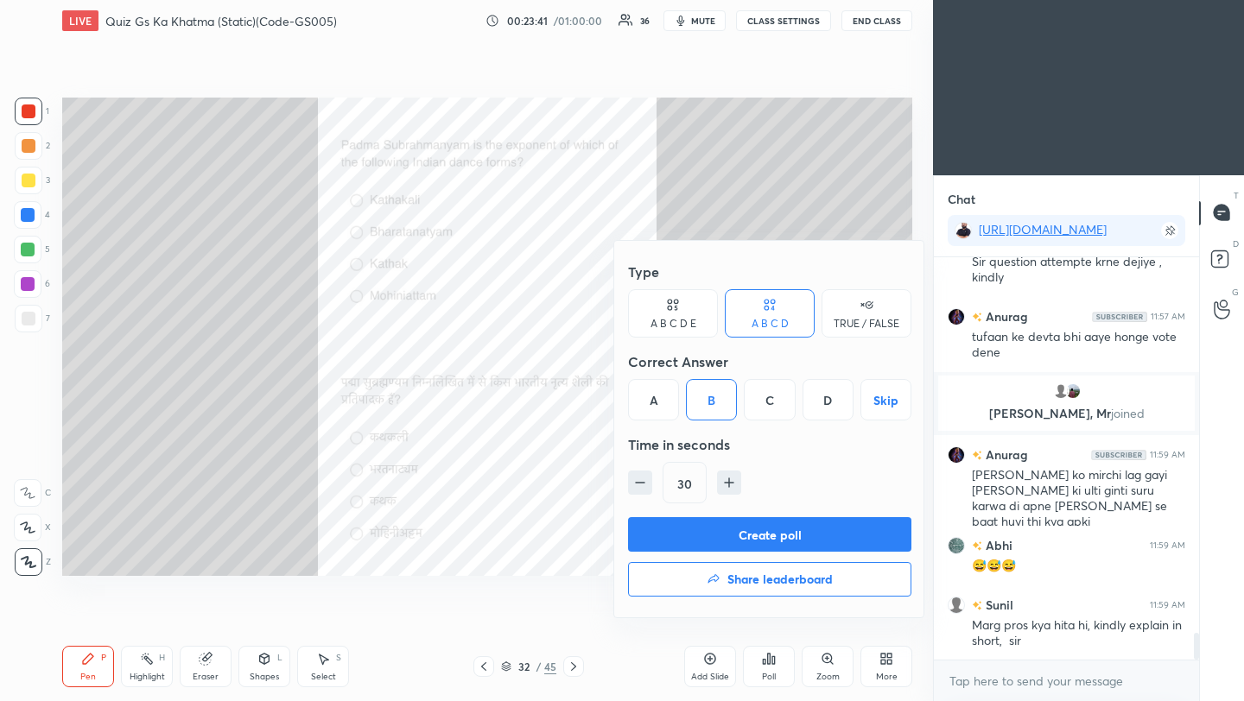
click at [755, 540] on button "Create poll" at bounding box center [769, 534] width 283 height 35
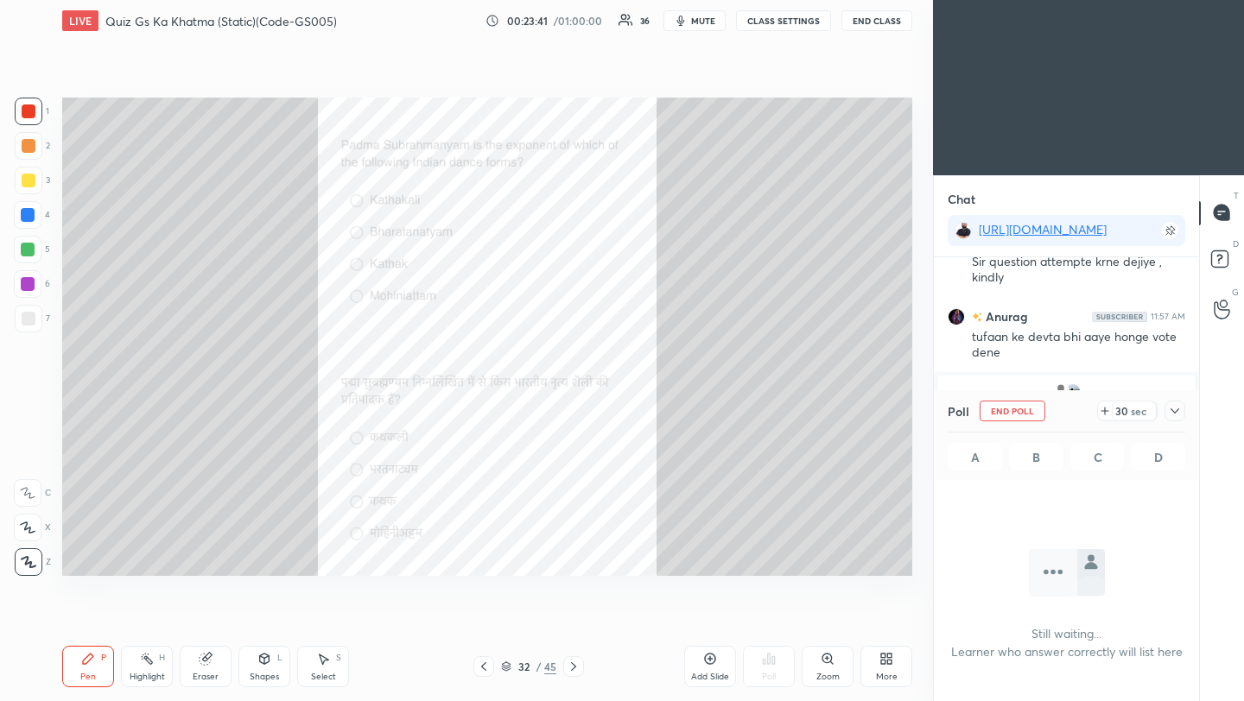
scroll to position [163, 260]
click at [1176, 409] on icon at bounding box center [1175, 411] width 14 height 14
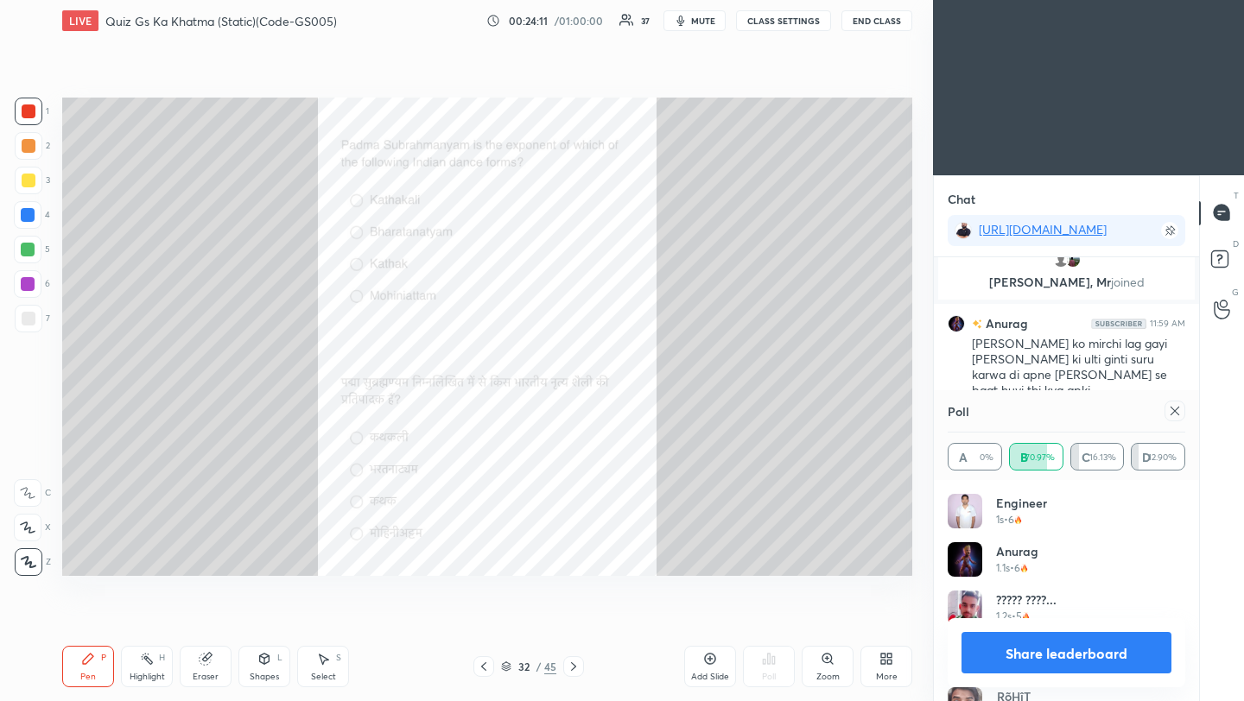
scroll to position [202, 232]
click at [1172, 412] on icon at bounding box center [1174, 411] width 9 height 9
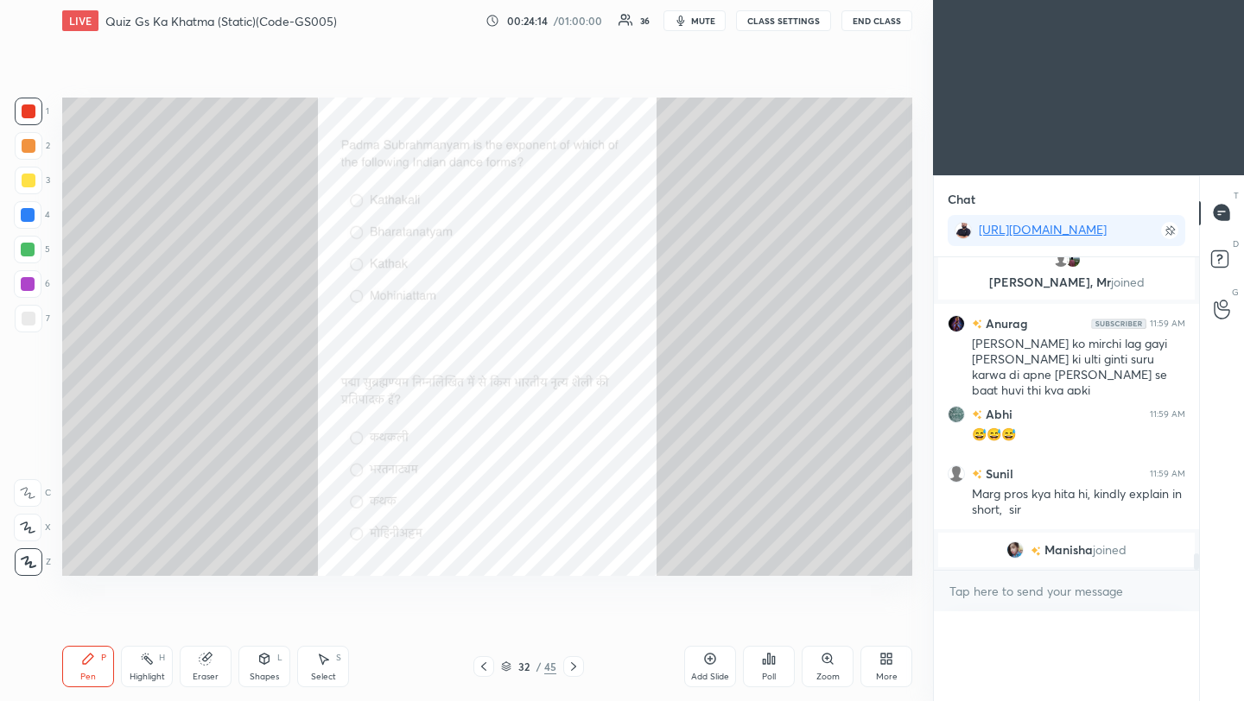
scroll to position [5704, 0]
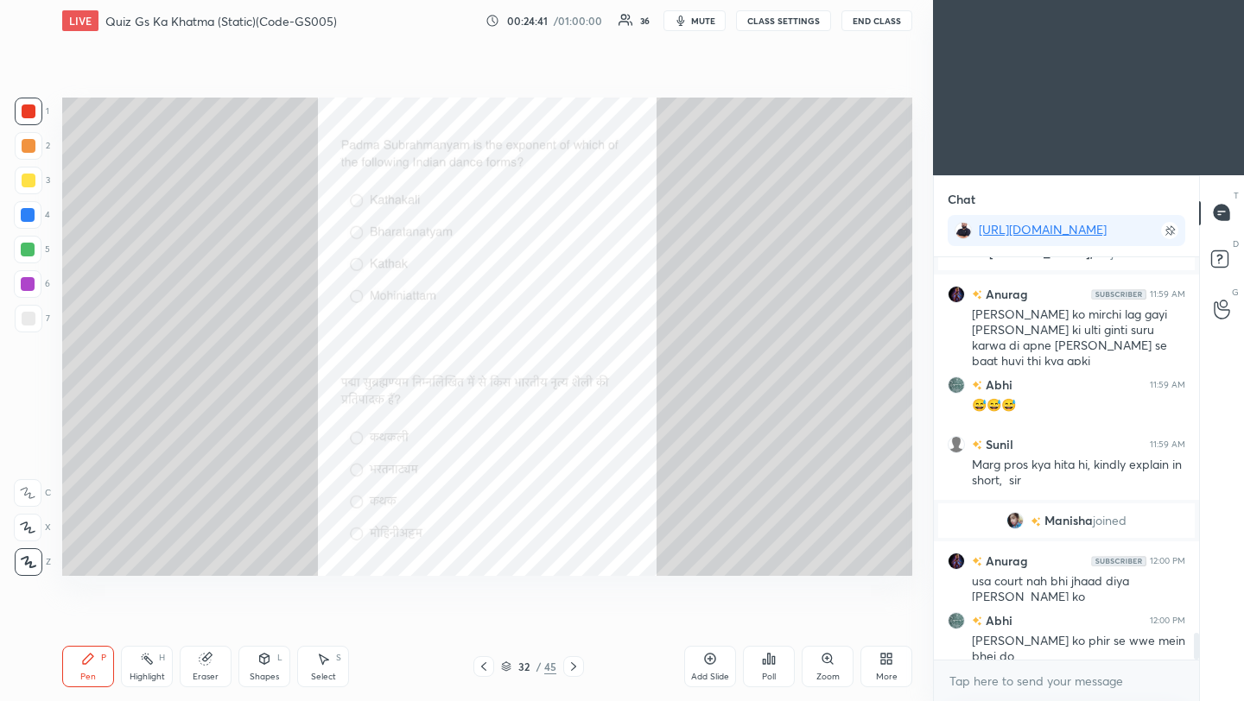
click at [574, 670] on icon at bounding box center [574, 667] width 14 height 14
click at [753, 668] on div "Poll" at bounding box center [769, 666] width 52 height 41
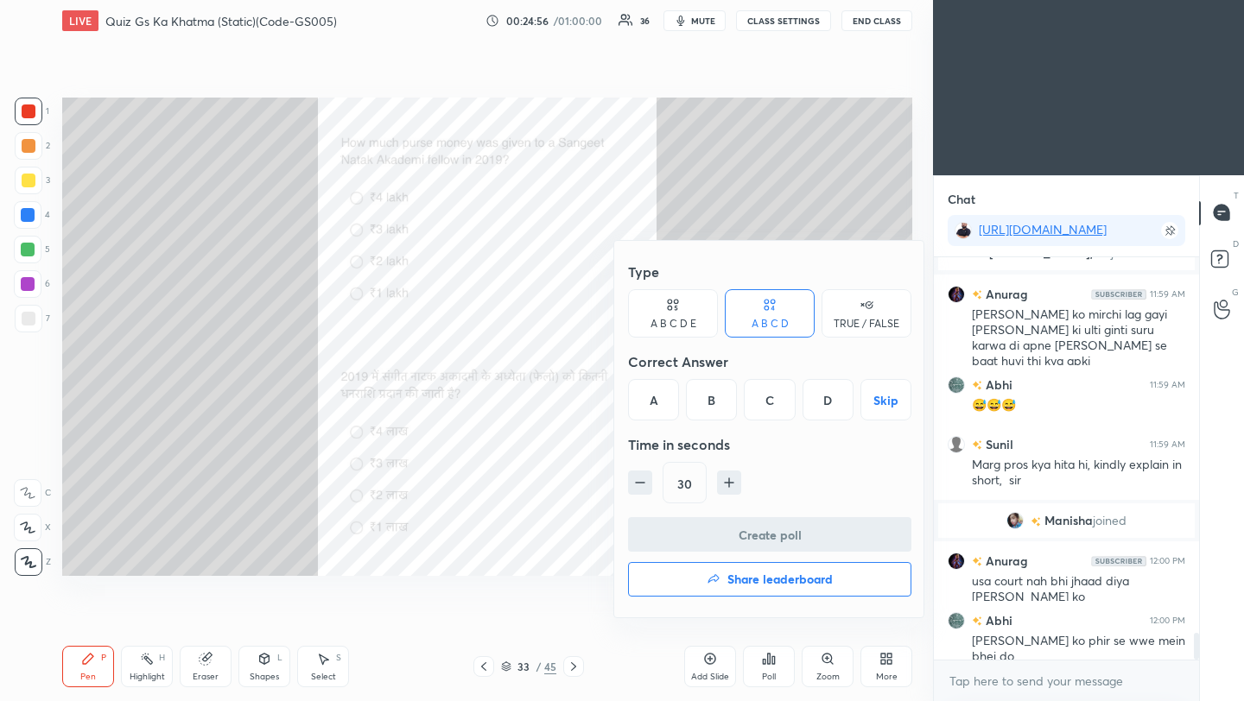
click at [714, 407] on div "B" at bounding box center [711, 399] width 51 height 41
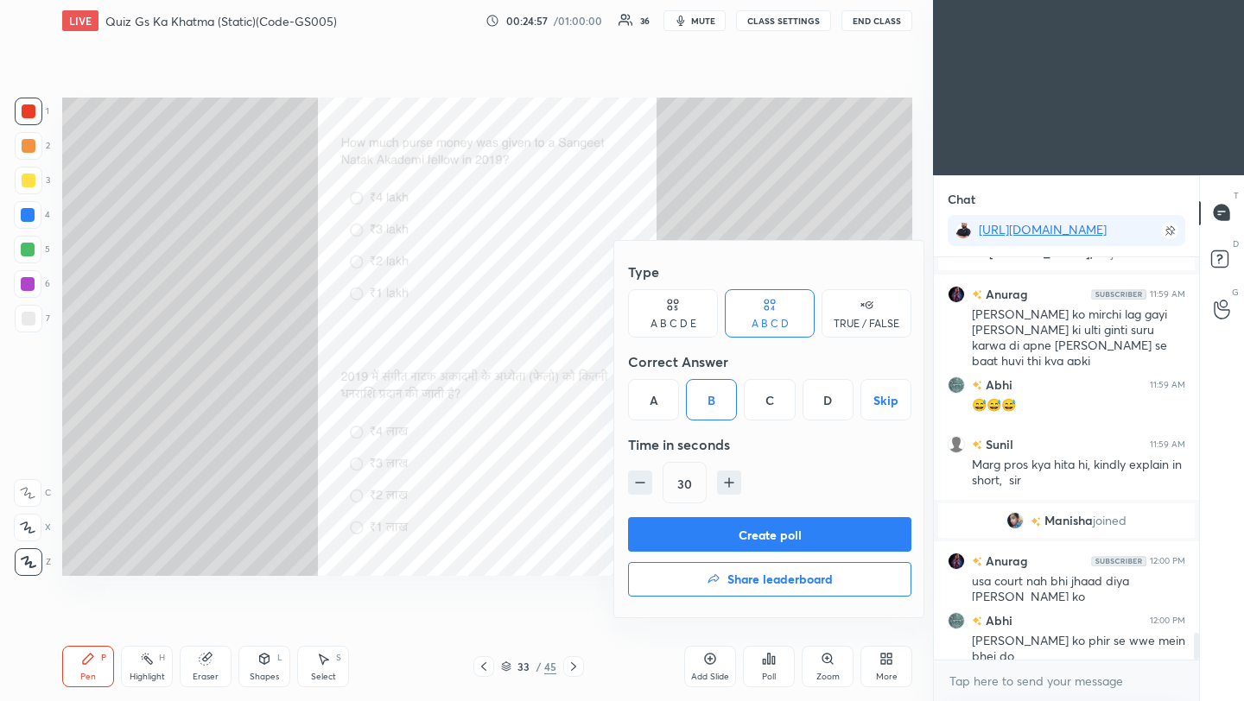
click at [726, 536] on button "Create poll" at bounding box center [769, 534] width 283 height 35
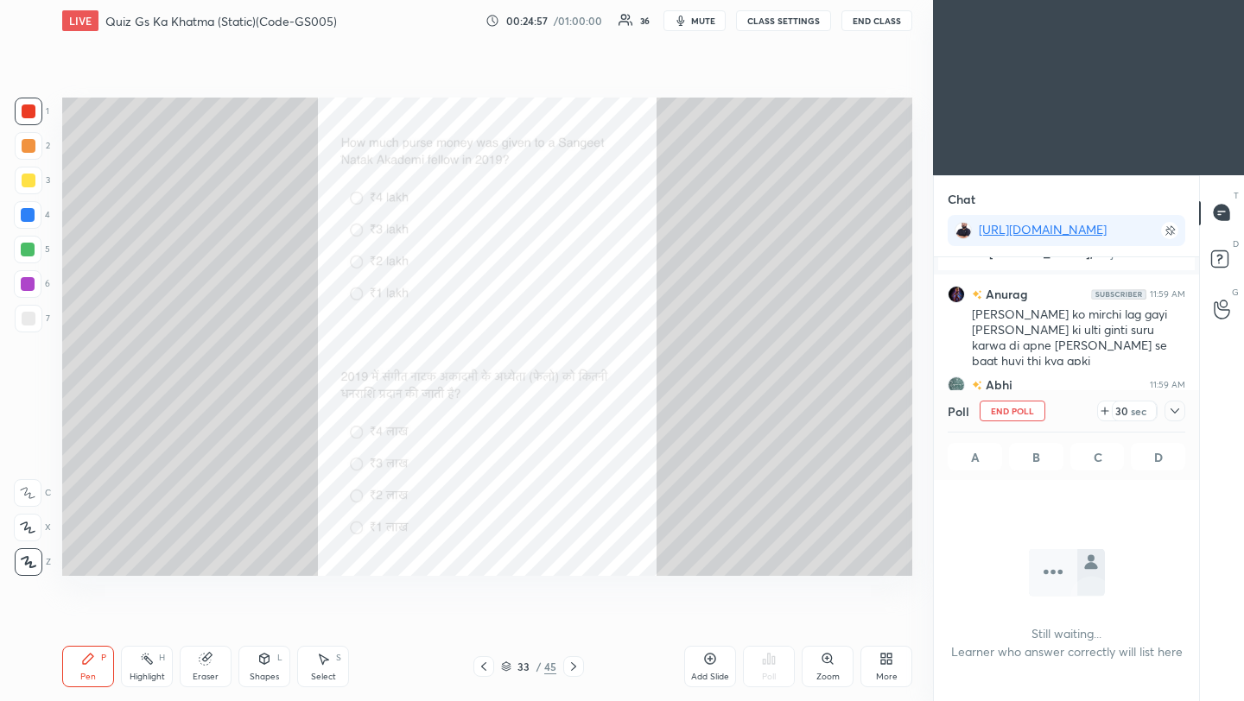
scroll to position [6, 6]
click at [1178, 413] on icon at bounding box center [1175, 411] width 14 height 14
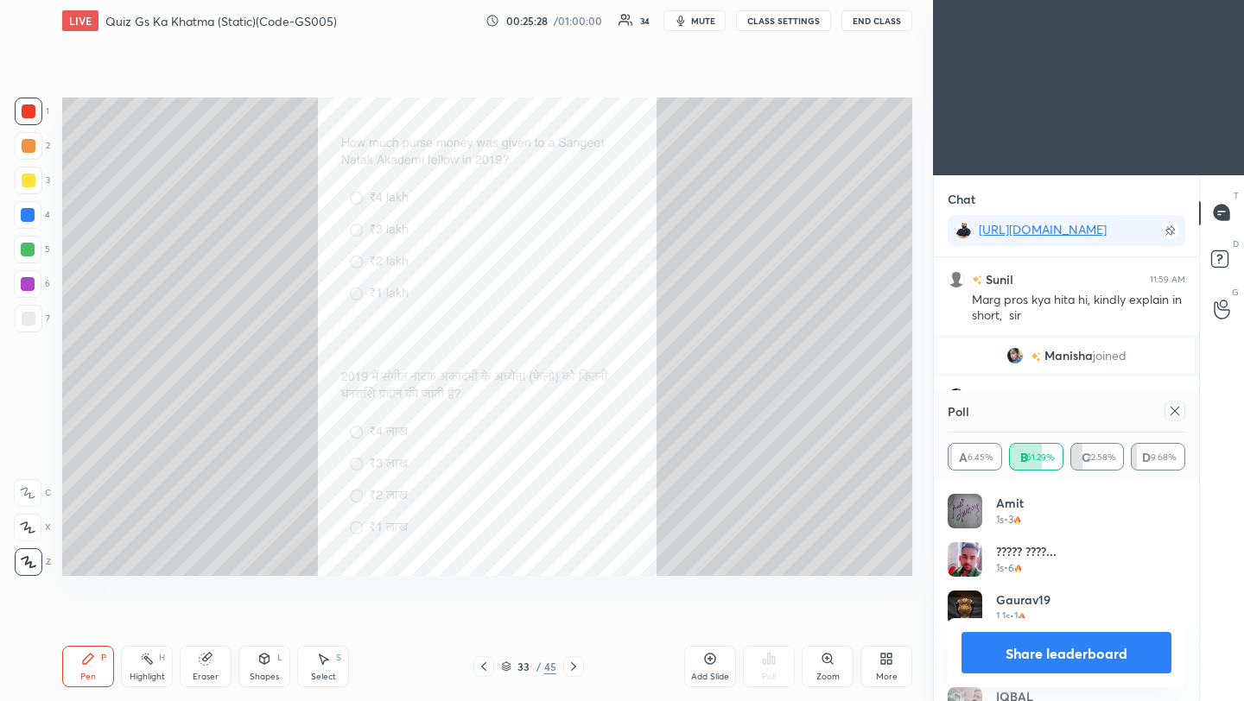
scroll to position [5882, 0]
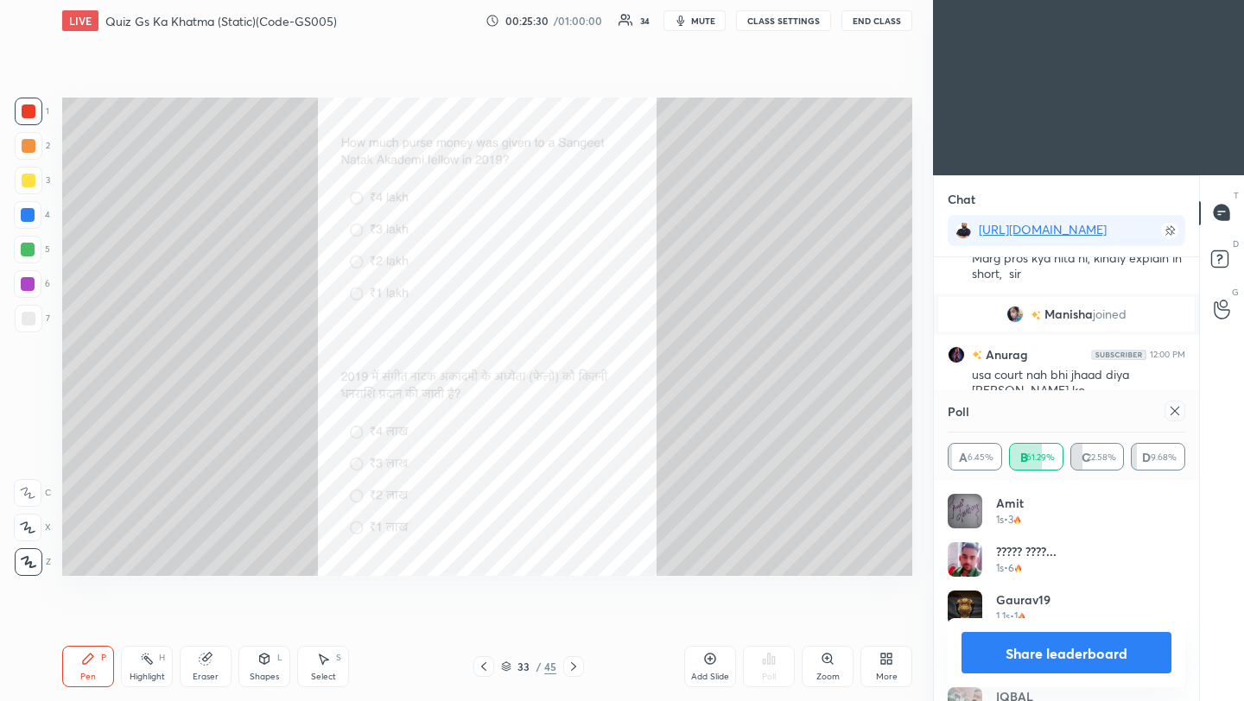
click at [1177, 414] on icon at bounding box center [1175, 411] width 14 height 14
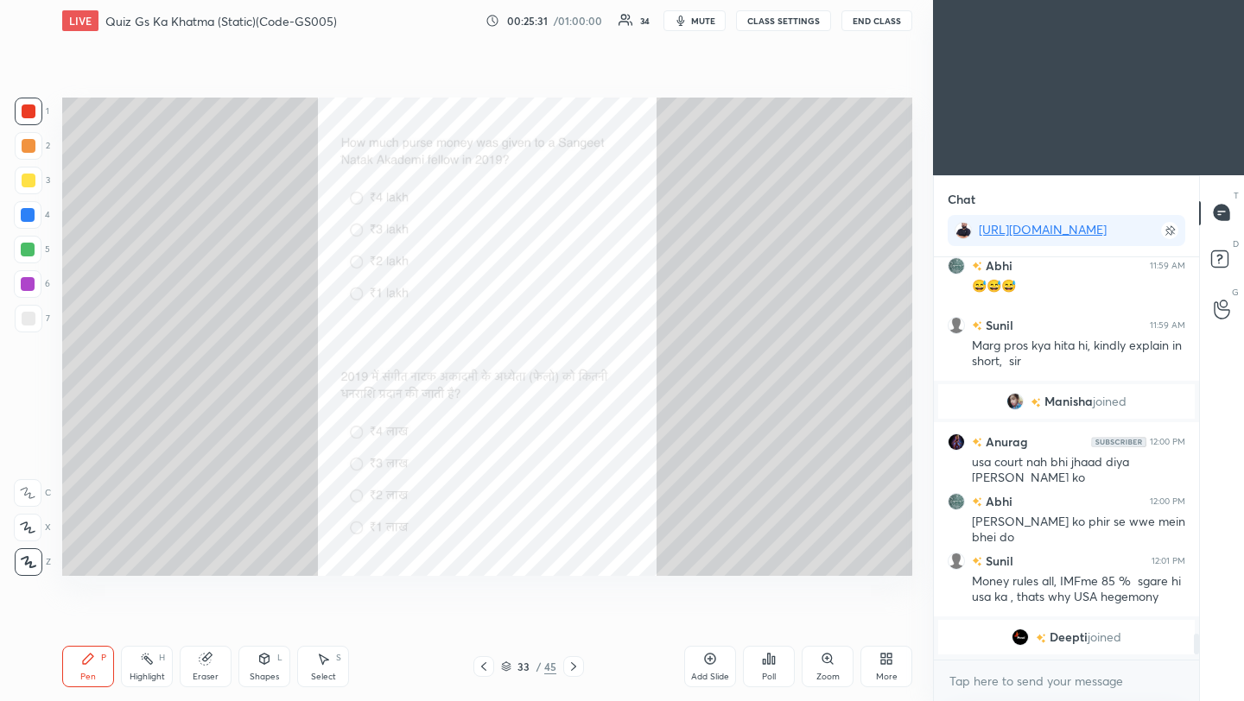
scroll to position [253, 260]
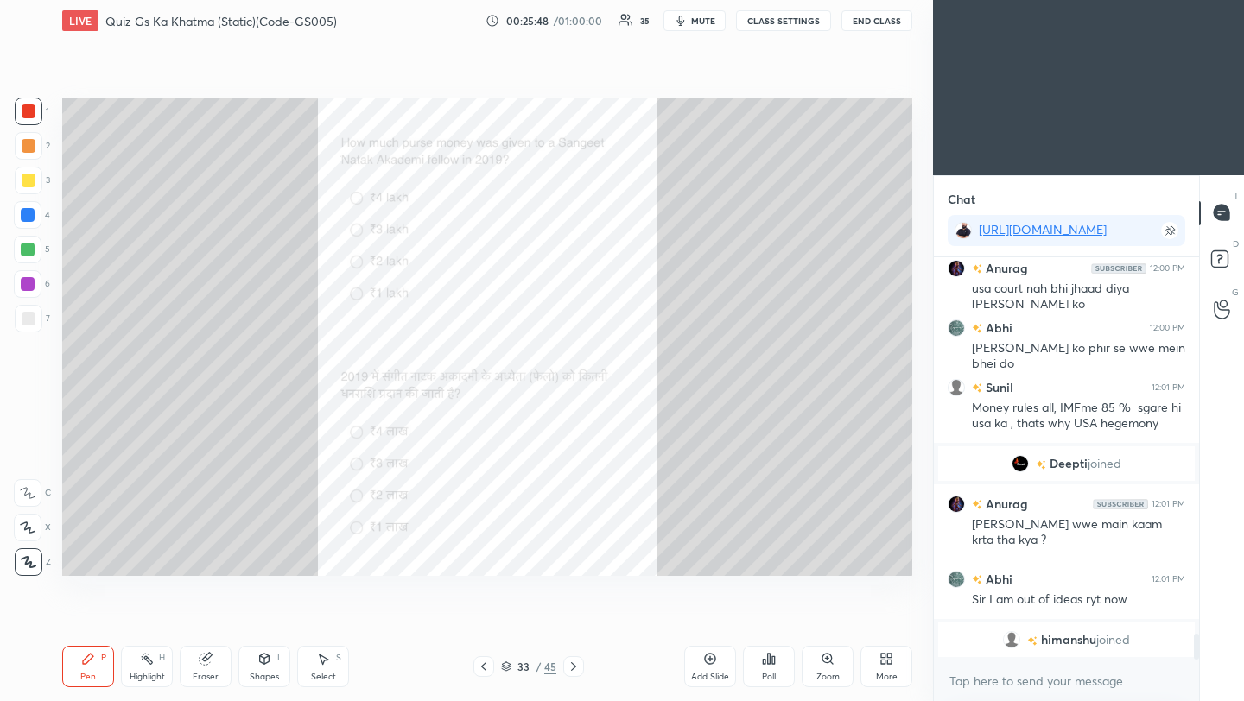
click at [573, 669] on icon at bounding box center [573, 666] width 5 height 9
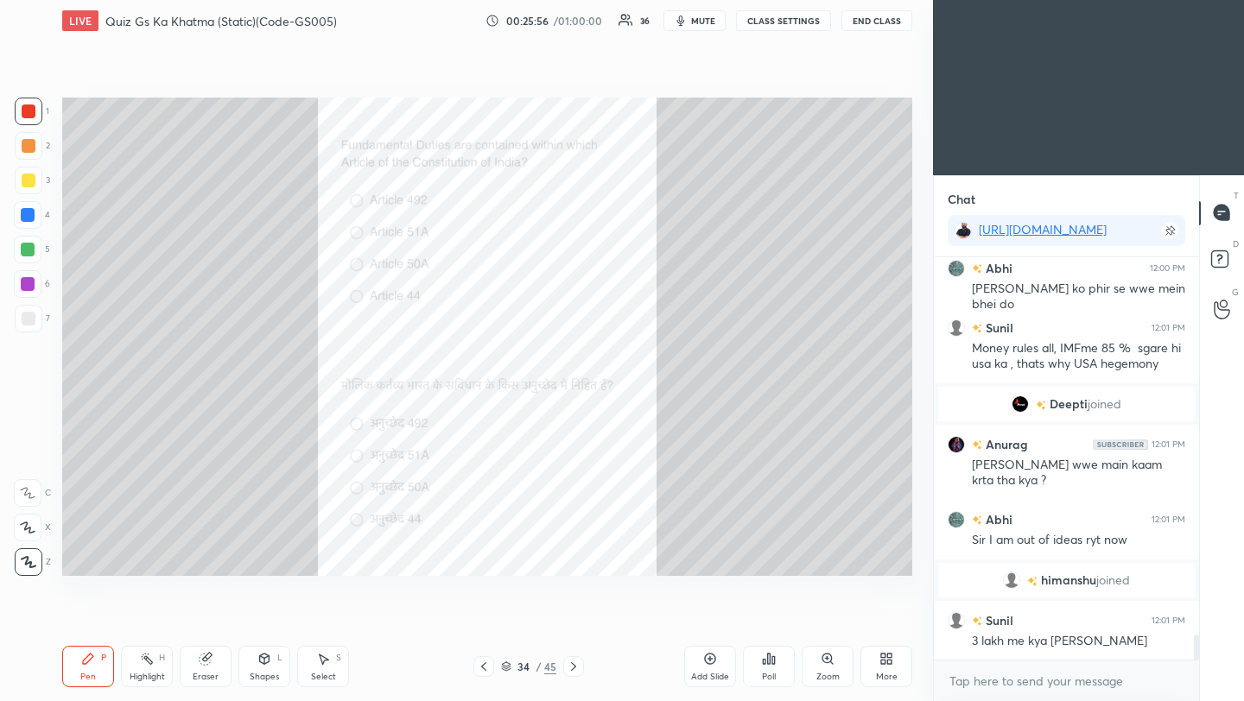
click at [777, 668] on div "Poll" at bounding box center [769, 666] width 52 height 41
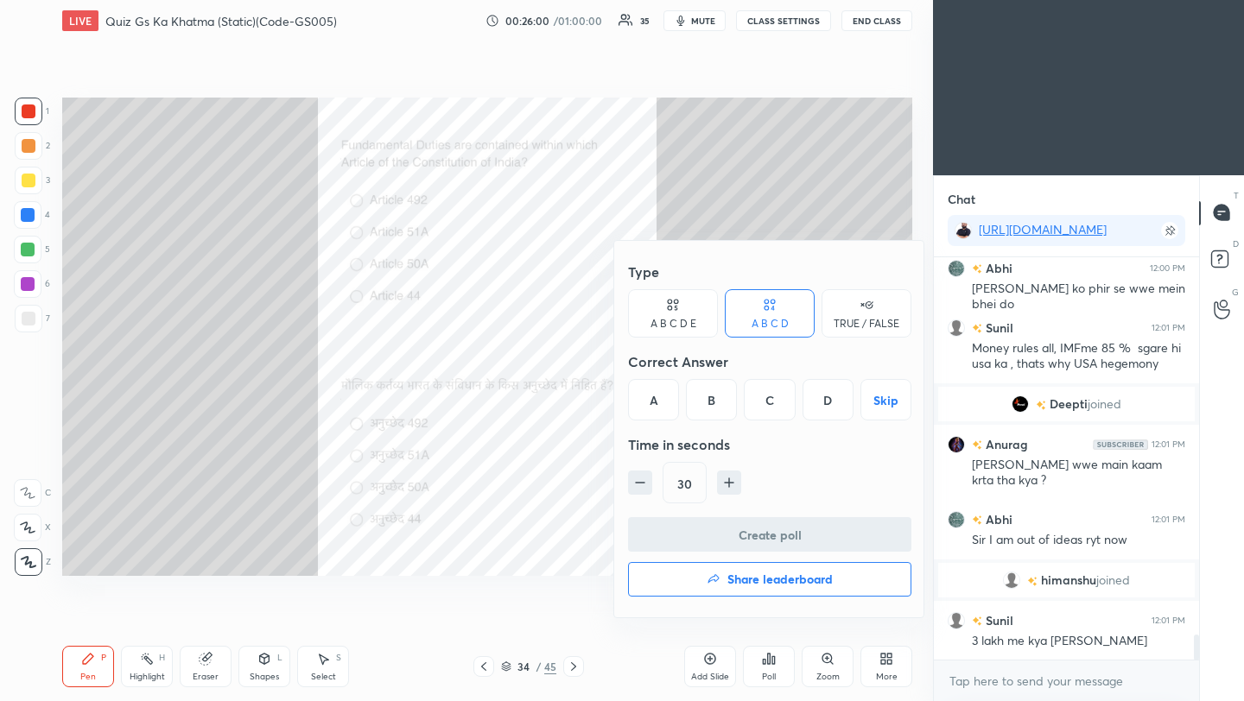
click at [714, 402] on div "B" at bounding box center [711, 399] width 51 height 41
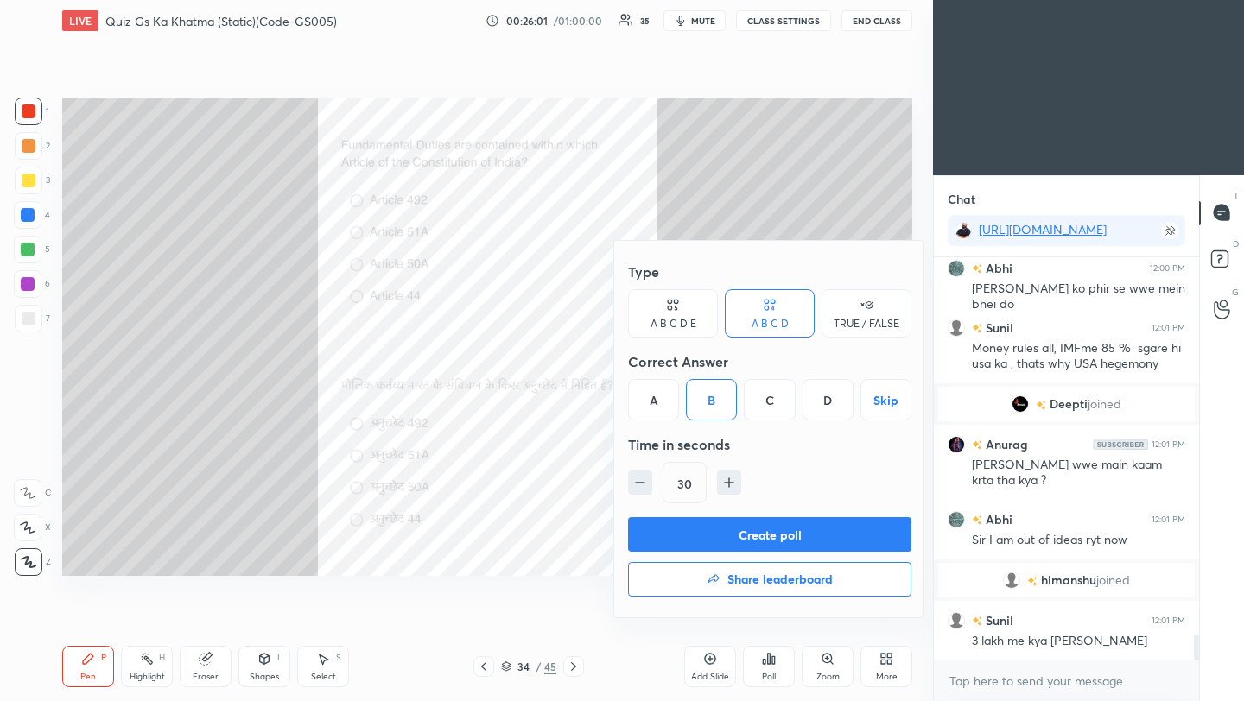
click at [759, 542] on button "Create poll" at bounding box center [769, 534] width 283 height 35
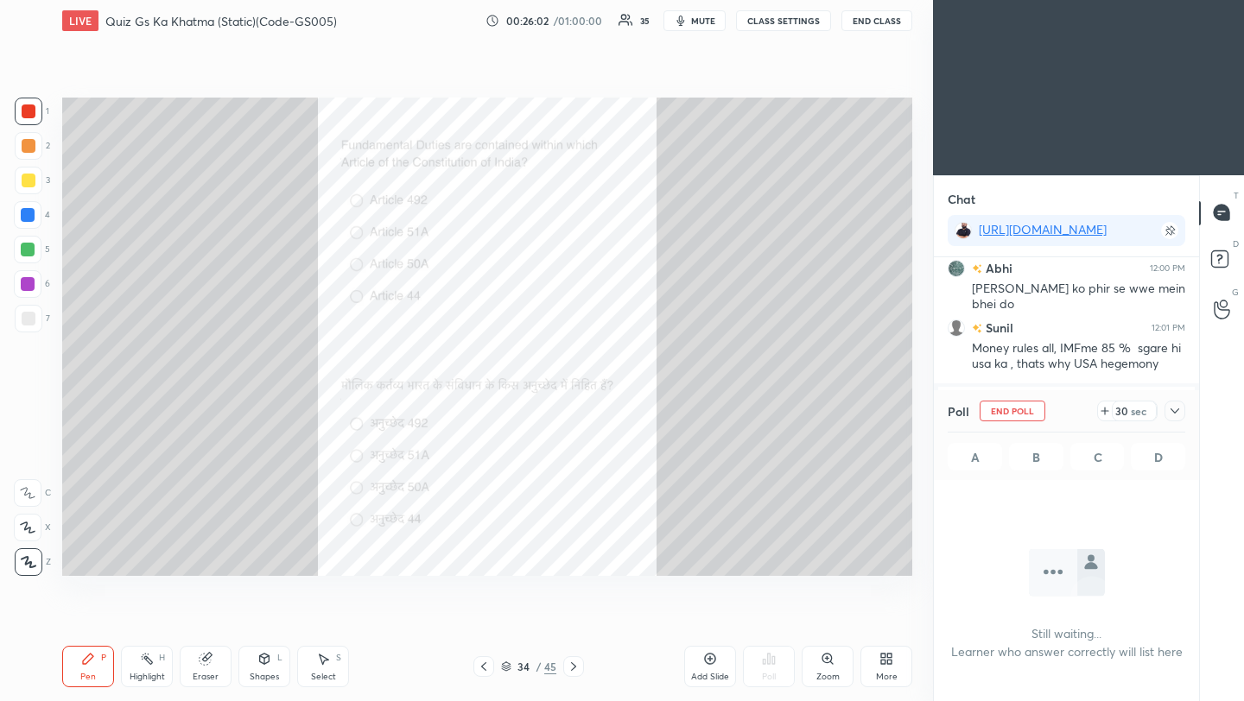
scroll to position [163, 260]
click at [1177, 413] on icon at bounding box center [1175, 411] width 14 height 14
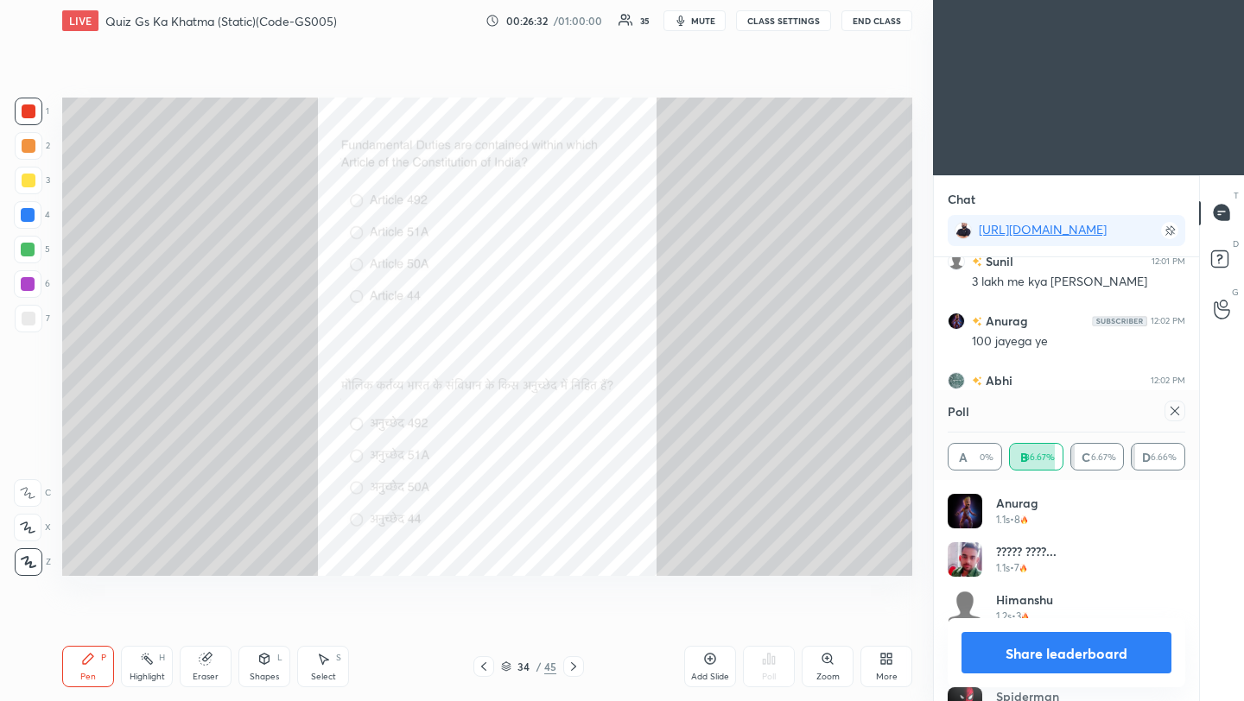
scroll to position [6417, 0]
click at [1176, 415] on icon at bounding box center [1175, 411] width 14 height 14
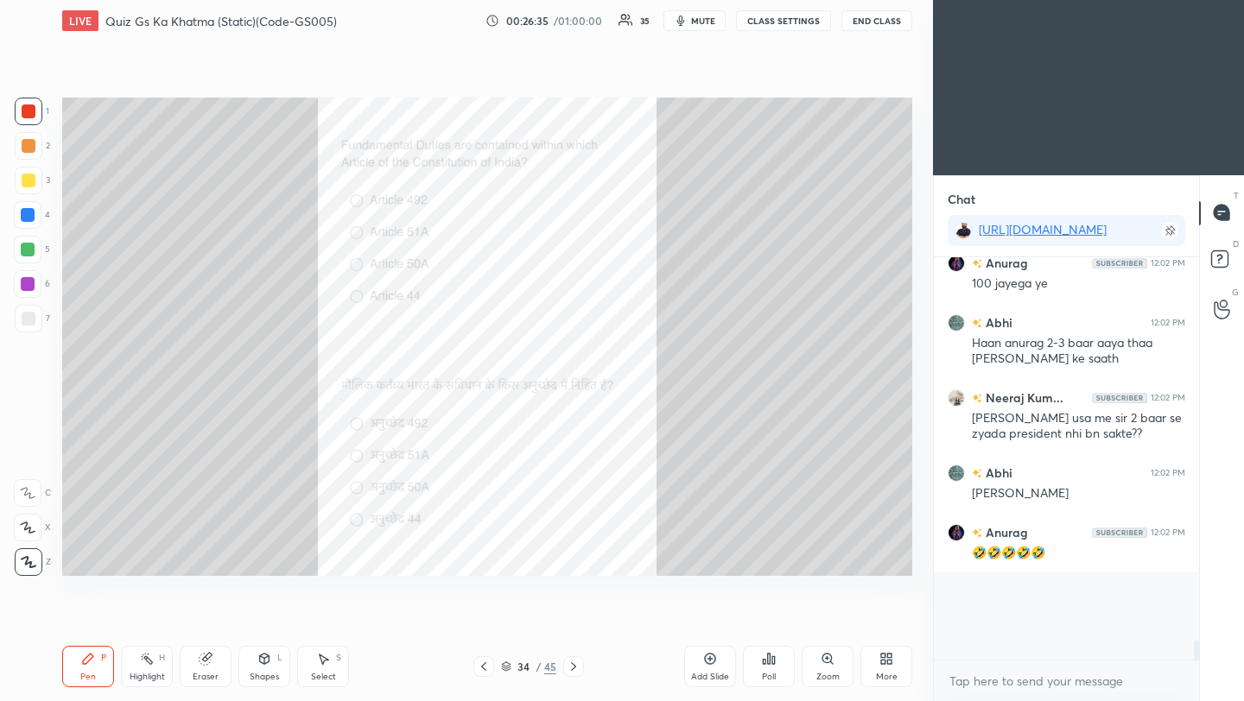
scroll to position [249, 260]
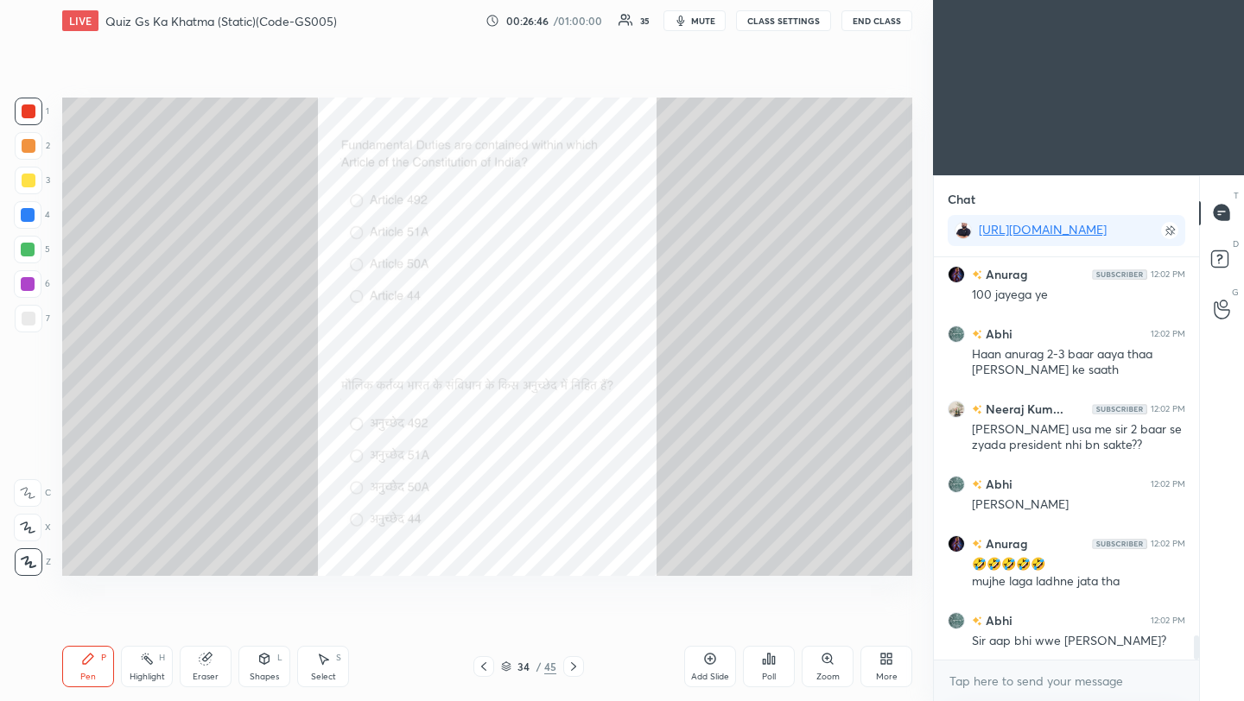
click at [571, 669] on icon at bounding box center [574, 667] width 14 height 14
click at [777, 671] on div "Poll" at bounding box center [769, 666] width 52 height 41
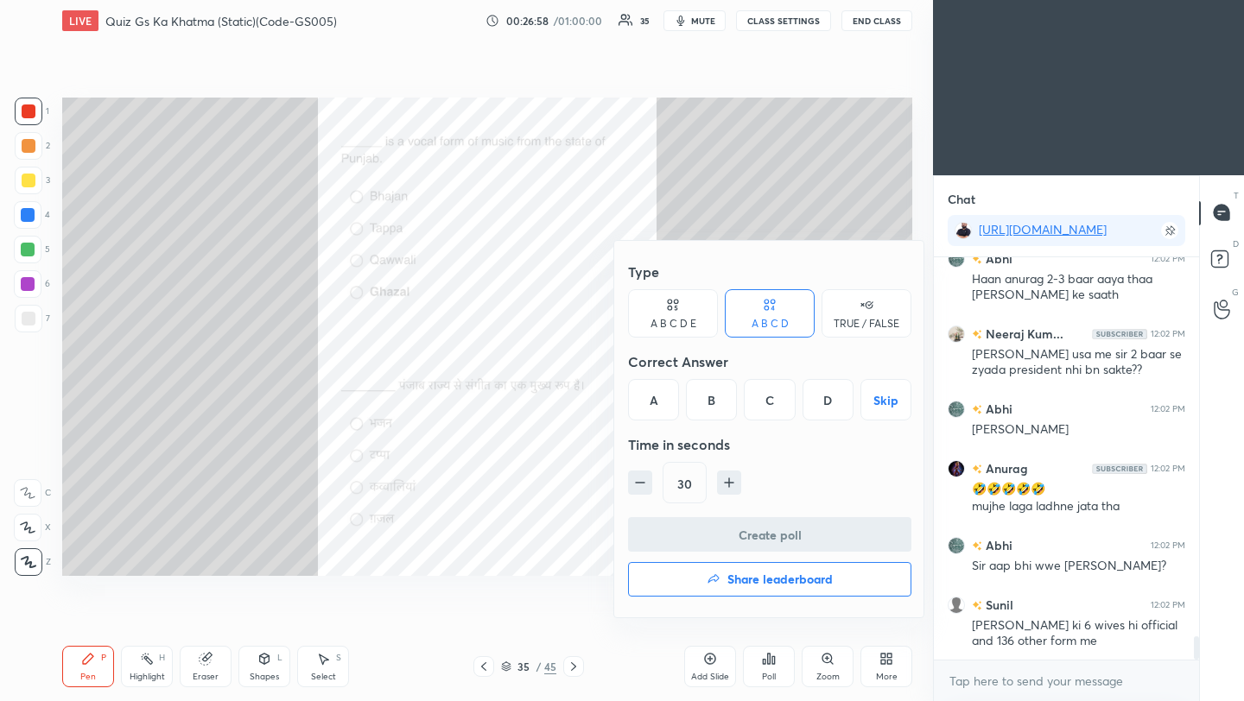
click at [710, 407] on div "B" at bounding box center [711, 399] width 51 height 41
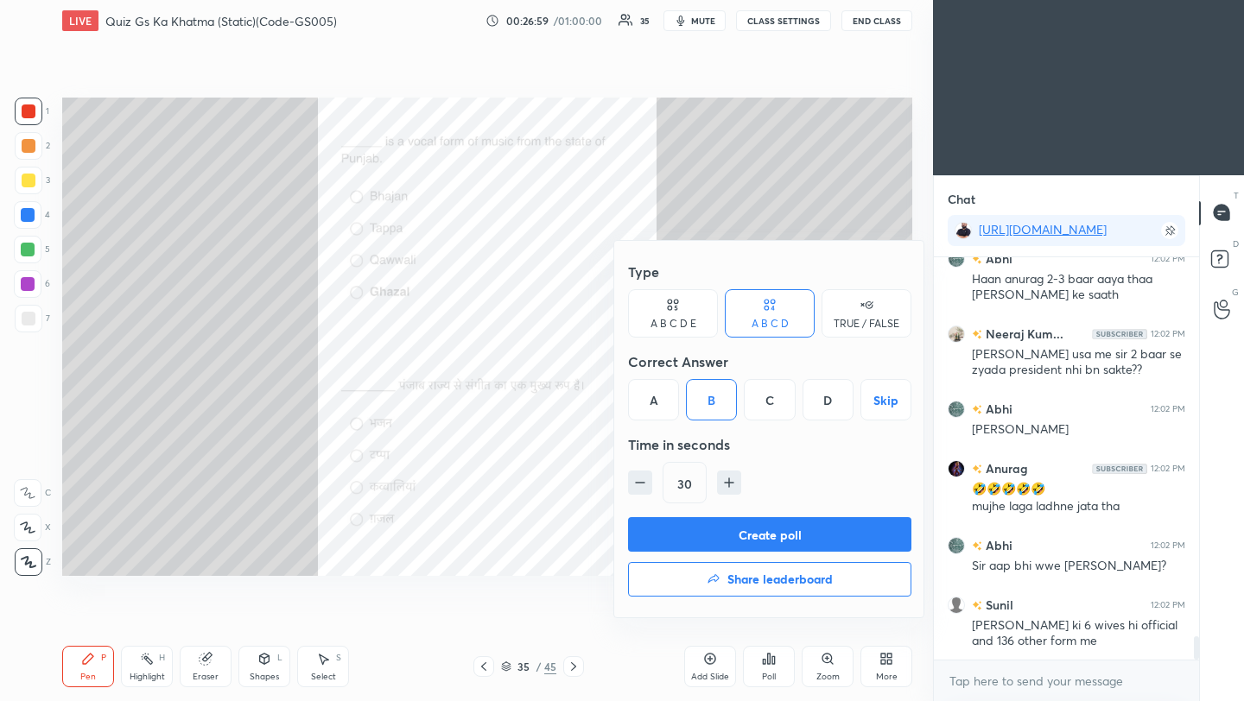
click at [736, 535] on button "Create poll" at bounding box center [769, 534] width 283 height 35
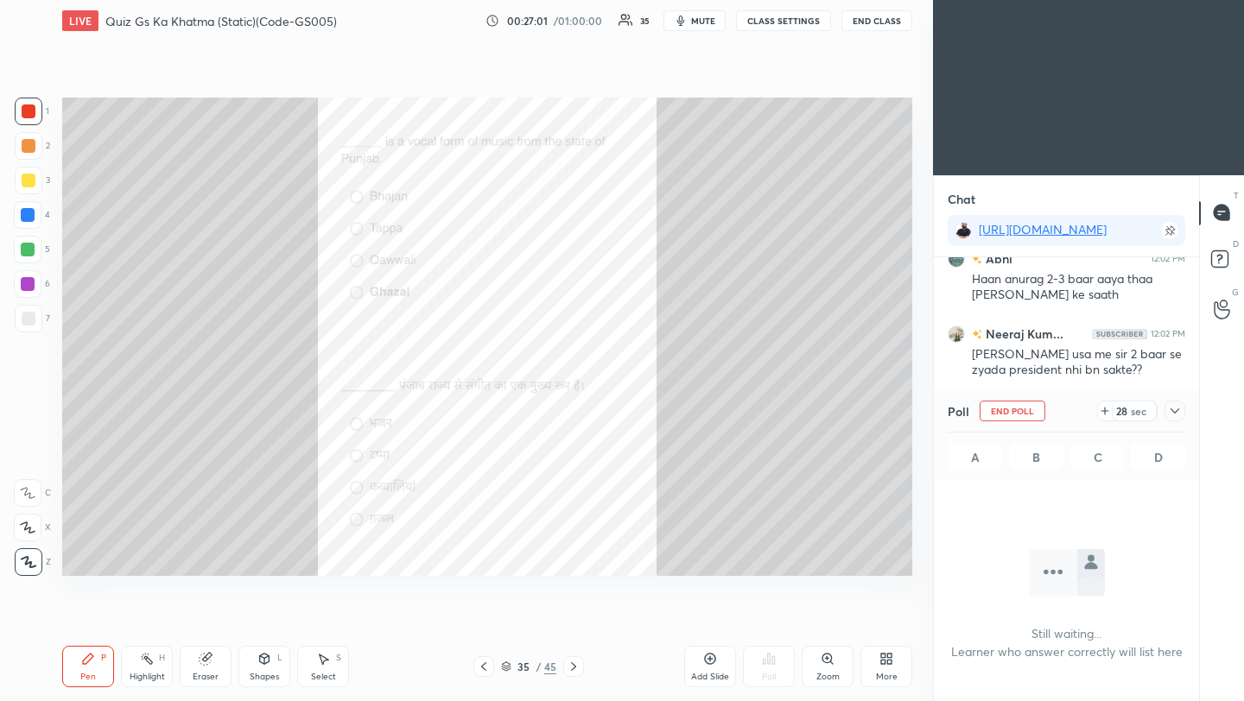
click at [1171, 415] on icon at bounding box center [1175, 411] width 14 height 14
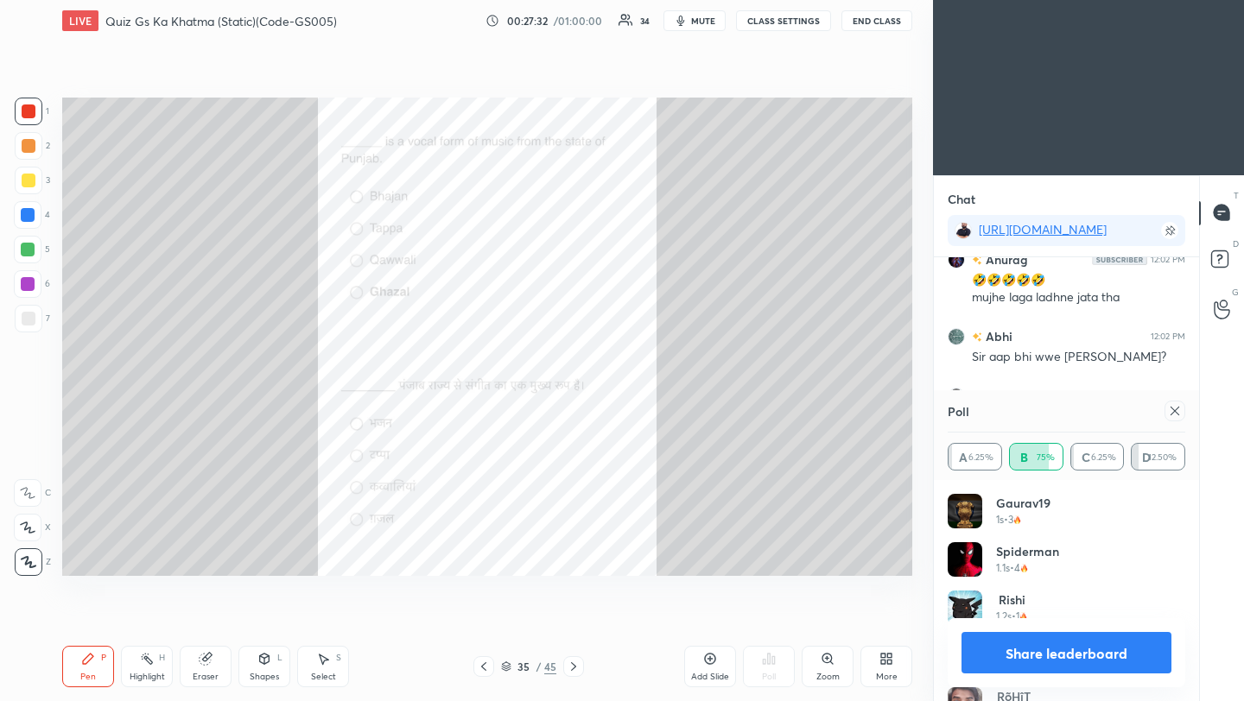
click at [1172, 415] on icon at bounding box center [1175, 411] width 14 height 14
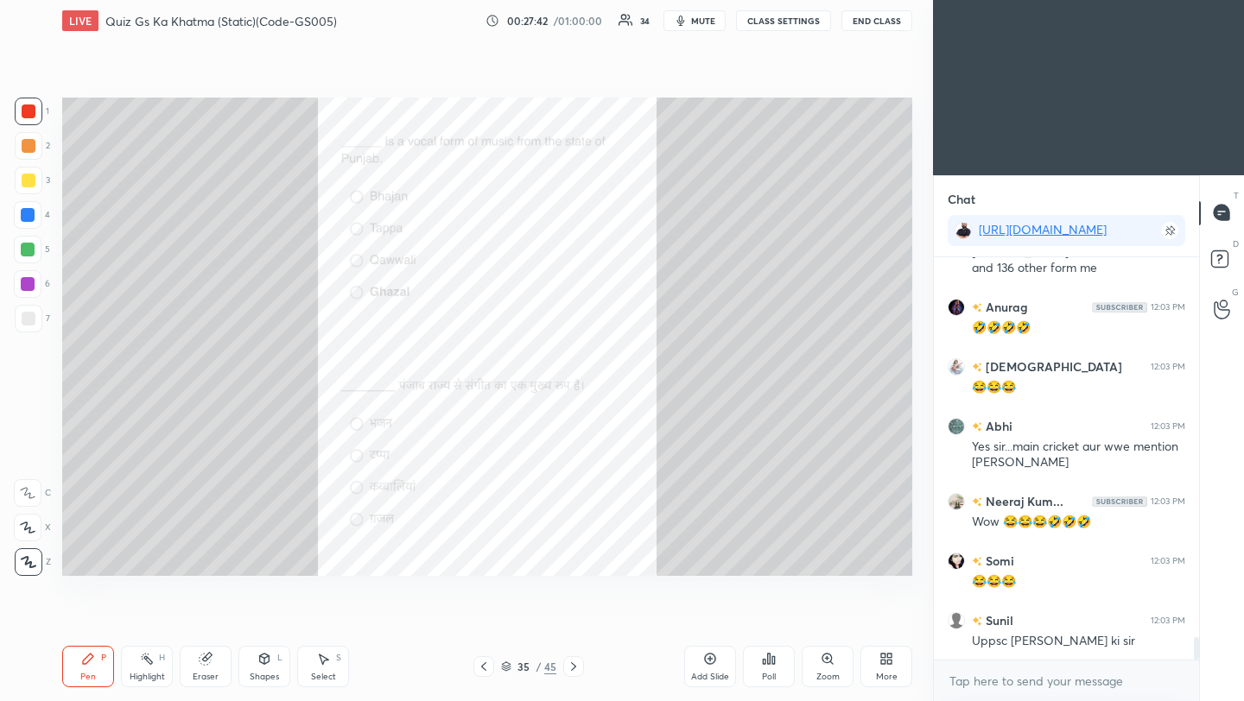
click at [574, 669] on icon at bounding box center [574, 667] width 14 height 14
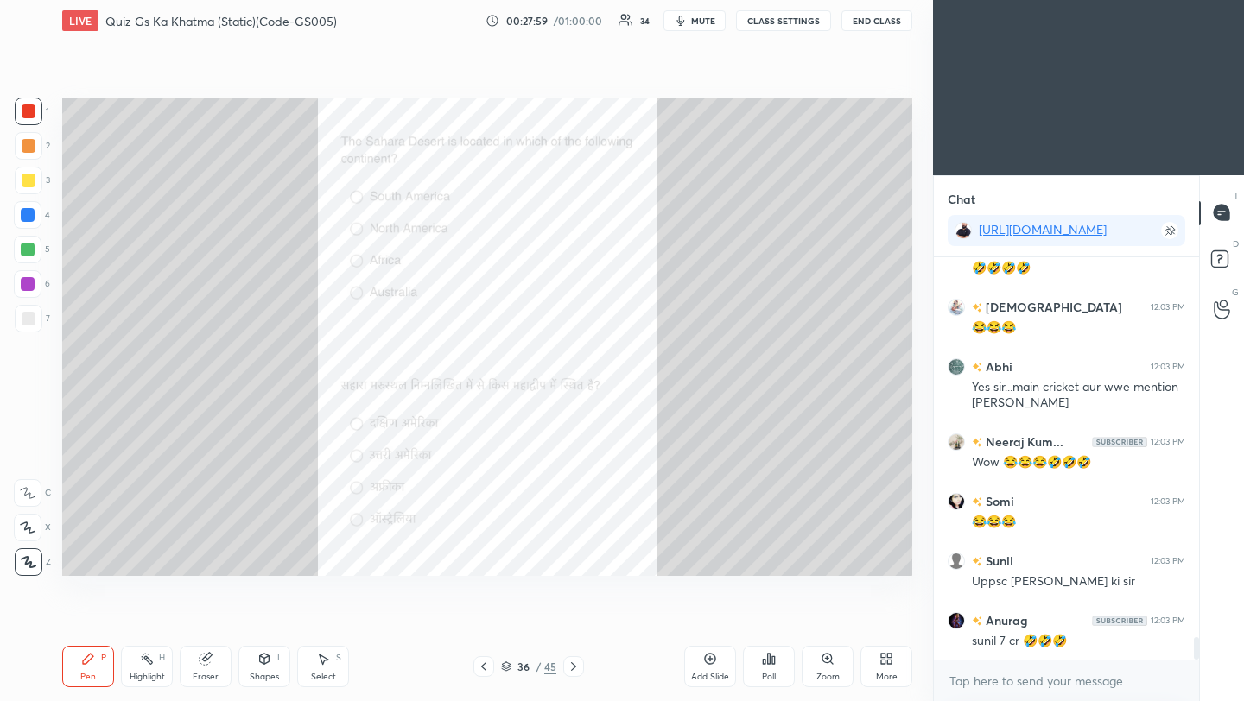
click at [768, 666] on div "Poll" at bounding box center [769, 666] width 52 height 41
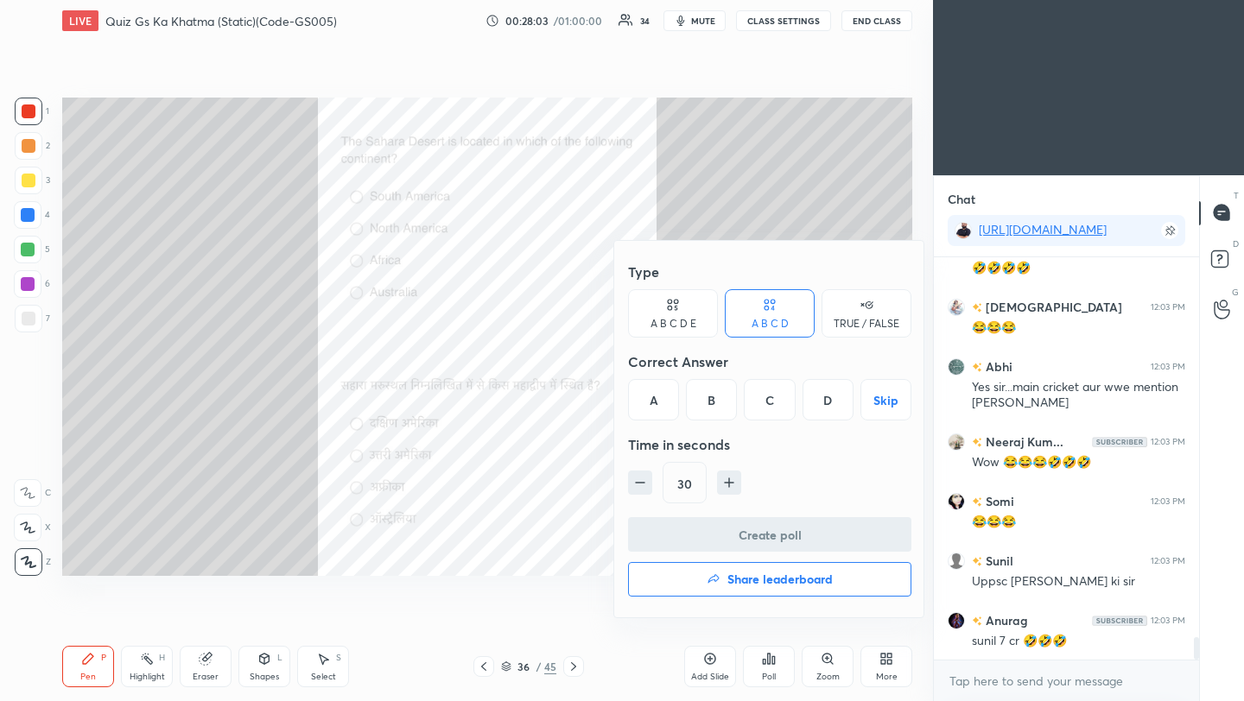
click at [770, 412] on div "C" at bounding box center [769, 399] width 51 height 41
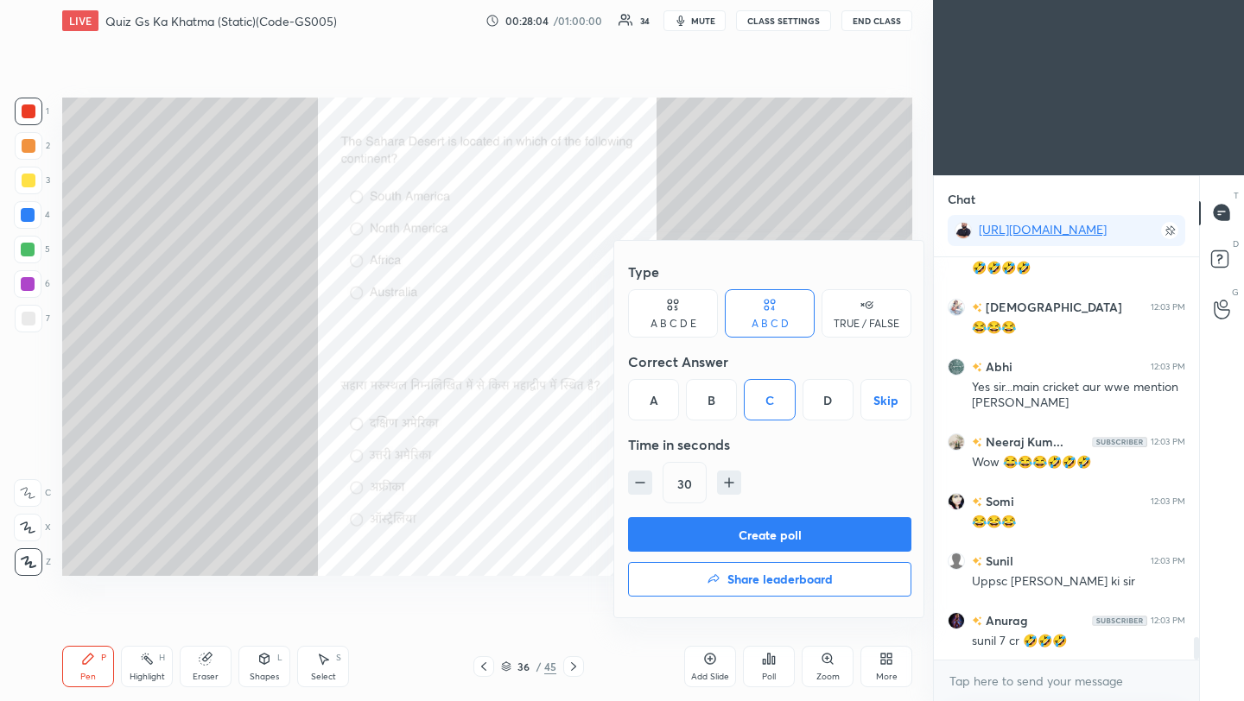
click at [770, 536] on button "Create poll" at bounding box center [769, 534] width 283 height 35
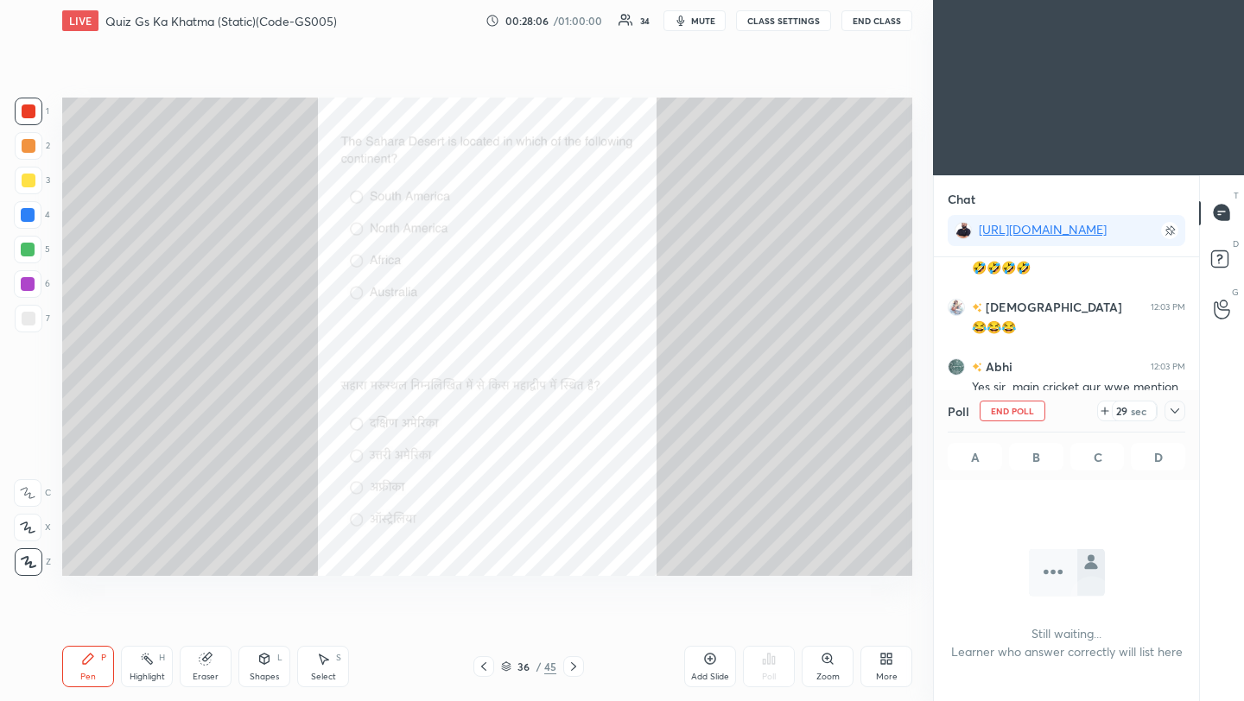
click at [1177, 411] on icon at bounding box center [1175, 411] width 14 height 14
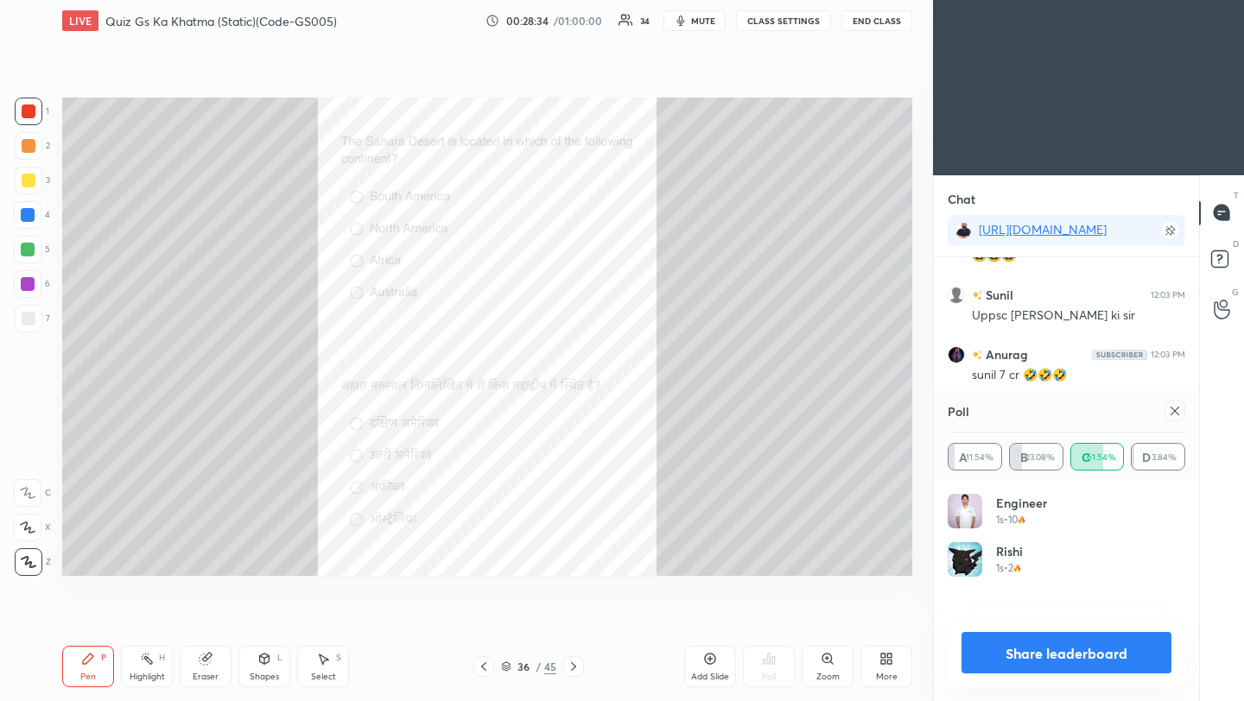
scroll to position [202, 232]
click at [1178, 410] on icon at bounding box center [1175, 411] width 14 height 14
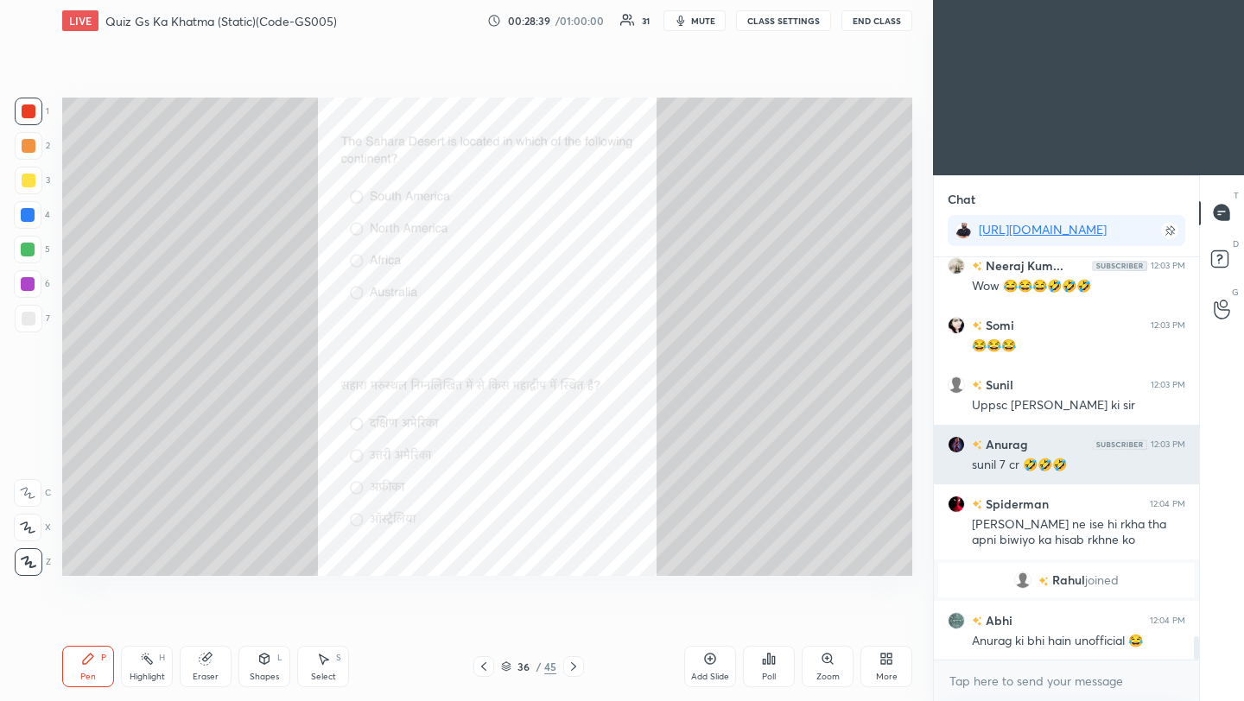
scroll to position [6678, 0]
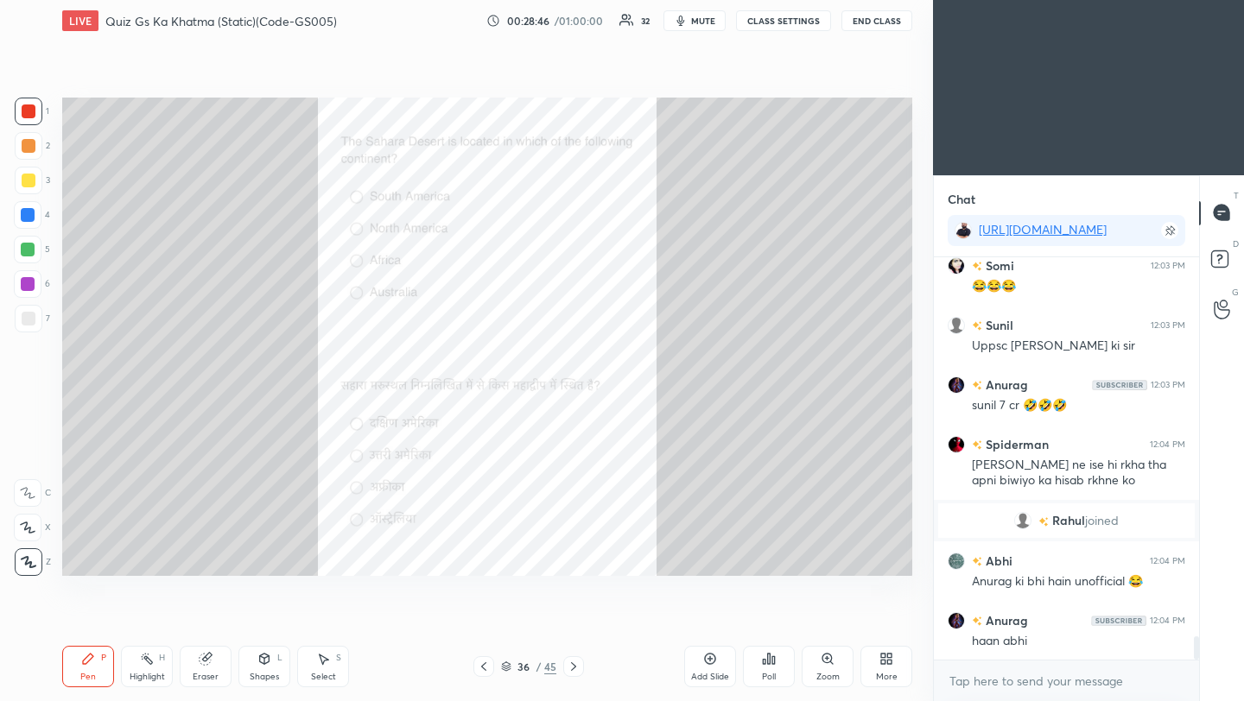
click at [574, 667] on icon at bounding box center [574, 667] width 14 height 14
click at [764, 673] on div "Poll" at bounding box center [769, 677] width 14 height 9
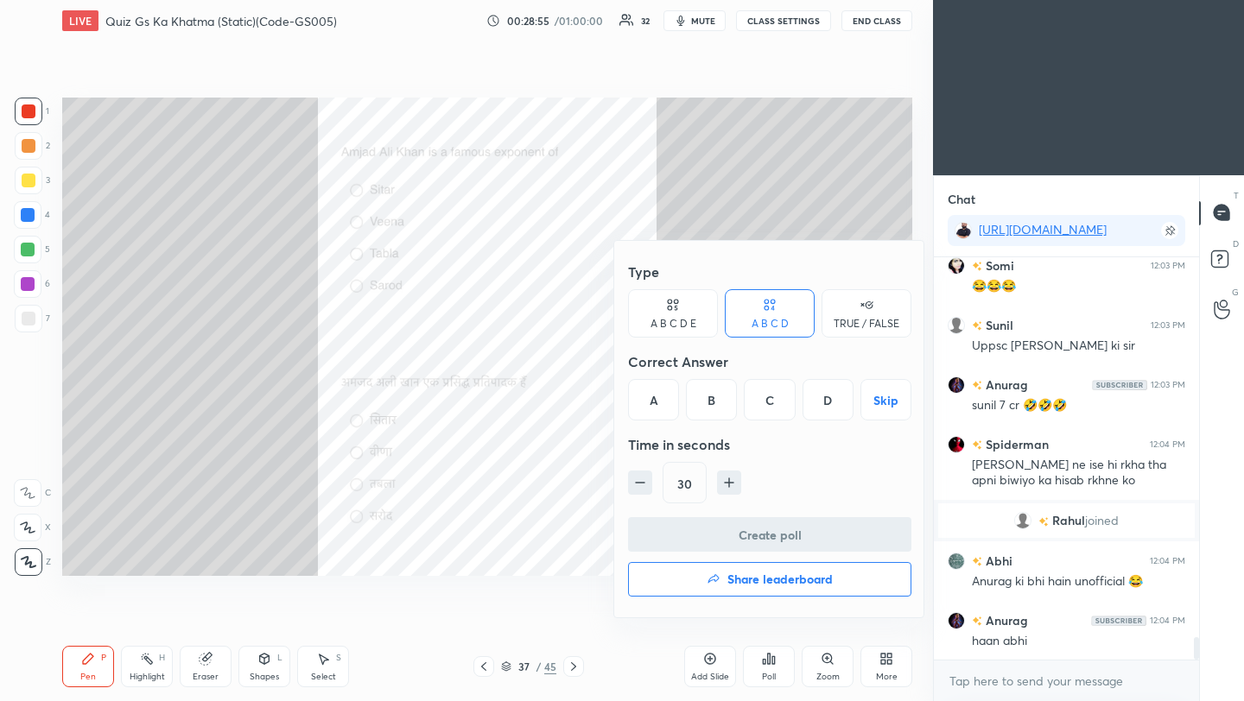
scroll to position [6753, 0]
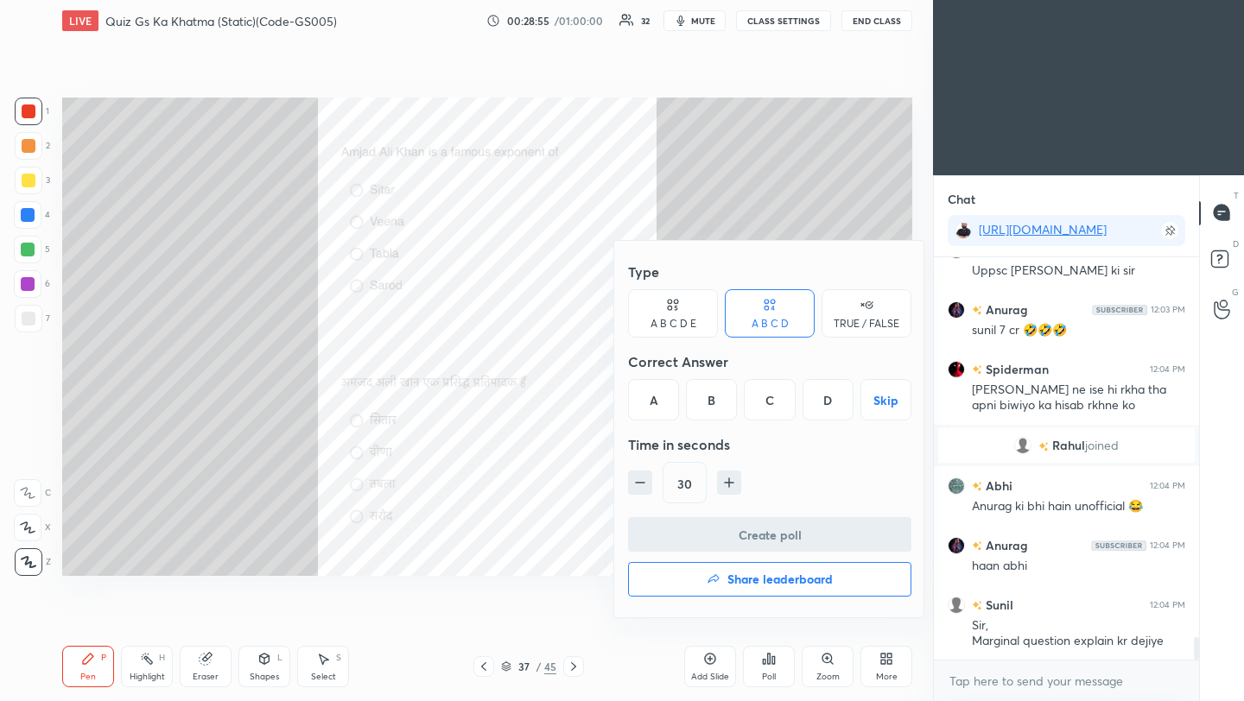
click at [826, 398] on div "D" at bounding box center [827, 399] width 51 height 41
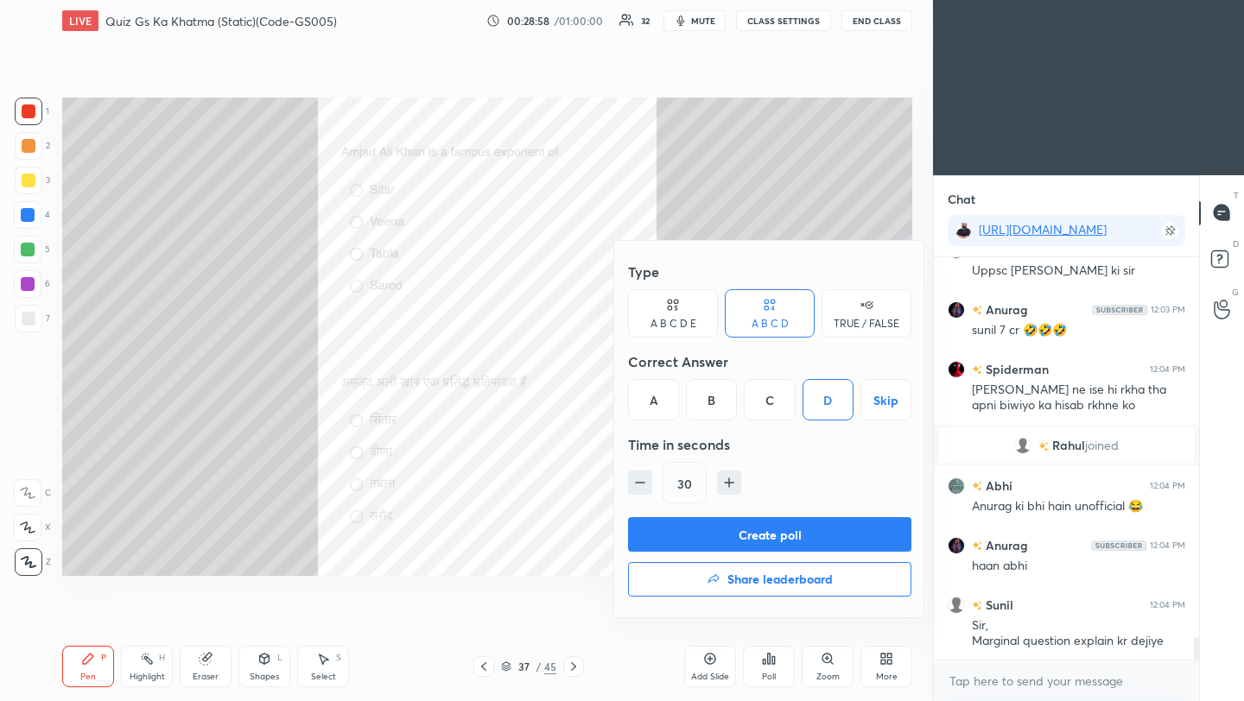
click at [796, 542] on button "Create poll" at bounding box center [769, 534] width 283 height 35
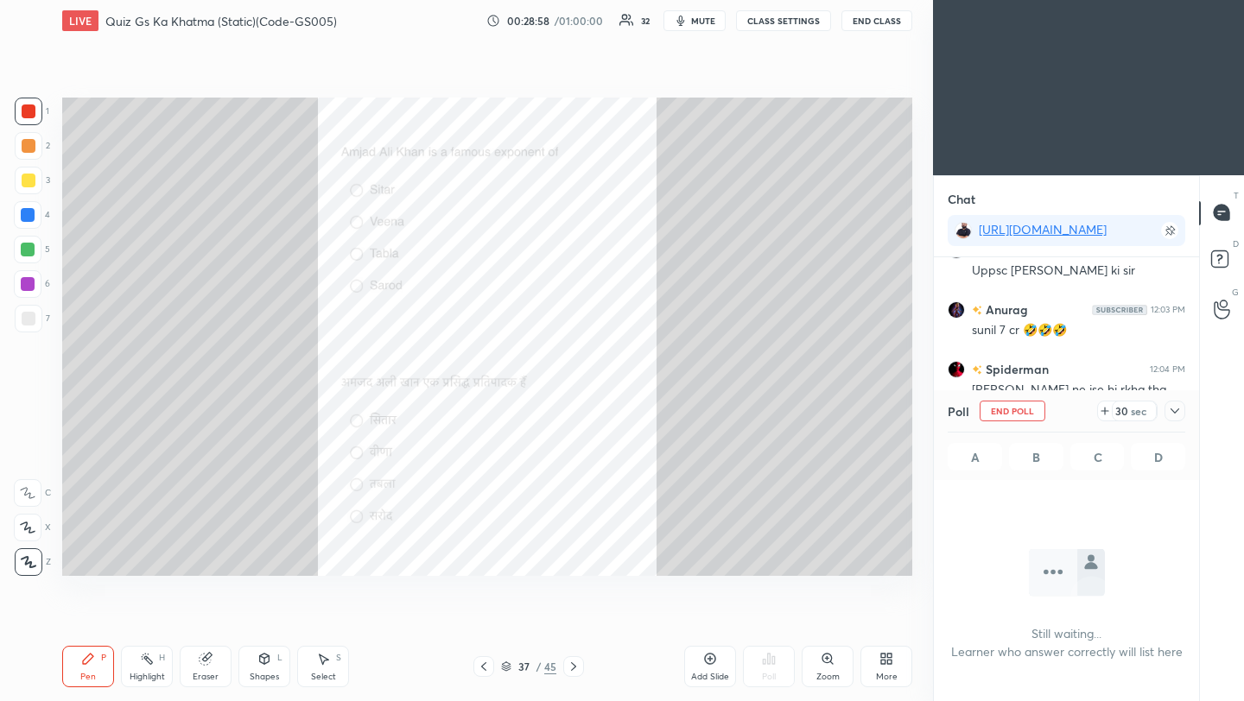
scroll to position [6, 6]
click at [1179, 411] on icon at bounding box center [1175, 411] width 14 height 14
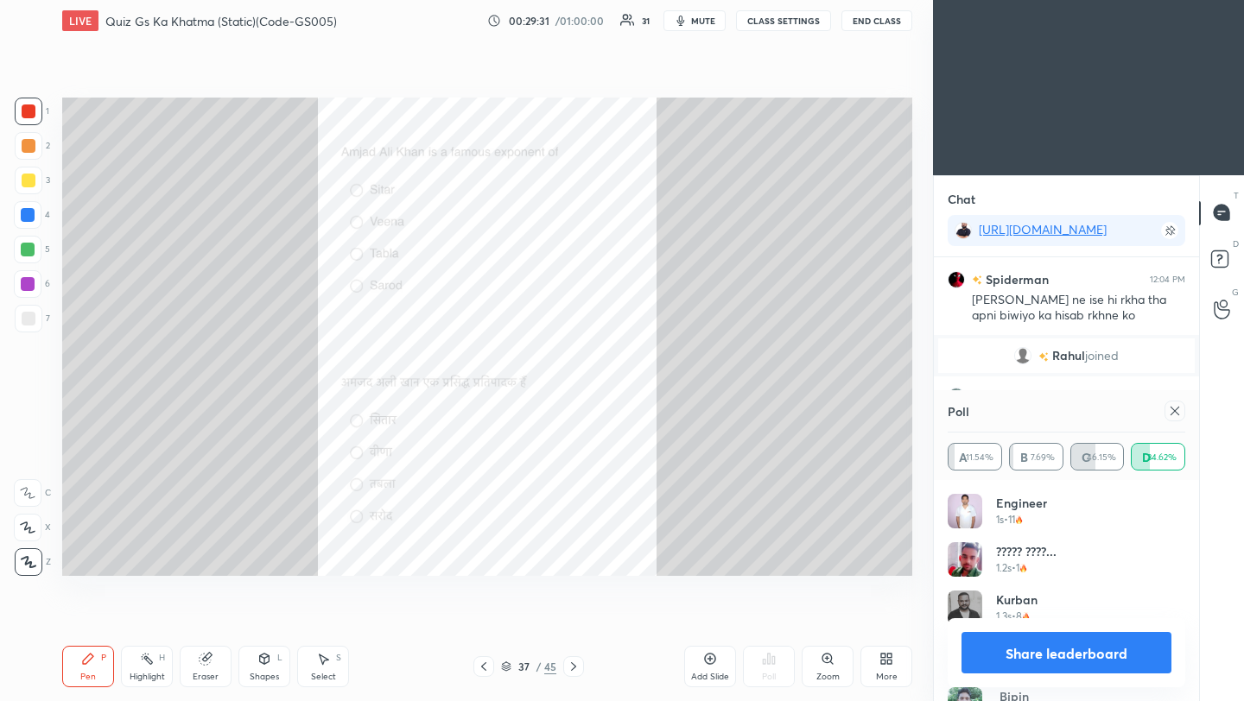
click at [1177, 412] on icon at bounding box center [1175, 411] width 14 height 14
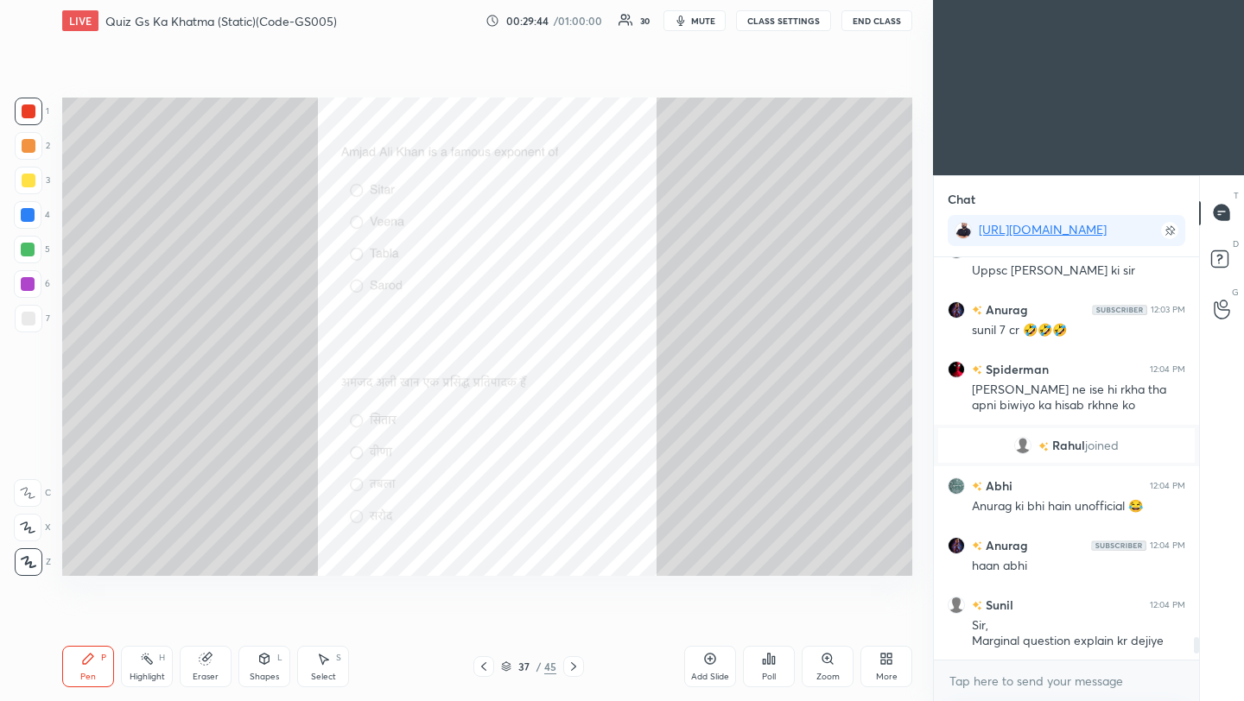
click at [572, 668] on icon at bounding box center [574, 667] width 14 height 14
click at [772, 673] on div "Poll" at bounding box center [769, 677] width 14 height 9
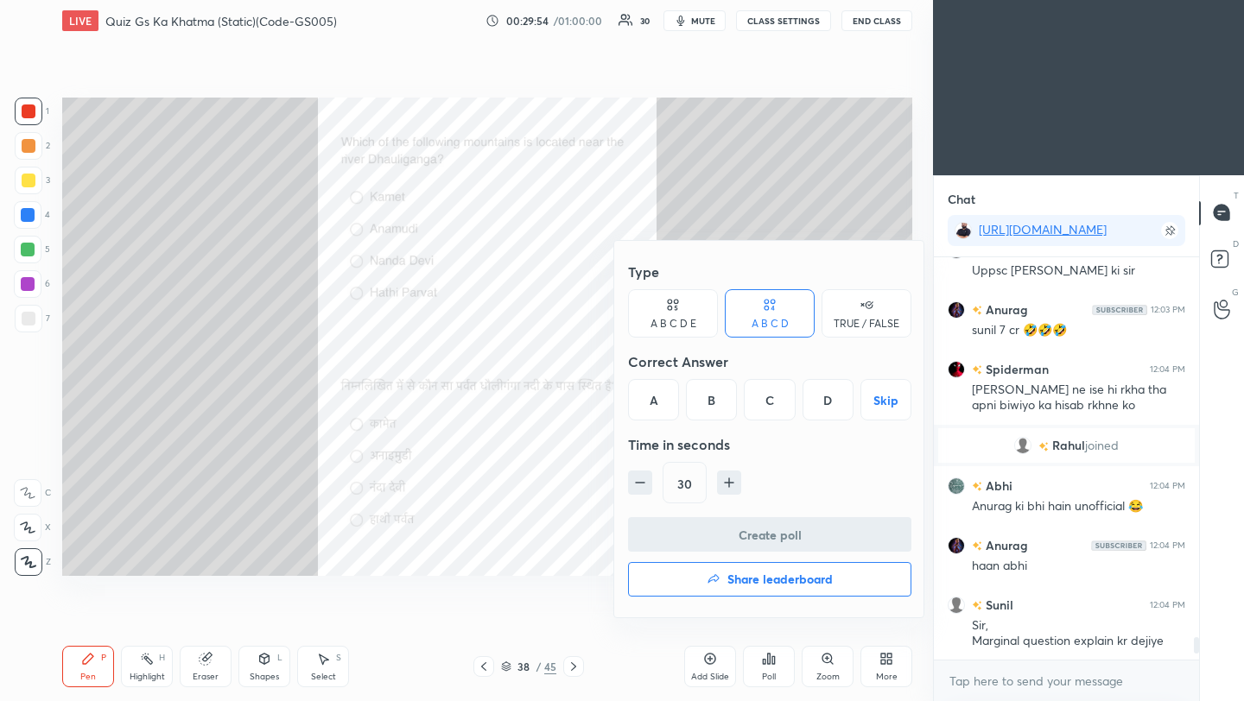
click at [776, 401] on div "C" at bounding box center [769, 399] width 51 height 41
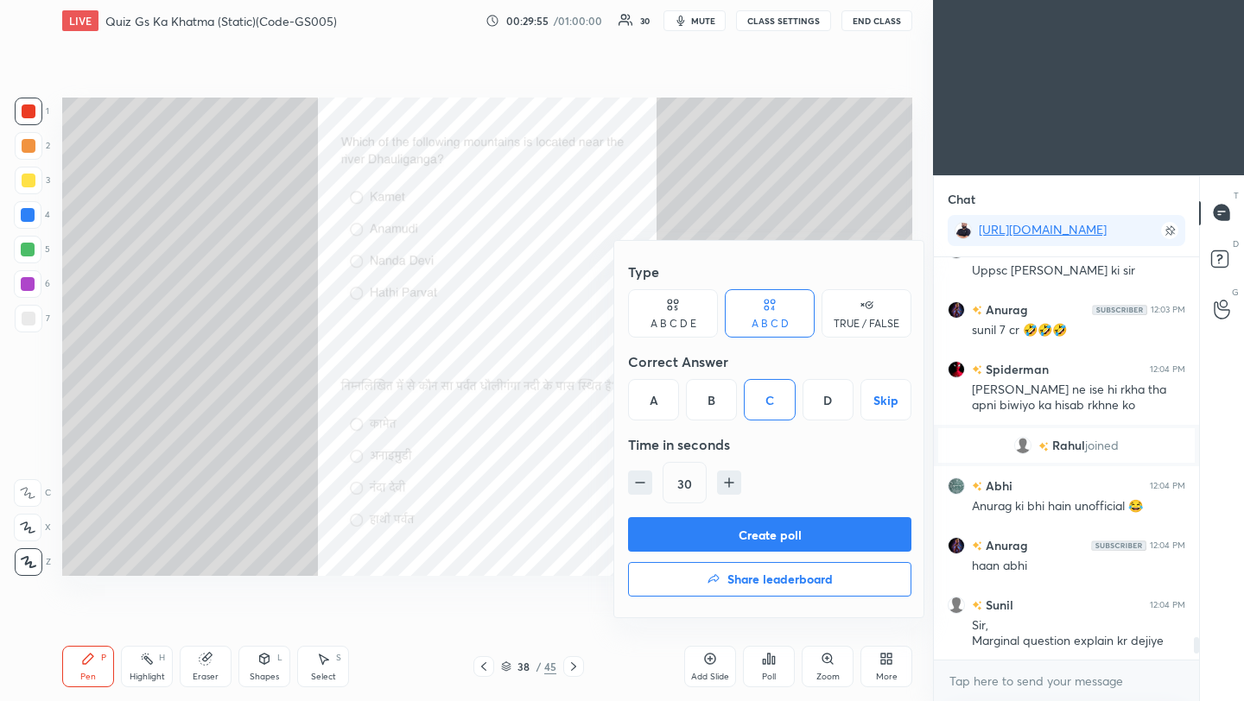
click at [784, 527] on button "Create poll" at bounding box center [769, 534] width 283 height 35
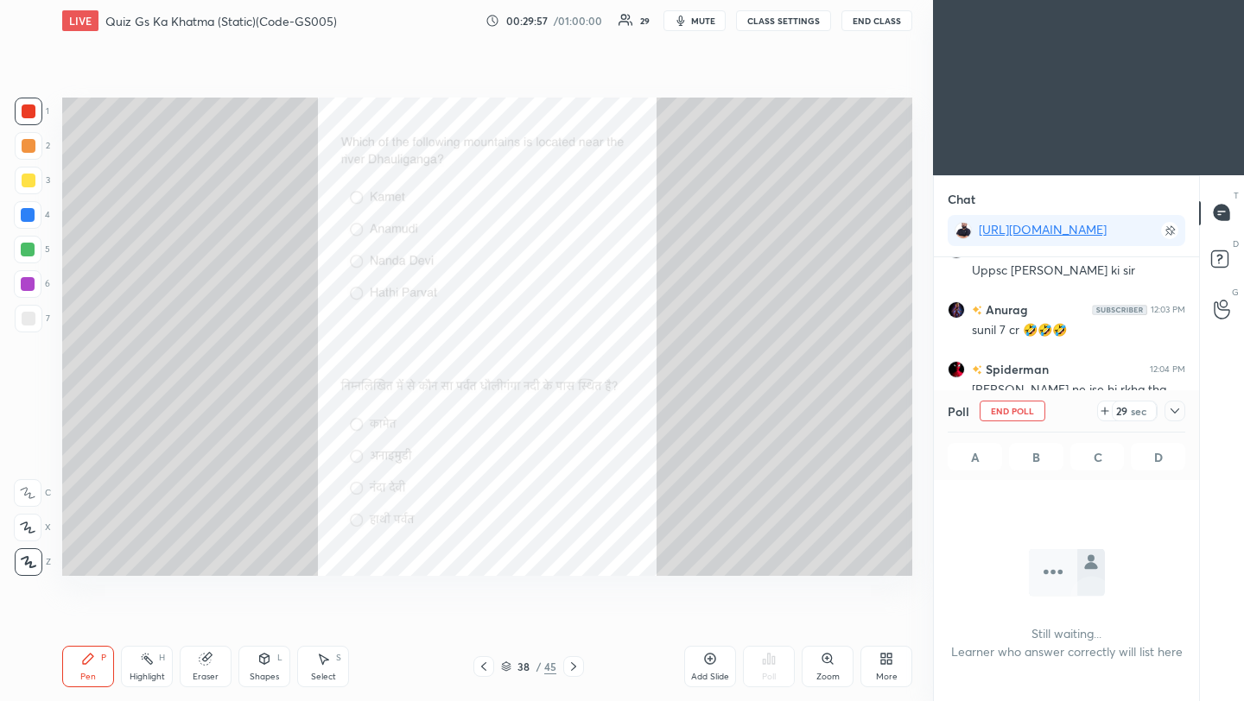
click at [1179, 411] on div at bounding box center [1174, 411] width 21 height 21
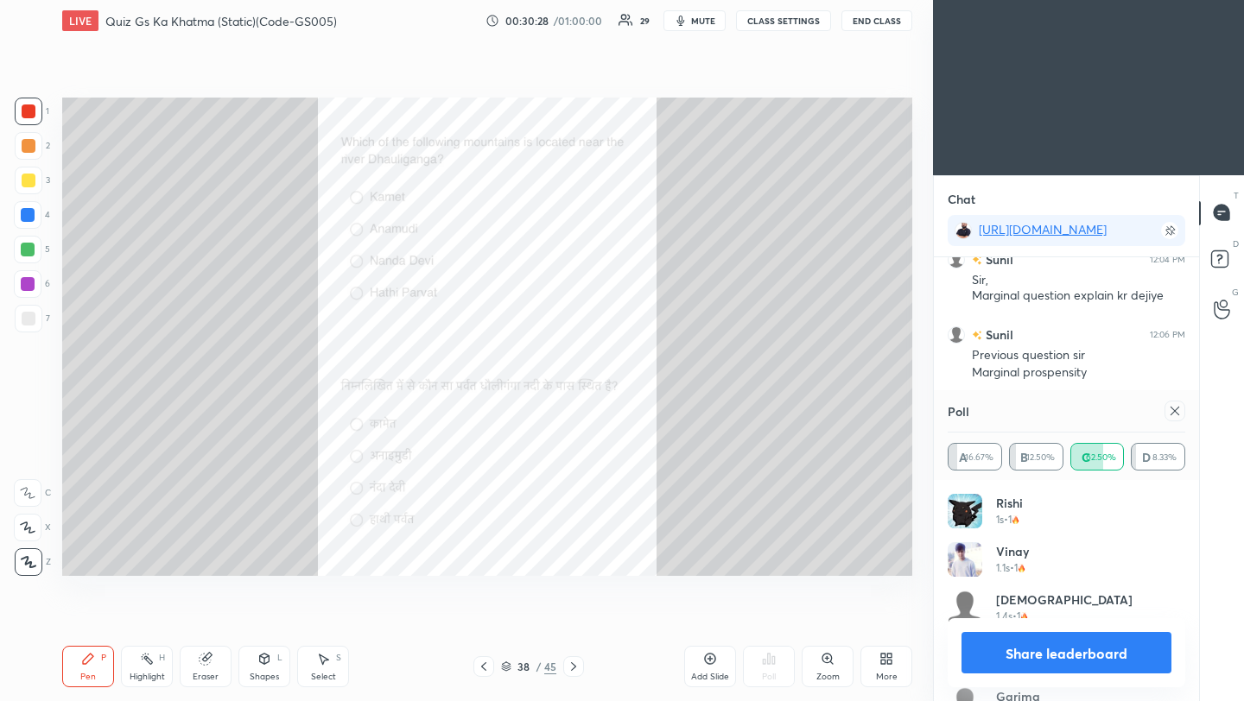
click at [1176, 413] on icon at bounding box center [1174, 411] width 9 height 9
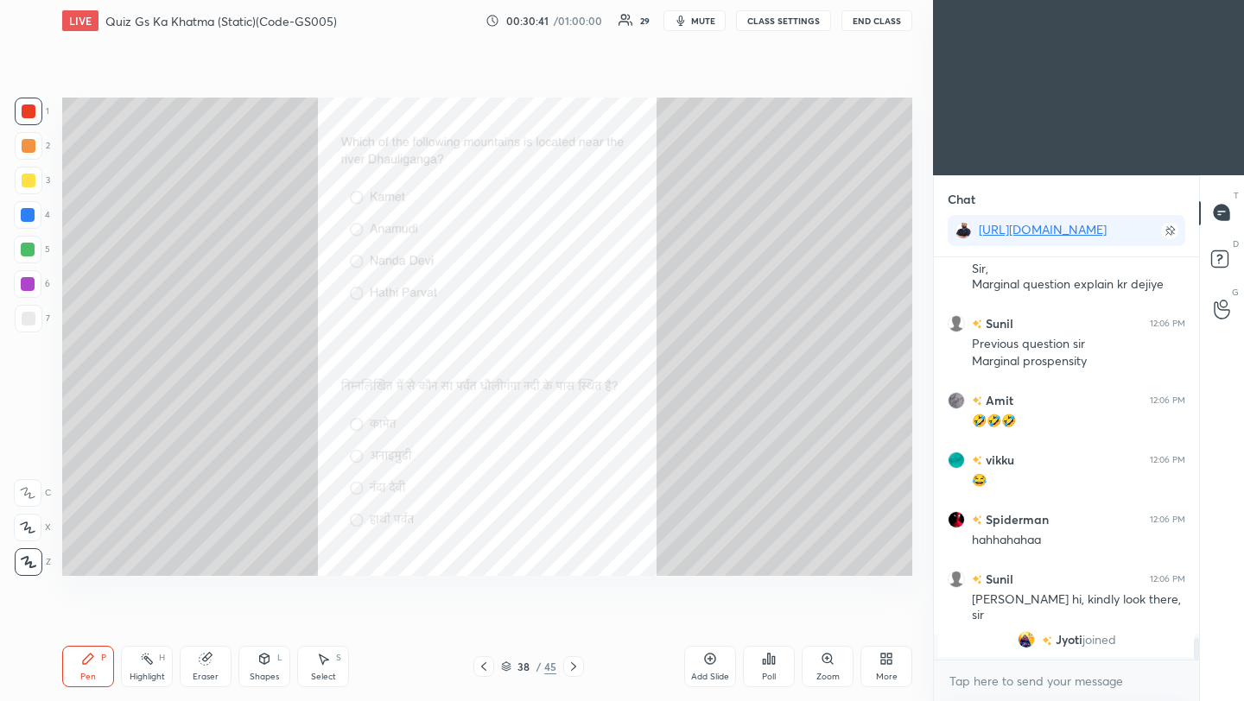
click at [578, 668] on icon at bounding box center [574, 667] width 14 height 14
click at [772, 669] on div "Poll" at bounding box center [769, 666] width 52 height 41
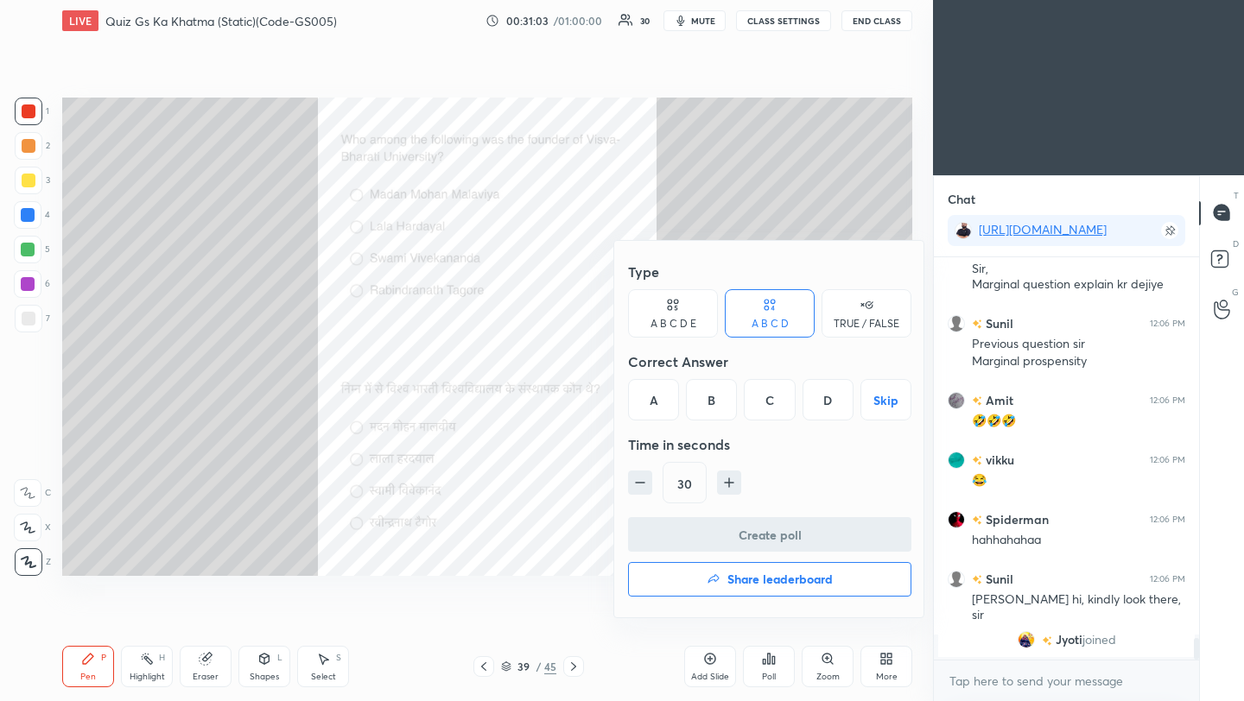
click at [828, 406] on div "D" at bounding box center [827, 399] width 51 height 41
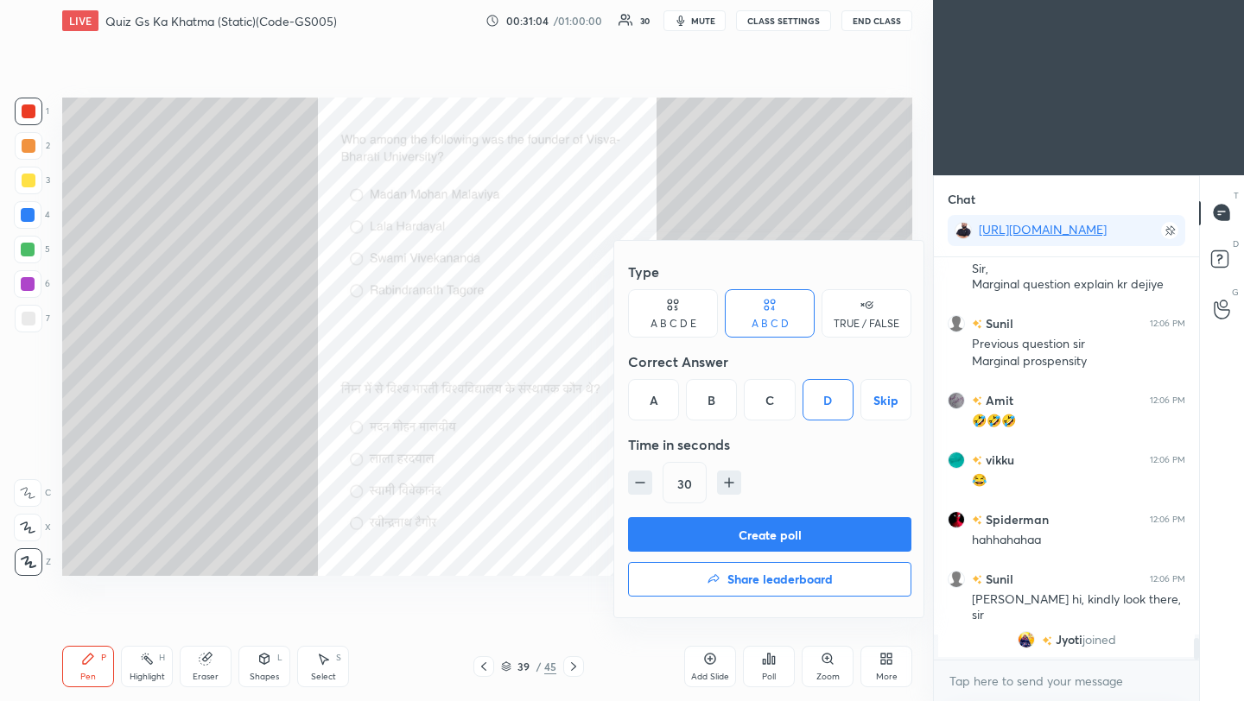
click at [794, 540] on button "Create poll" at bounding box center [769, 534] width 283 height 35
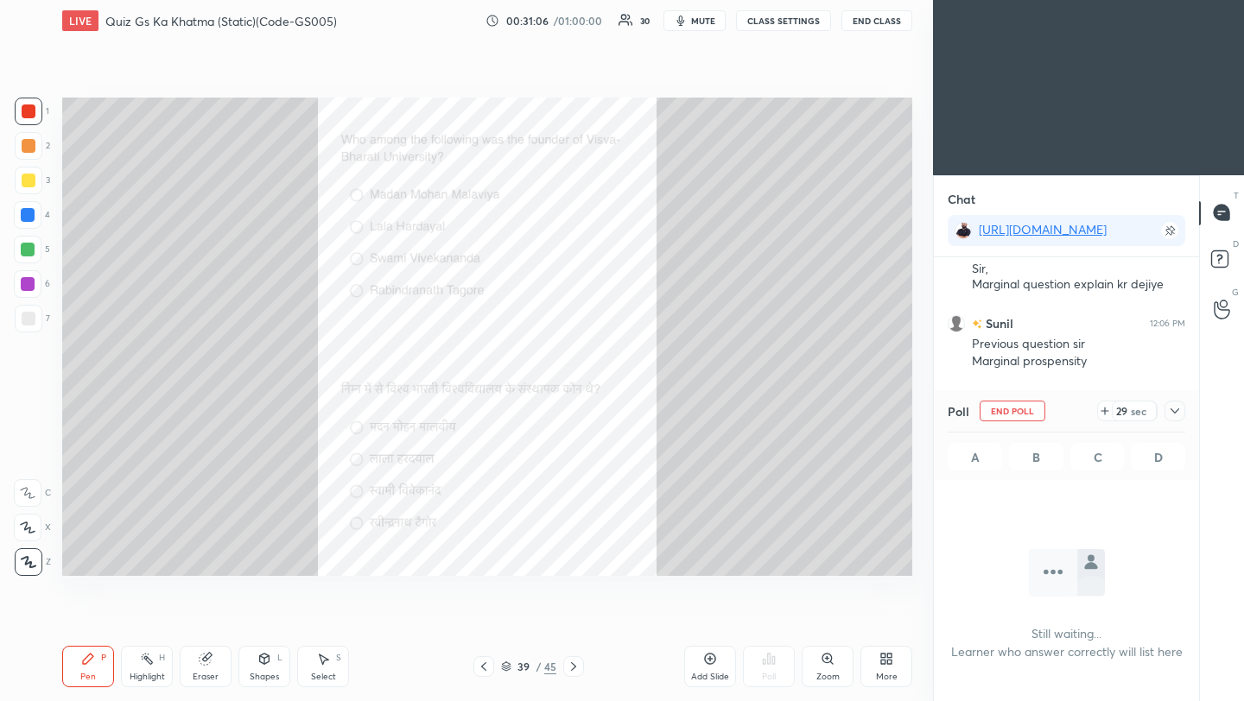
click at [1177, 413] on icon at bounding box center [1175, 411] width 14 height 14
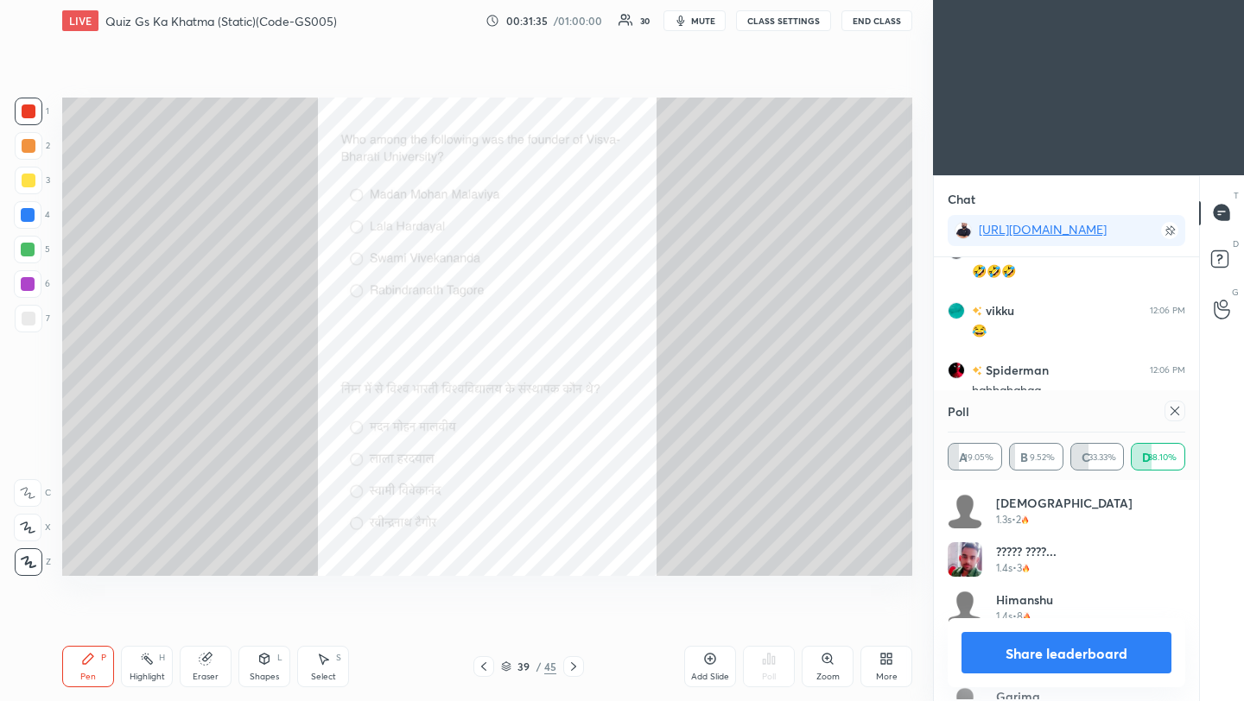
scroll to position [202, 232]
click at [1177, 409] on icon at bounding box center [1175, 411] width 14 height 14
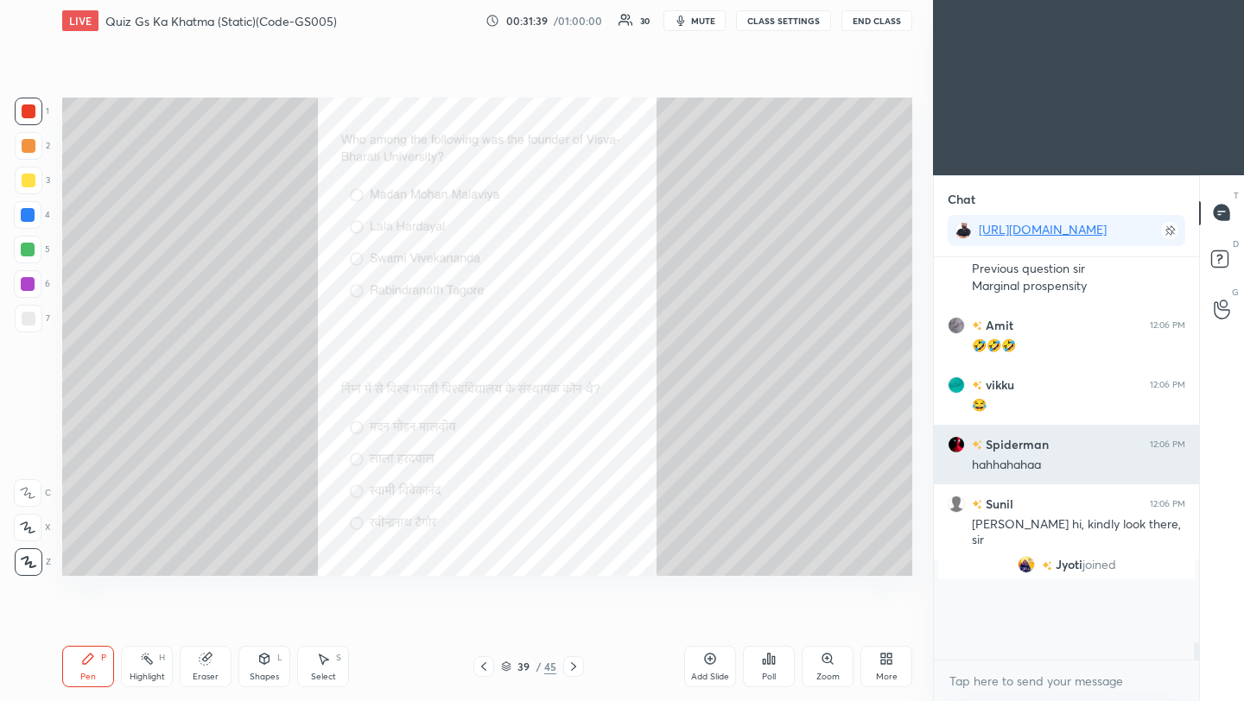
scroll to position [6, 6]
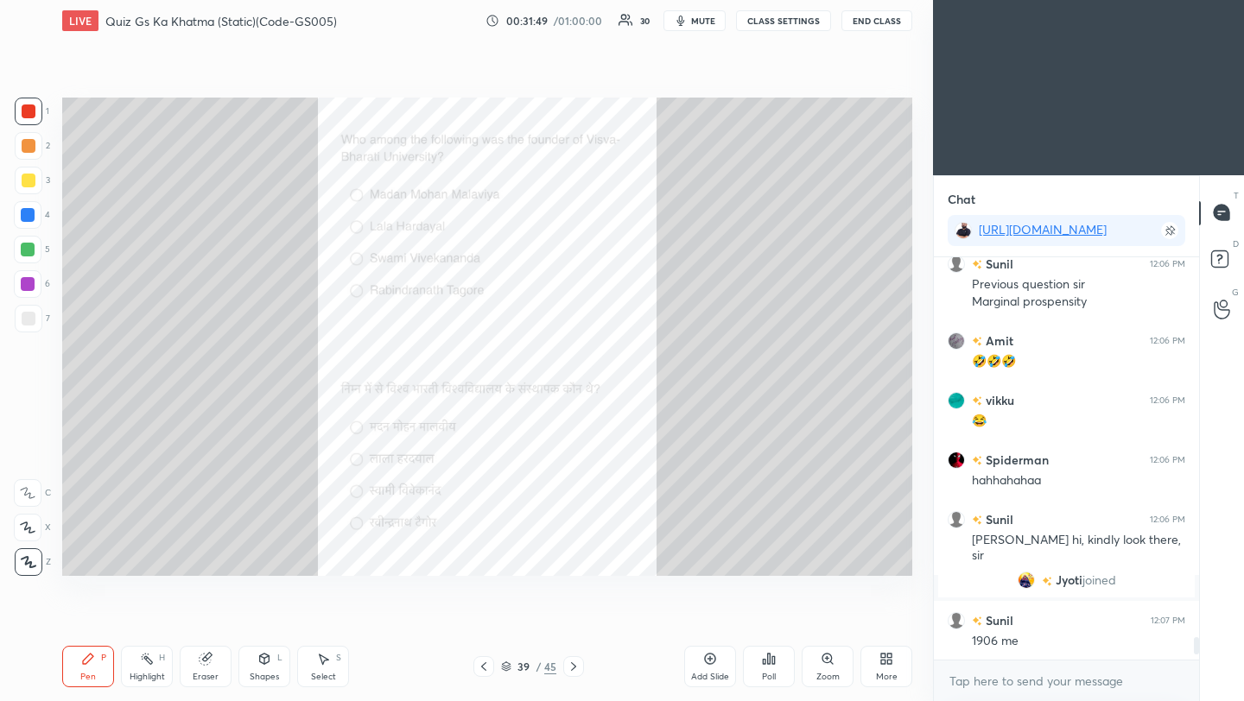
click at [572, 667] on icon at bounding box center [574, 667] width 14 height 14
click at [774, 667] on div "Poll" at bounding box center [769, 666] width 52 height 41
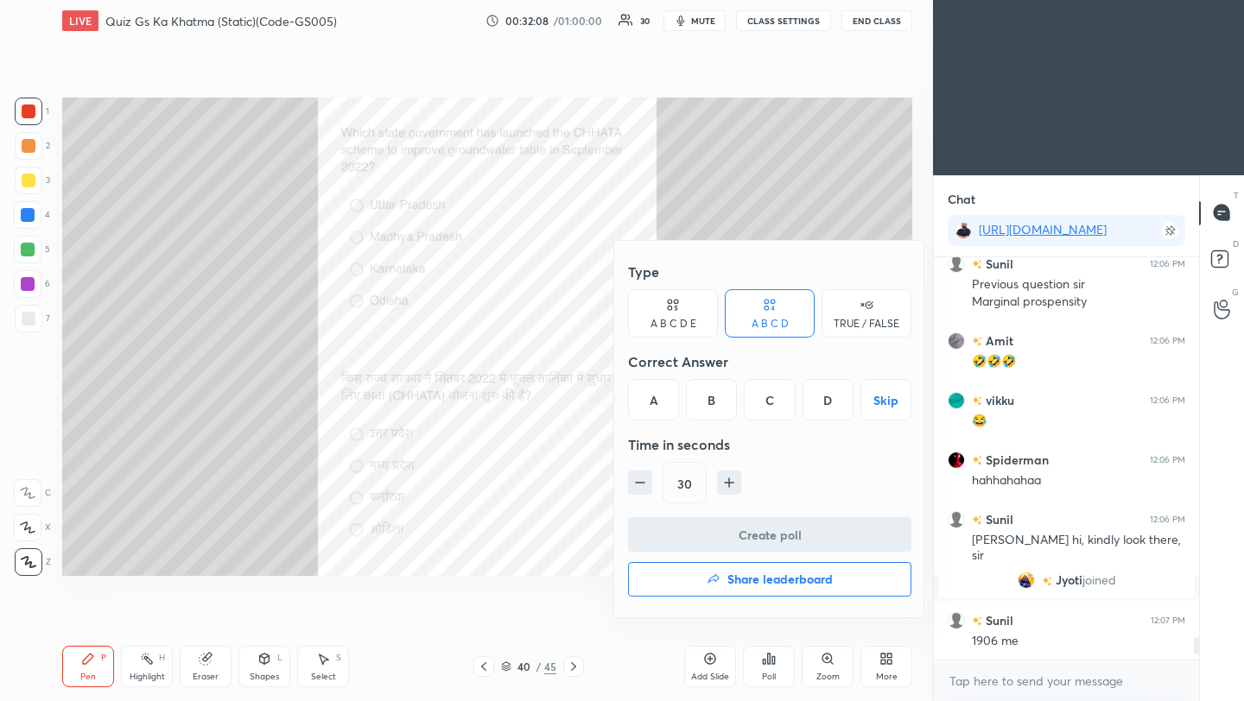
drag, startPoint x: 828, startPoint y: 406, endPoint x: 825, endPoint y: 417, distance: 11.7
click at [827, 406] on div "D" at bounding box center [827, 399] width 51 height 41
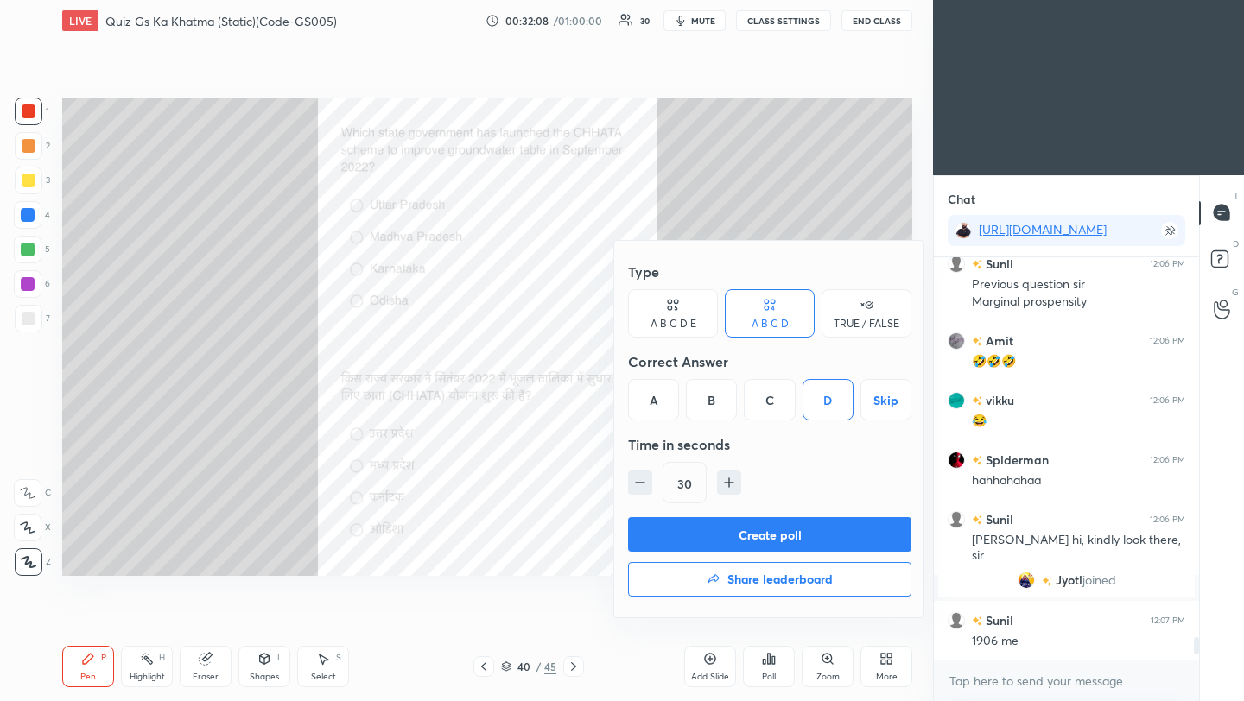
click at [798, 537] on button "Create poll" at bounding box center [769, 534] width 283 height 35
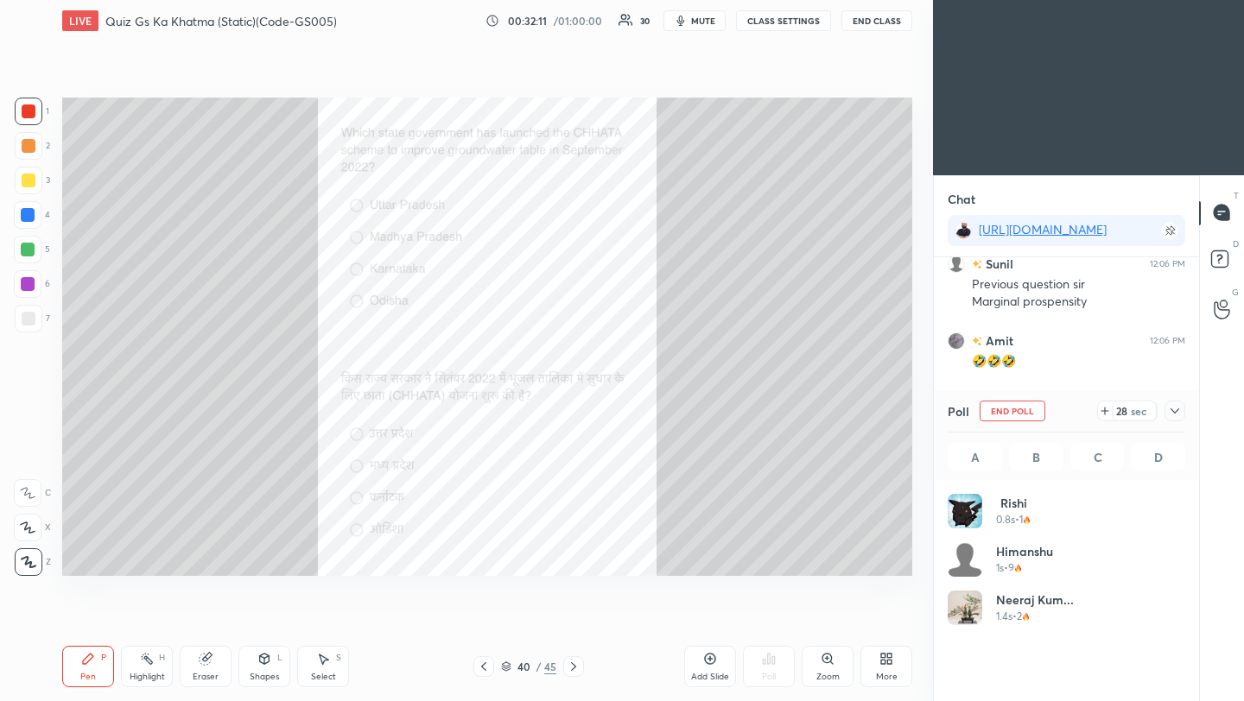
click at [1180, 413] on icon at bounding box center [1175, 411] width 14 height 14
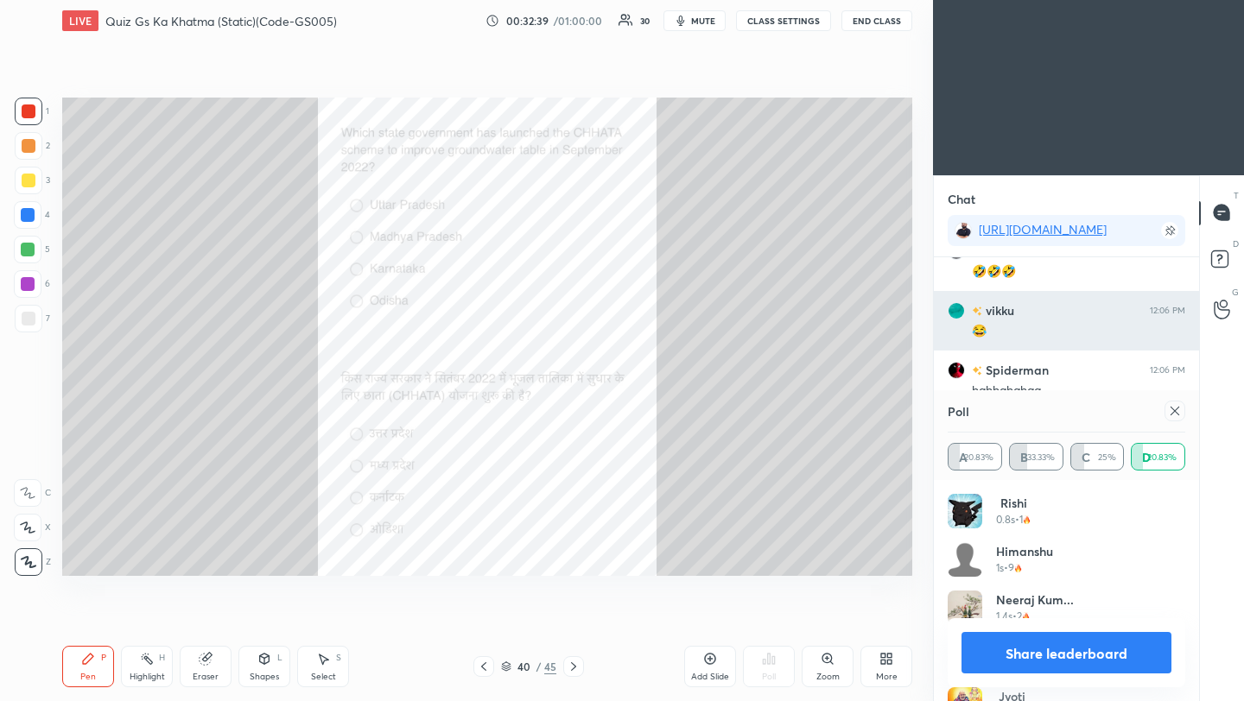
scroll to position [202, 232]
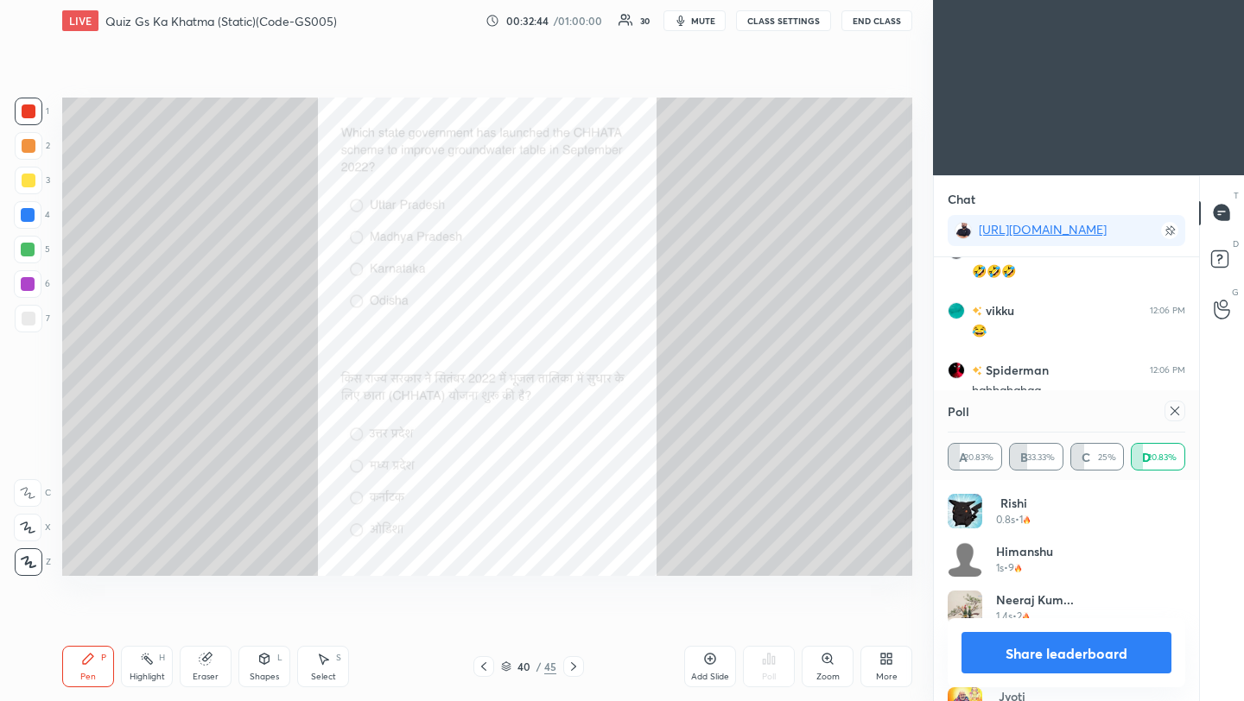
click at [1176, 413] on icon at bounding box center [1174, 411] width 9 height 9
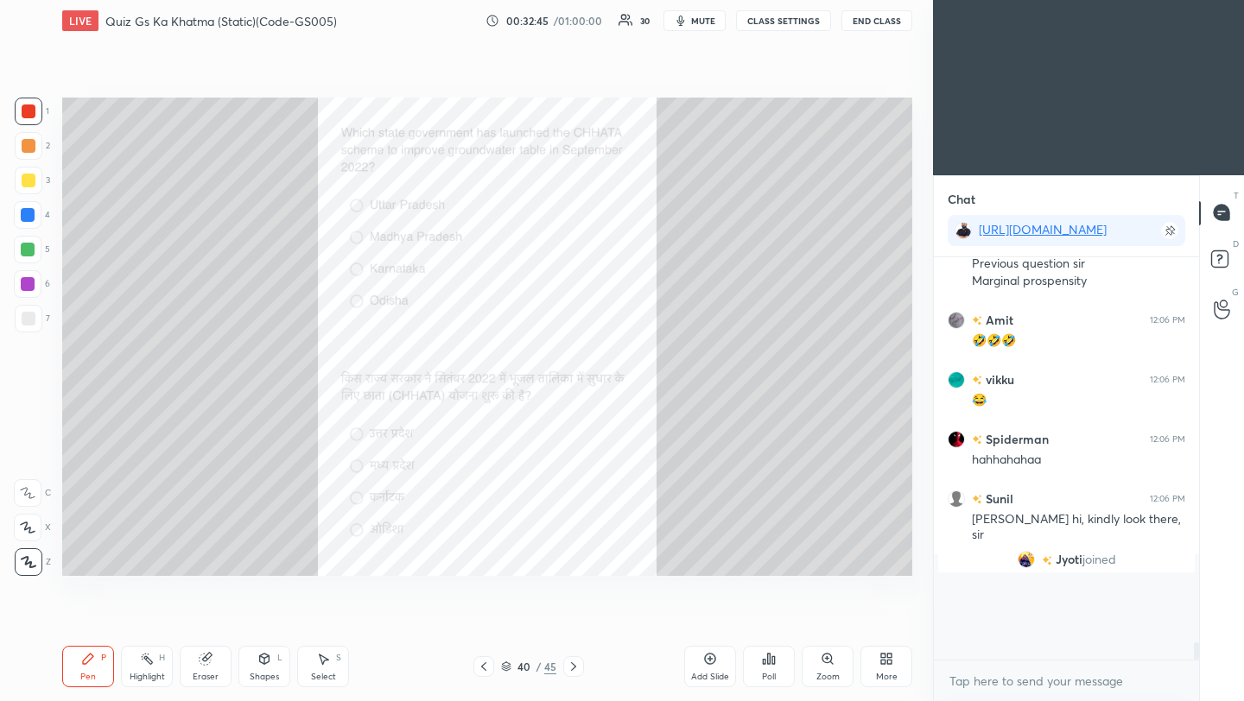
scroll to position [239, 260]
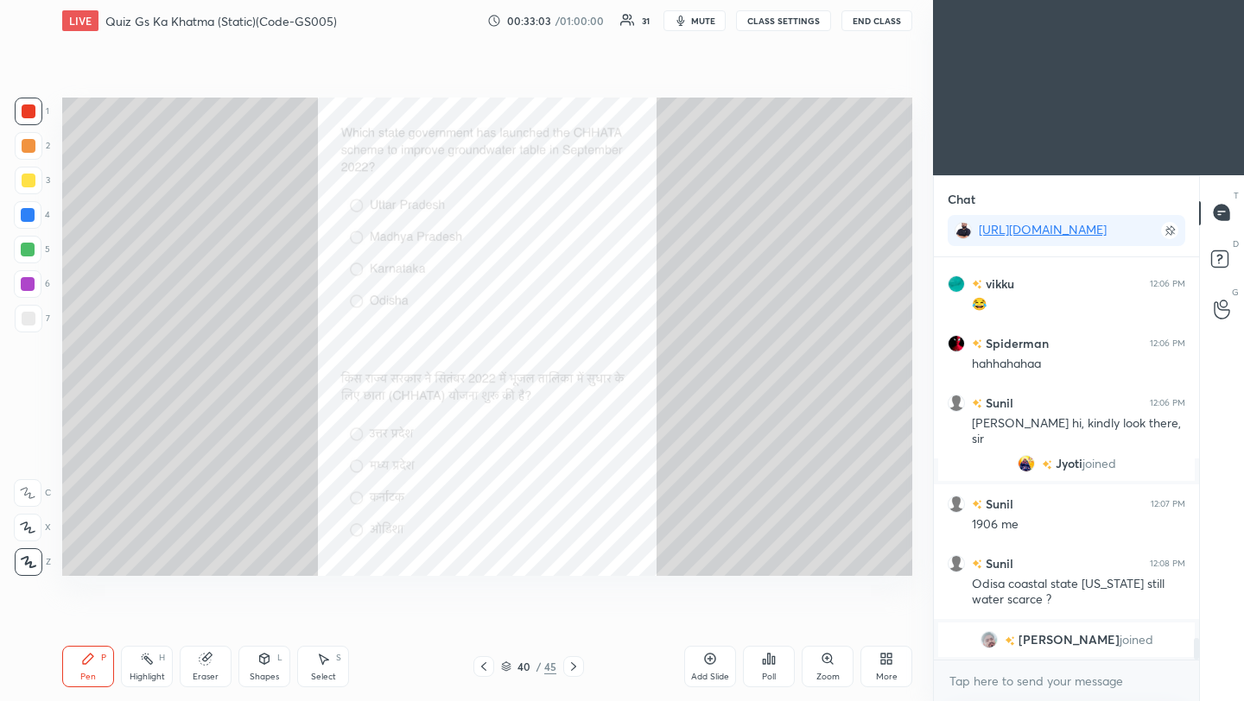
click at [574, 669] on icon at bounding box center [574, 667] width 14 height 14
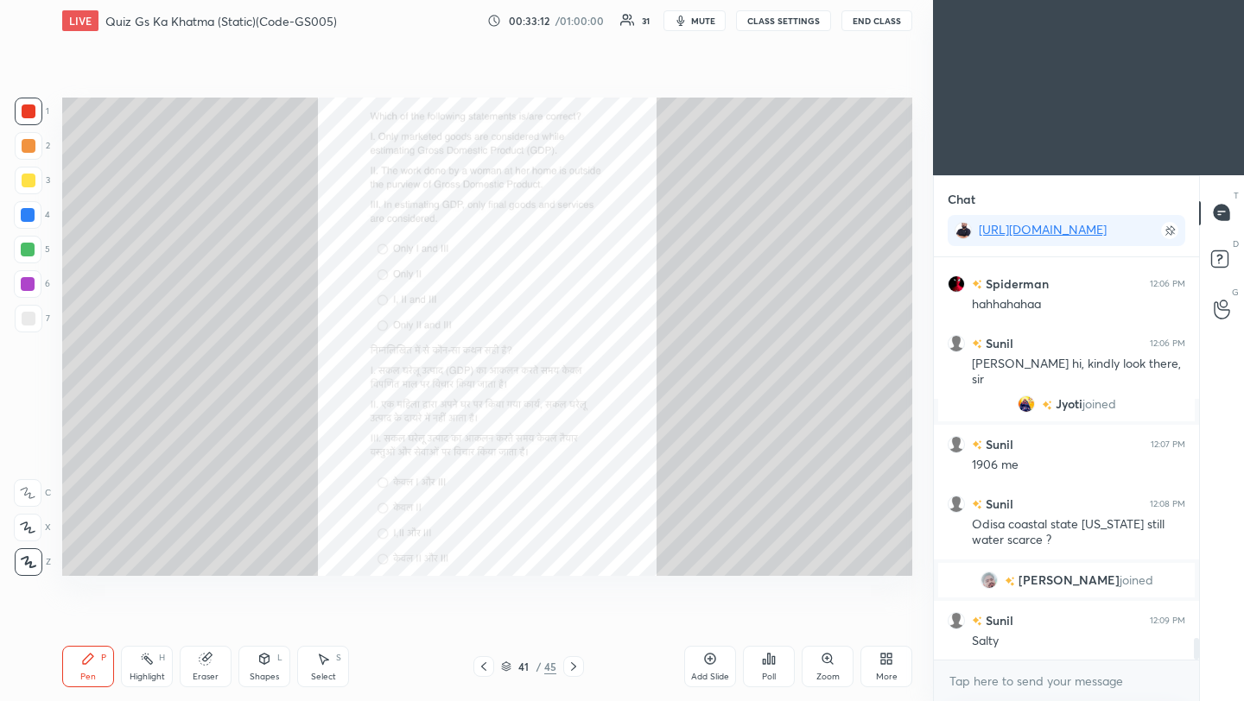
click at [770, 663] on icon at bounding box center [769, 659] width 3 height 10
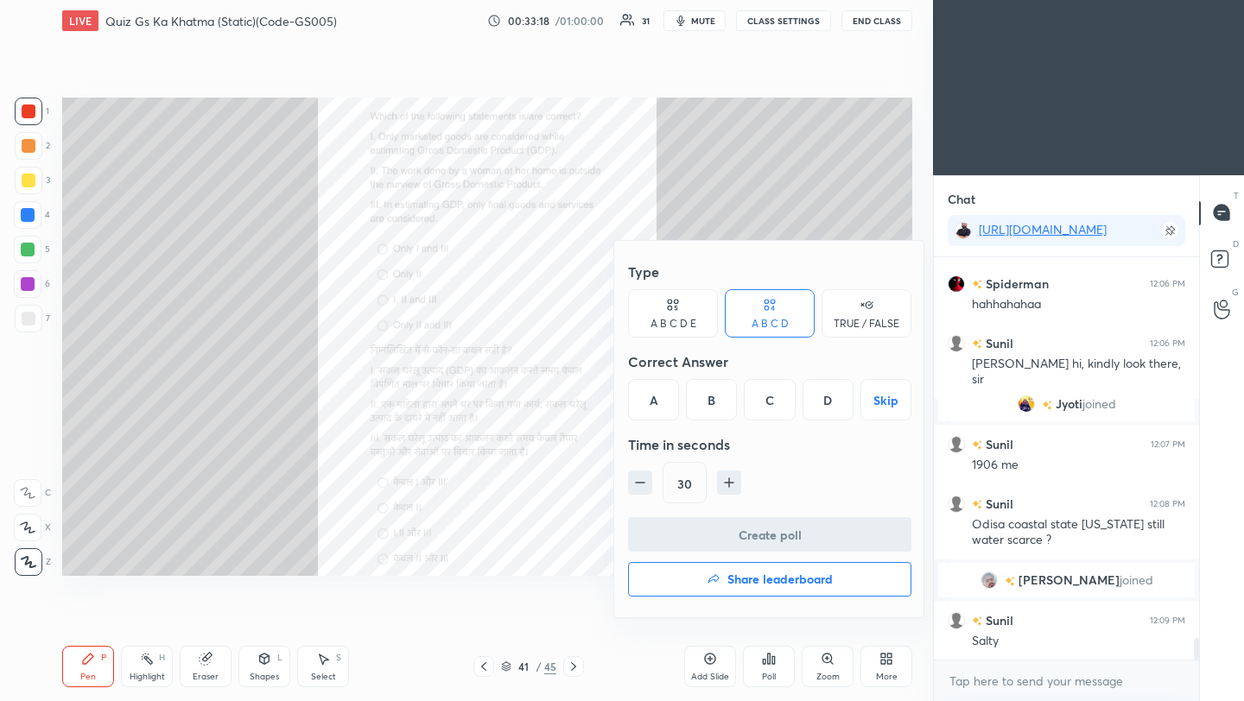
click at [773, 403] on div "C" at bounding box center [769, 399] width 51 height 41
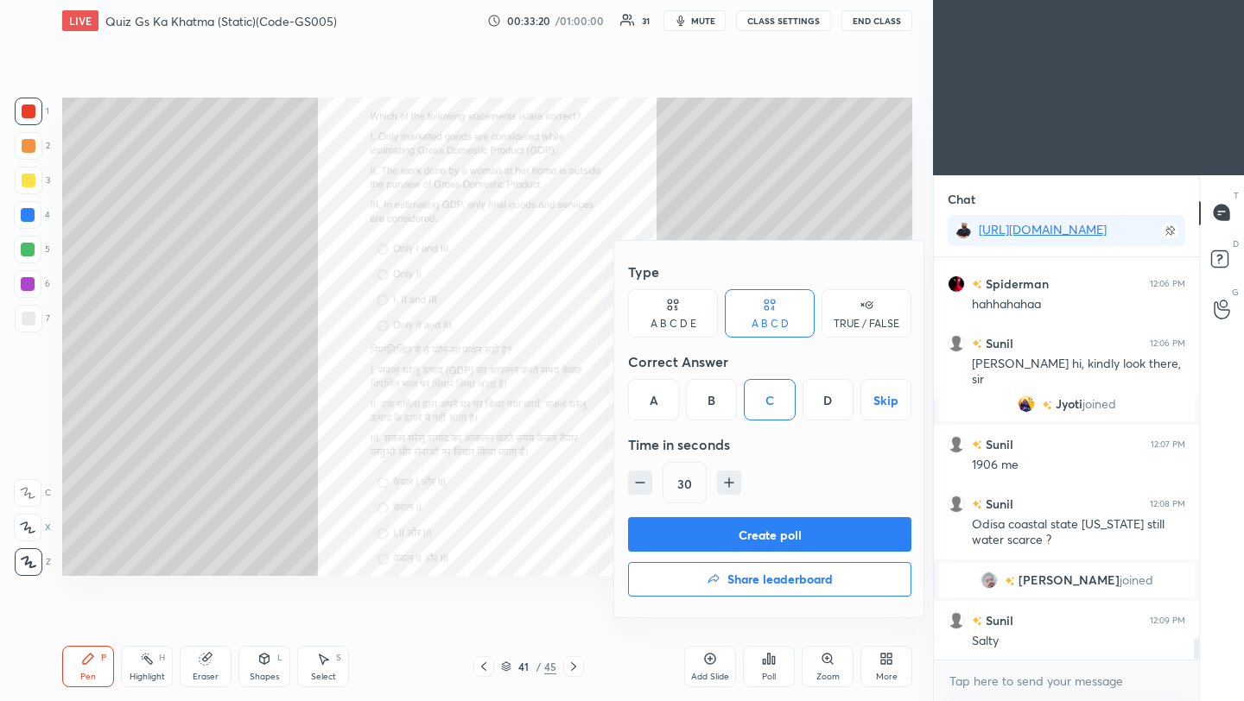
click at [770, 538] on button "Create poll" at bounding box center [769, 534] width 283 height 35
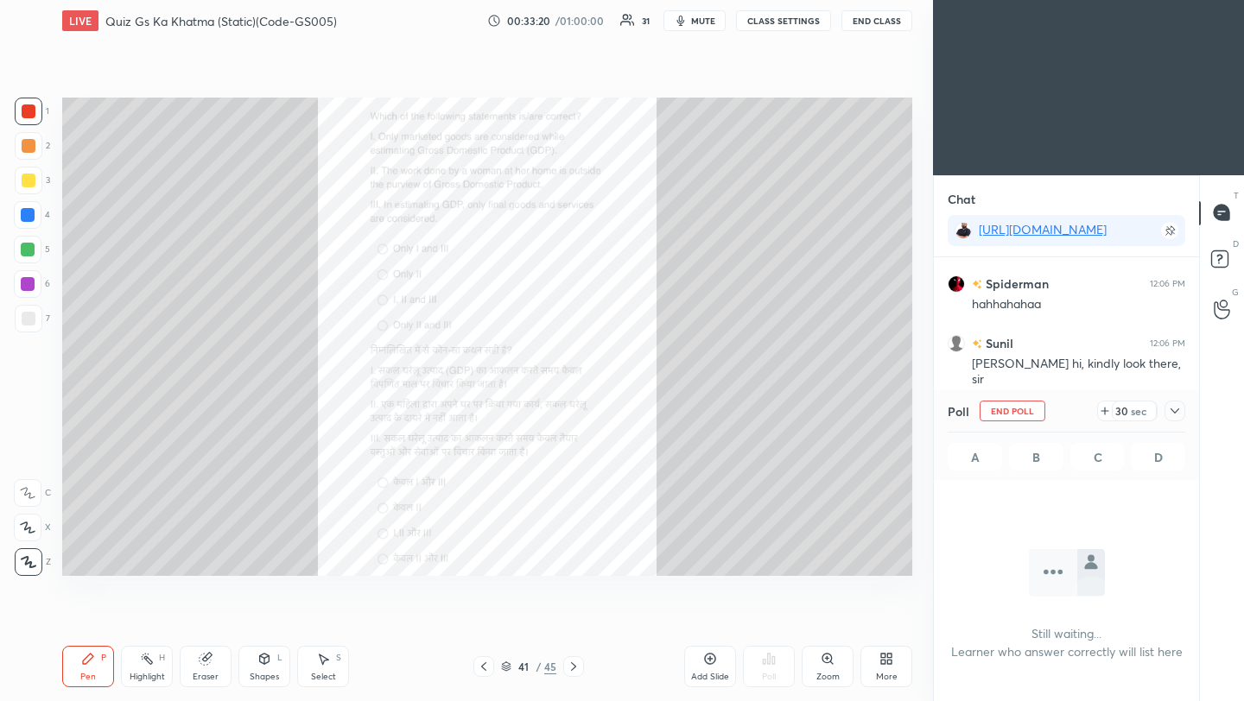
scroll to position [6, 6]
click at [1177, 411] on icon at bounding box center [1175, 411] width 14 height 14
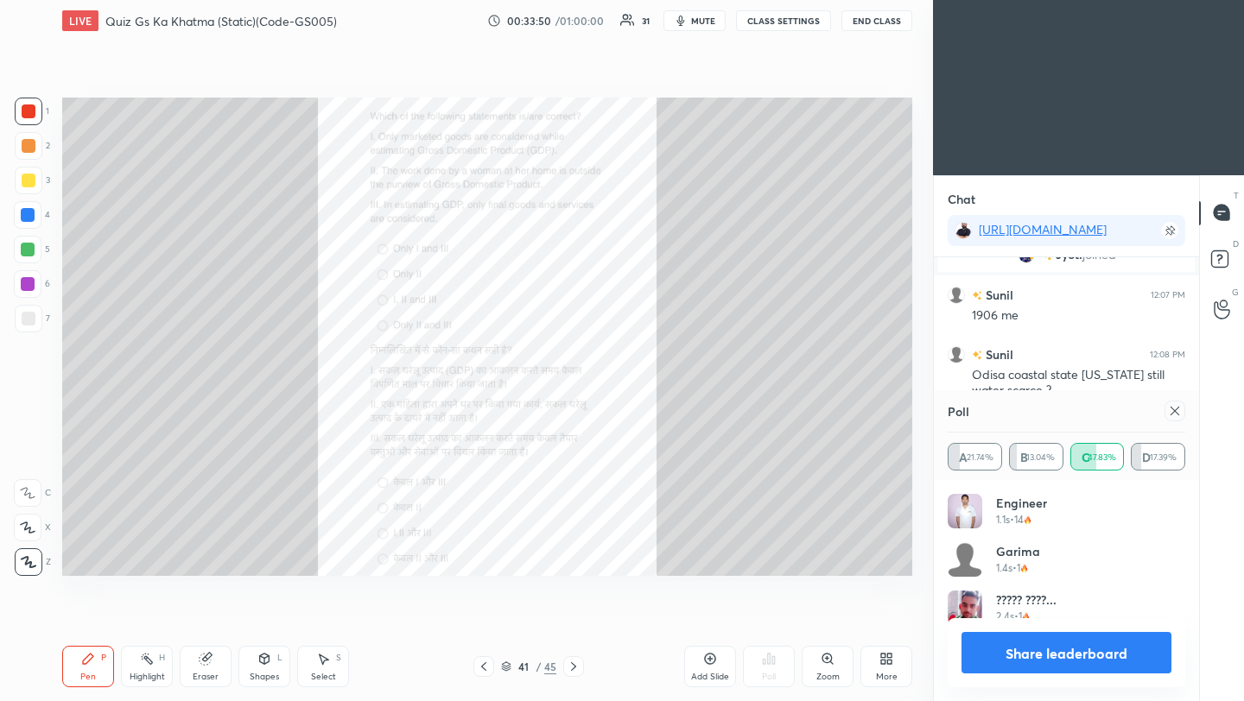
scroll to position [202, 232]
click at [1171, 413] on icon at bounding box center [1175, 411] width 14 height 14
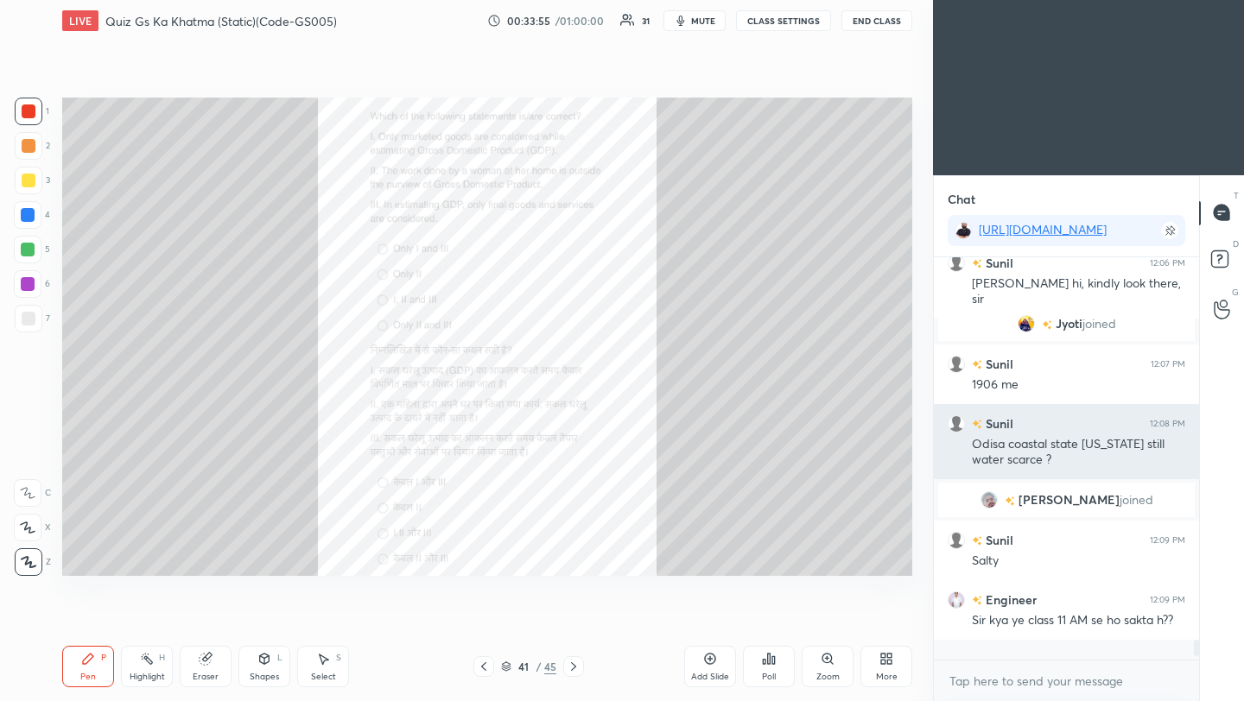
scroll to position [7200, 0]
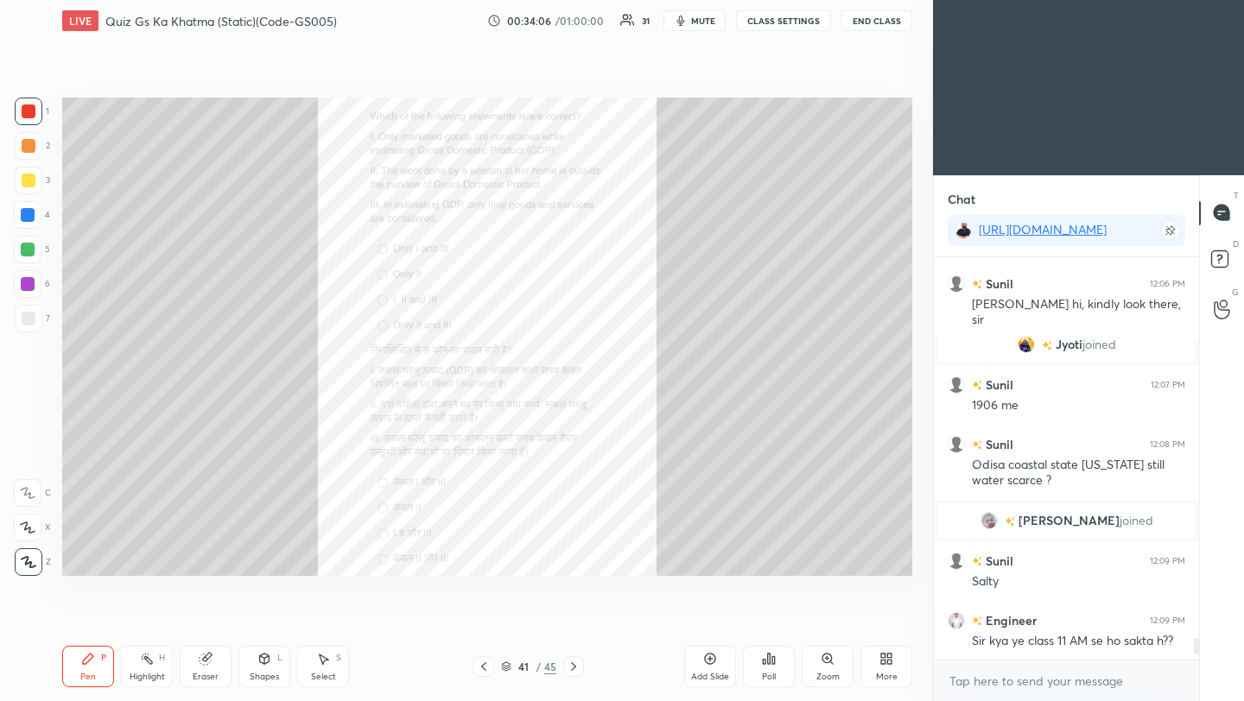
click at [574, 669] on icon at bounding box center [574, 667] width 14 height 14
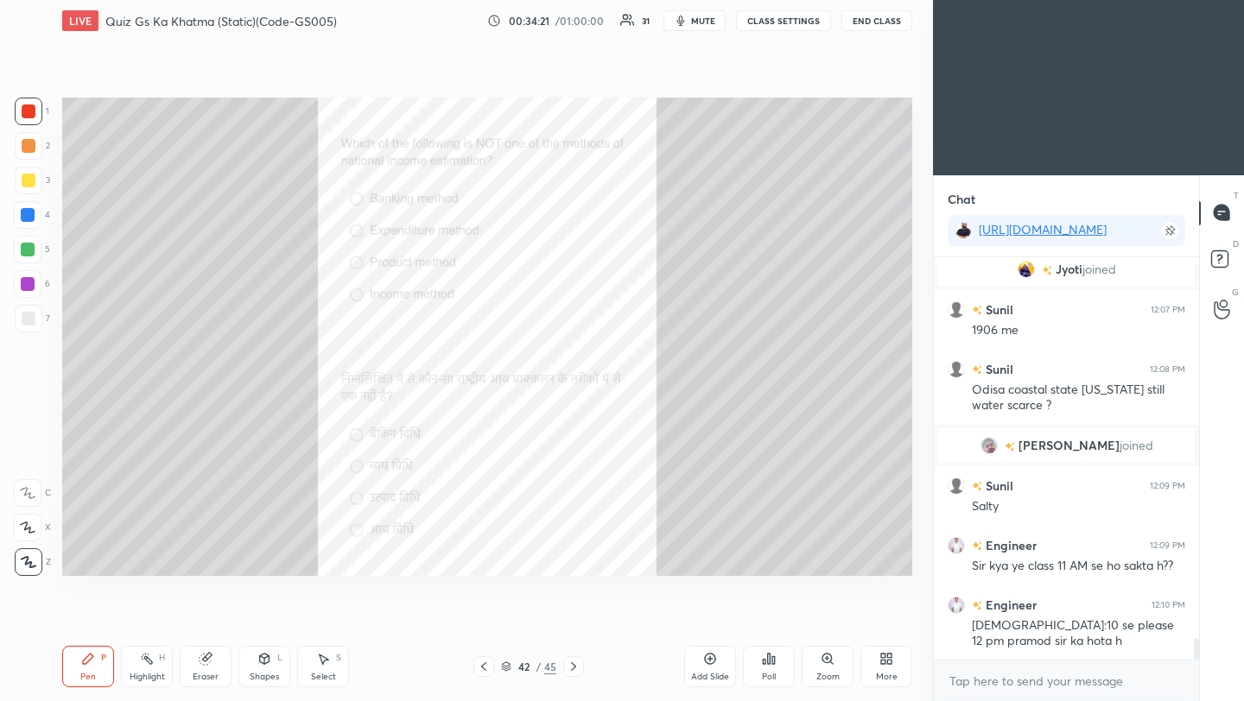
click at [777, 664] on div "Poll" at bounding box center [769, 666] width 52 height 41
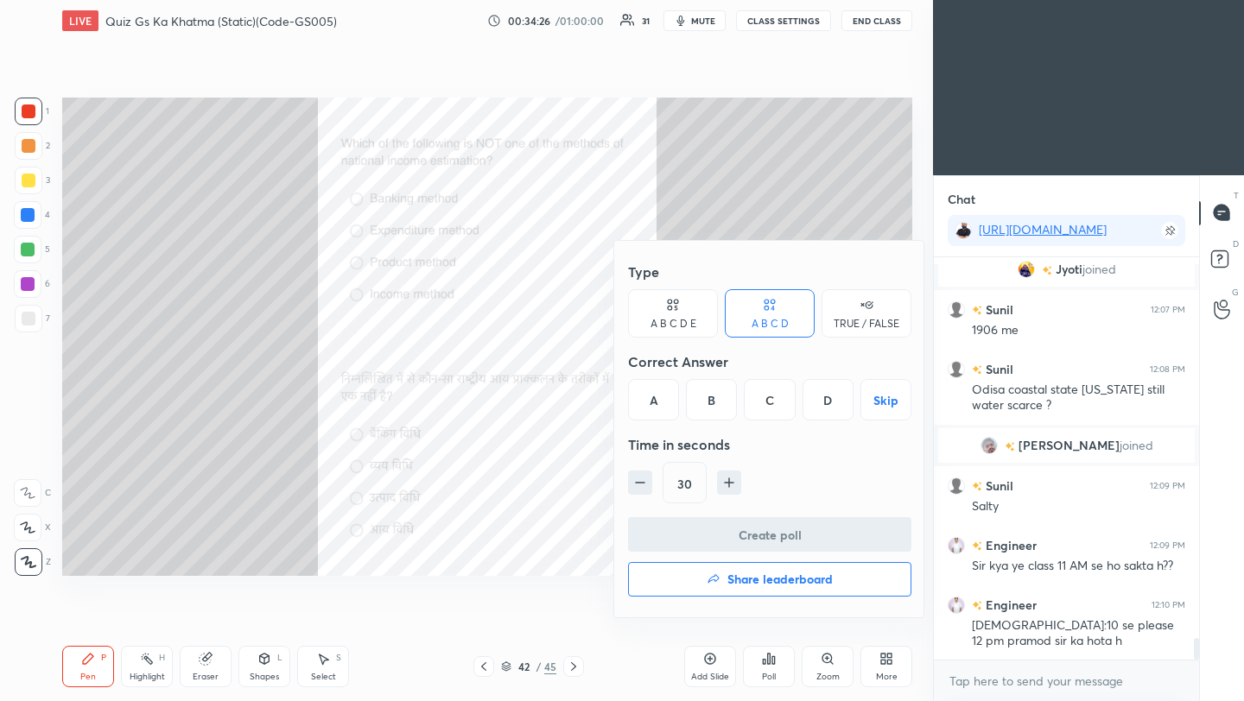
click at [654, 403] on div "A" at bounding box center [653, 399] width 51 height 41
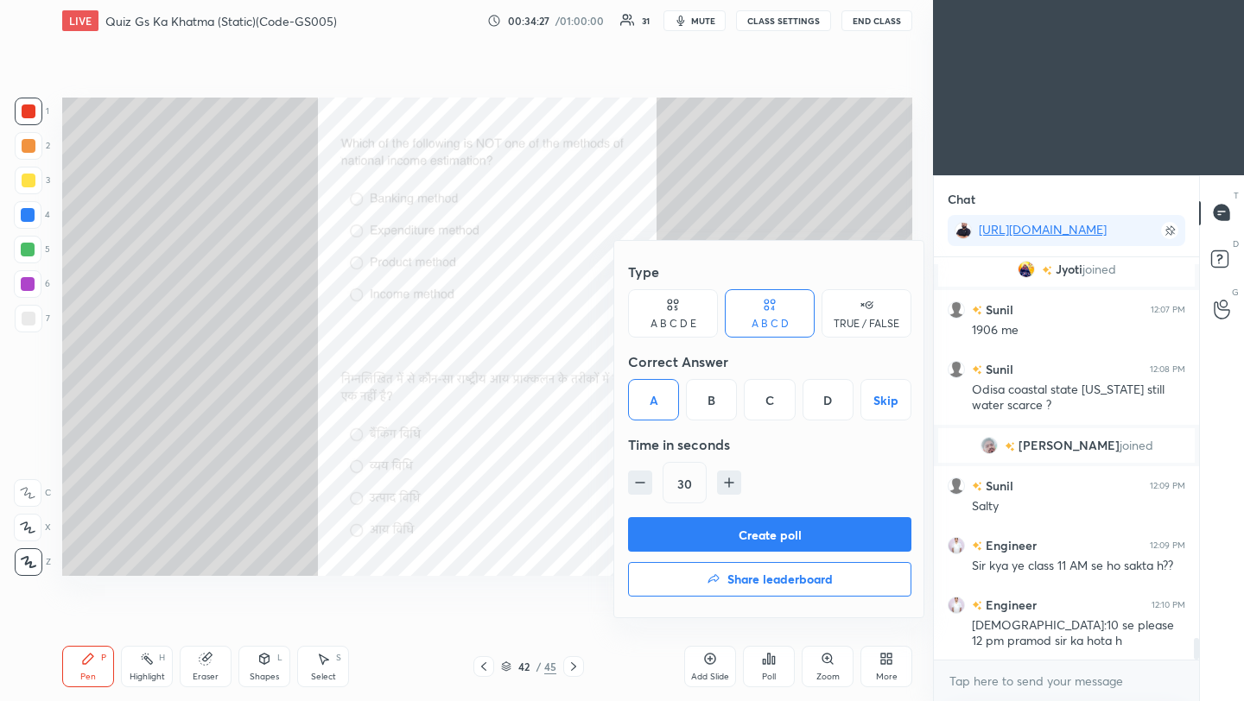
click at [708, 543] on button "Create poll" at bounding box center [769, 534] width 283 height 35
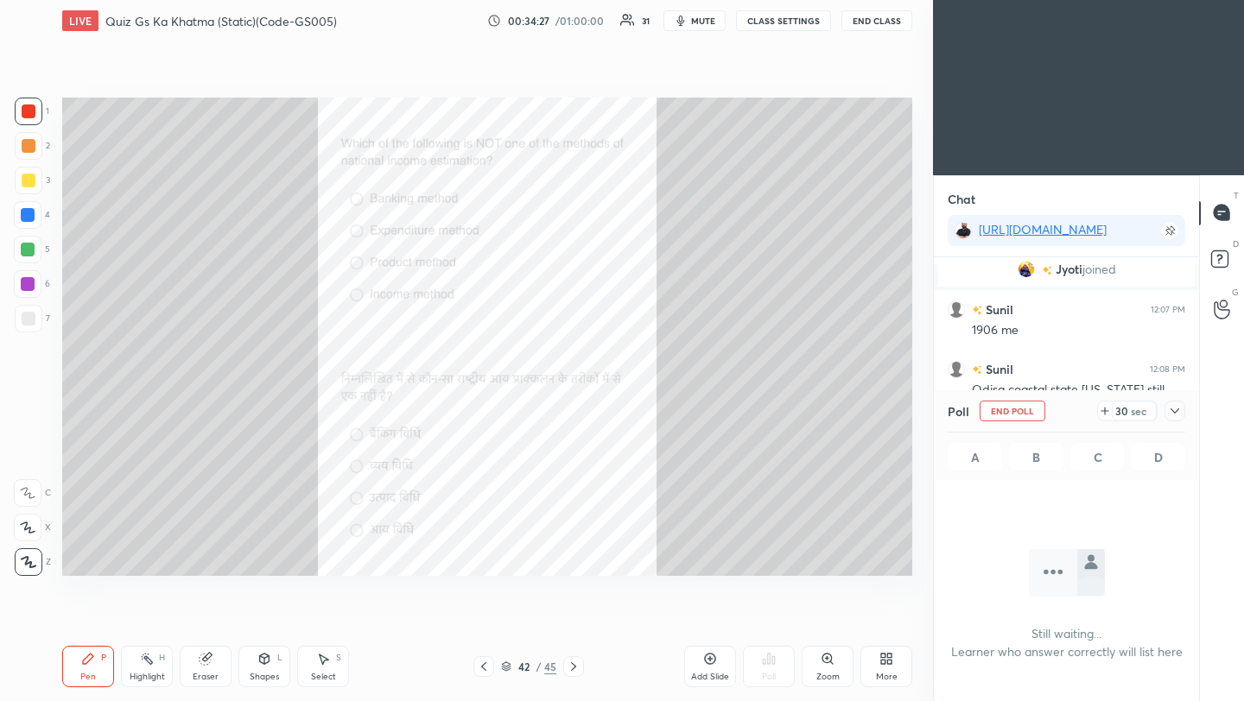
scroll to position [313, 260]
click at [1178, 413] on icon at bounding box center [1175, 411] width 14 height 14
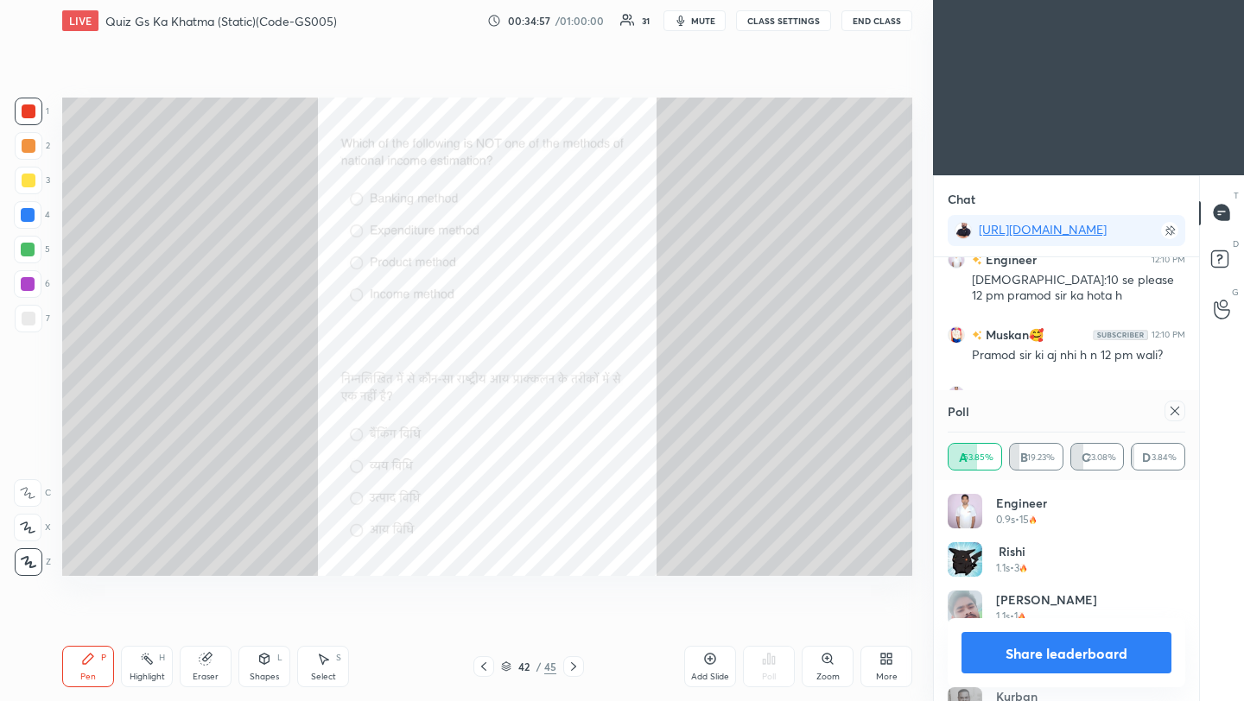
scroll to position [202, 232]
click at [1176, 412] on icon at bounding box center [1175, 411] width 14 height 14
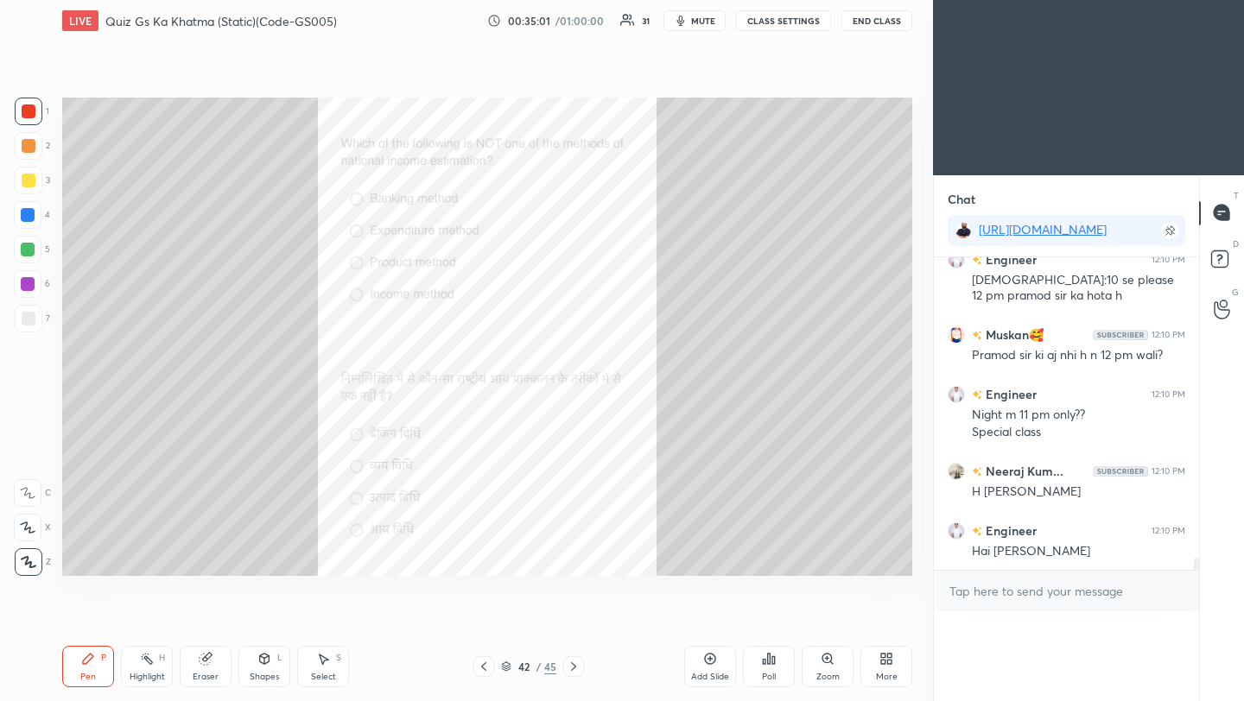
scroll to position [6, 6]
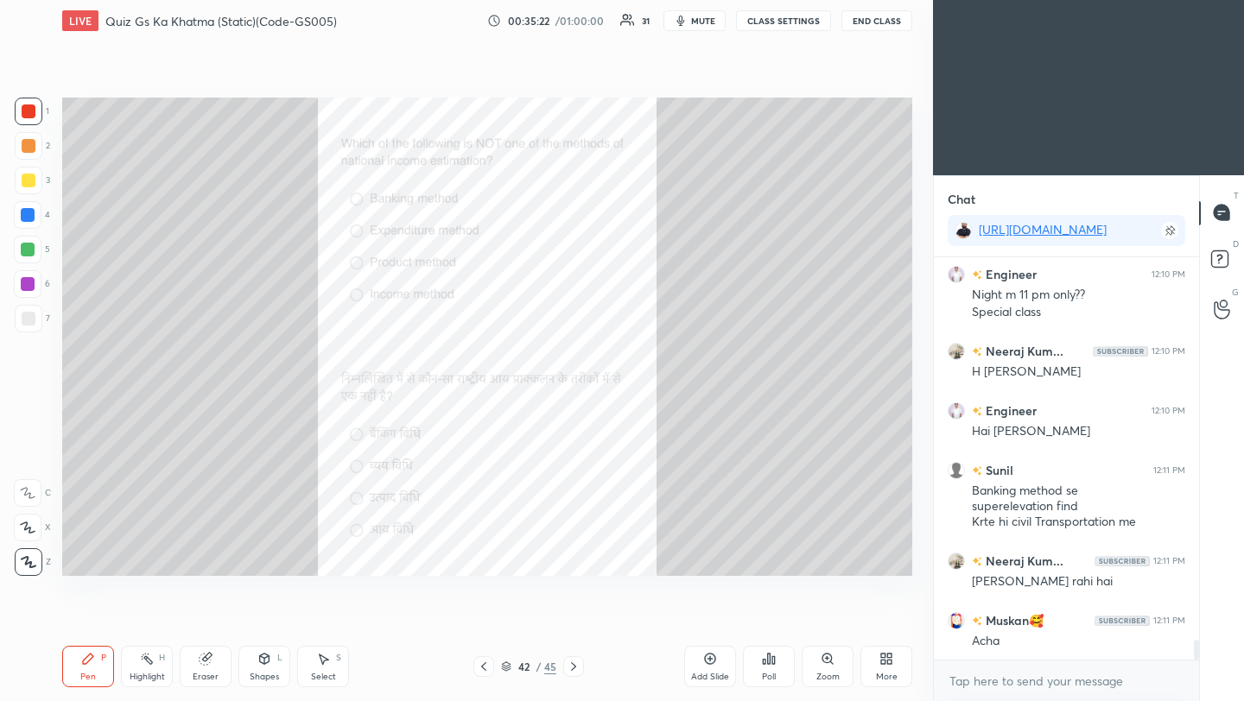
click at [573, 670] on icon at bounding box center [574, 667] width 14 height 14
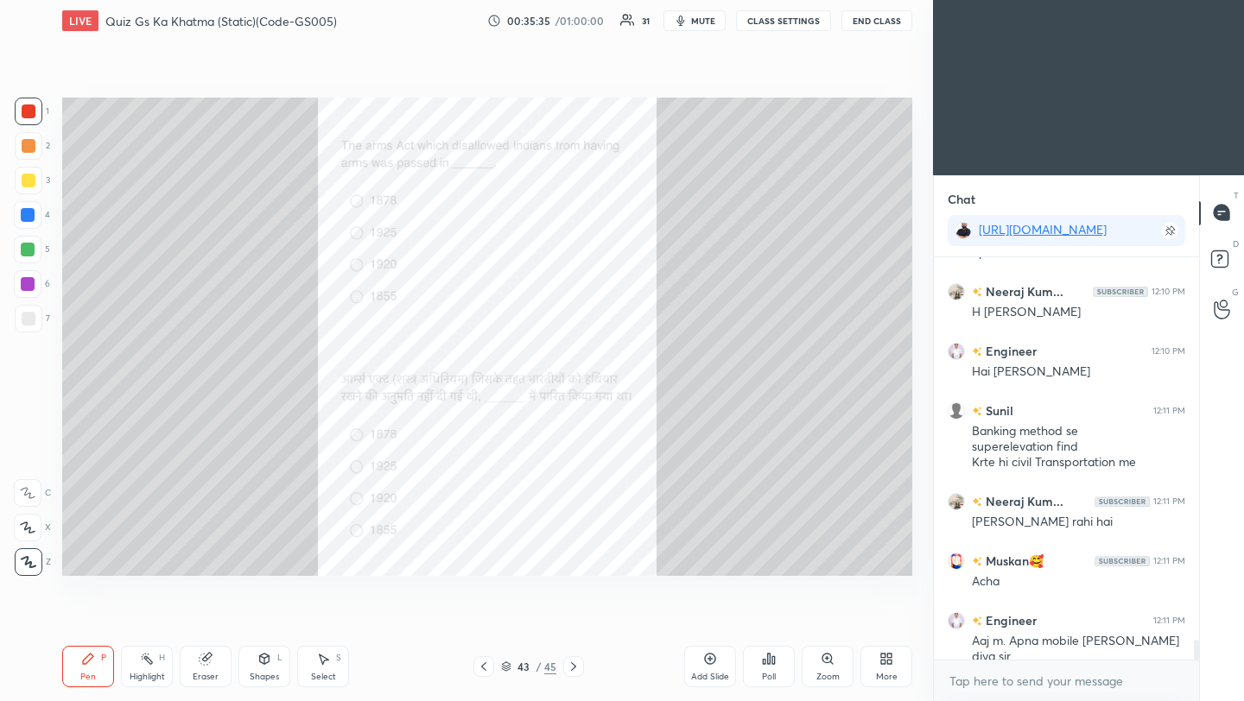
click at [776, 671] on div "Poll" at bounding box center [769, 666] width 52 height 41
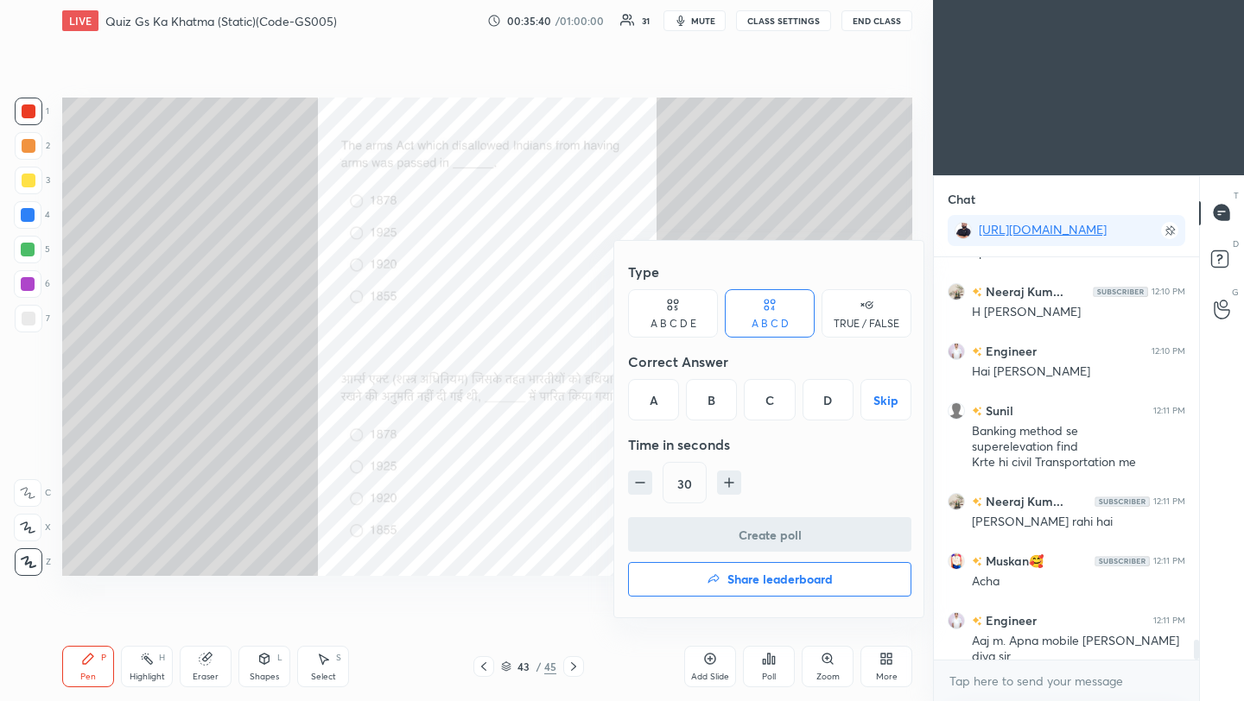
click at [653, 405] on div "A" at bounding box center [653, 399] width 51 height 41
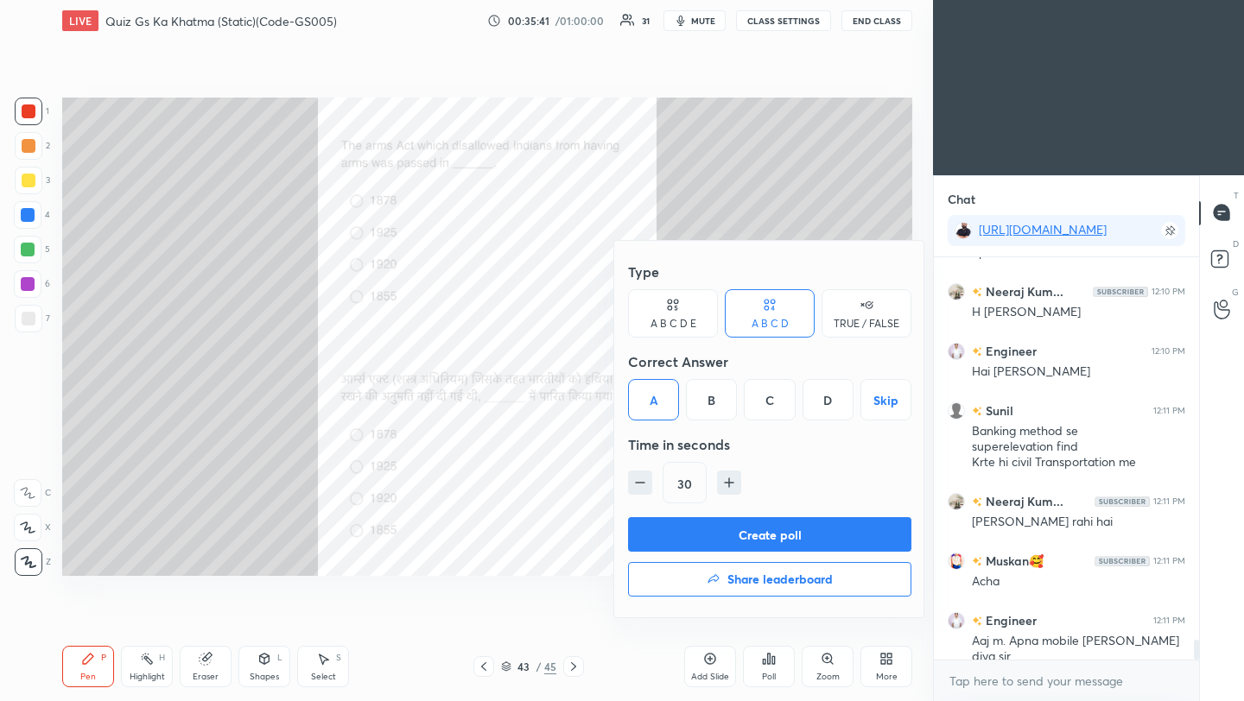
click at [693, 536] on button "Create poll" at bounding box center [769, 534] width 283 height 35
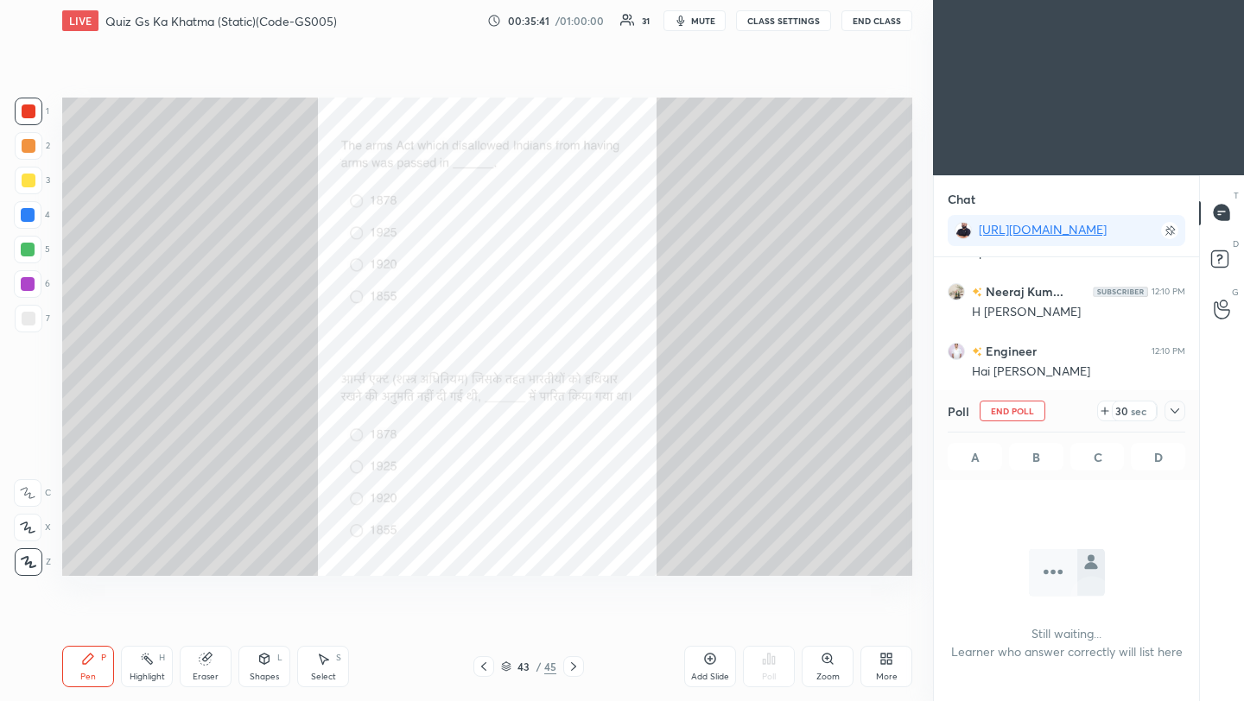
scroll to position [321, 260]
click at [1175, 412] on icon at bounding box center [1175, 411] width 14 height 14
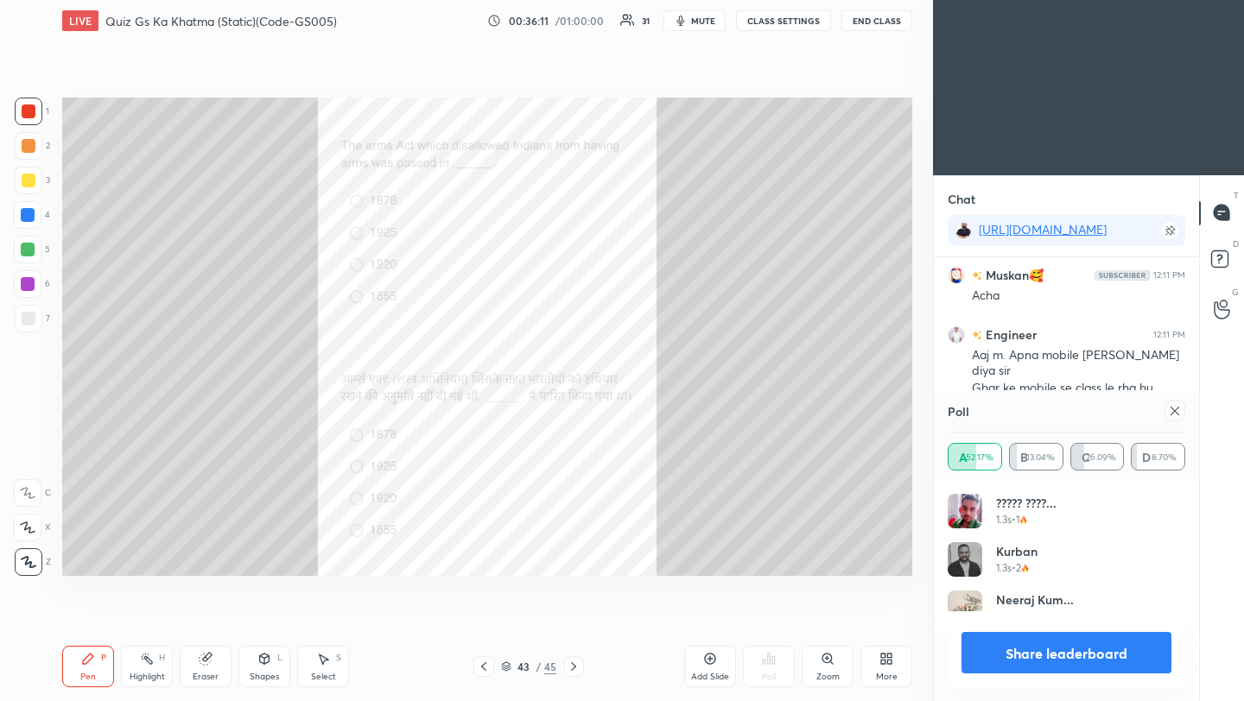
scroll to position [202, 232]
click at [1174, 407] on icon at bounding box center [1175, 411] width 14 height 14
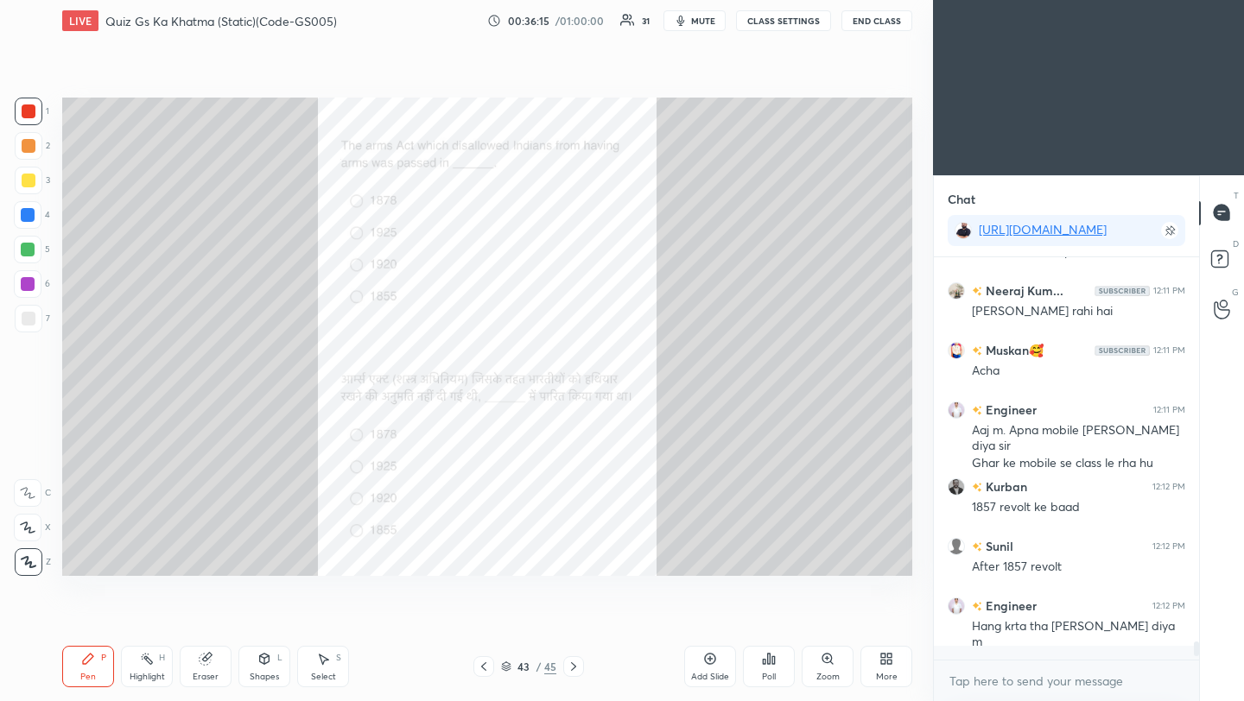
scroll to position [253, 260]
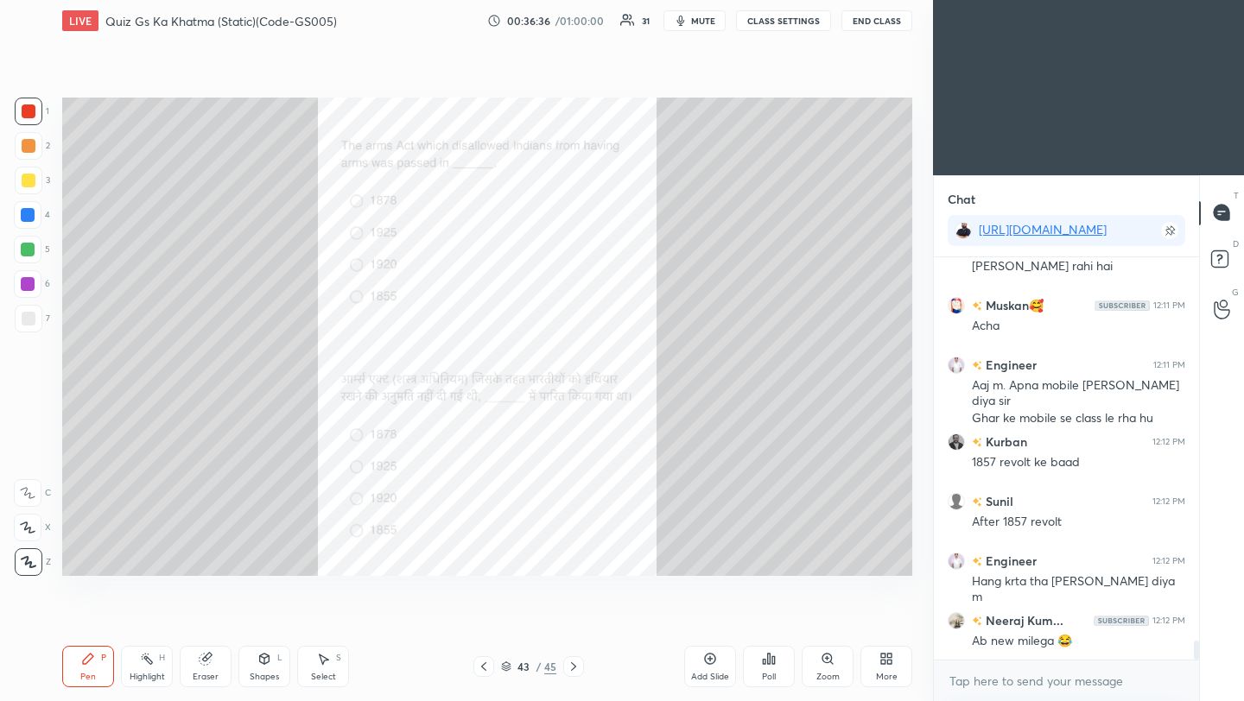
click at [571, 670] on icon at bounding box center [573, 666] width 5 height 9
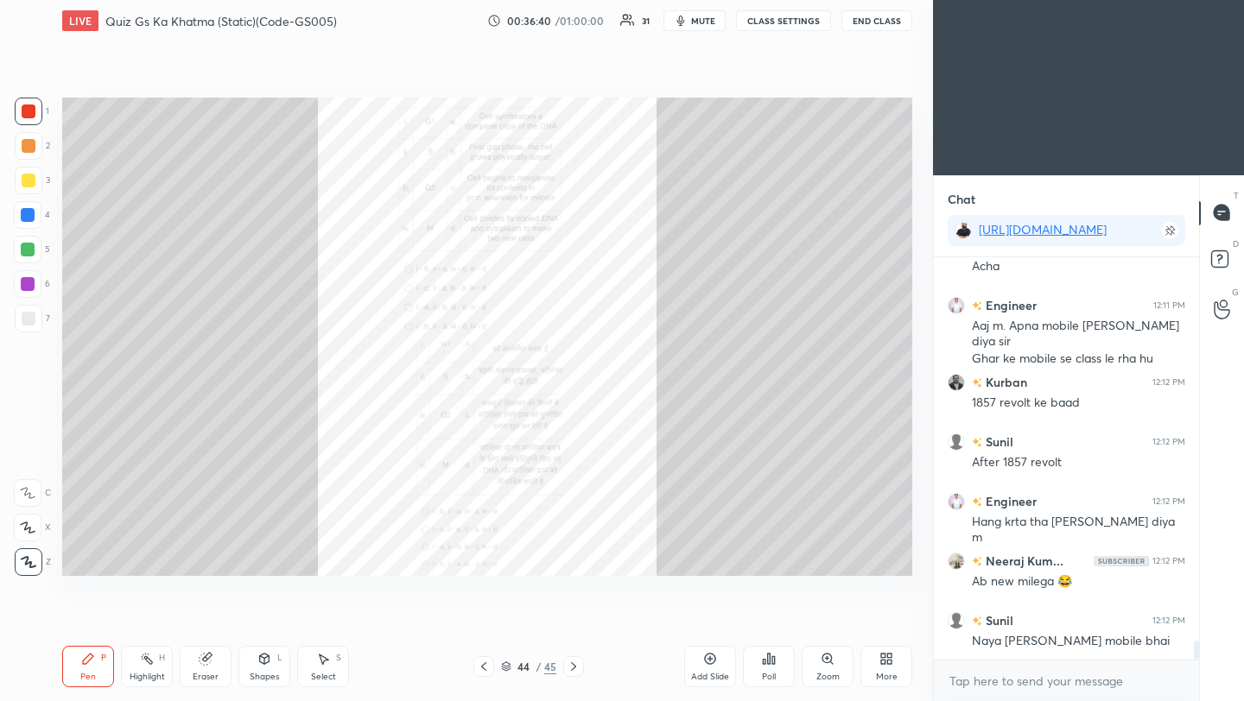
click at [826, 662] on icon at bounding box center [827, 659] width 10 height 10
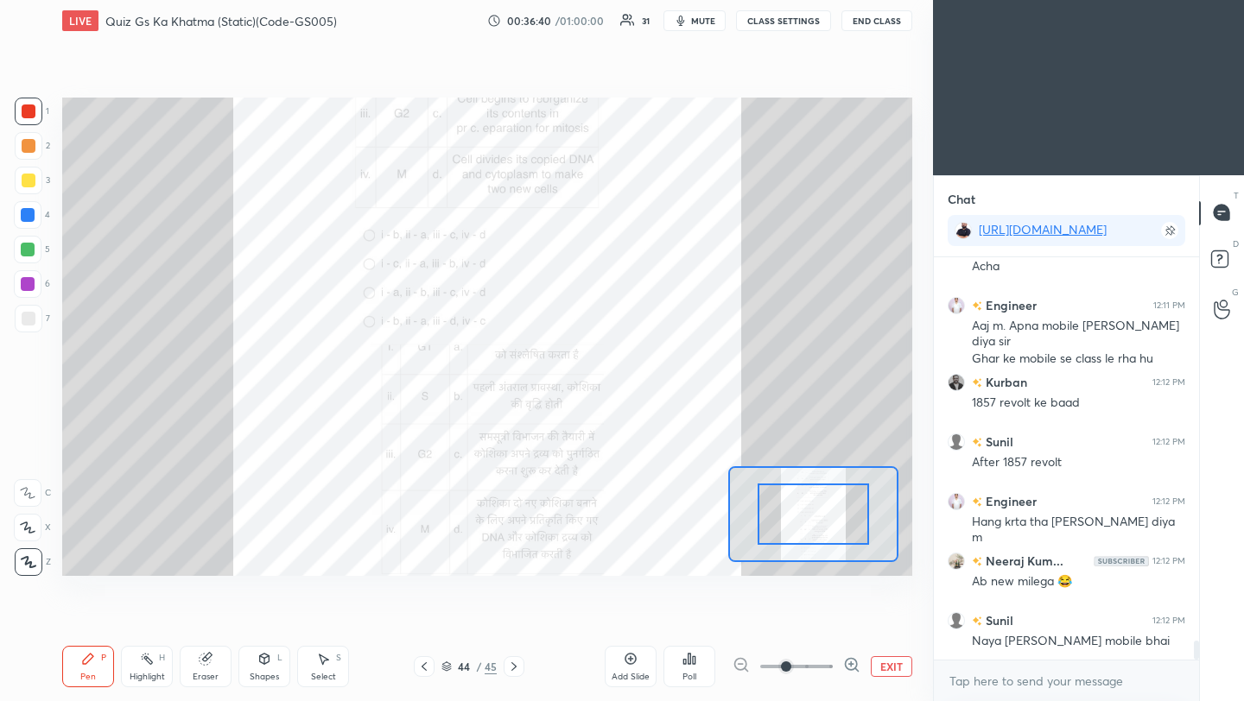
click at [808, 666] on span at bounding box center [796, 667] width 73 height 26
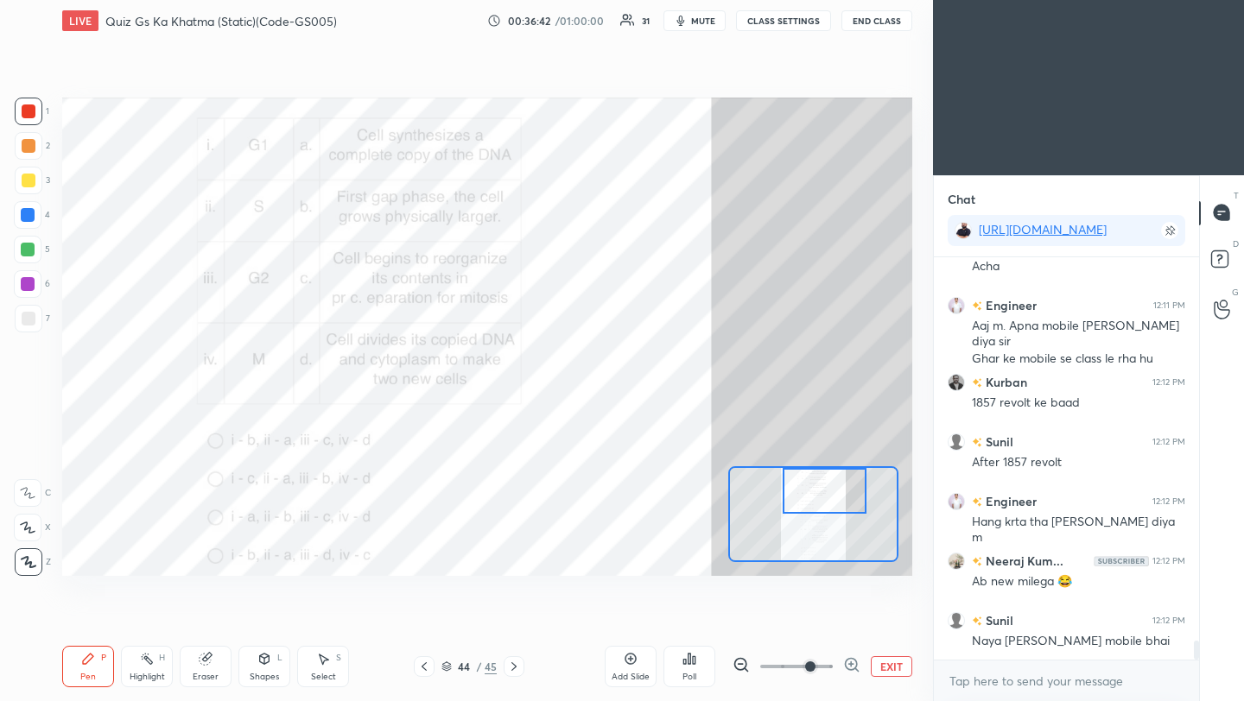
drag, startPoint x: 823, startPoint y: 514, endPoint x: 824, endPoint y: 479, distance: 34.6
click at [832, 481] on div at bounding box center [824, 491] width 83 height 46
click at [694, 668] on div "Poll" at bounding box center [689, 666] width 52 height 41
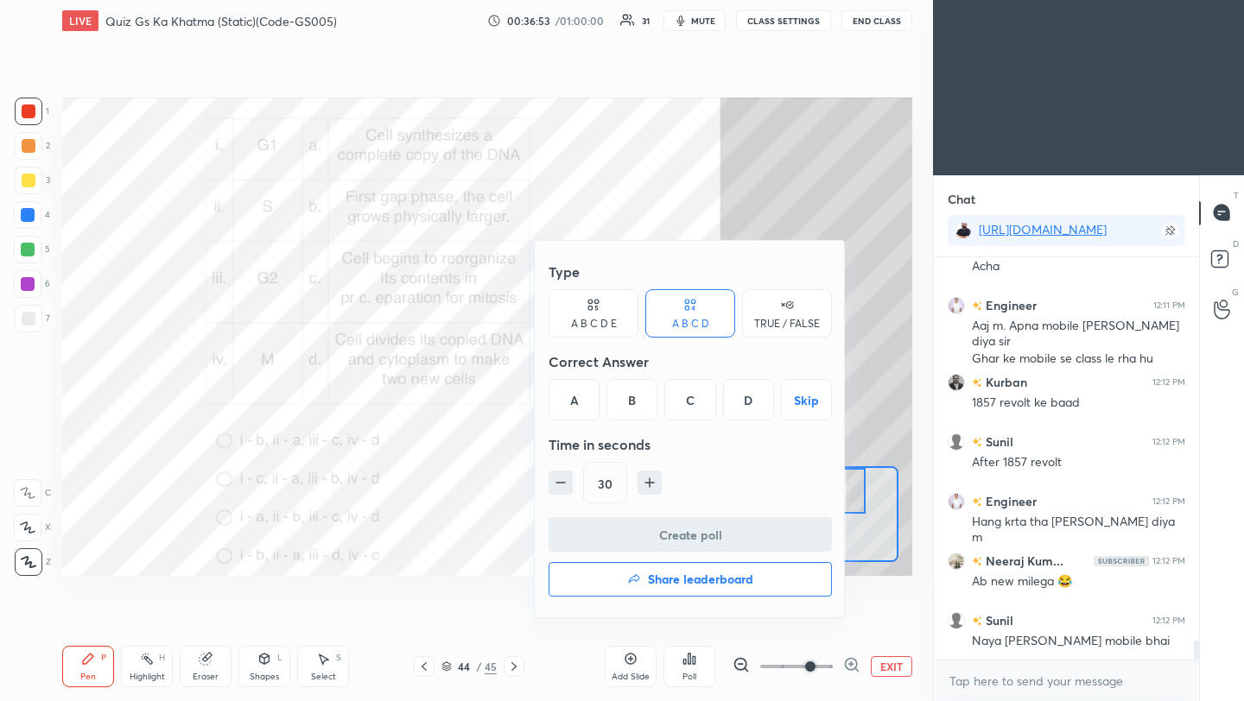
click at [576, 401] on div "A" at bounding box center [573, 399] width 51 height 41
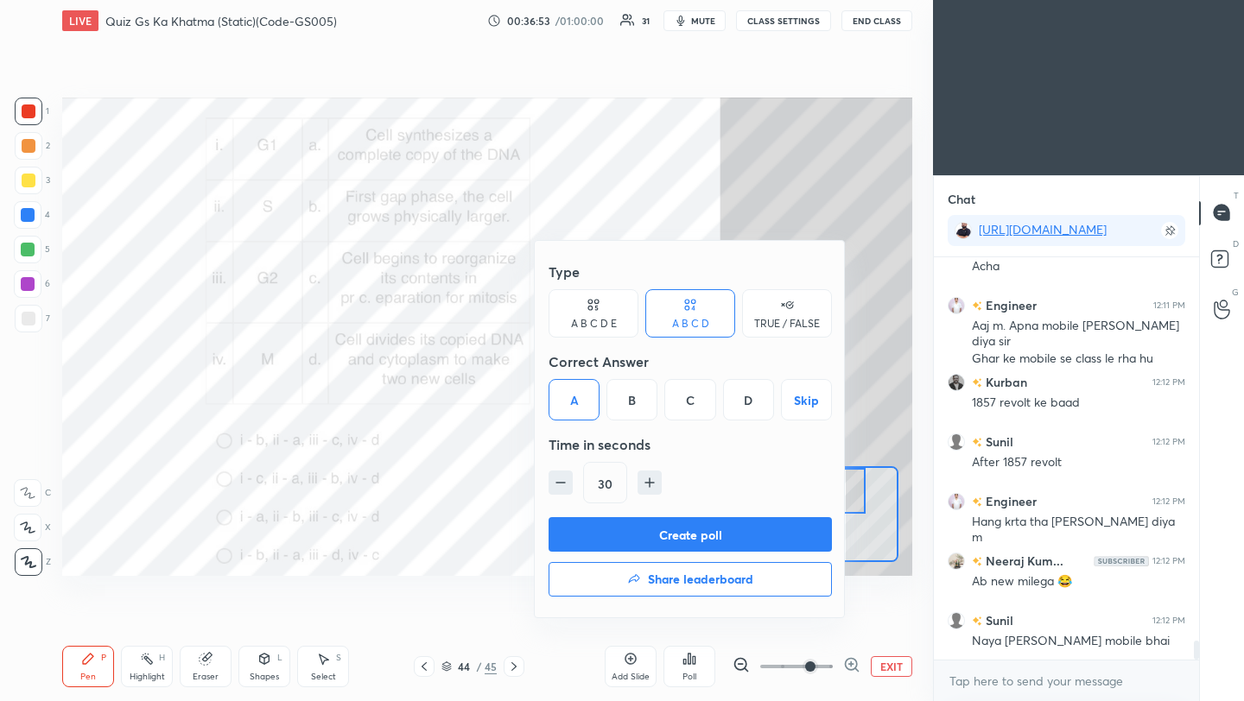
click at [651, 540] on button "Create poll" at bounding box center [689, 534] width 283 height 35
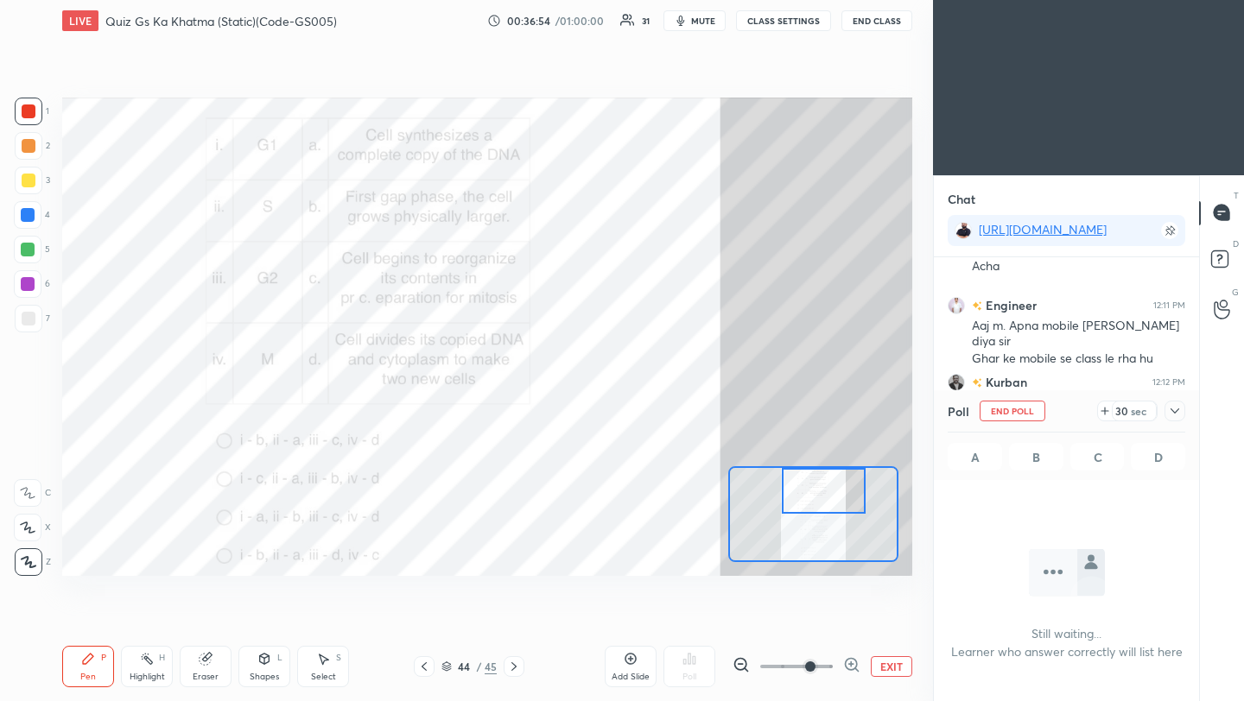
scroll to position [6, 6]
click at [1176, 409] on icon at bounding box center [1175, 411] width 14 height 14
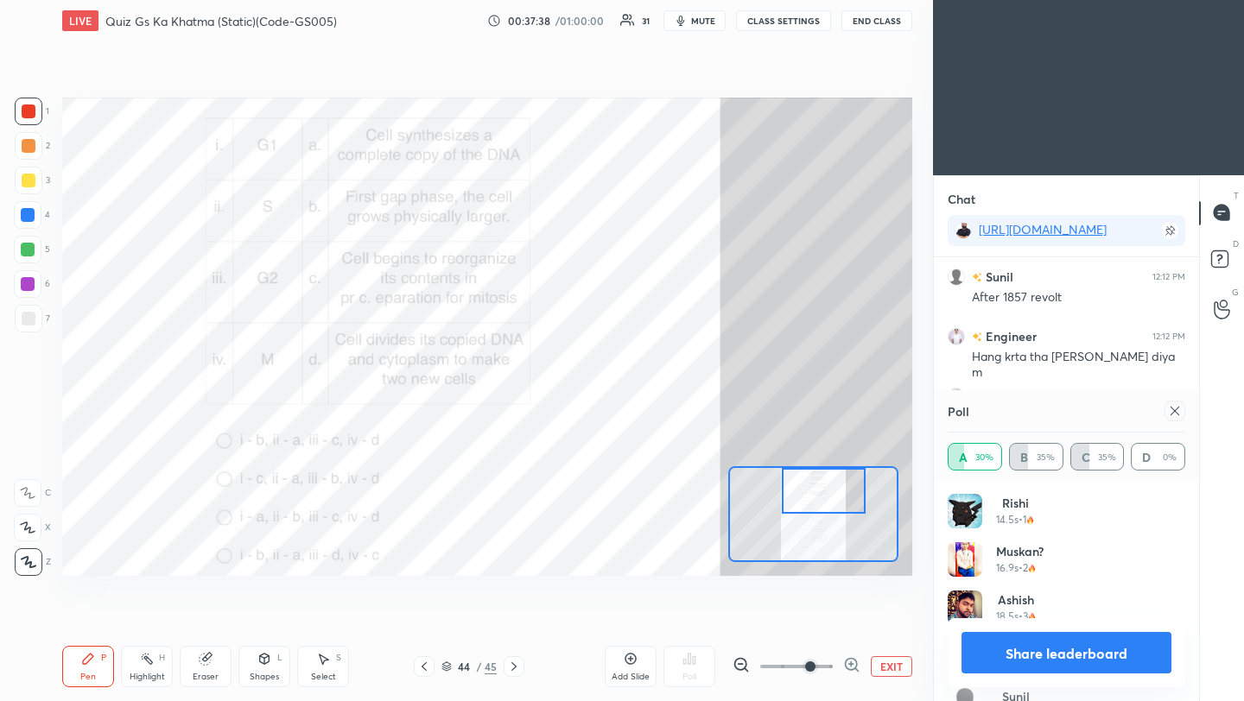
scroll to position [8335, 0]
click at [1177, 412] on icon at bounding box center [1175, 411] width 14 height 14
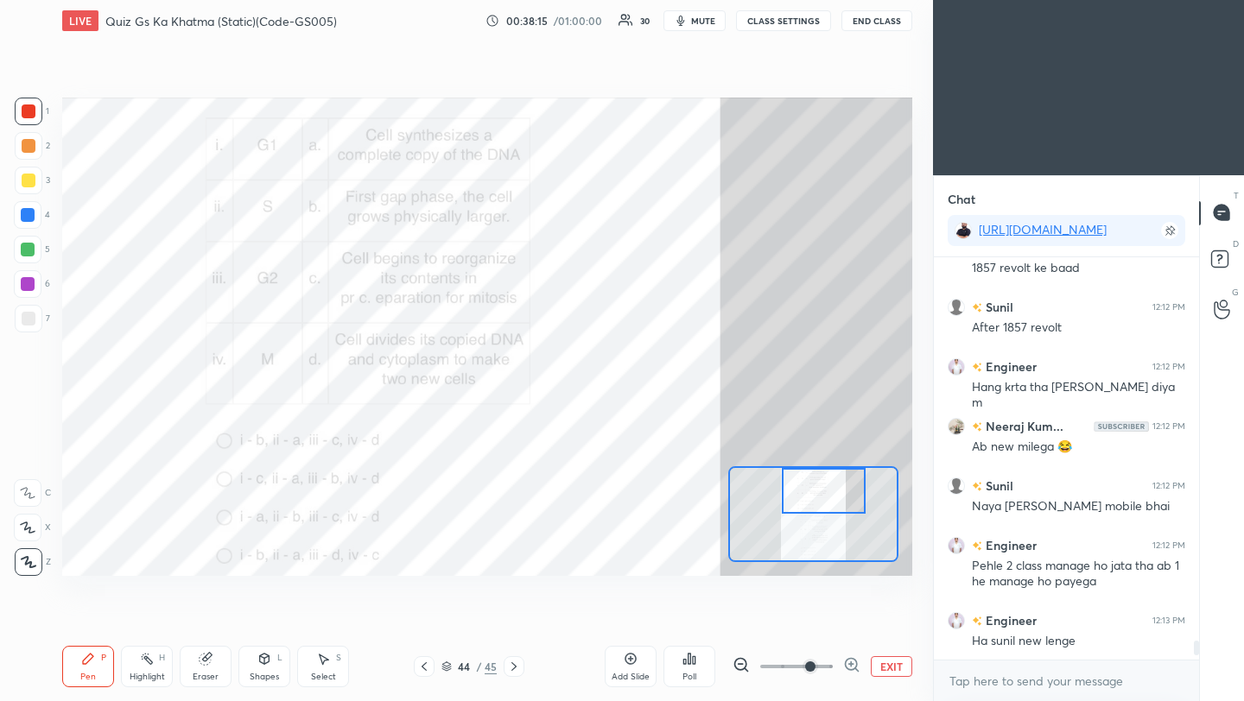
scroll to position [397, 260]
click at [517, 668] on icon at bounding box center [514, 667] width 14 height 14
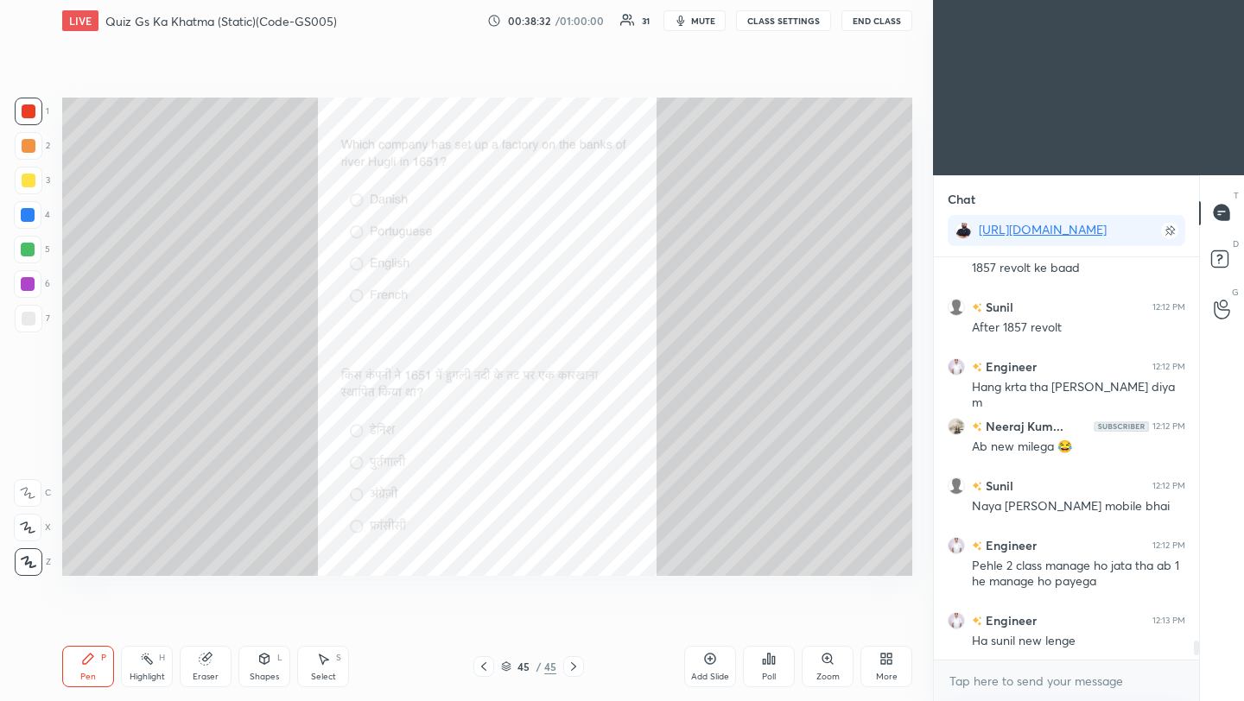
click at [768, 667] on div "Poll" at bounding box center [769, 666] width 52 height 41
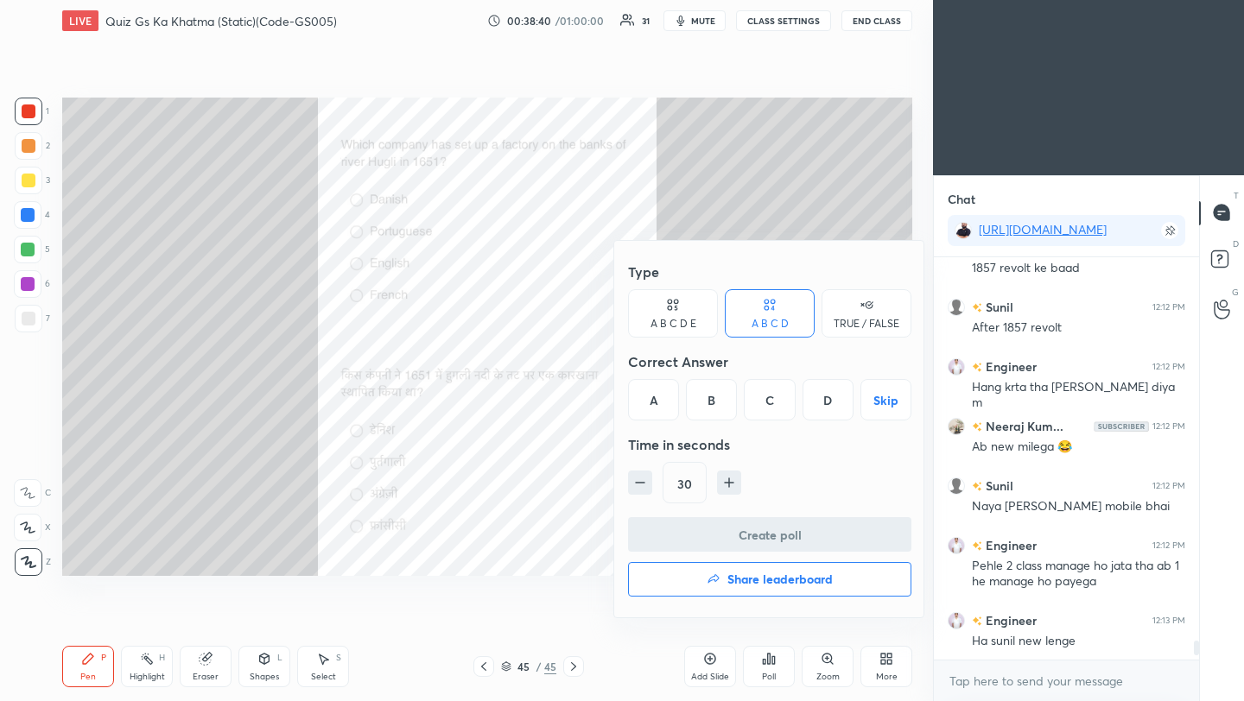
click at [775, 401] on div "C" at bounding box center [769, 399] width 51 height 41
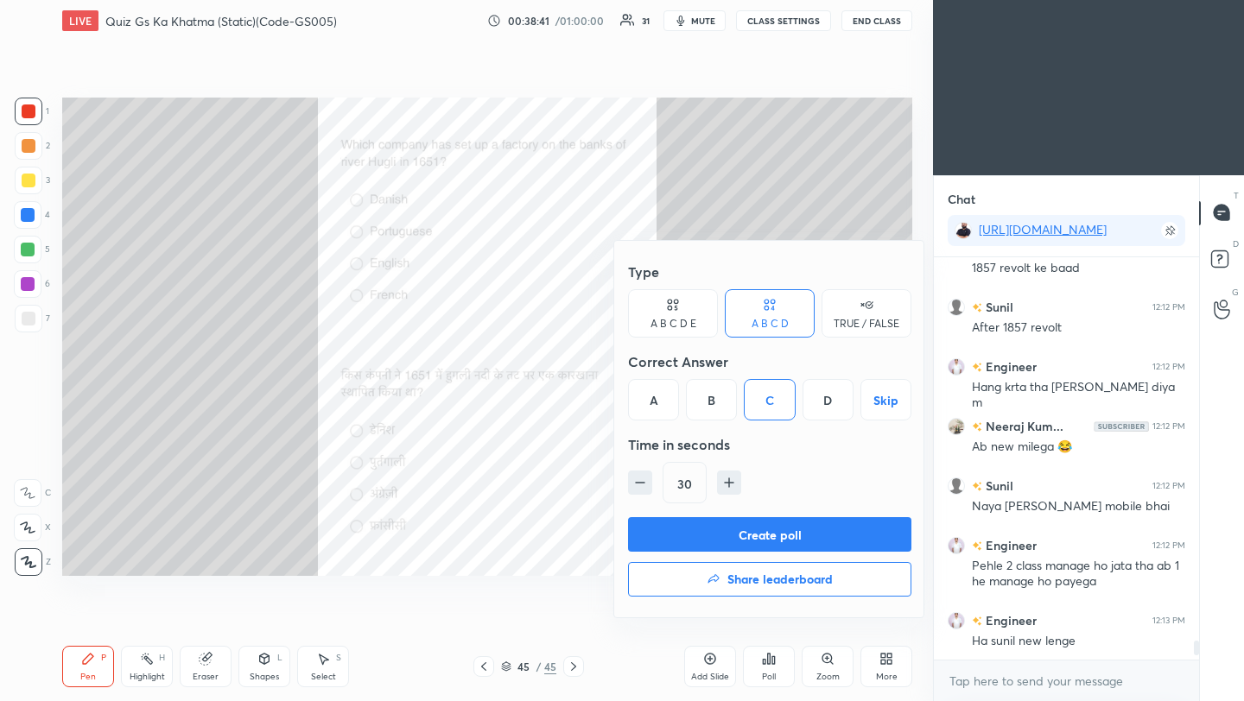
click at [799, 537] on button "Create poll" at bounding box center [769, 534] width 283 height 35
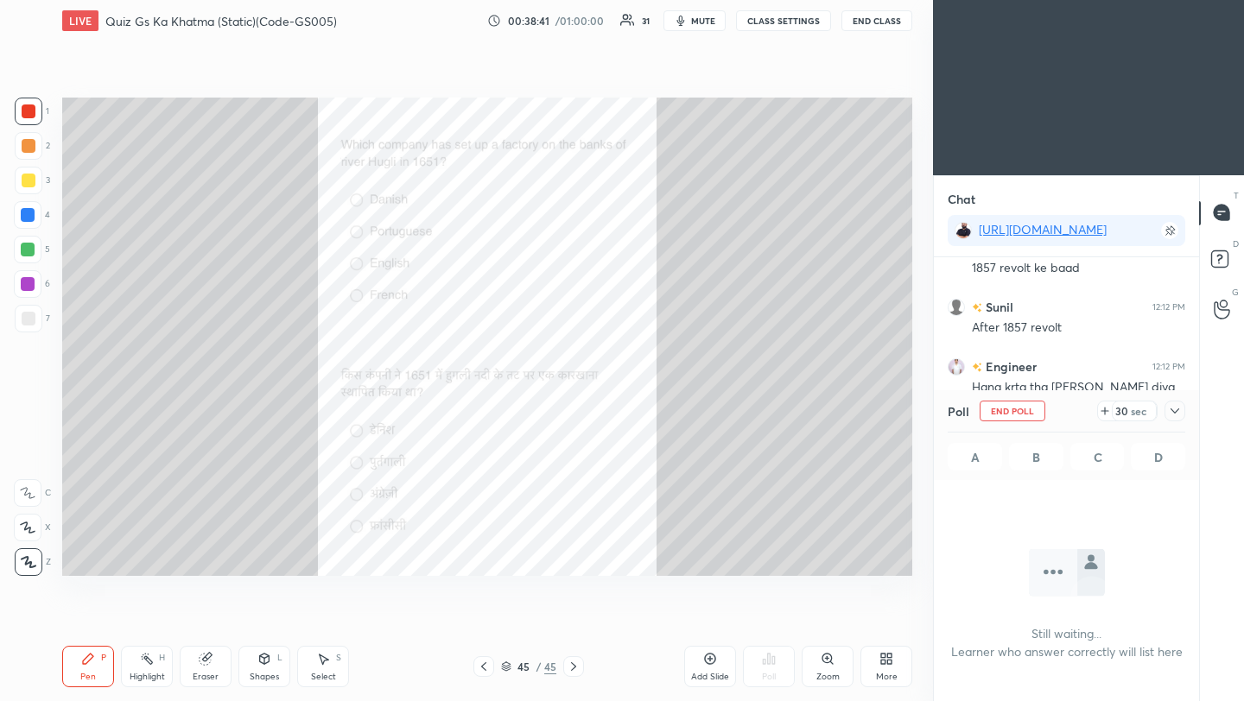
scroll to position [163, 260]
click at [1176, 411] on icon at bounding box center [1175, 411] width 14 height 14
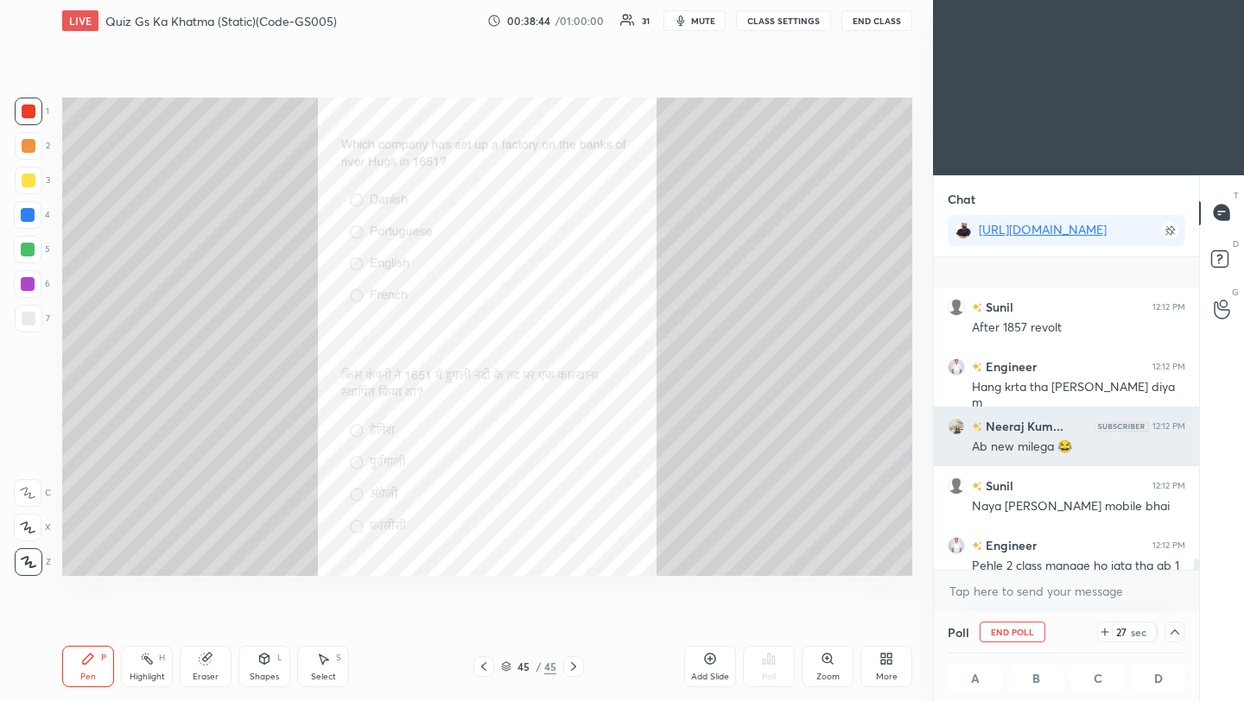
scroll to position [8335, 0]
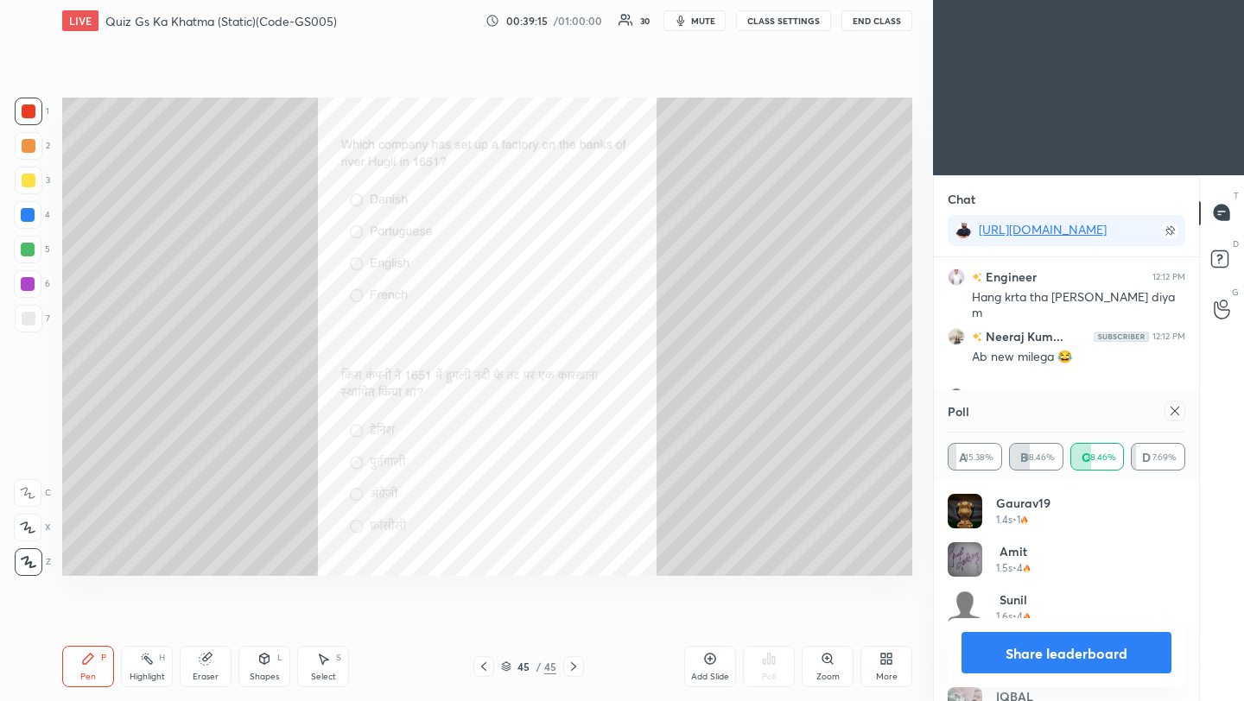
click at [1174, 411] on icon at bounding box center [1175, 411] width 14 height 14
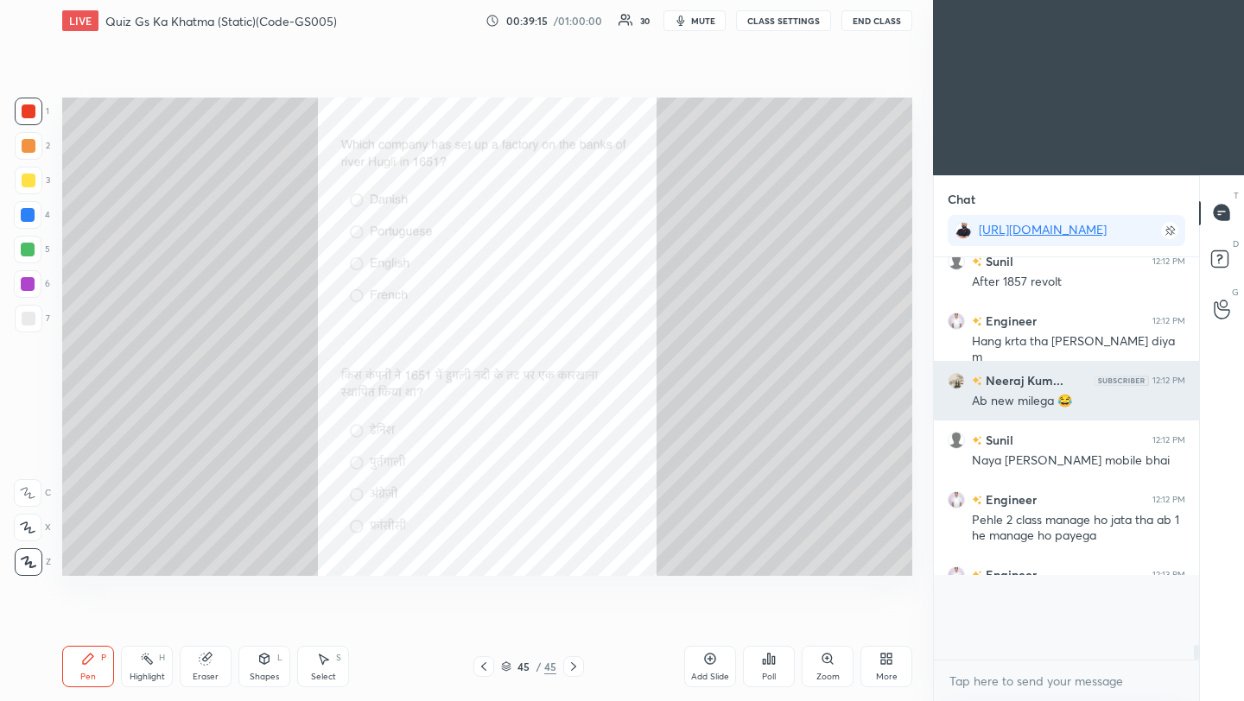
scroll to position [239, 260]
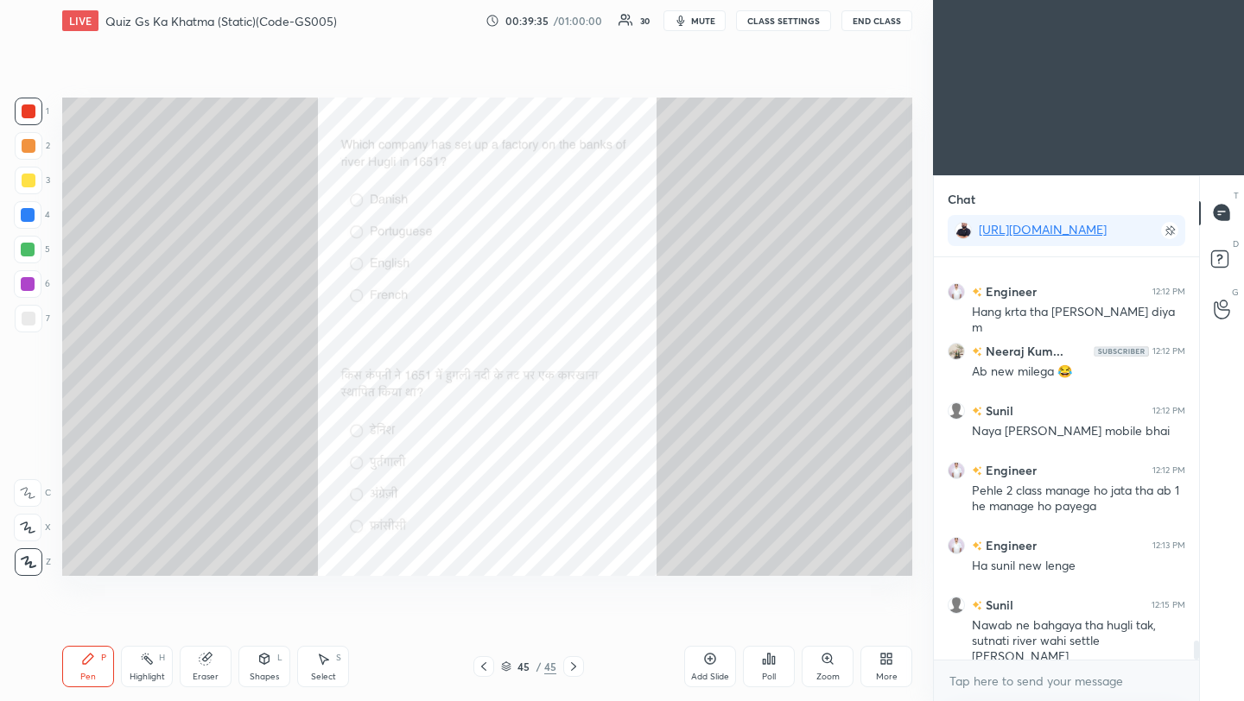
click at [770, 666] on div "Poll" at bounding box center [769, 666] width 52 height 41
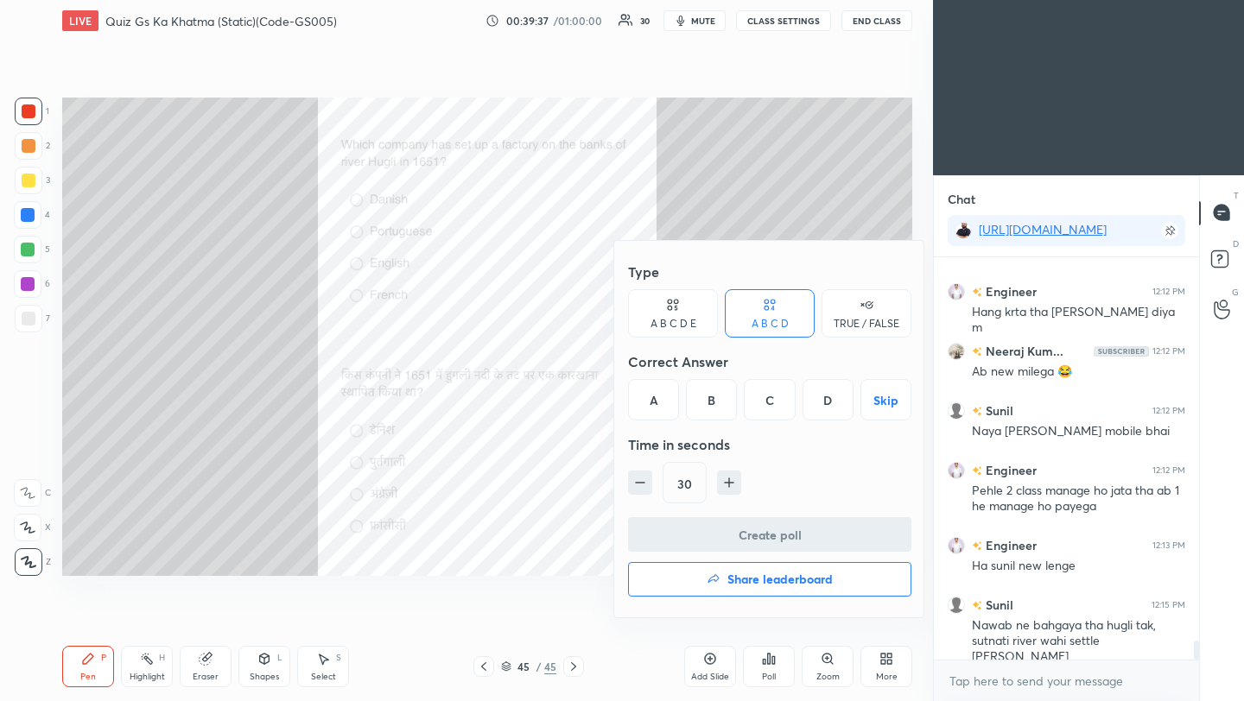
click at [764, 586] on h4 "Share leaderboard" at bounding box center [779, 580] width 105 height 12
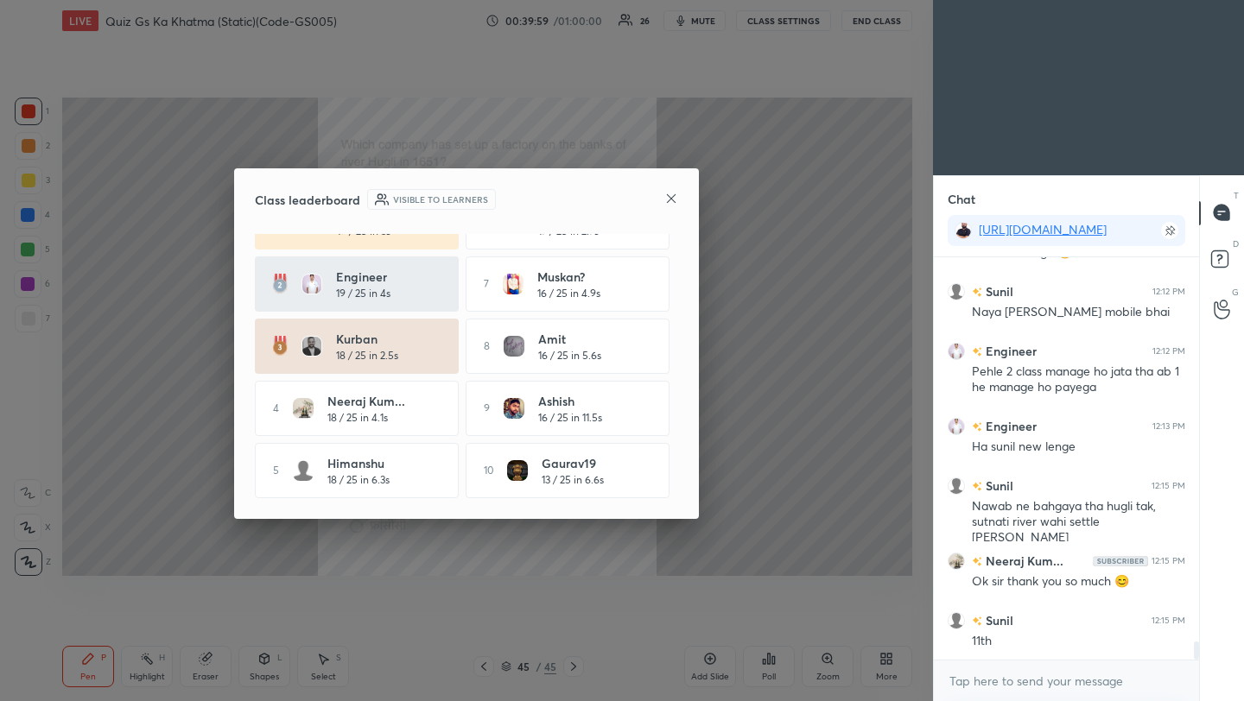
scroll to position [8499, 0]
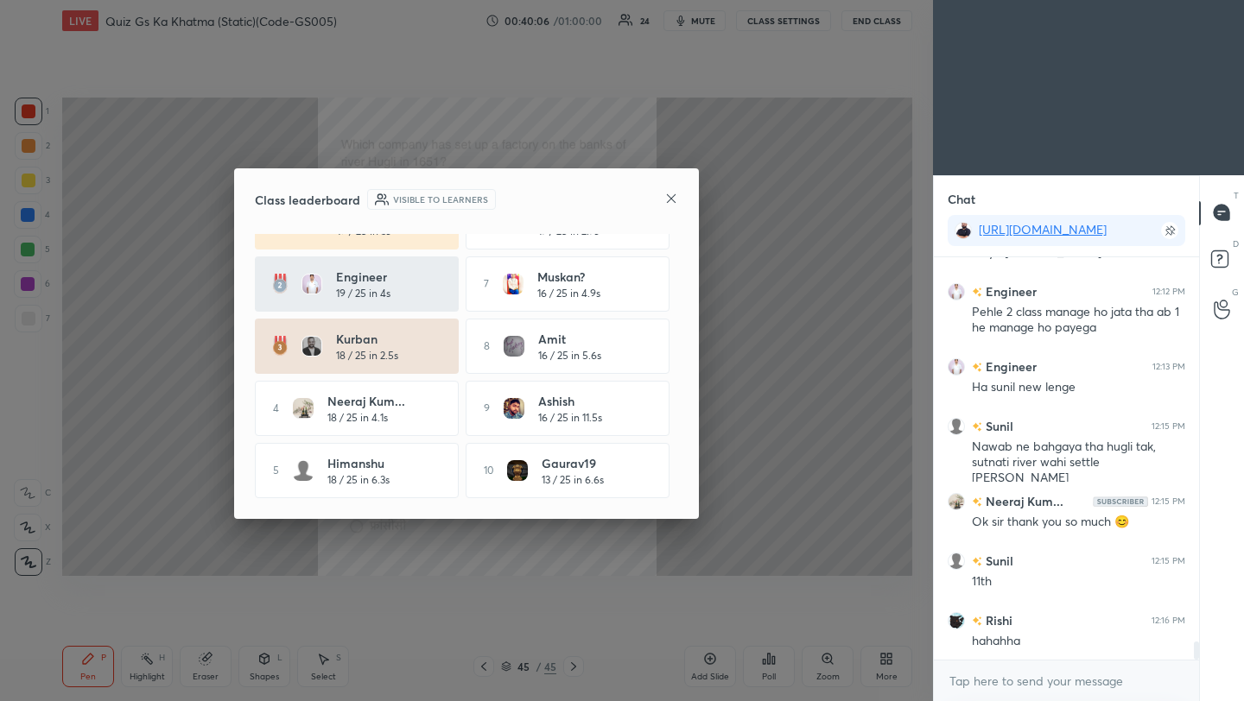
click at [669, 198] on icon at bounding box center [671, 199] width 14 height 14
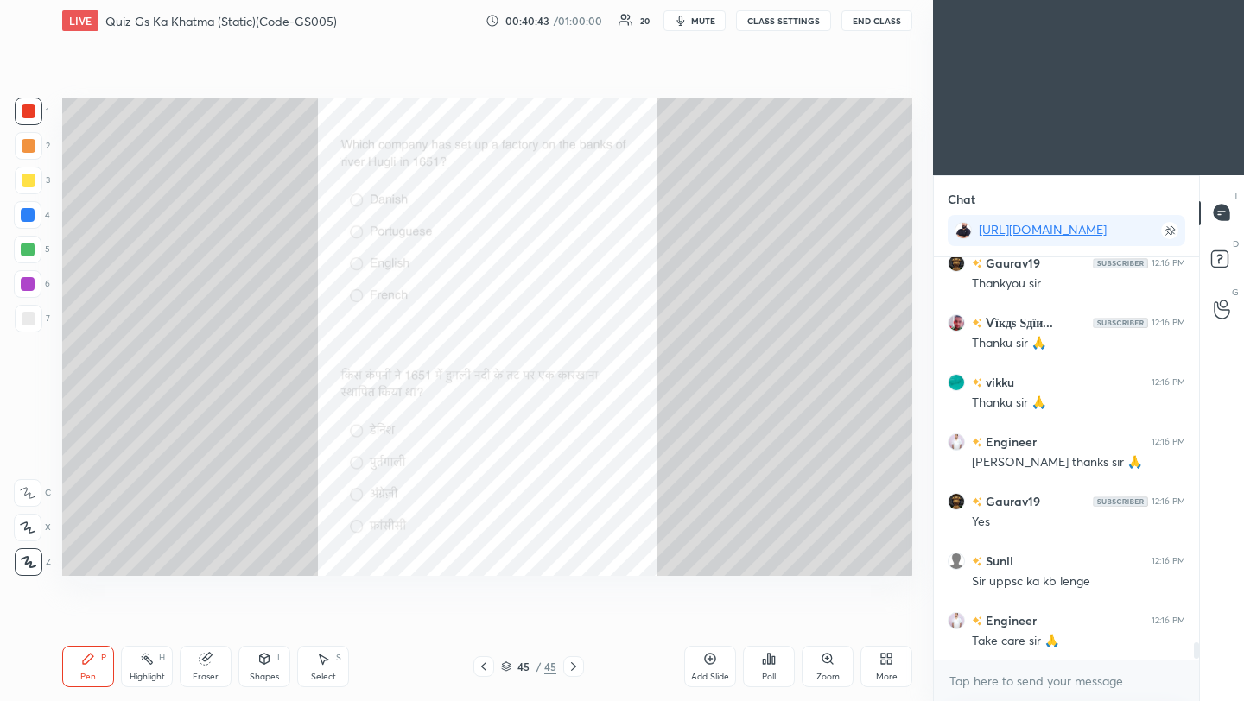
scroll to position [9036, 0]
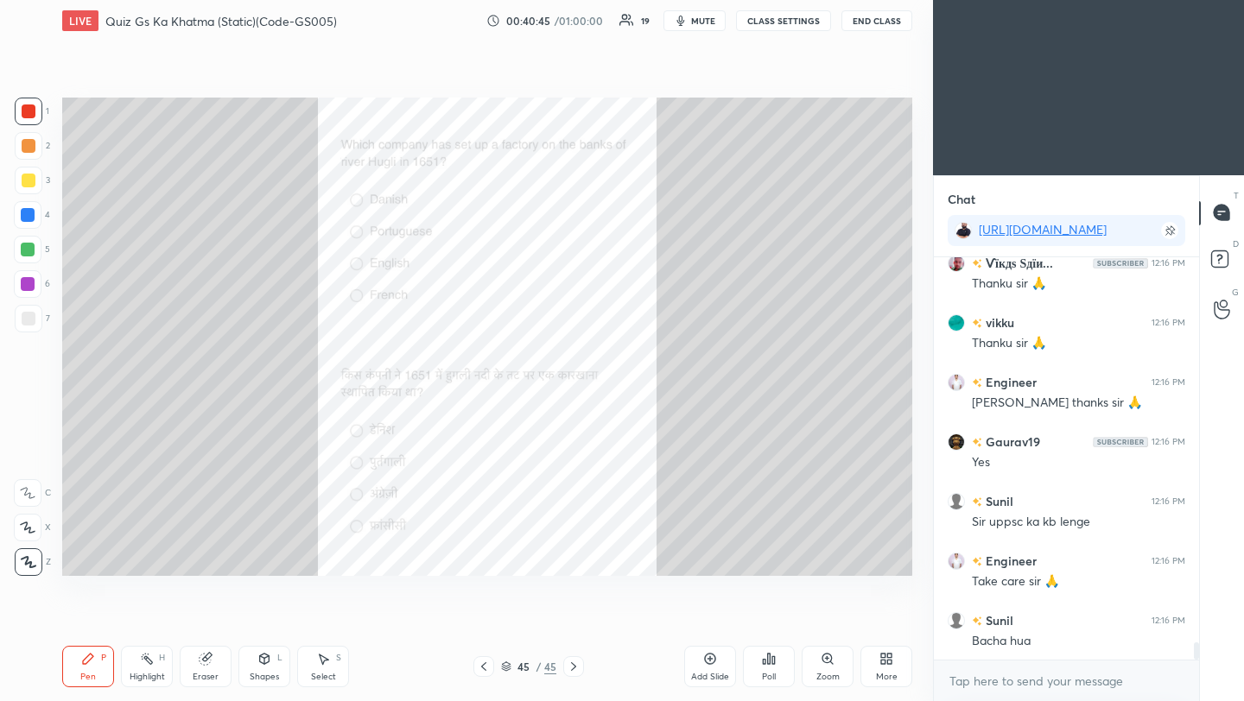
click at [884, 24] on button "End Class" at bounding box center [876, 20] width 71 height 21
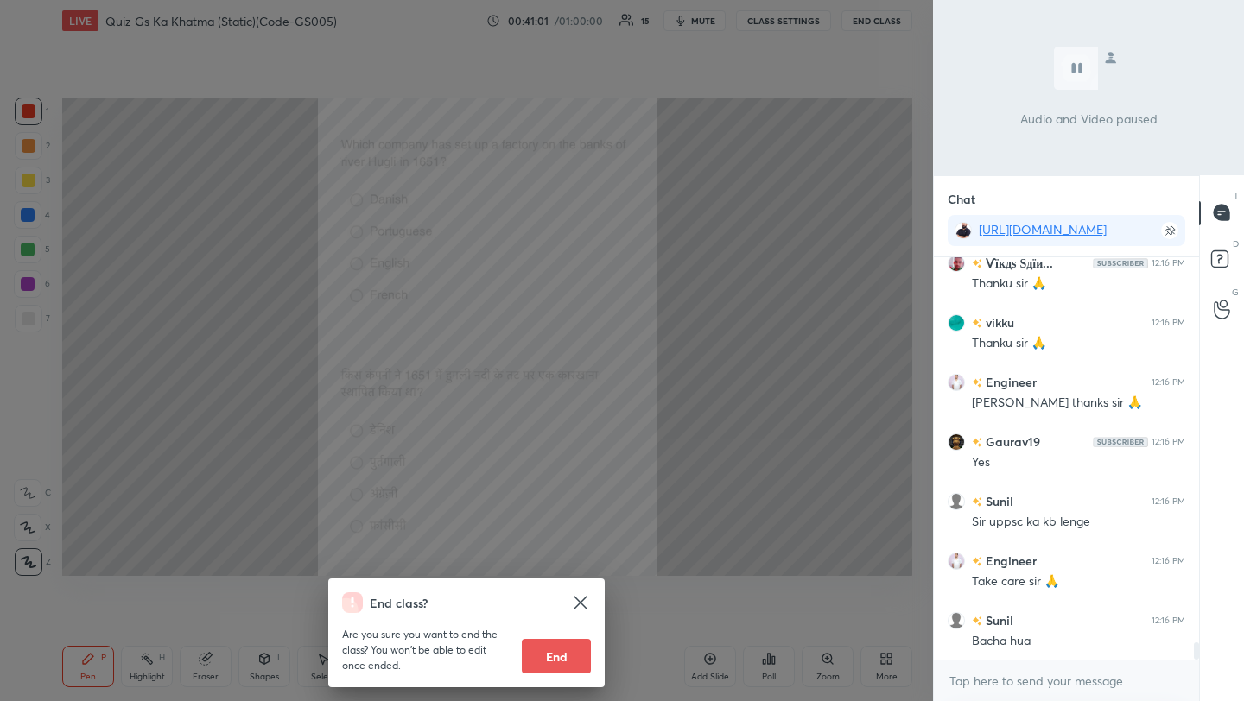
click at [566, 663] on button "End" at bounding box center [556, 656] width 69 height 35
type textarea "x"
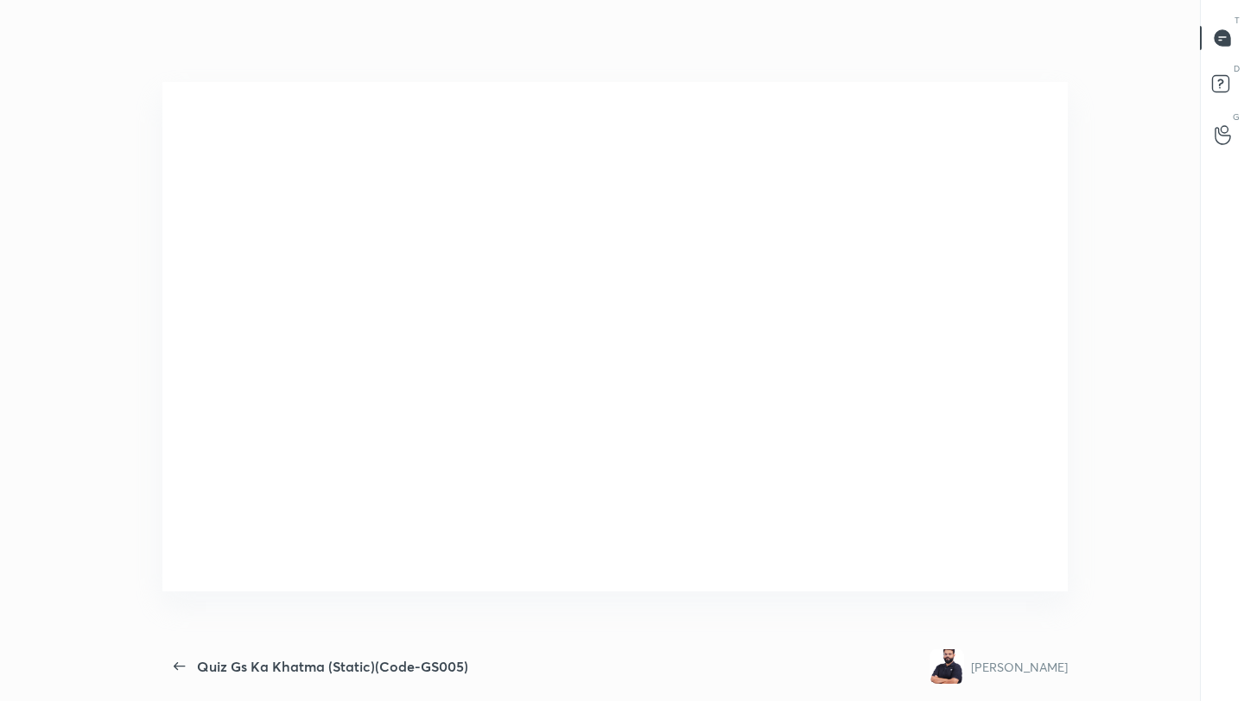
scroll to position [0, 0]
